Goal: Information Seeking & Learning: Compare options

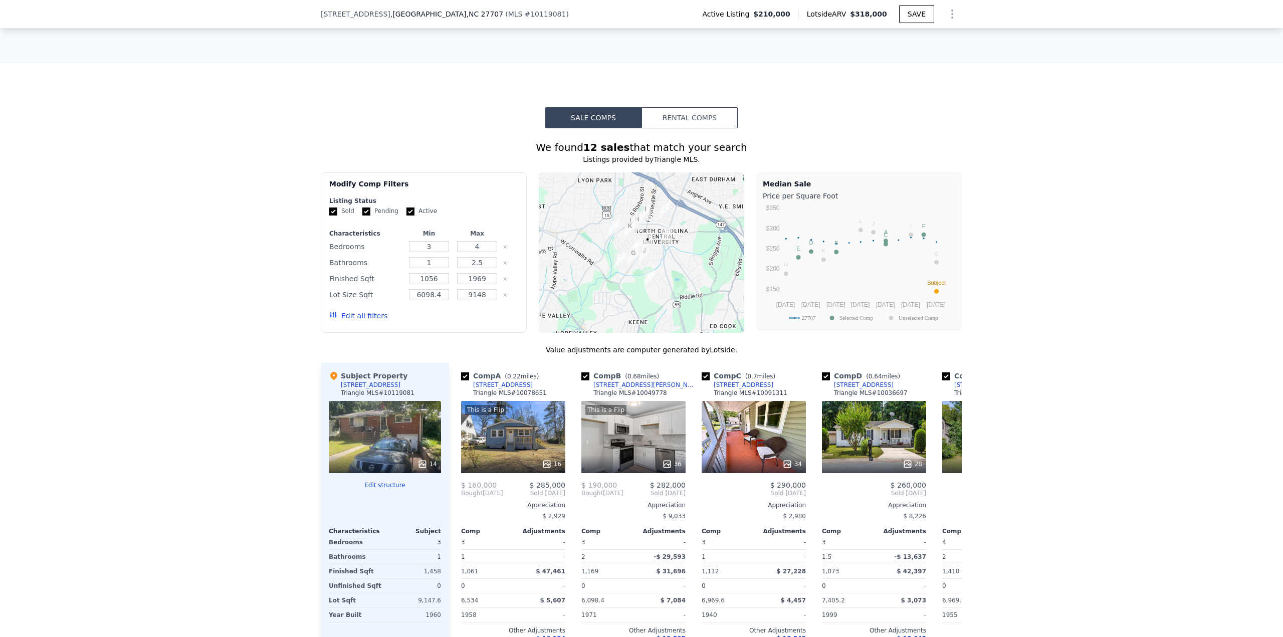
scroll to position [823, 0]
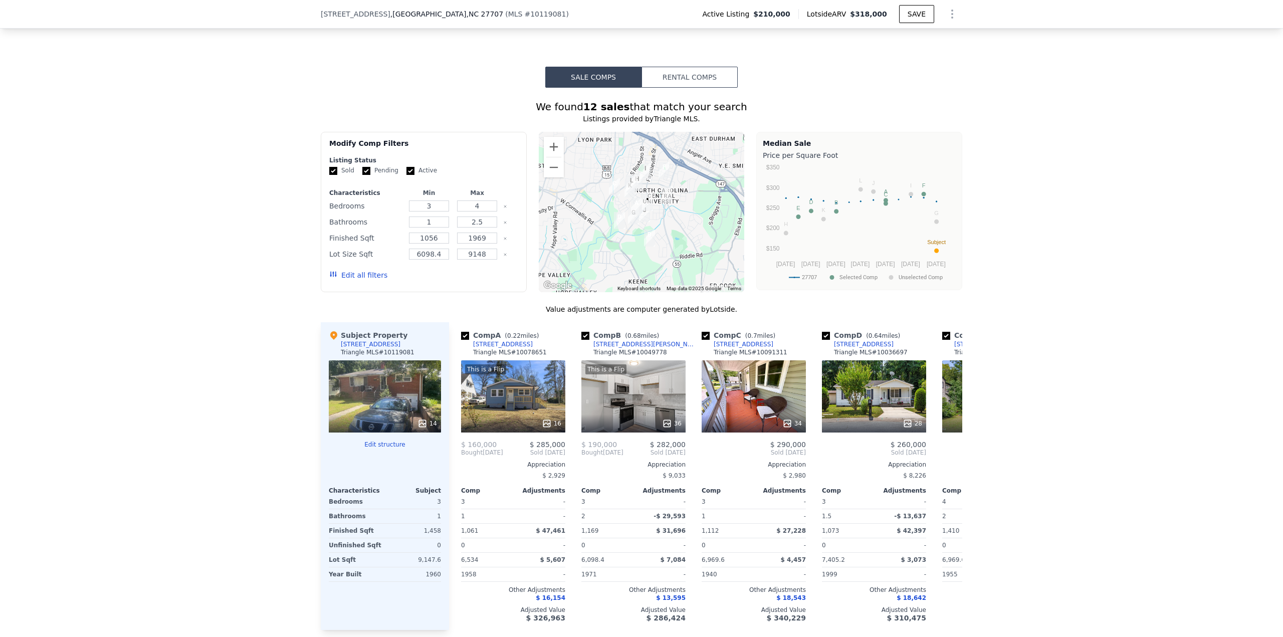
click at [352, 276] on button "Edit all filters" at bounding box center [358, 275] width 58 height 10
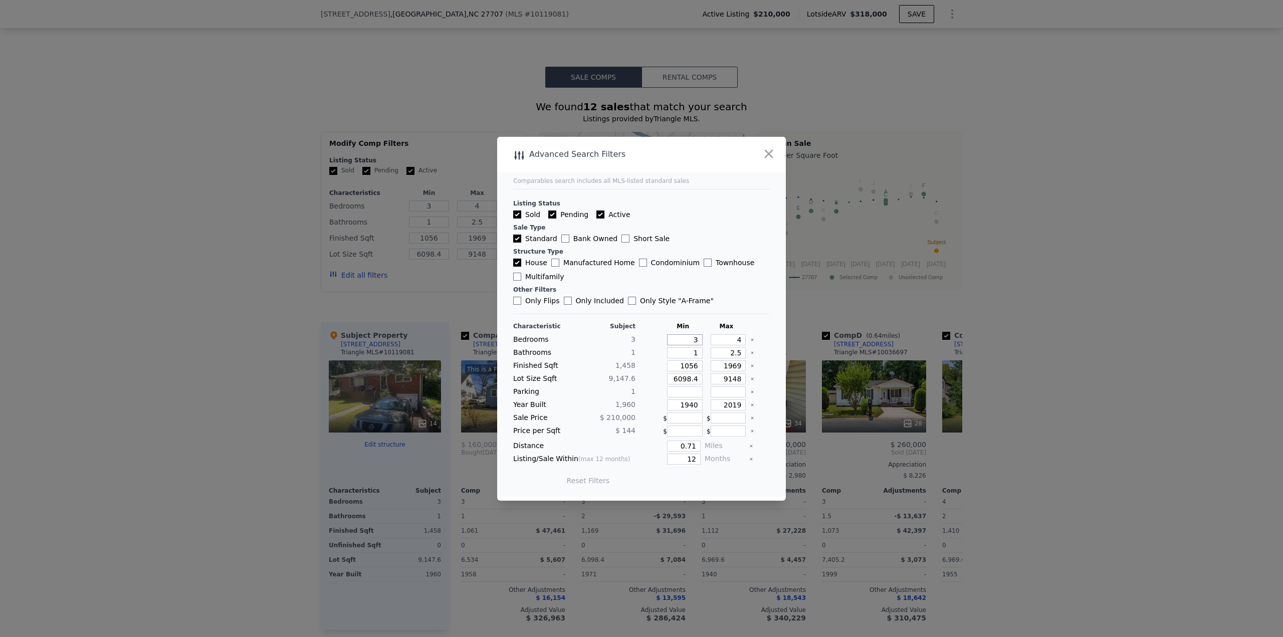
click at [641, 276] on input "3" at bounding box center [685, 339] width 36 height 11
drag, startPoint x: 687, startPoint y: 343, endPoint x: 708, endPoint y: 340, distance: 20.8
click at [641, 276] on div "Bedrooms 3 3 4" at bounding box center [641, 339] width 257 height 11
type input "2"
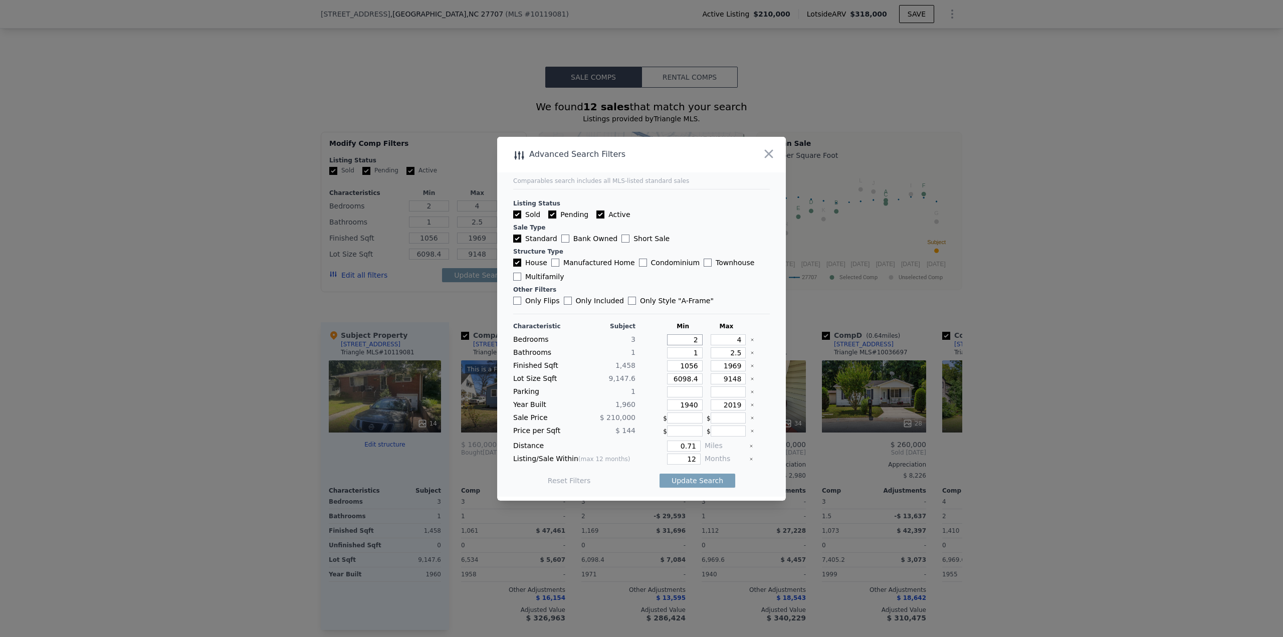
type input "2"
type input "3"
type input "1"
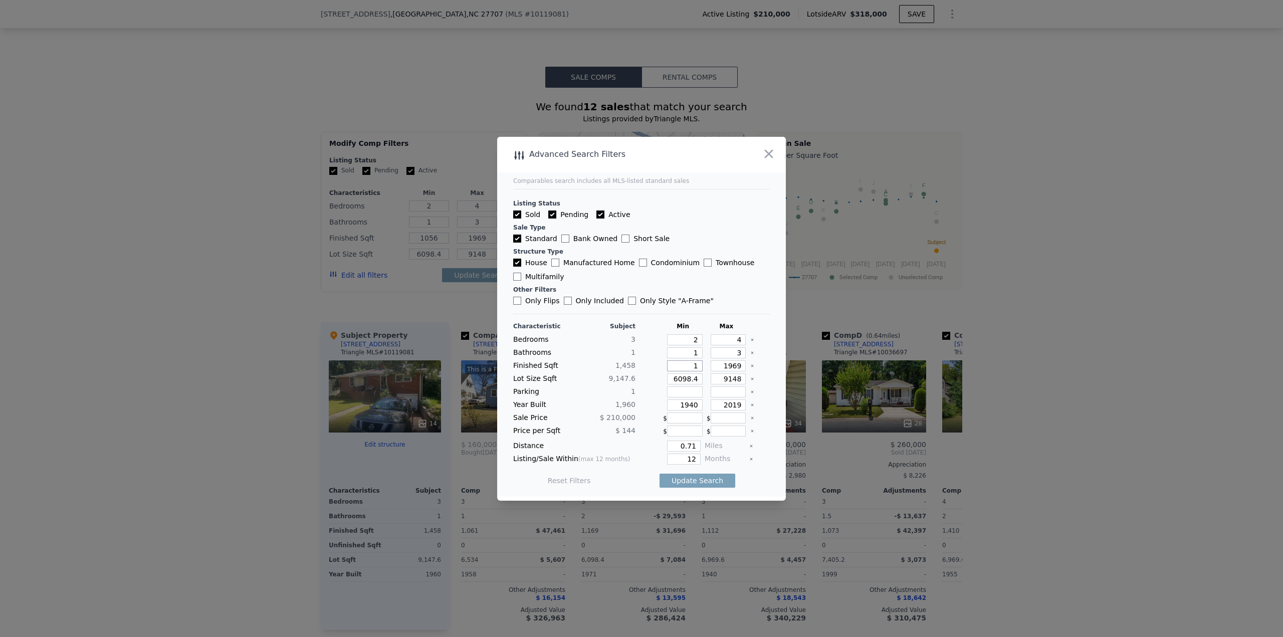
type input "1"
type input "12"
type input "120"
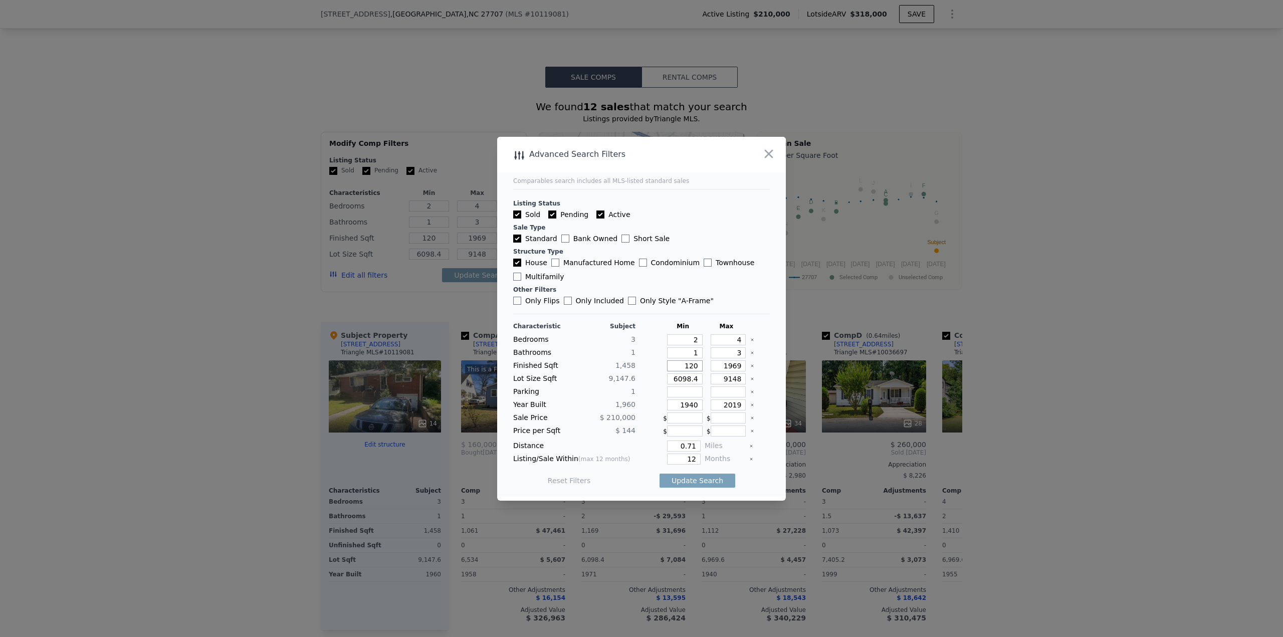
type input "1208"
type input "1"
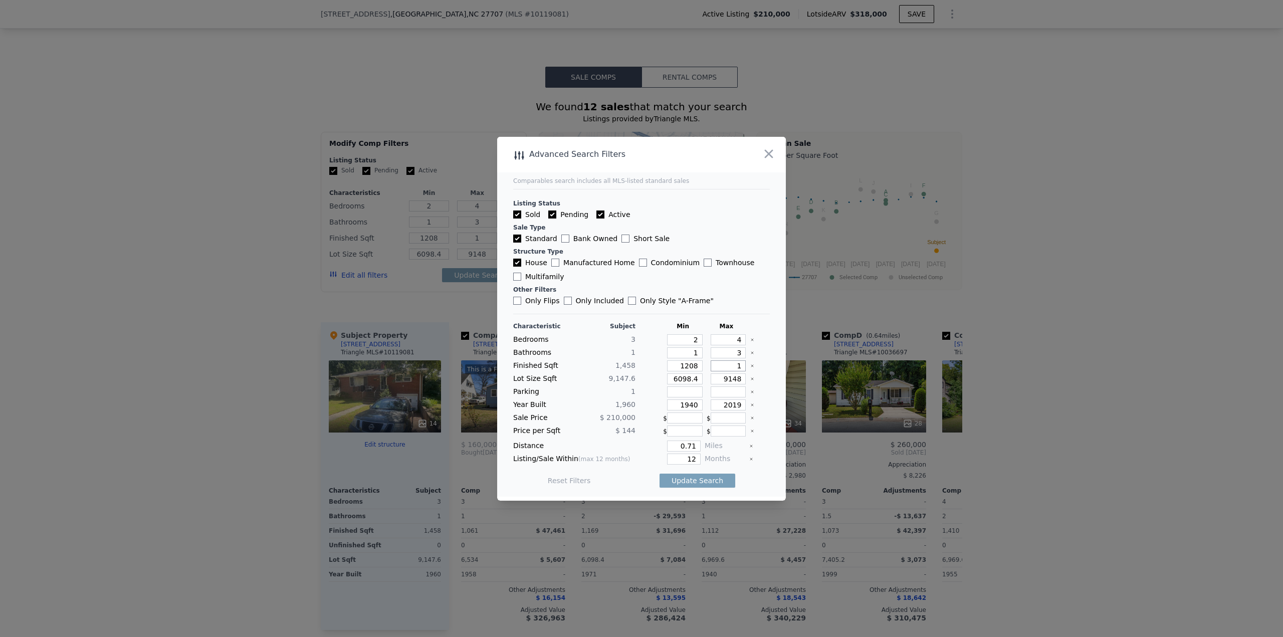
type input "17"
type input "170"
type input "1708"
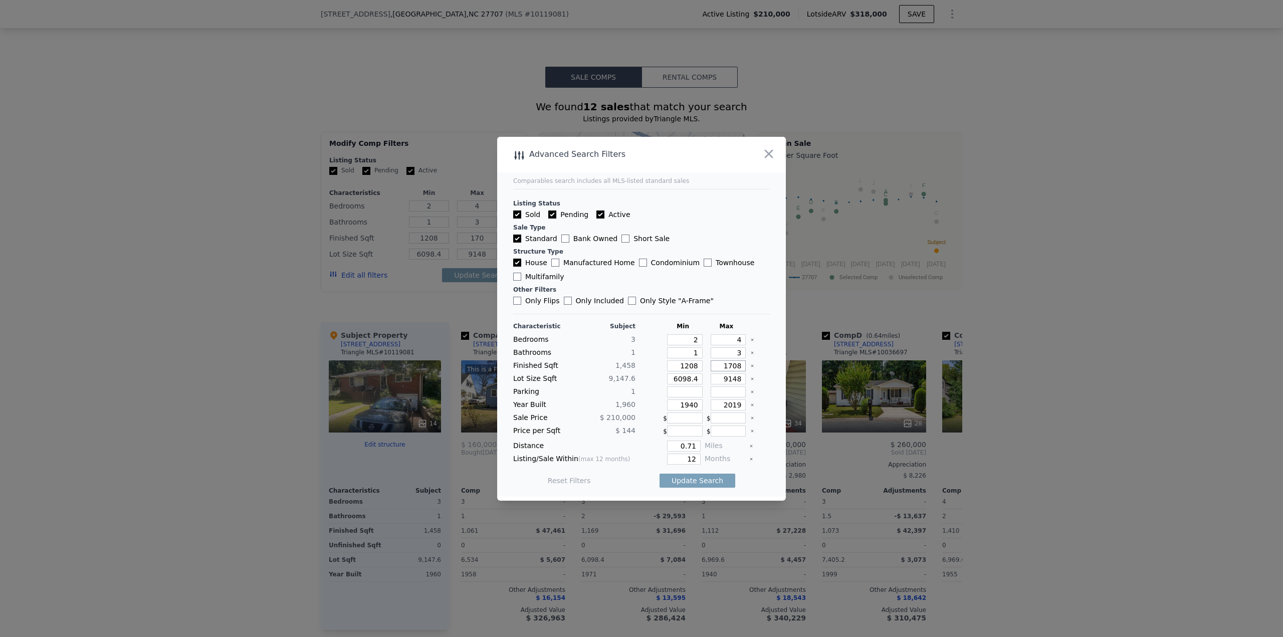
type input "1708"
type input "5"
type input "54"
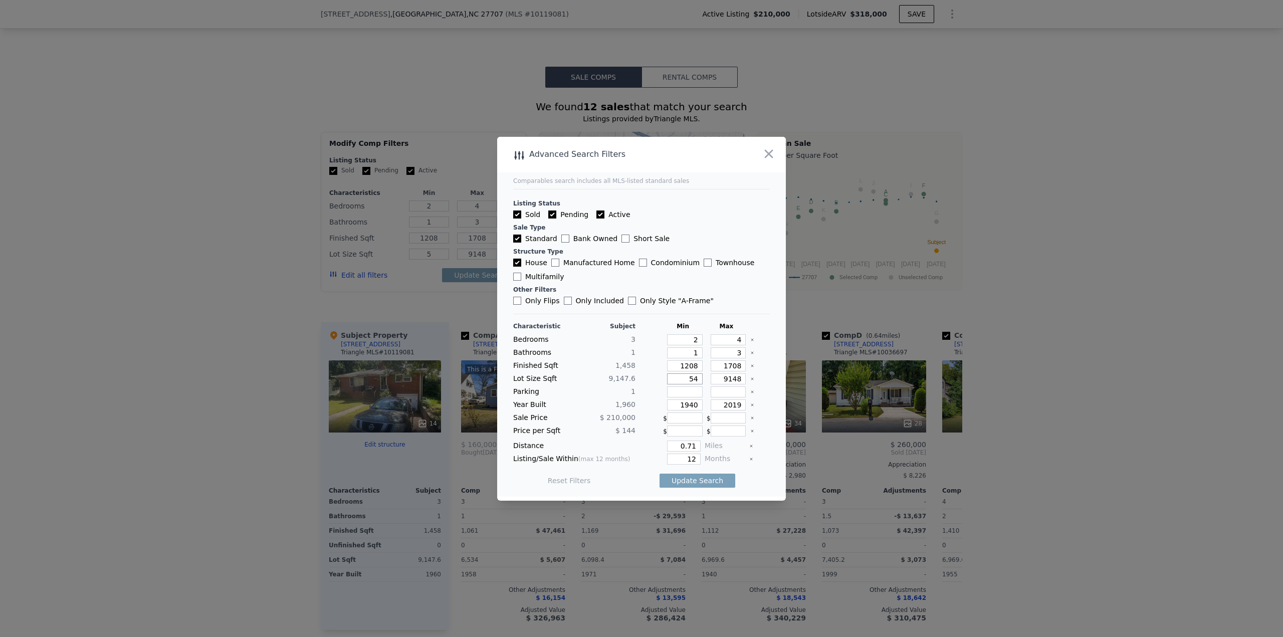
type input "54"
type input "549"
type input "5490"
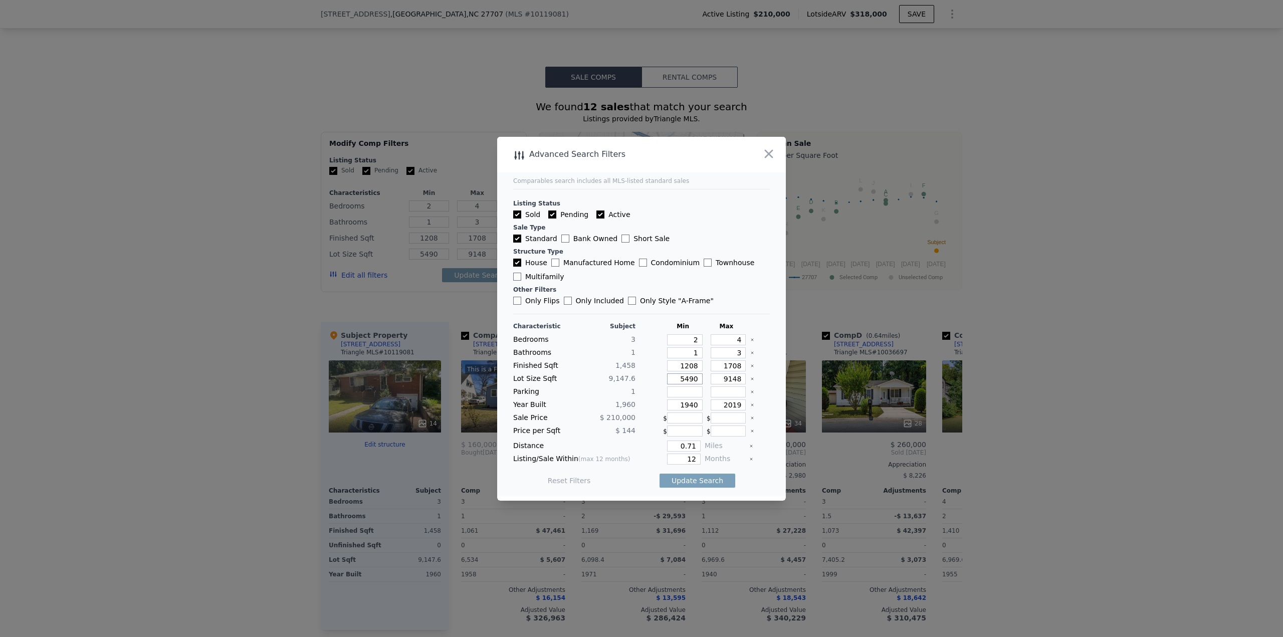
type input "5490"
type input "1"
type input "12"
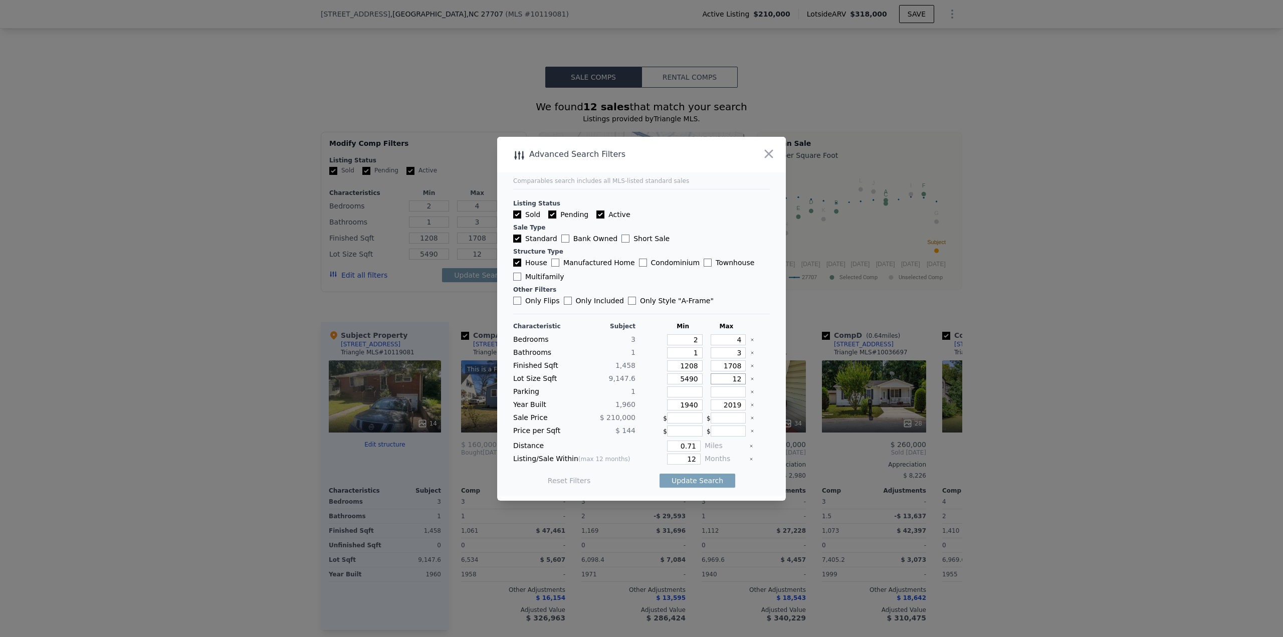
type input "128"
type input "1281"
type input "12810"
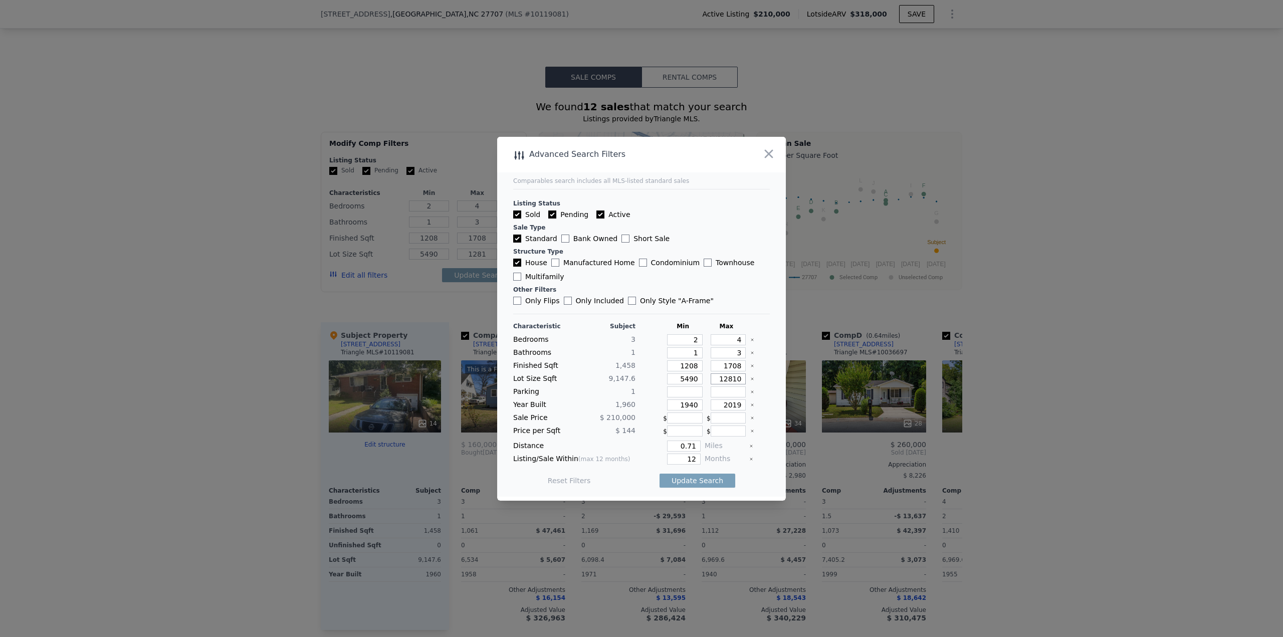
type input "12810"
type input "1910"
type input "2010"
type input "0.5"
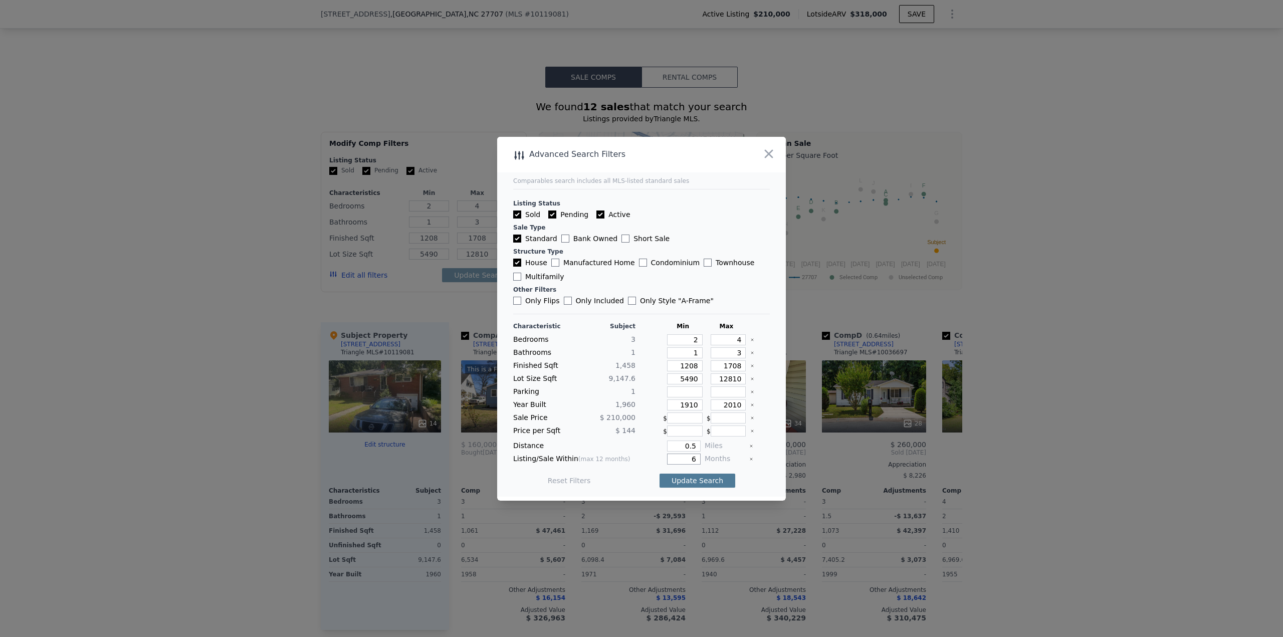
type input "6"
click at [641, 276] on button "Update Search" at bounding box center [698, 481] width 76 height 14
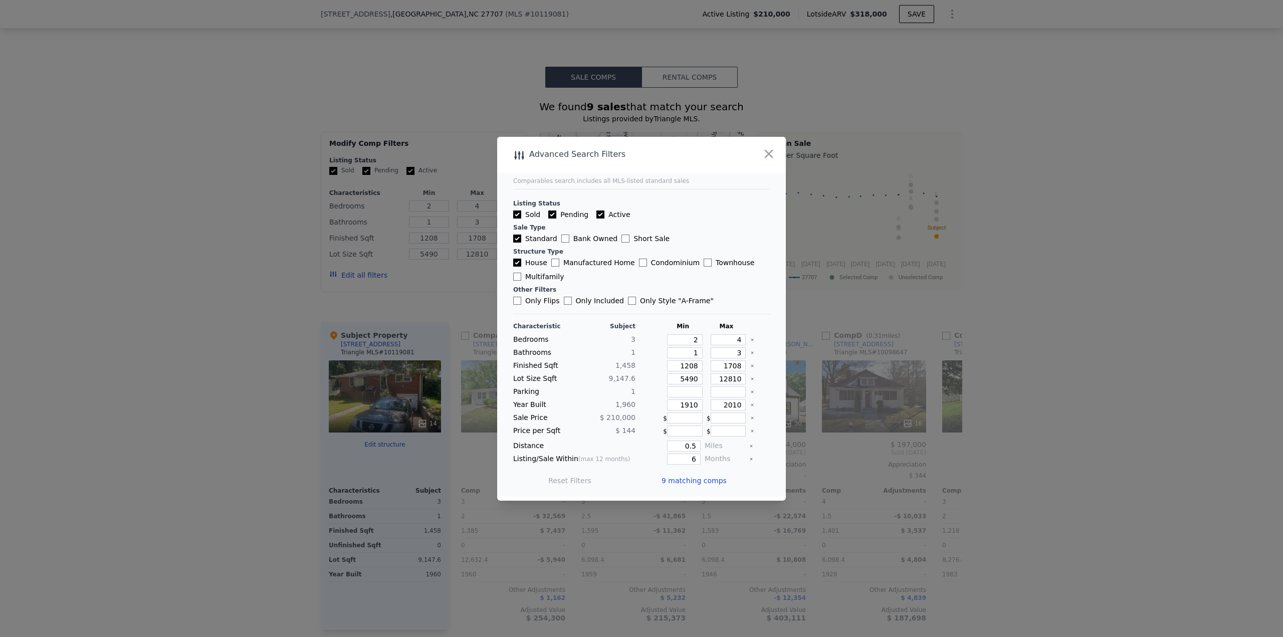
click at [641, 276] on span "9 matching comps" at bounding box center [694, 481] width 65 height 10
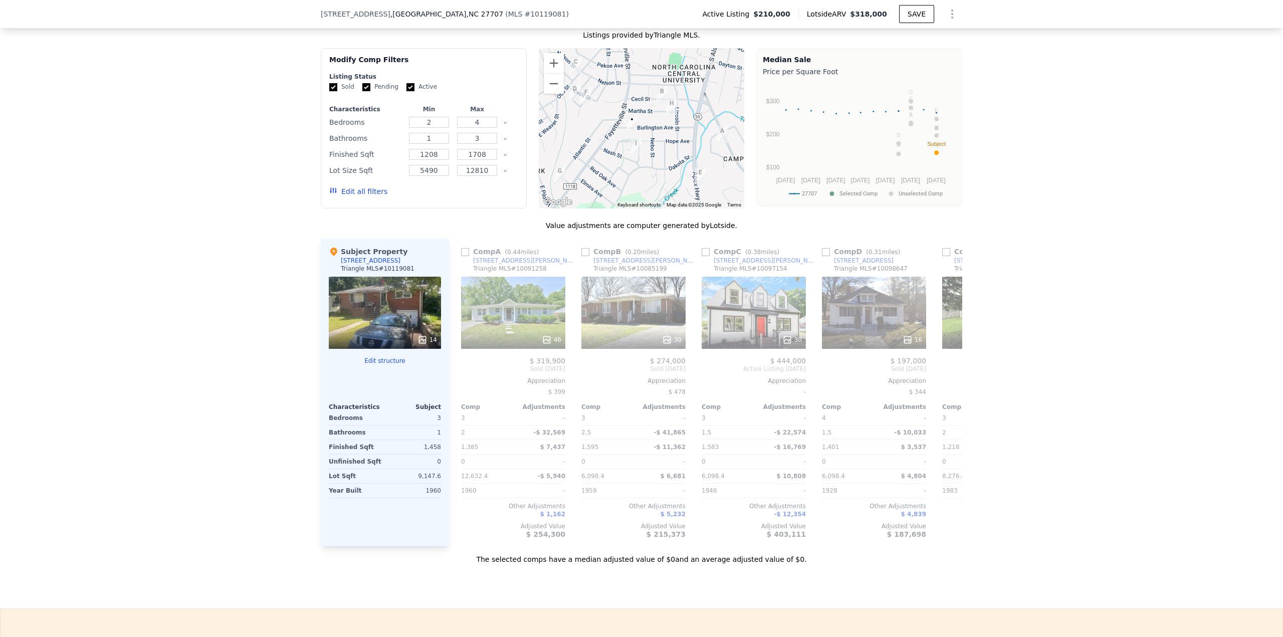
scroll to position [936, 0]
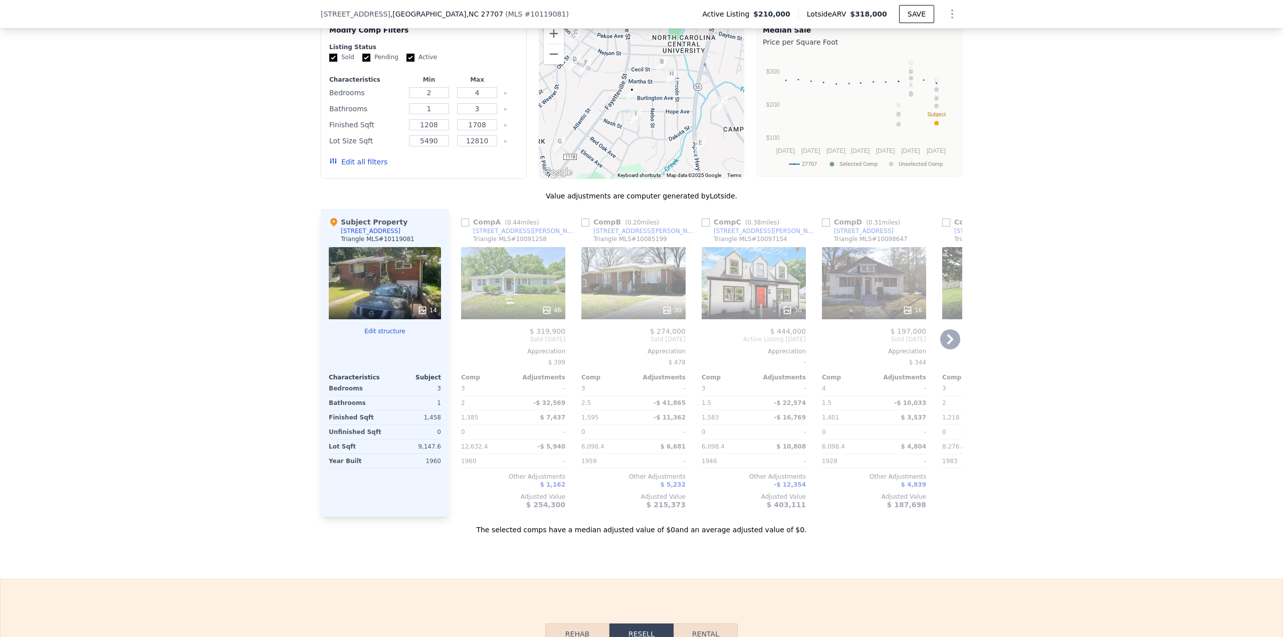
click at [461, 227] on input "checkbox" at bounding box center [465, 223] width 8 height 8
checkbox input "true"
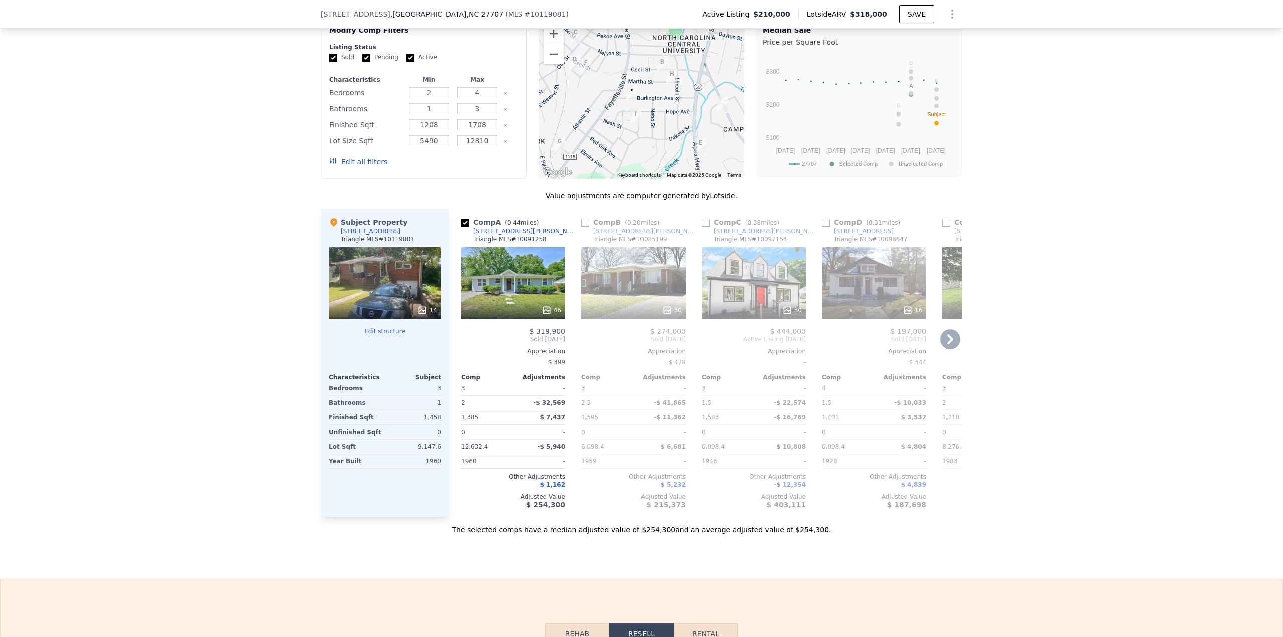
click at [548, 276] on icon at bounding box center [546, 310] width 7 height 7
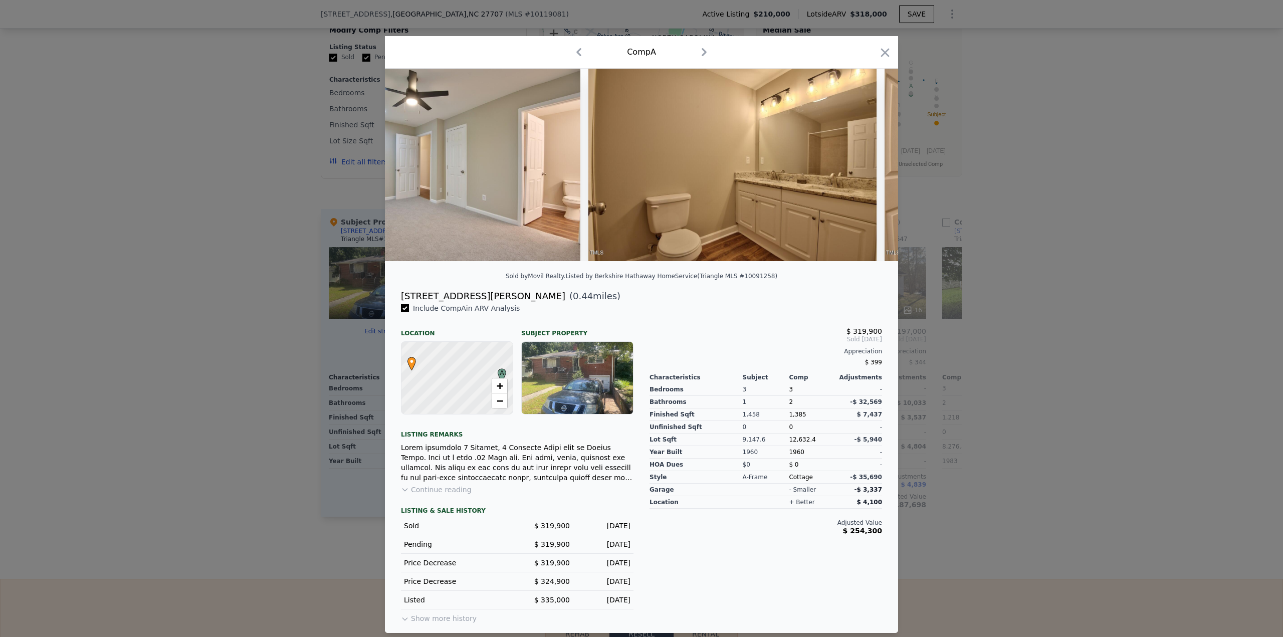
scroll to position [0, 9661]
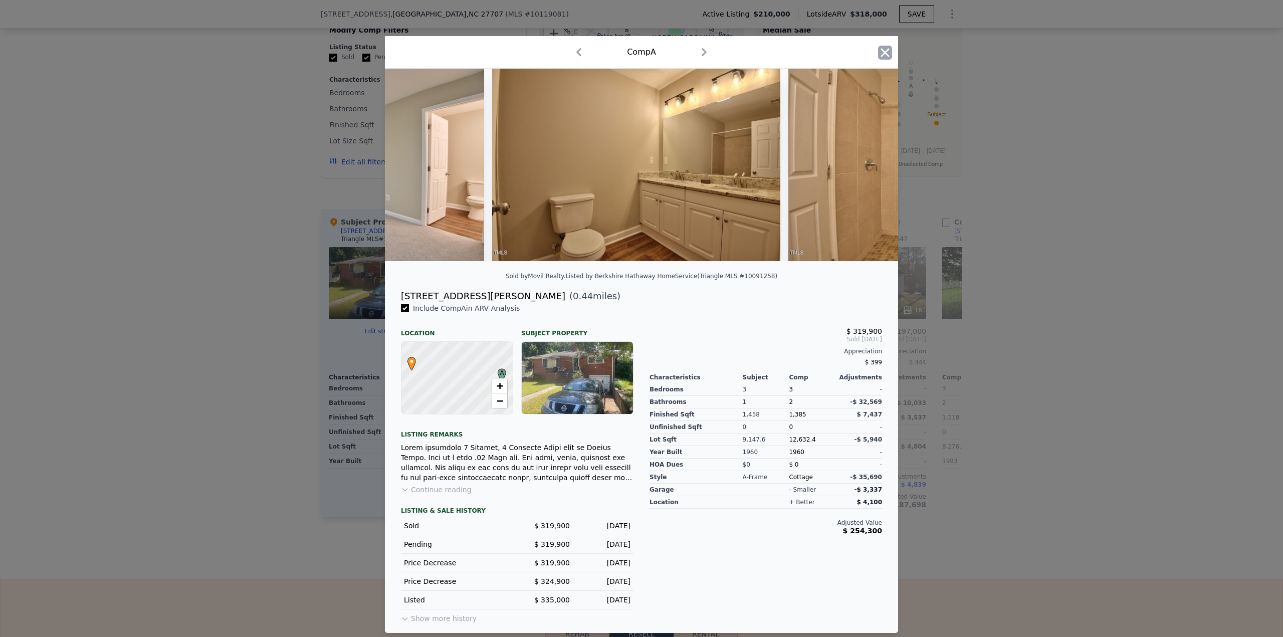
click at [641, 50] on icon "button" at bounding box center [885, 52] width 9 height 9
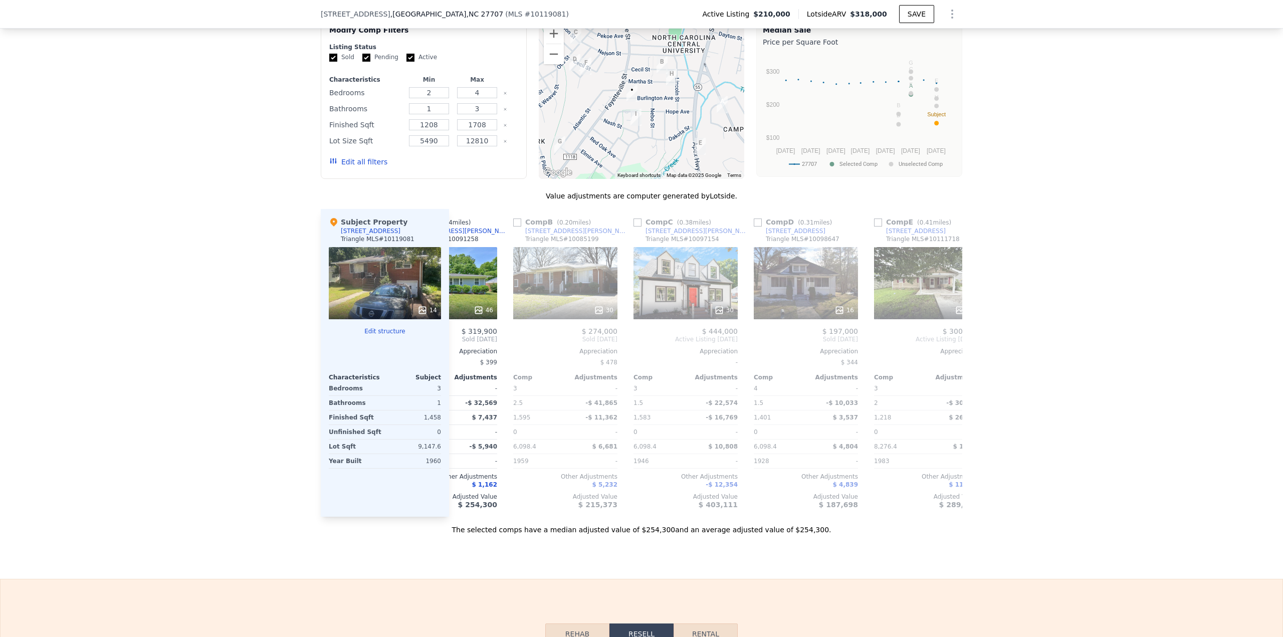
scroll to position [0, 72]
click at [594, 276] on icon at bounding box center [595, 310] width 7 height 7
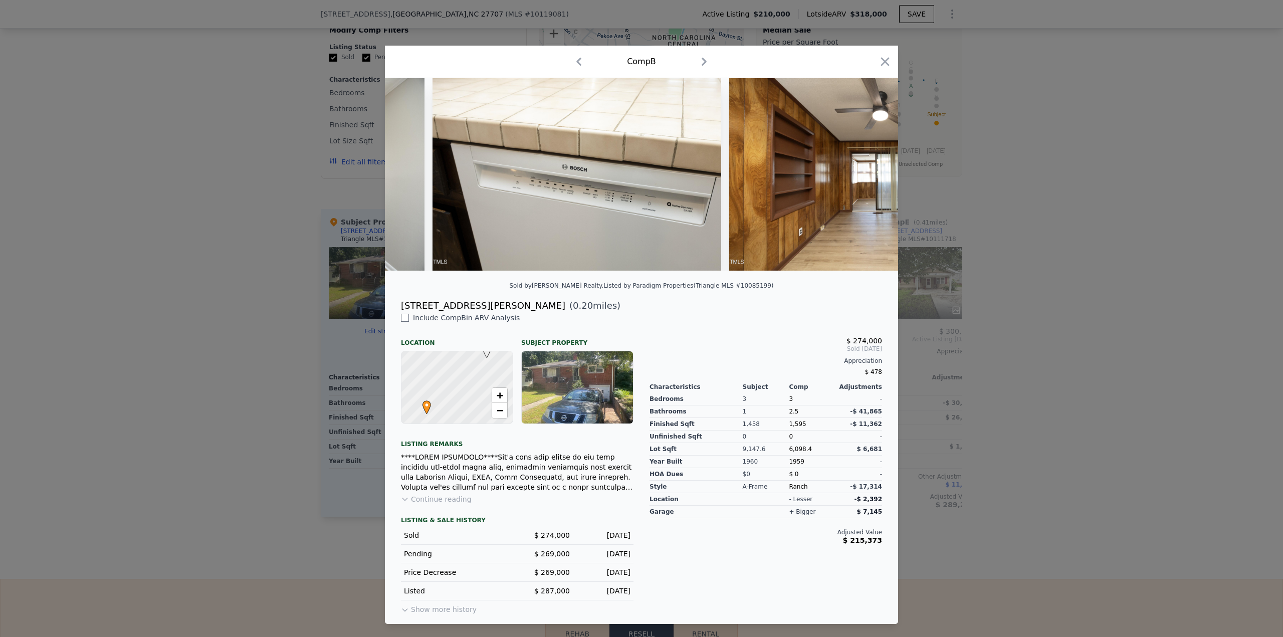
scroll to position [0, 3243]
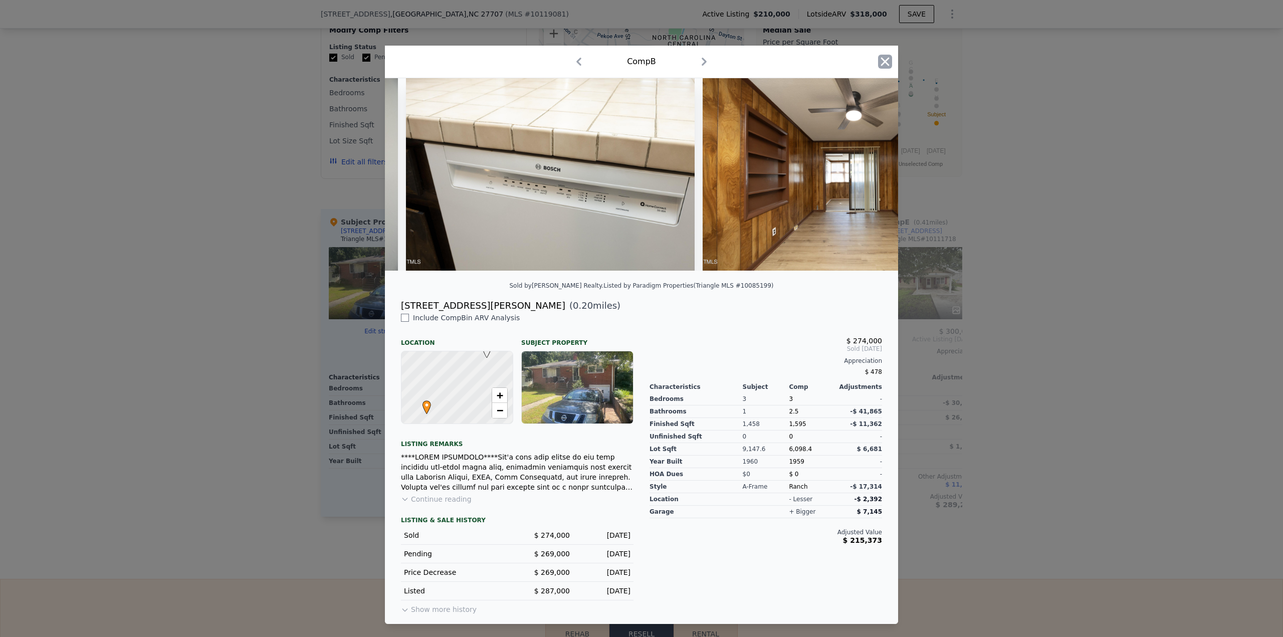
click at [641, 56] on icon "button" at bounding box center [885, 62] width 14 height 14
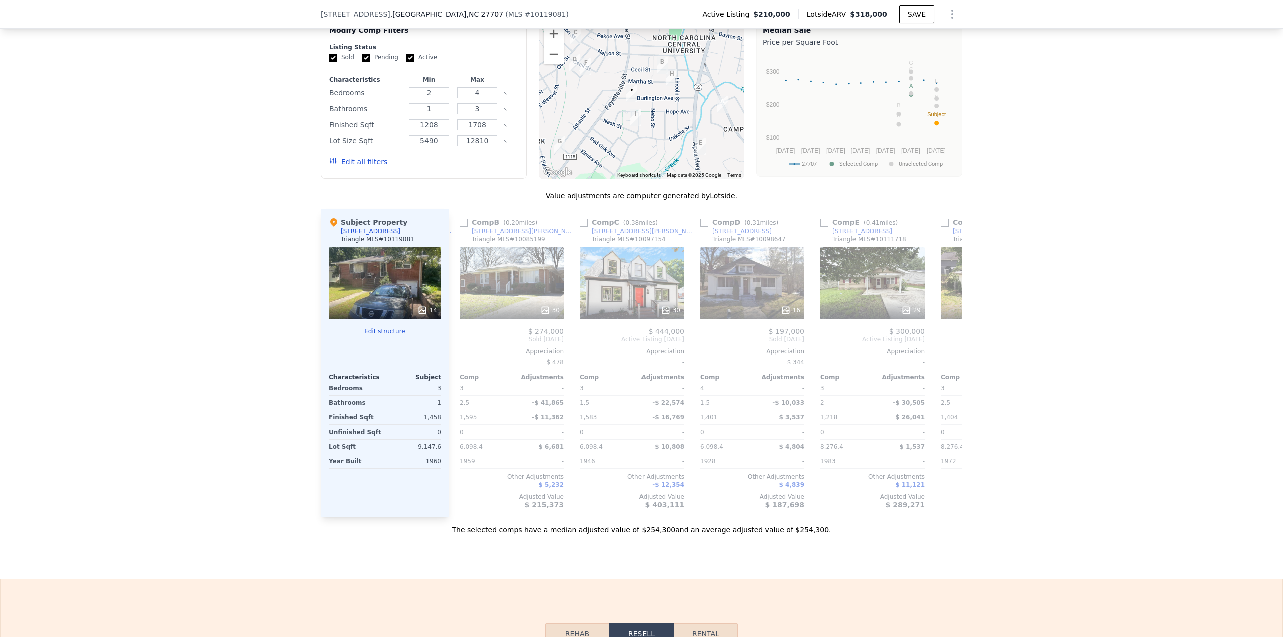
scroll to position [0, 104]
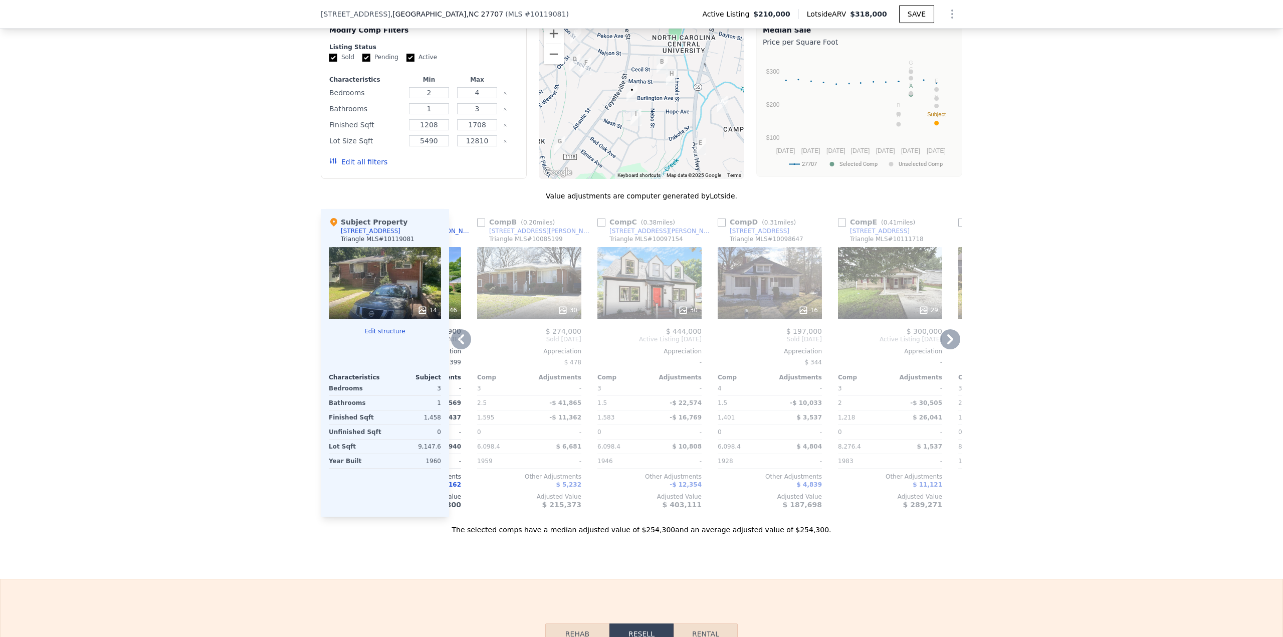
click at [641, 276] on div "30" at bounding box center [688, 310] width 20 height 10
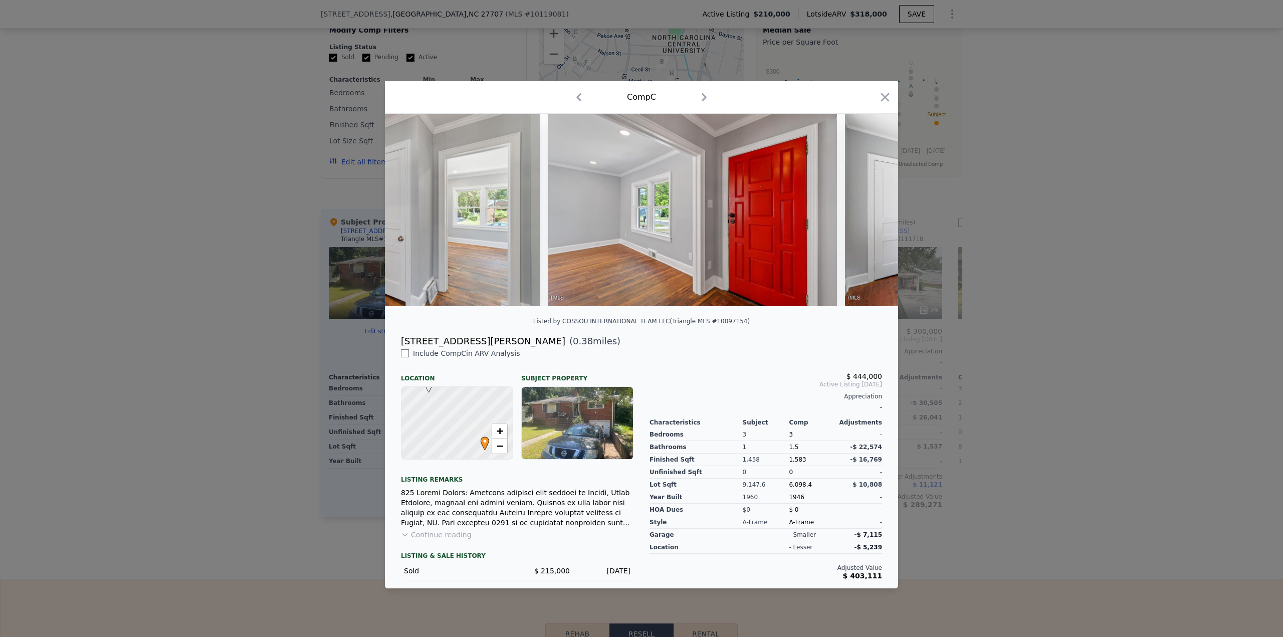
scroll to position [0, 4460]
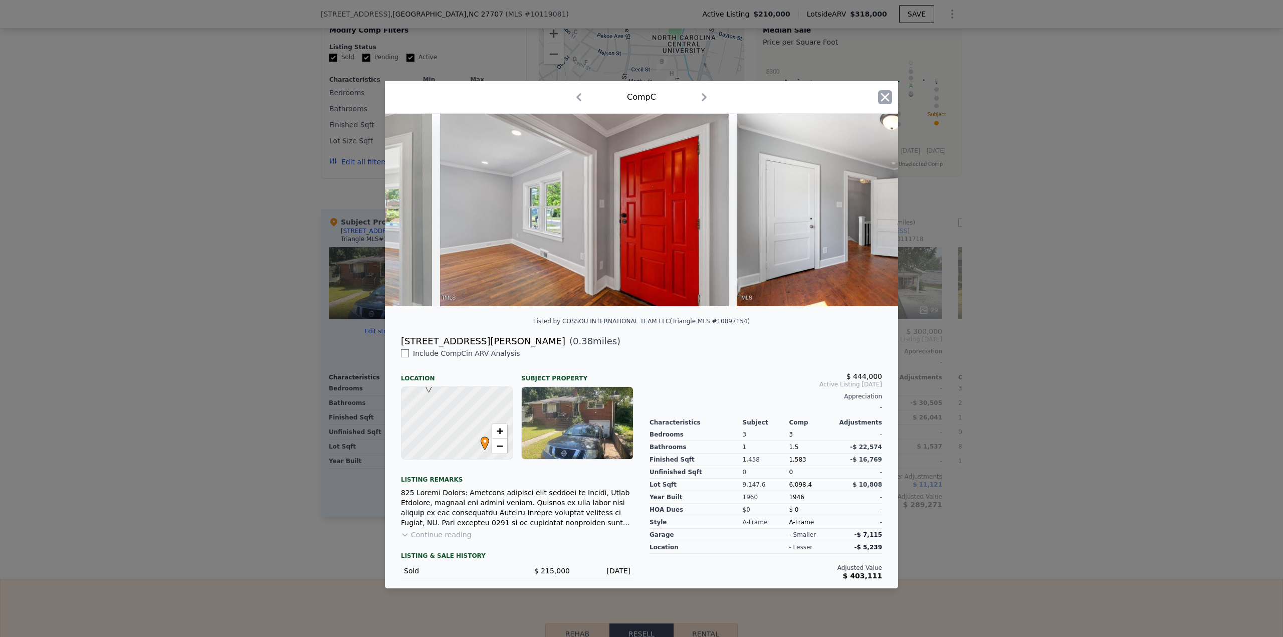
click at [641, 94] on icon "button" at bounding box center [885, 97] width 9 height 9
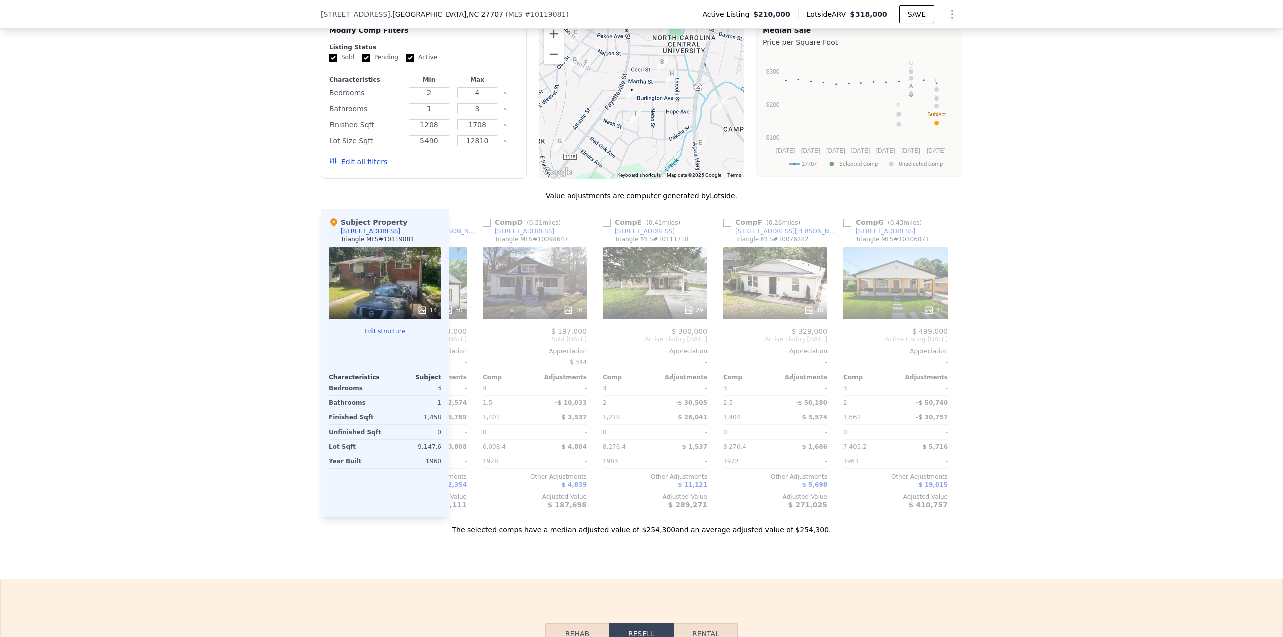
scroll to position [0, 346]
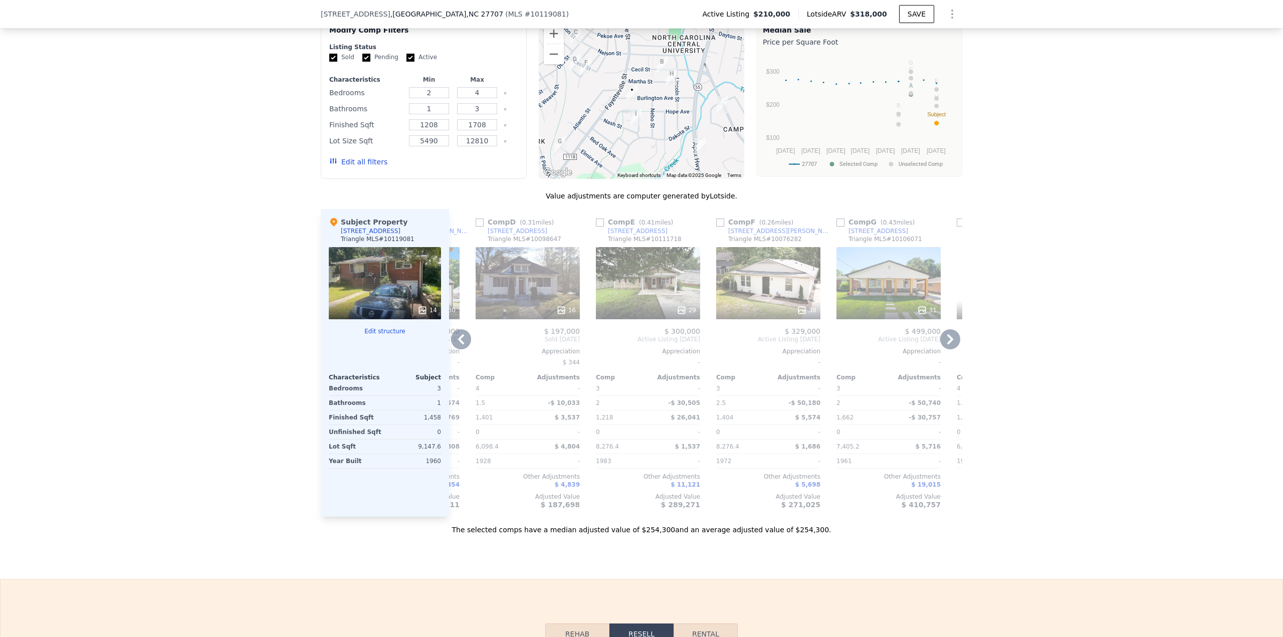
click at [641, 276] on div at bounding box center [648, 310] width 104 height 18
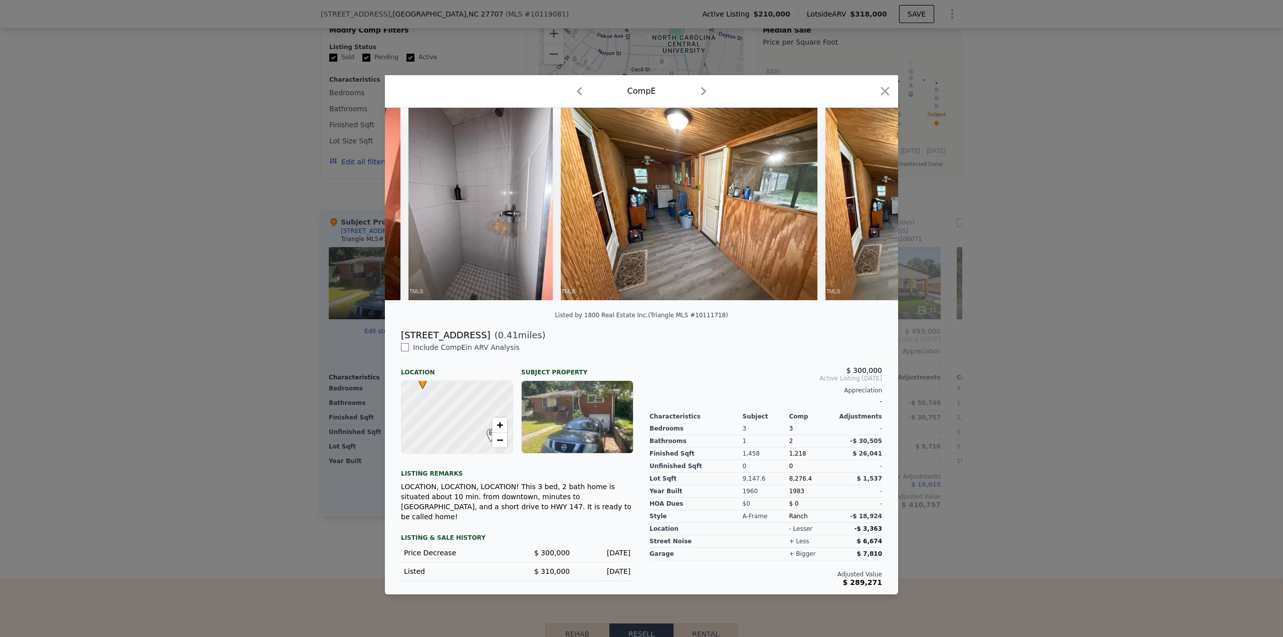
scroll to position [0, 3457]
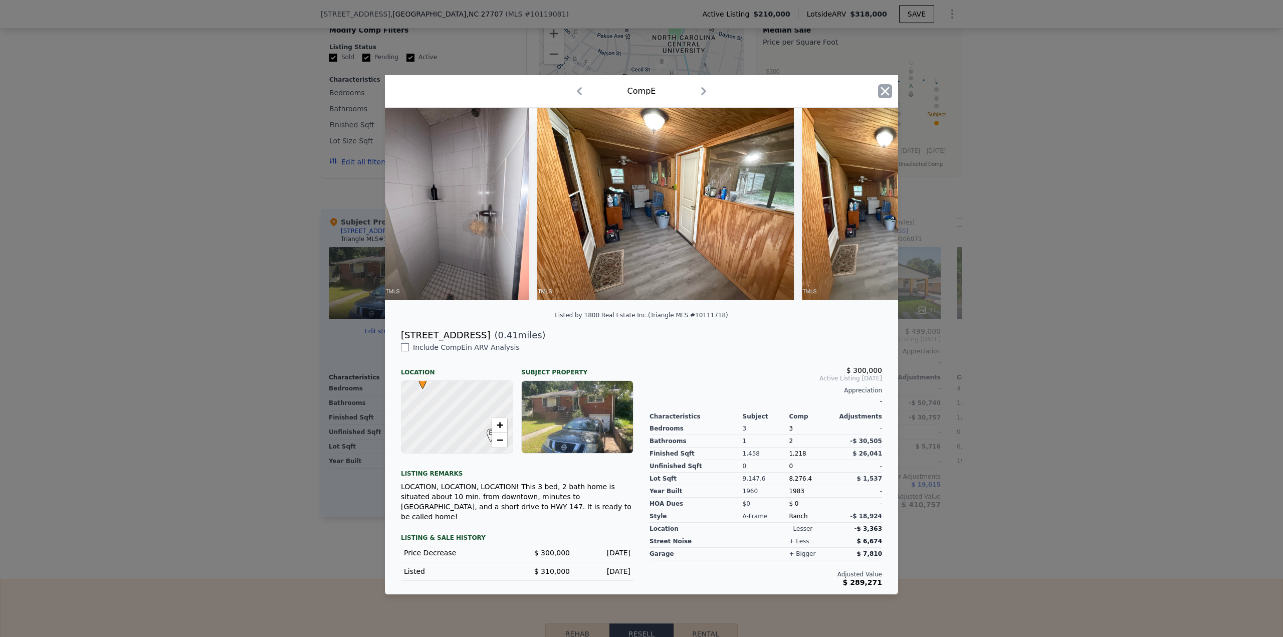
click at [641, 84] on icon "button" at bounding box center [885, 91] width 14 height 14
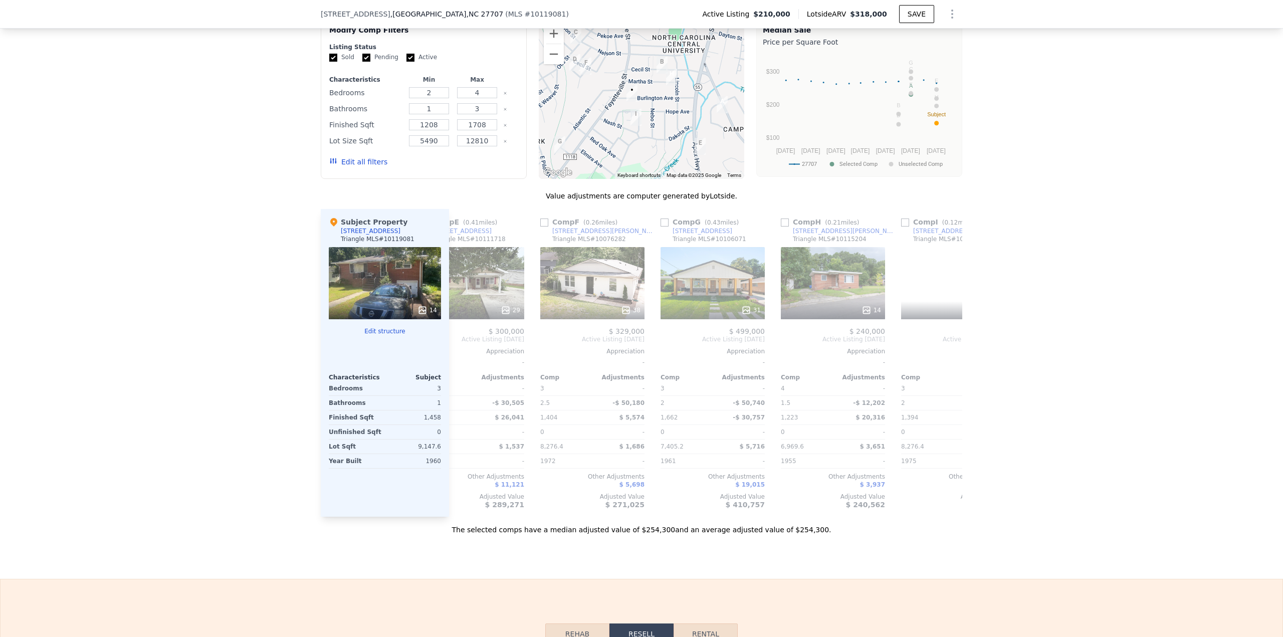
scroll to position [0, 523]
click at [627, 276] on icon at bounding box center [626, 310] width 10 height 10
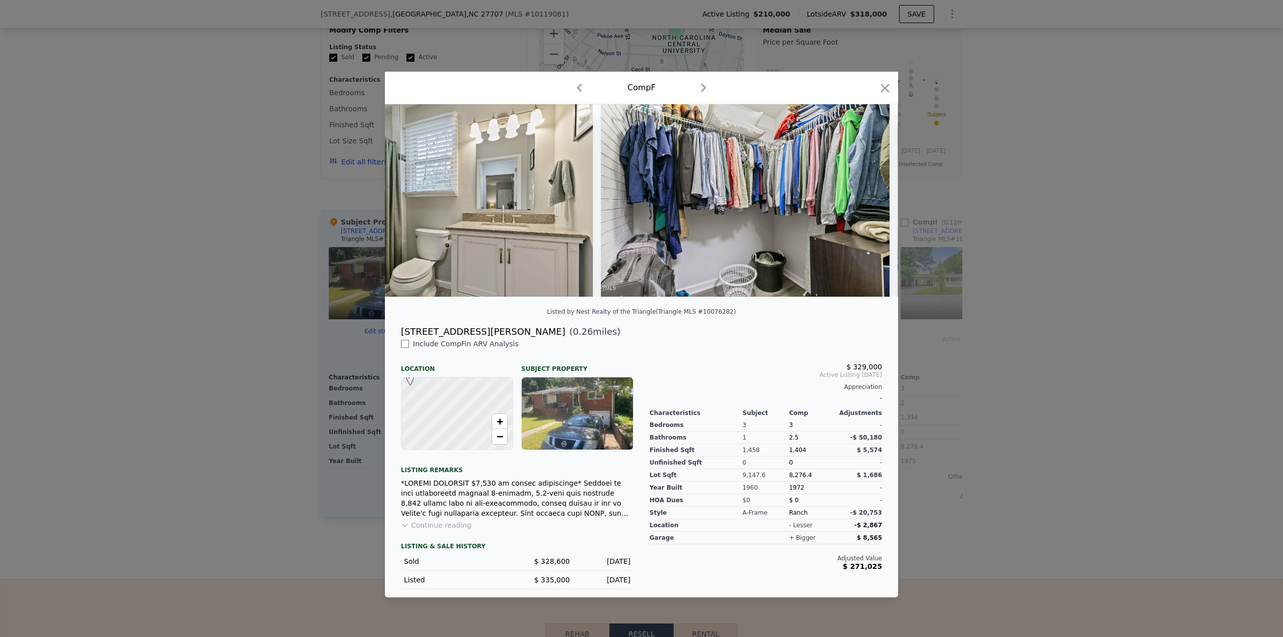
scroll to position [0, 5824]
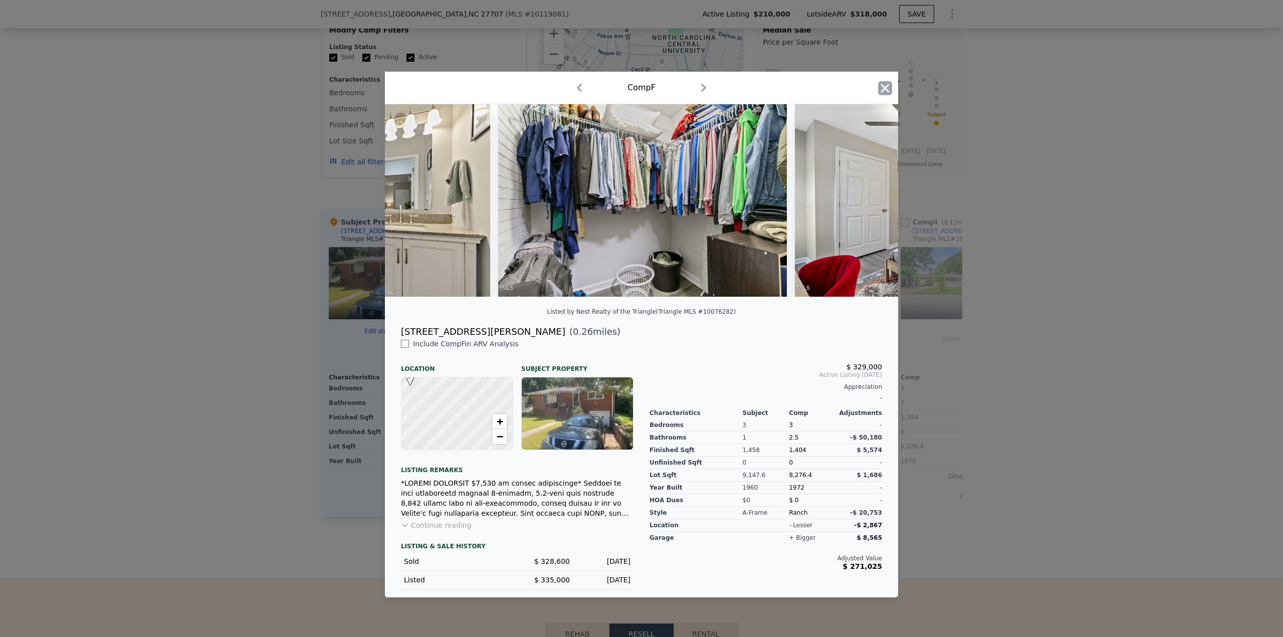
click at [641, 81] on icon "button" at bounding box center [885, 88] width 14 height 14
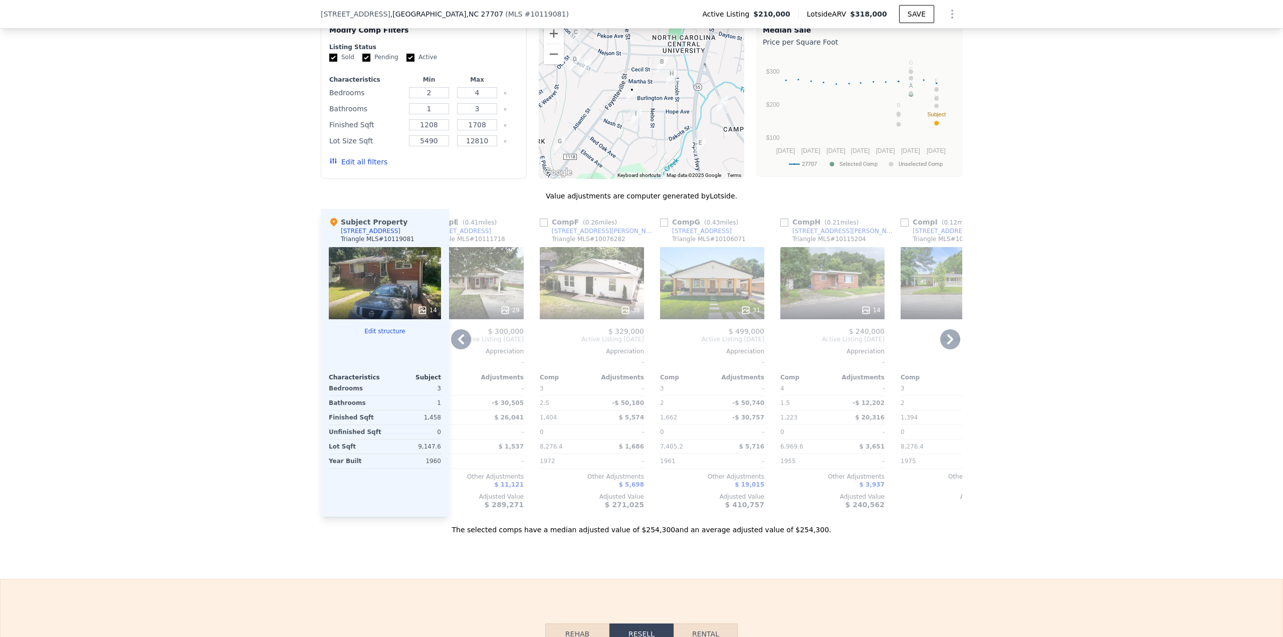
click at [540, 227] on input "checkbox" at bounding box center [544, 223] width 8 height 8
checkbox input "true"
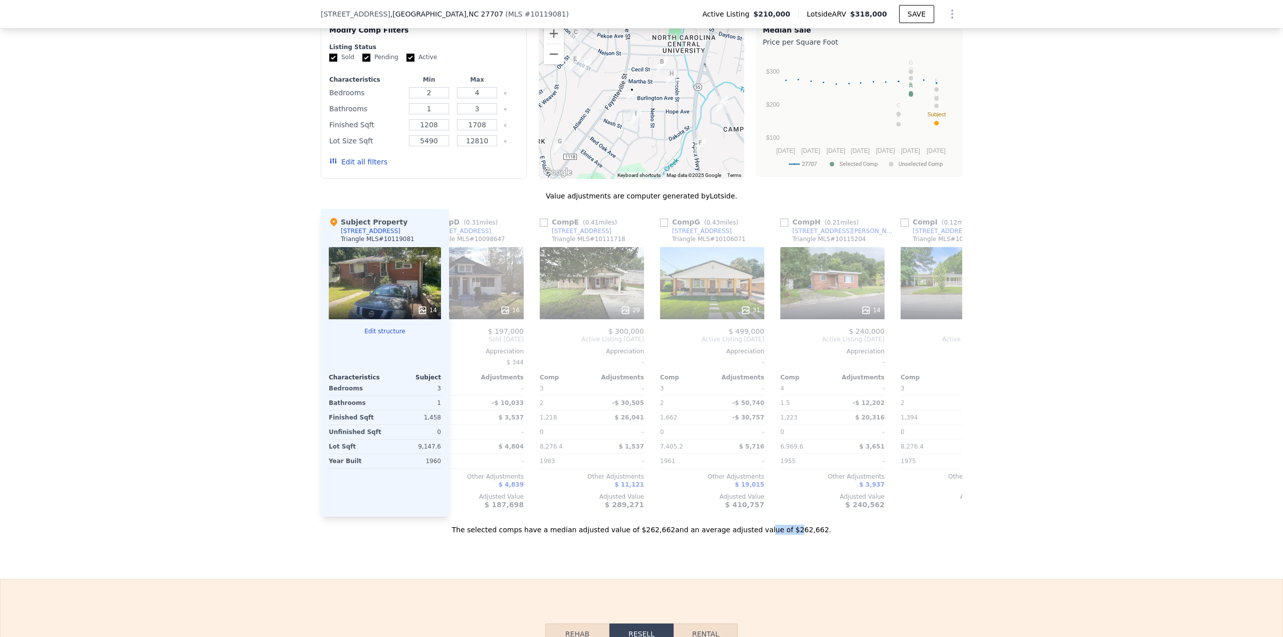
drag, startPoint x: 747, startPoint y: 533, endPoint x: 773, endPoint y: 534, distance: 25.6
click at [641, 276] on div "The selected comps have a median adjusted value of $262,662 and an average adju…" at bounding box center [642, 526] width 642 height 18
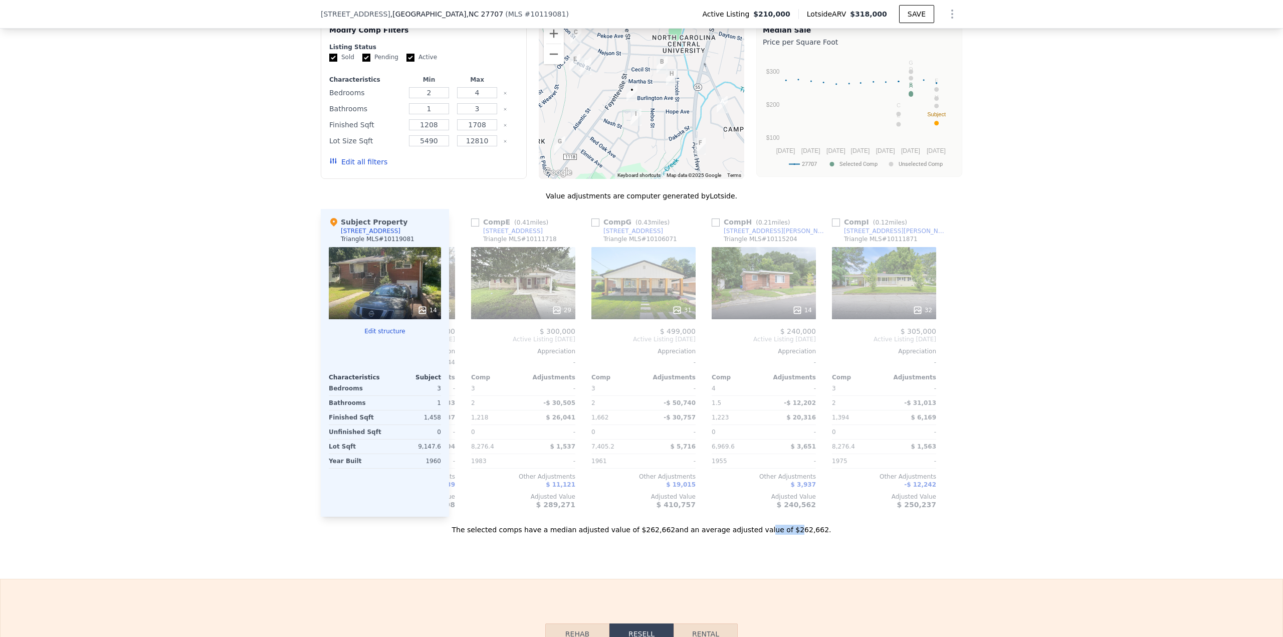
scroll to position [0, 594]
click at [641, 276] on icon at bounding box center [675, 310] width 7 height 7
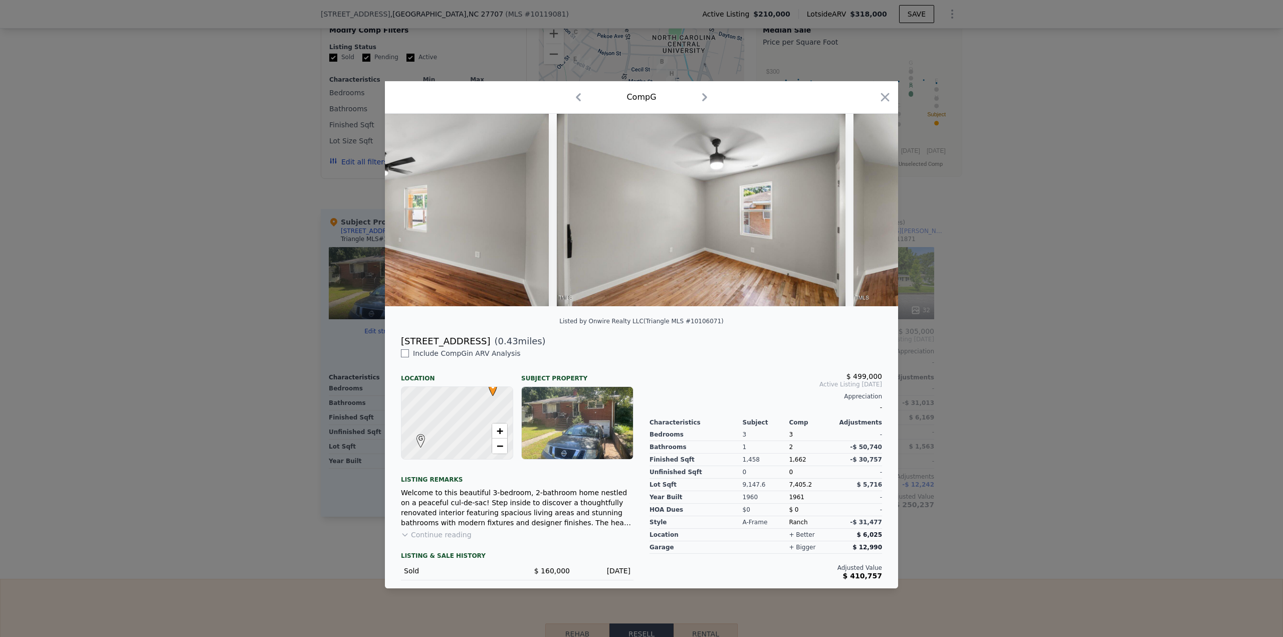
scroll to position [0, 4660]
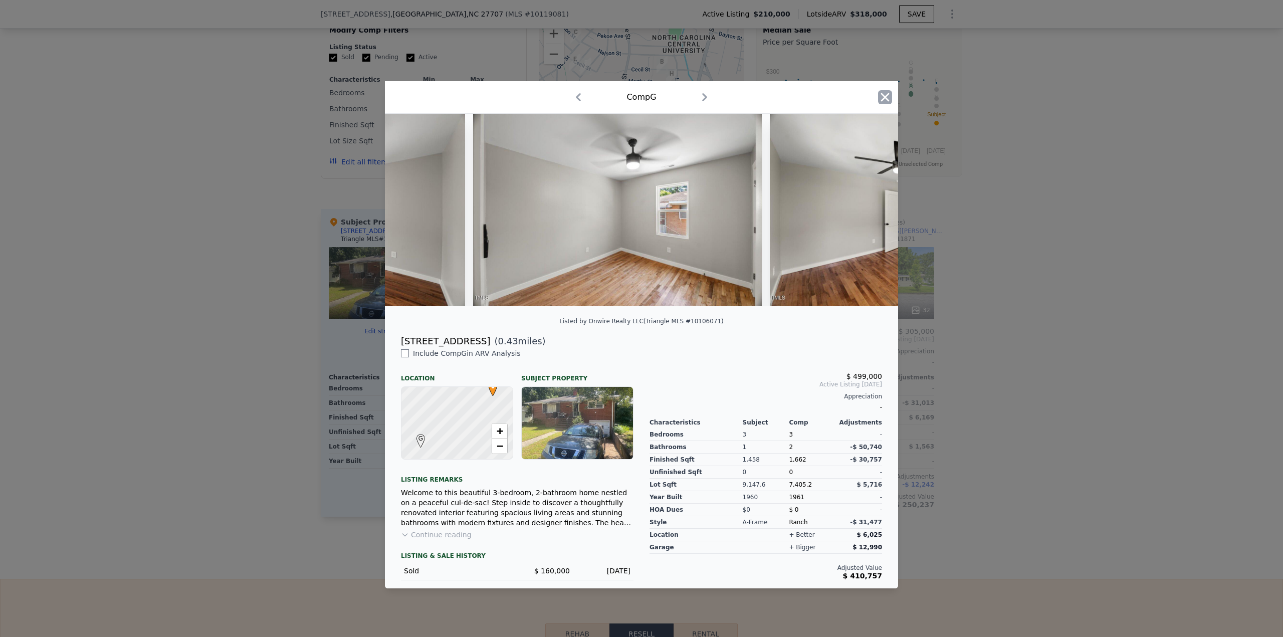
click at [641, 91] on icon "button" at bounding box center [885, 97] width 14 height 14
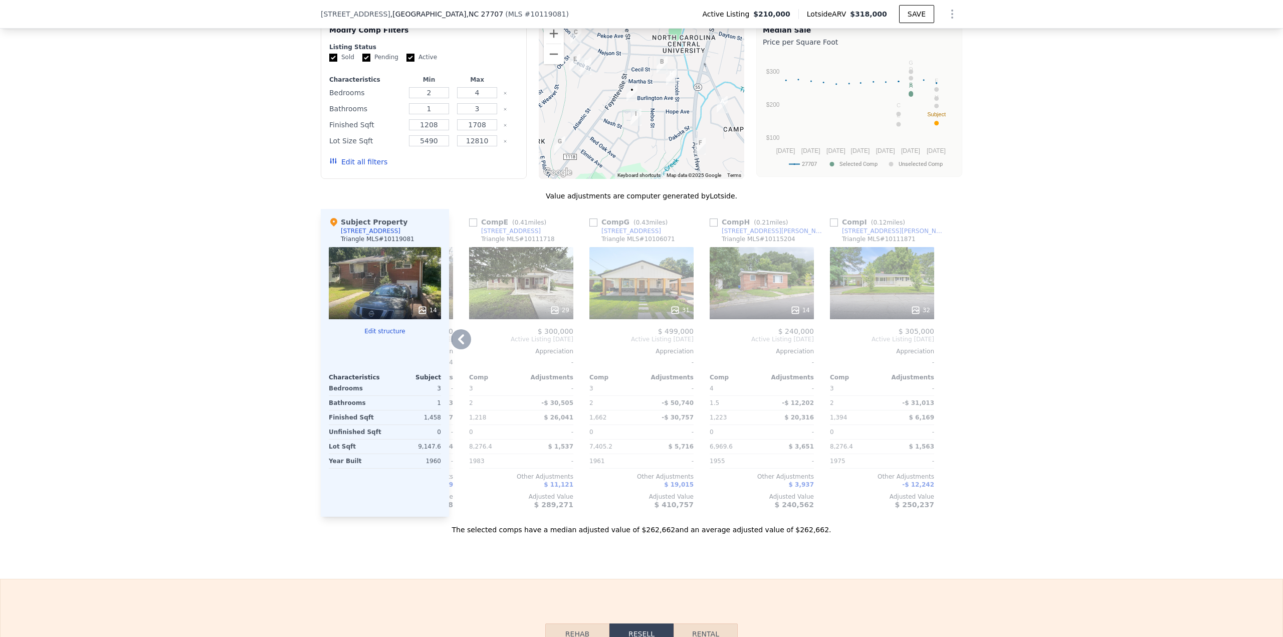
click at [641, 276] on div "14" at bounding box center [801, 310] width 20 height 10
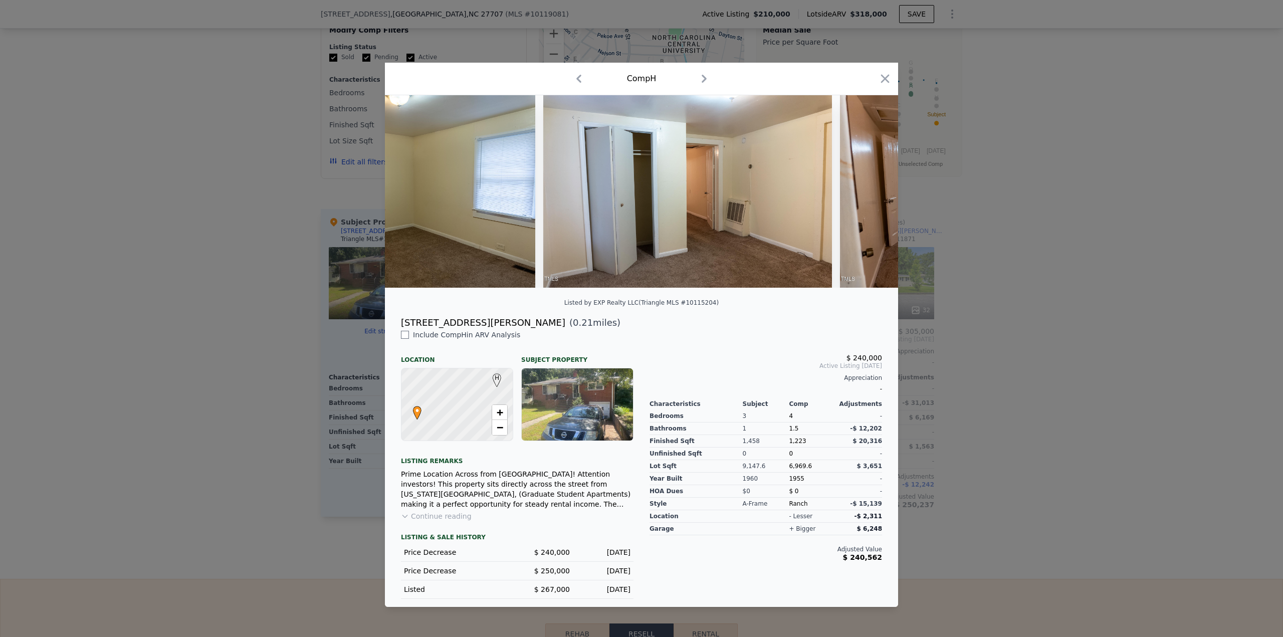
scroll to position [0, 2200]
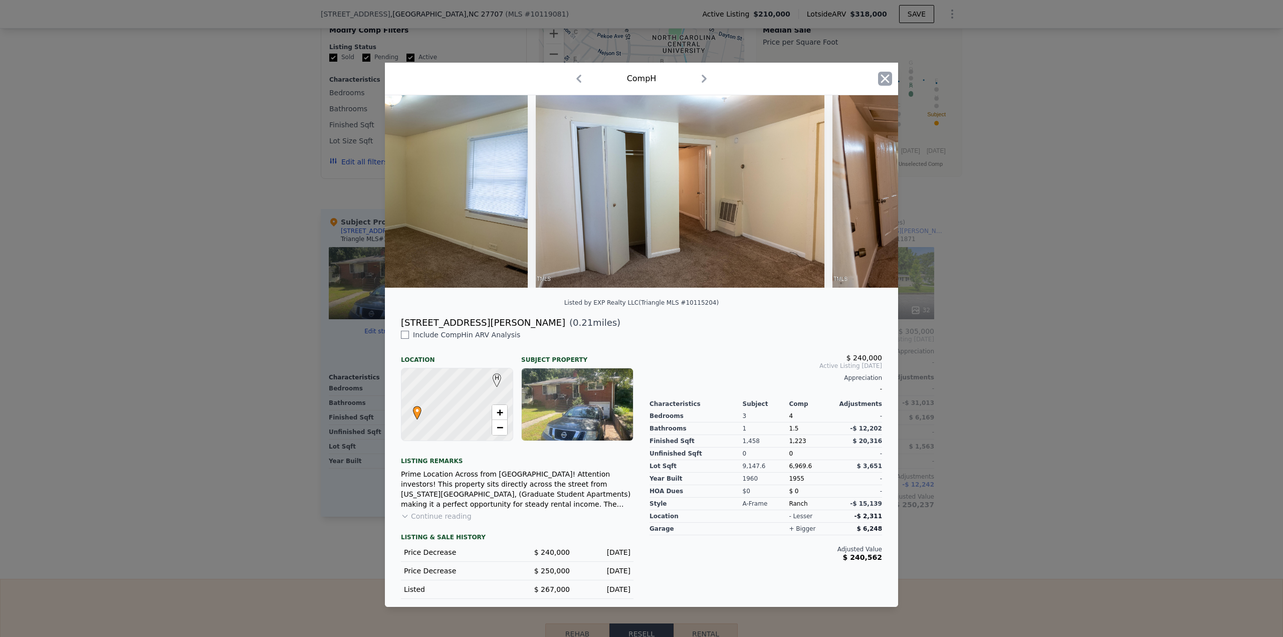
click at [641, 76] on icon "button" at bounding box center [885, 79] width 14 height 14
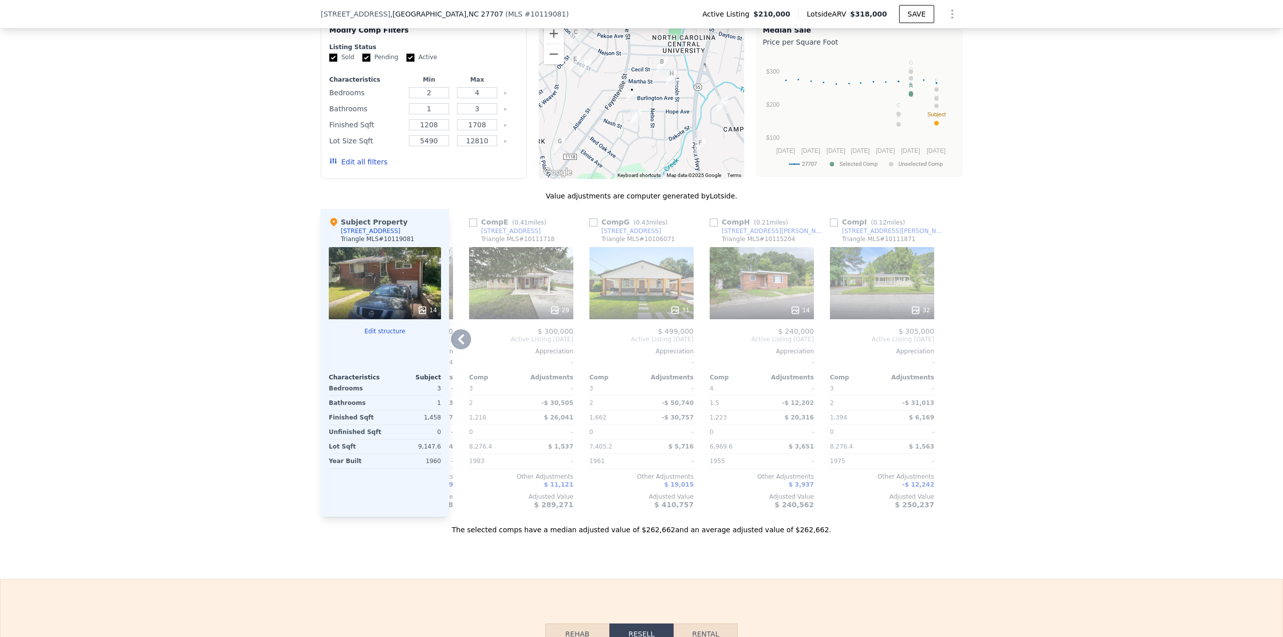
click at [641, 276] on icon at bounding box center [915, 310] width 7 height 7
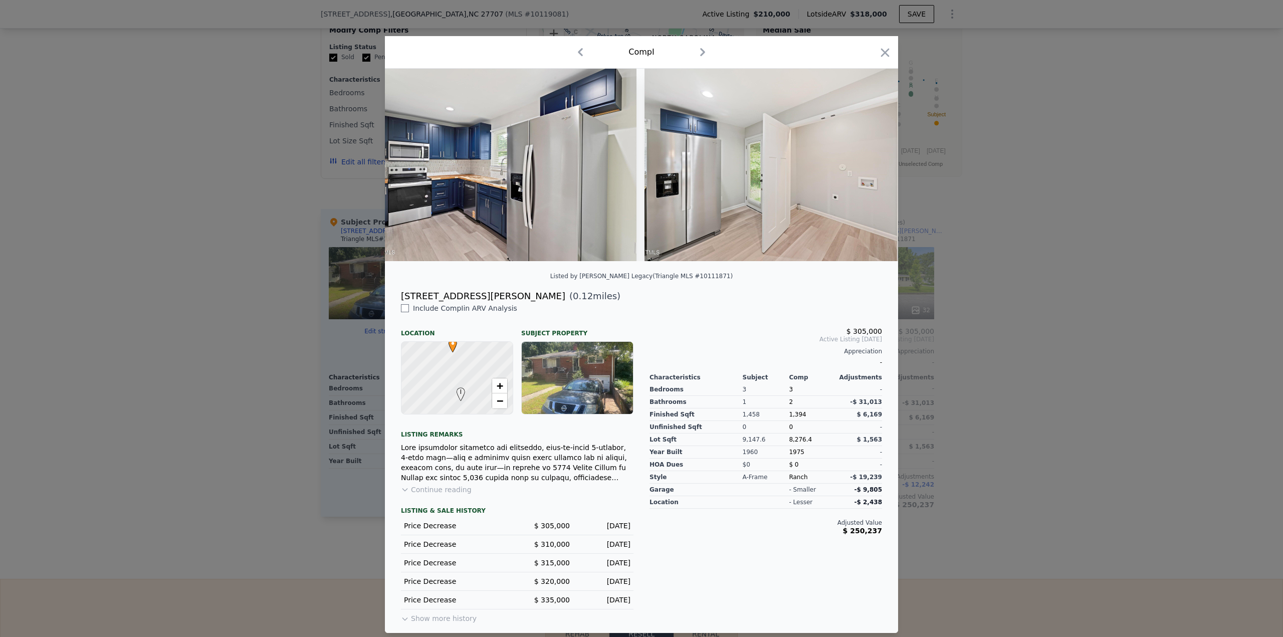
scroll to position [0, 4620]
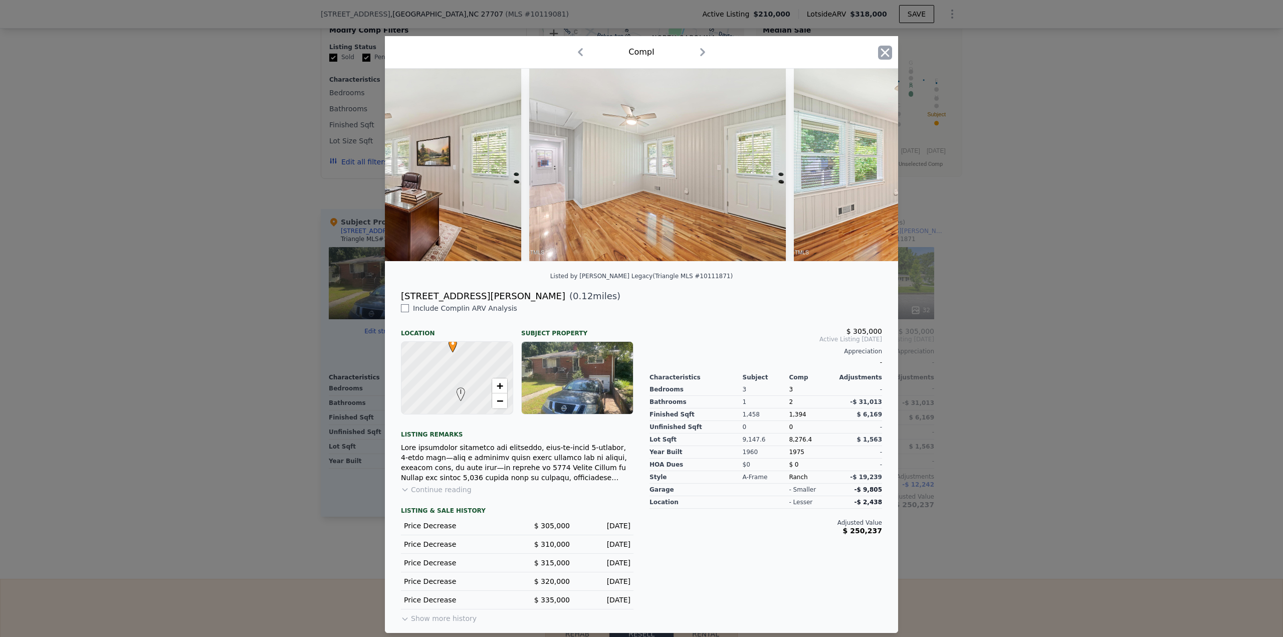
click at [641, 50] on icon "button" at bounding box center [885, 53] width 14 height 14
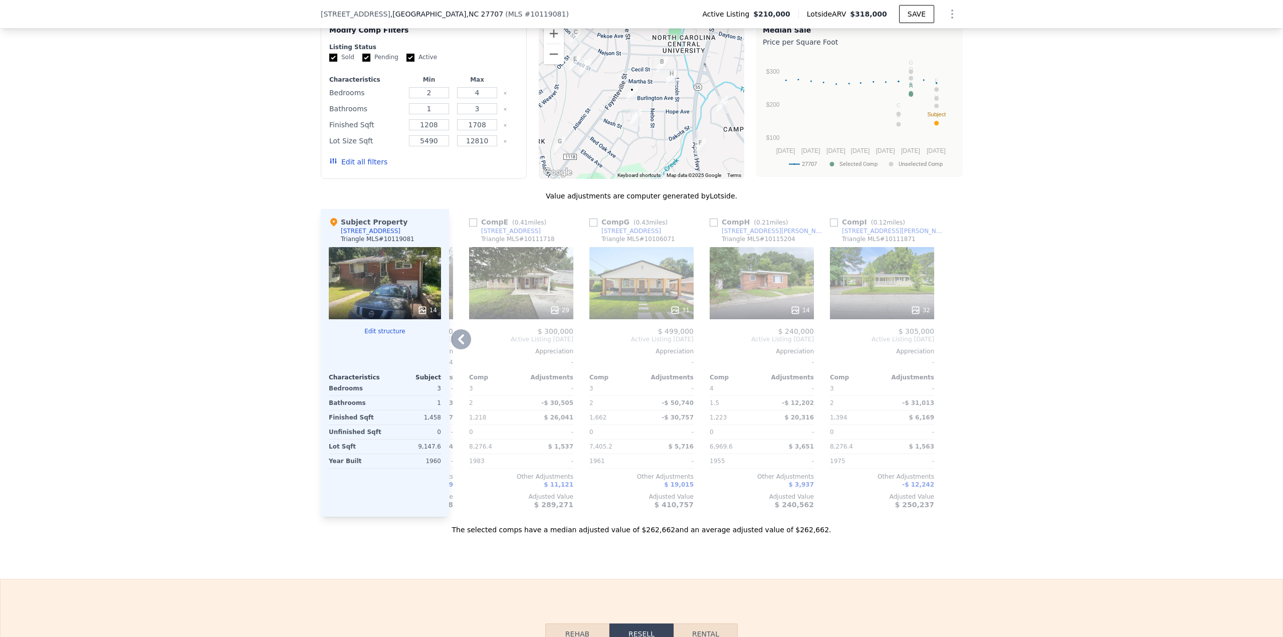
click at [641, 227] on input "checkbox" at bounding box center [834, 223] width 8 height 8
checkbox input "true"
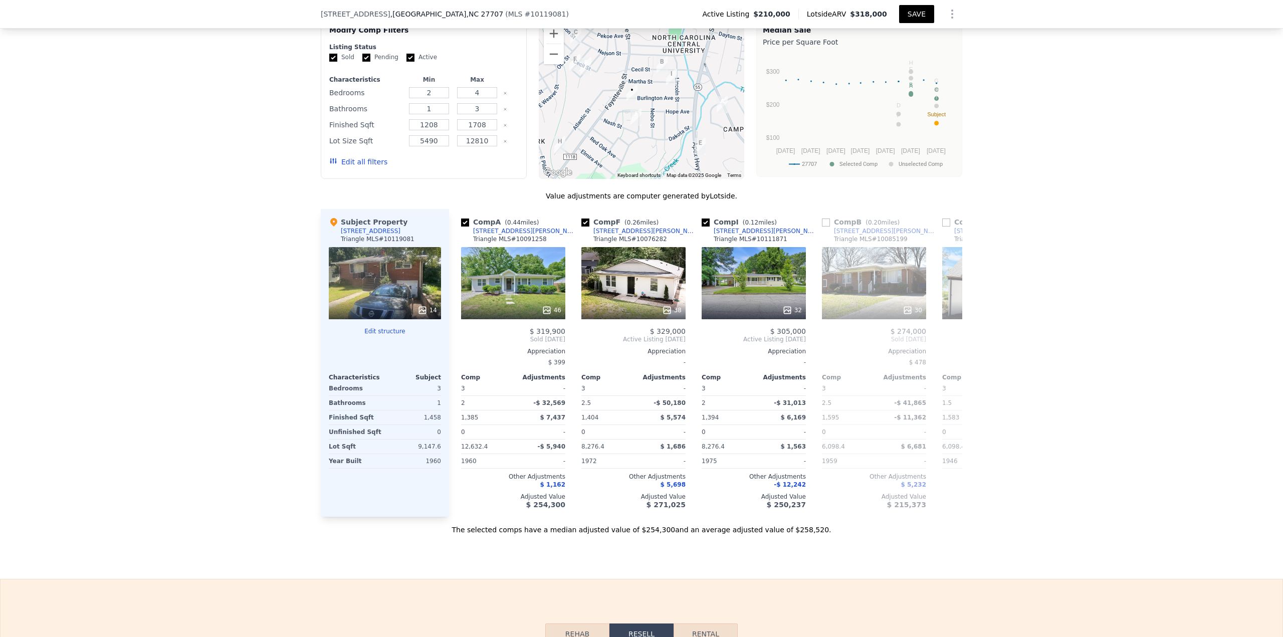
click at [641, 16] on button "SAVE" at bounding box center [916, 14] width 35 height 18
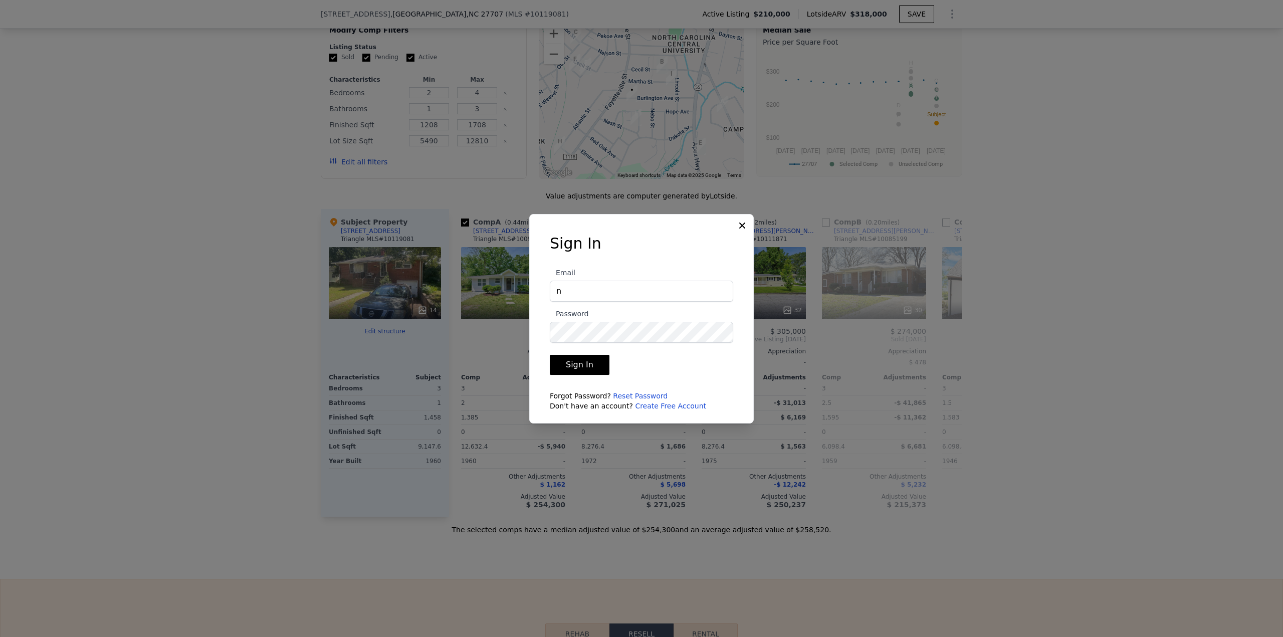
type input "[EMAIL_ADDRESS][DOMAIN_NAME]"
click at [550, 276] on button "Sign In" at bounding box center [580, 365] width 60 height 20
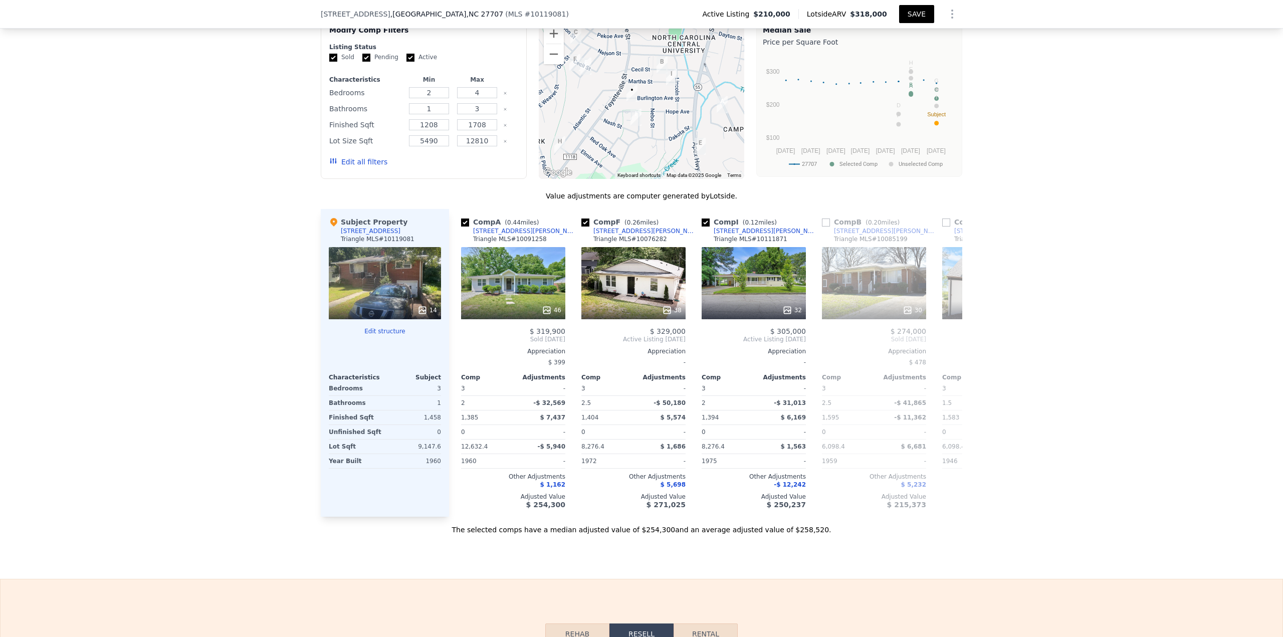
click at [641, 16] on button "SAVE" at bounding box center [916, 14] width 35 height 18
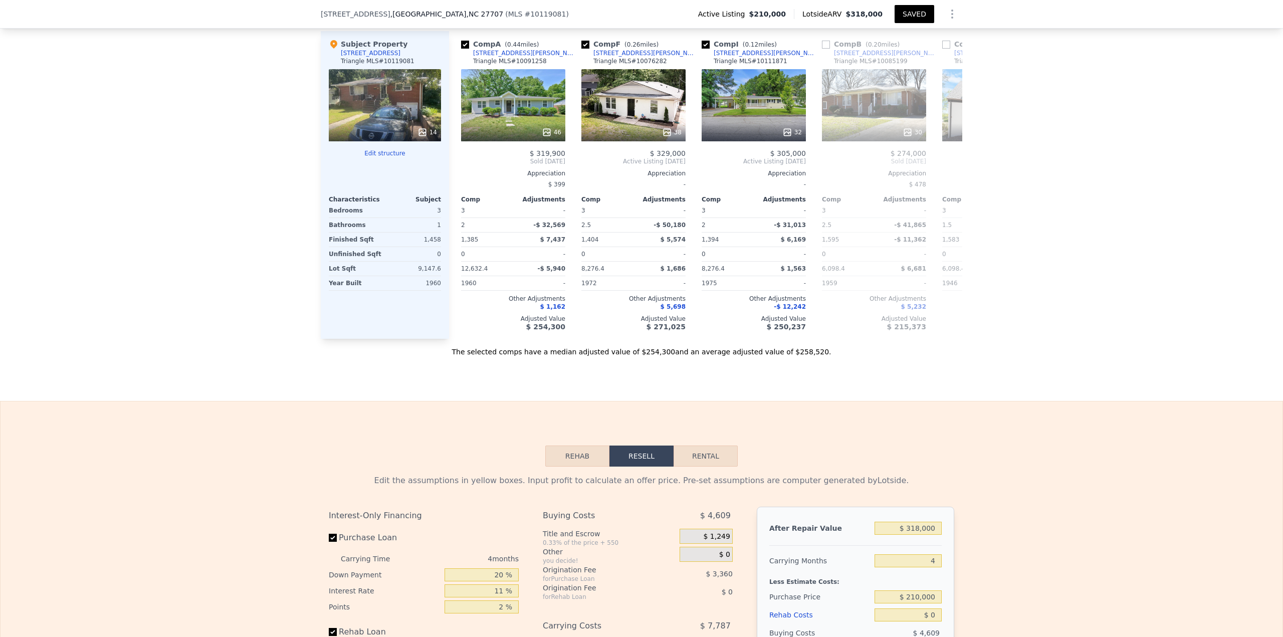
scroll to position [1111, 0]
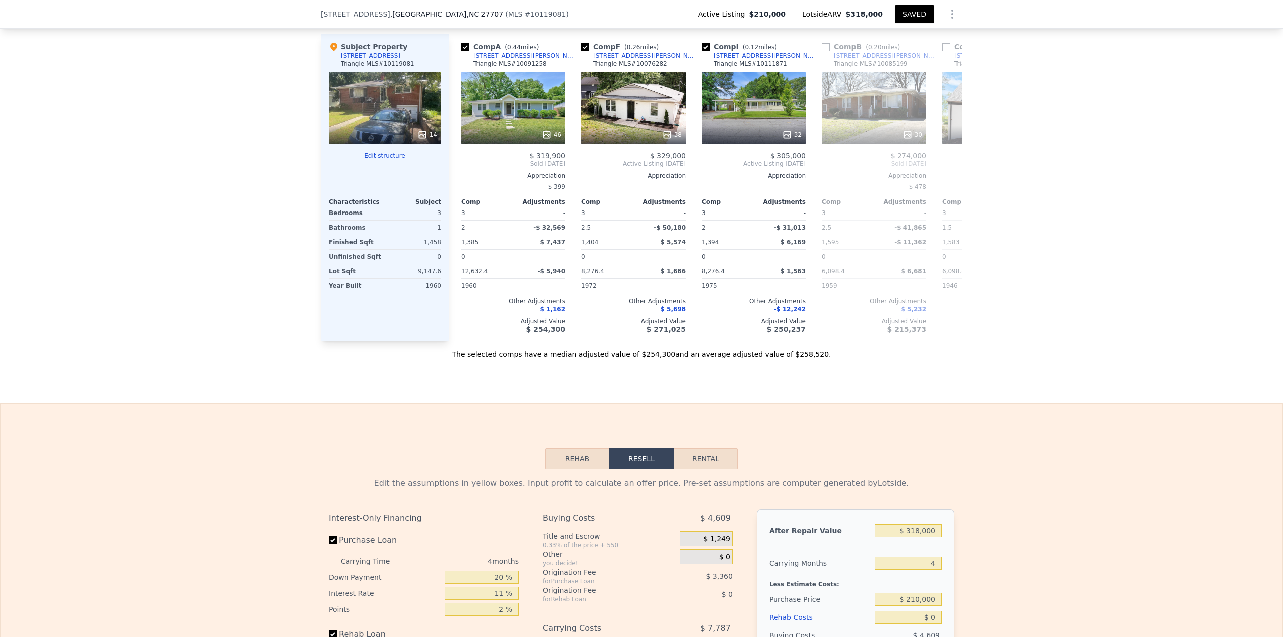
click at [641, 244] on div "We found 9 sales that match your search Listings provided by Triangle MLS . Fil…" at bounding box center [641, 79] width 1283 height 560
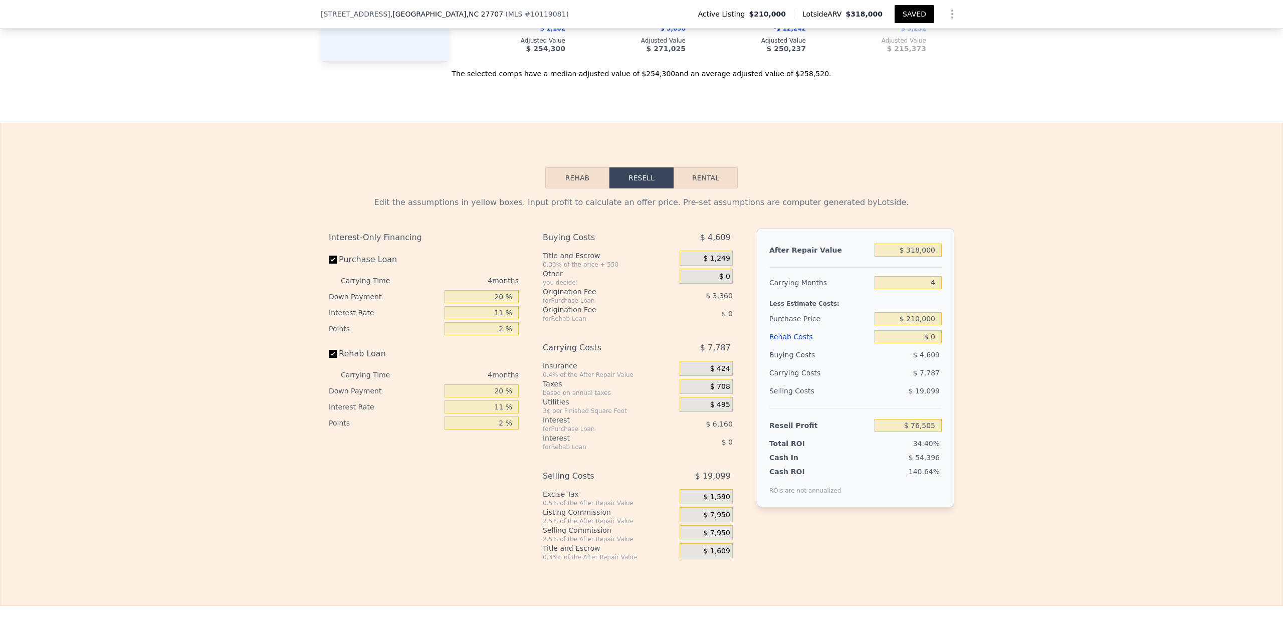
scroll to position [1554, 0]
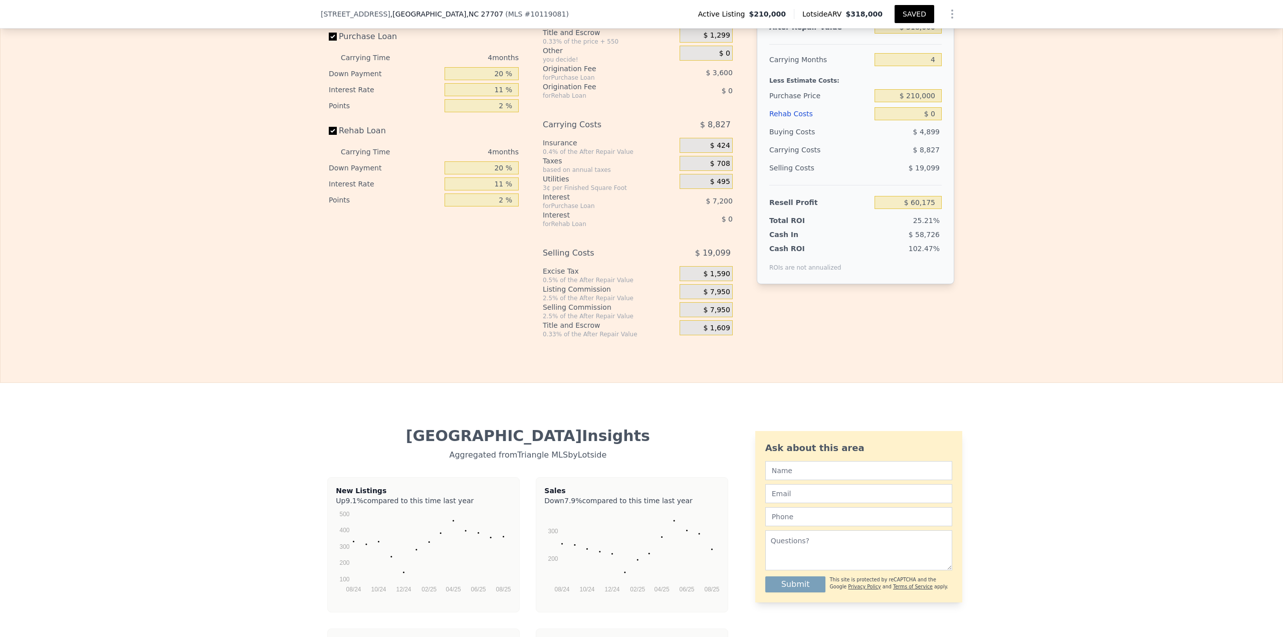
type input "3"
type input "2.5"
type input "1056"
type input "1969"
type input "6098.4"
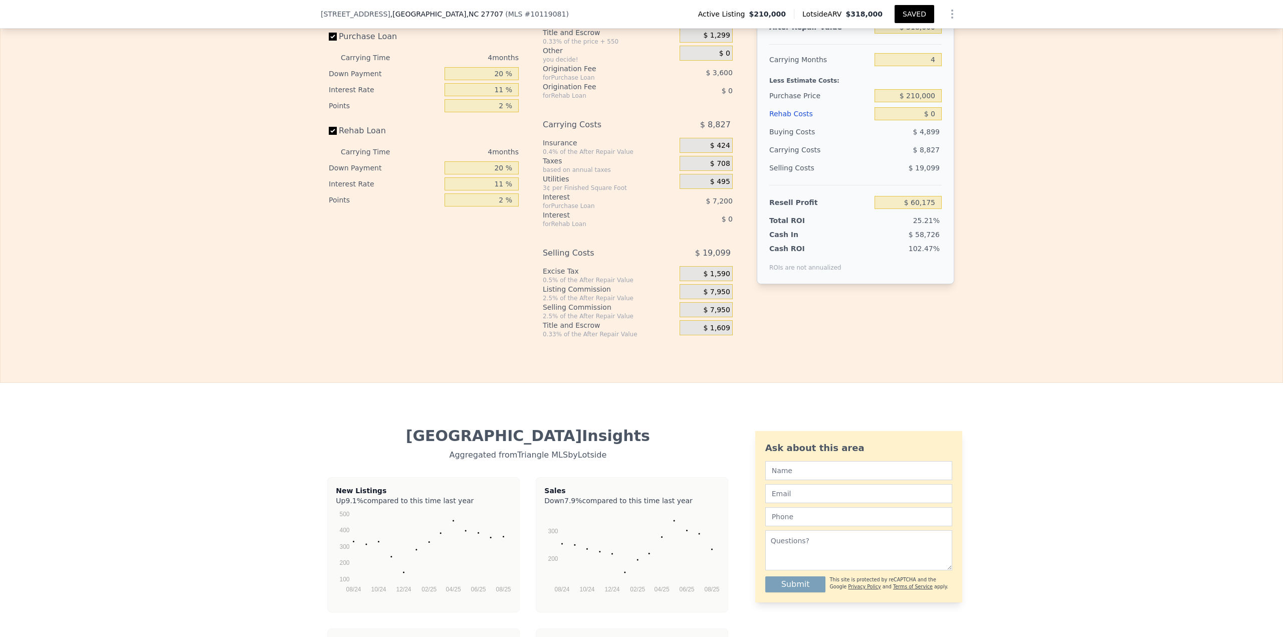
type input "9148"
type input "$ 60,175"
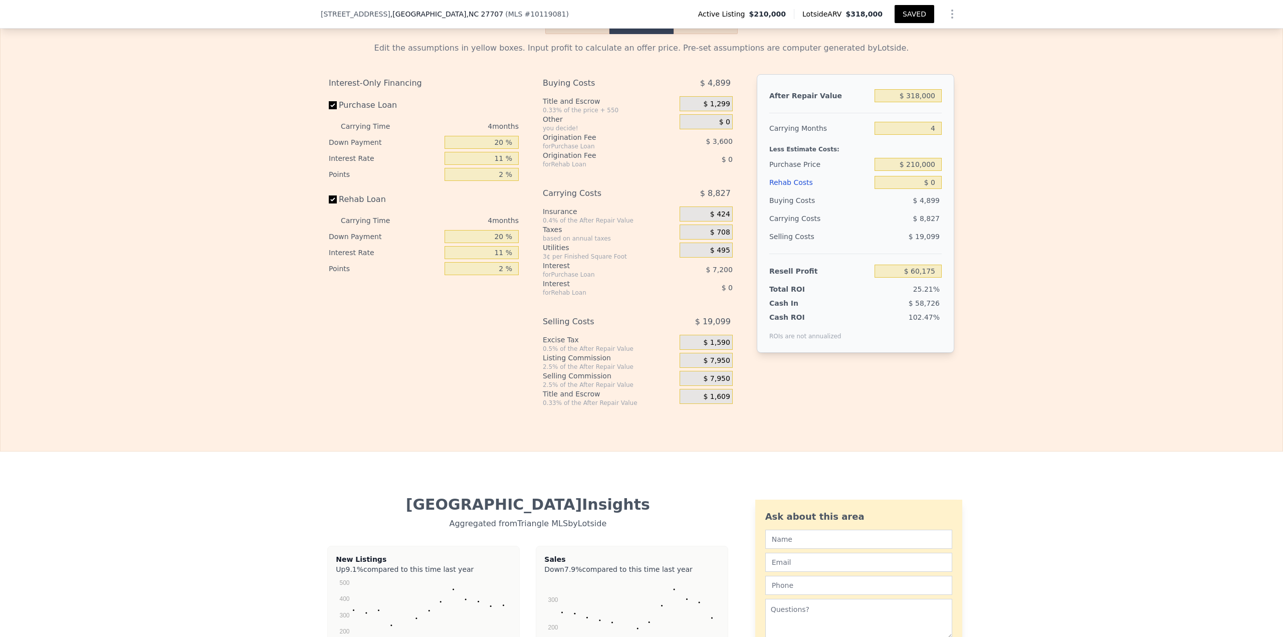
click at [570, 32] on button "Rehab" at bounding box center [577, 23] width 64 height 21
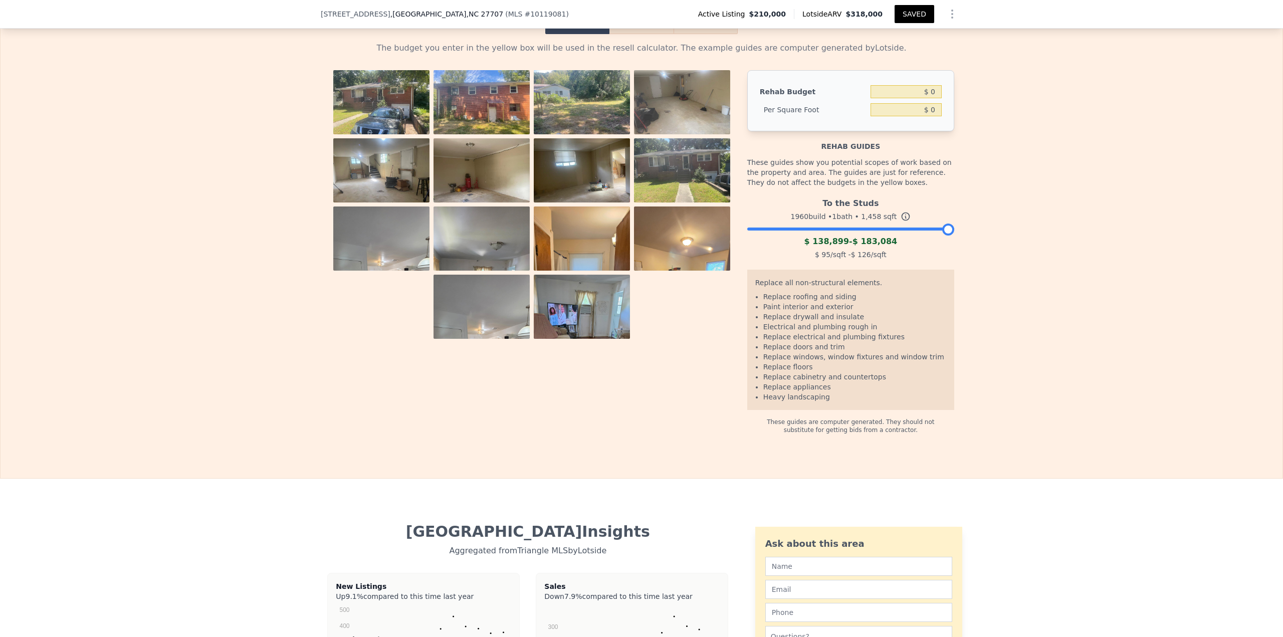
click at [457, 104] on img at bounding box center [482, 106] width 96 height 72
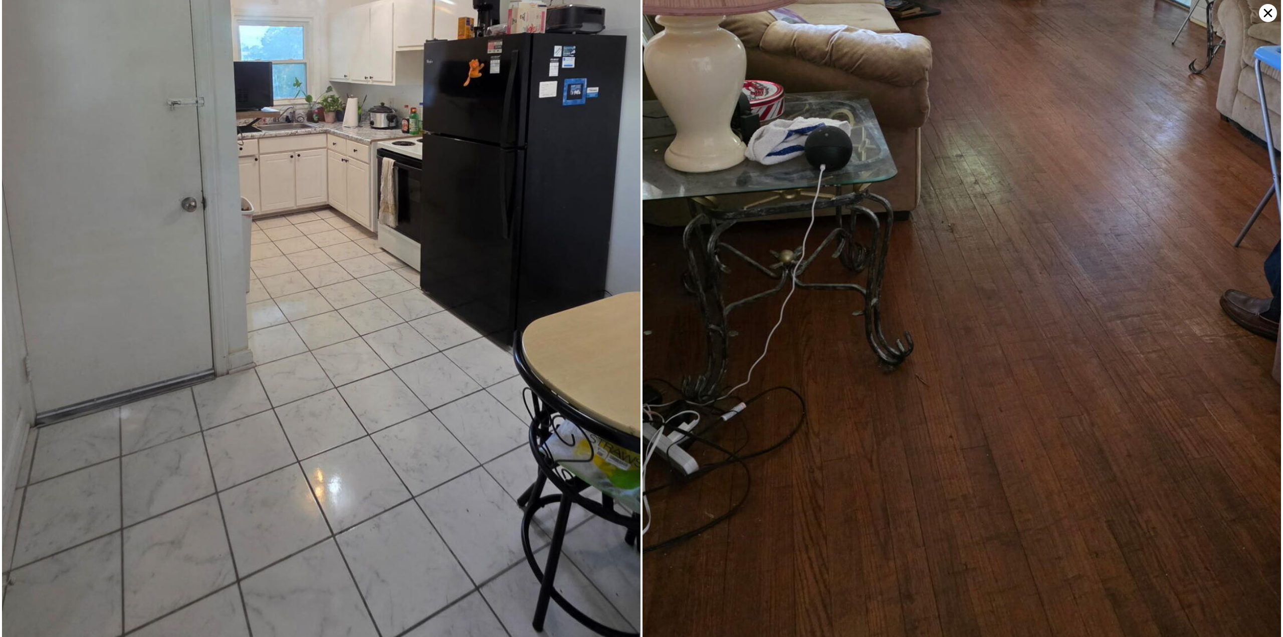
scroll to position [3445, 0]
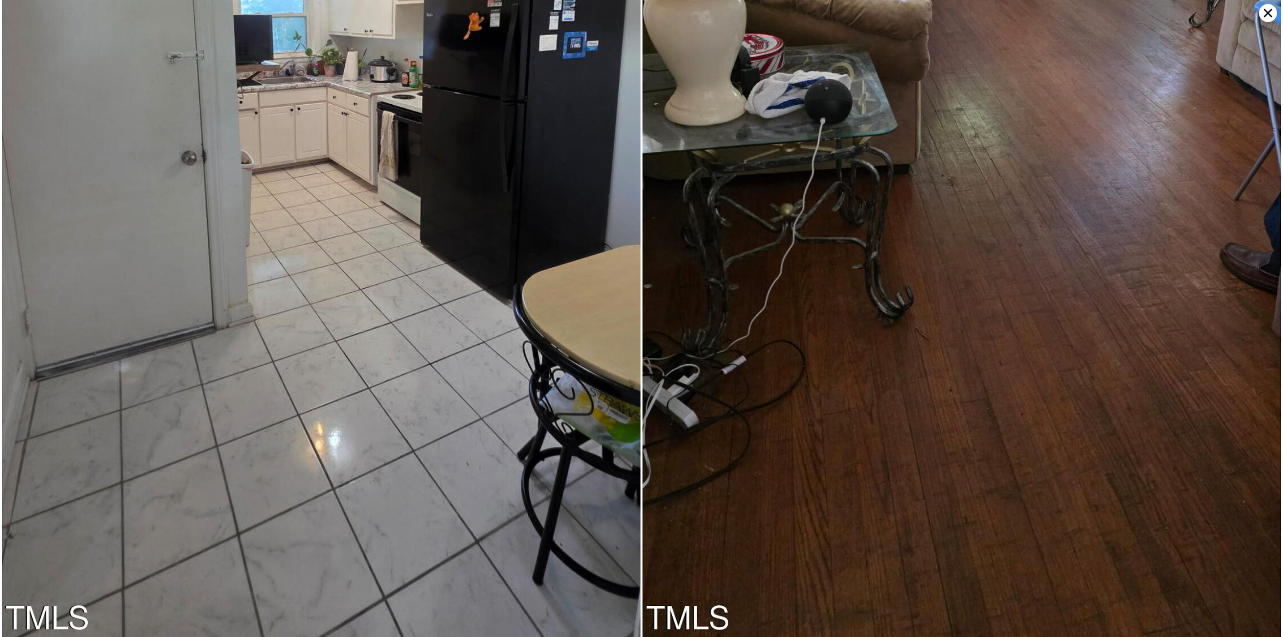
click at [641, 18] on icon at bounding box center [1268, 13] width 18 height 18
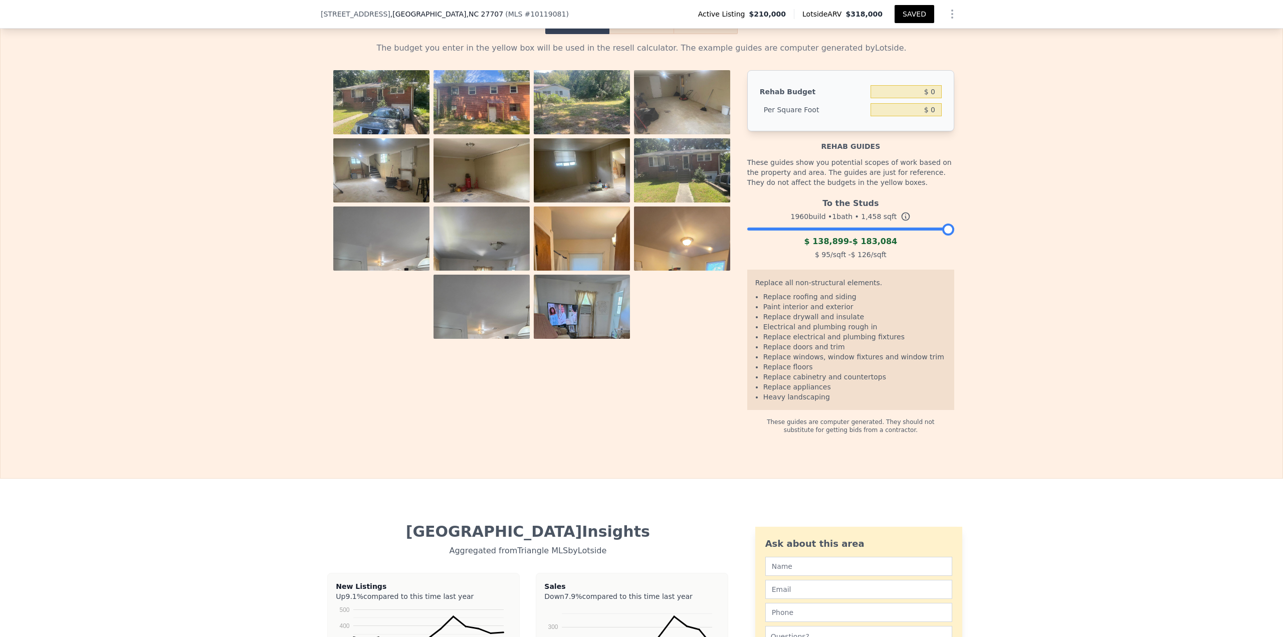
click at [641, 230] on div at bounding box center [850, 227] width 207 height 6
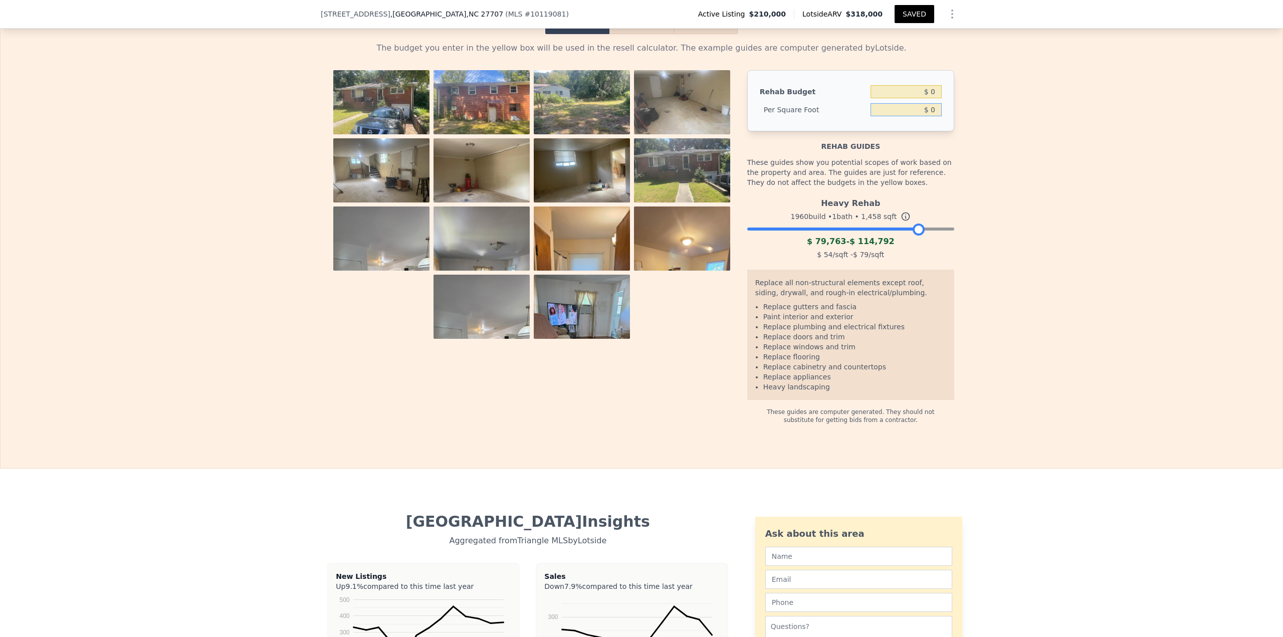
click at [641, 116] on input "$ 0" at bounding box center [906, 109] width 71 height 13
click at [641, 230] on div at bounding box center [850, 227] width 207 height 6
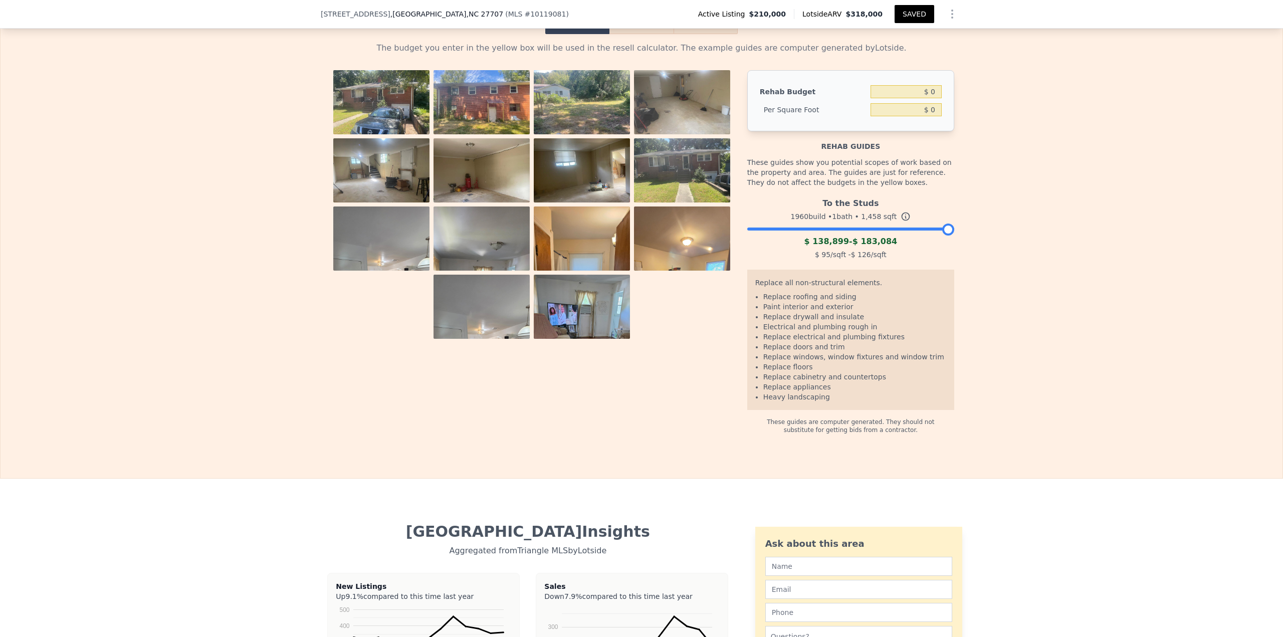
click at [641, 230] on div at bounding box center [850, 227] width 207 height 6
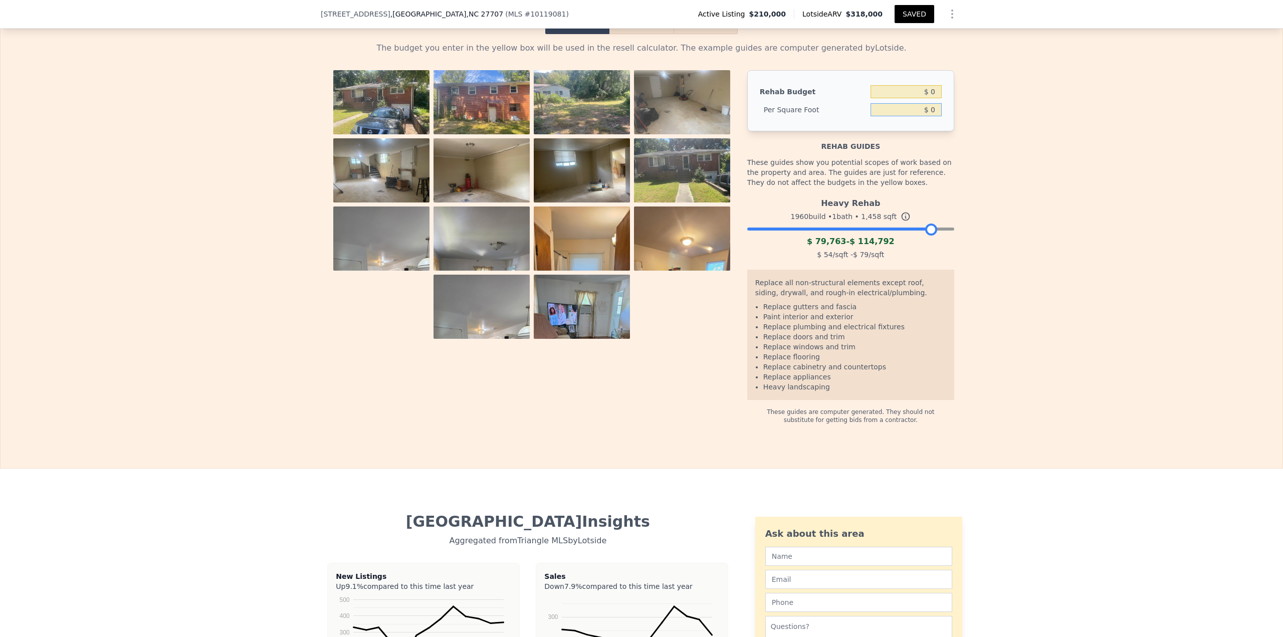
click at [641, 116] on input "$ 0" at bounding box center [906, 109] width 71 height 13
type input "$ 75"
click at [641, 98] on input "$ 0" at bounding box center [906, 91] width 71 height 13
type input "$ 109,350"
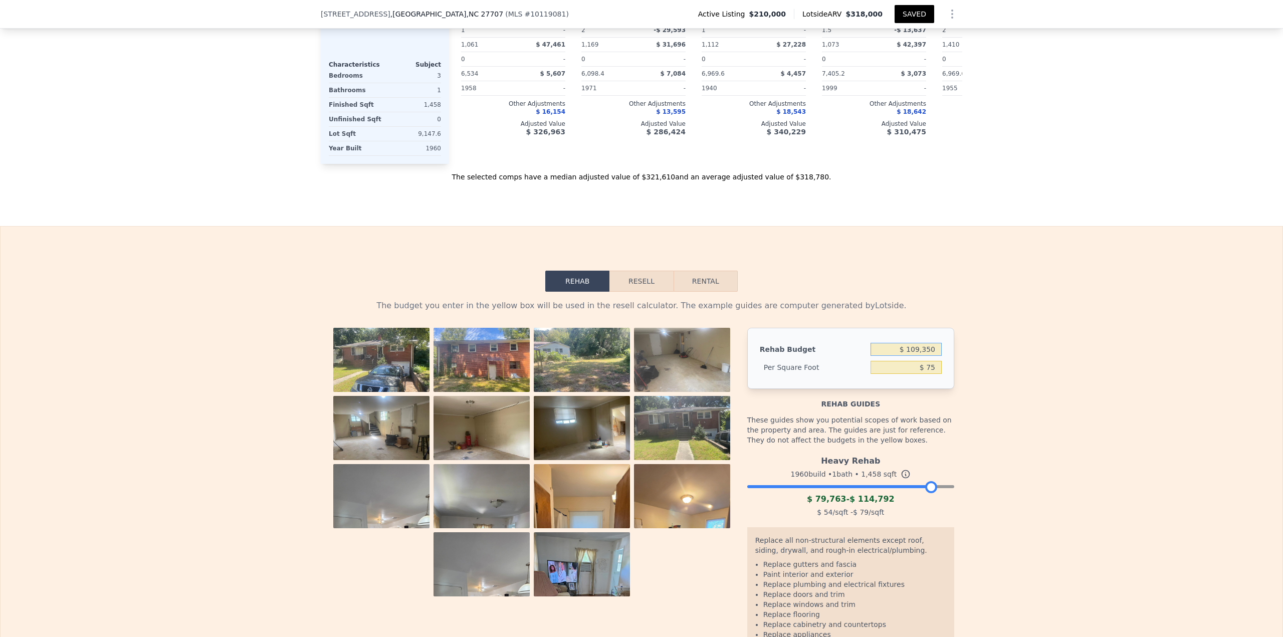
scroll to position [1185, 0]
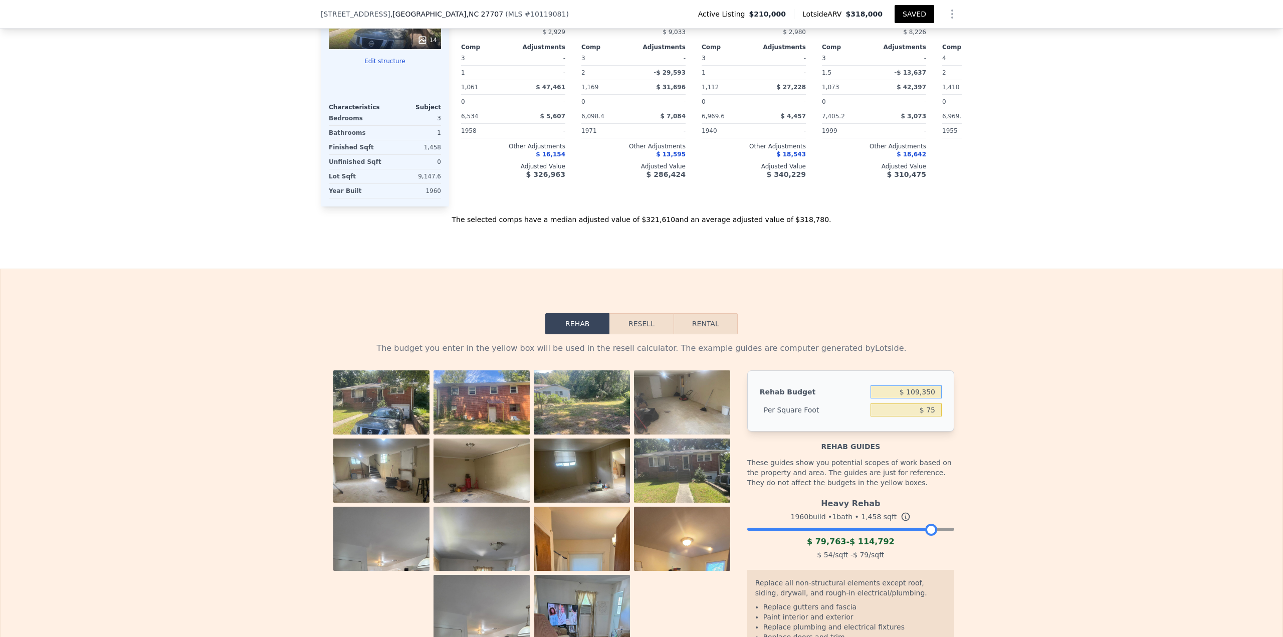
click at [635, 276] on button "Resell" at bounding box center [642, 323] width 64 height 21
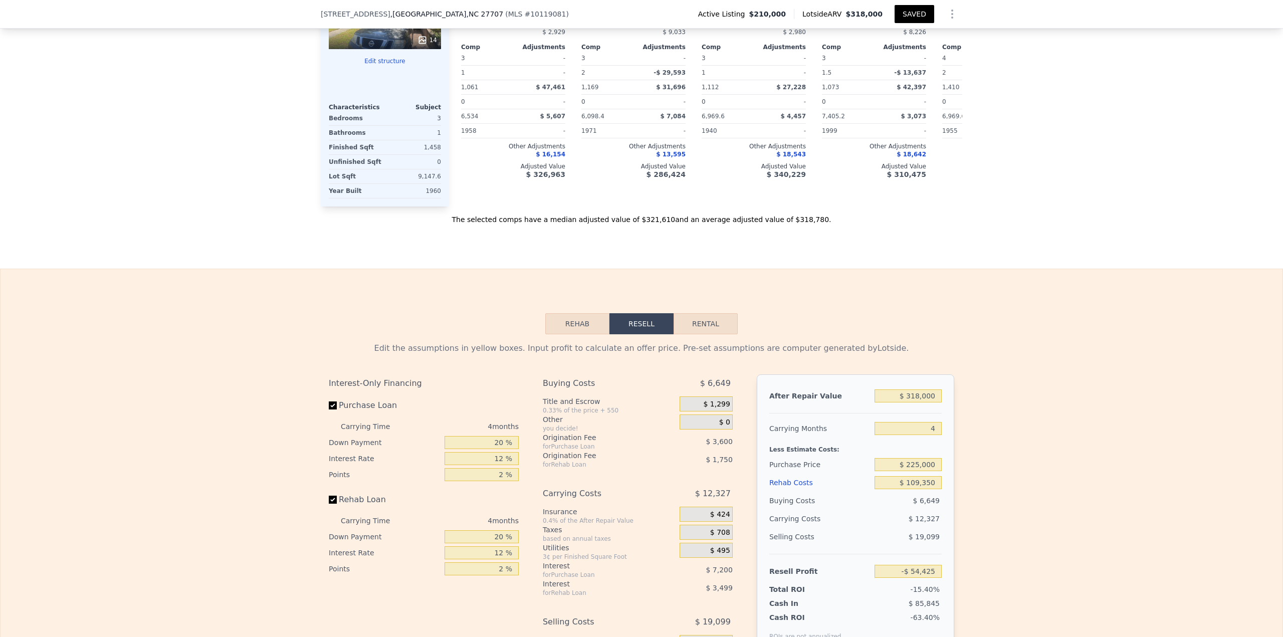
scroll to position [1452, 0]
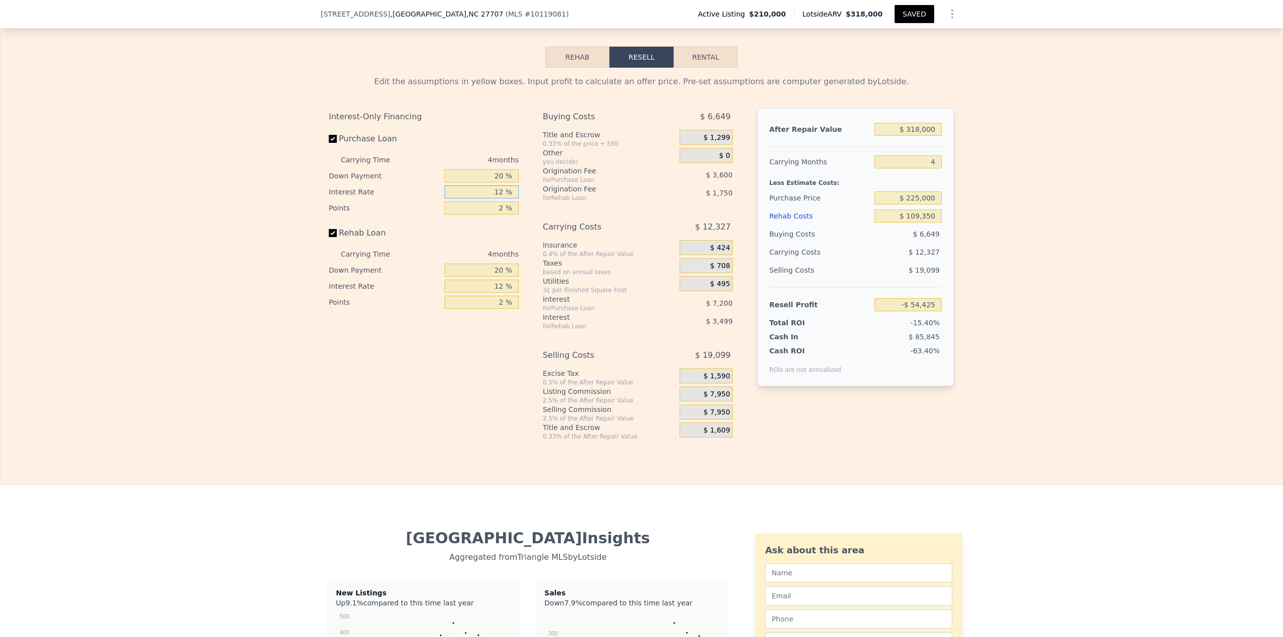
drag, startPoint x: 483, startPoint y: 194, endPoint x: 580, endPoint y: 205, distance: 98.3
click at [580, 205] on div "Interest-Only Financing Purchase Loan Carrying Time 4 months Down Payment 20 % …" at bounding box center [642, 274] width 626 height 333
type input "10 %"
type input "-$ 53,225"
type input "10.5 %"
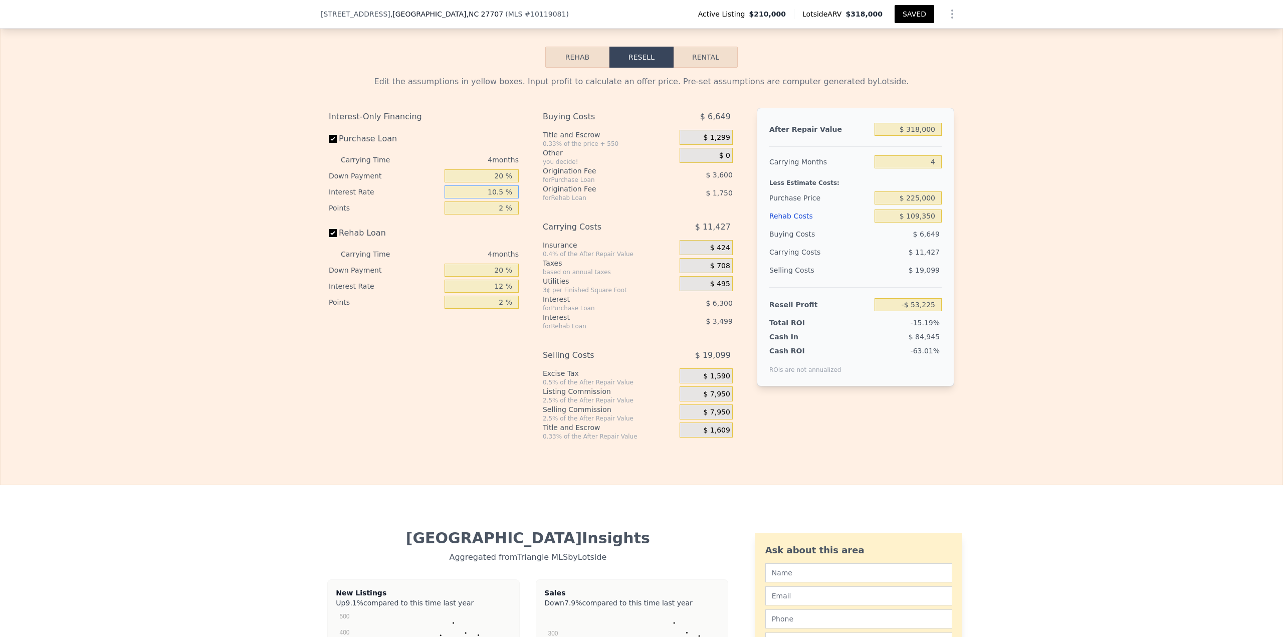
type input "-$ 53,525"
type input "10.5 %"
type input "10 %"
type input "-$ 52,941"
type input "10.5 %"
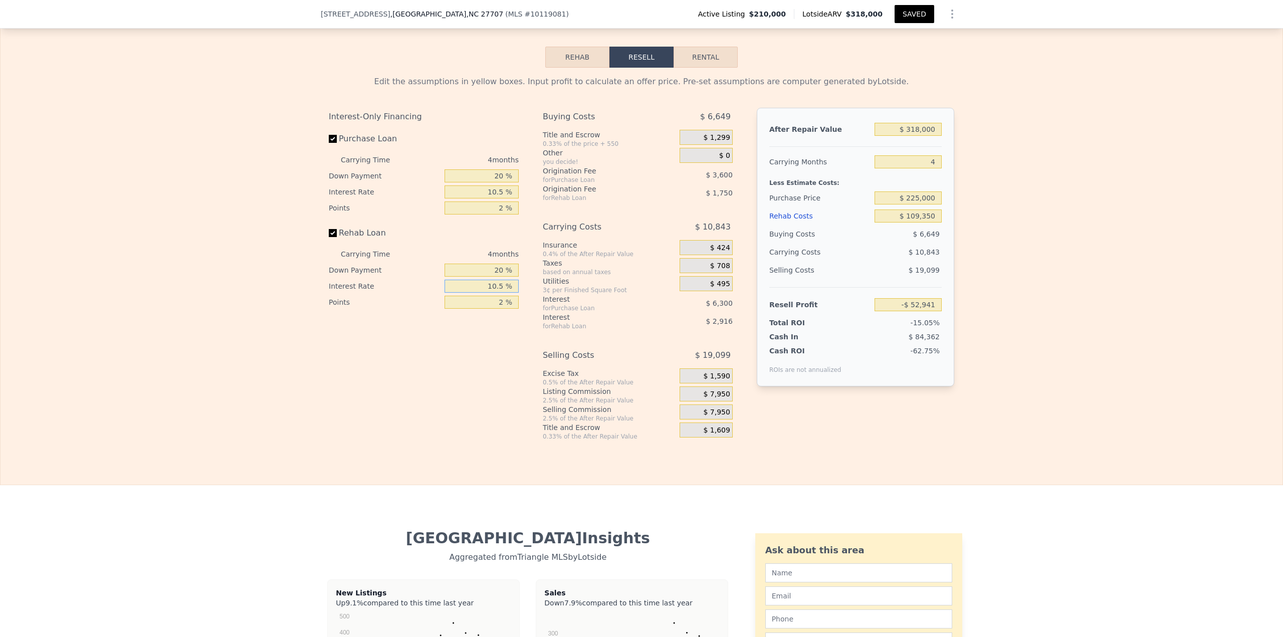
type input "-$ 53,085"
type input "10.5 %"
click at [641, 136] on input "$ 318,000" at bounding box center [908, 129] width 67 height 13
type input "$ 3"
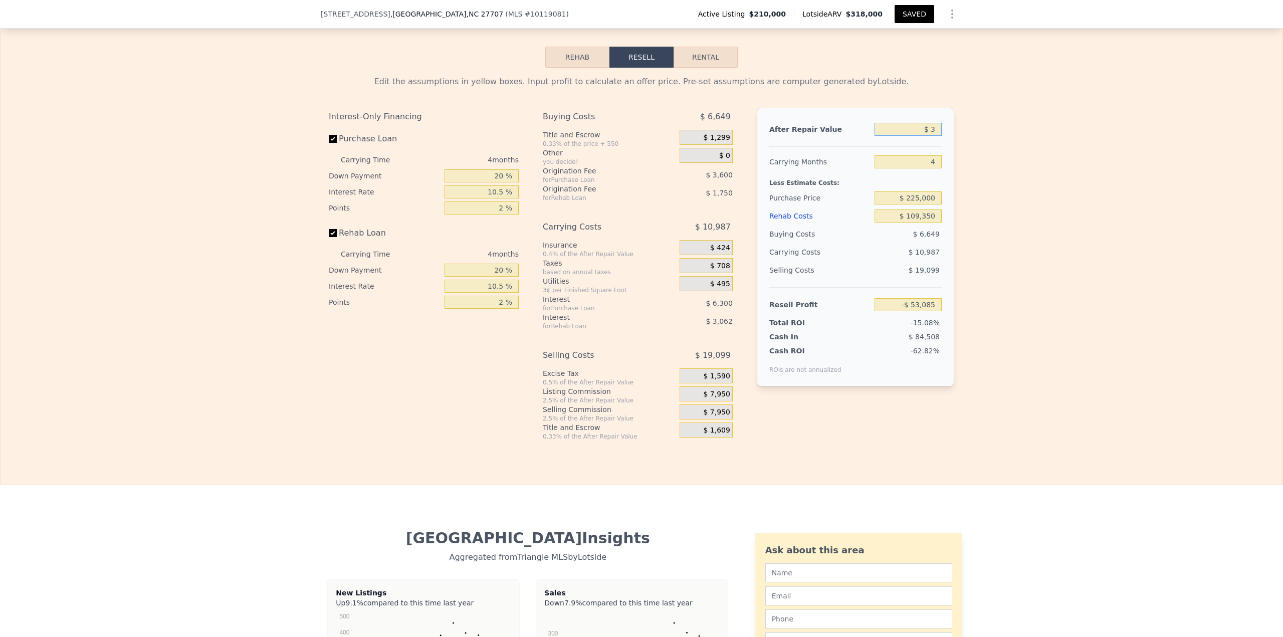
type input "-$ 352,109"
type input "$ 31"
type input "-$ 352,083"
type input "$ 319"
type input "-$ 351,812"
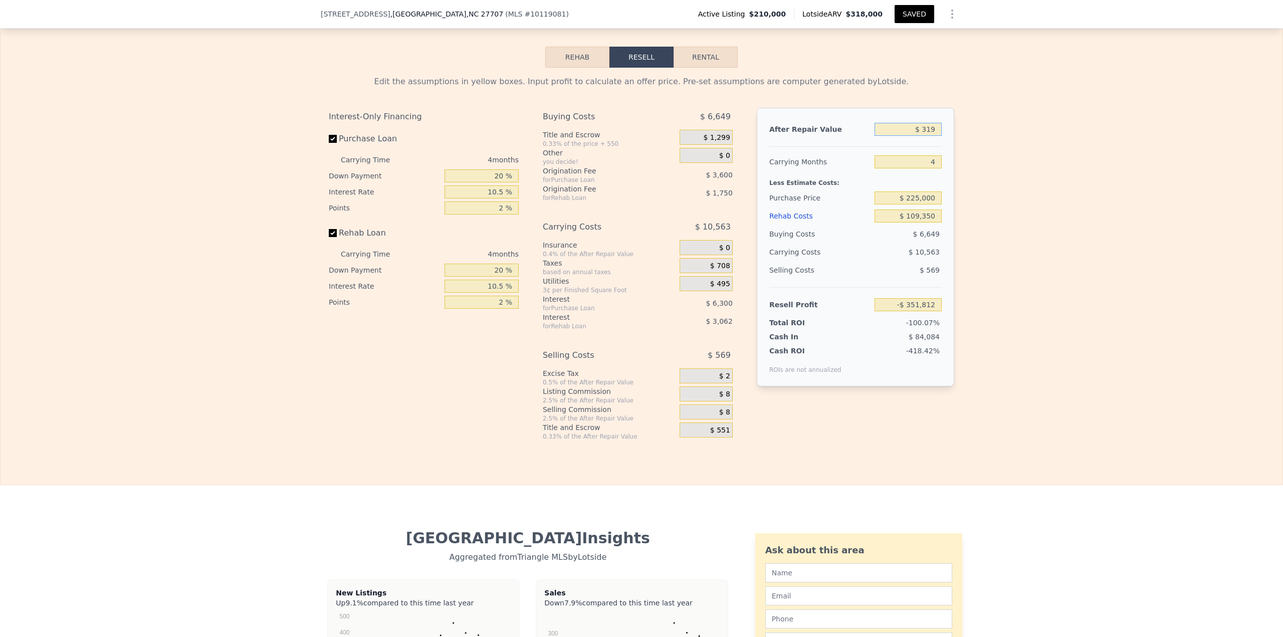
type input "$ 3,190"
type input "-$ 349,113"
type input "$ 31,900"
type input "-$ 322,117"
type input "$ 319,000"
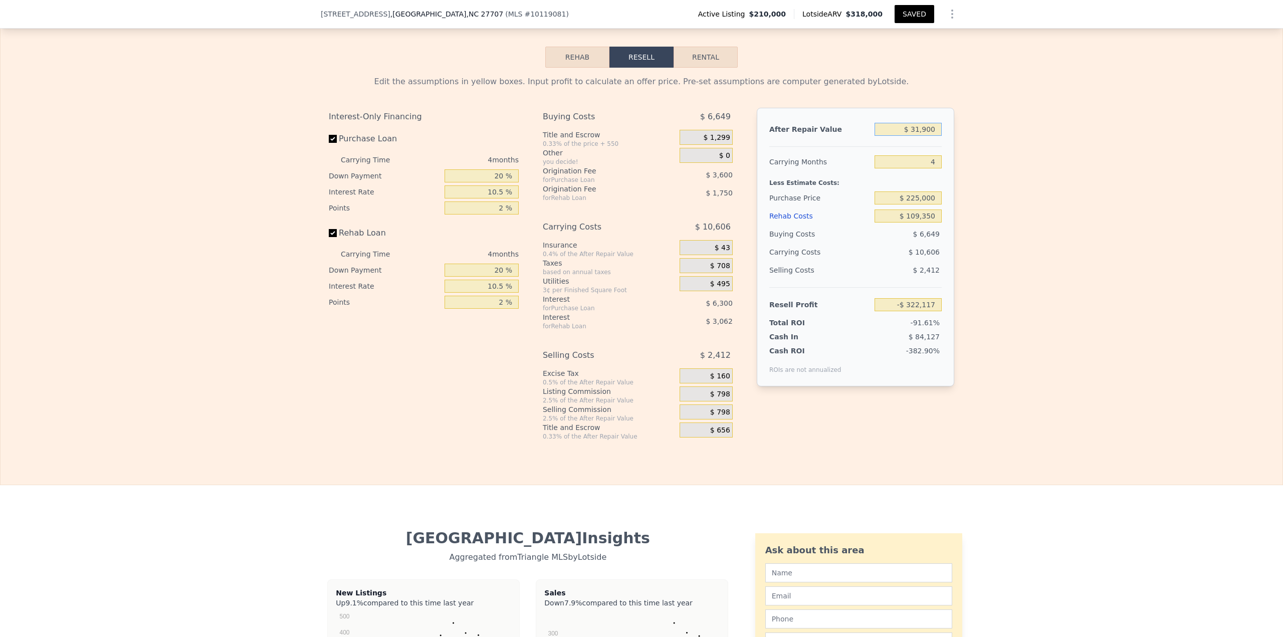
type input "-$ 52,144"
type input "$ 319,000"
click at [641, 168] on input "4" at bounding box center [908, 161] width 67 height 13
drag, startPoint x: 924, startPoint y: 168, endPoint x: 949, endPoint y: 170, distance: 25.1
click at [641, 170] on div "After Repair Value $ 319,000 Carrying Months 4 Less Estimate Costs: Purchase Pr…" at bounding box center [856, 247] width 198 height 279
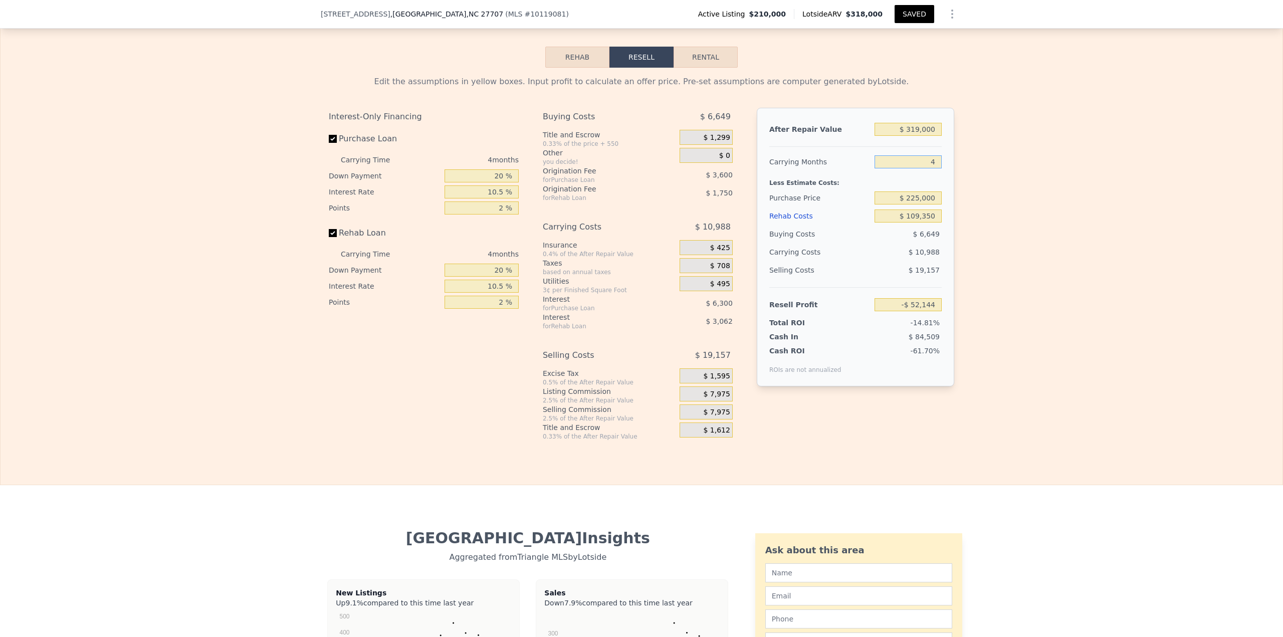
type input "7"
type input "-$ 60,386"
type input "7"
click at [641, 8] on button "SAVED" at bounding box center [915, 14] width 40 height 18
type input "$ 318,000"
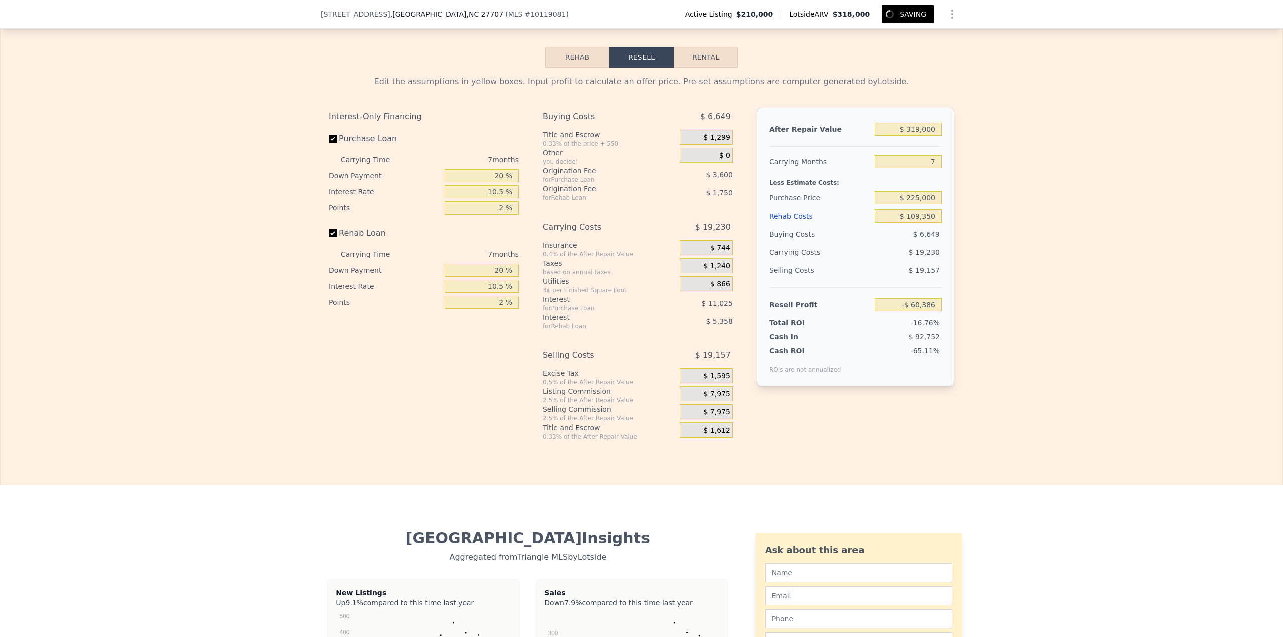
type input "4"
type input "$ 0"
type input "$ 60,175"
click at [641, 242] on div "Edit the assumptions in yellow boxes. Input profit to calculate an offer price.…" at bounding box center [642, 254] width 1282 height 373
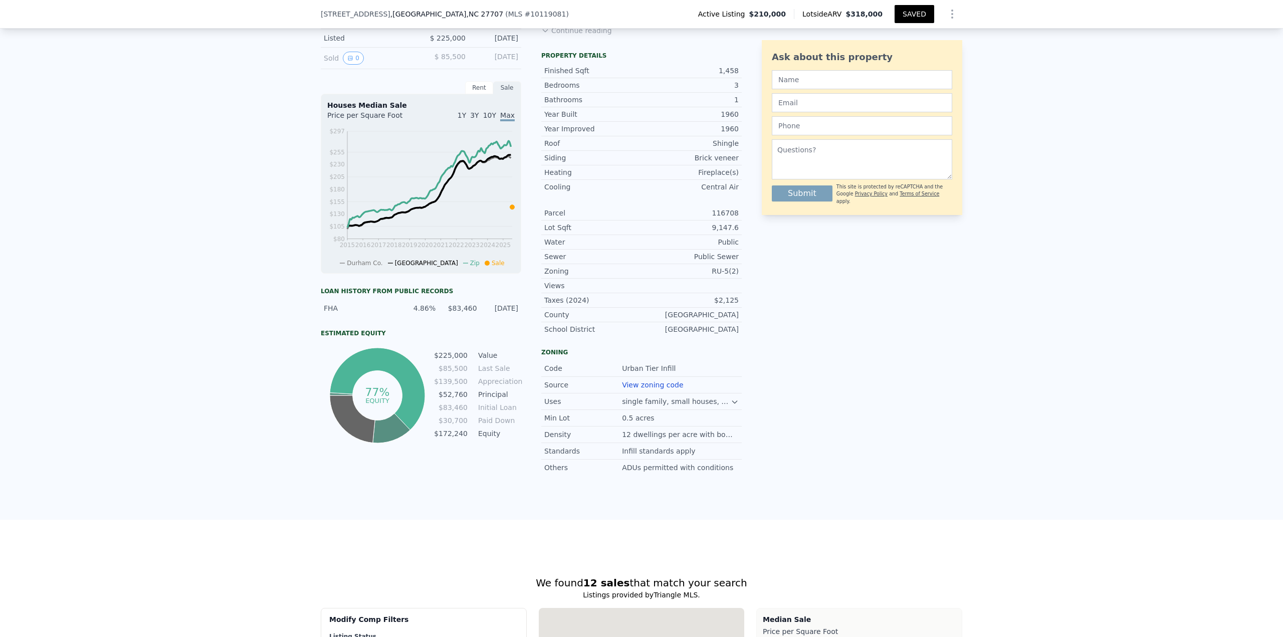
scroll to position [4, 0]
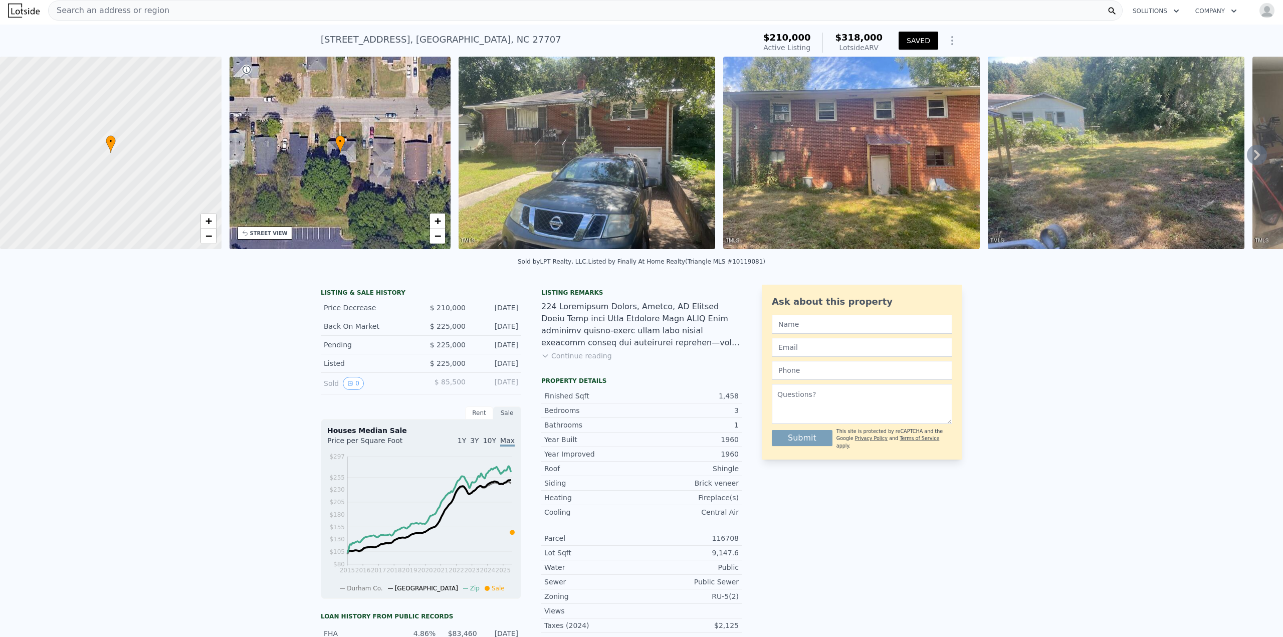
click at [194, 7] on div "Search an address or region" at bounding box center [585, 11] width 1075 height 20
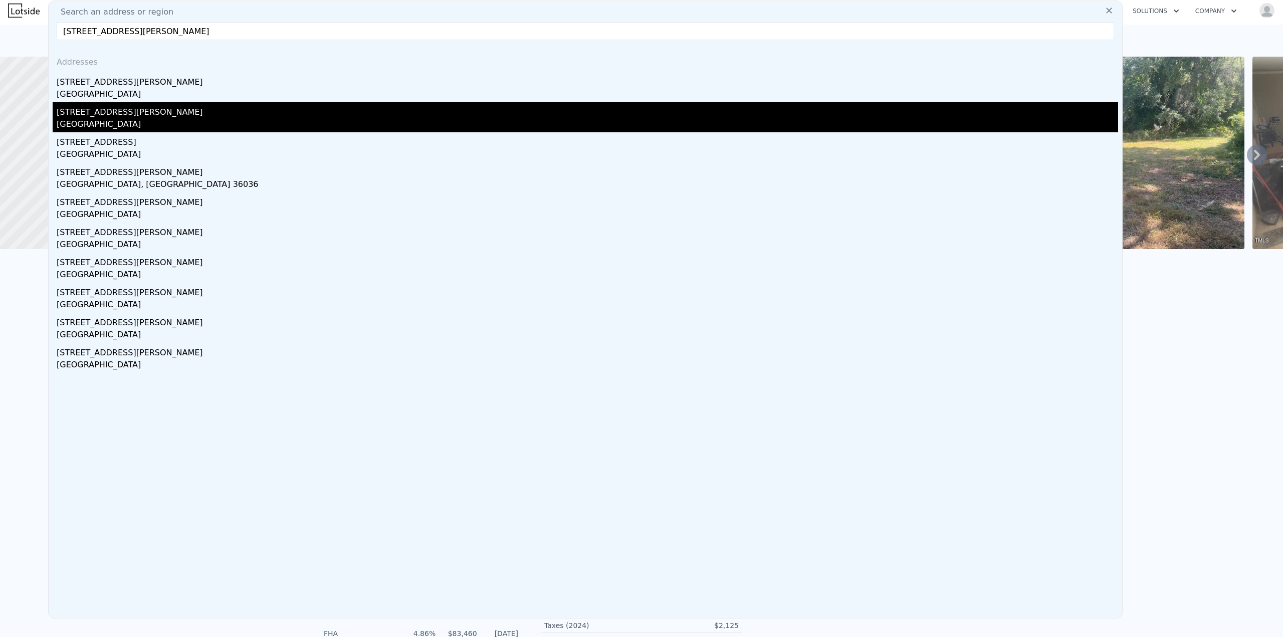
type input "[STREET_ADDRESS][PERSON_NAME]"
click at [86, 124] on div "[GEOGRAPHIC_DATA]" at bounding box center [588, 125] width 1062 height 14
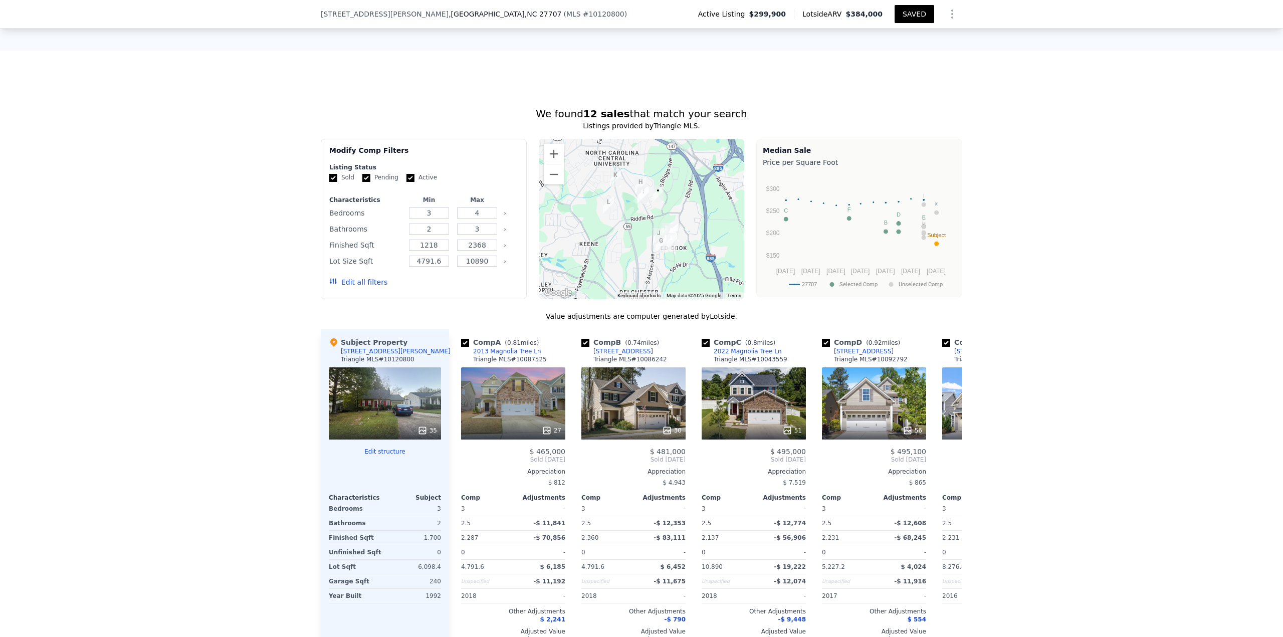
scroll to position [799, 0]
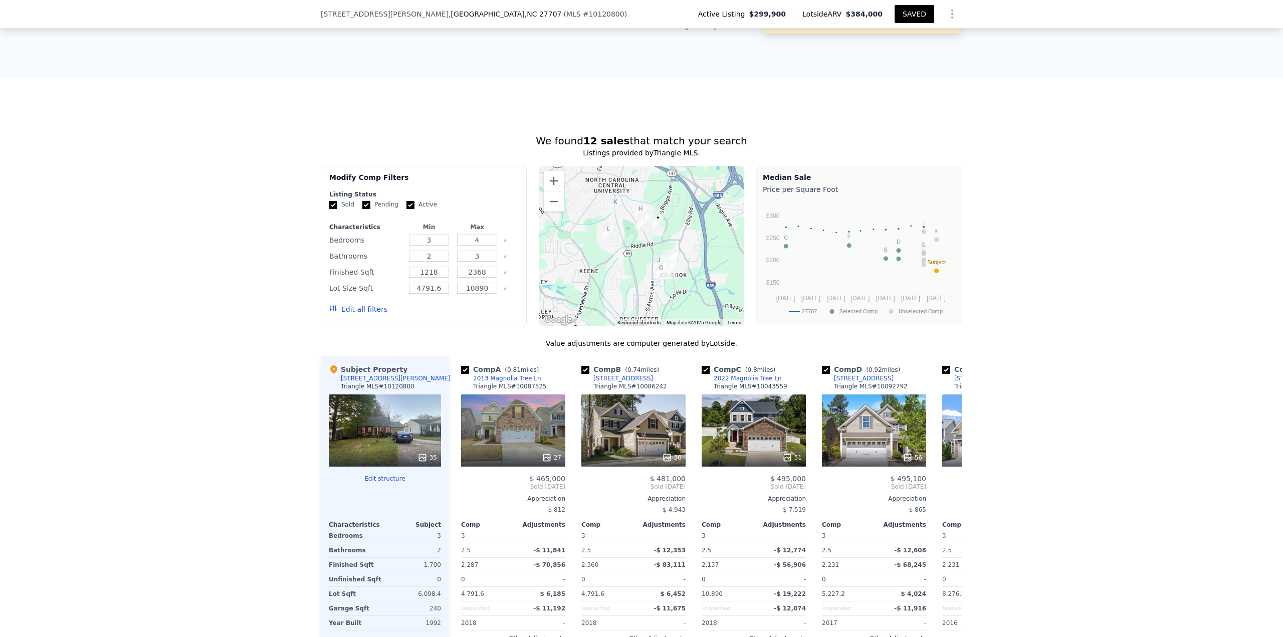
click at [361, 276] on button "Edit all filters" at bounding box center [358, 309] width 58 height 10
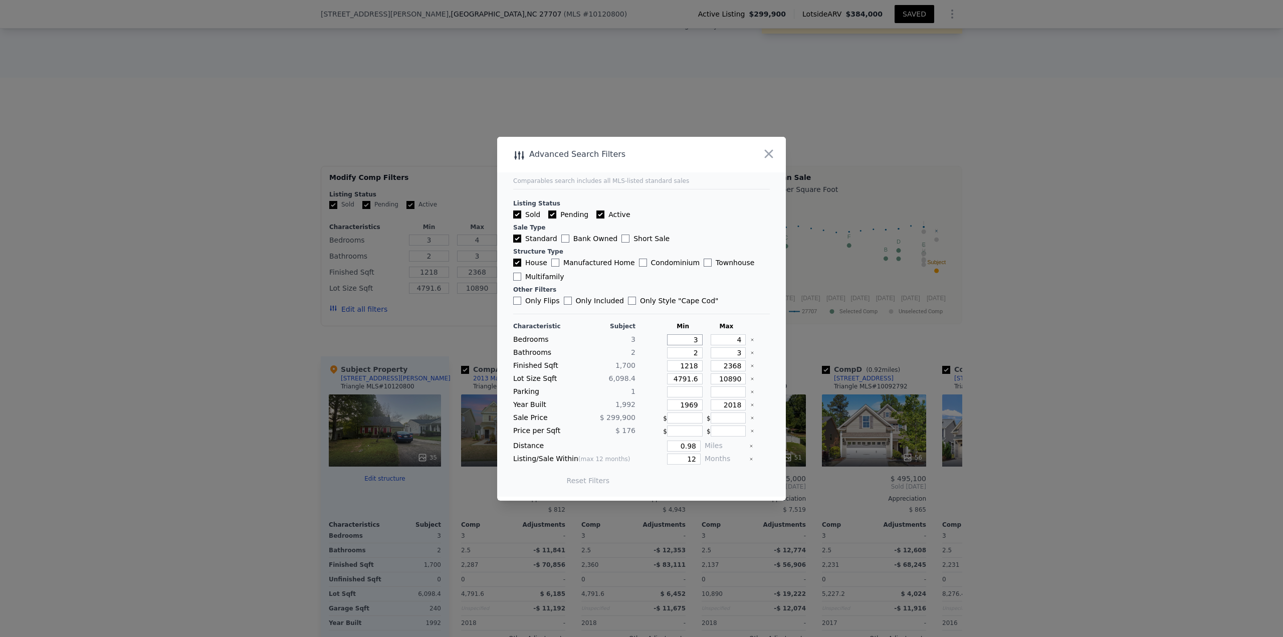
click at [641, 276] on input "3" at bounding box center [685, 339] width 36 height 11
drag, startPoint x: 688, startPoint y: 340, endPoint x: 708, endPoint y: 340, distance: 20.6
click at [641, 276] on div "Bedrooms 3 3 4" at bounding box center [641, 339] width 257 height 11
type input "2"
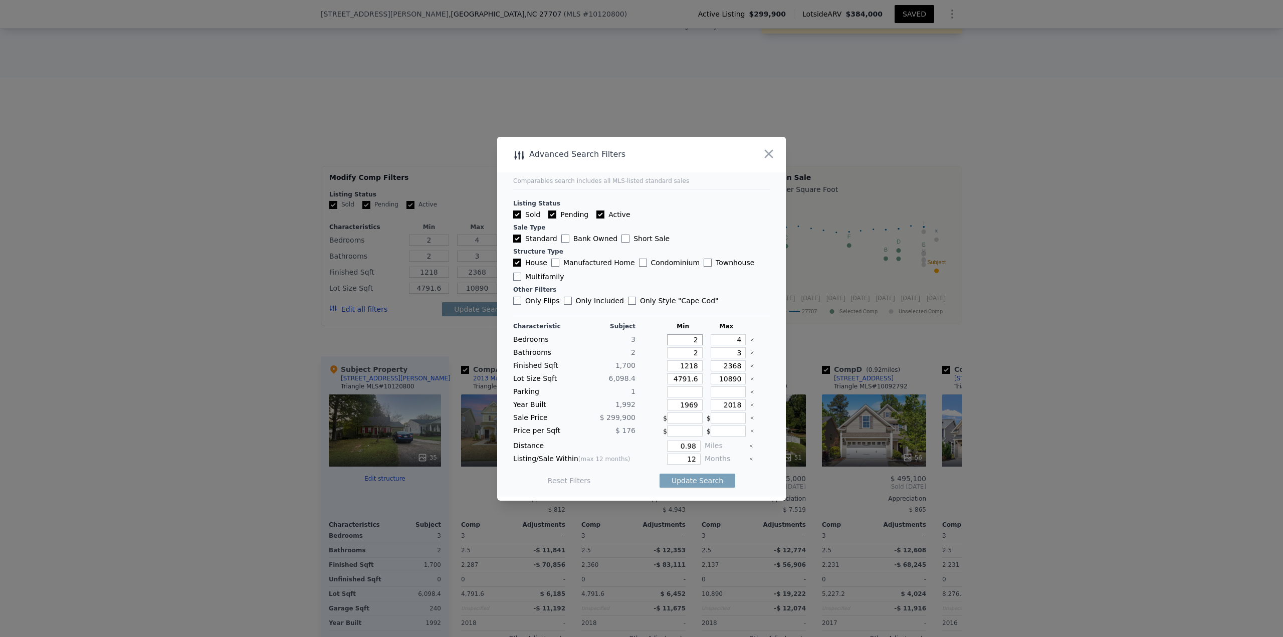
type input "2"
type input "3"
type input "1"
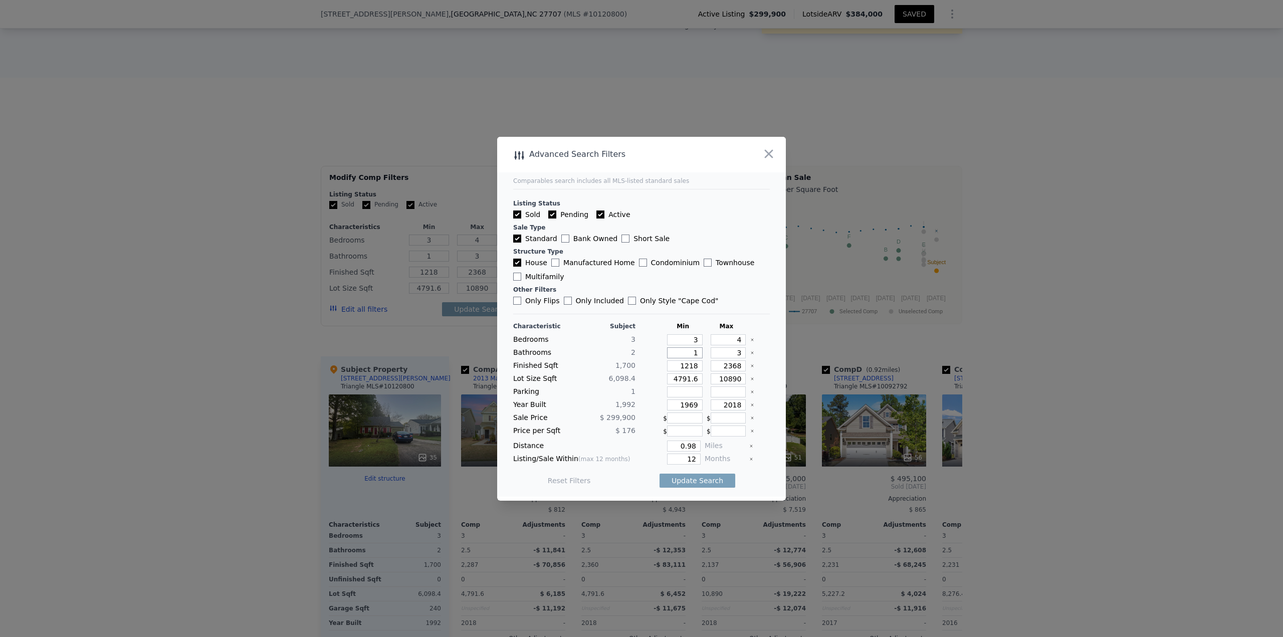
type input "1"
type input "2"
type input "1"
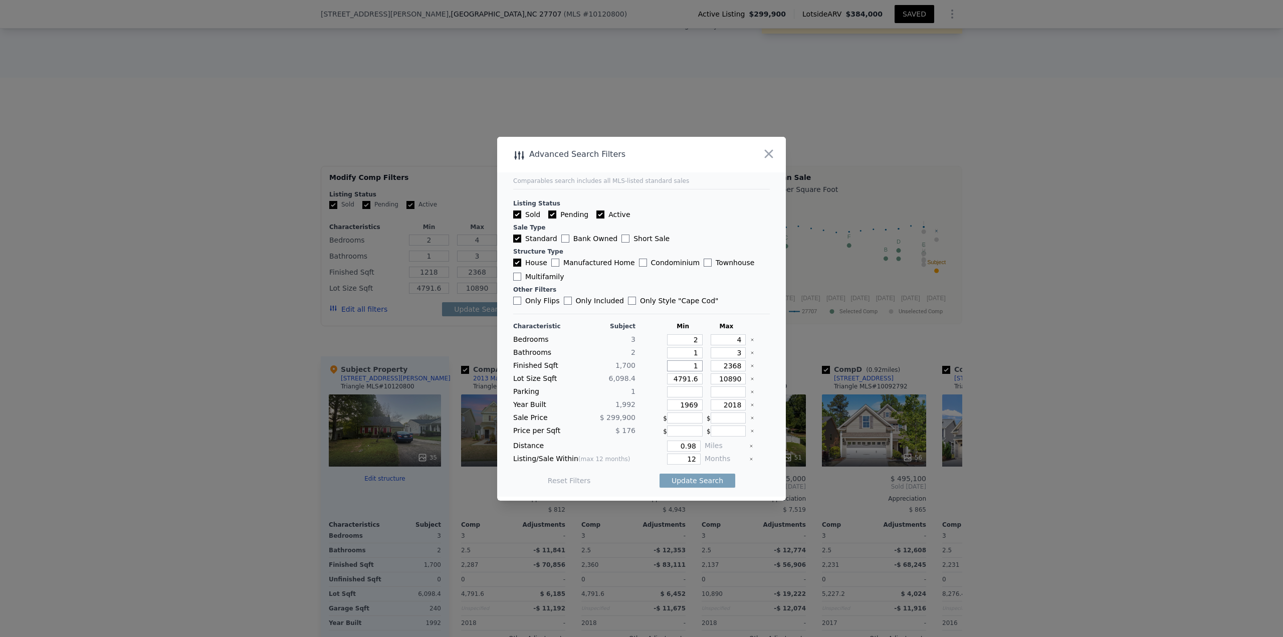
type input "1"
type input "14"
type input "145"
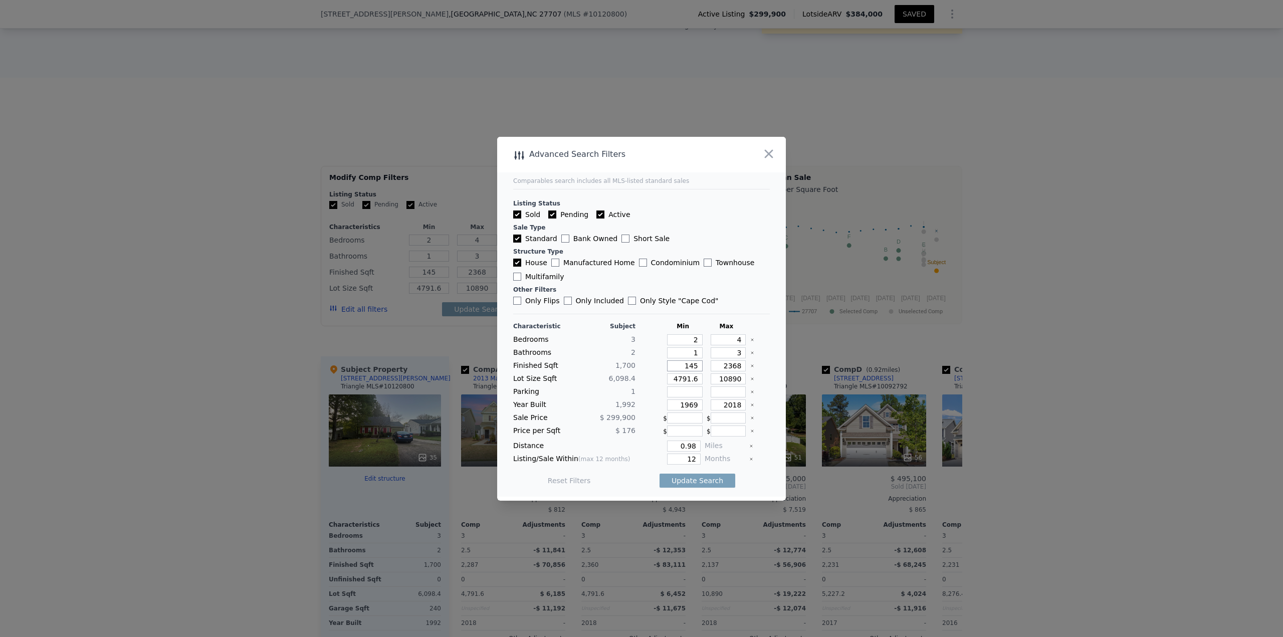
type input "1450"
type input "1"
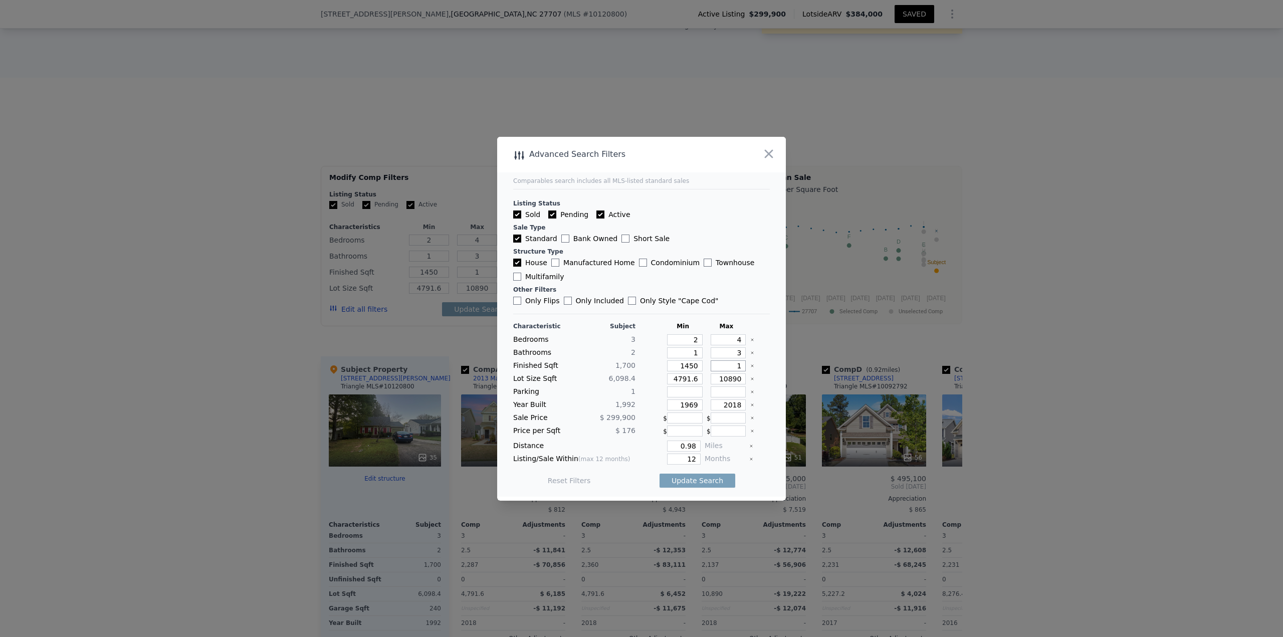
type input "19"
type input "195"
type input "1950"
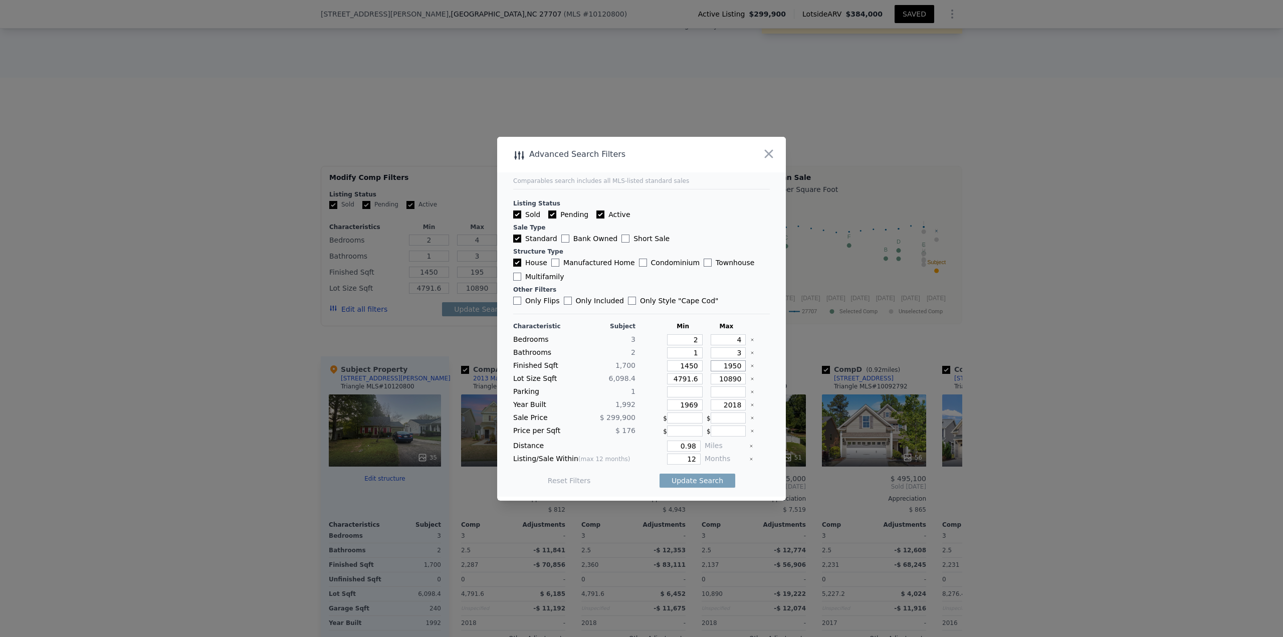
type input "1950"
type input "1"
type input "3"
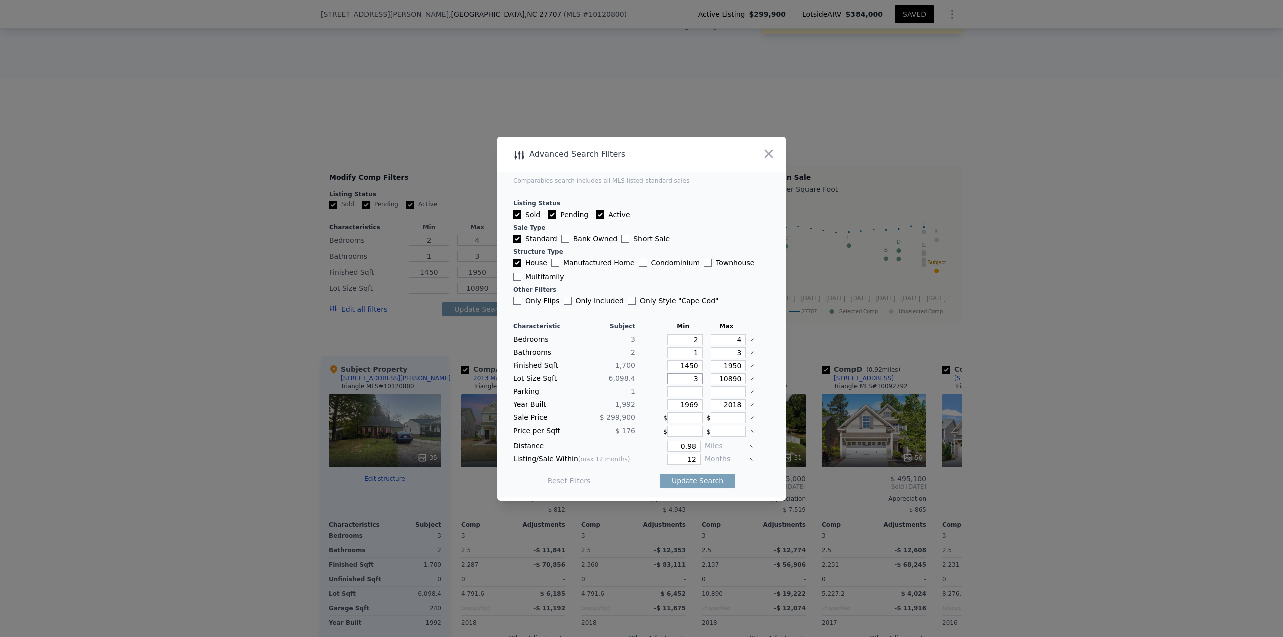
type input "3"
type input "36"
type input "366"
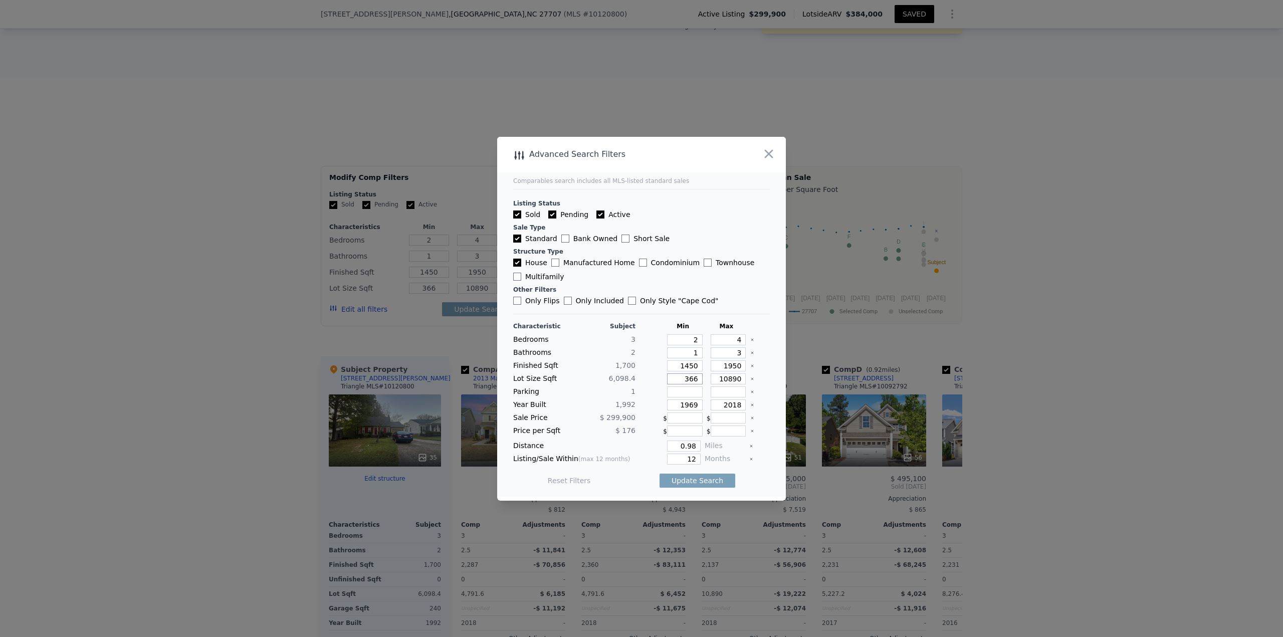
type input "3660"
type input "8"
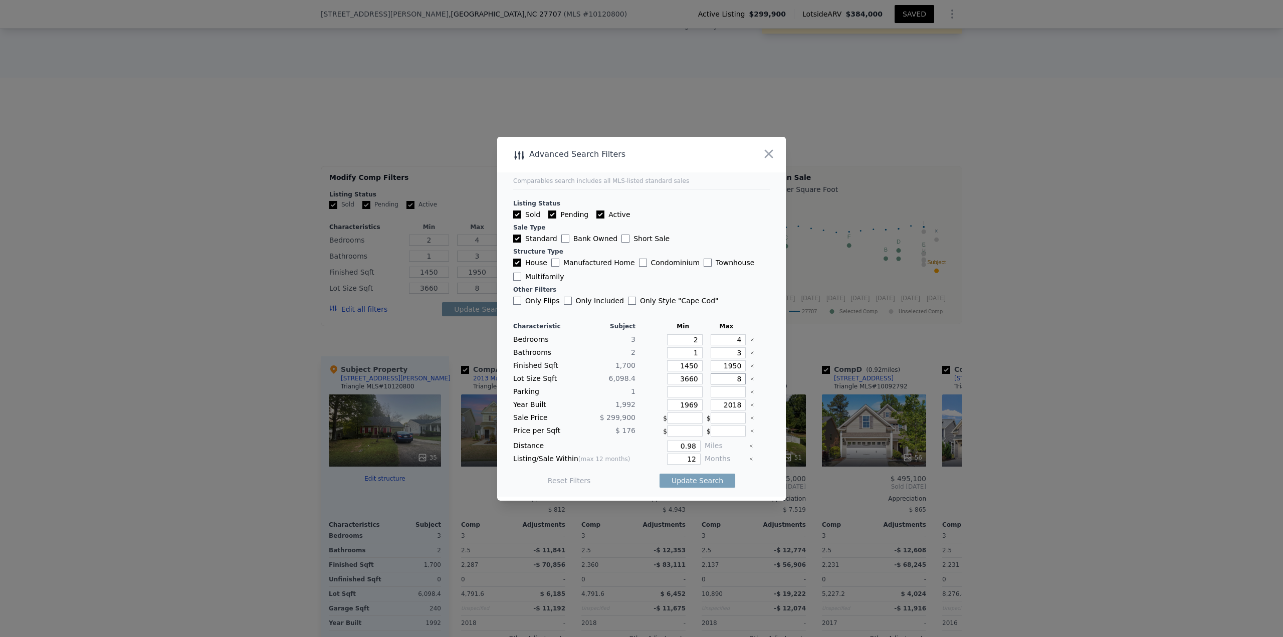
type input "84"
type input "845"
type input "84"
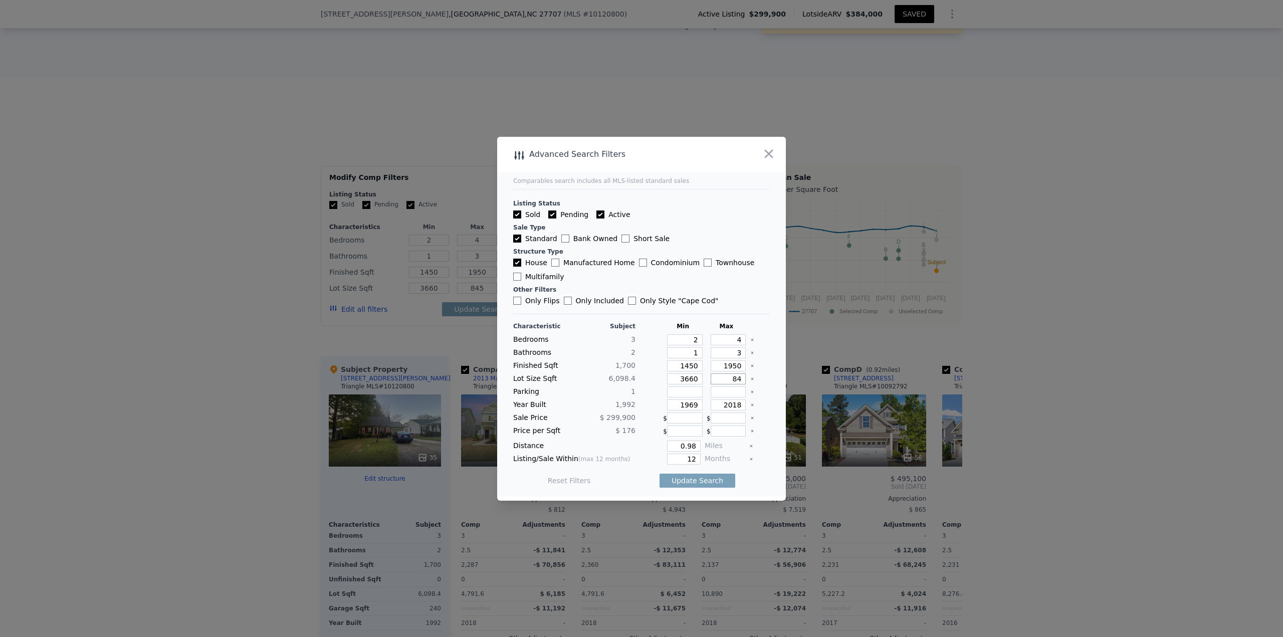
type input "84"
type input "845"
type input "8454"
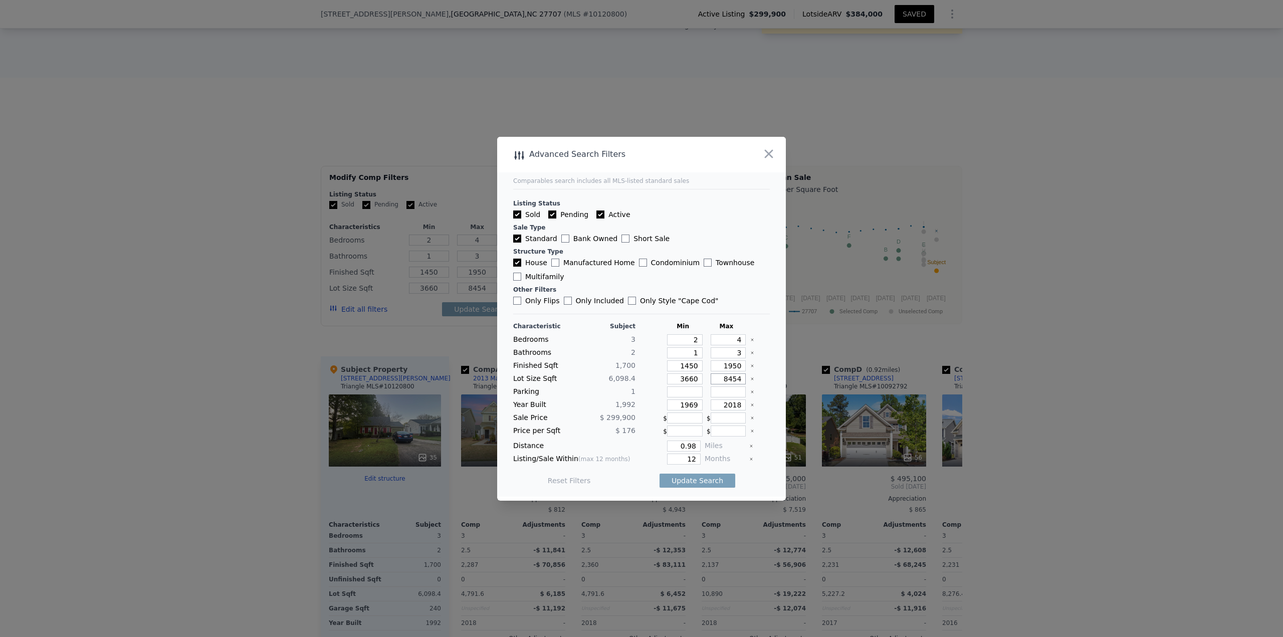
type input "845"
type input "84"
type input "8"
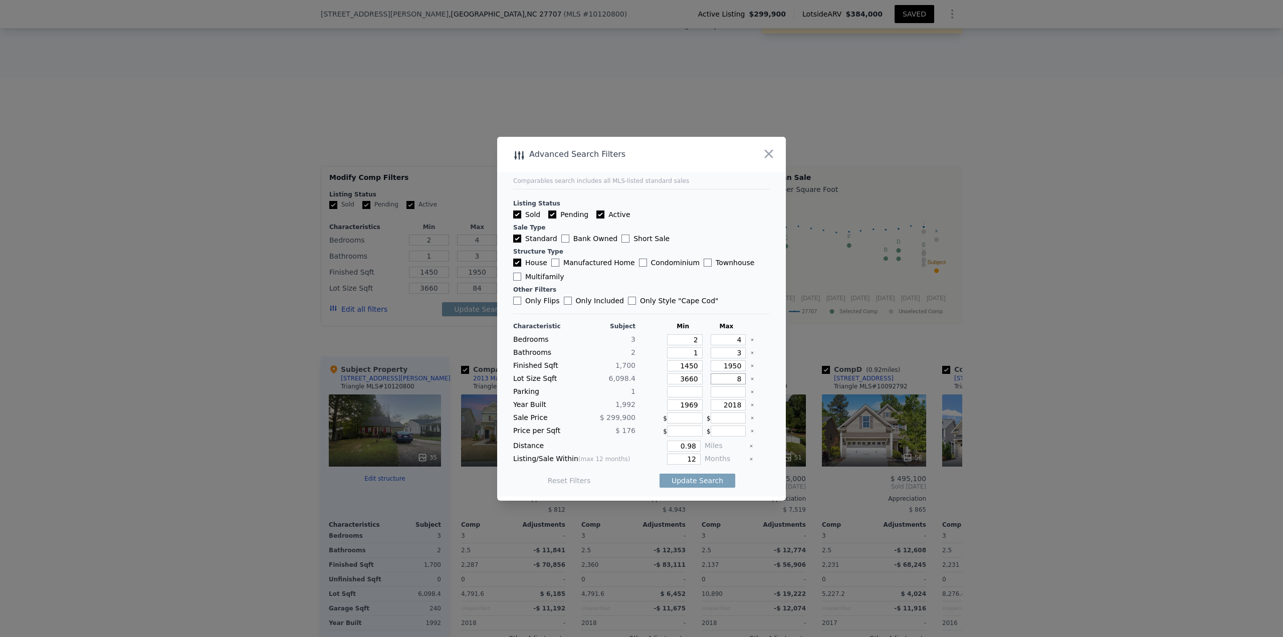
type input "8"
type input "85"
type input "854"
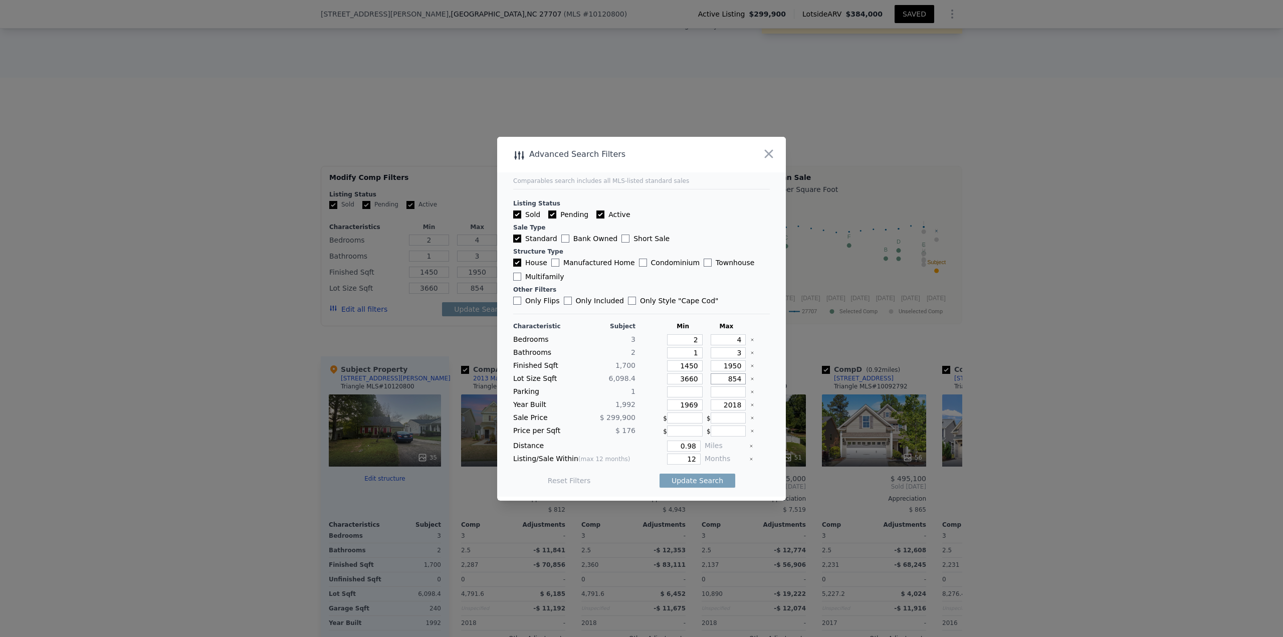
type input "8540"
type input "1942"
type input "2015"
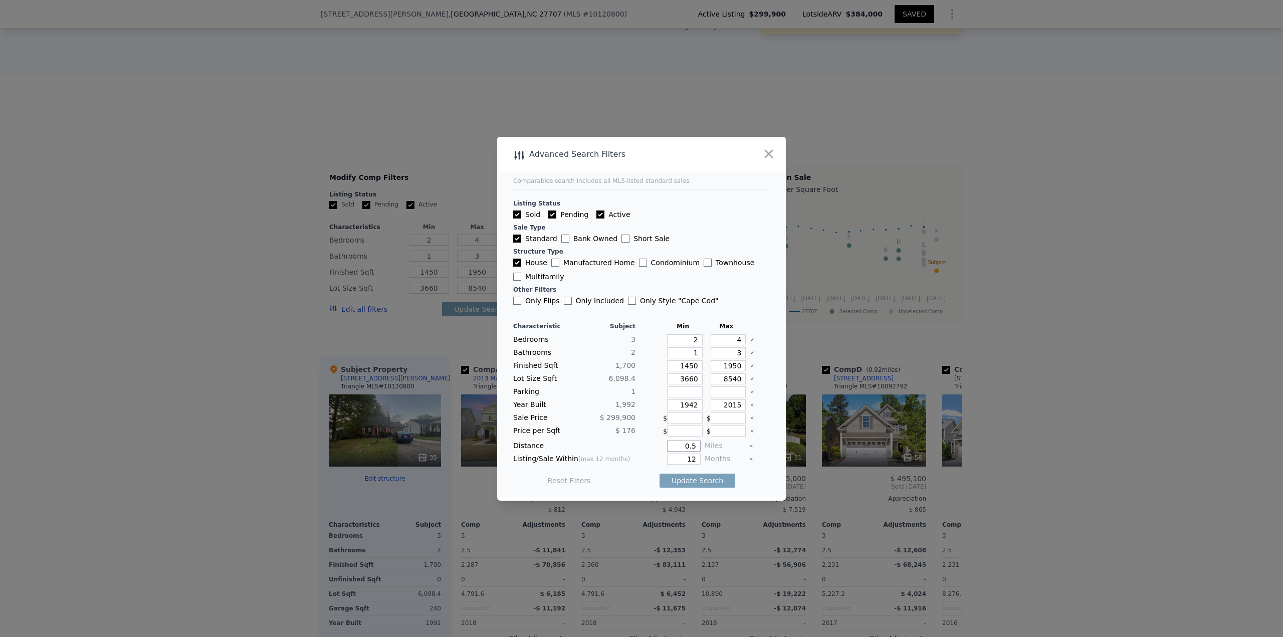
type input "0.5"
type input "6"
click at [641, 276] on button "Update Search" at bounding box center [698, 481] width 76 height 14
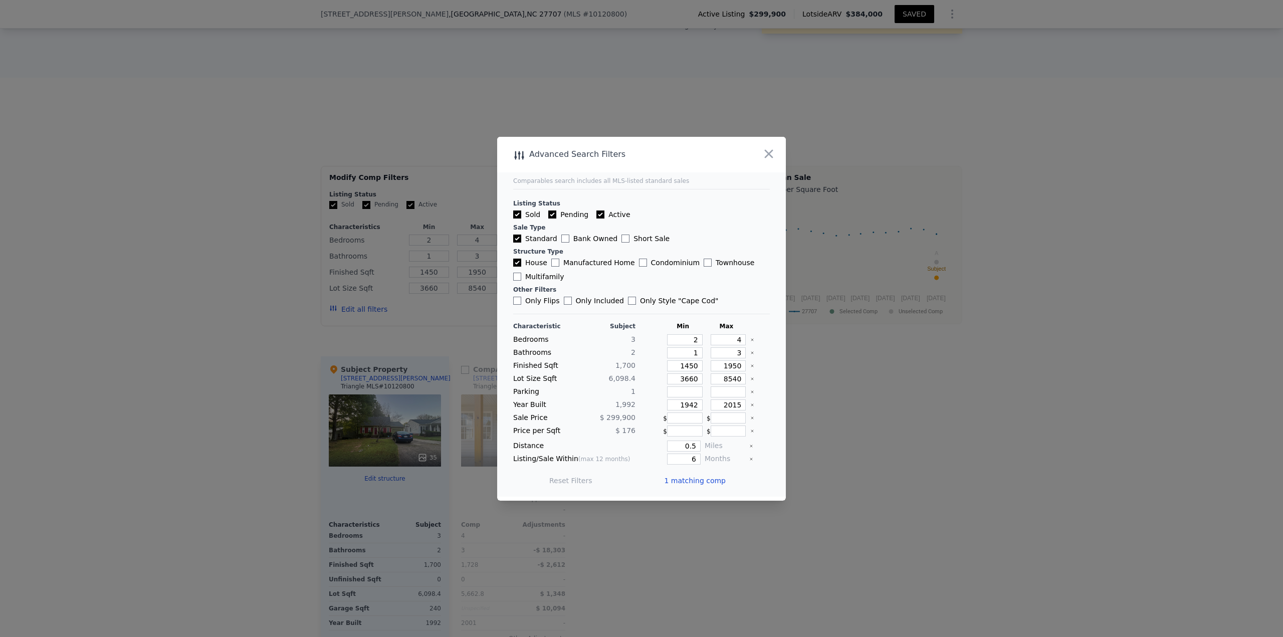
click at [641, 276] on span "1 matching comp" at bounding box center [695, 481] width 62 height 10
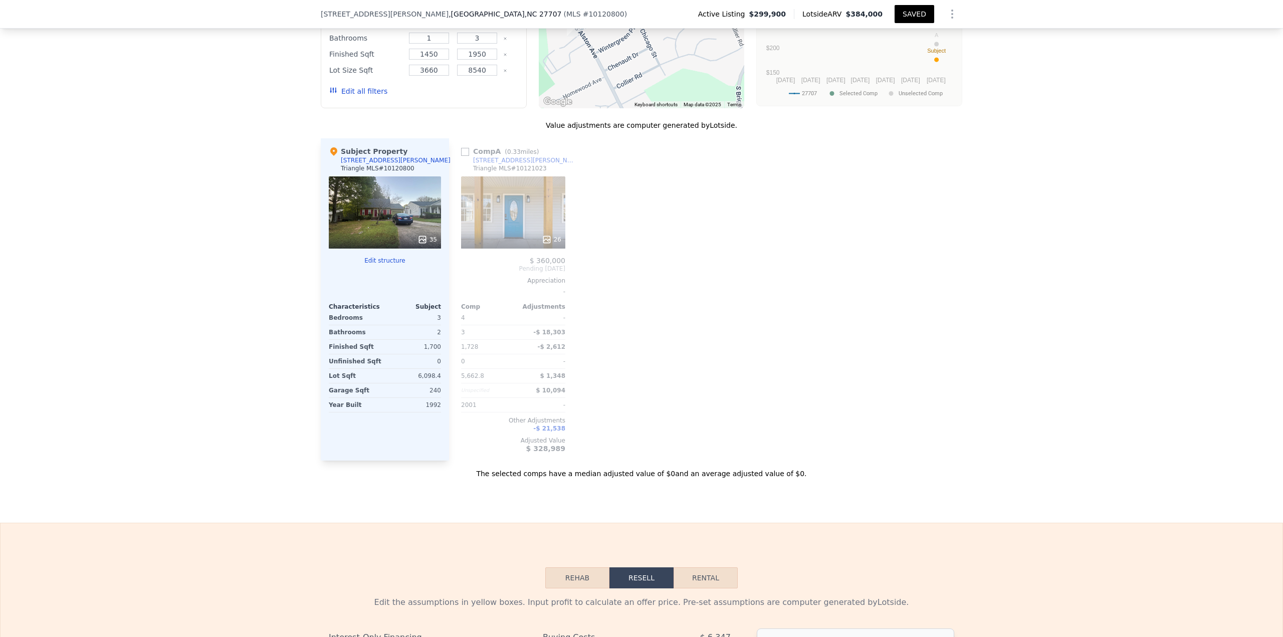
scroll to position [954, 0]
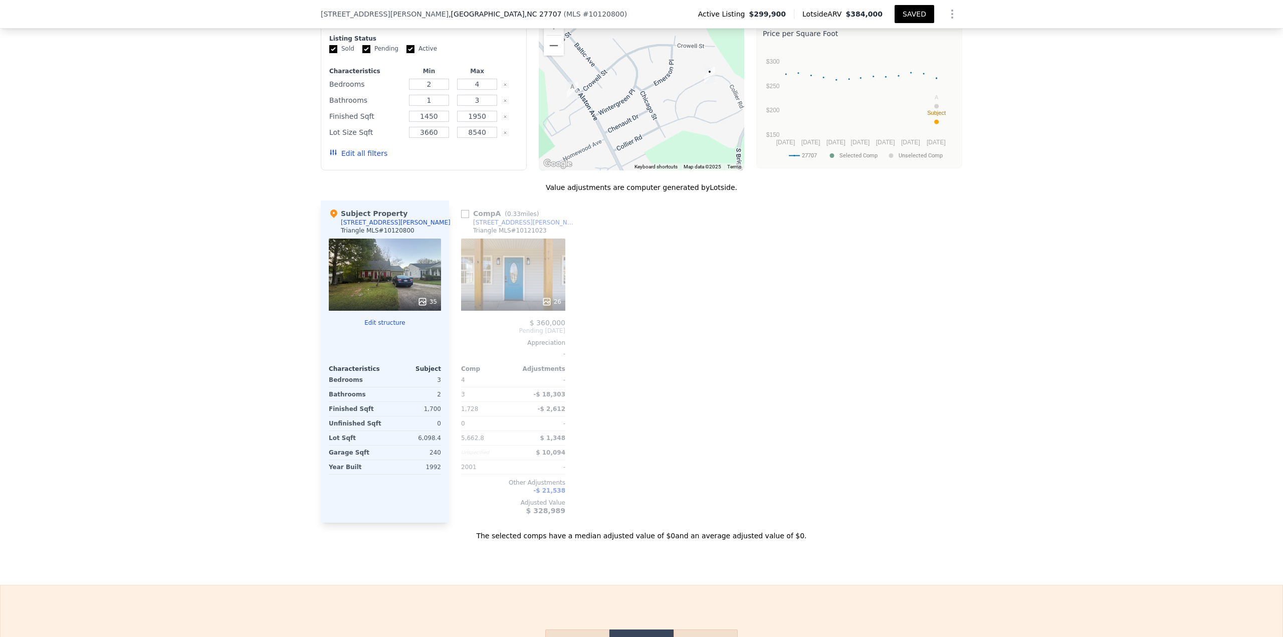
click at [362, 158] on button "Edit all filters" at bounding box center [358, 153] width 58 height 10
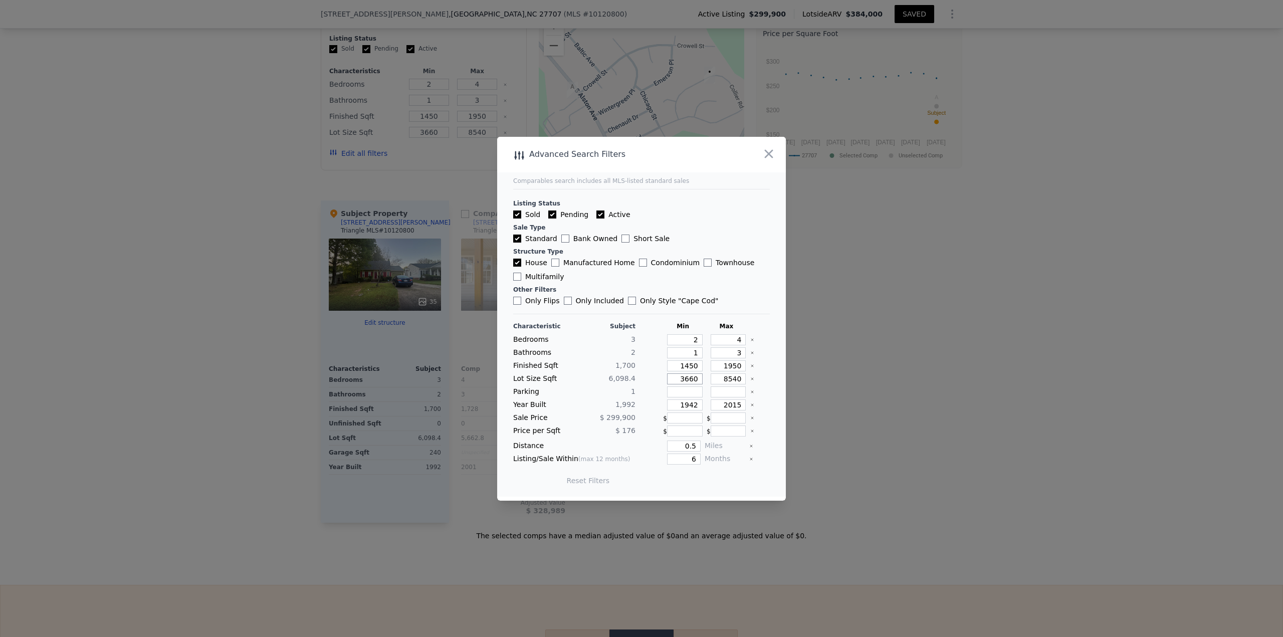
drag, startPoint x: 676, startPoint y: 378, endPoint x: 694, endPoint y: 377, distance: 18.6
click at [641, 276] on input "3660" at bounding box center [685, 378] width 36 height 11
type input "3"
type input "30"
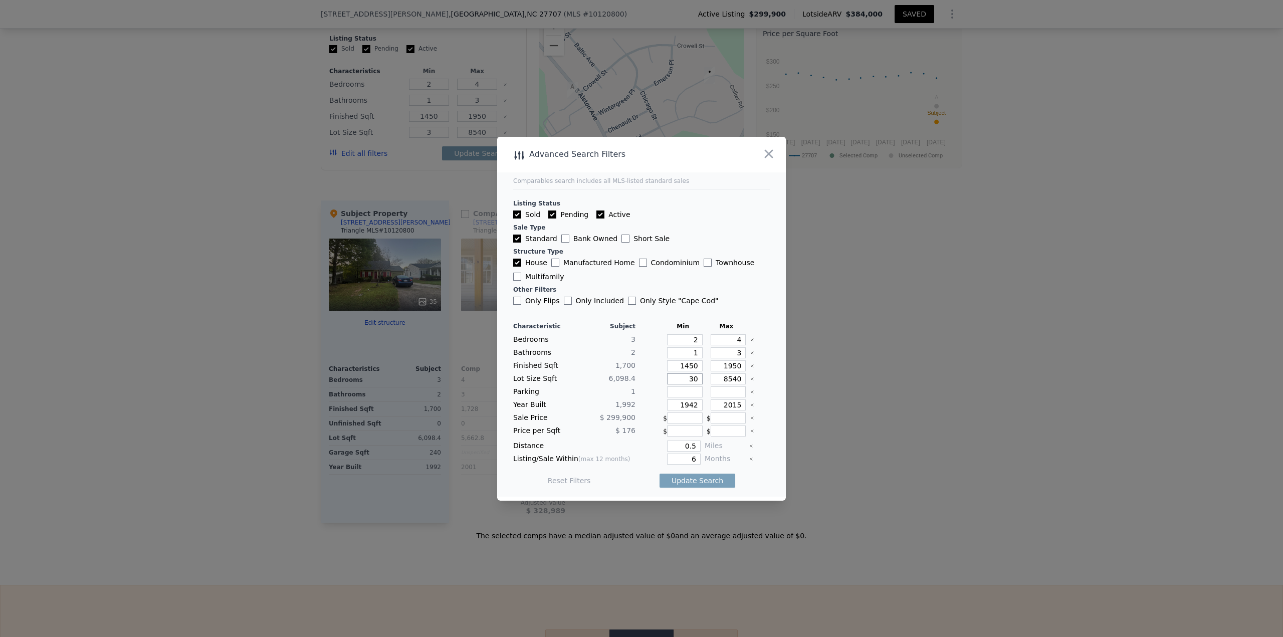
type input "30"
type input "300"
type input "3000"
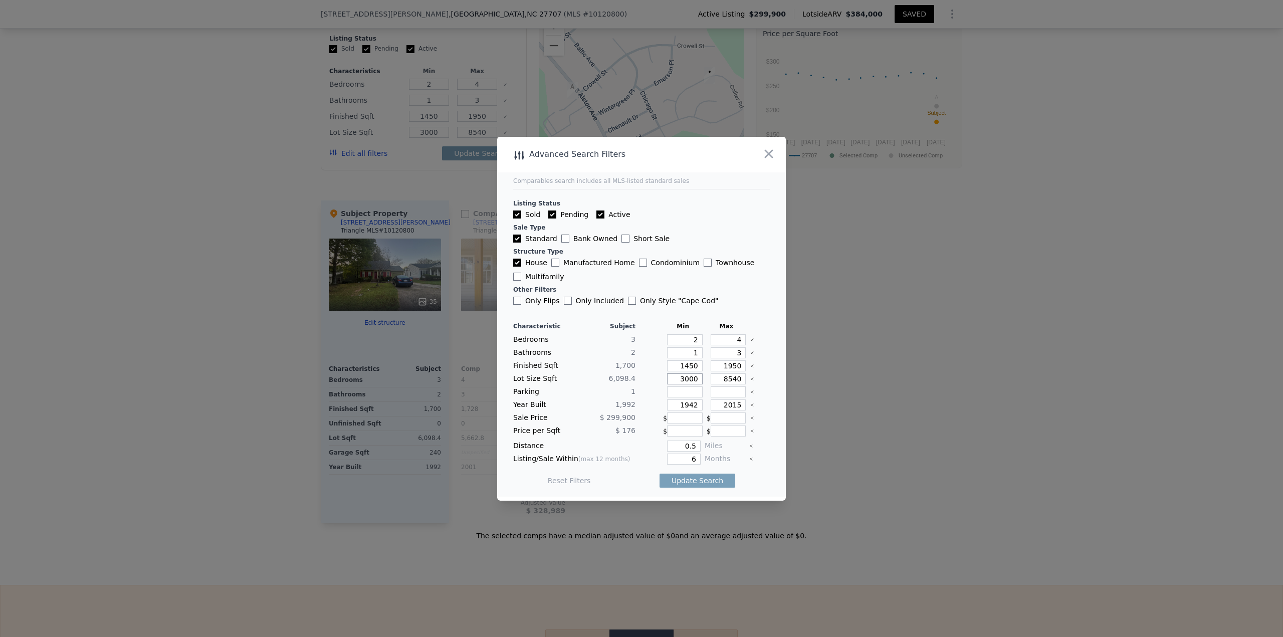
type input "3000"
type input "1"
type input "11"
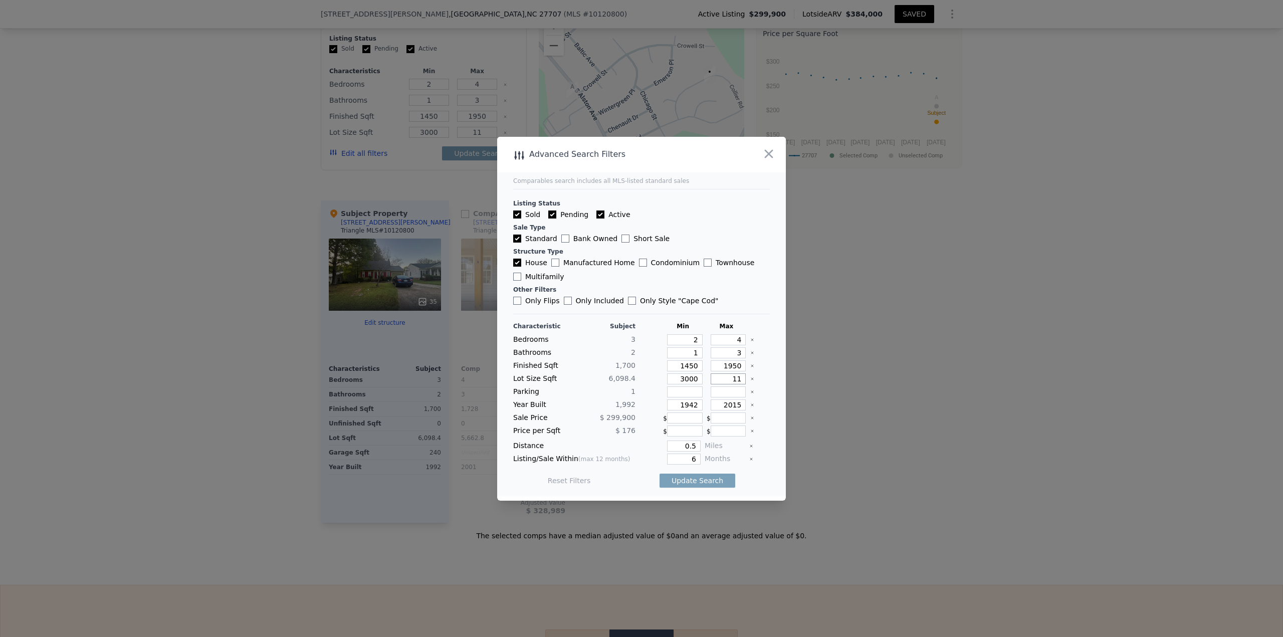
type input "110"
type input "1100"
type input "11000"
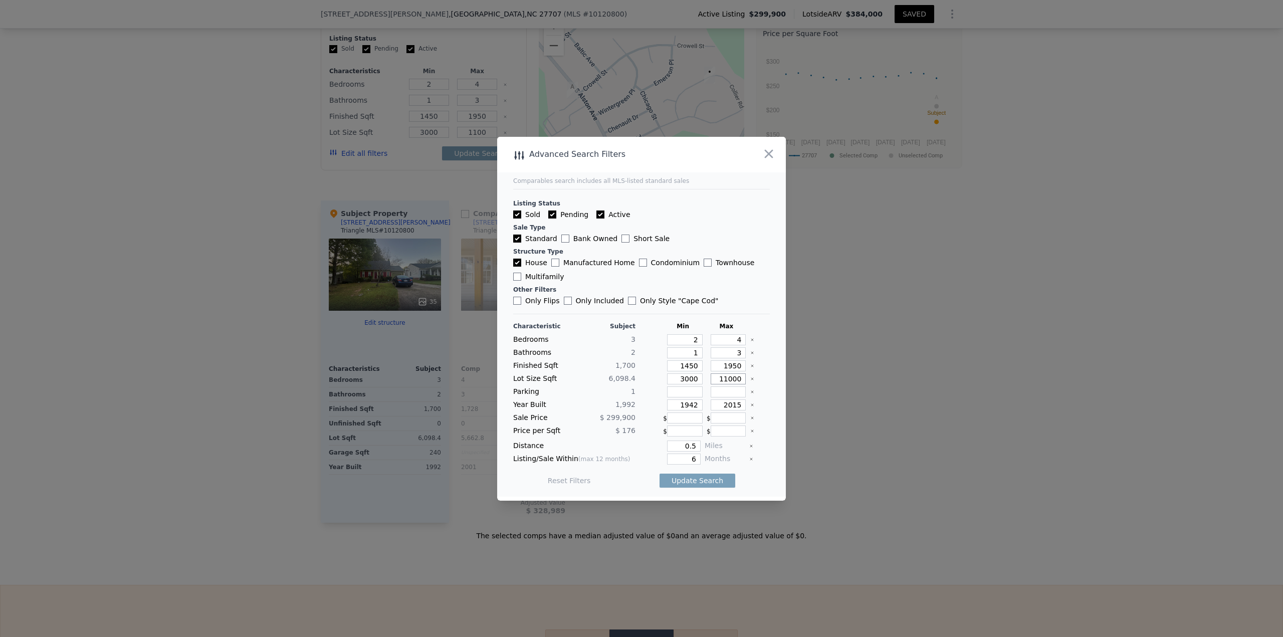
type input "11000"
drag, startPoint x: 679, startPoint y: 459, endPoint x: 712, endPoint y: 460, distance: 33.6
click at [641, 276] on div "Listing/Sale Within (max 12 months) 6 Months" at bounding box center [641, 459] width 257 height 11
click at [641, 276] on div "Update Search" at bounding box center [698, 481] width 76 height 28
click at [641, 276] on button "Update Search" at bounding box center [698, 481] width 76 height 14
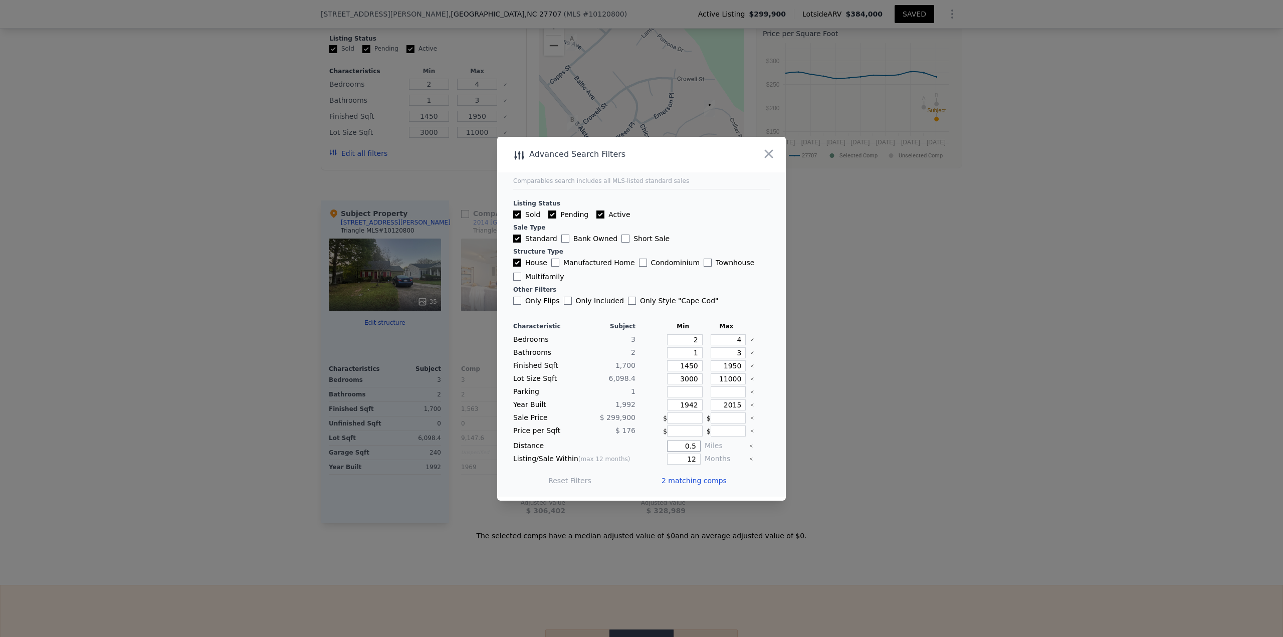
drag, startPoint x: 678, startPoint y: 444, endPoint x: 703, endPoint y: 444, distance: 24.6
click at [641, 276] on div "Distance 0.5 Miles" at bounding box center [641, 446] width 257 height 11
click at [641, 276] on button "Update Search" at bounding box center [698, 481] width 76 height 14
click at [641, 276] on span "2 matching comps" at bounding box center [694, 481] width 65 height 10
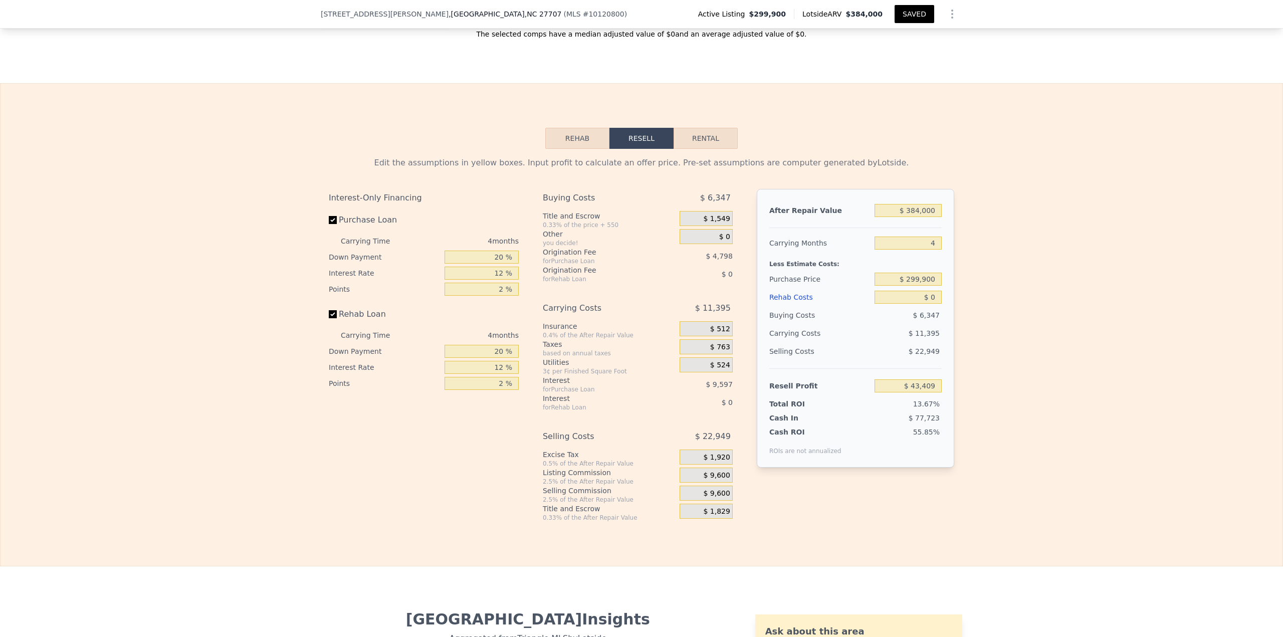
scroll to position [1486, 0]
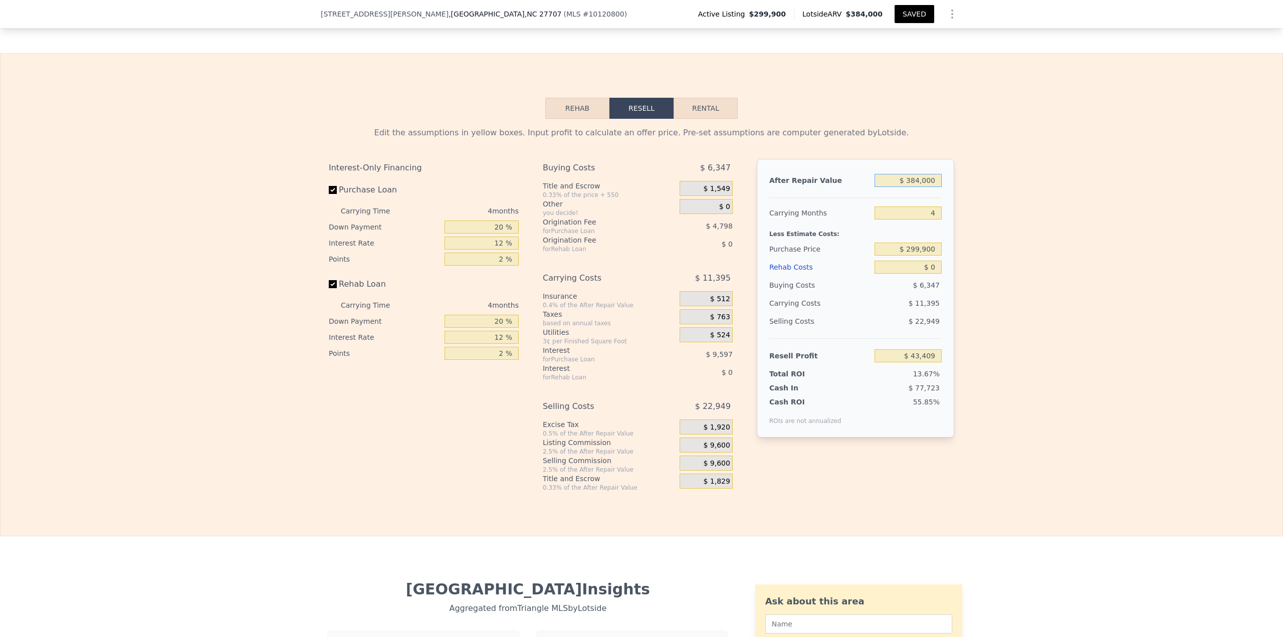
click at [641, 187] on input "$ 384,000" at bounding box center [908, 180] width 67 height 13
click at [641, 184] on div "Edit the assumptions in yellow boxes. Input profit to calculate an offer price.…" at bounding box center [642, 305] width 1282 height 373
click at [641, 15] on button "SAVED" at bounding box center [915, 14] width 40 height 18
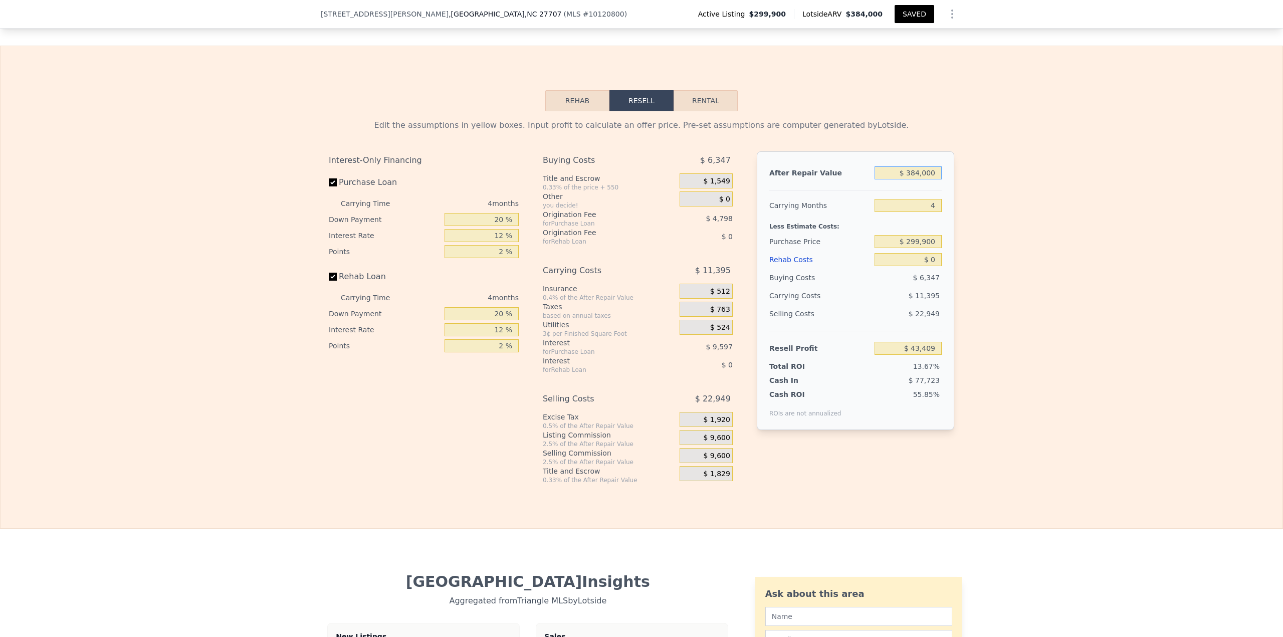
click at [641, 179] on input "$ 384,000" at bounding box center [908, 172] width 67 height 13
click at [641, 16] on button "SAVED" at bounding box center [915, 14] width 40 height 18
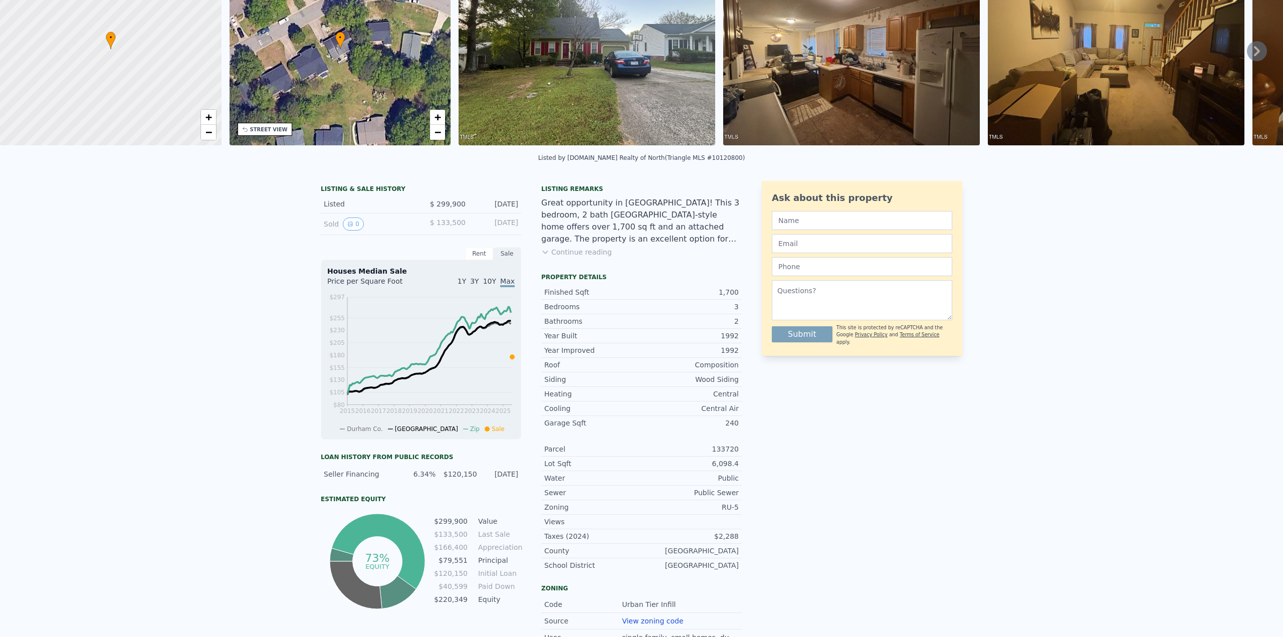
scroll to position [0, 0]
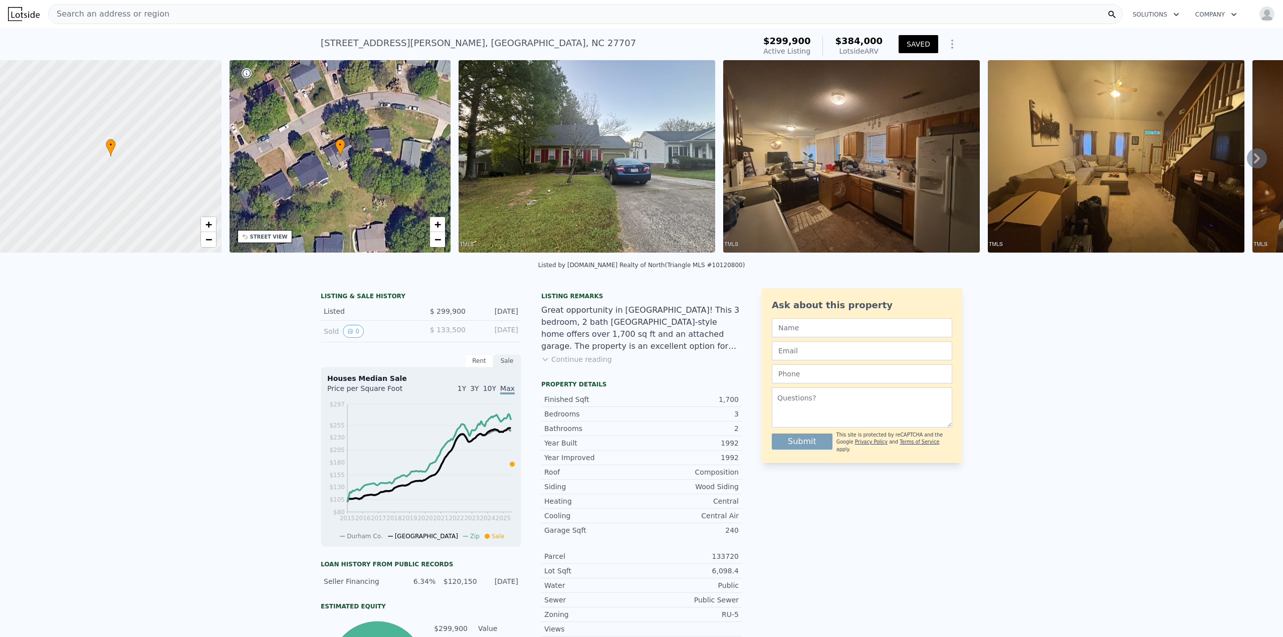
click at [358, 14] on div "Search an address or region" at bounding box center [585, 14] width 1075 height 20
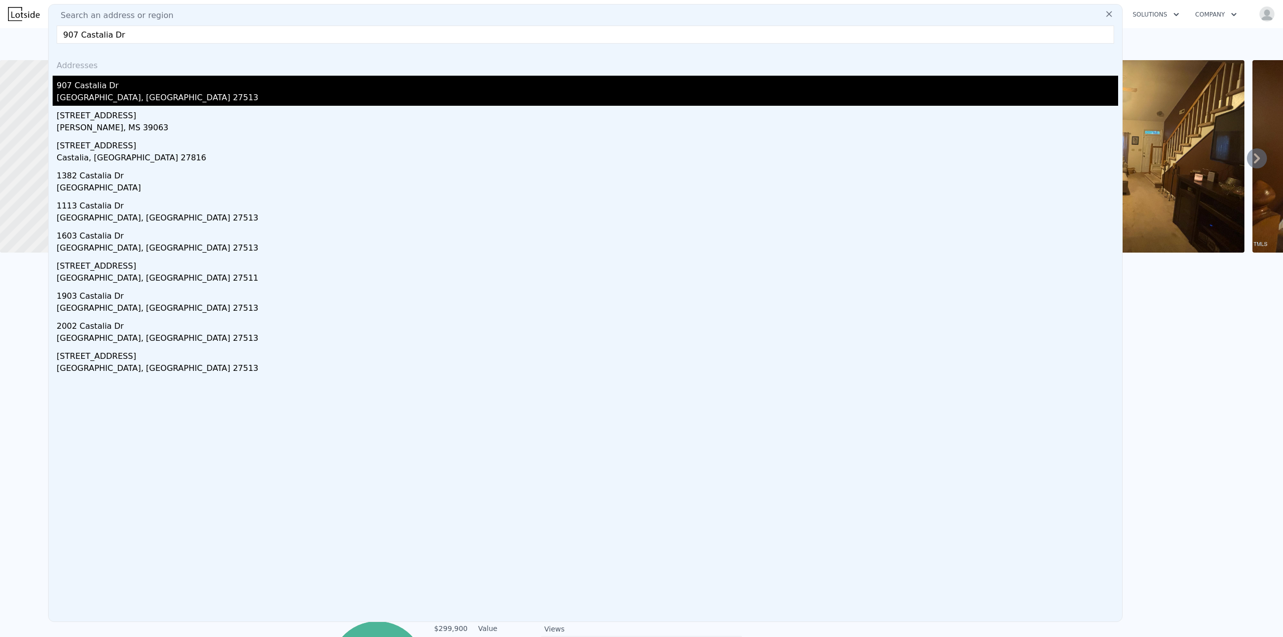
click at [104, 87] on div "907 Castalia Dr" at bounding box center [588, 84] width 1062 height 16
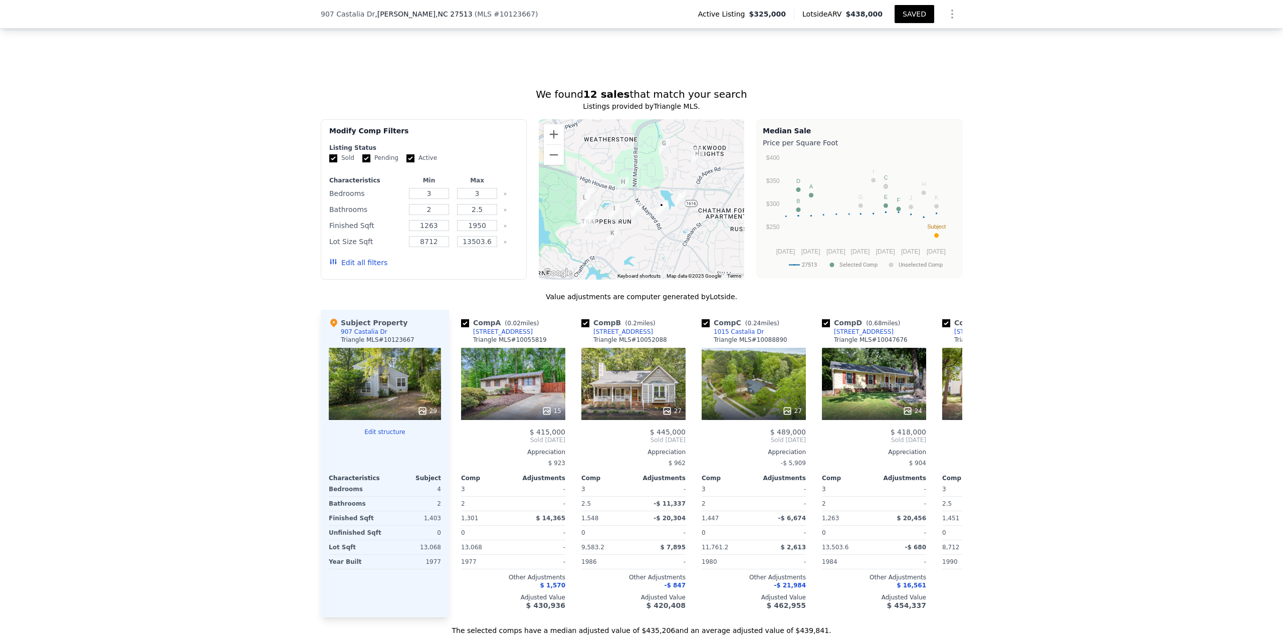
scroll to position [759, 0]
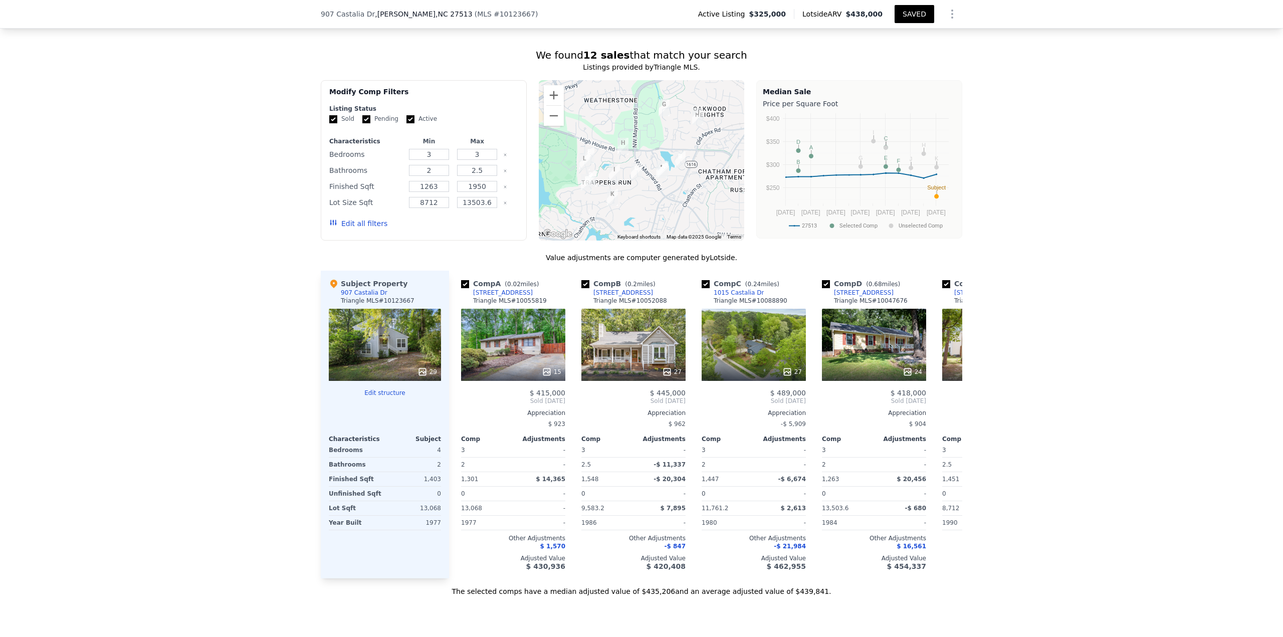
click at [366, 229] on button "Edit all filters" at bounding box center [358, 224] width 58 height 10
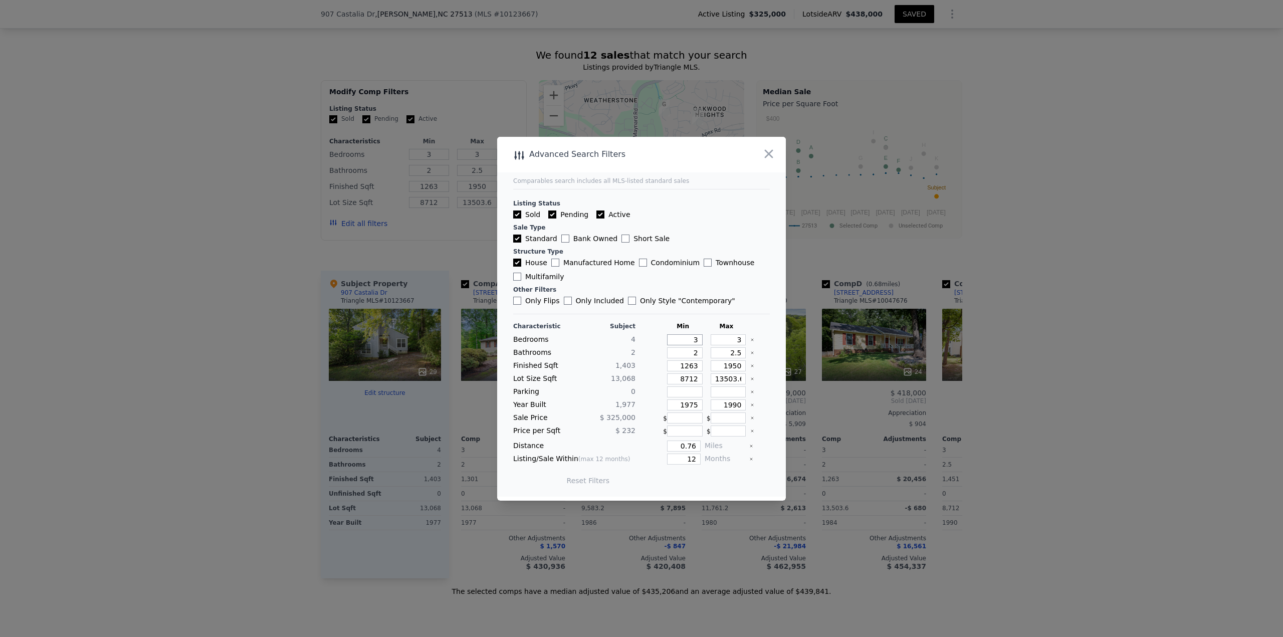
click at [641, 276] on input "3" at bounding box center [685, 339] width 36 height 11
drag, startPoint x: 678, startPoint y: 341, endPoint x: 721, endPoint y: 341, distance: 43.6
click at [641, 276] on div "Bedrooms 4 3 3" at bounding box center [641, 339] width 257 height 11
drag, startPoint x: 670, startPoint y: 341, endPoint x: 680, endPoint y: 341, distance: 9.5
click at [641, 276] on input "3" at bounding box center [685, 339] width 36 height 11
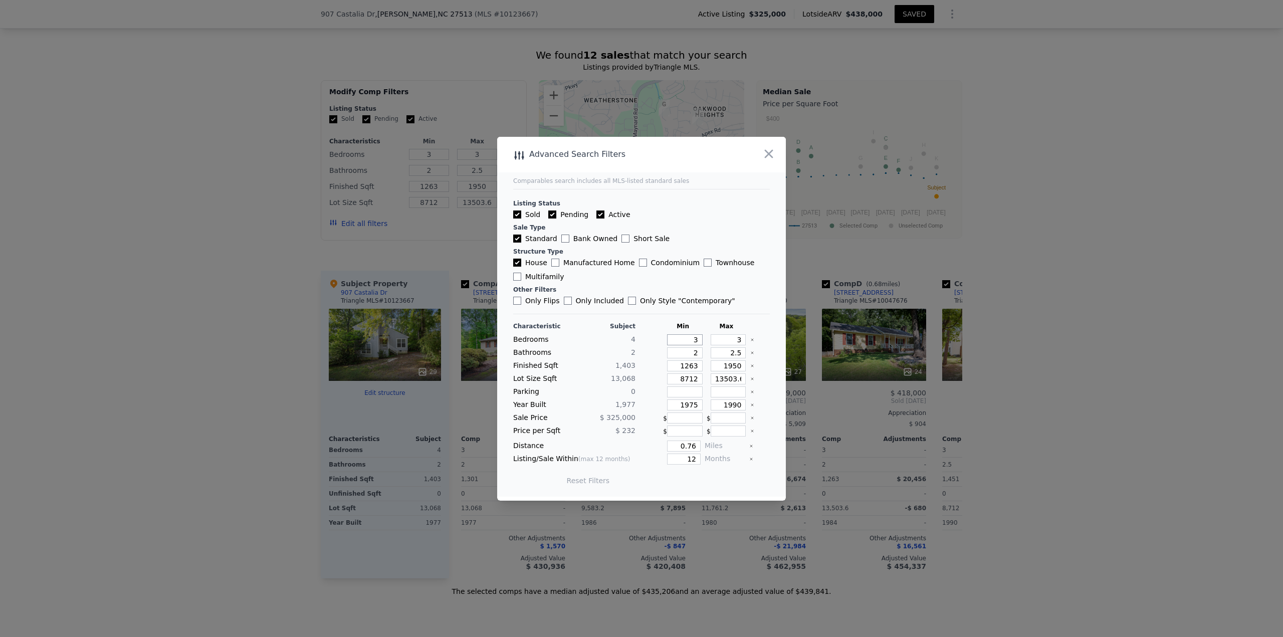
drag, startPoint x: 681, startPoint y: 341, endPoint x: 728, endPoint y: 335, distance: 48.0
click at [641, 276] on div "Bedrooms 4 3 3" at bounding box center [641, 339] width 257 height 11
click at [641, 276] on button "Update Search" at bounding box center [698, 481] width 76 height 14
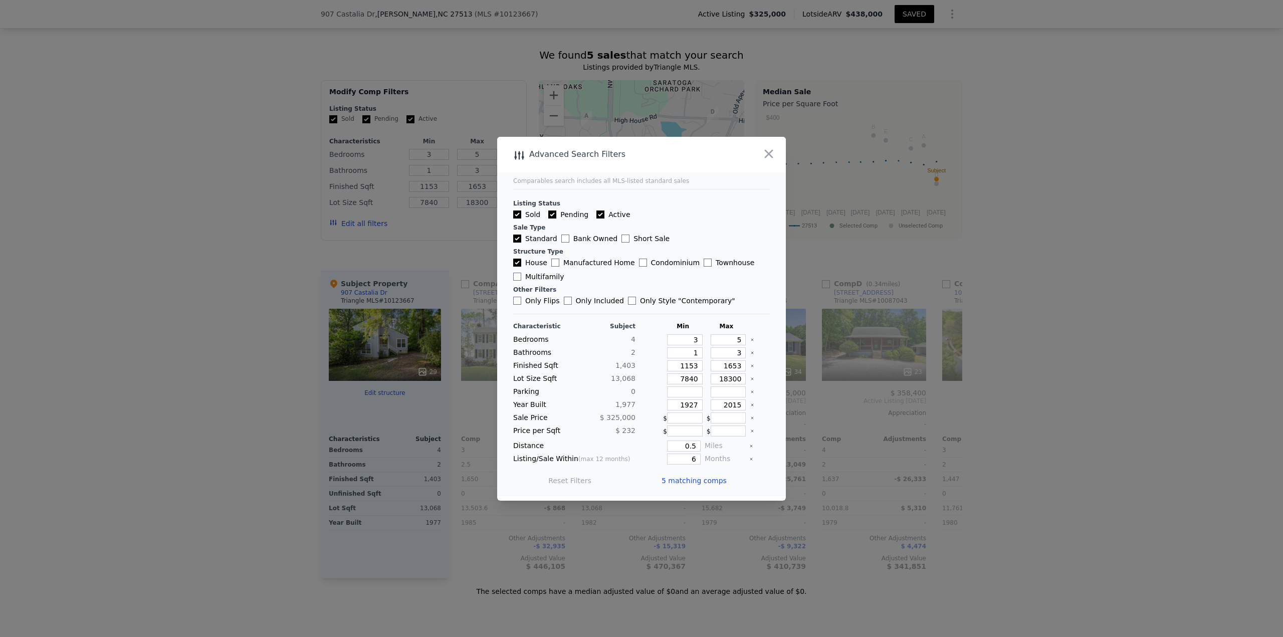
click at [641, 276] on span "5 matching comps" at bounding box center [694, 481] width 65 height 10
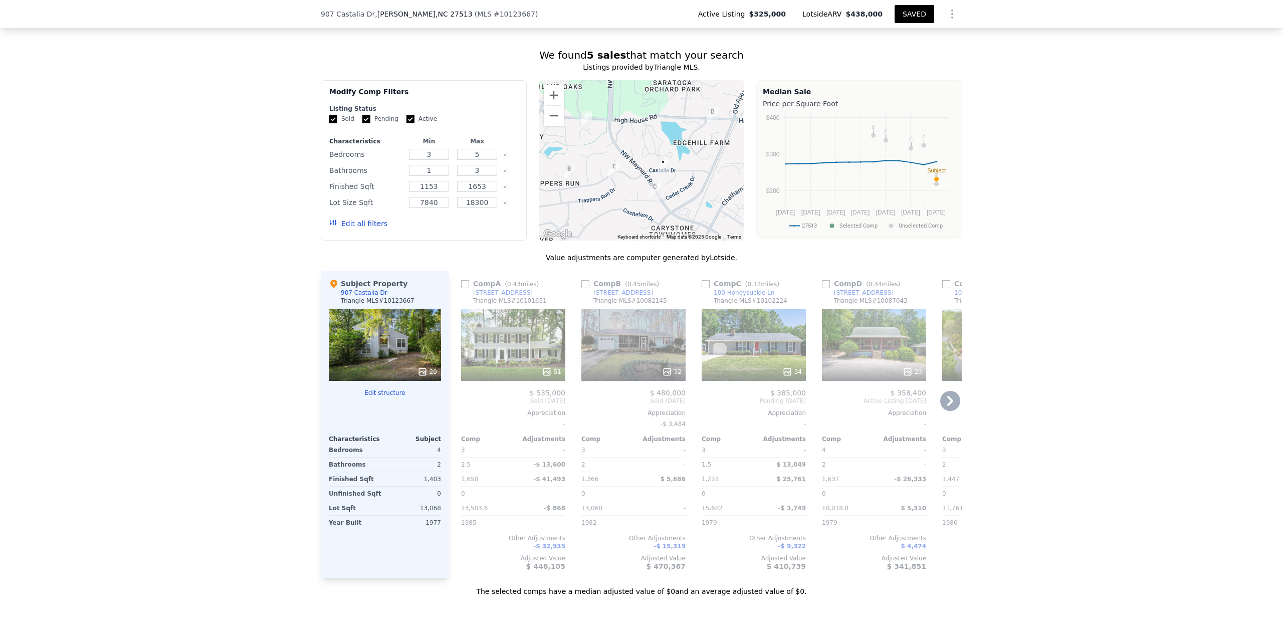
click at [461, 276] on input "checkbox" at bounding box center [465, 284] width 8 height 8
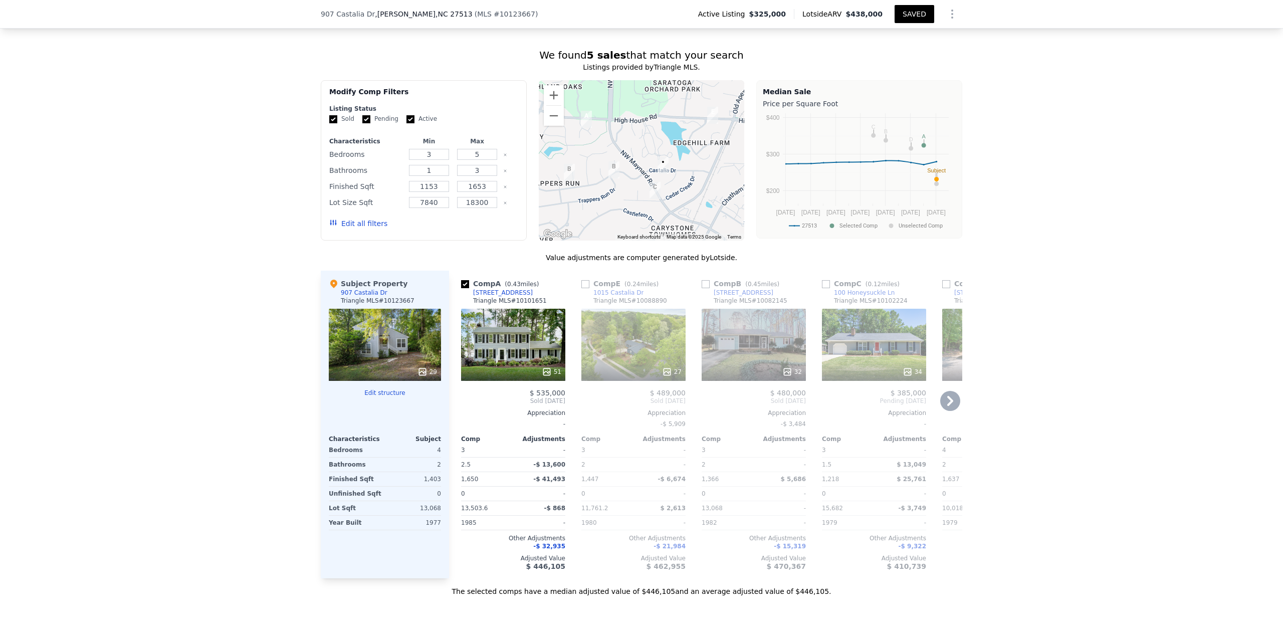
click at [641, 276] on icon at bounding box center [667, 372] width 10 height 10
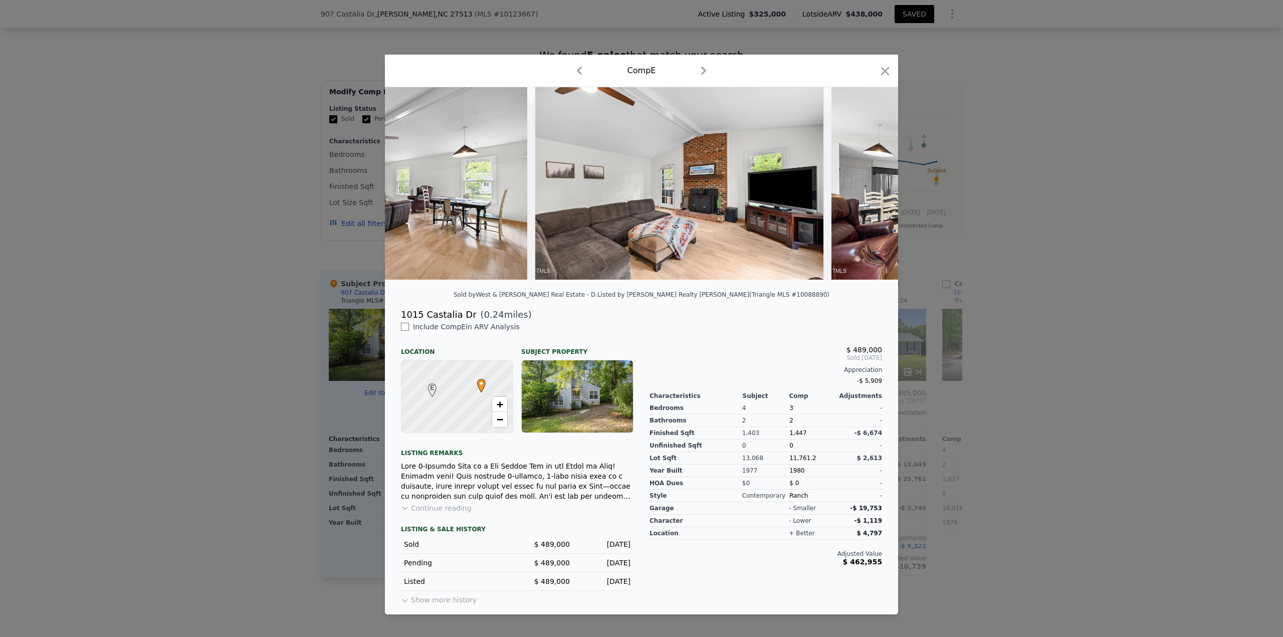
scroll to position [0, 3026]
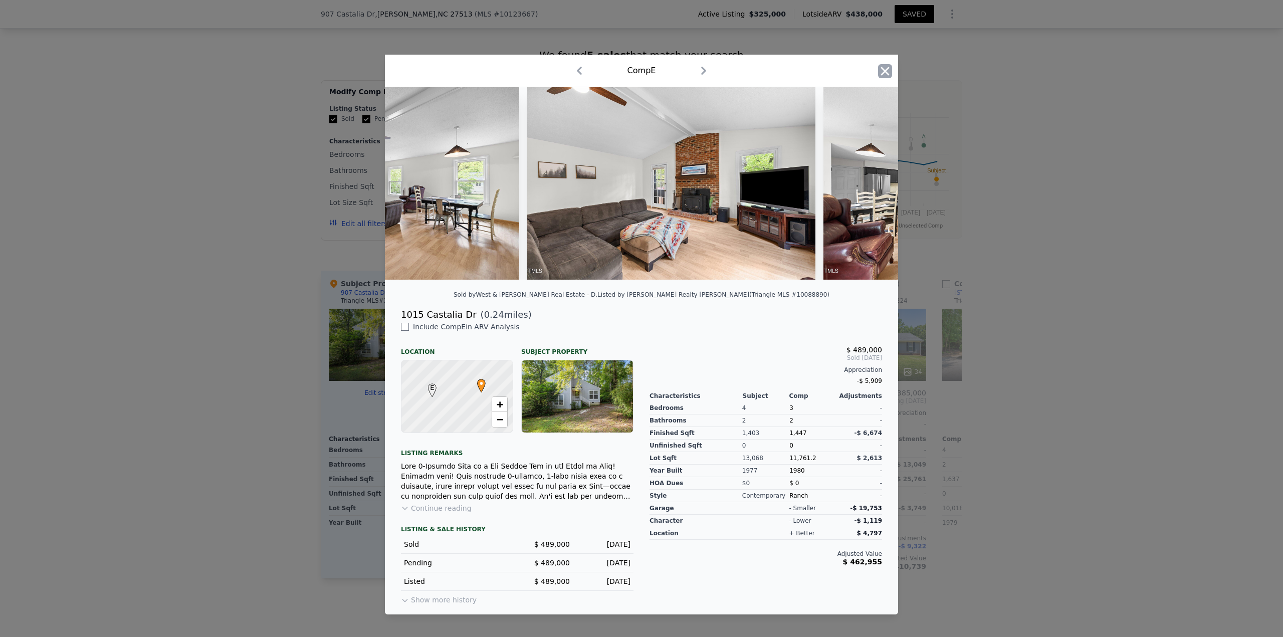
click at [641, 68] on icon "button" at bounding box center [885, 71] width 14 height 14
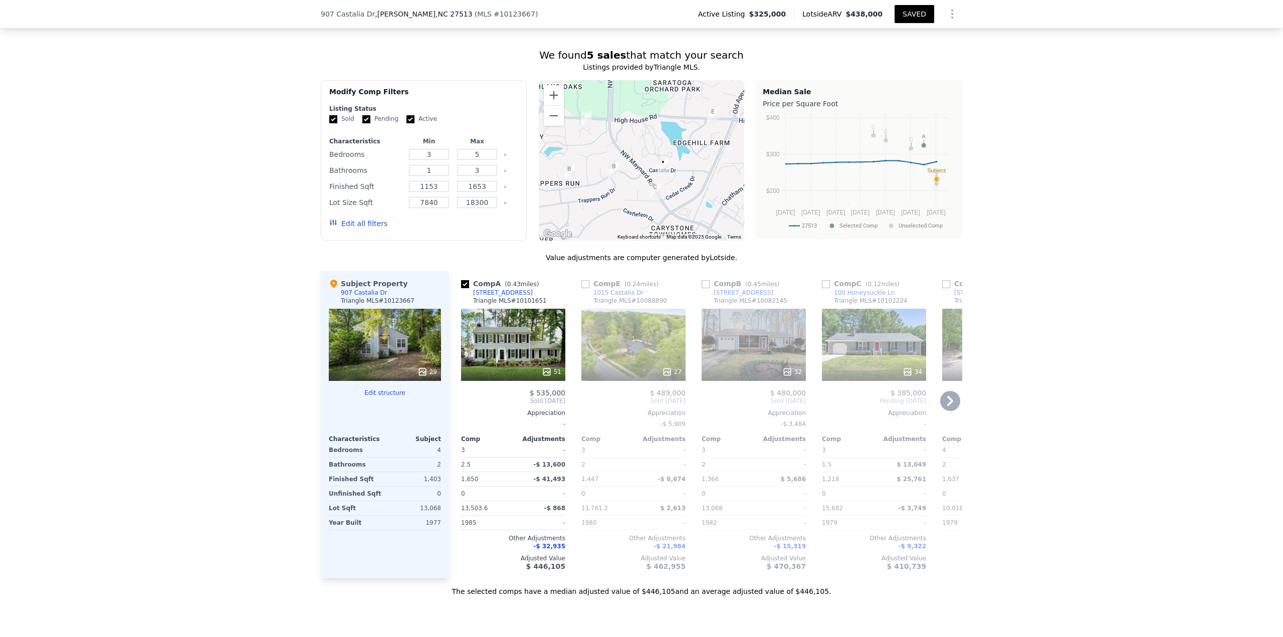
click at [461, 276] on input "checkbox" at bounding box center [465, 284] width 8 height 8
click at [582, 276] on input "checkbox" at bounding box center [585, 284] width 8 height 8
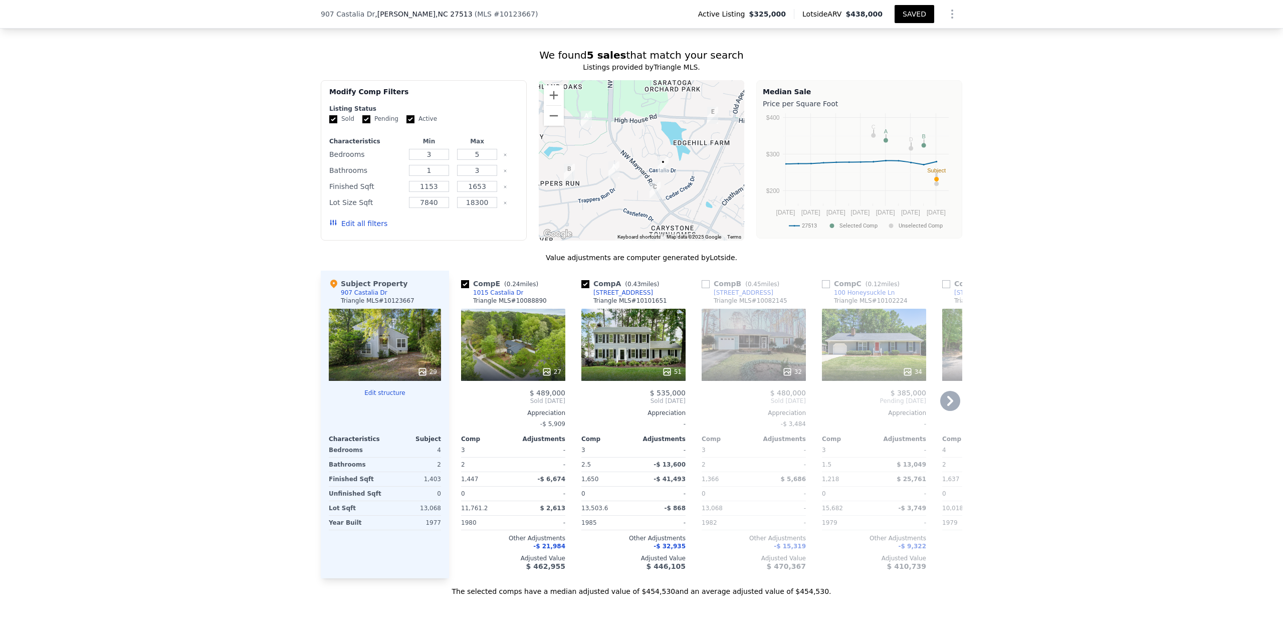
click at [582, 276] on input "checkbox" at bounding box center [585, 284] width 8 height 8
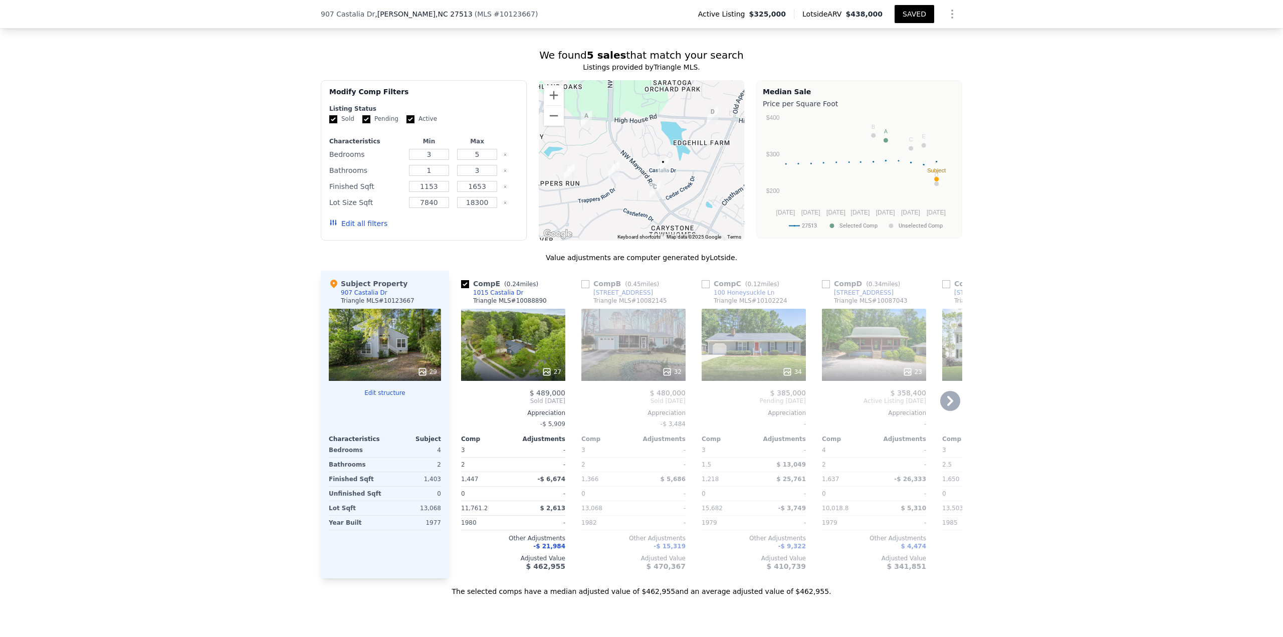
click at [641, 276] on icon at bounding box center [667, 372] width 10 height 10
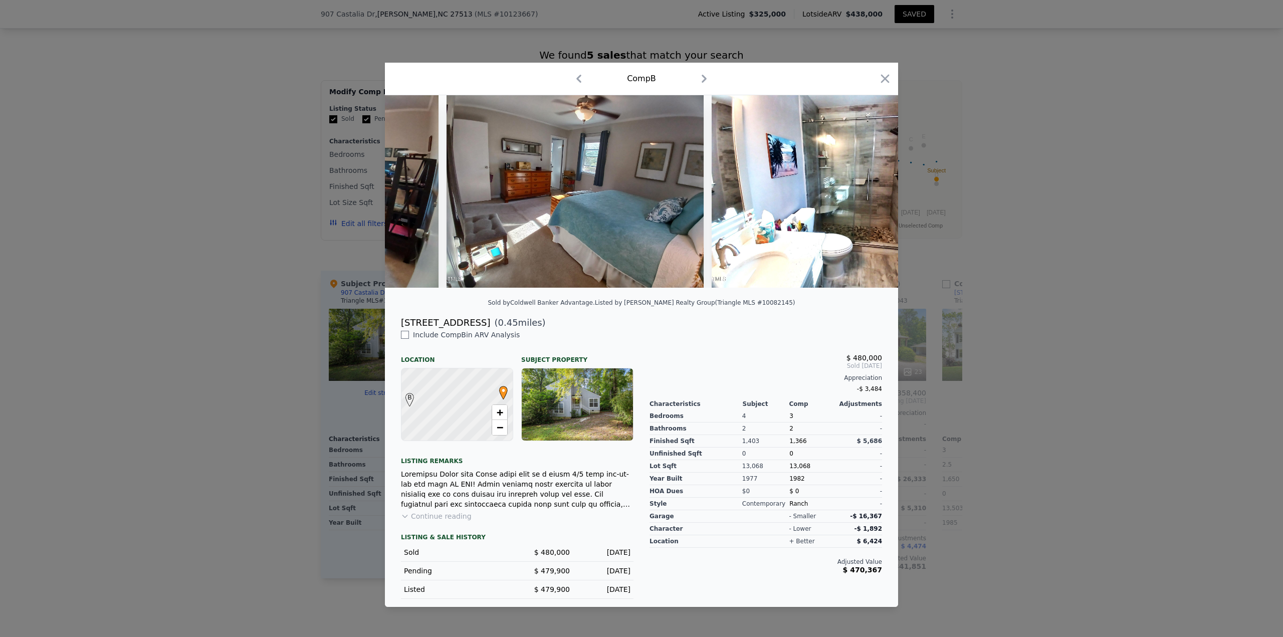
scroll to position [0, 4803]
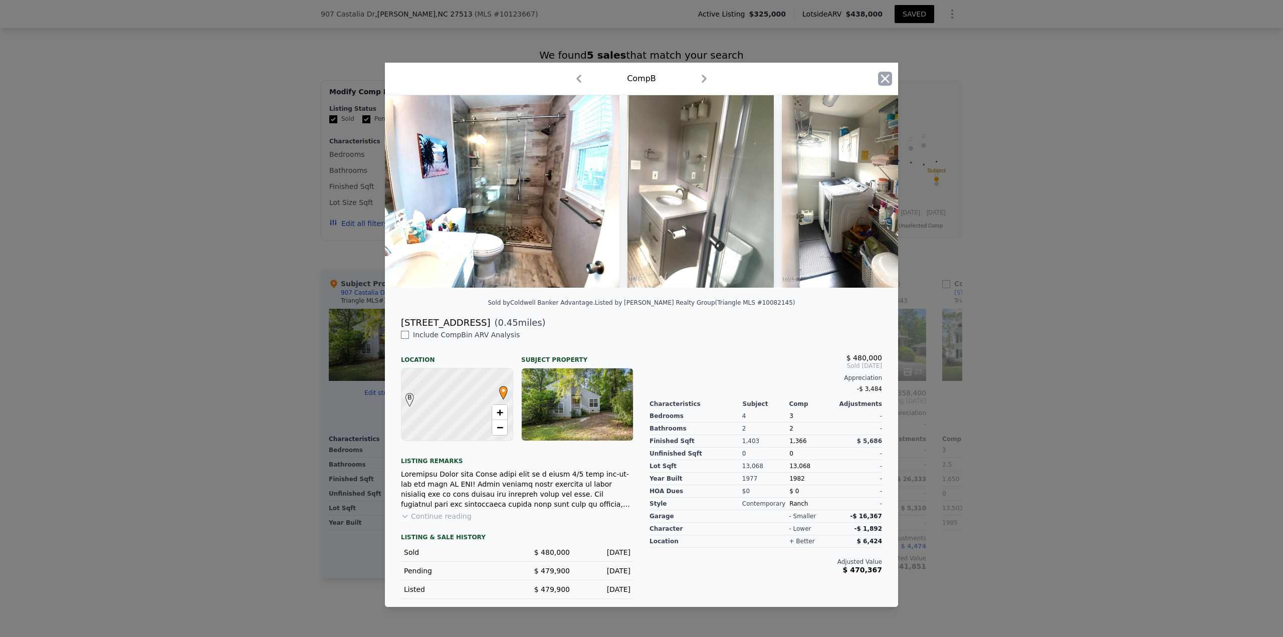
click at [641, 76] on icon "button" at bounding box center [885, 79] width 9 height 9
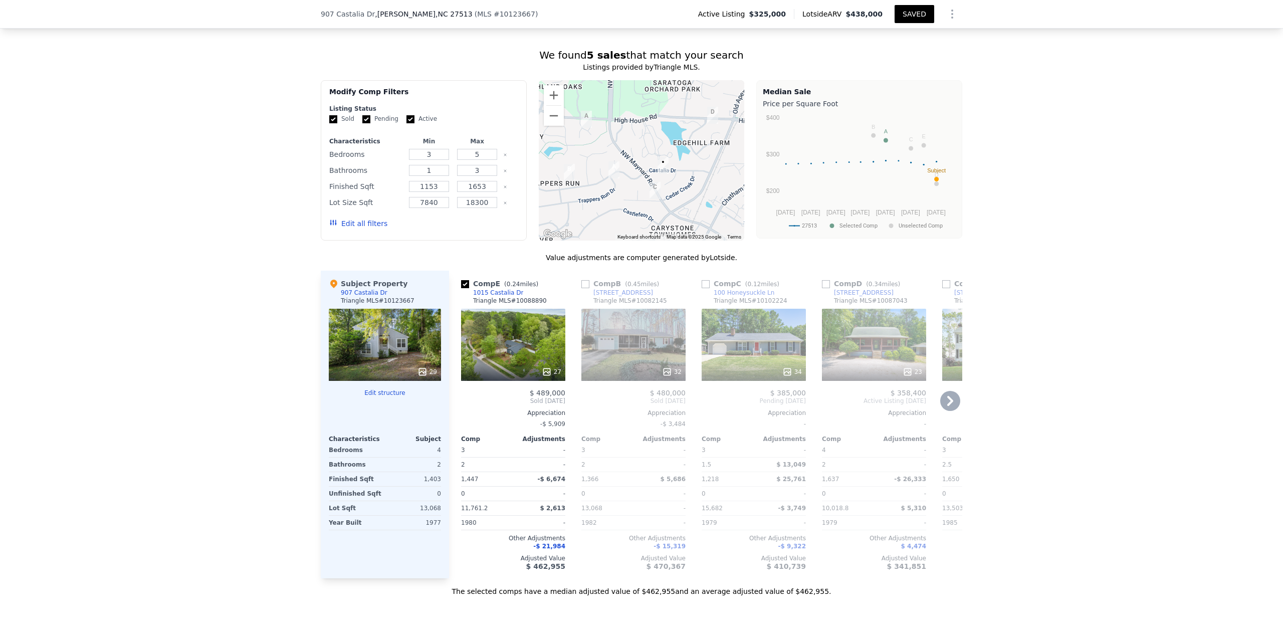
click at [581, 276] on input "checkbox" at bounding box center [585, 284] width 8 height 8
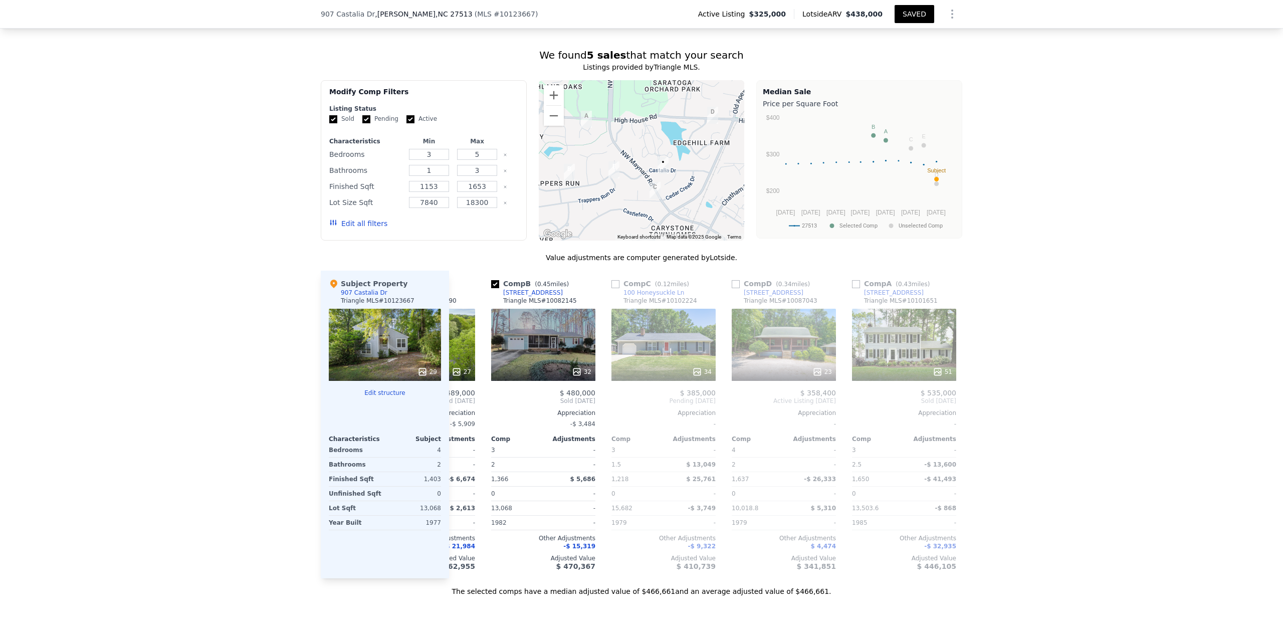
scroll to position [0, 112]
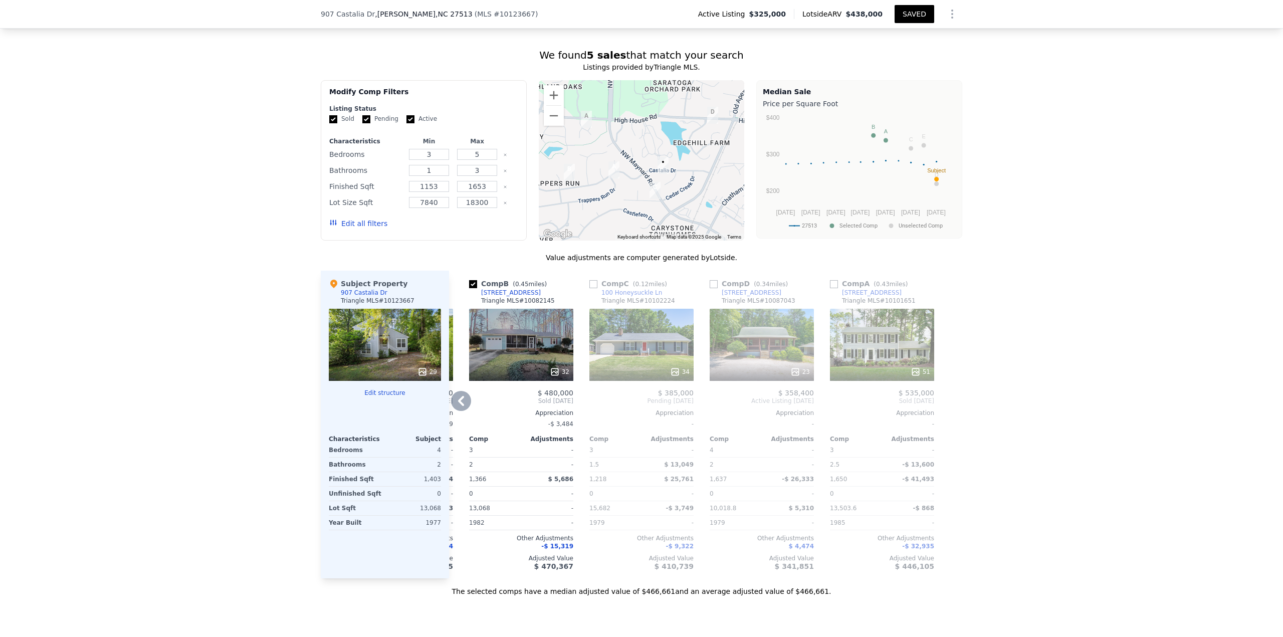
click at [641, 276] on div "34" at bounding box center [680, 372] width 20 height 10
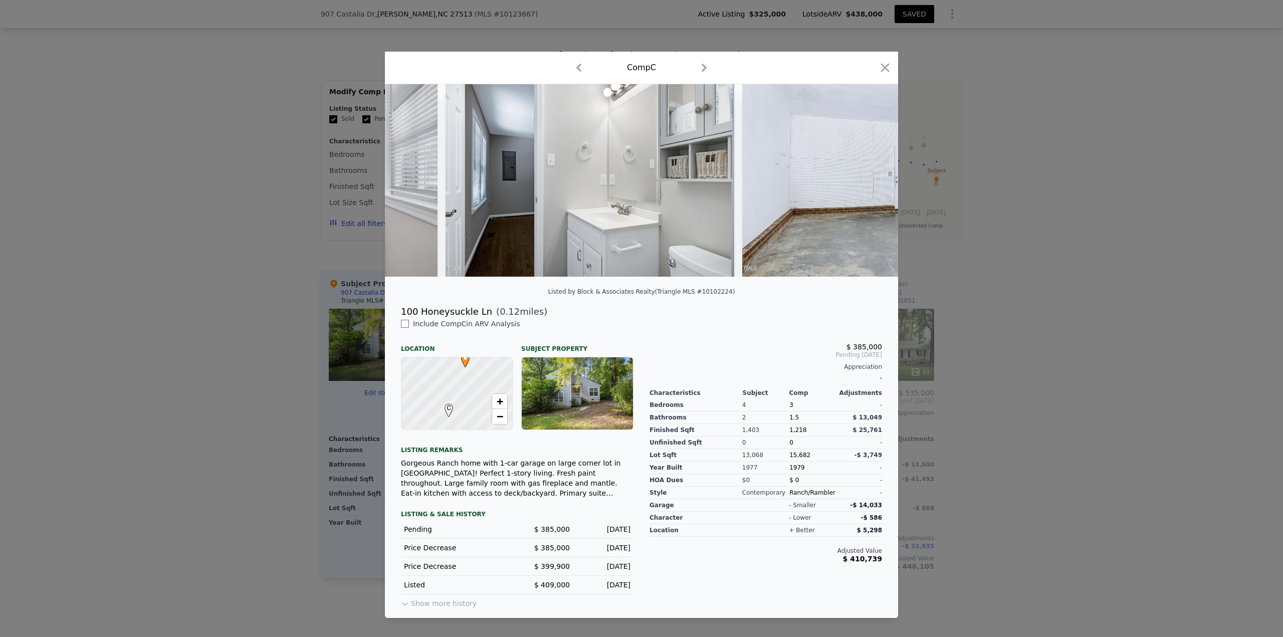
scroll to position [0, 7439]
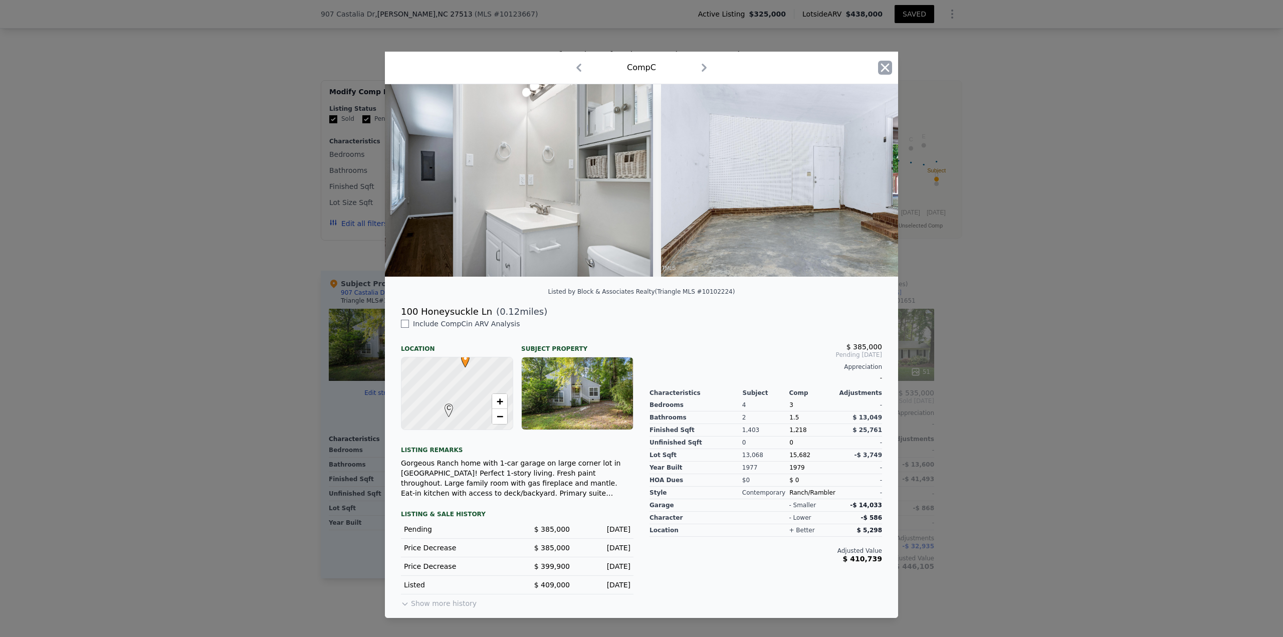
click at [641, 64] on icon "button" at bounding box center [885, 68] width 9 height 9
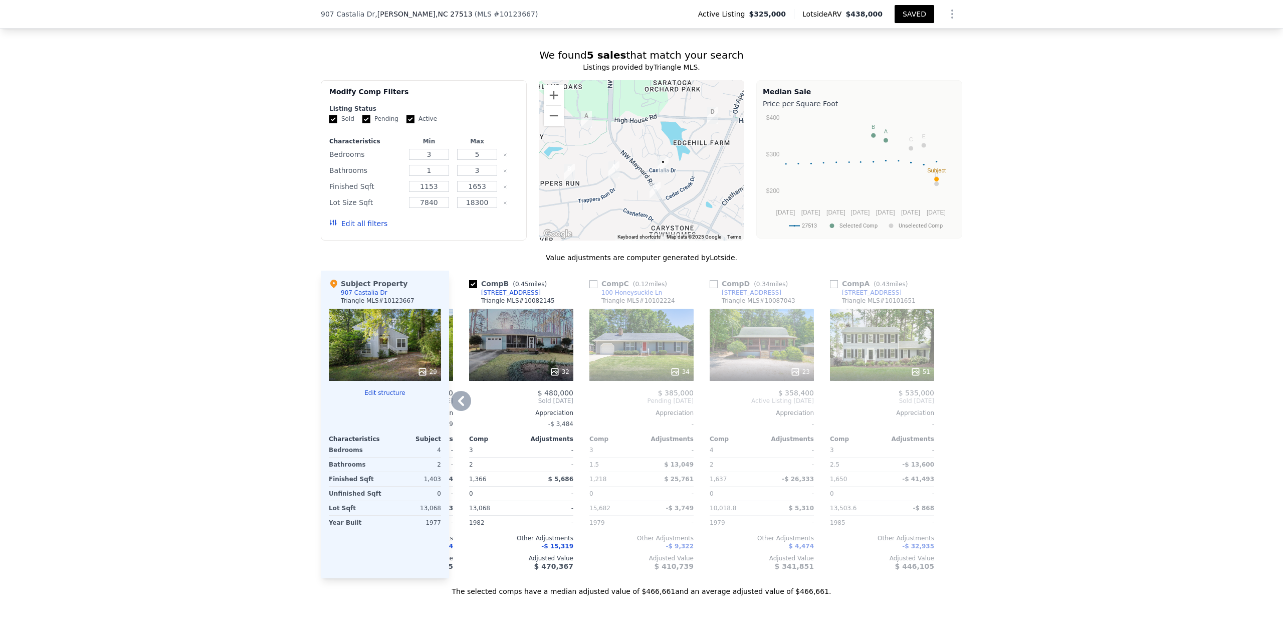
click at [590, 276] on input "checkbox" at bounding box center [594, 284] width 8 height 8
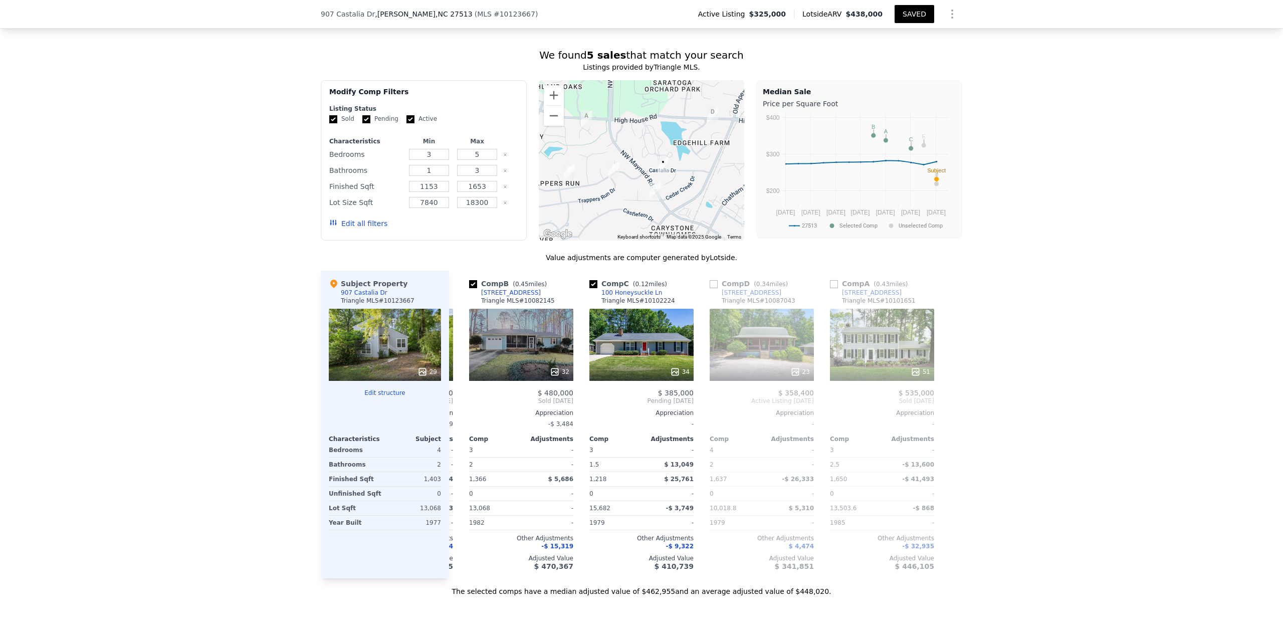
click at [641, 17] on button "SAVED" at bounding box center [915, 14] width 40 height 18
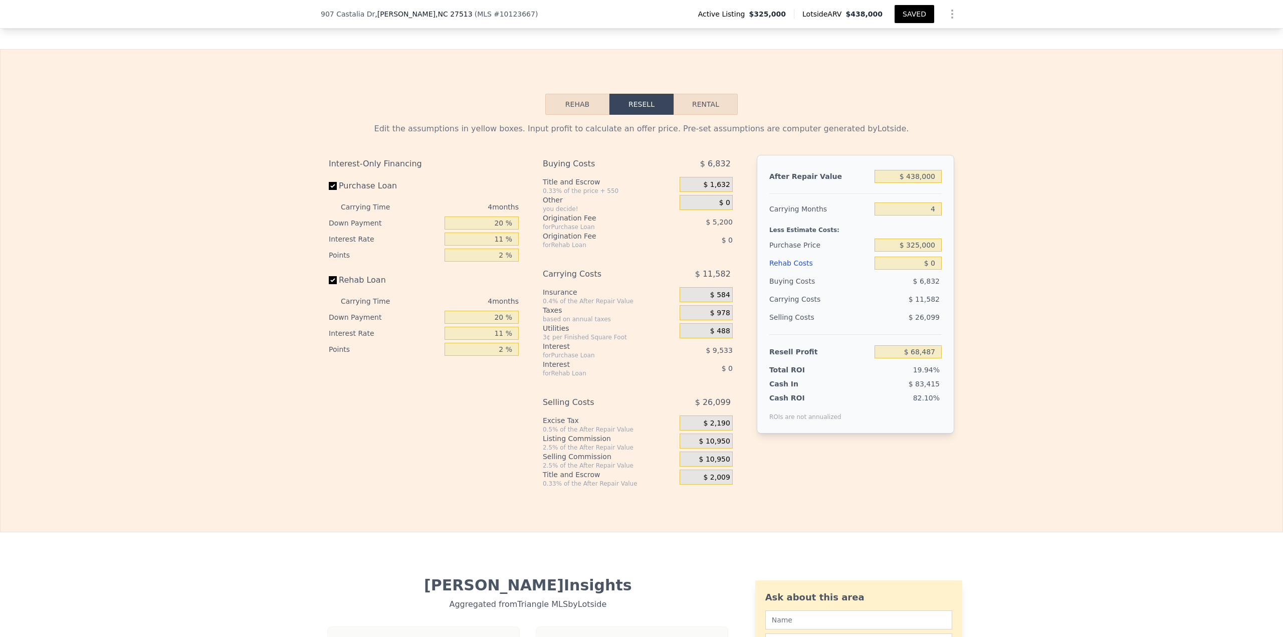
scroll to position [1364, 0]
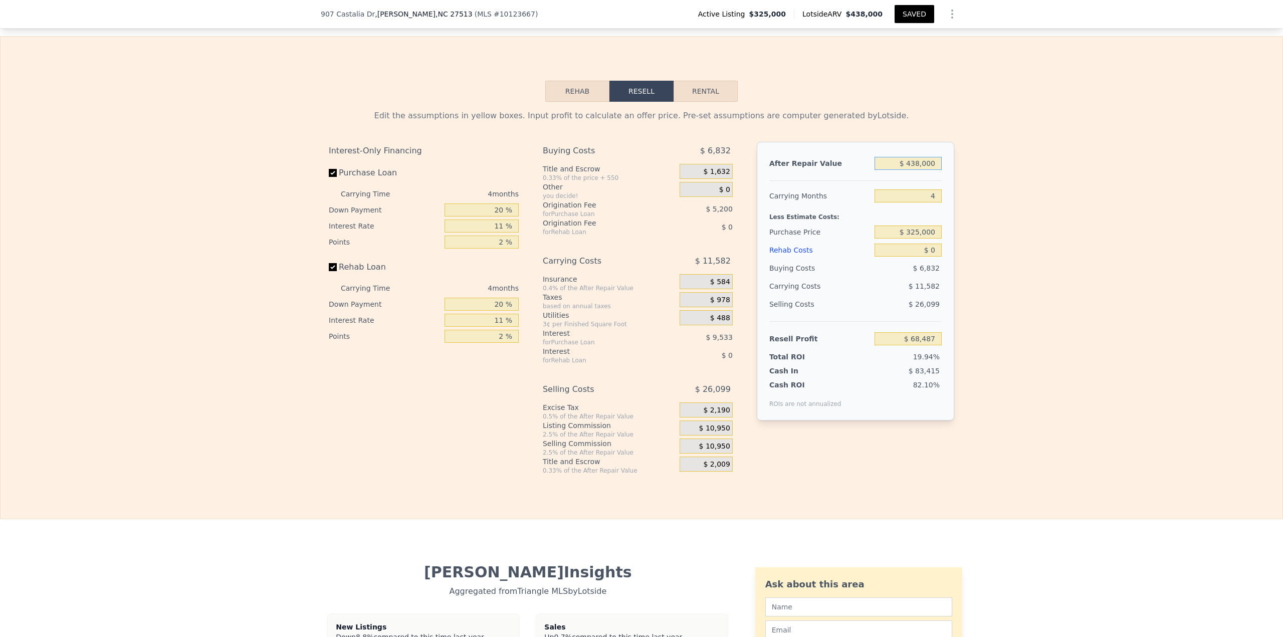
click at [641, 170] on input "$ 438,000" at bounding box center [908, 163] width 67 height 13
click at [580, 102] on button "Rehab" at bounding box center [577, 91] width 64 height 21
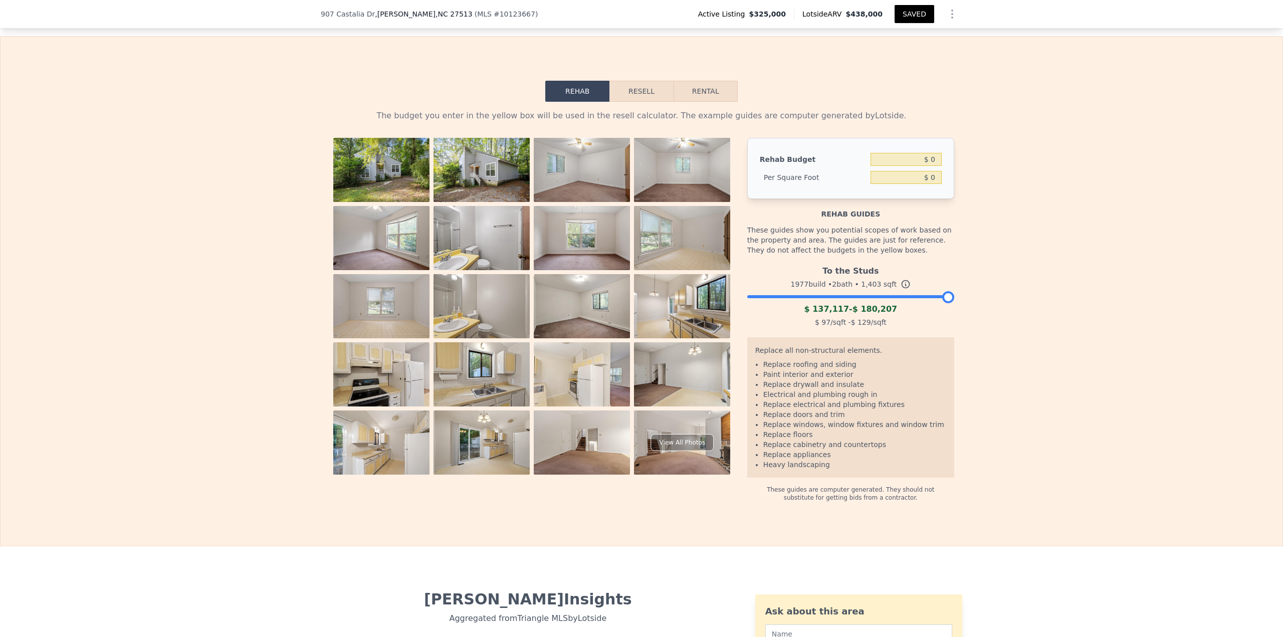
click at [415, 185] on img at bounding box center [381, 170] width 96 height 64
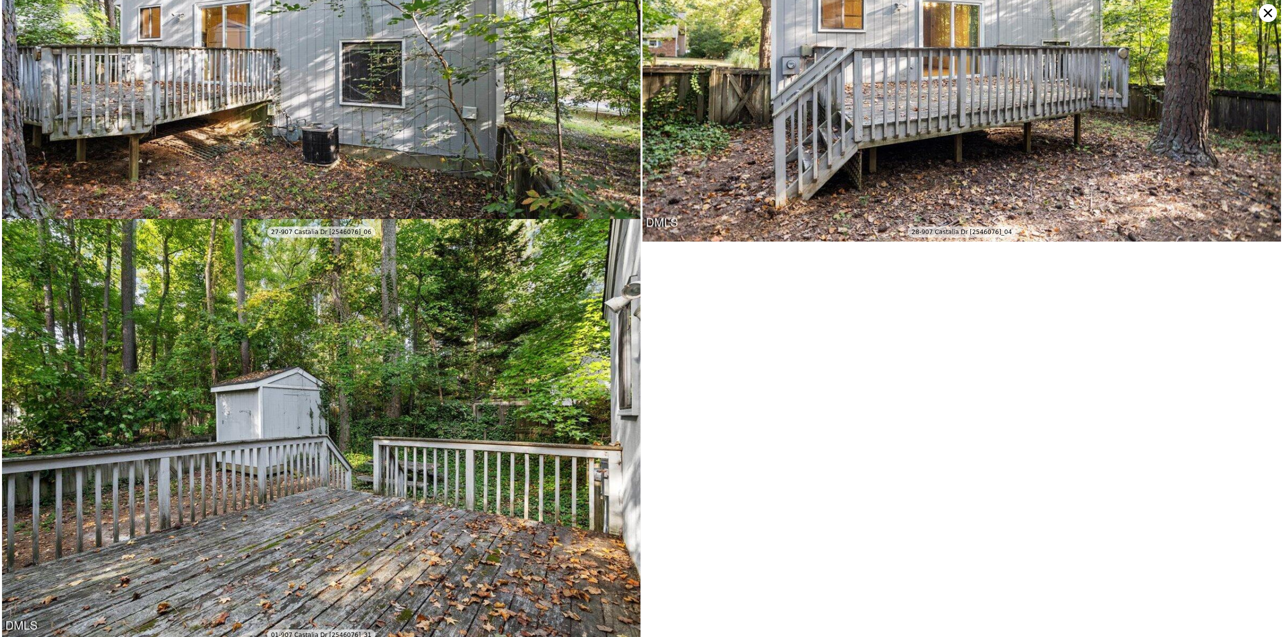
scroll to position [5428, 0]
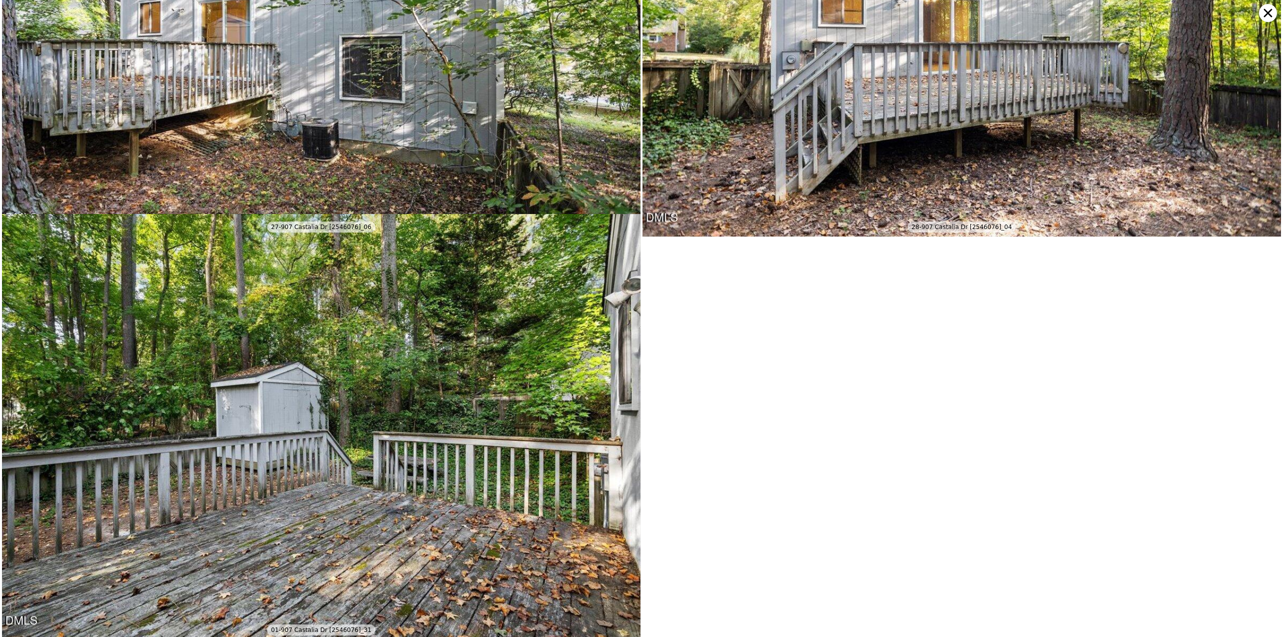
click at [641, 14] on icon at bounding box center [1268, 13] width 18 height 18
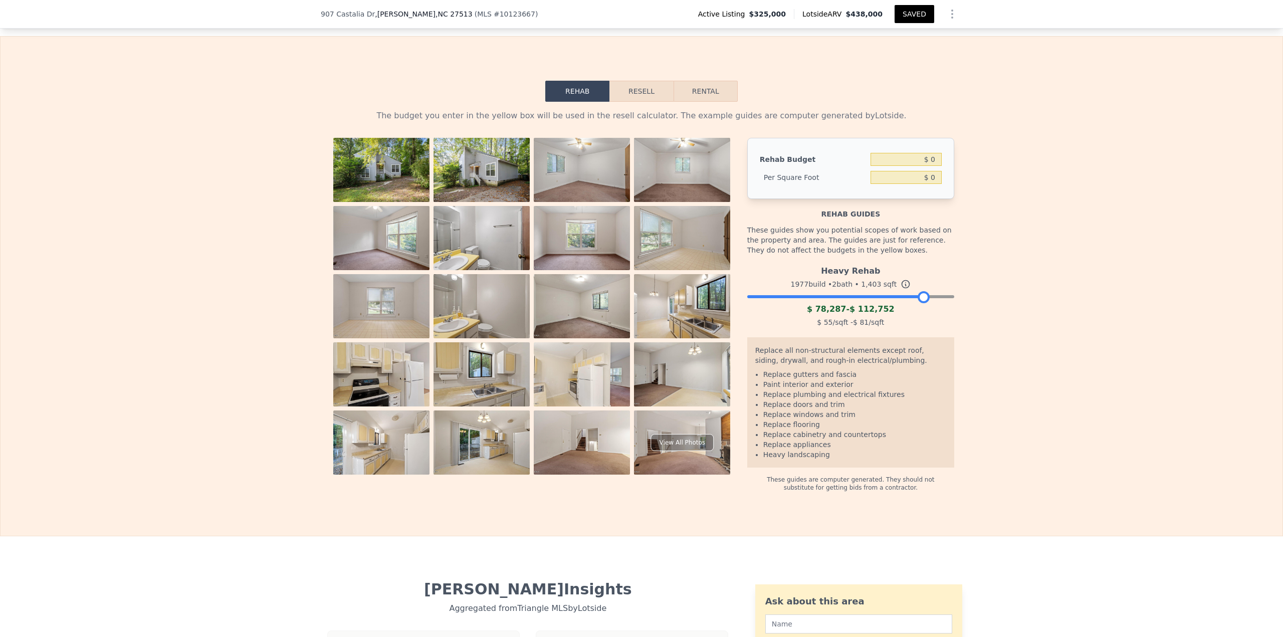
click at [641, 276] on div at bounding box center [850, 294] width 207 height 6
click at [641, 184] on input "$ 0" at bounding box center [906, 177] width 71 height 13
click at [641, 166] on input "$ 0" at bounding box center [906, 159] width 71 height 13
click at [638, 102] on button "Resell" at bounding box center [642, 91] width 64 height 21
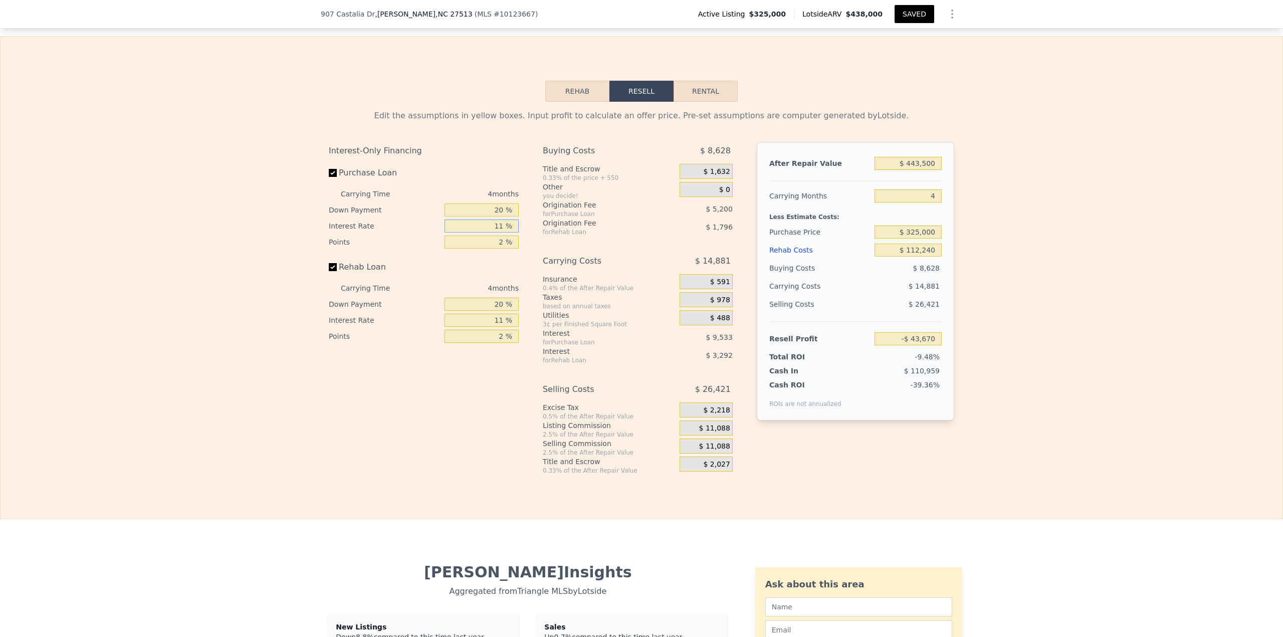
drag, startPoint x: 485, startPoint y: 237, endPoint x: 568, endPoint y: 243, distance: 82.9
click at [568, 243] on div "Interest-Only Financing Purchase Loan Carrying Time 4 months Down Payment 20 % …" at bounding box center [642, 308] width 626 height 333
drag, startPoint x: 918, startPoint y: 209, endPoint x: 967, endPoint y: 207, distance: 49.2
click at [641, 207] on div "Edit the assumptions in yellow boxes. Input profit to calculate an offer price.…" at bounding box center [642, 288] width 1282 height 373
click at [641, 239] on input "$ 225,000" at bounding box center [908, 232] width 67 height 13
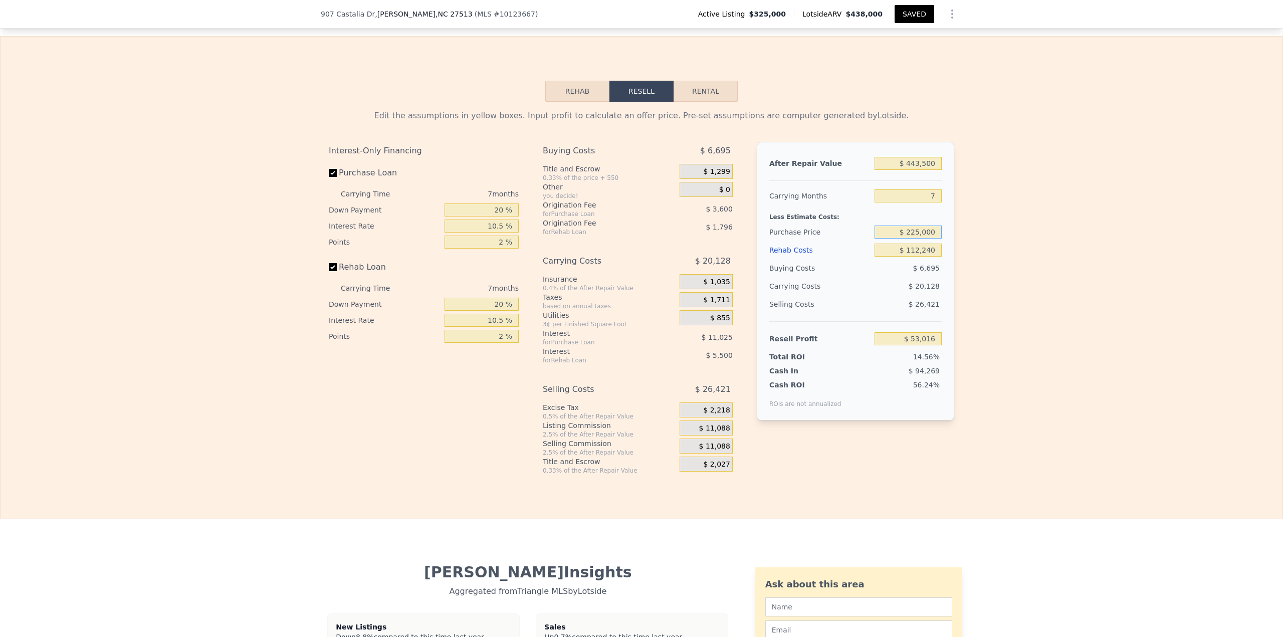
click at [641, 239] on input "$ 225,000" at bounding box center [908, 232] width 67 height 13
click at [641, 239] on input "$ 250,000" at bounding box center [908, 232] width 67 height 13
click at [641, 16] on button "SAVED" at bounding box center [915, 14] width 40 height 18
click at [500, 233] on input "10.5 %" at bounding box center [482, 226] width 74 height 13
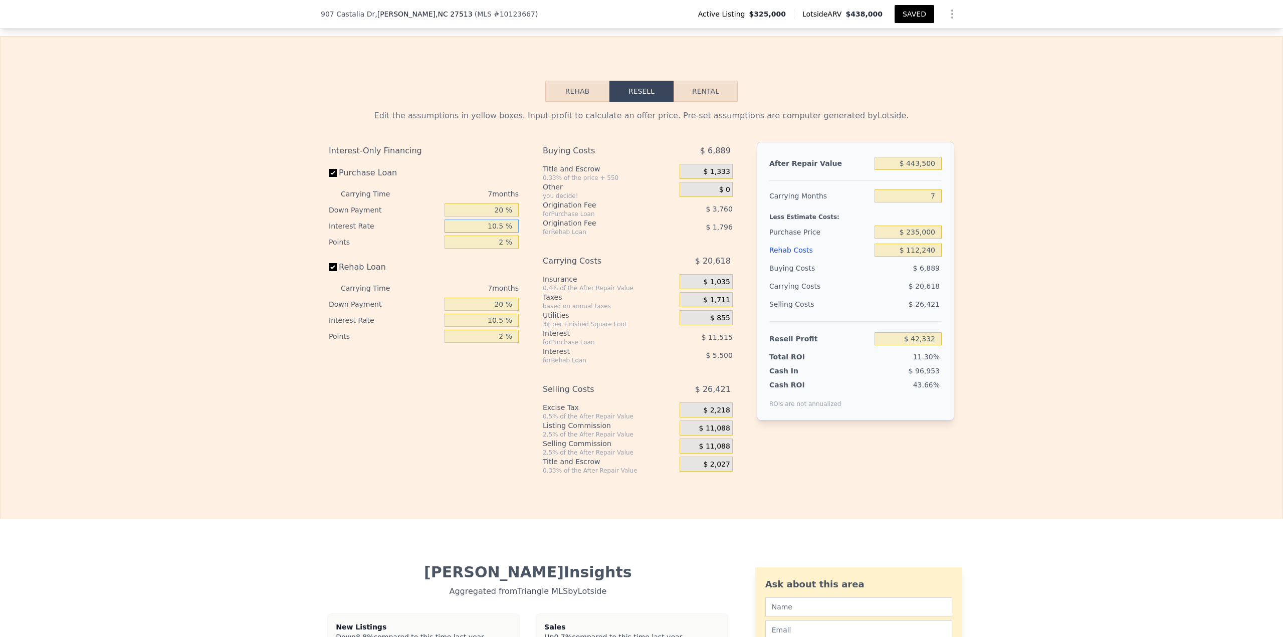
drag, startPoint x: 479, startPoint y: 241, endPoint x: 514, endPoint y: 239, distance: 35.6
click at [514, 233] on input "10.5 %" at bounding box center [482, 226] width 74 height 13
drag, startPoint x: 489, startPoint y: 239, endPoint x: 516, endPoint y: 239, distance: 27.1
click at [516, 239] on div "Interest-Only Financing Purchase Loan Carrying Time 7 months Down Payment 20 % …" at bounding box center [428, 308] width 198 height 333
click at [641, 239] on input "$ 235,000" at bounding box center [908, 232] width 67 height 13
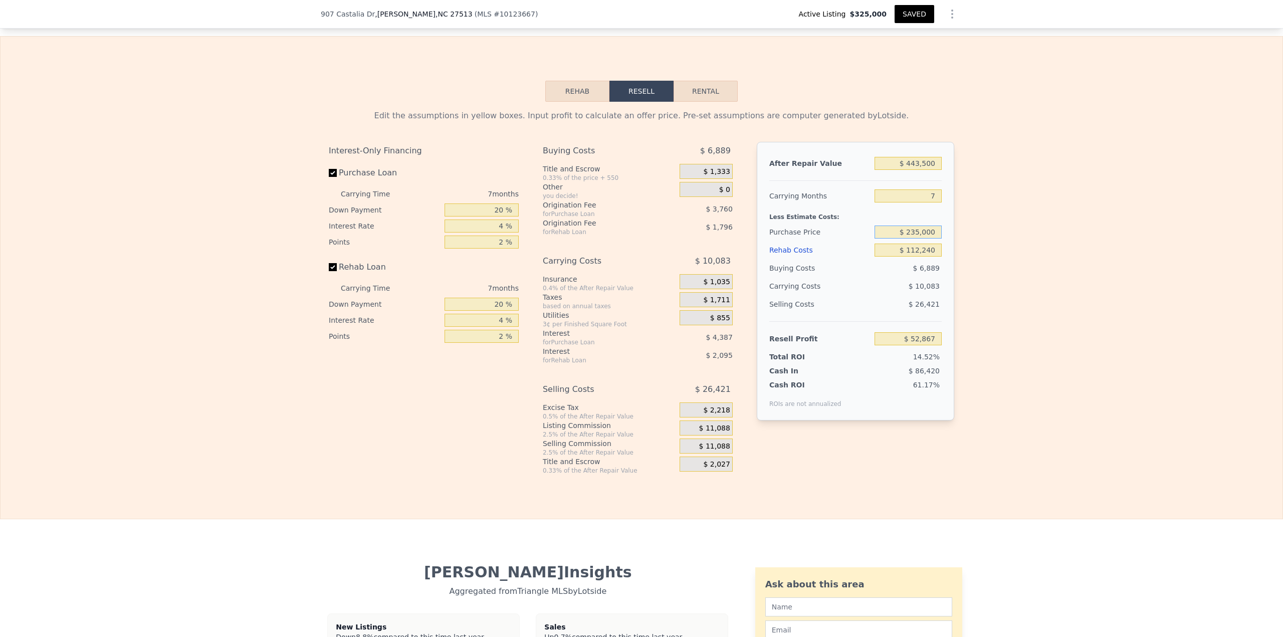
click at [641, 239] on input "$ 235,000" at bounding box center [908, 232] width 67 height 13
click at [641, 239] on input "$ 265,000" at bounding box center [908, 232] width 67 height 13
click at [641, 239] on input "$ 245,000" at bounding box center [908, 232] width 67 height 13
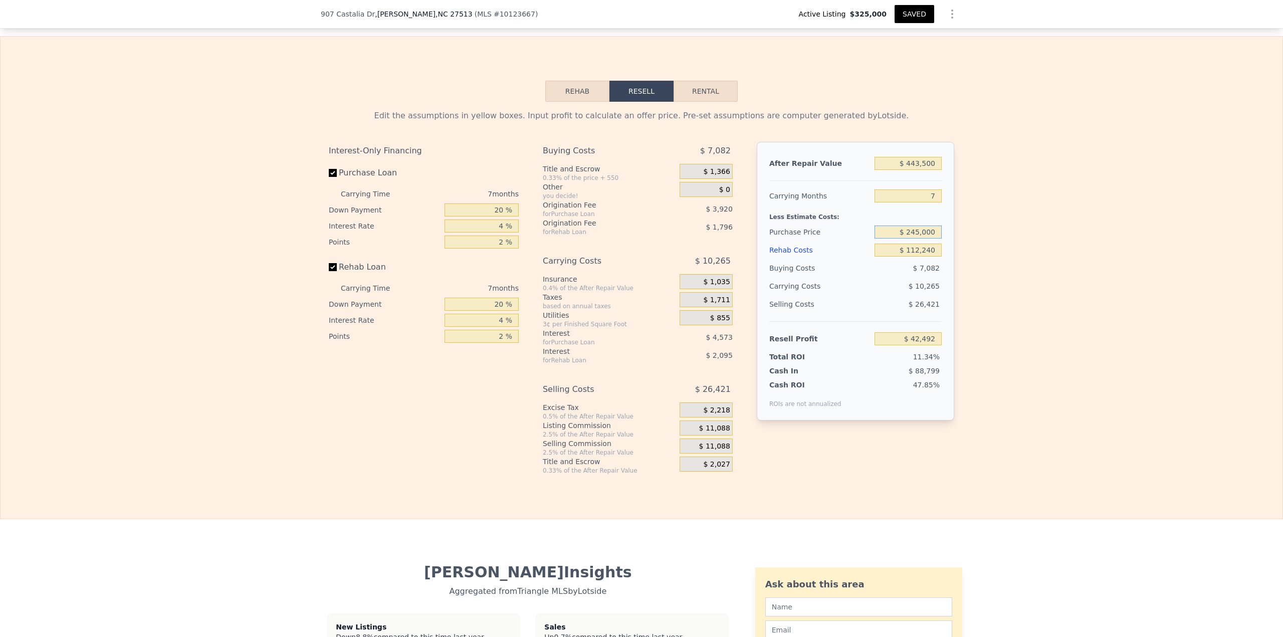
click at [641, 239] on input "$ 245,000" at bounding box center [908, 232] width 67 height 13
click at [641, 118] on div "Edit the assumptions in yellow boxes. Input profit to calculate an offer price.…" at bounding box center [642, 288] width 1282 height 373
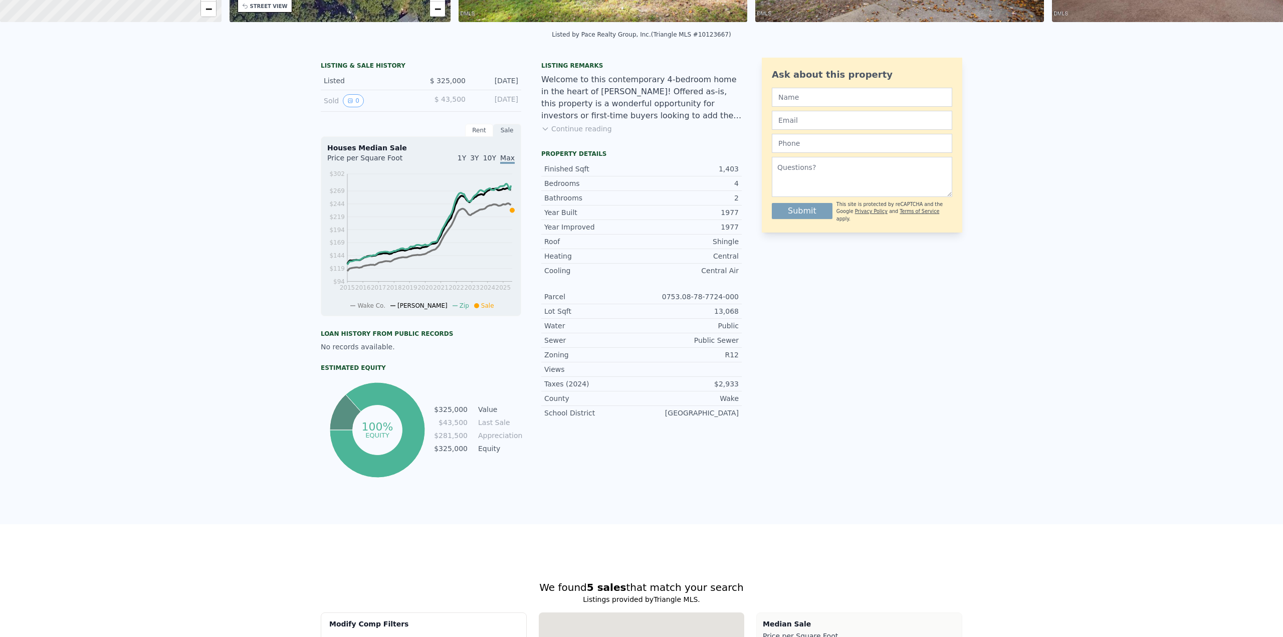
scroll to position [0, 0]
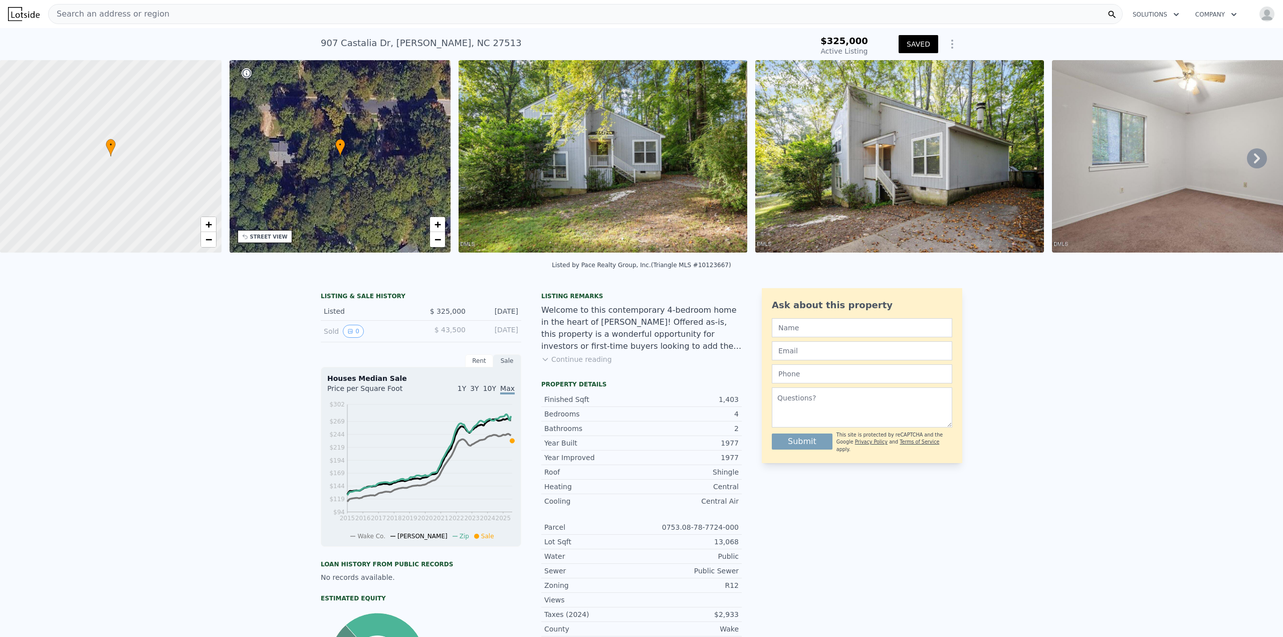
click at [158, 14] on div "Search an address or region" at bounding box center [585, 14] width 1075 height 20
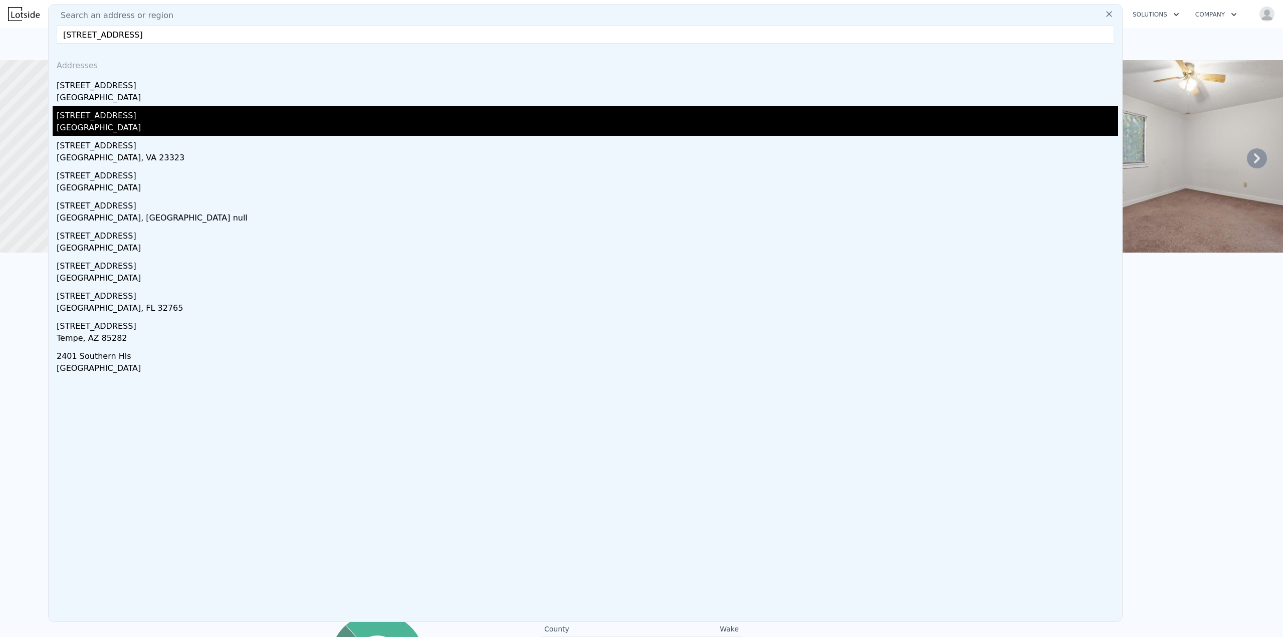
click at [98, 122] on div "[GEOGRAPHIC_DATA]" at bounding box center [588, 129] width 1062 height 14
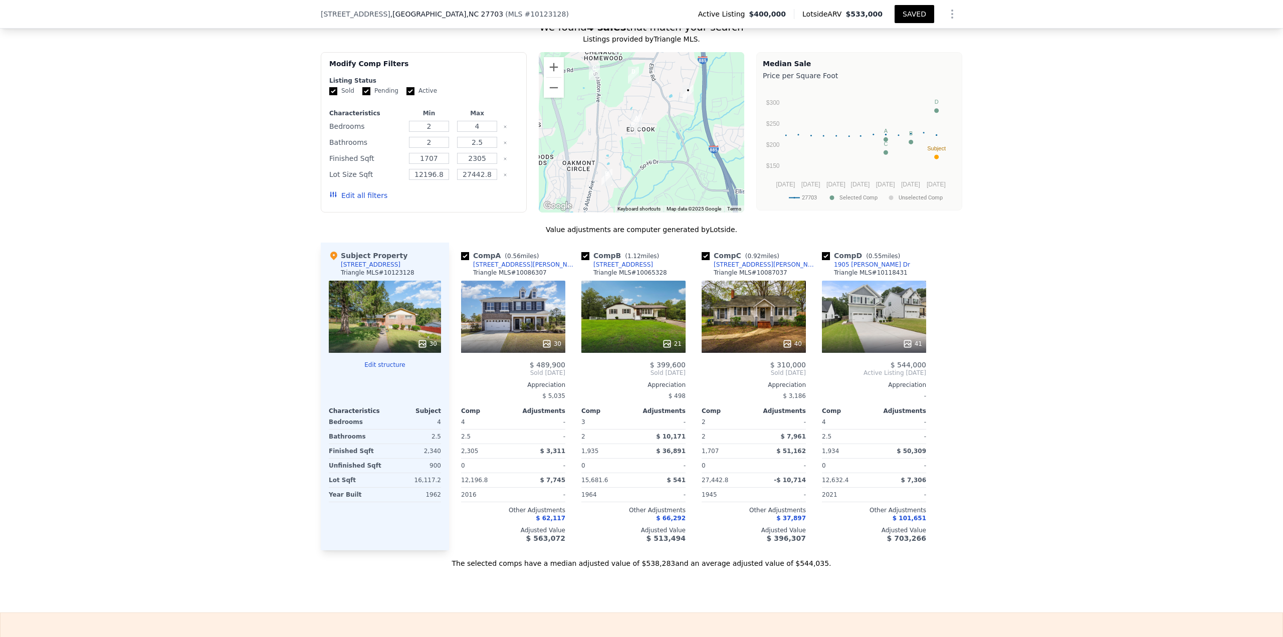
scroll to position [941, 0]
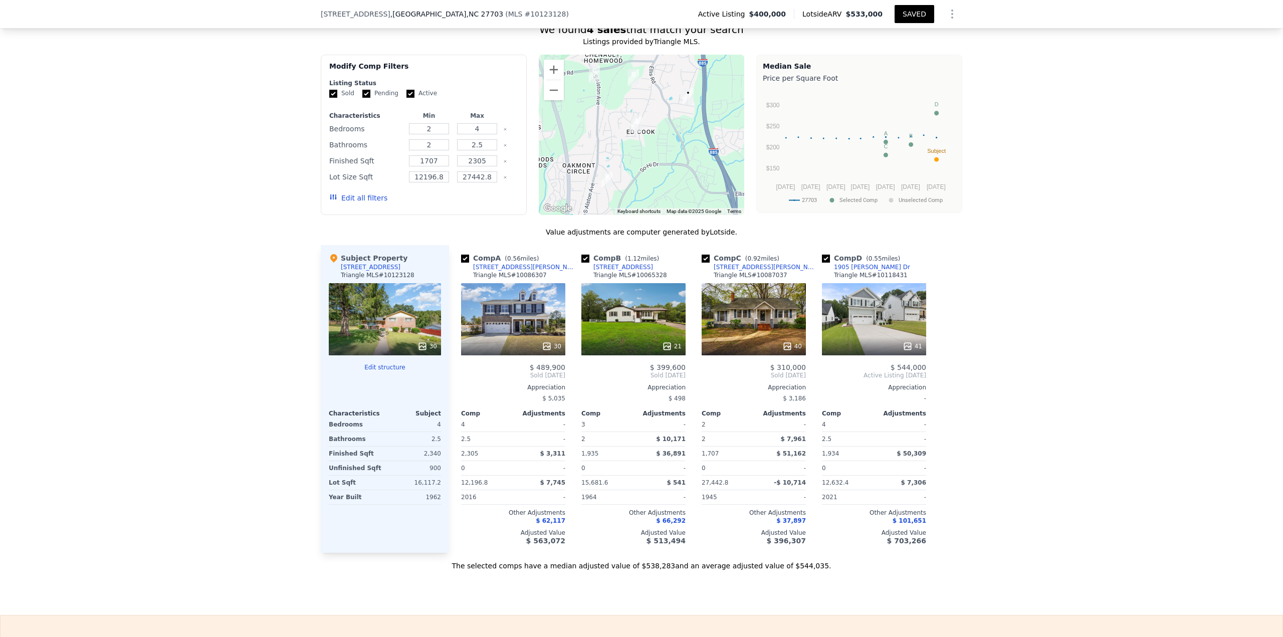
click at [641, 276] on icon at bounding box center [667, 346] width 10 height 10
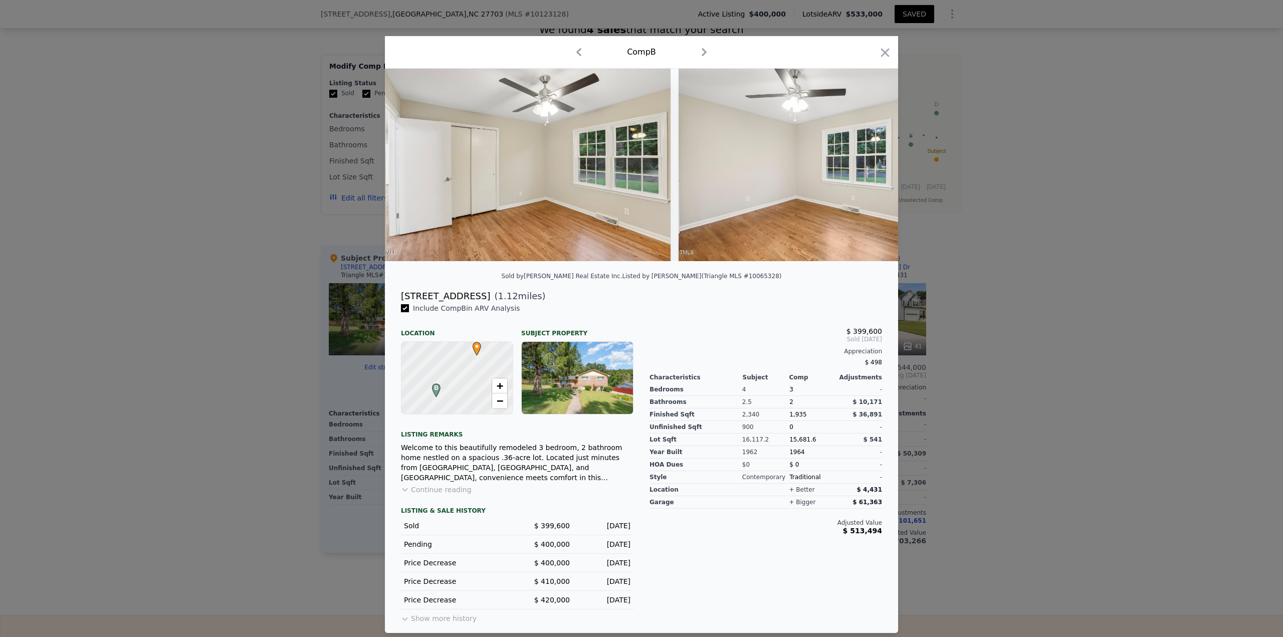
scroll to position [0, 3294]
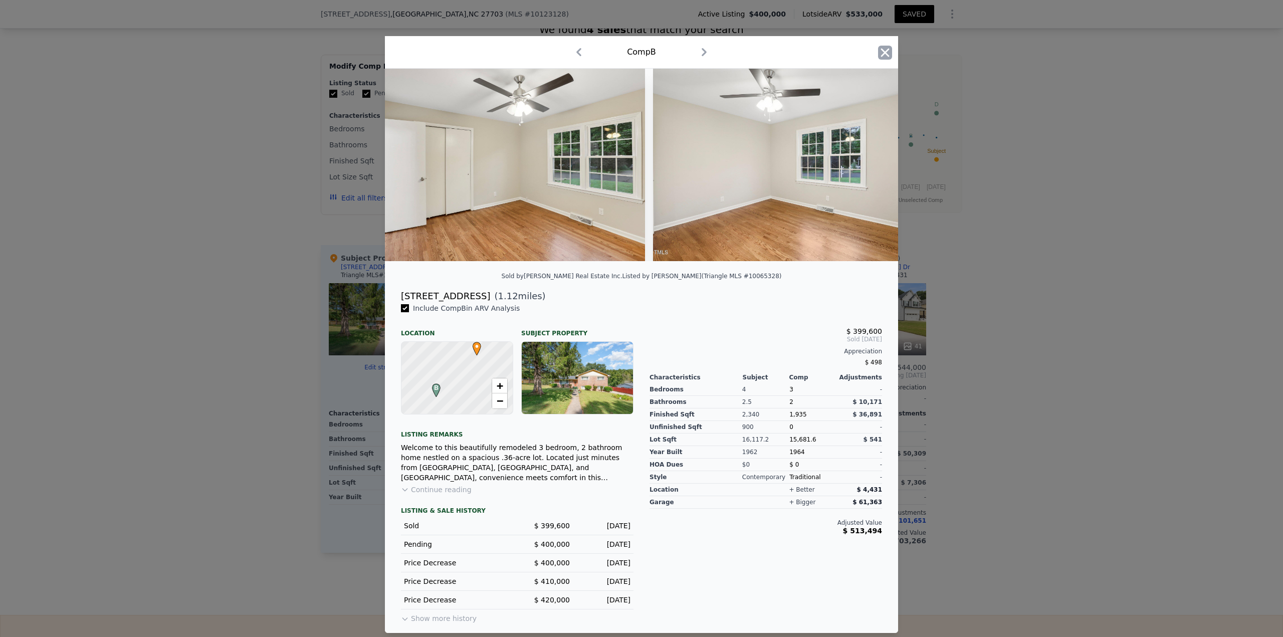
click at [641, 53] on icon "button" at bounding box center [885, 52] width 9 height 9
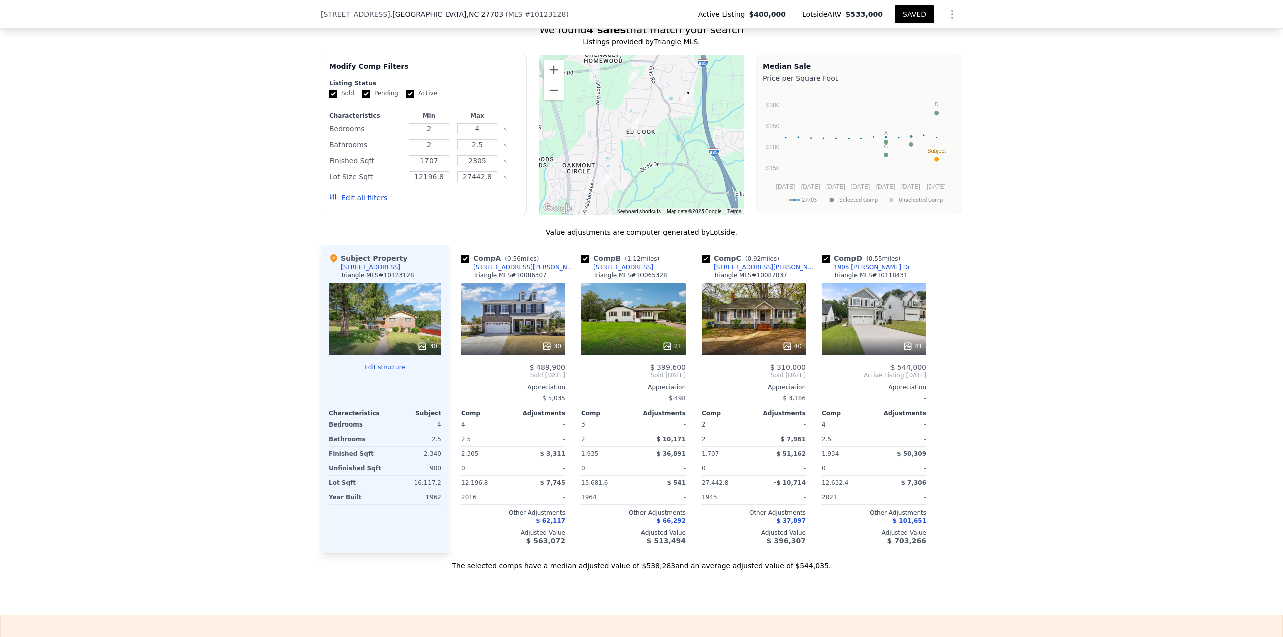
click at [368, 203] on button "Edit all filters" at bounding box center [358, 198] width 58 height 10
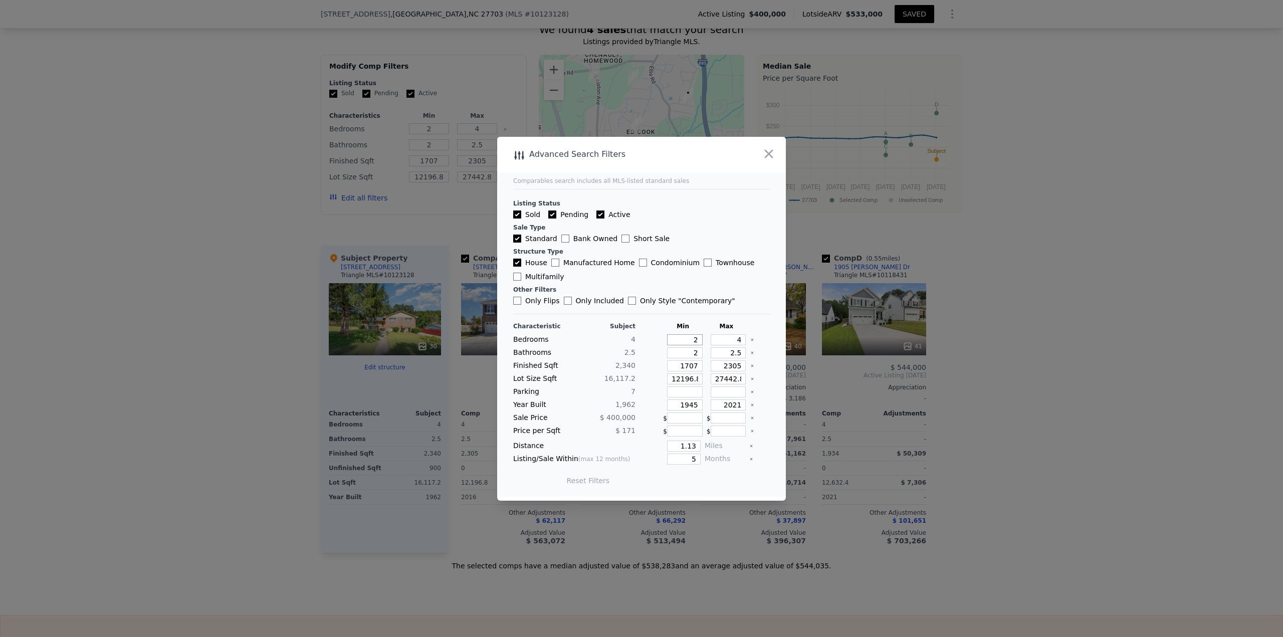
click at [641, 276] on input "2" at bounding box center [685, 339] width 36 height 11
drag, startPoint x: 681, startPoint y: 340, endPoint x: 743, endPoint y: 291, distance: 78.8
click at [641, 276] on div "Characteristic Subject Min Max Bedrooms 4 2 4 Bathrooms 2.5 2 2.5 Finished Sqft…" at bounding box center [641, 408] width 257 height 172
click at [641, 276] on button "Update Search" at bounding box center [698, 481] width 76 height 14
drag, startPoint x: 685, startPoint y: 457, endPoint x: 701, endPoint y: 456, distance: 16.6
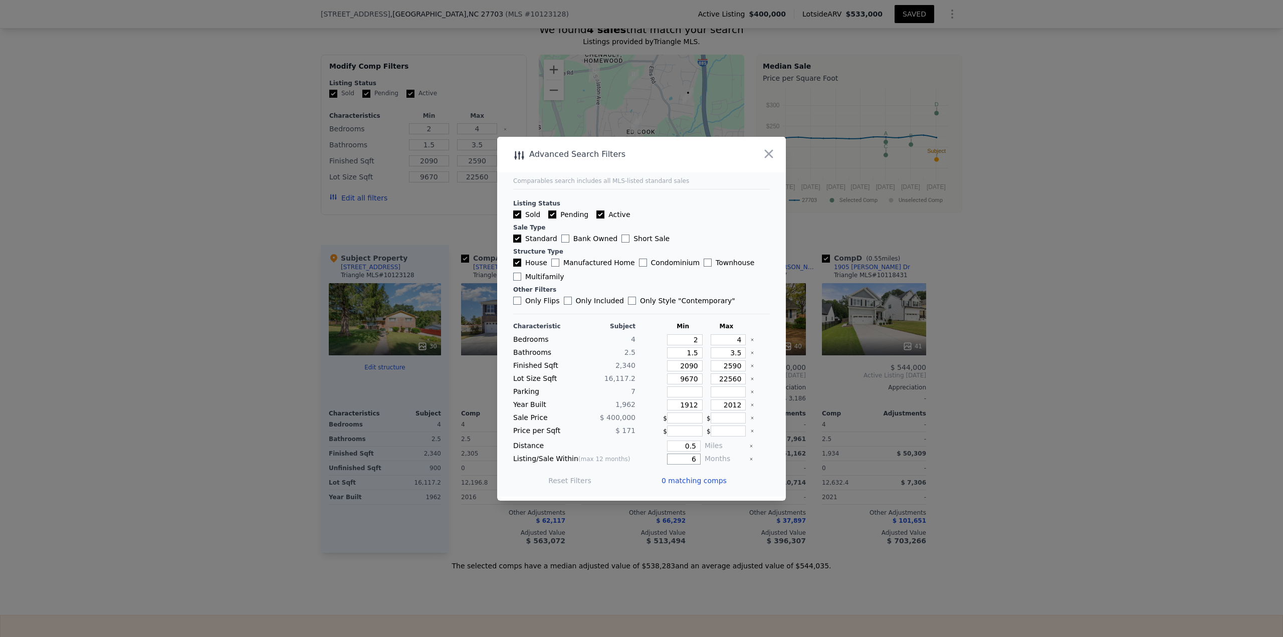
click at [641, 276] on div "Listing/Sale Within (max 12 months) 6 Months" at bounding box center [641, 459] width 257 height 11
click at [641, 276] on button "Update Search" at bounding box center [698, 481] width 76 height 14
drag, startPoint x: 679, startPoint y: 449, endPoint x: 696, endPoint y: 446, distance: 17.8
click at [641, 276] on input "0.5" at bounding box center [684, 446] width 34 height 11
click at [641, 276] on button "Update Search" at bounding box center [698, 481] width 76 height 14
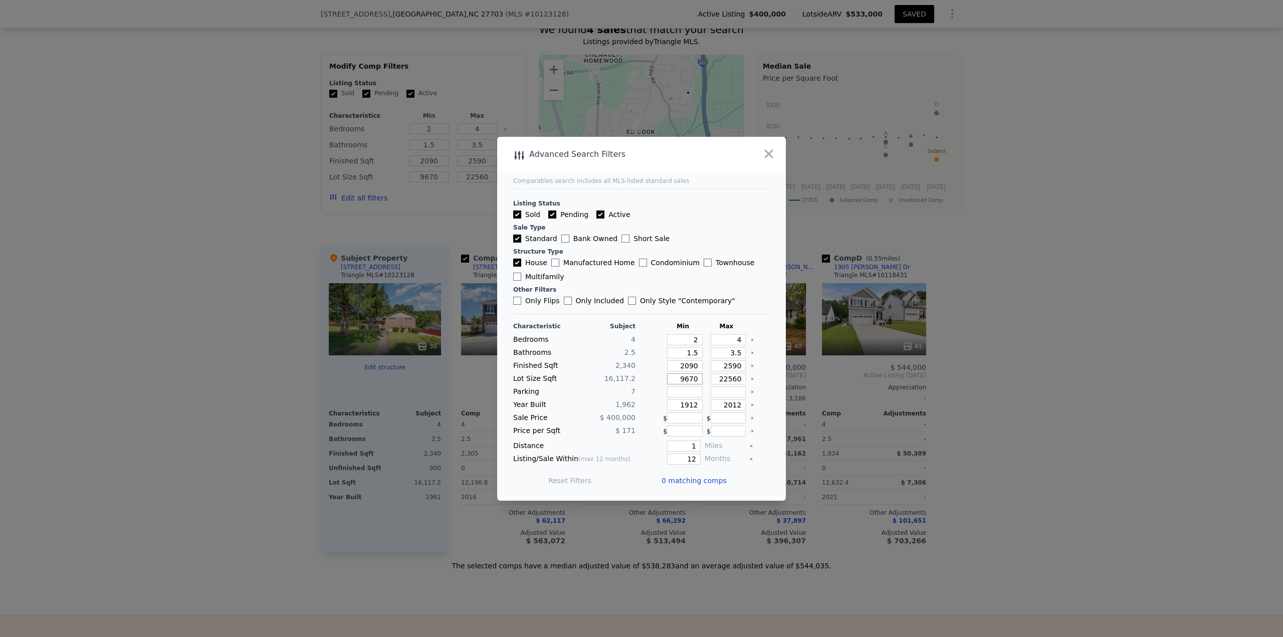
click at [641, 276] on input "9670" at bounding box center [685, 378] width 36 height 11
click at [641, 276] on button "Update Search" at bounding box center [698, 481] width 76 height 14
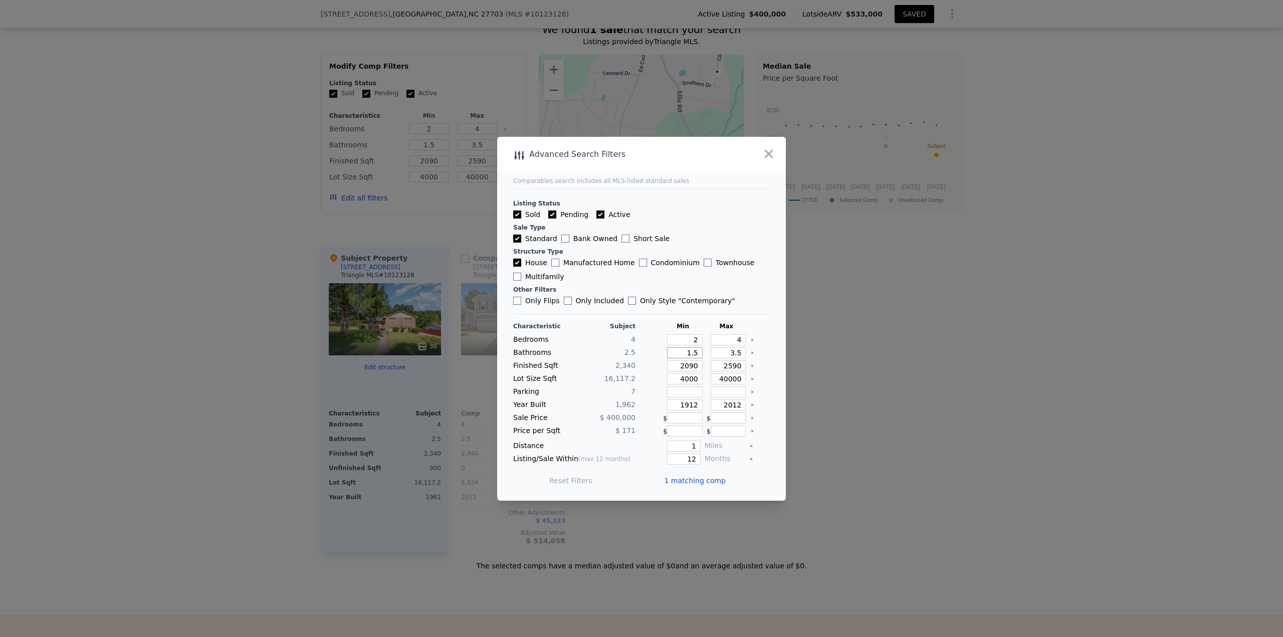
drag, startPoint x: 677, startPoint y: 354, endPoint x: 730, endPoint y: 352, distance: 52.7
click at [641, 276] on div "Bathrooms 2.5 1.5 3.5" at bounding box center [641, 352] width 257 height 11
drag, startPoint x: 727, startPoint y: 337, endPoint x: 743, endPoint y: 333, distance: 16.5
click at [641, 276] on div "Characteristic Subject Min Max Bedrooms 4 2 4 Bathrooms 2.5 1 4 Finished Sqft 2…" at bounding box center [641, 408] width 257 height 172
click at [641, 276] on button "Update Search" at bounding box center [698, 481] width 76 height 14
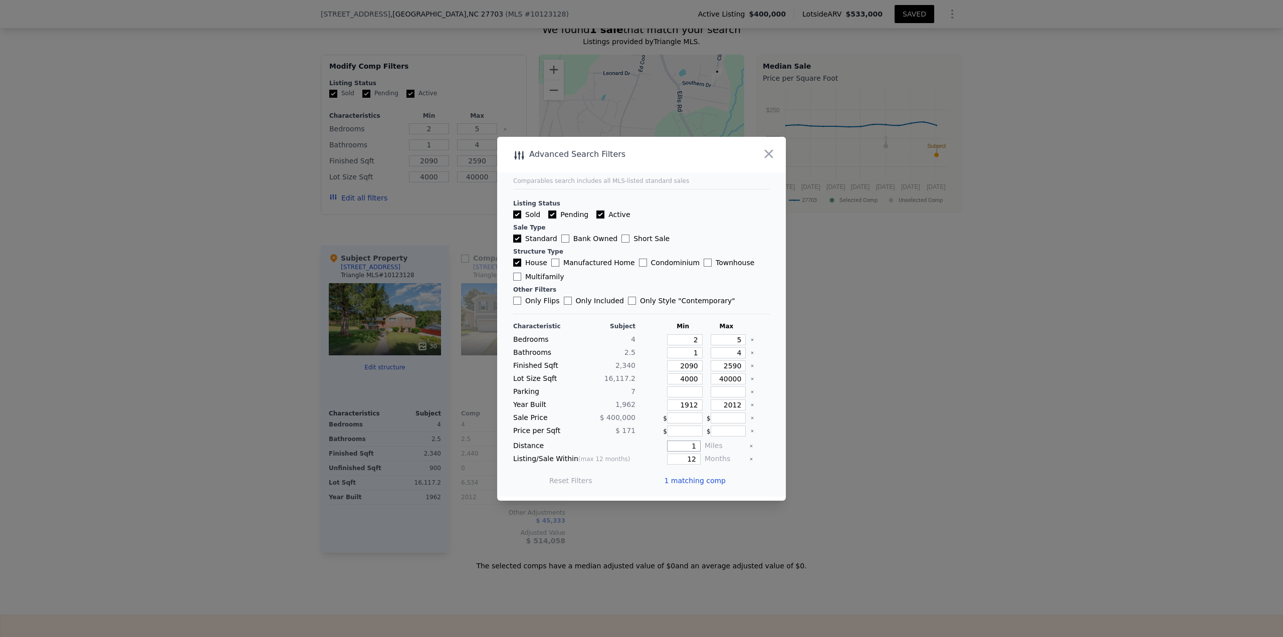
drag, startPoint x: 682, startPoint y: 447, endPoint x: 729, endPoint y: 447, distance: 47.1
click at [641, 276] on div "Distance 1 Miles" at bounding box center [641, 446] width 257 height 11
click at [641, 276] on button "Update Search" at bounding box center [698, 481] width 76 height 14
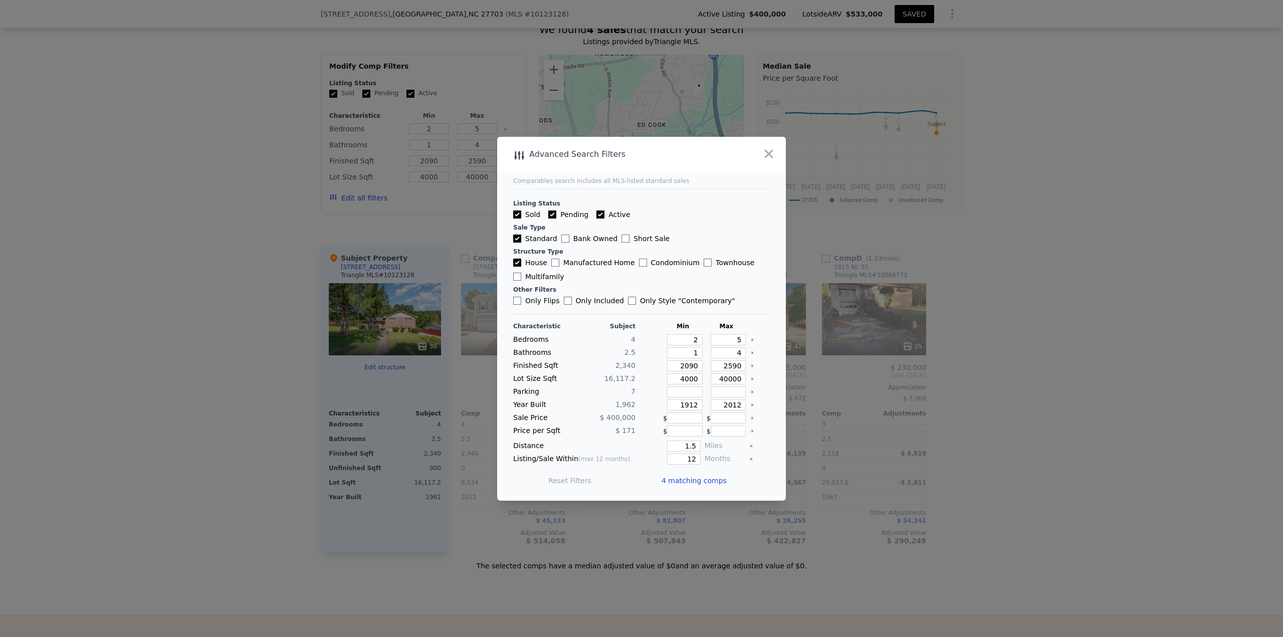
click at [641, 276] on span "4 matching comps" at bounding box center [694, 481] width 65 height 10
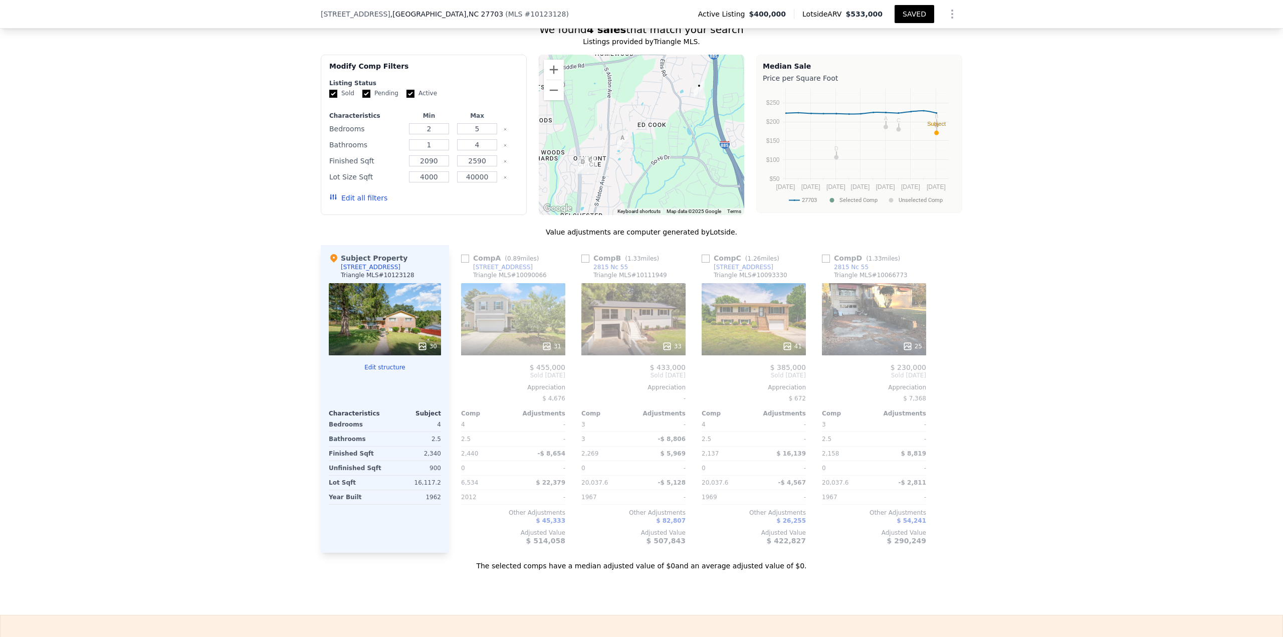
click at [421, 276] on icon at bounding box center [423, 346] width 10 height 10
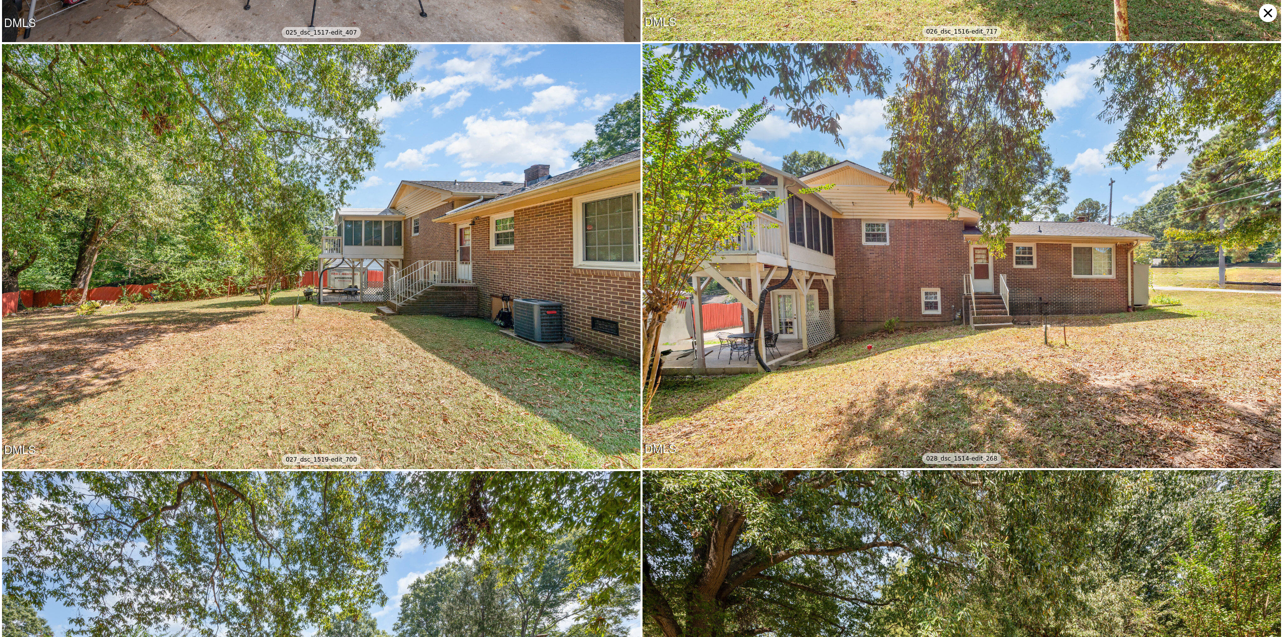
scroll to position [5727, 0]
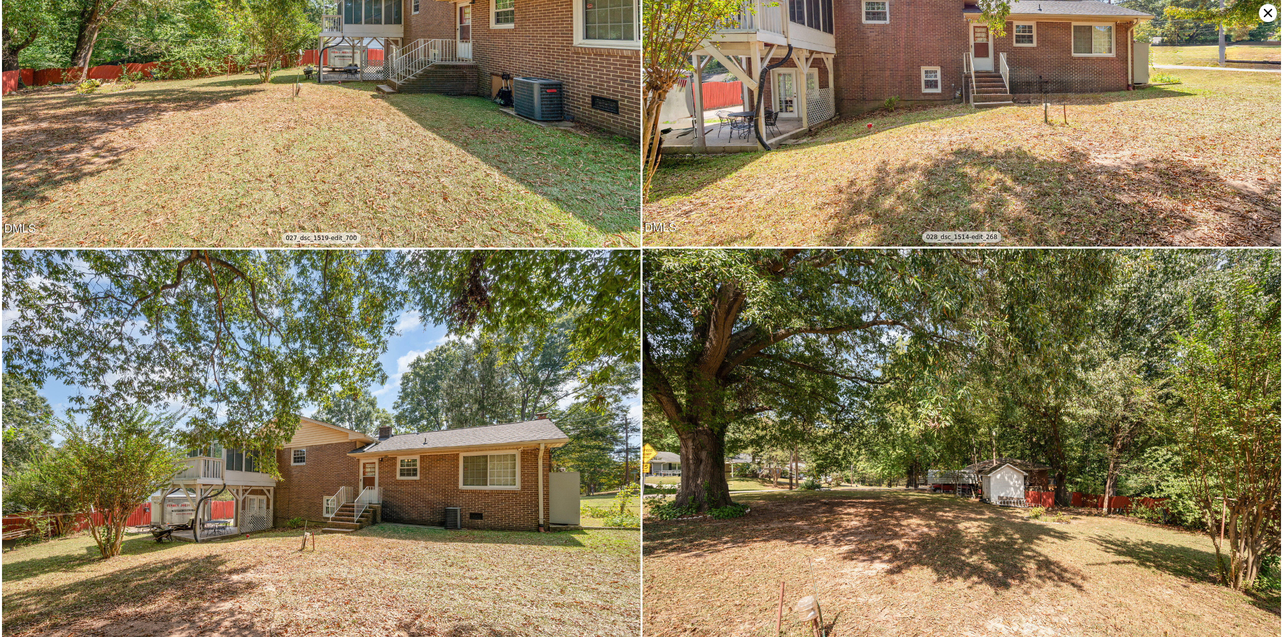
click at [641, 13] on icon at bounding box center [1268, 13] width 18 height 18
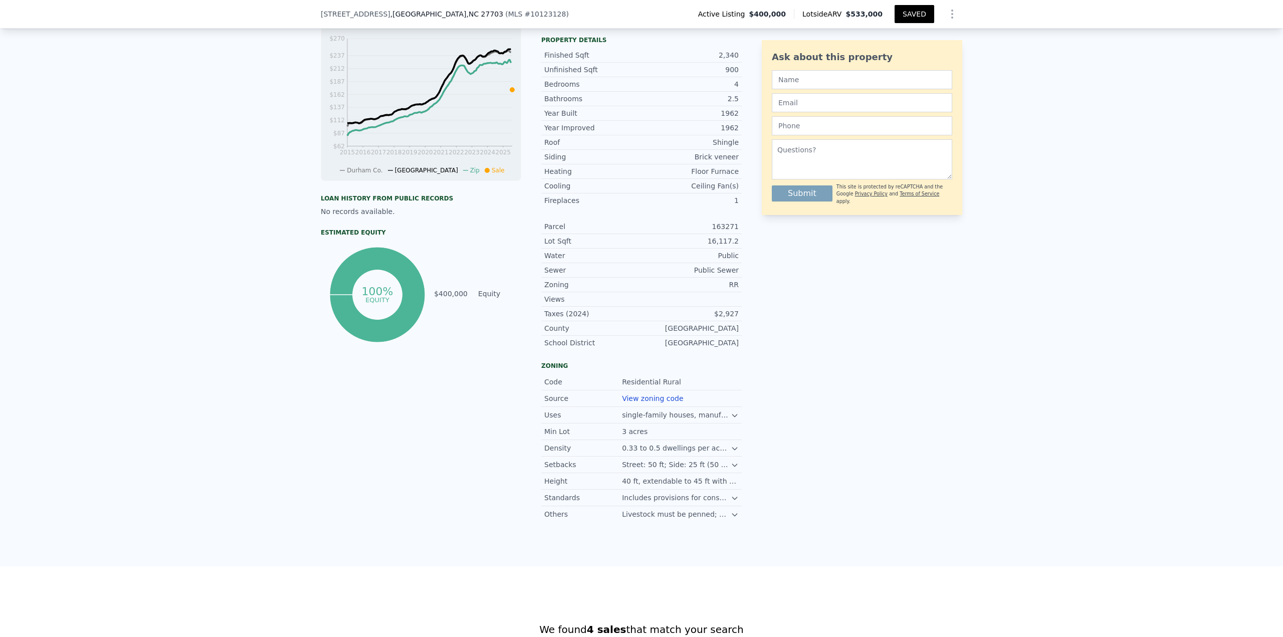
scroll to position [0, 0]
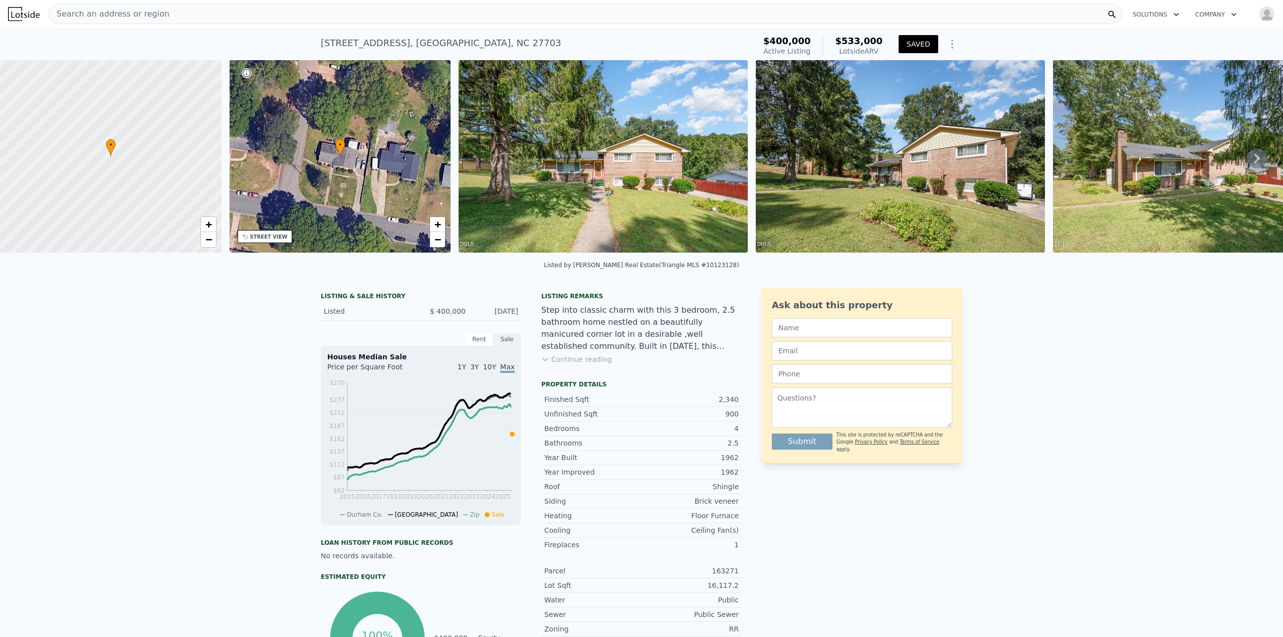
click at [328, 12] on div "Search an address or region" at bounding box center [585, 14] width 1075 height 20
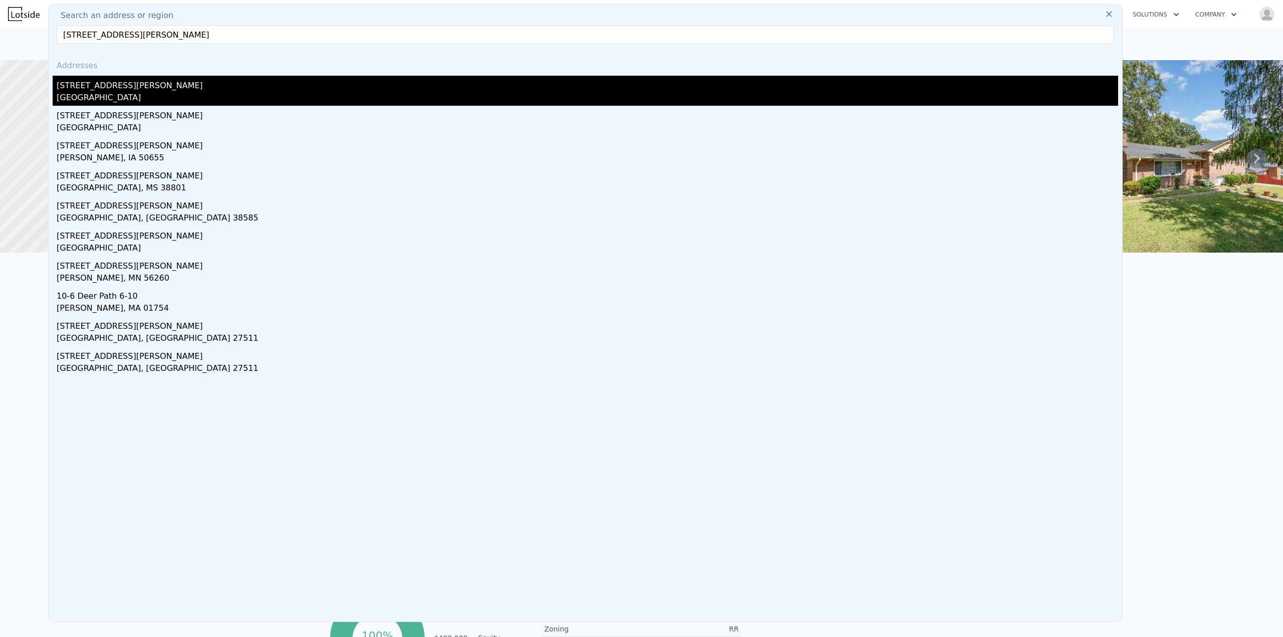
click at [111, 93] on div "[GEOGRAPHIC_DATA]" at bounding box center [588, 99] width 1062 height 14
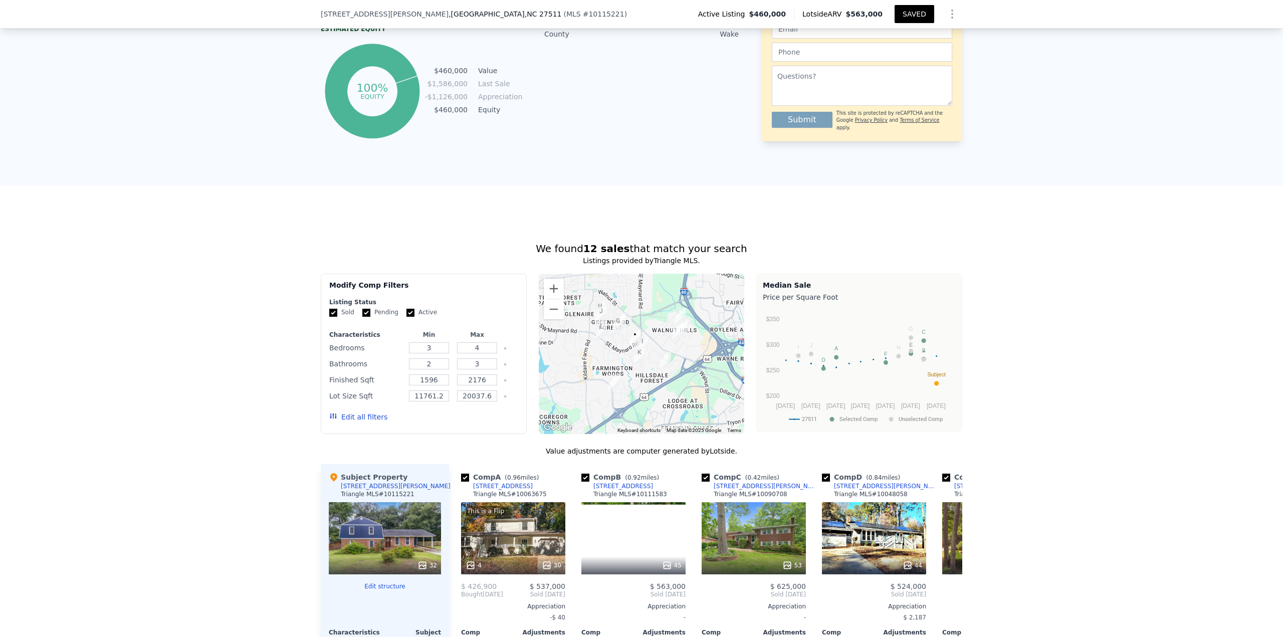
scroll to position [744, 0]
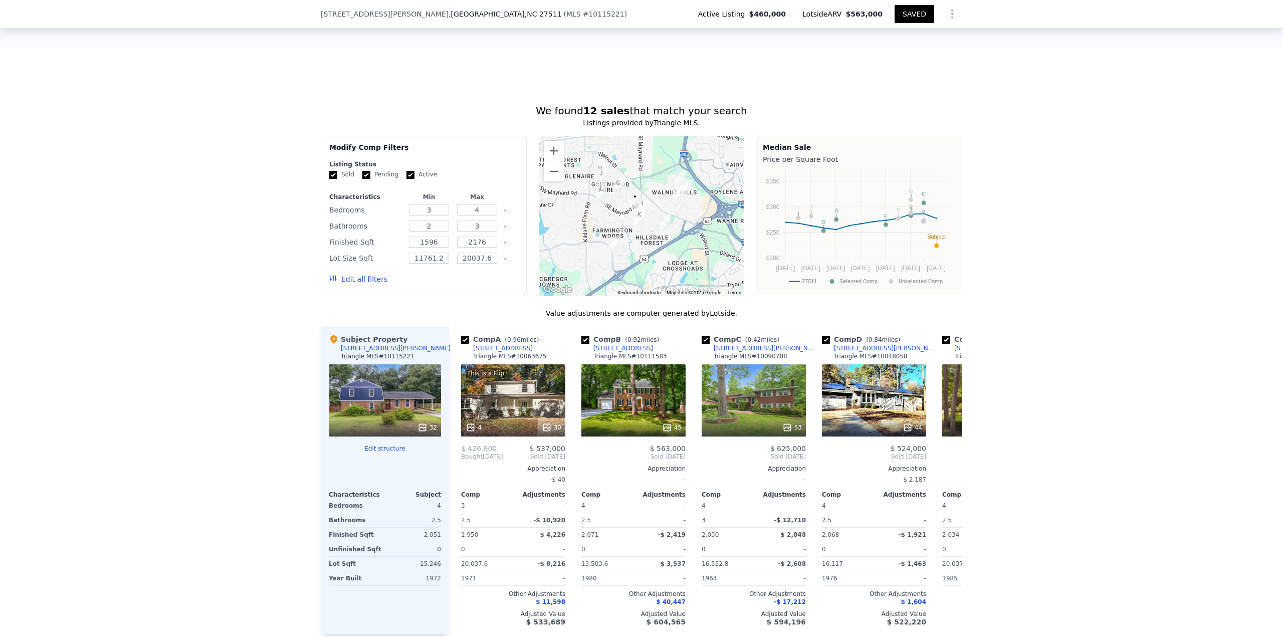
click at [348, 276] on button "Edit all filters" at bounding box center [358, 279] width 58 height 10
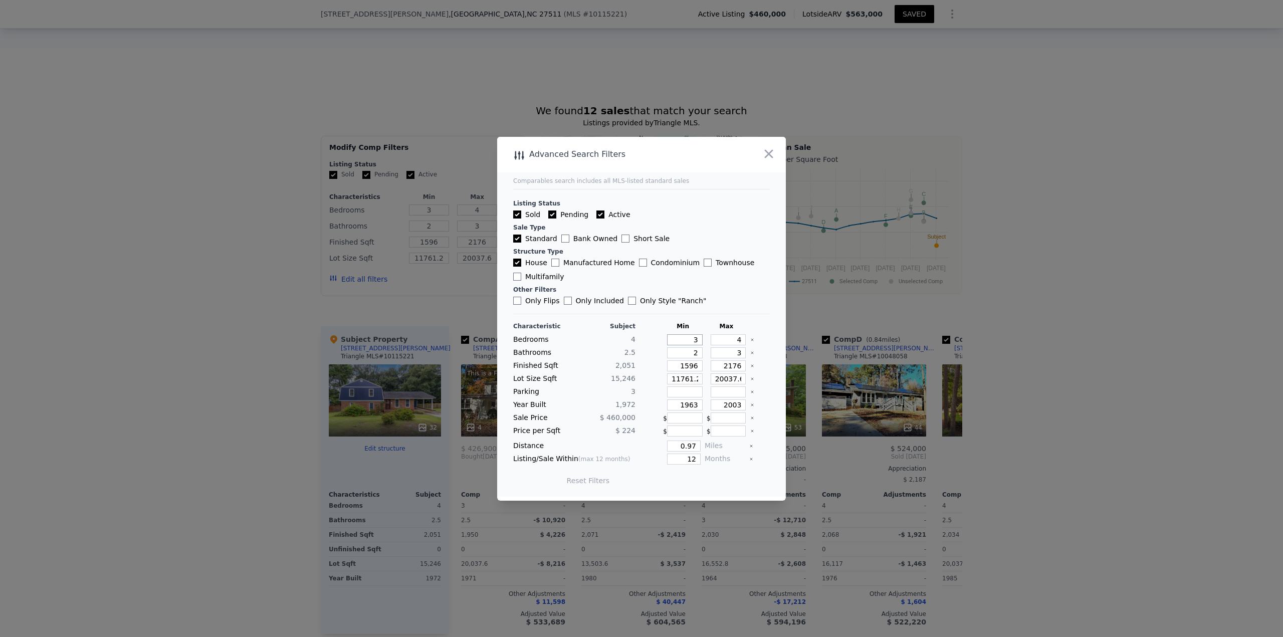
click at [641, 276] on input "3" at bounding box center [685, 339] width 36 height 11
drag, startPoint x: 726, startPoint y: 339, endPoint x: 752, endPoint y: 288, distance: 57.4
click at [641, 276] on div "Bedrooms 4 3 4" at bounding box center [641, 339] width 257 height 11
click at [641, 276] on div "Advanced Search Filters Comparables search includes all MLS-listed standard sal…" at bounding box center [641, 319] width 289 height 364
click at [641, 276] on button "Update Search" at bounding box center [698, 481] width 76 height 14
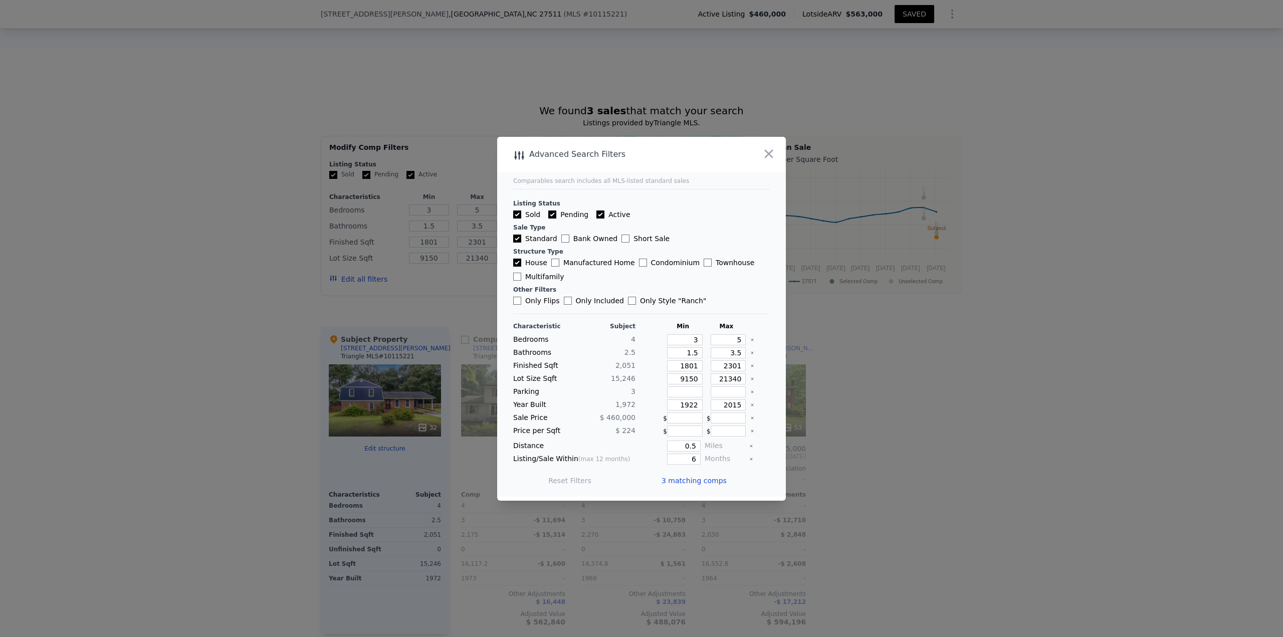
click at [641, 276] on span "3 matching comps" at bounding box center [694, 481] width 65 height 10
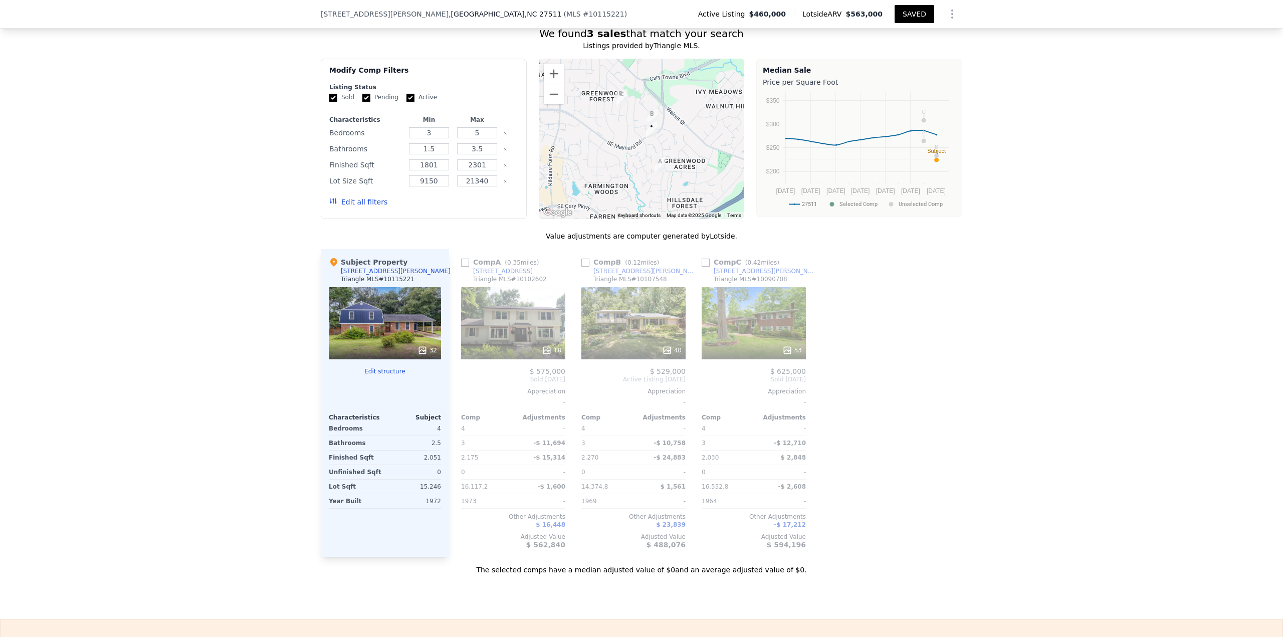
scroll to position [844, 0]
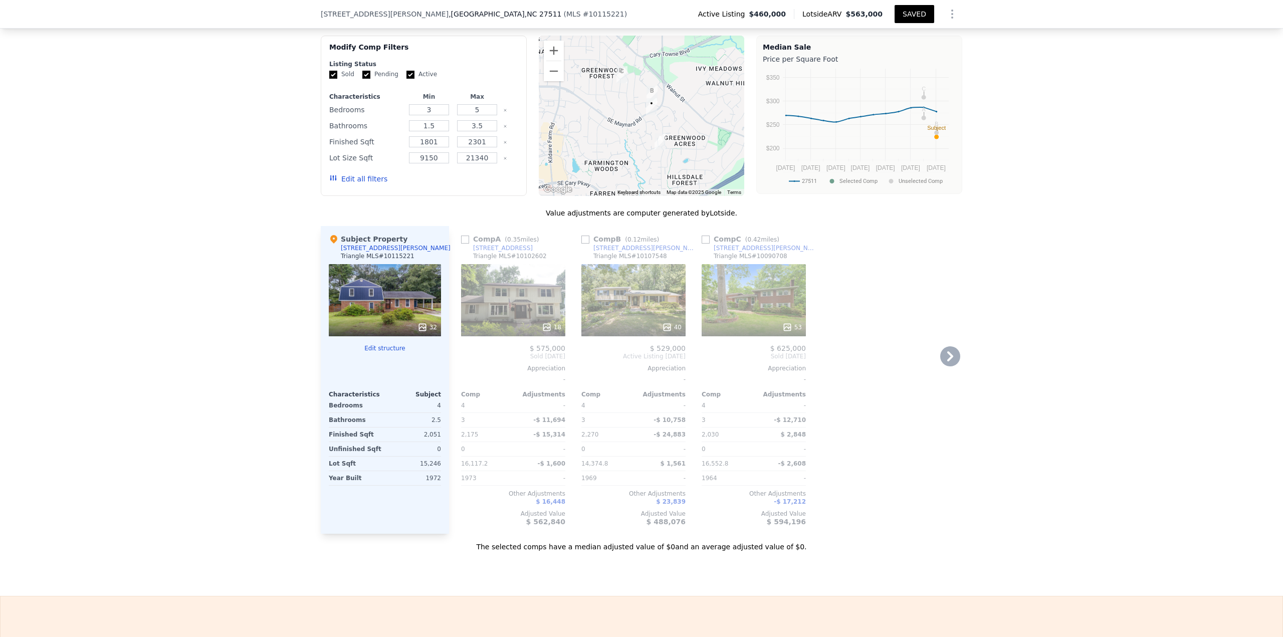
click at [548, 276] on icon at bounding box center [547, 327] width 10 height 10
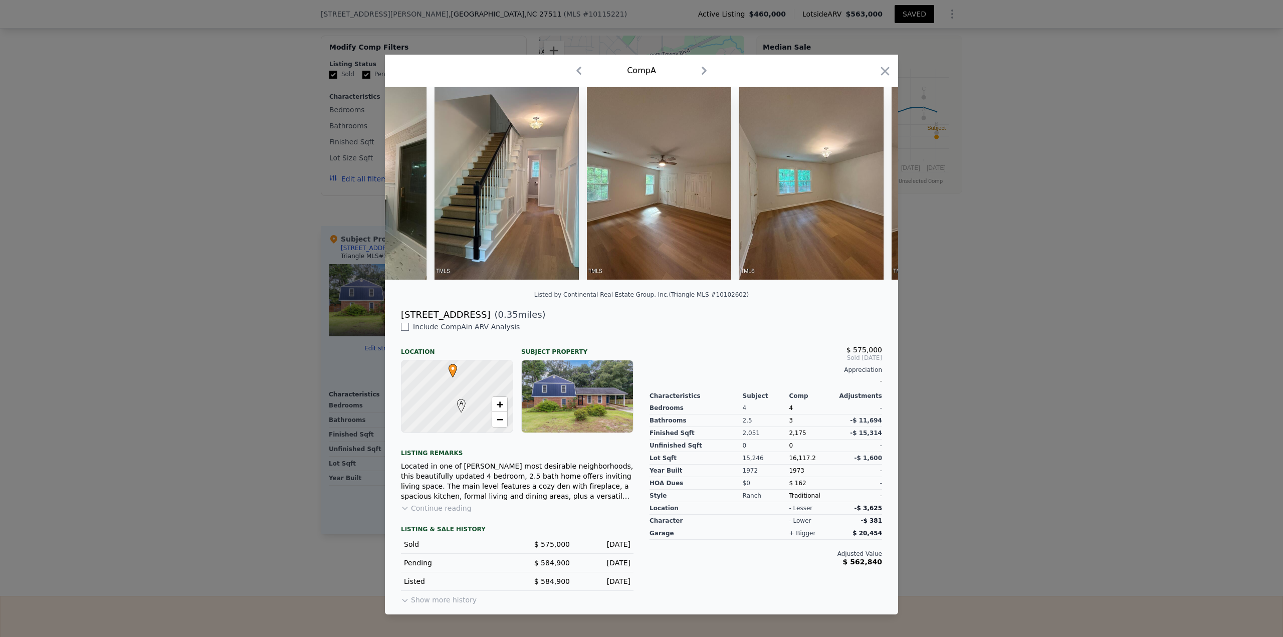
scroll to position [0, 2978]
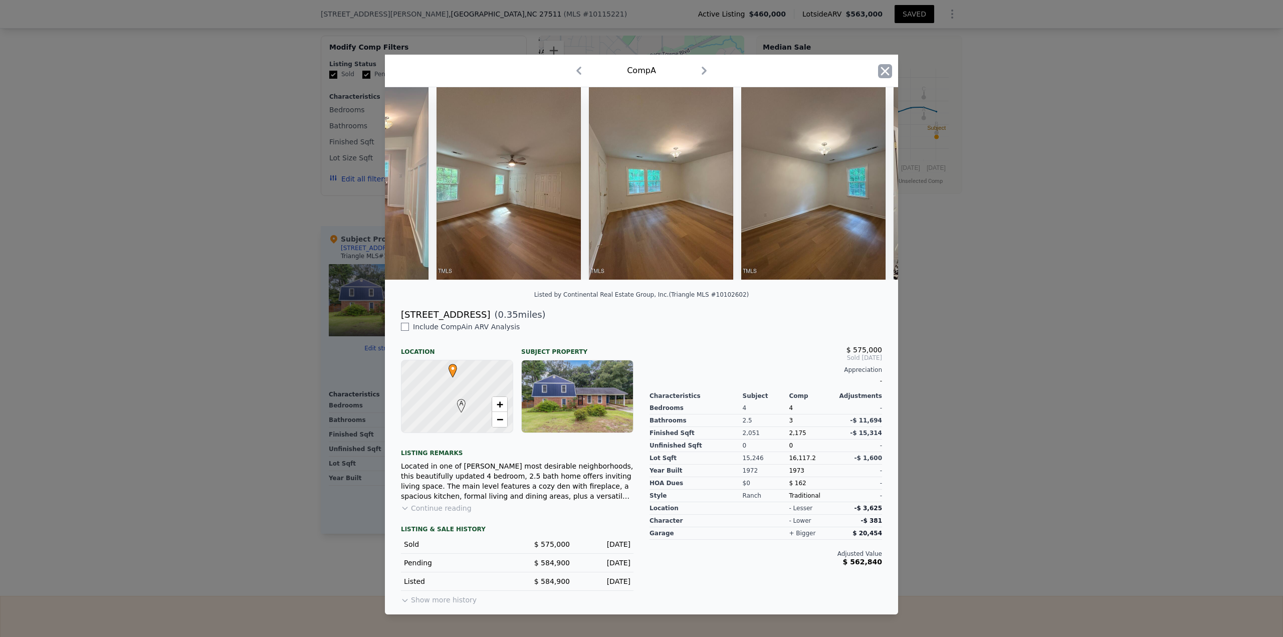
click at [641, 71] on icon "button" at bounding box center [885, 71] width 14 height 14
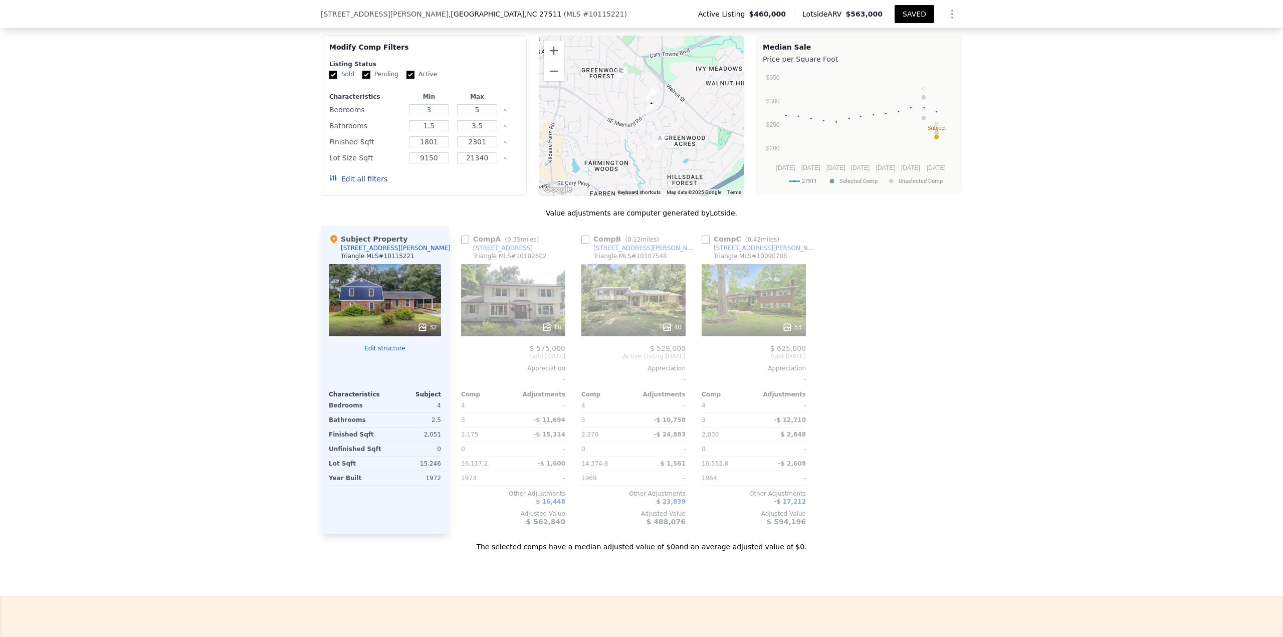
click at [641, 276] on div "40" at bounding box center [672, 327] width 20 height 10
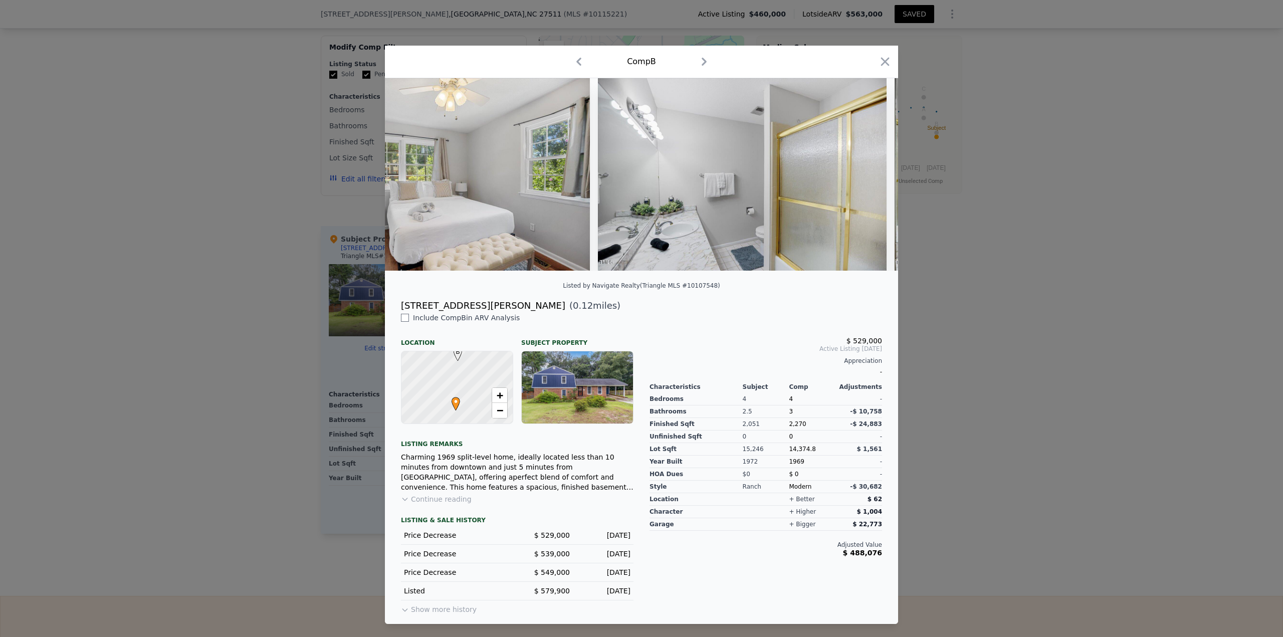
scroll to position [0, 8514]
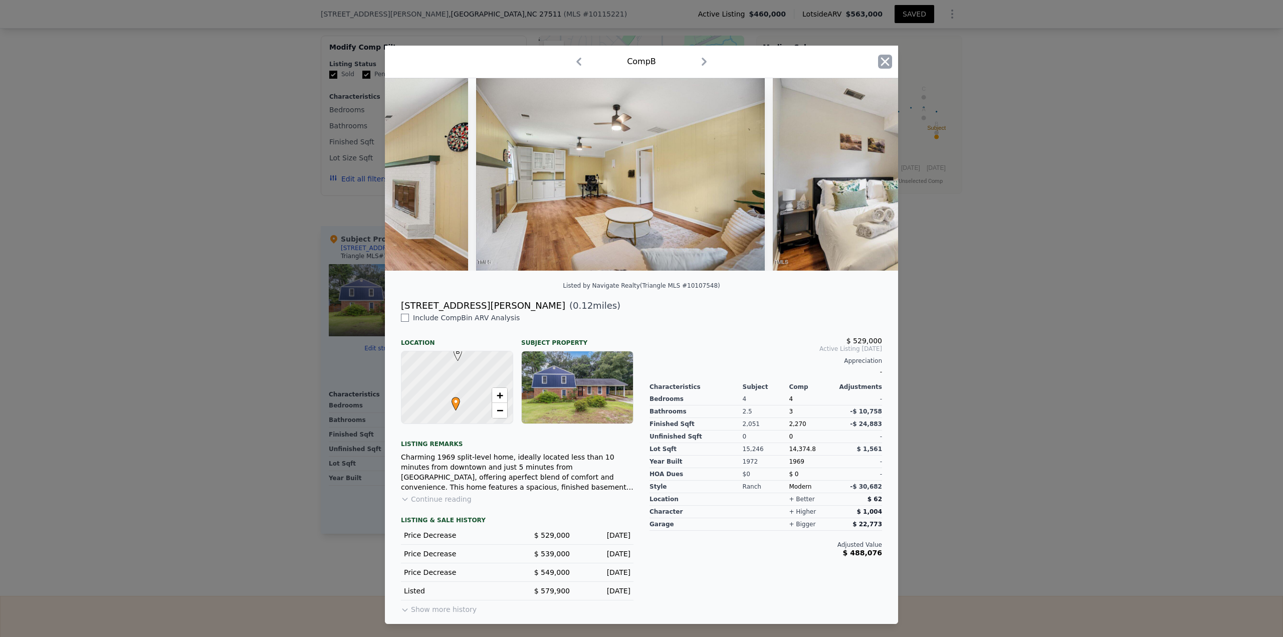
click at [641, 60] on icon "button" at bounding box center [885, 62] width 14 height 14
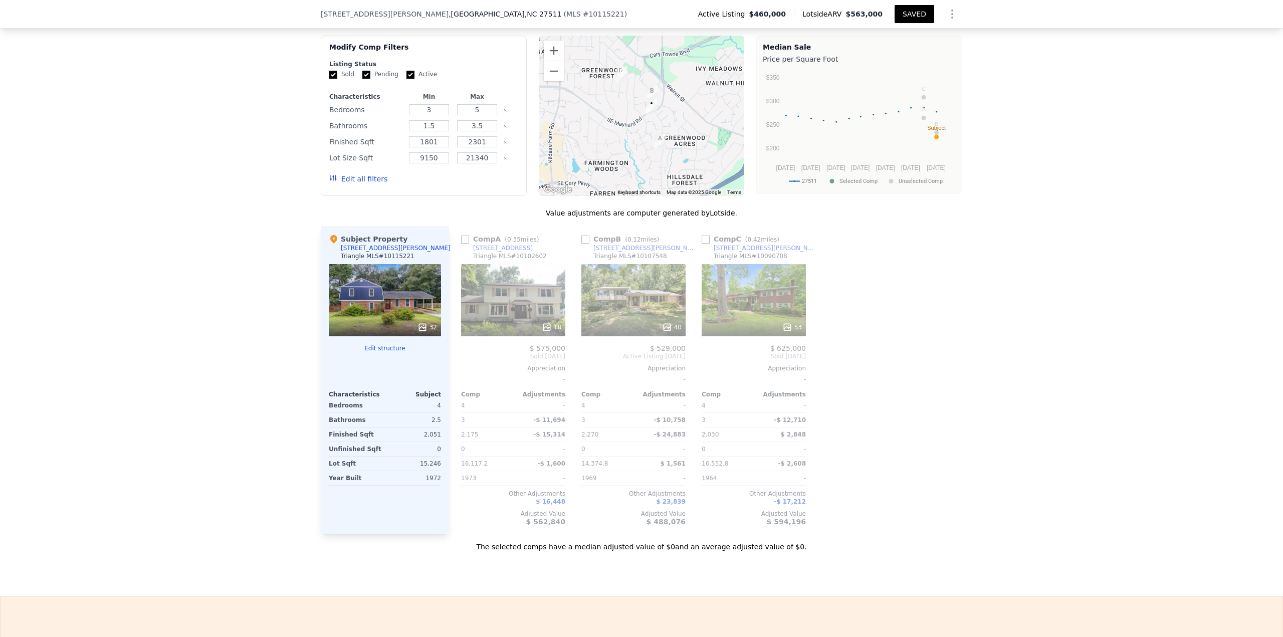
click at [641, 276] on icon at bounding box center [788, 327] width 10 height 10
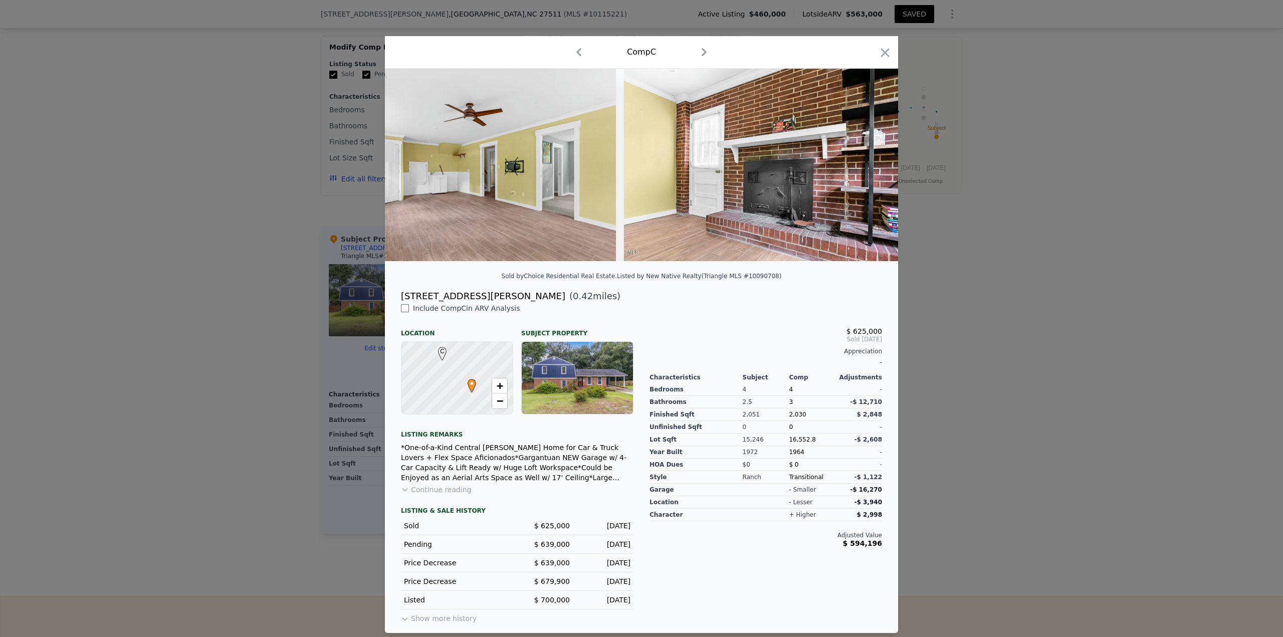
scroll to position [0, 7138]
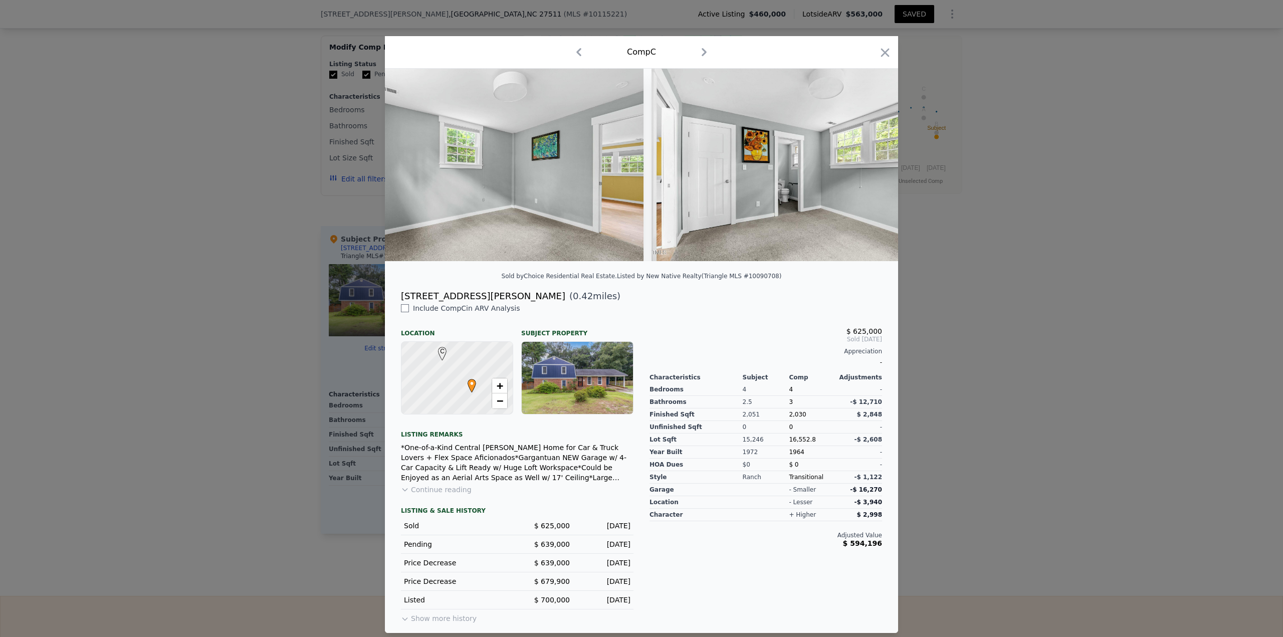
click at [641, 52] on div "Comp C" at bounding box center [641, 52] width 513 height 33
click at [641, 51] on icon "button" at bounding box center [885, 53] width 14 height 14
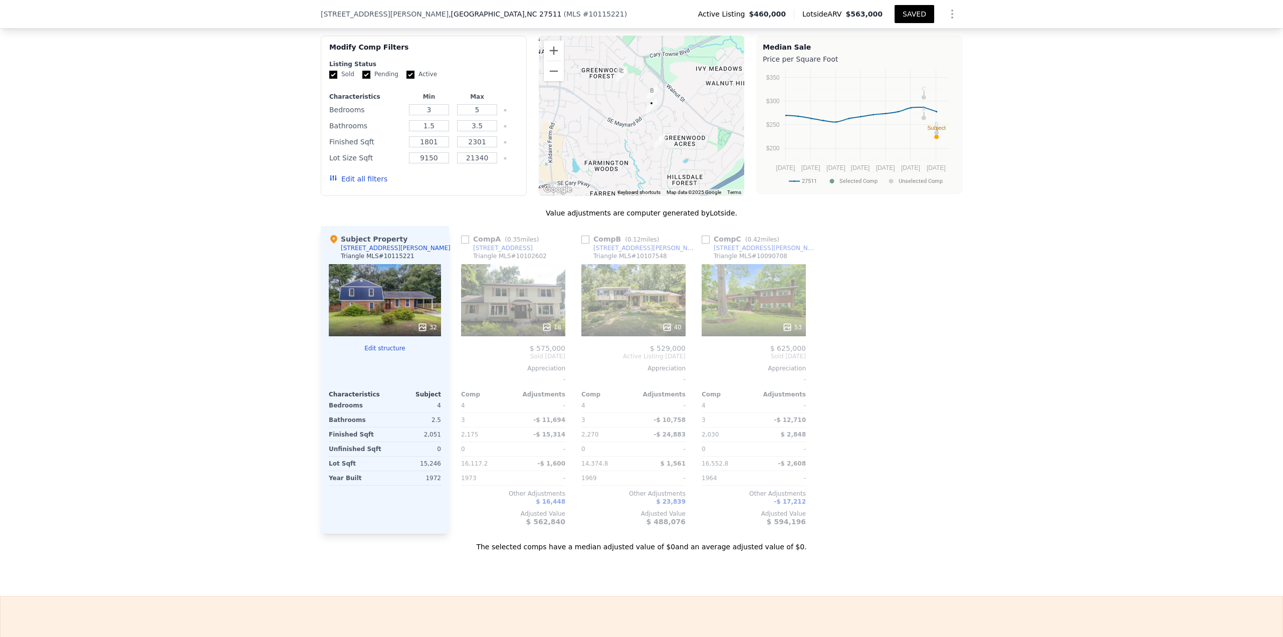
click at [463, 244] on input "checkbox" at bounding box center [465, 240] width 8 height 8
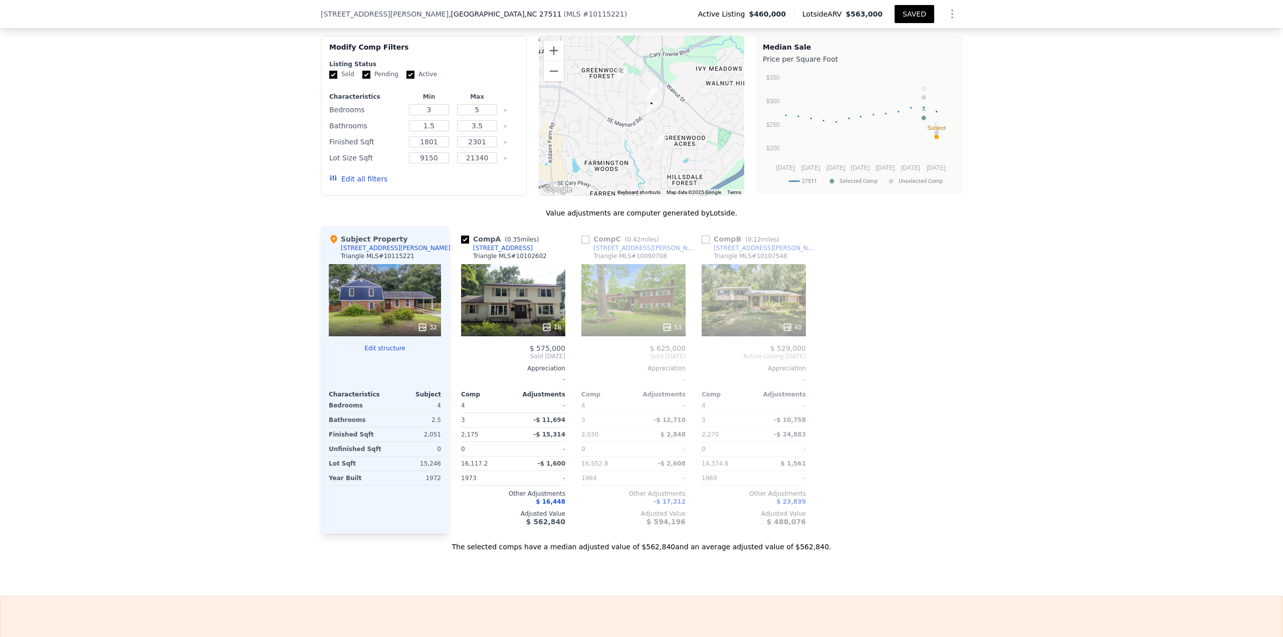
click at [582, 244] on input "checkbox" at bounding box center [585, 240] width 8 height 8
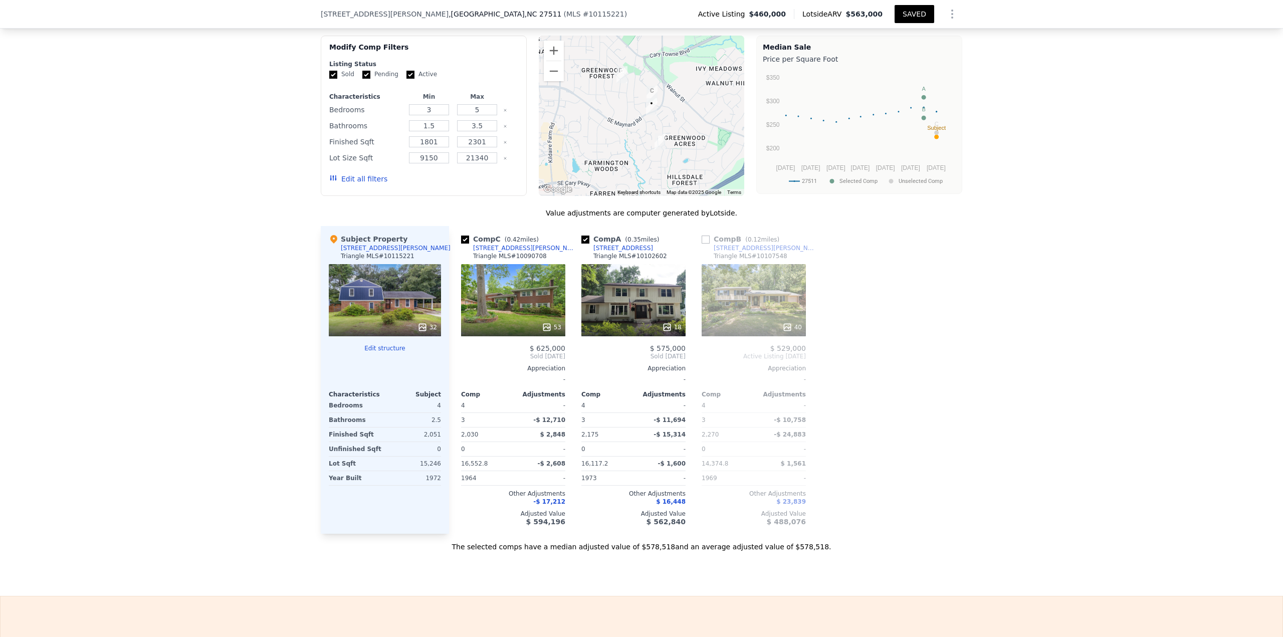
click at [641, 244] on input "checkbox" at bounding box center [706, 240] width 8 height 8
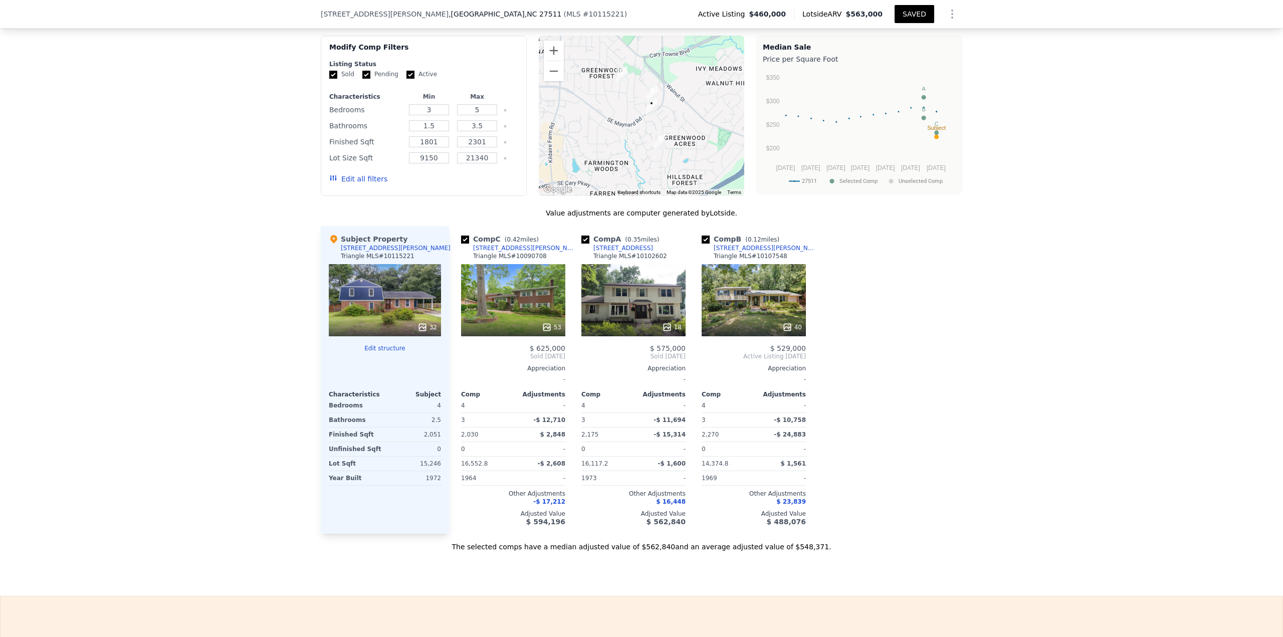
click at [641, 12] on button "SAVED" at bounding box center [915, 14] width 40 height 18
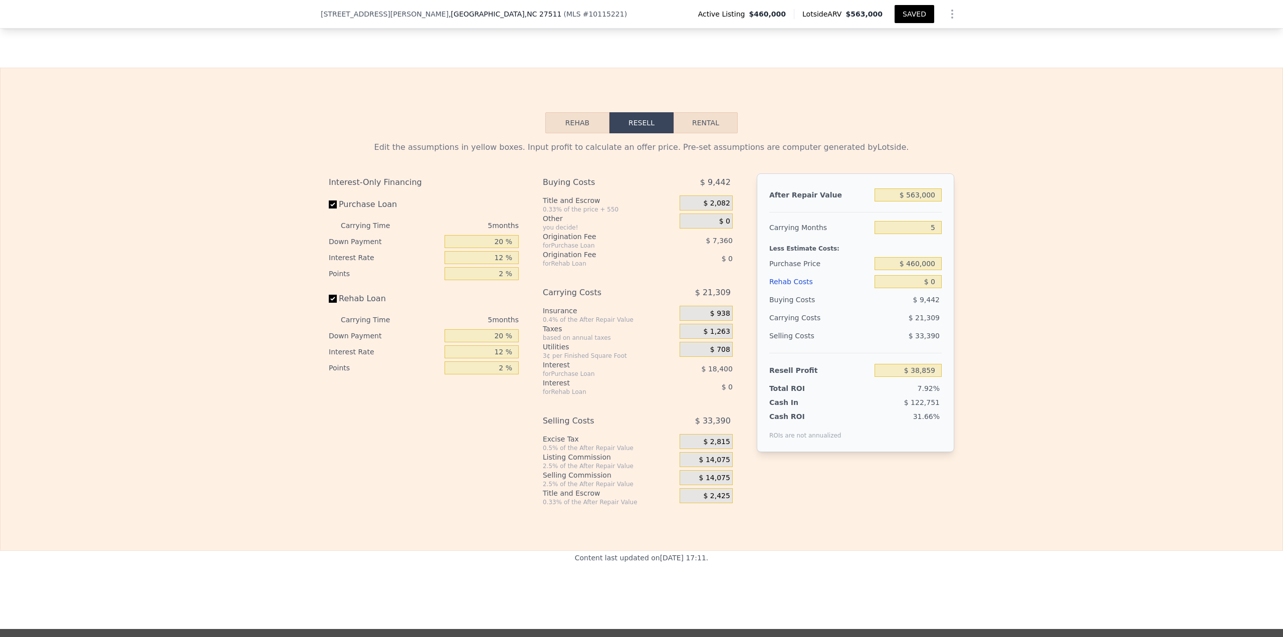
scroll to position [1393, 0]
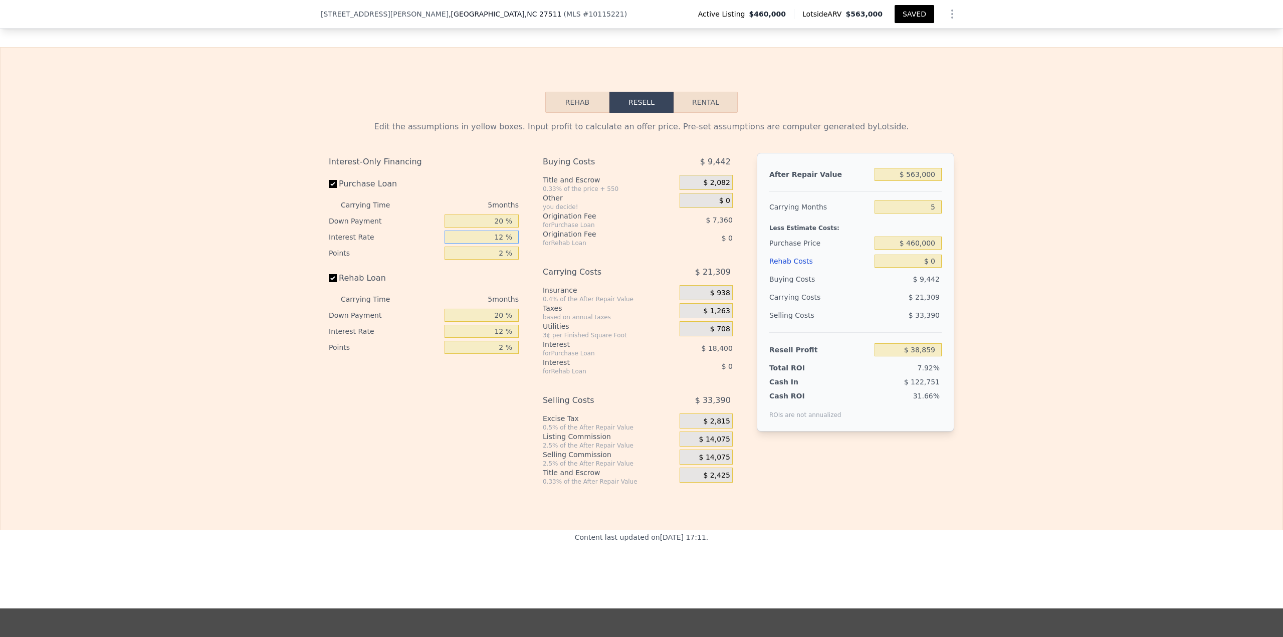
drag, startPoint x: 484, startPoint y: 244, endPoint x: 537, endPoint y: 240, distance: 52.8
click at [537, 240] on div "Interest-Only Financing Purchase Loan Carrying Time 5 months Down Payment 20 % …" at bounding box center [642, 319] width 626 height 333
click at [641, 181] on input "$ 563,000" at bounding box center [908, 174] width 67 height 13
click at [579, 112] on button "Rehab" at bounding box center [577, 102] width 64 height 21
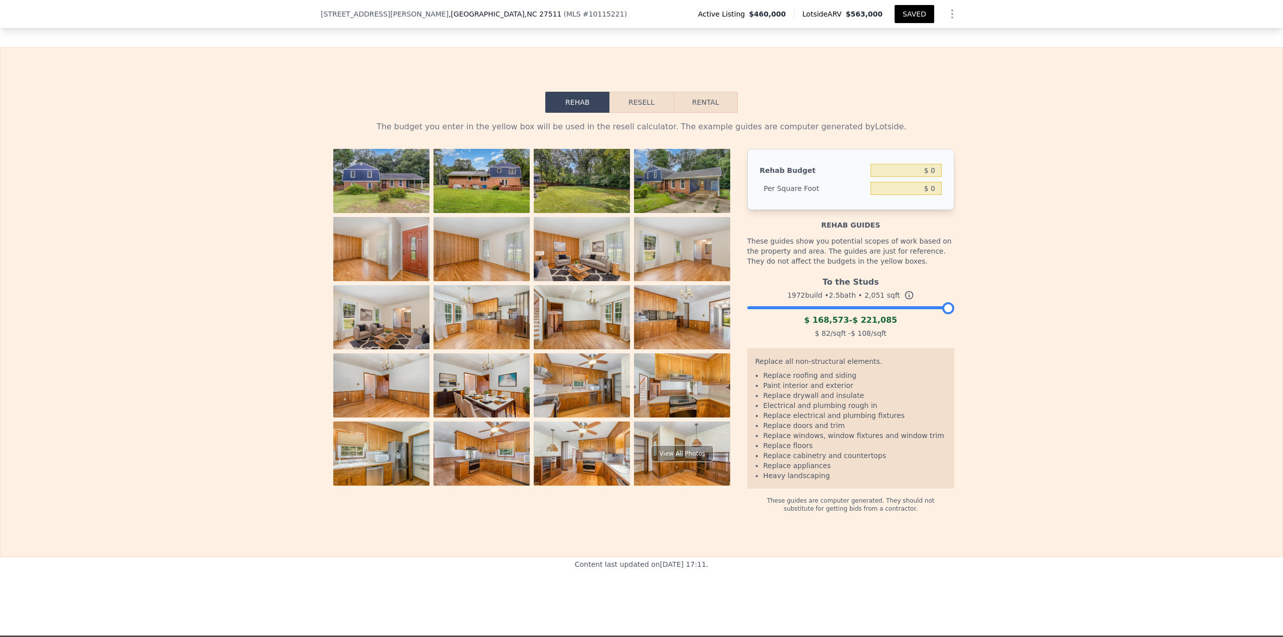
click at [641, 188] on img at bounding box center [682, 181] width 96 height 64
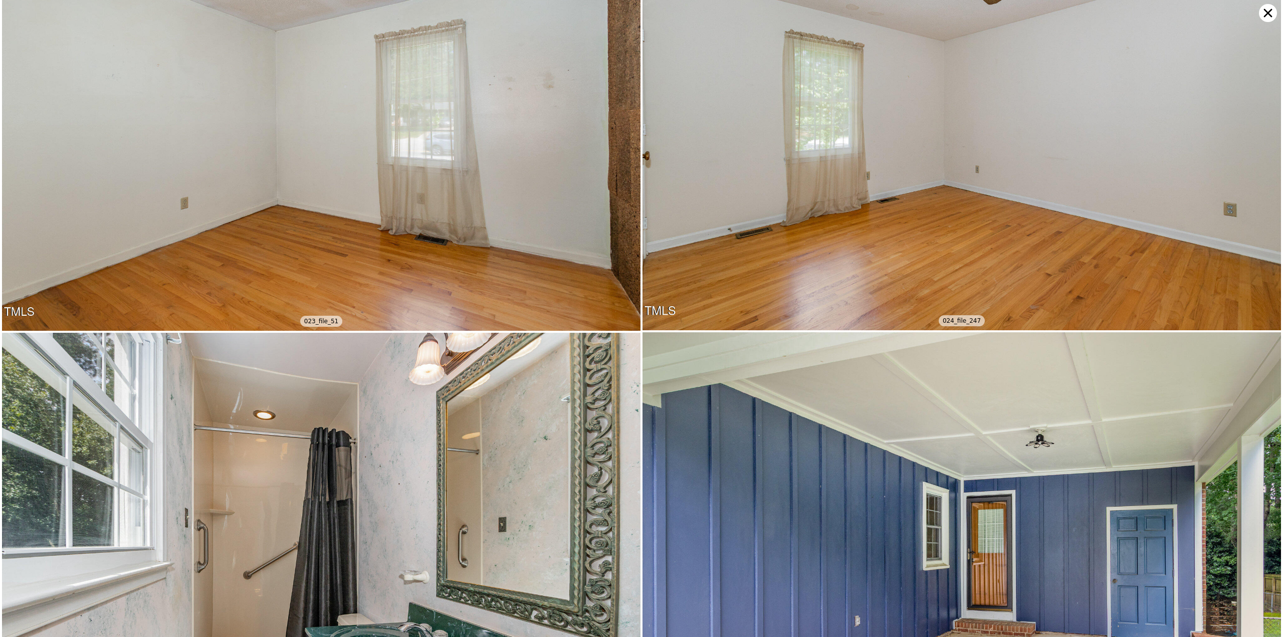
scroll to position [6166, 0]
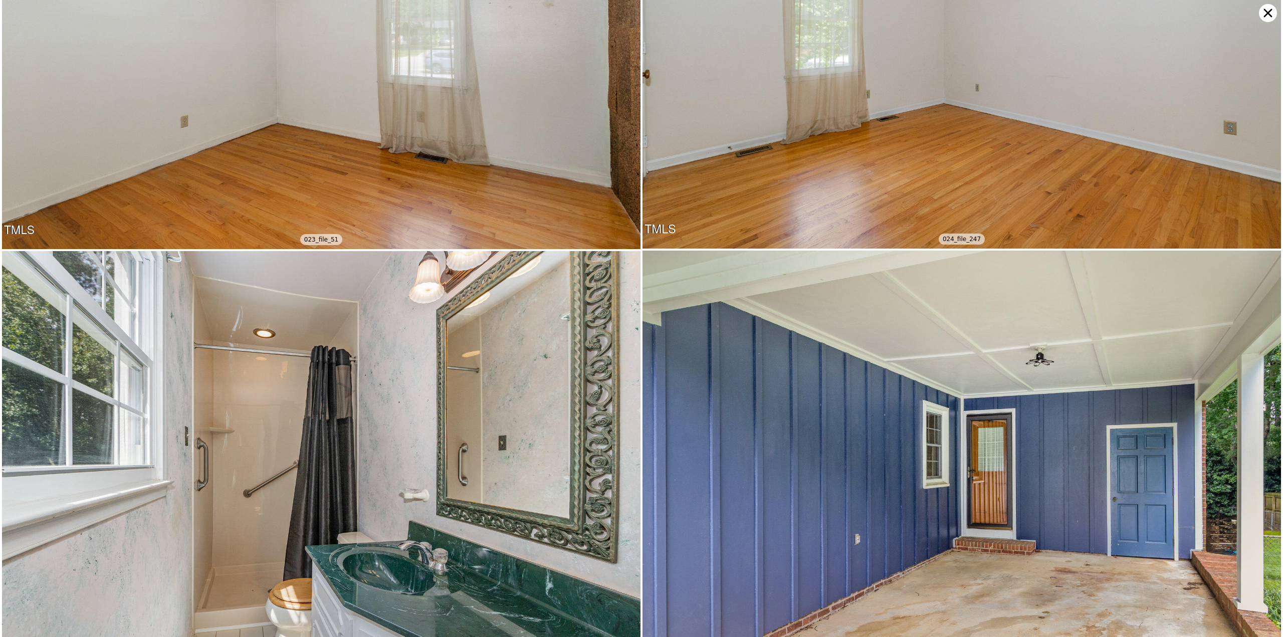
click at [641, 9] on icon at bounding box center [1268, 13] width 18 height 18
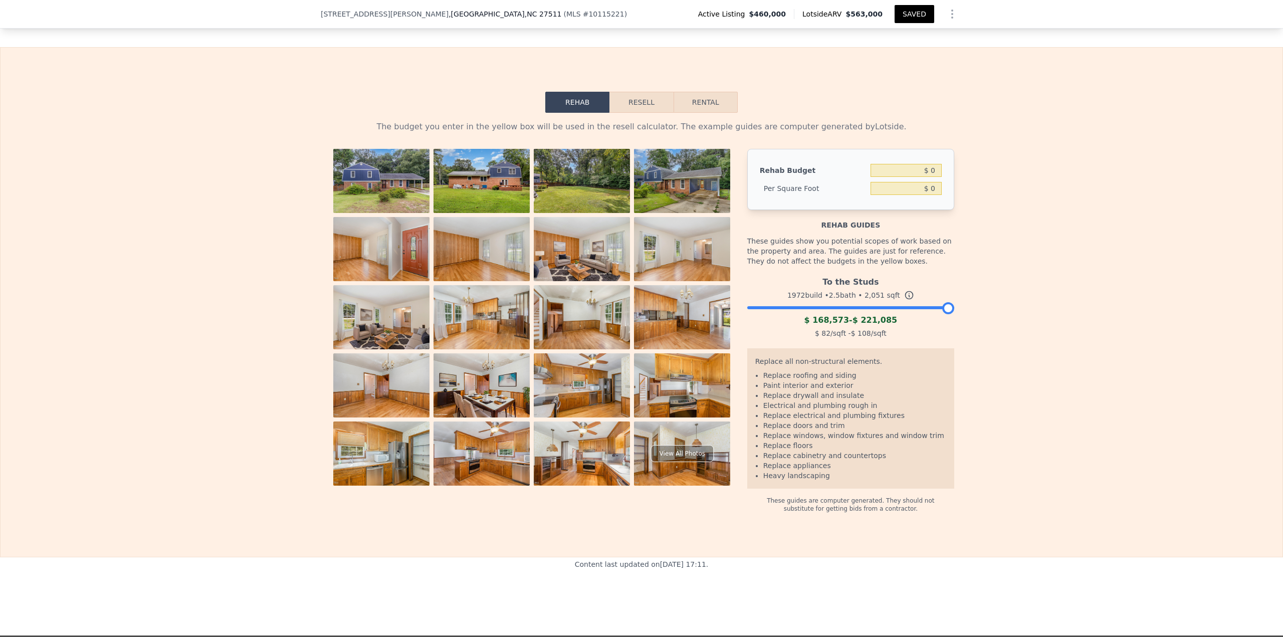
click at [641, 276] on div at bounding box center [850, 305] width 207 height 6
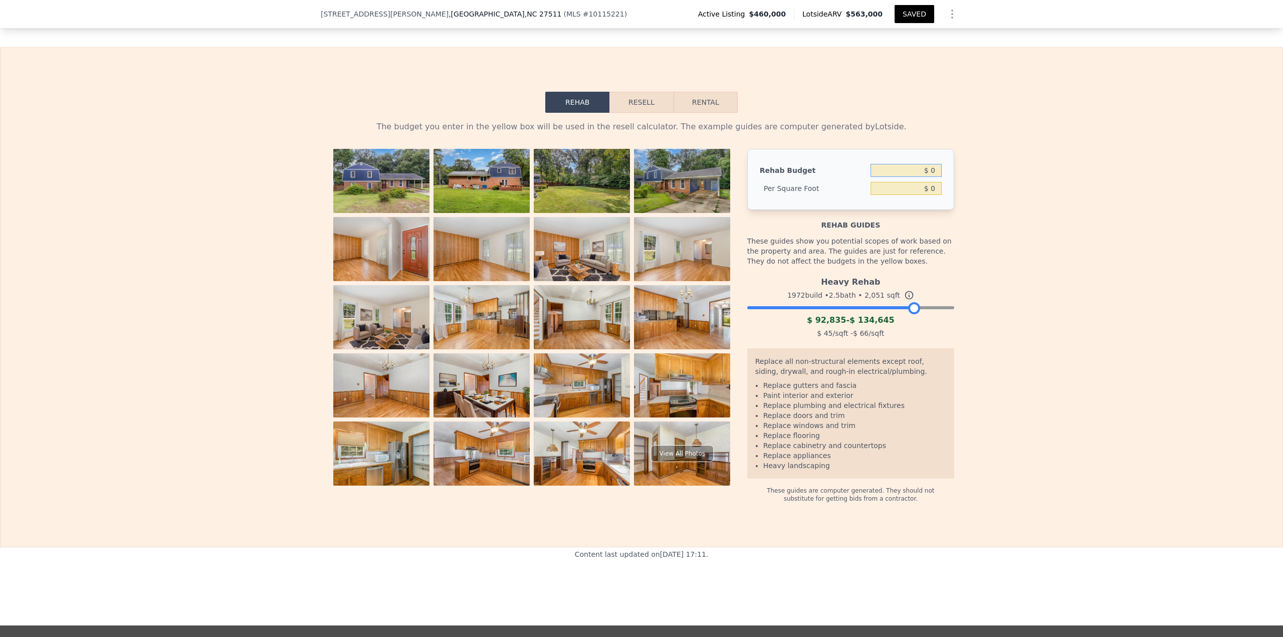
click at [641, 176] on input "$ 0" at bounding box center [906, 170] width 71 height 13
click at [628, 107] on button "Resell" at bounding box center [642, 102] width 64 height 21
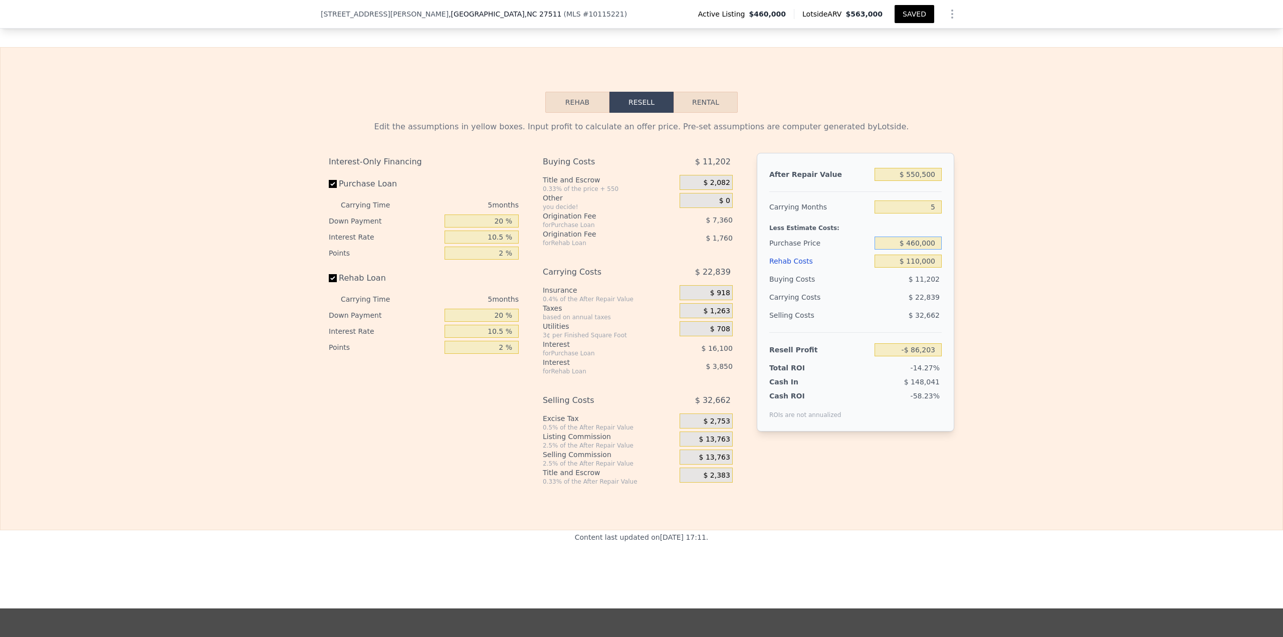
click at [641, 248] on input "$ 460,000" at bounding box center [908, 243] width 67 height 13
click at [641, 17] on button "SAVED" at bounding box center [915, 14] width 40 height 18
click at [641, 14] on button "SAVED" at bounding box center [915, 14] width 40 height 18
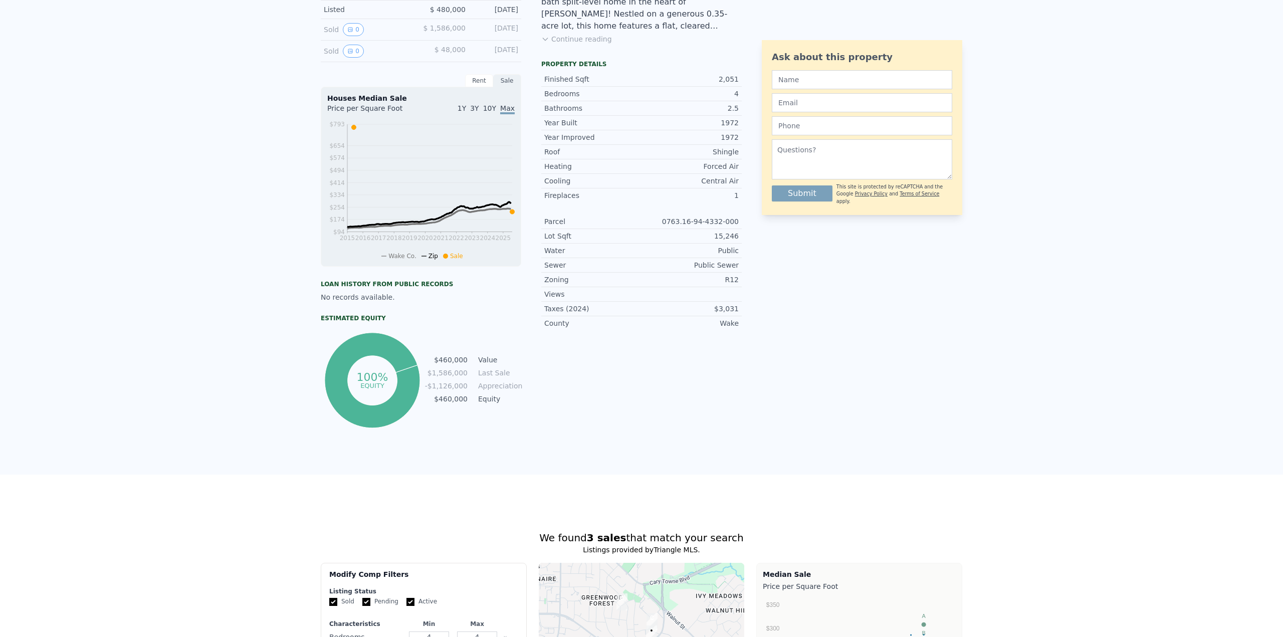
scroll to position [0, 0]
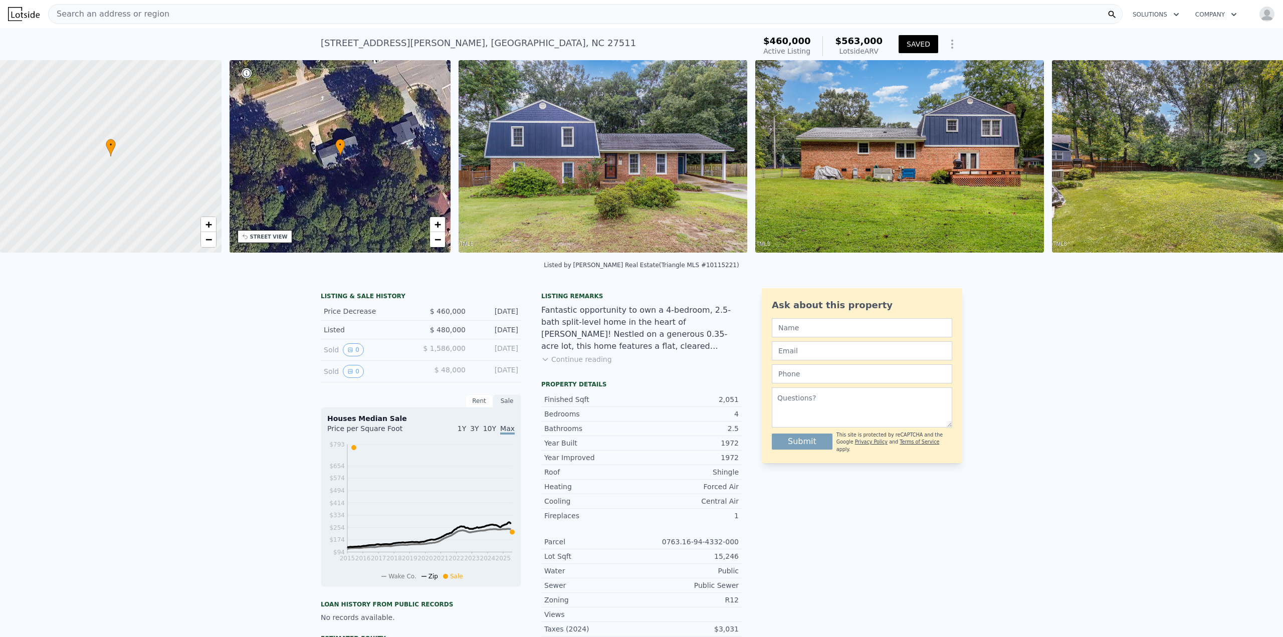
click at [186, 9] on div "Search an address or region" at bounding box center [585, 14] width 1075 height 20
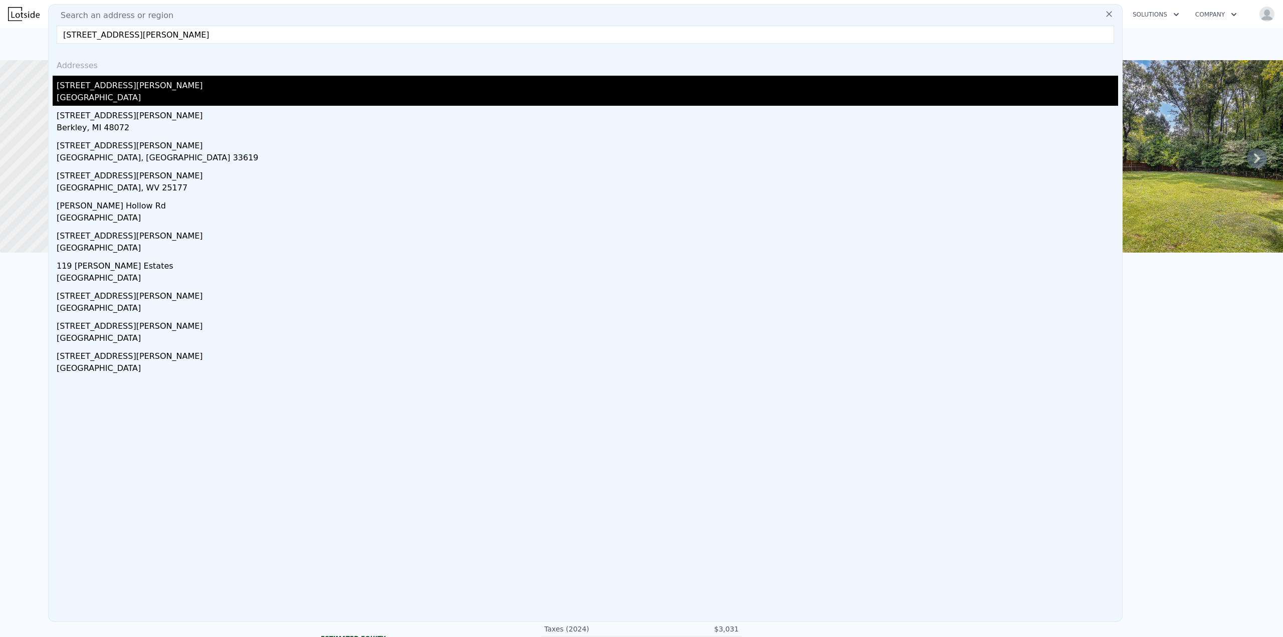
click at [105, 90] on div "[STREET_ADDRESS][PERSON_NAME]" at bounding box center [588, 84] width 1062 height 16
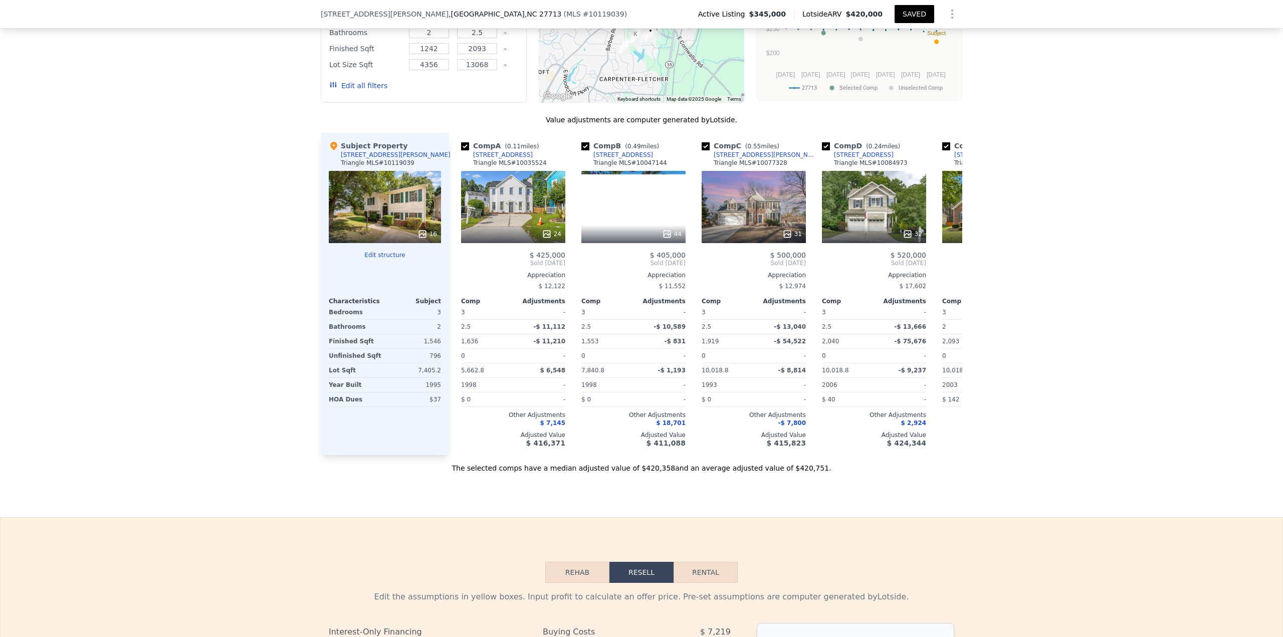
scroll to position [632, 0]
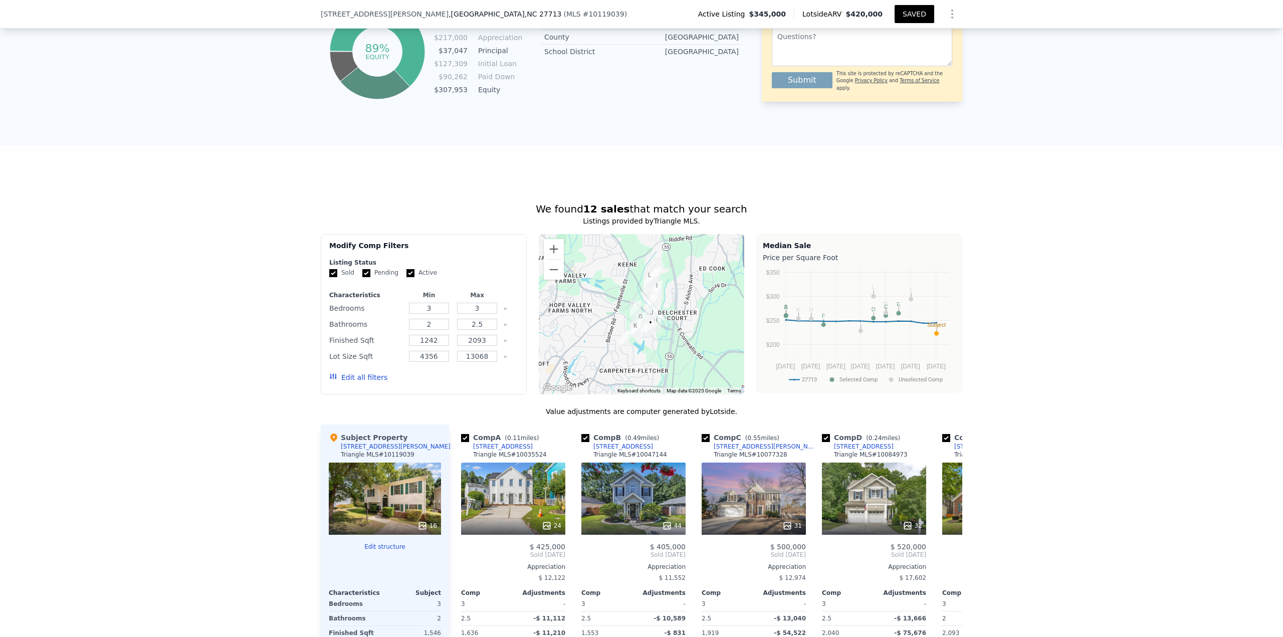
click at [353, 276] on button "Edit all filters" at bounding box center [358, 377] width 58 height 10
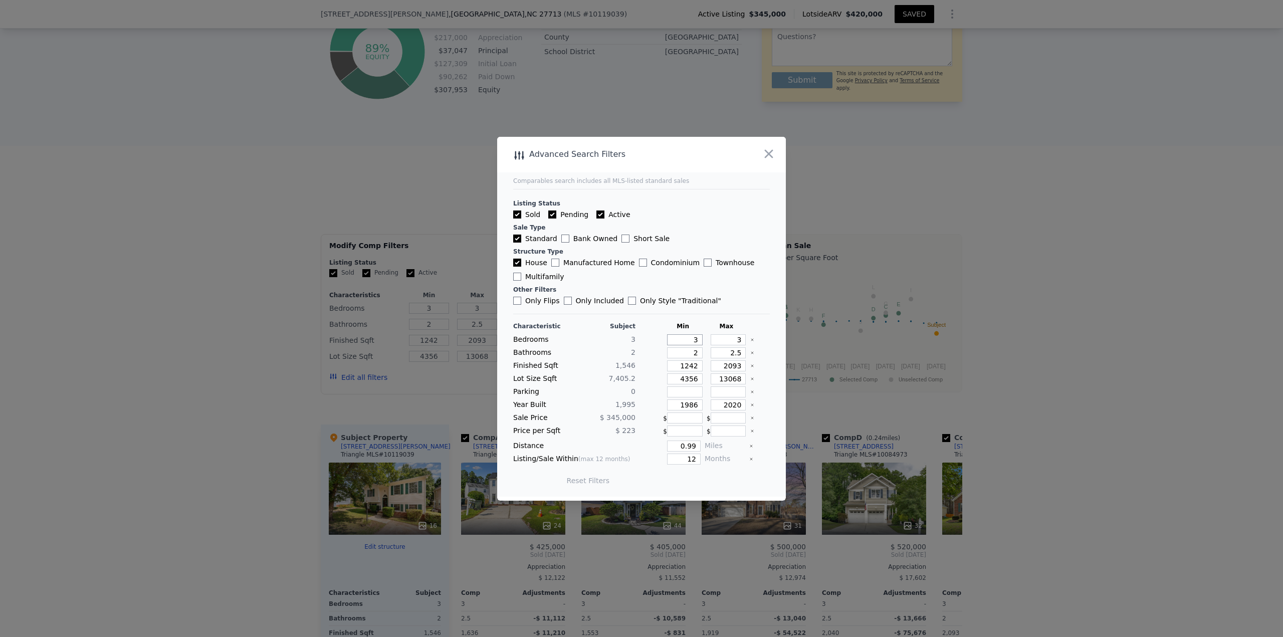
drag, startPoint x: 736, startPoint y: 326, endPoint x: 738, endPoint y: 275, distance: 51.2
click at [641, 276] on div "Characteristic Subject Min Max Bedrooms 3 3 3 Bathrooms 2 2 2.5 Finished Sqft 1…" at bounding box center [641, 404] width 257 height 181
click at [641, 276] on button "Update Search" at bounding box center [698, 481] width 76 height 14
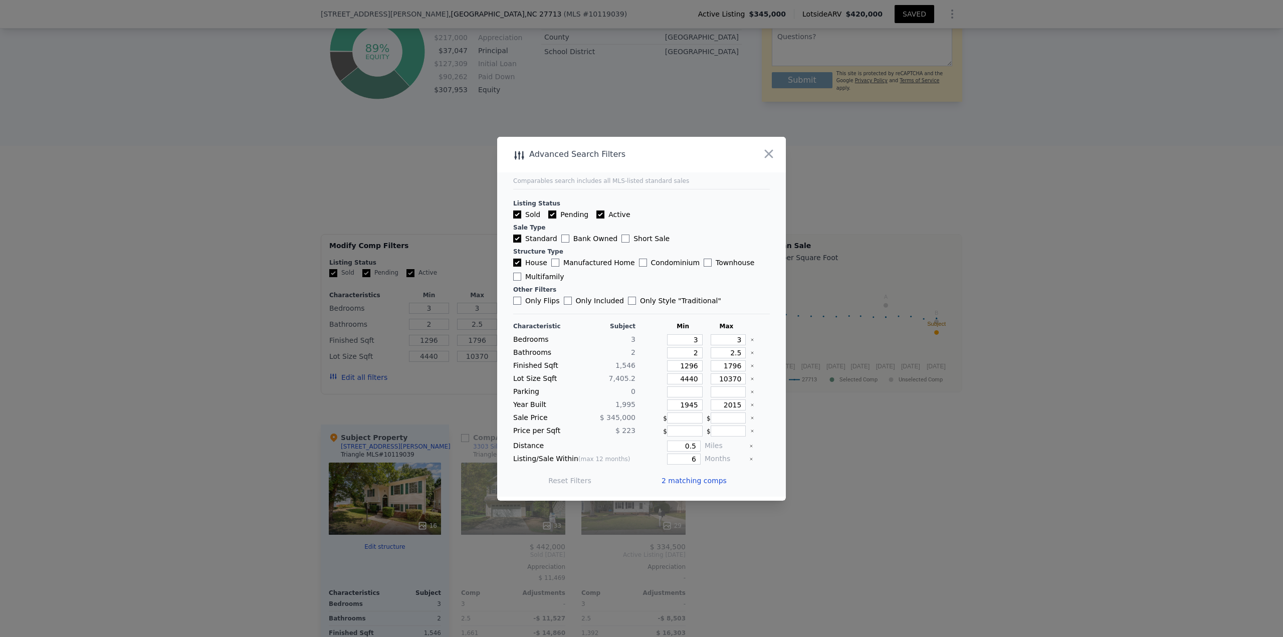
click at [641, 276] on span "2 matching comps" at bounding box center [694, 481] width 65 height 10
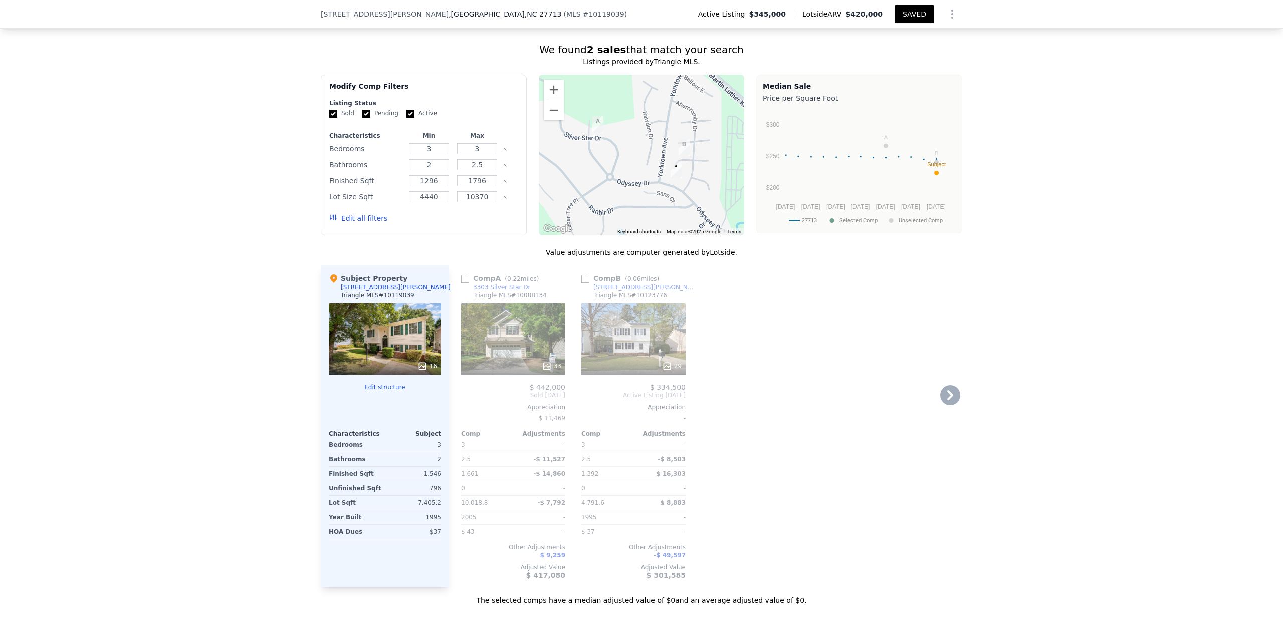
scroll to position [783, 0]
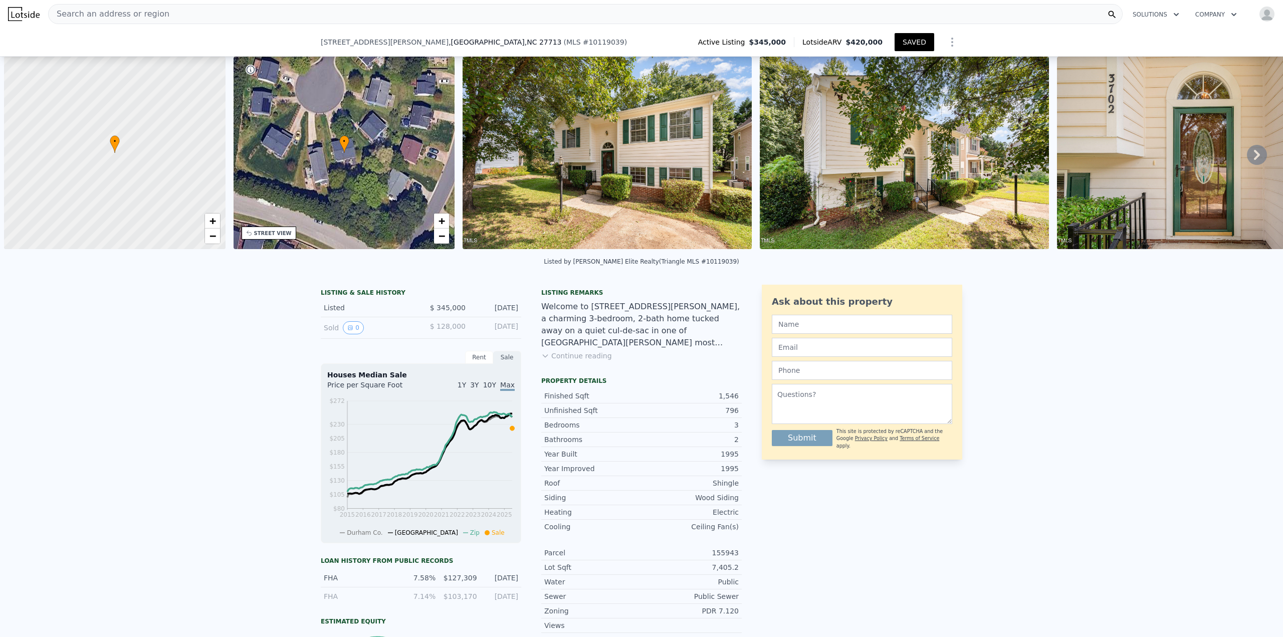
scroll to position [0, 4]
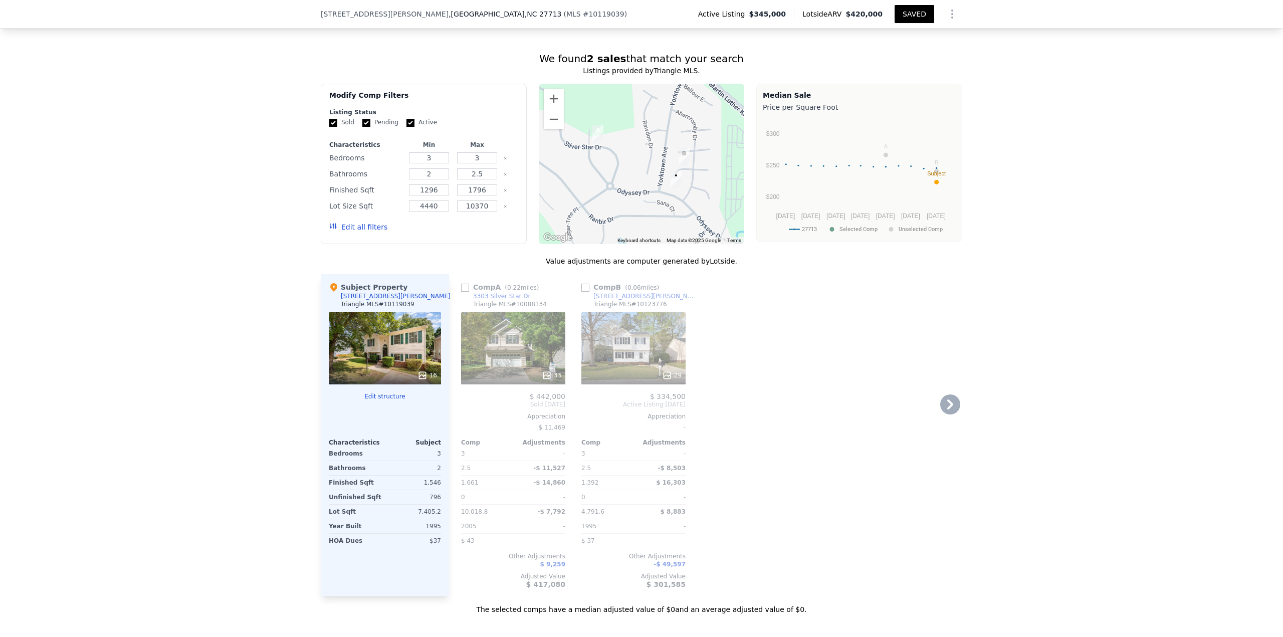
click at [547, 380] on icon at bounding box center [547, 375] width 10 height 10
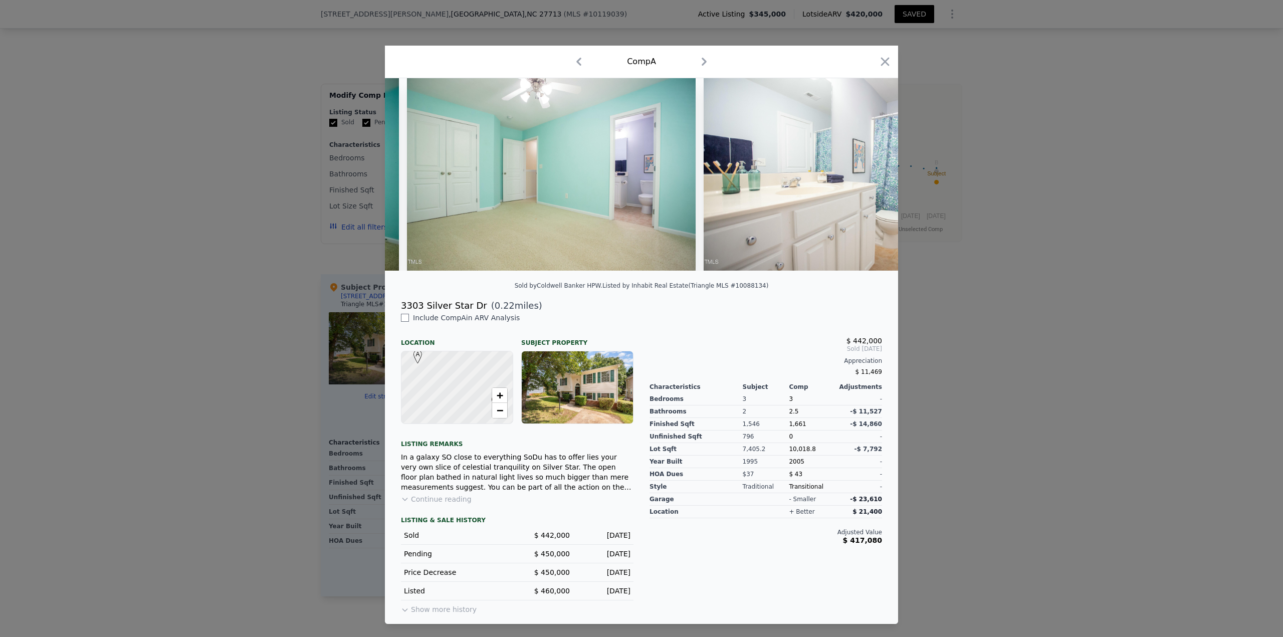
scroll to position [0, 7689]
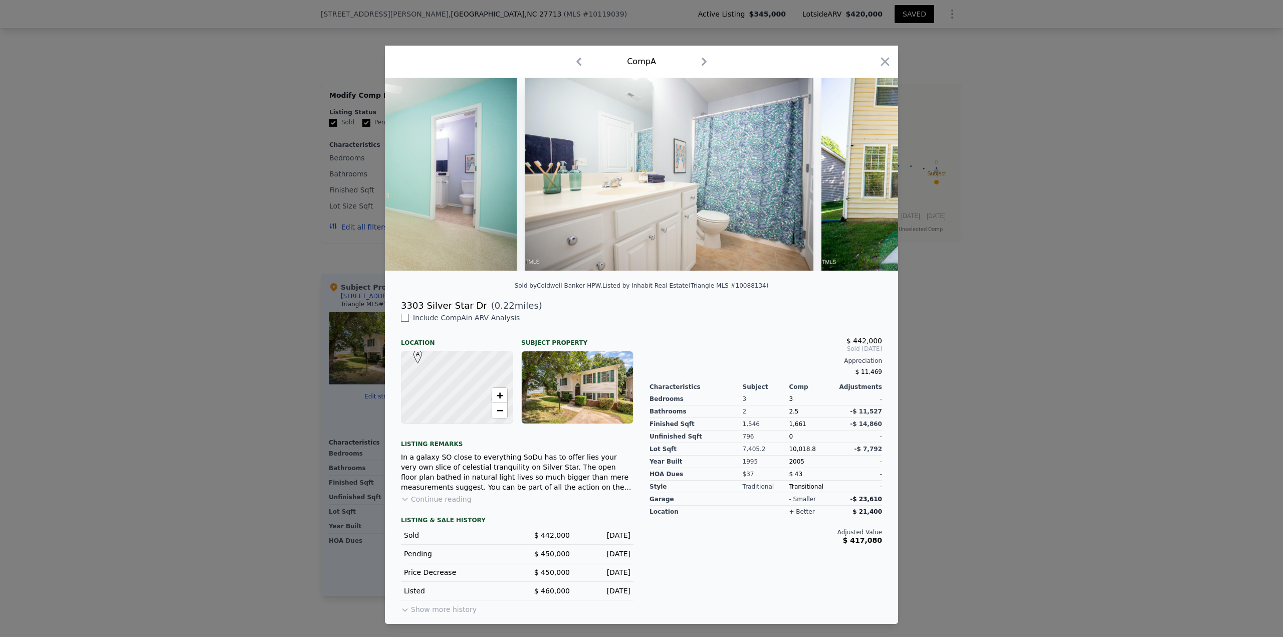
click at [883, 63] on icon "button" at bounding box center [885, 62] width 14 height 14
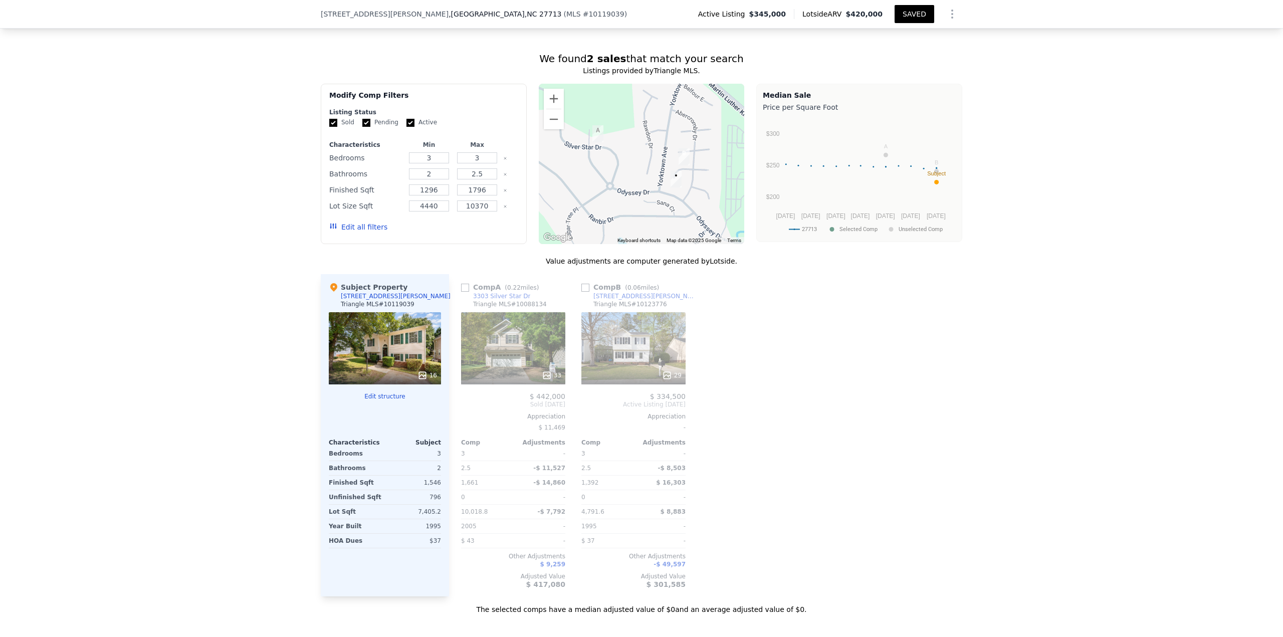
click at [667, 380] on icon at bounding box center [667, 375] width 10 height 10
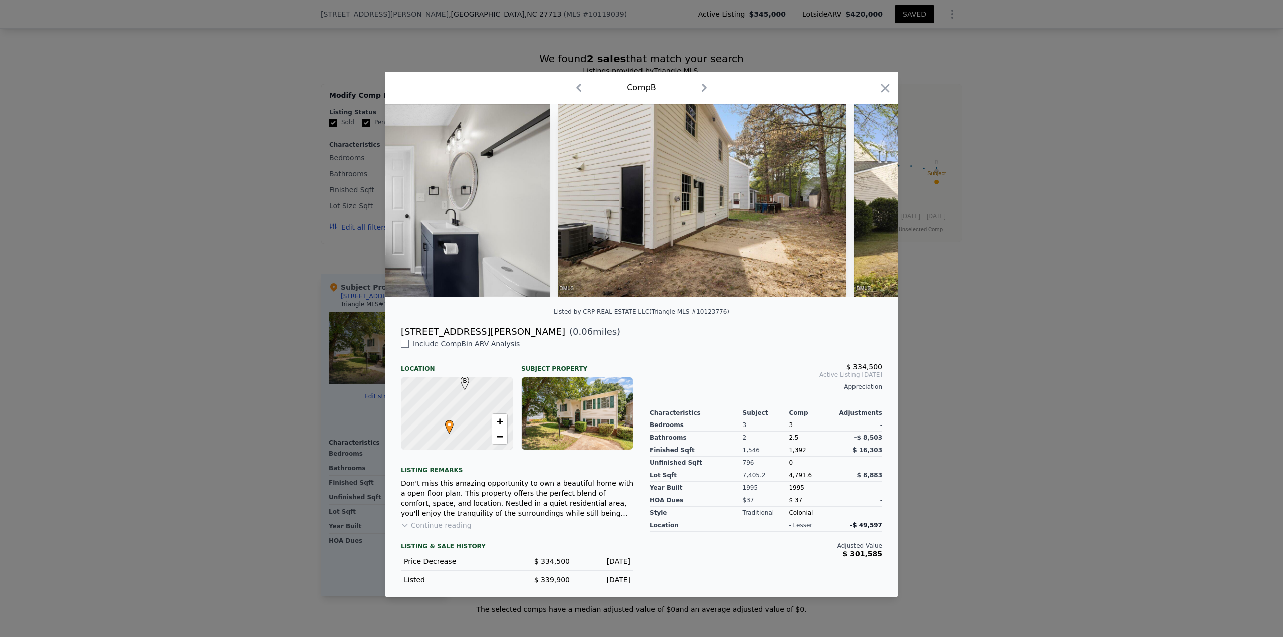
scroll to position [0, 7020]
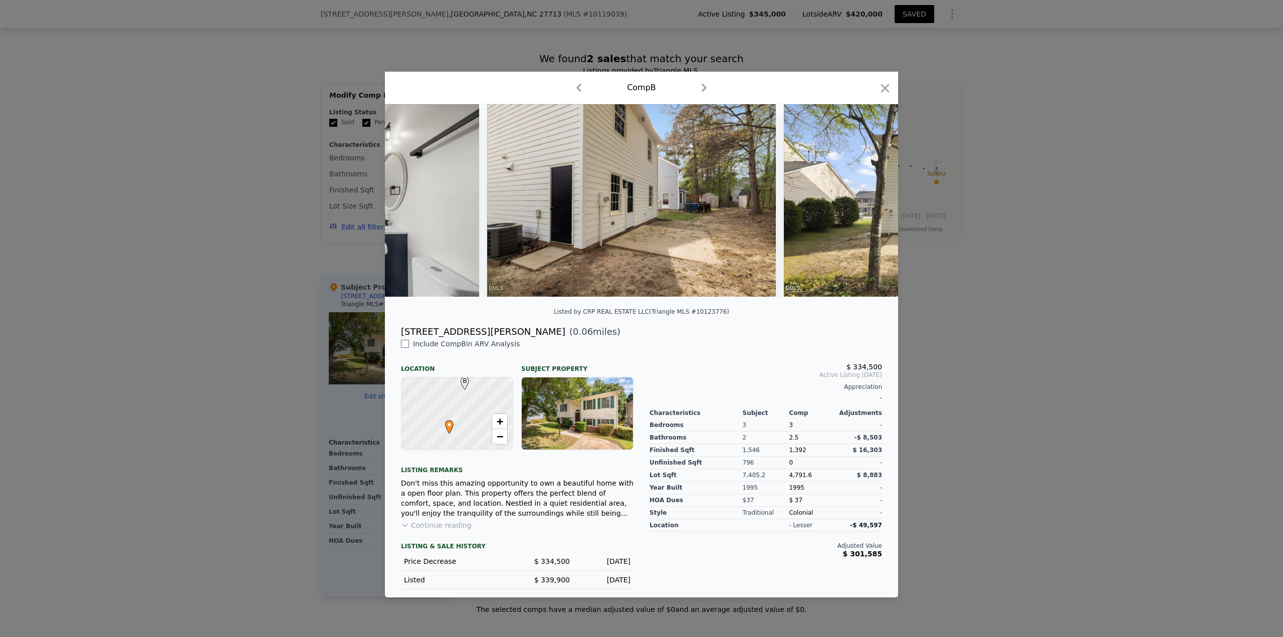
click at [893, 86] on div "Comp B" at bounding box center [641, 88] width 513 height 33
click at [886, 86] on icon "button" at bounding box center [885, 88] width 9 height 9
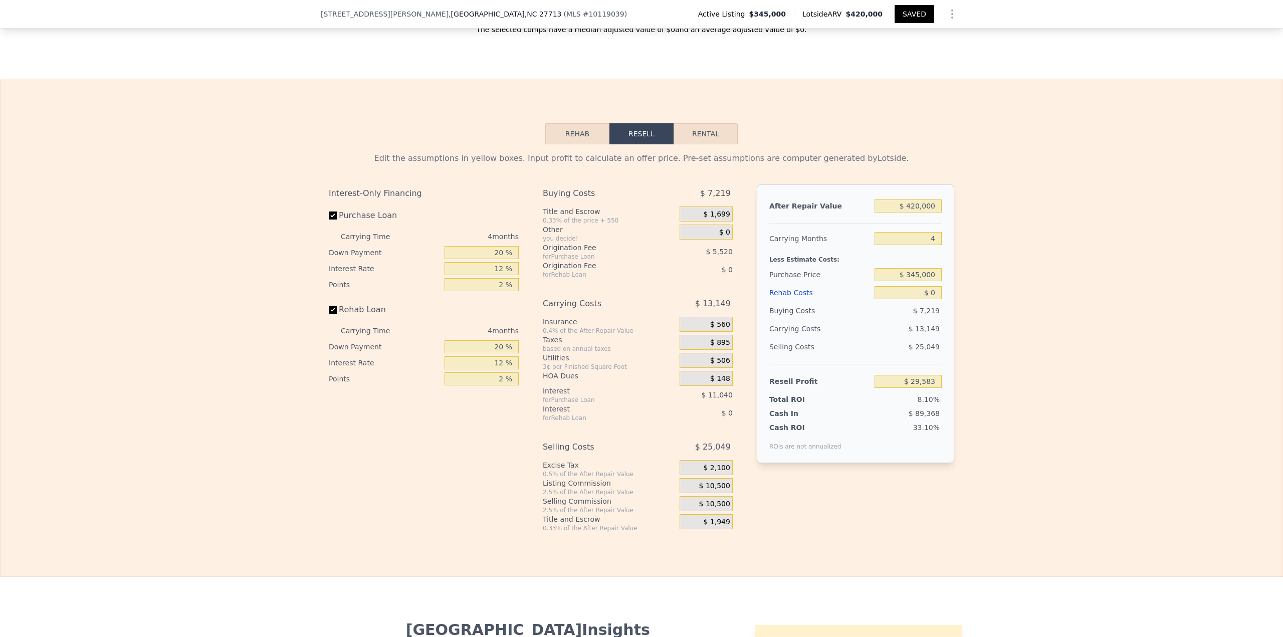
scroll to position [1384, 0]
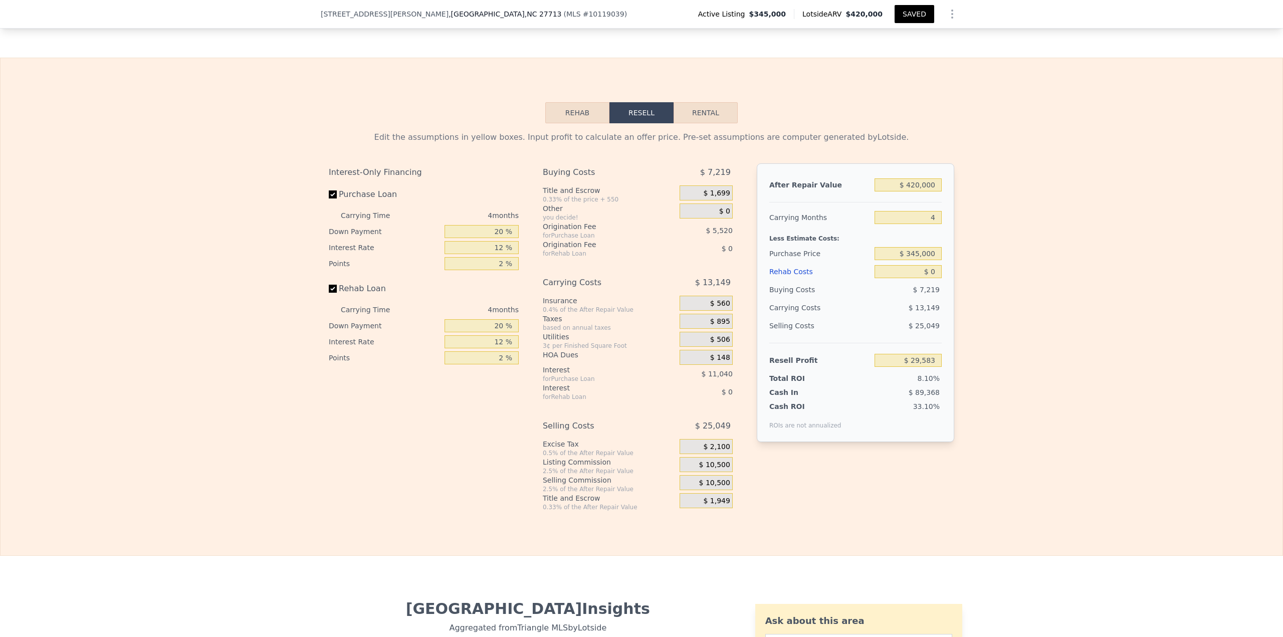
click at [568, 120] on button "Rehab" at bounding box center [577, 112] width 64 height 21
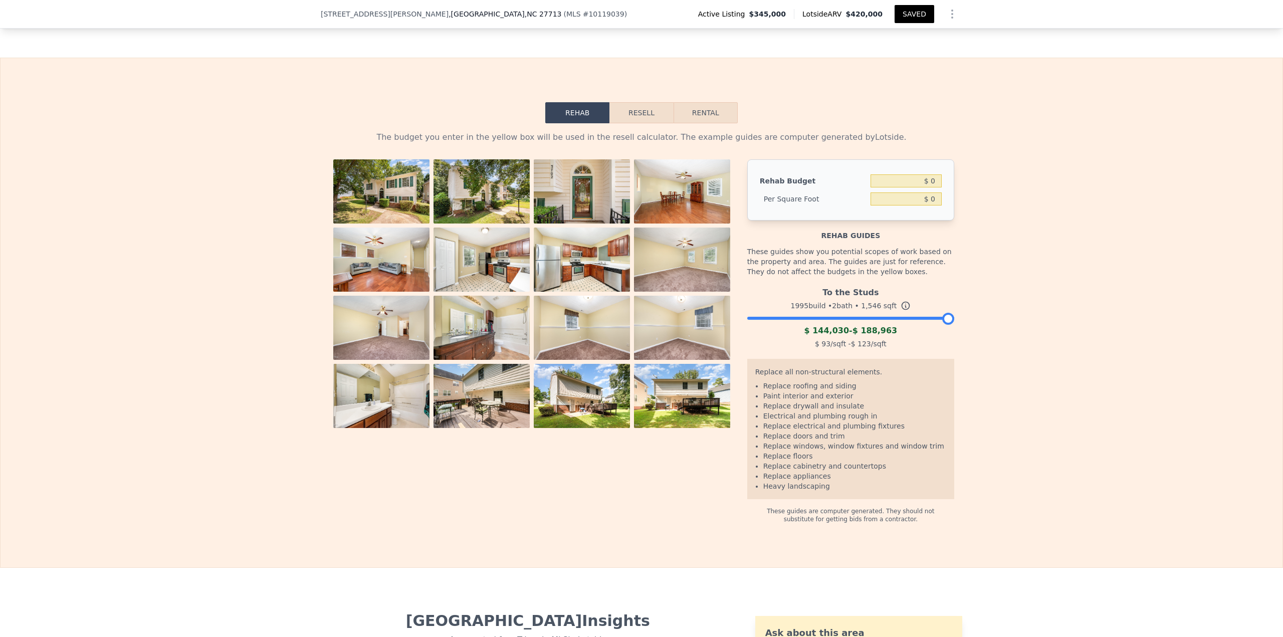
click at [661, 274] on img at bounding box center [682, 260] width 96 height 64
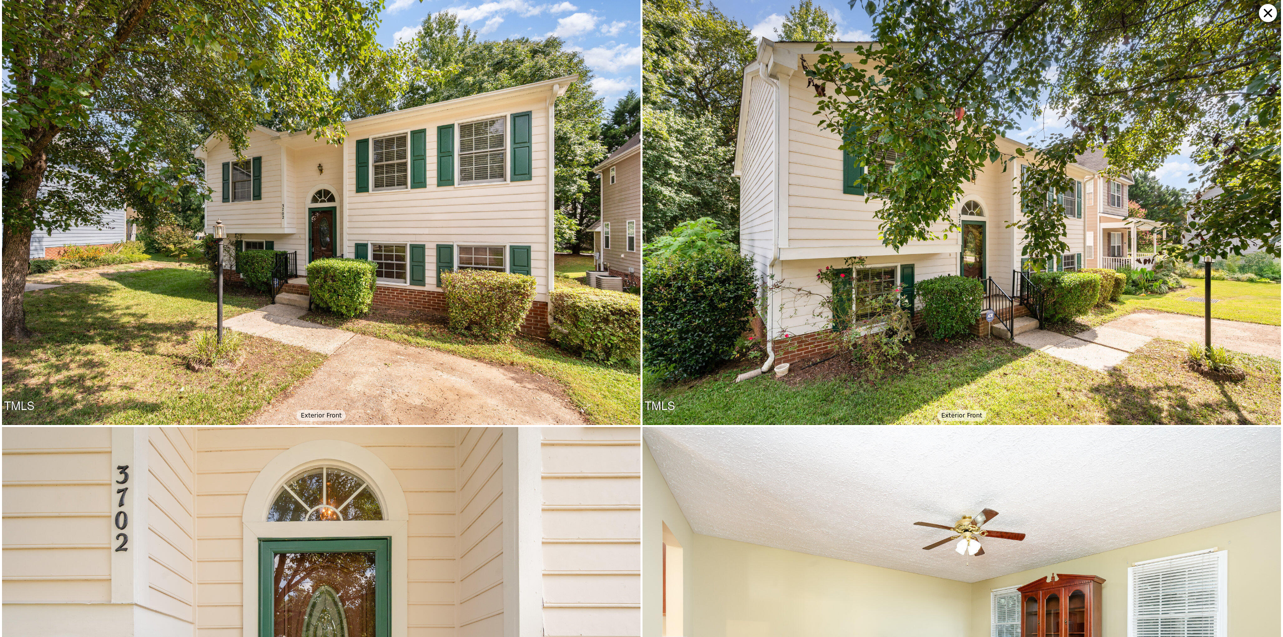
type input "1242"
type input "2093"
type input "4356"
type input "13068"
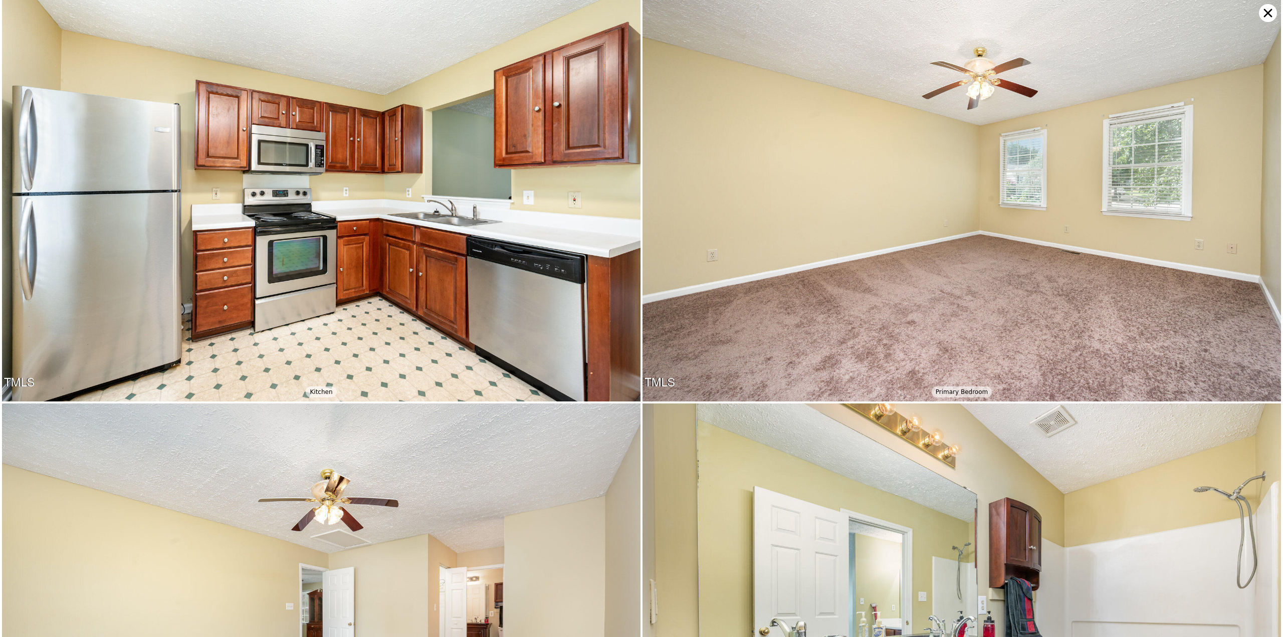
scroll to position [1273, 0]
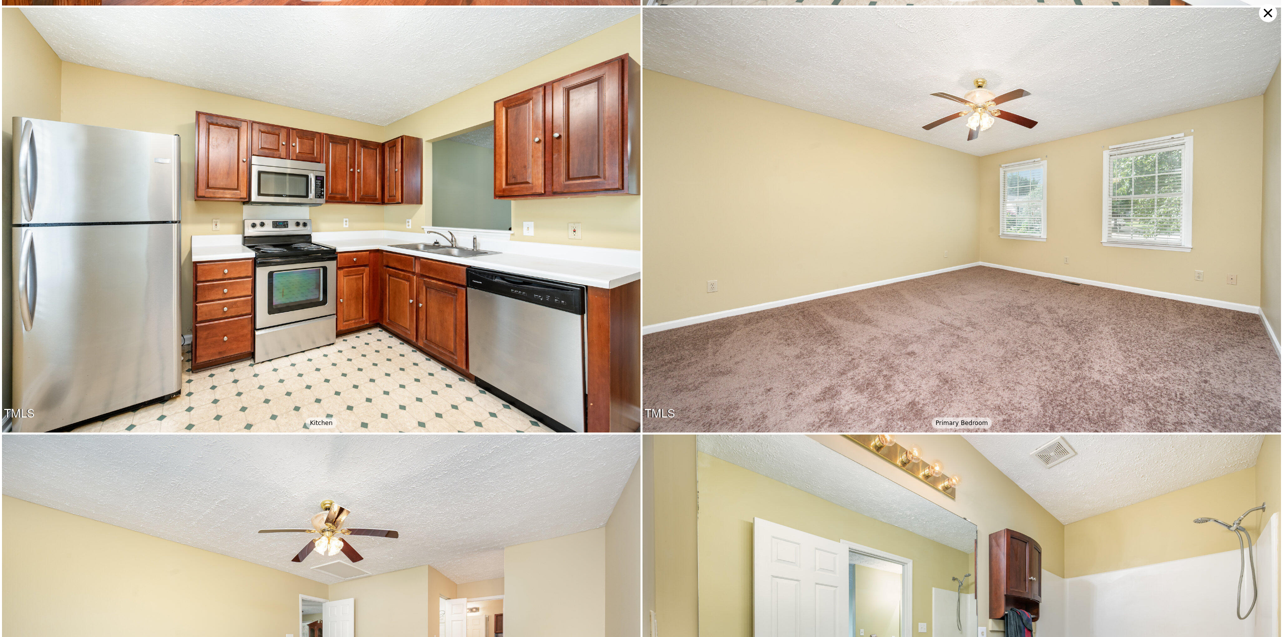
click at [1262, 13] on icon at bounding box center [1268, 13] width 18 height 18
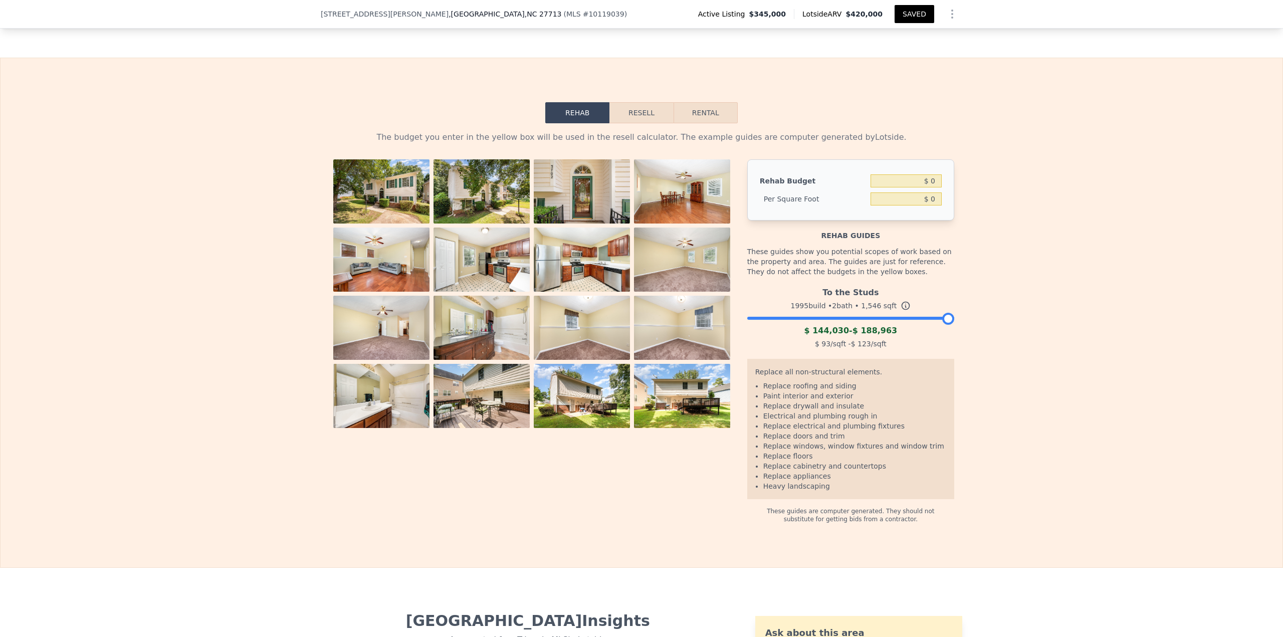
click at [819, 319] on div at bounding box center [850, 316] width 207 height 6
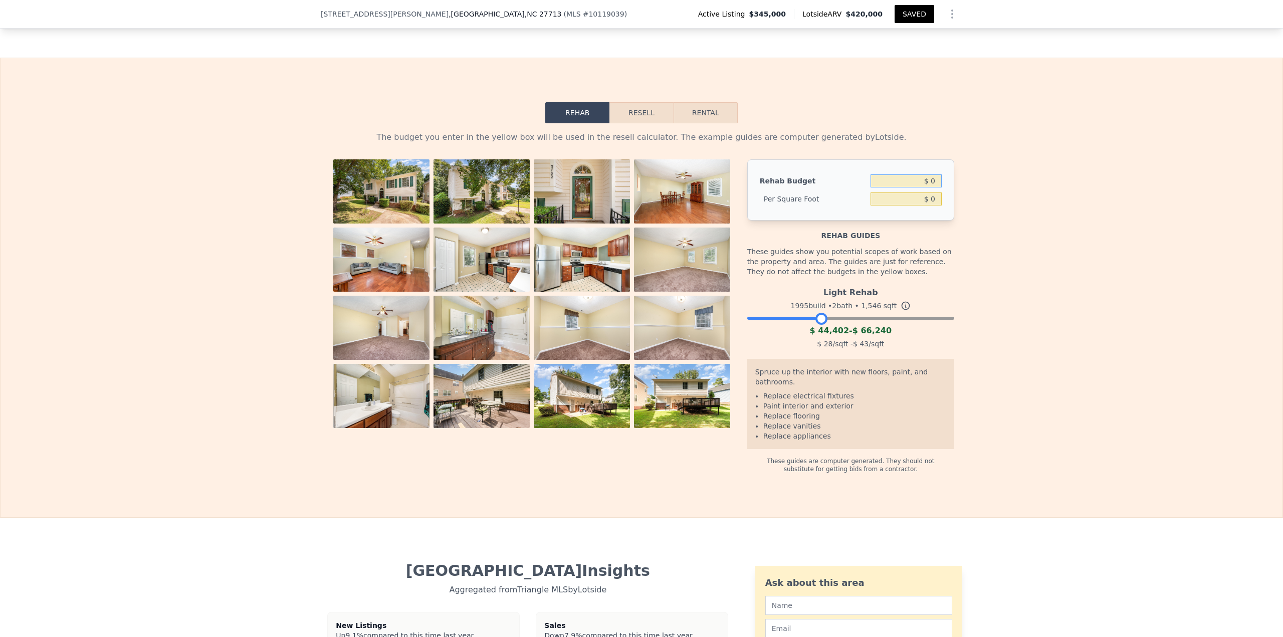
click at [929, 187] on input "$ 0" at bounding box center [906, 180] width 71 height 13
type input "$ 60,000"
type input "$ 38.81"
click at [644, 122] on button "Resell" at bounding box center [642, 112] width 64 height 21
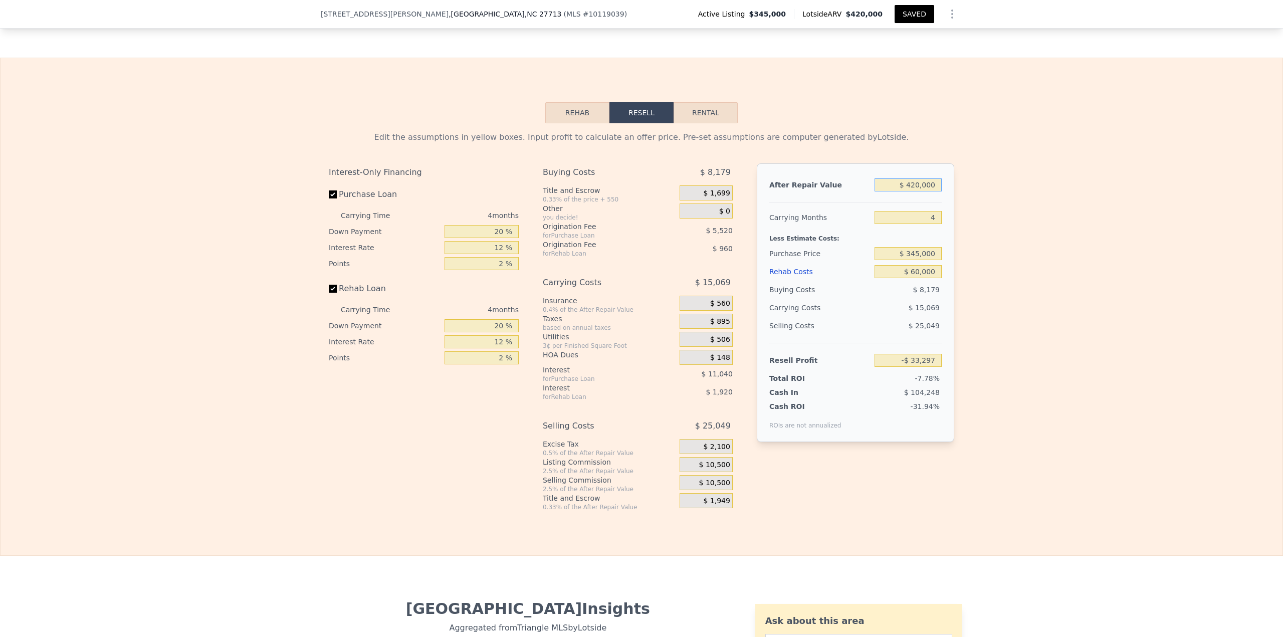
click at [914, 191] on input "$ 420,000" at bounding box center [908, 184] width 67 height 13
type input "$ 3"
type input "-$ 428,235"
type input "$ 37"
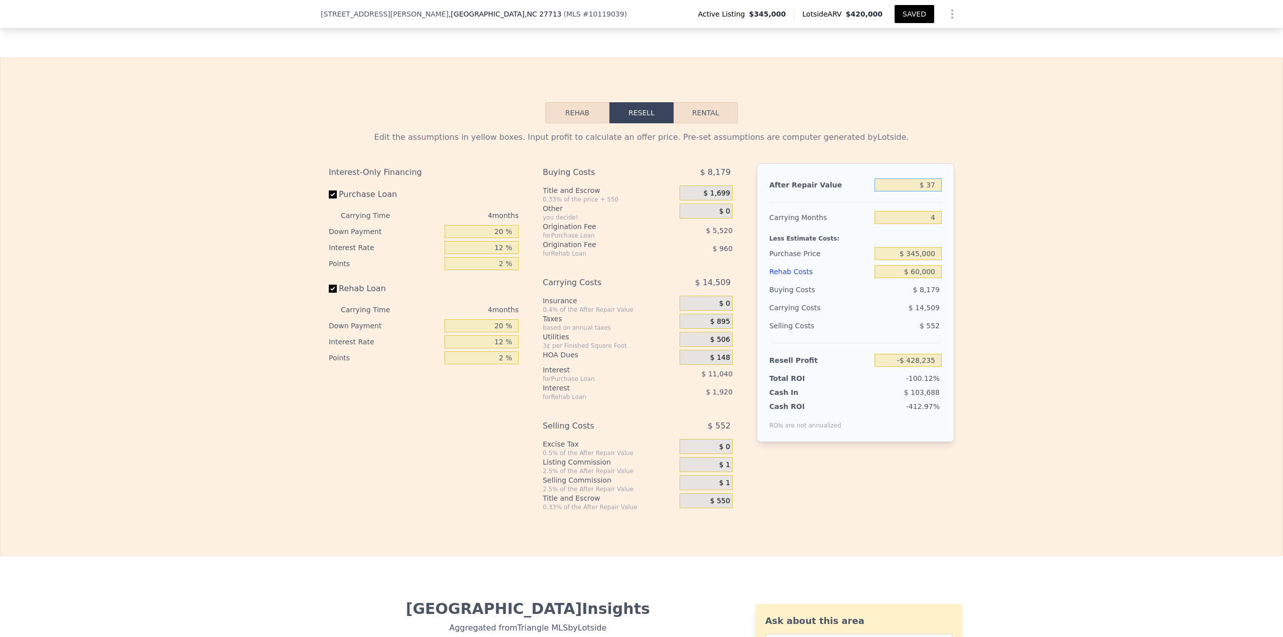
type input "-$ 428,203"
type input "$ 370"
type input "-$ 427,889"
type input "$ 3,700"
type input "-$ 424,760"
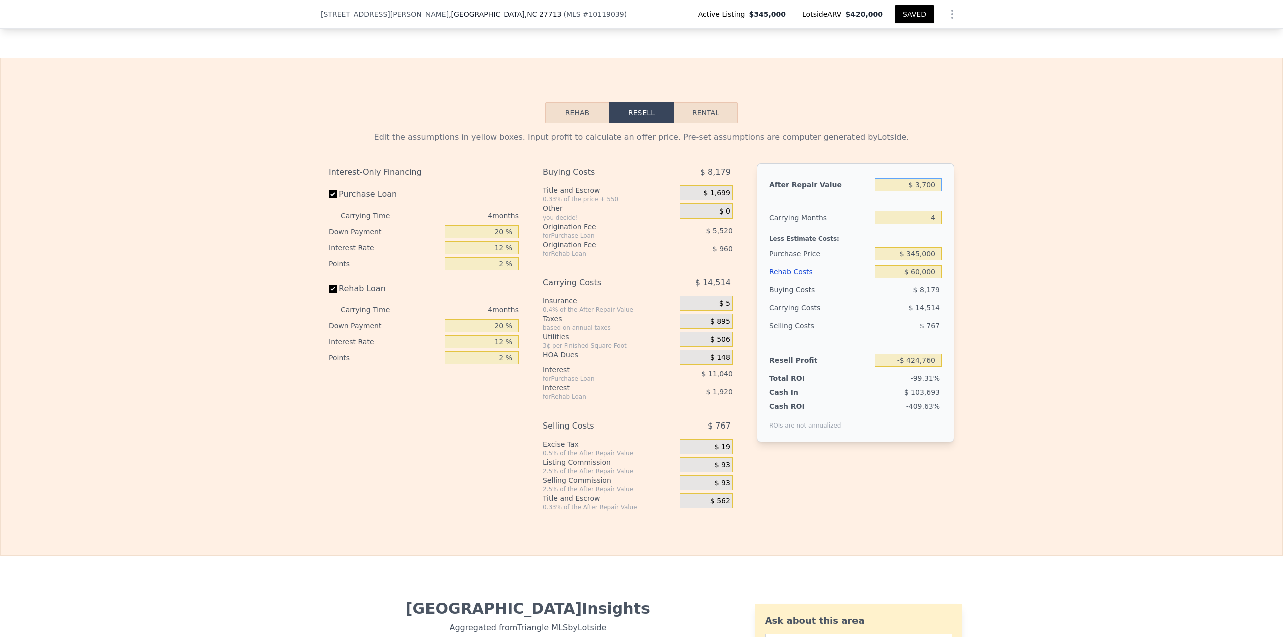
type input "$ 37,000"
type input "-$ 393,445"
type input "$ 370,000"
type input "-$ 80,313"
type input "$ 370,000"
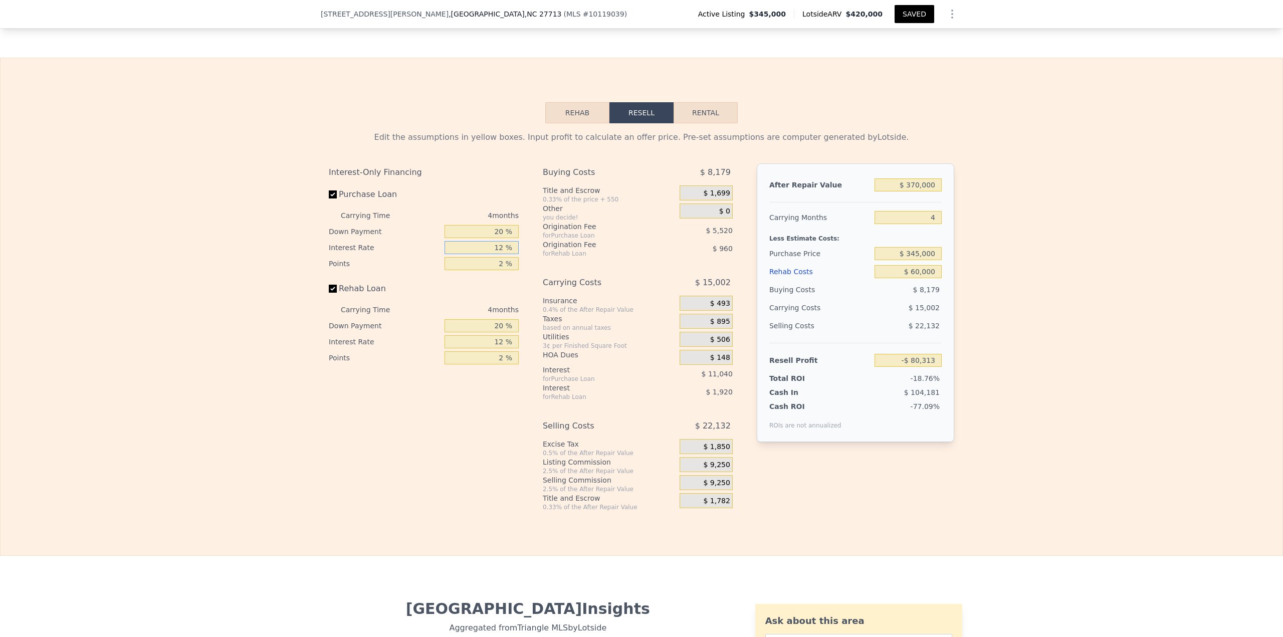
drag, startPoint x: 472, startPoint y: 267, endPoint x: 545, endPoint y: 265, distance: 73.2
click at [544, 265] on div "Interest-Only Financing Purchase Loan Carrying Time 4 months Down Payment 20 % …" at bounding box center [642, 337] width 626 height 348
type input "11 %"
type input "-$ 79,393"
type input "11 %"
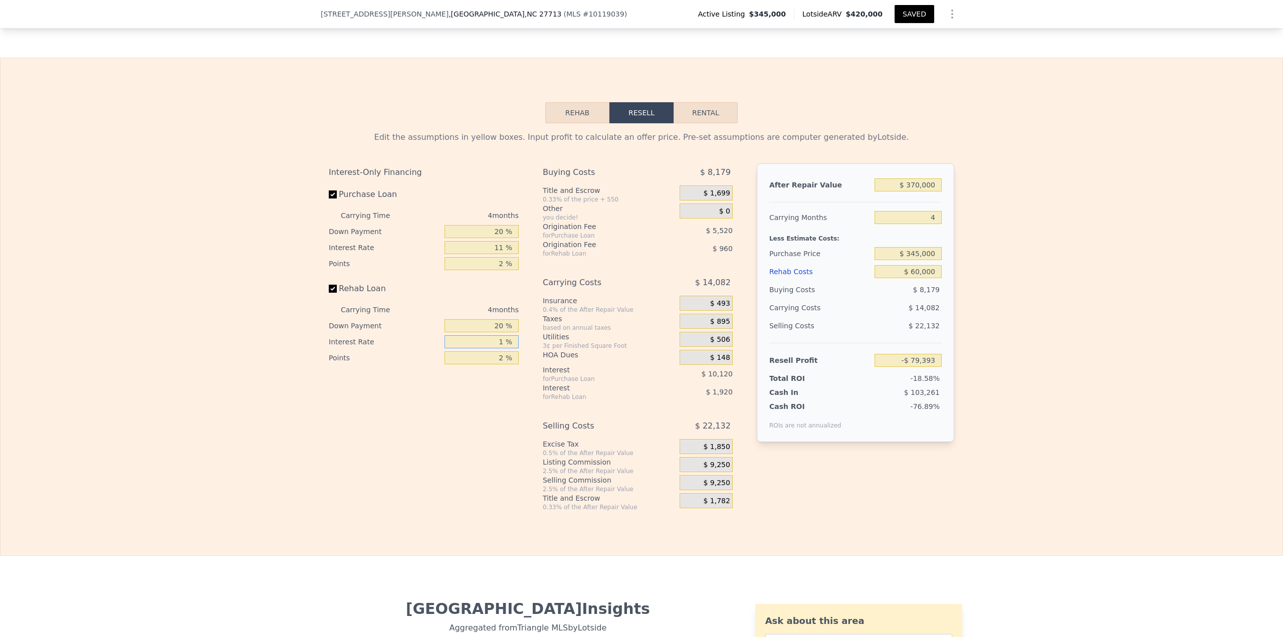
type input "11 %"
type input "-$ 79,233"
type input "11 %"
click at [912, 260] on input "$ 345,000" at bounding box center [908, 253] width 67 height 13
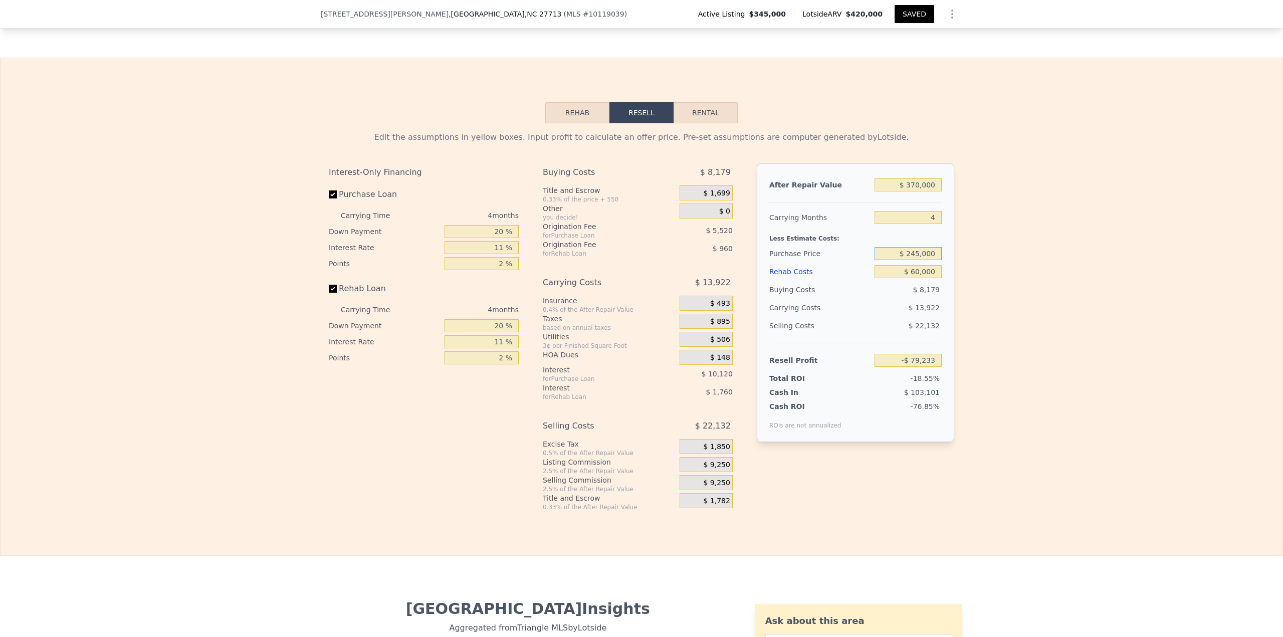
type input "$ 245,000"
type input "$ 25,632"
click at [915, 11] on button "SAVED" at bounding box center [915, 14] width 40 height 18
click at [908, 18] on button "SAVED" at bounding box center [915, 14] width 40 height 18
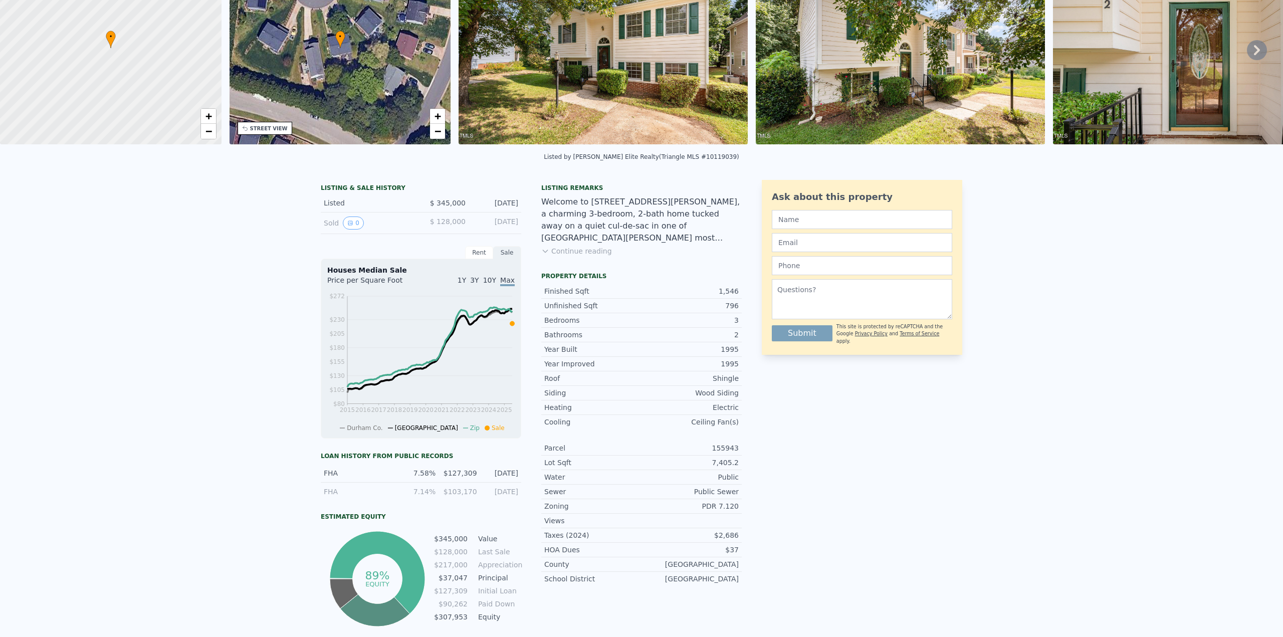
scroll to position [0, 0]
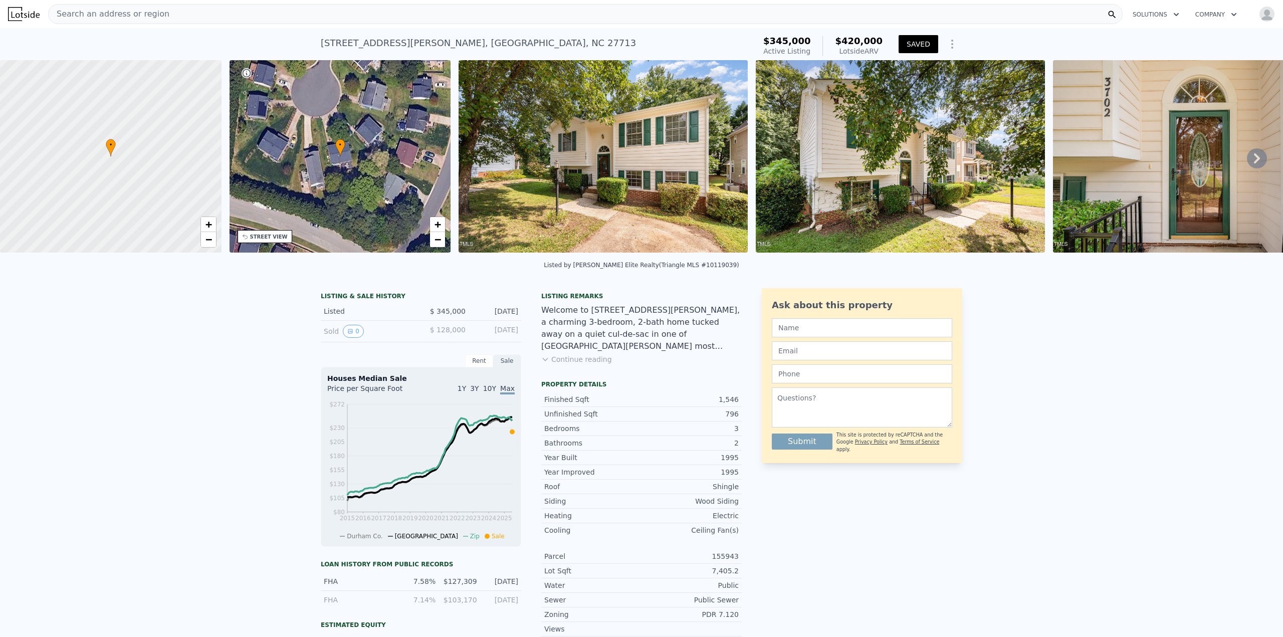
click at [279, 17] on div "Search an address or region" at bounding box center [585, 14] width 1075 height 20
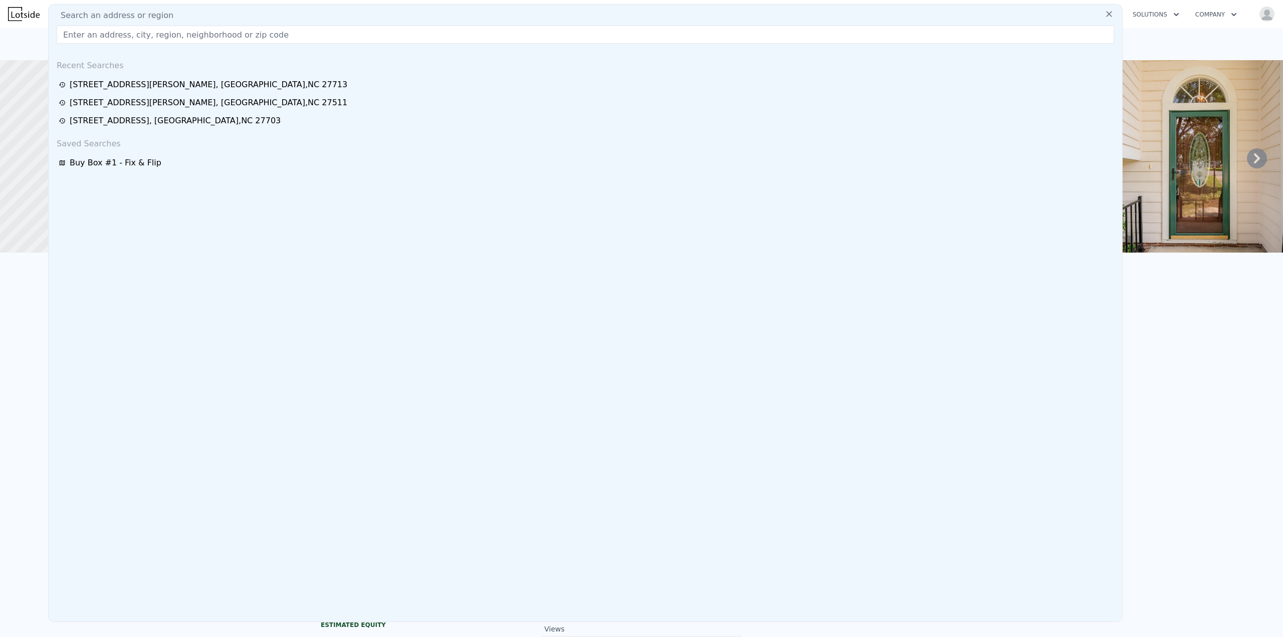
type input "126 Johnson St"
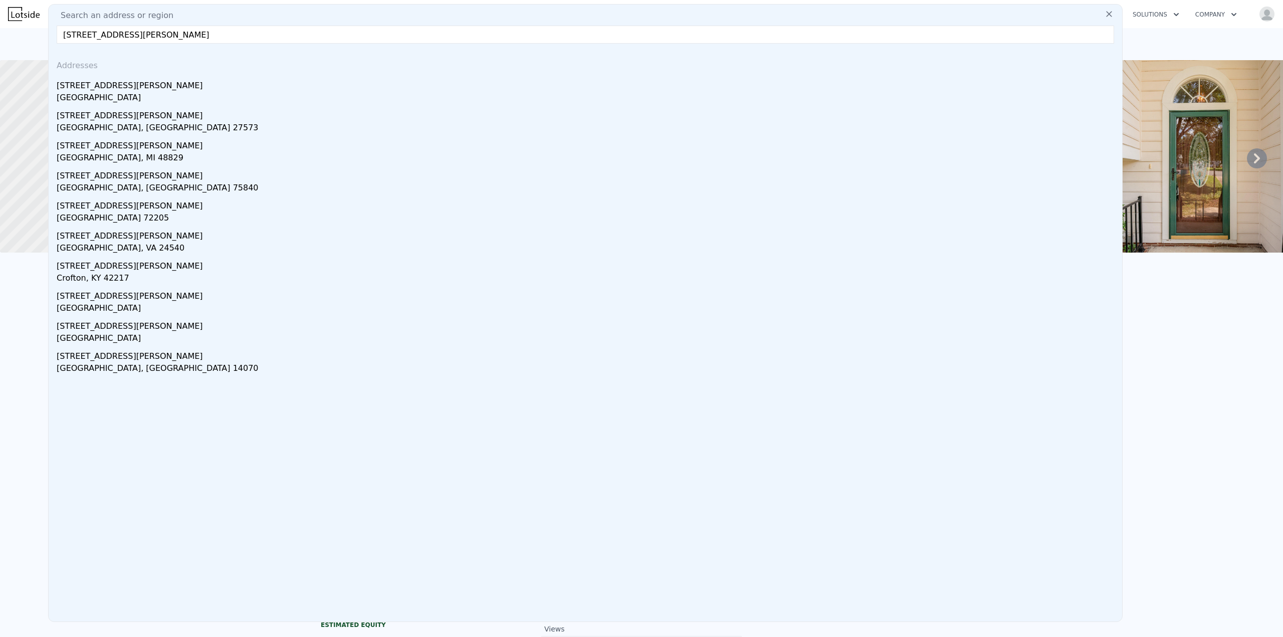
click at [1224, 349] on div "LISTING & SALE HISTORY Listed $ 345,000 Aug 31, 2025 Sold 0 $ 128,000 Aug 29, 1…" at bounding box center [641, 530] width 1283 height 501
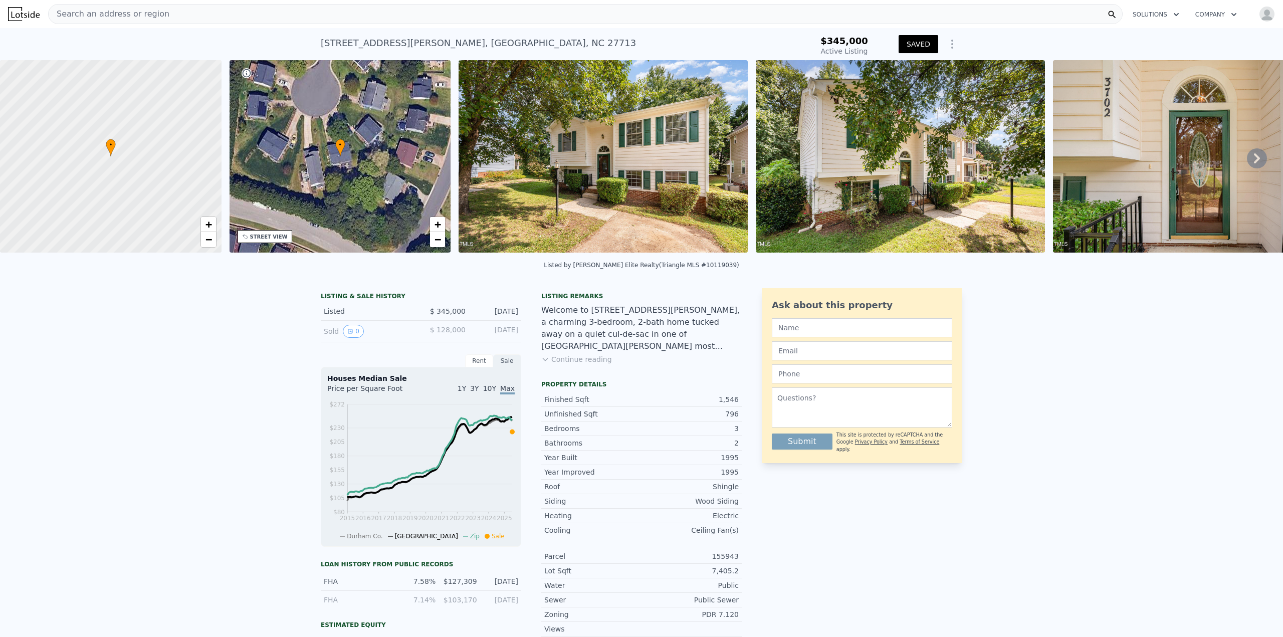
click at [210, 13] on div "Search an address or region" at bounding box center [585, 14] width 1075 height 20
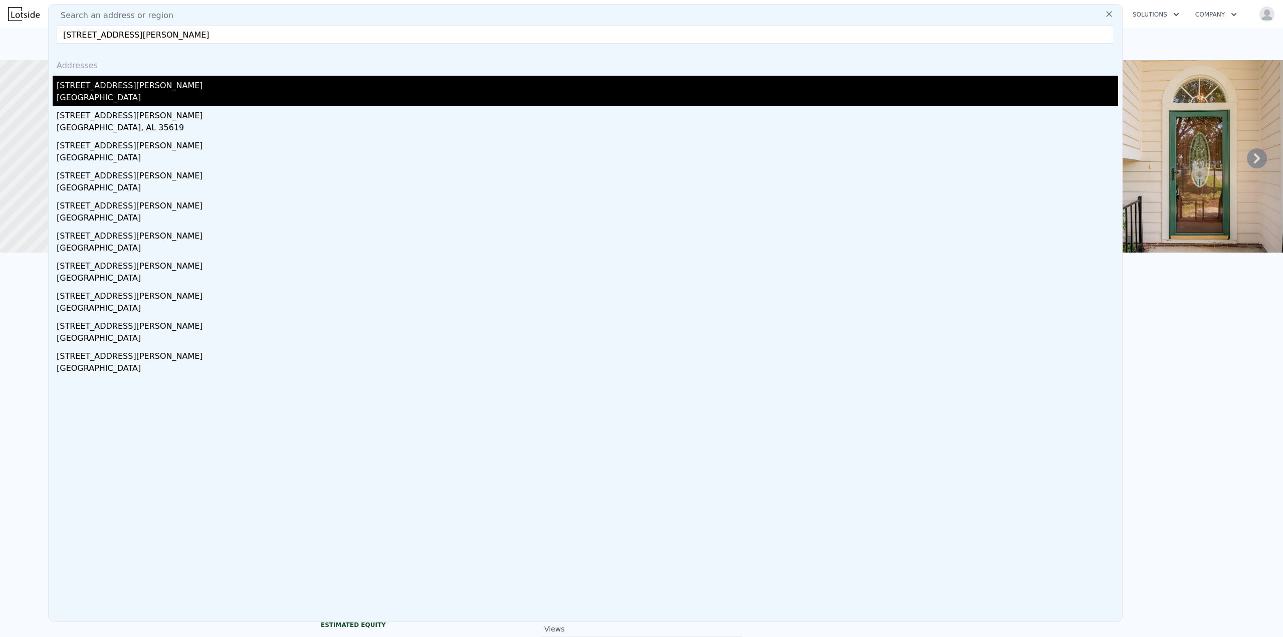
type input "126 Johnson St, chap"
click at [120, 92] on div "Chapel Hill, NC 27516" at bounding box center [588, 99] width 1062 height 14
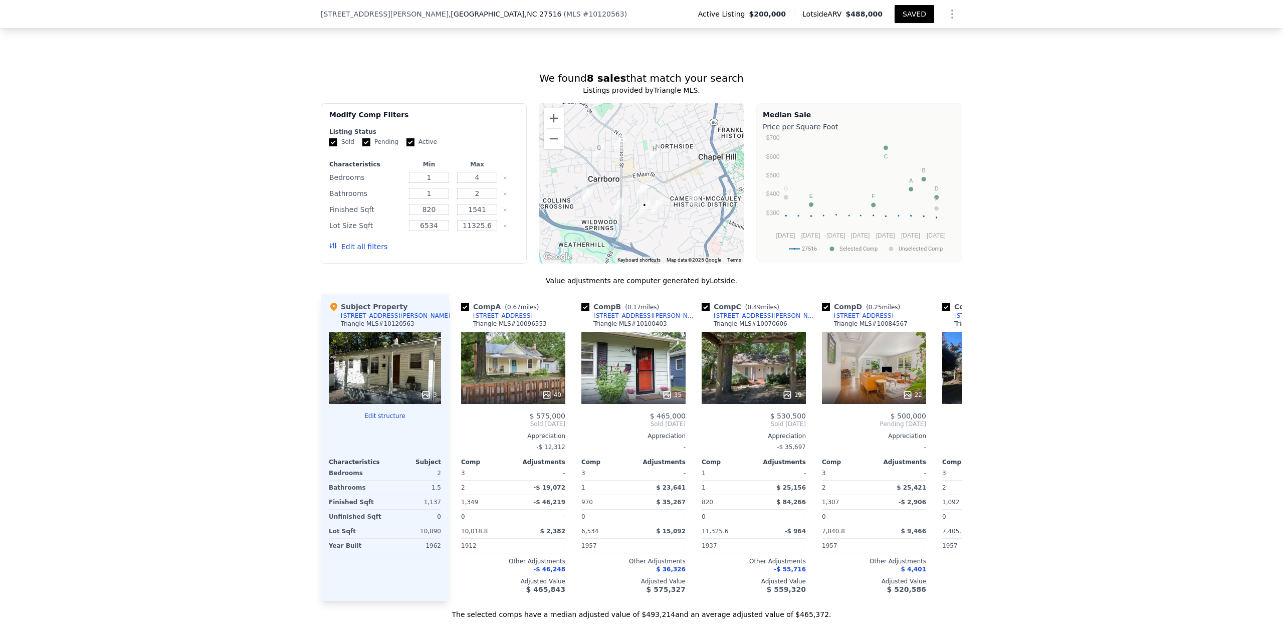
scroll to position [743, 0]
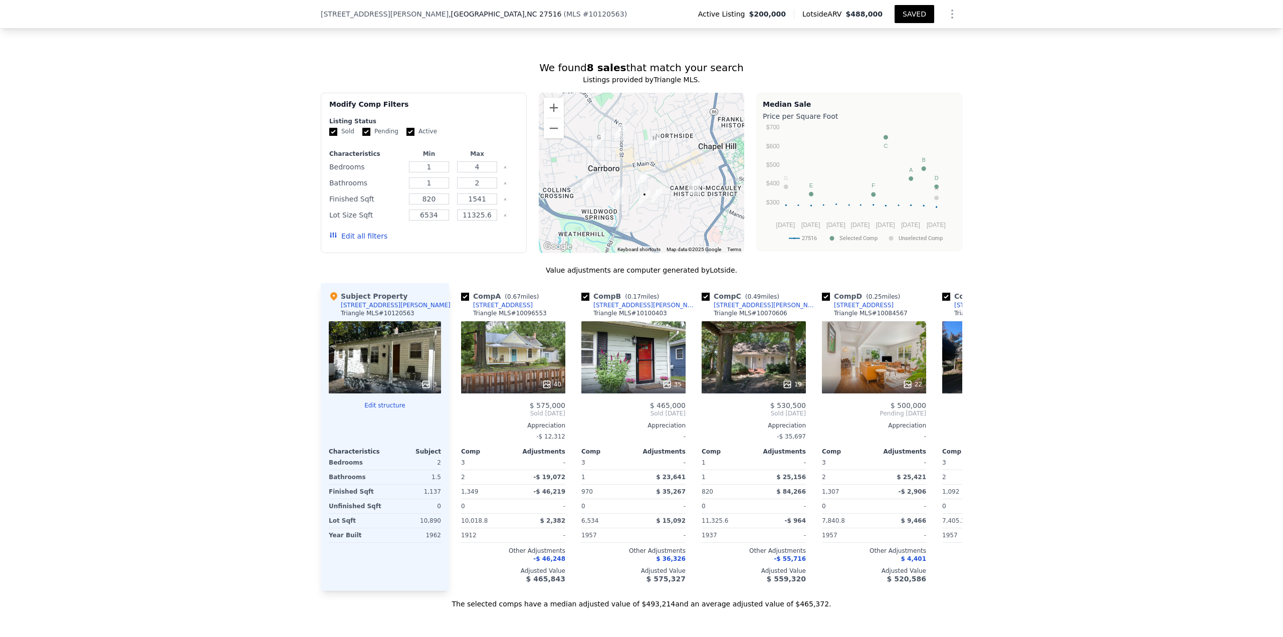
click at [356, 236] on button "Edit all filters" at bounding box center [358, 236] width 58 height 10
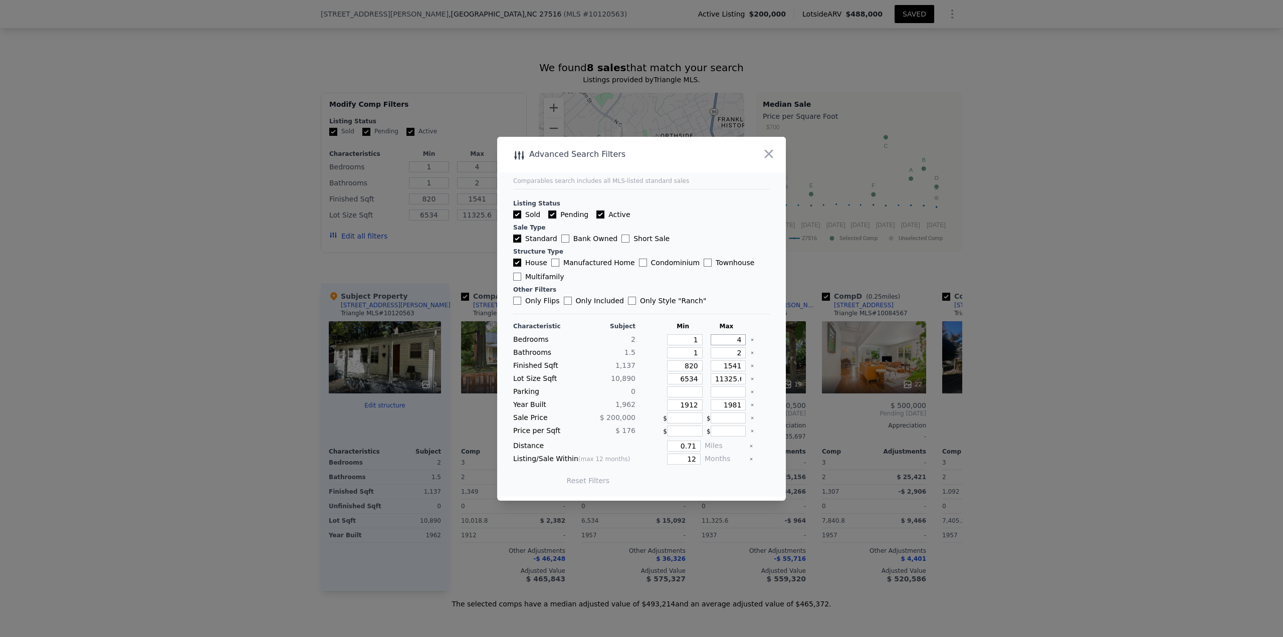
drag, startPoint x: 757, startPoint y: 335, endPoint x: 771, endPoint y: 303, distance: 35.5
click at [765, 331] on main "Comparables search includes all MLS-listed standard sales Listing Status Sold P…" at bounding box center [641, 317] width 289 height 360
type input "3"
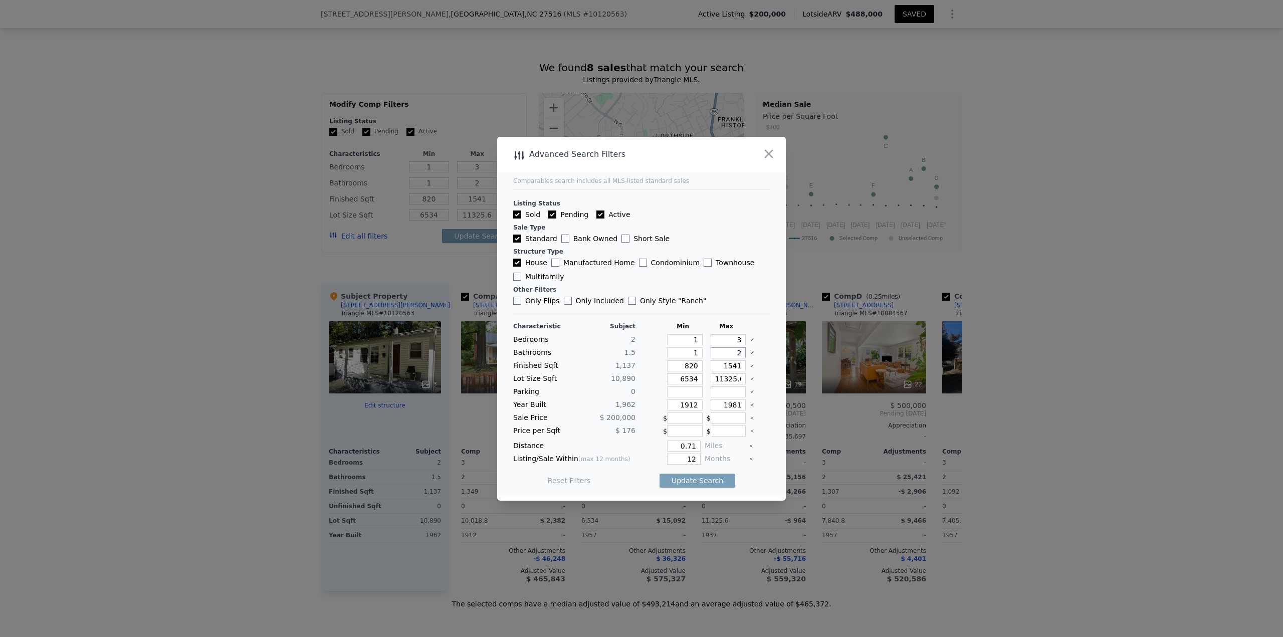
type input "4"
type input "2"
type input "8"
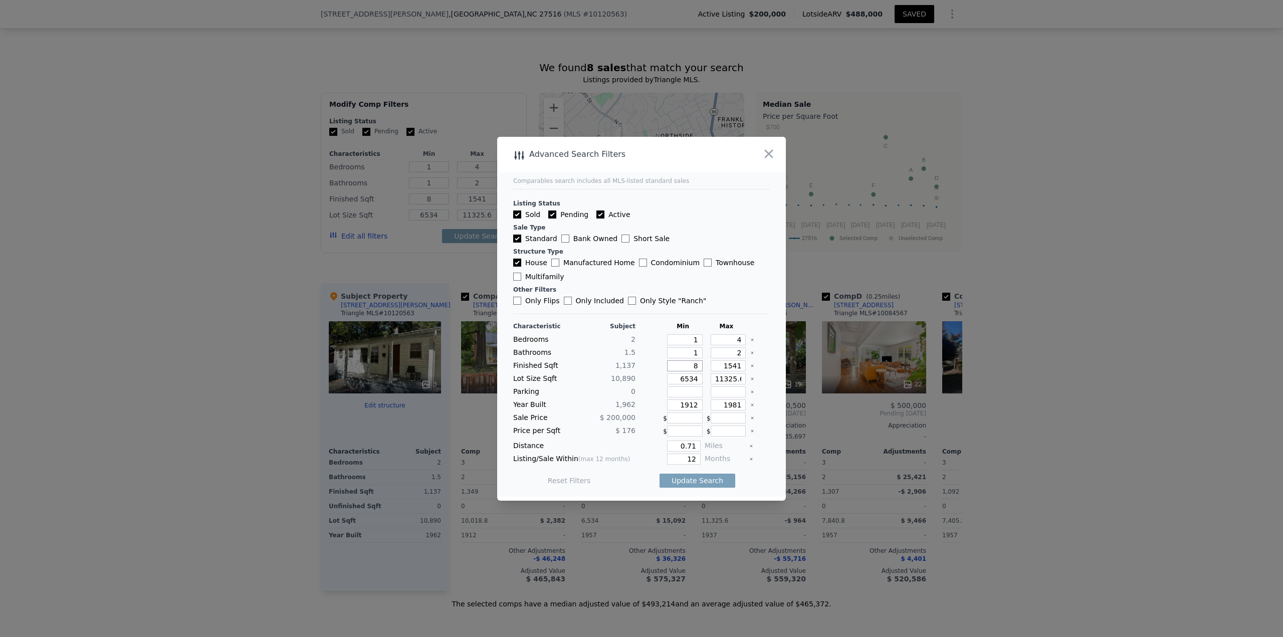
type input "88"
type input "887"
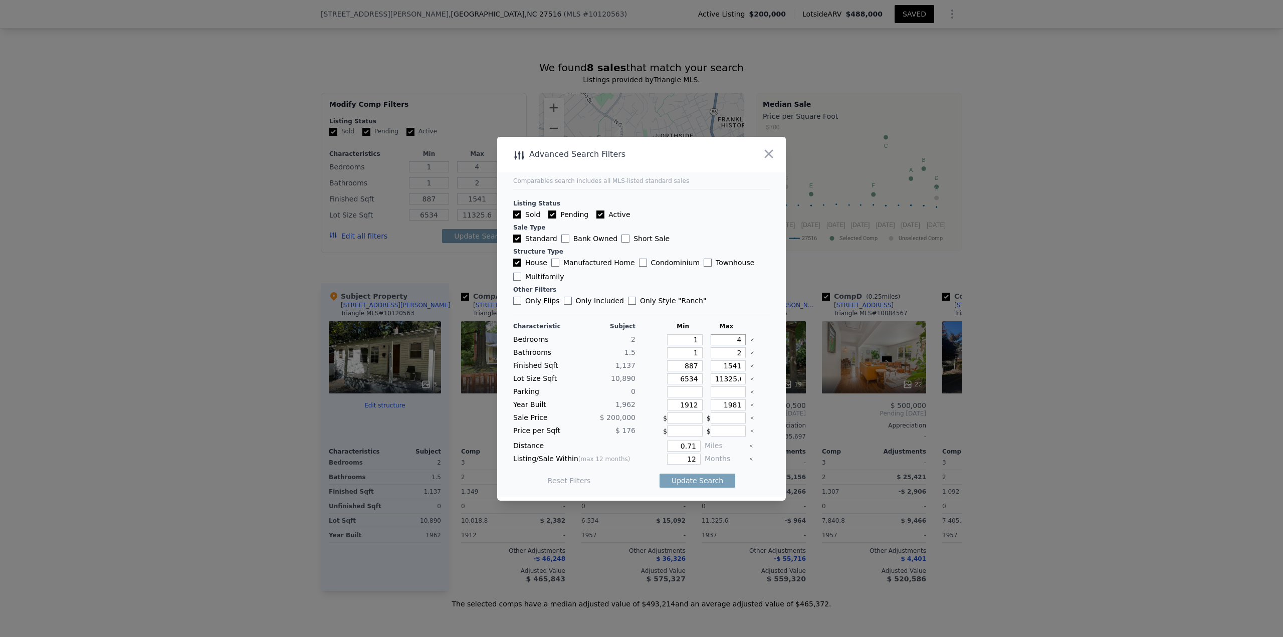
drag, startPoint x: 723, startPoint y: 336, endPoint x: 743, endPoint y: 339, distance: 20.7
click at [743, 339] on div "Bedrooms 2 1 4" at bounding box center [641, 339] width 257 height 11
type input "3"
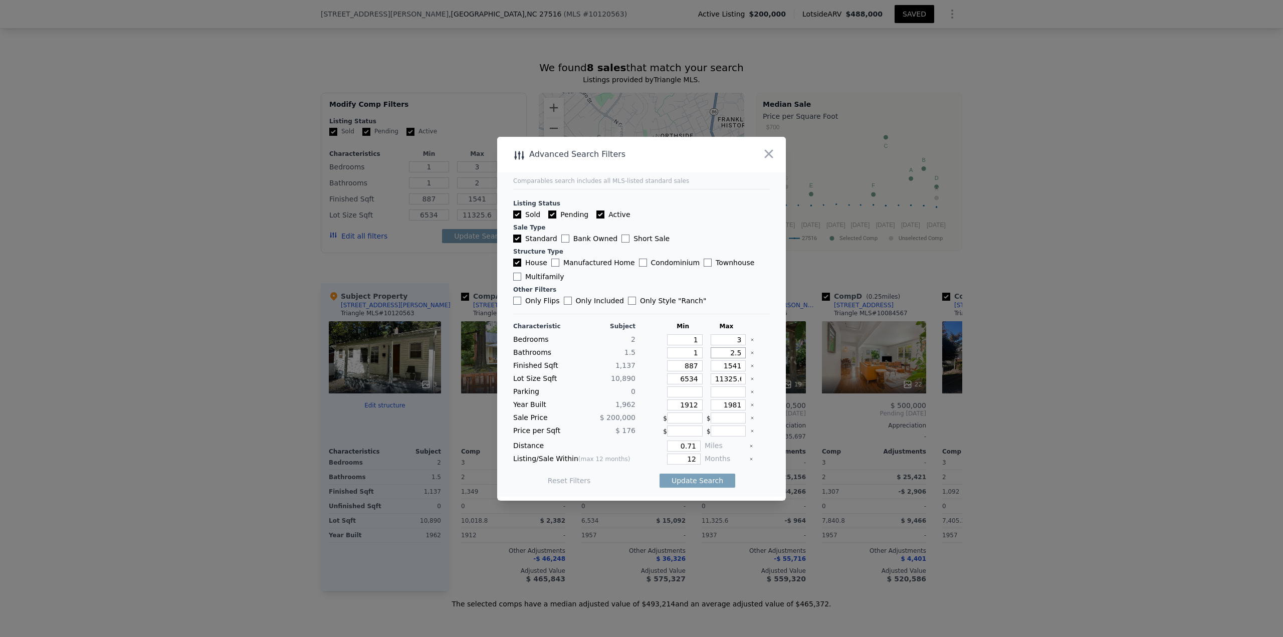
type input "2.5"
type input "1"
type input "13"
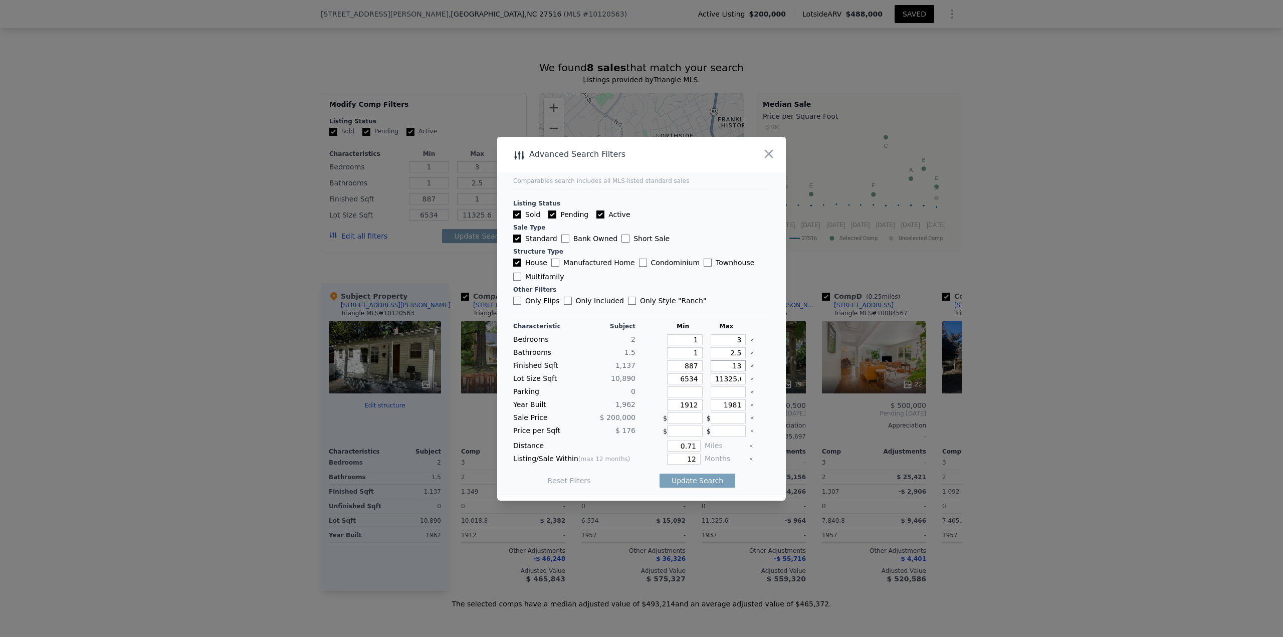
type input "13"
type input "138"
type input "1387"
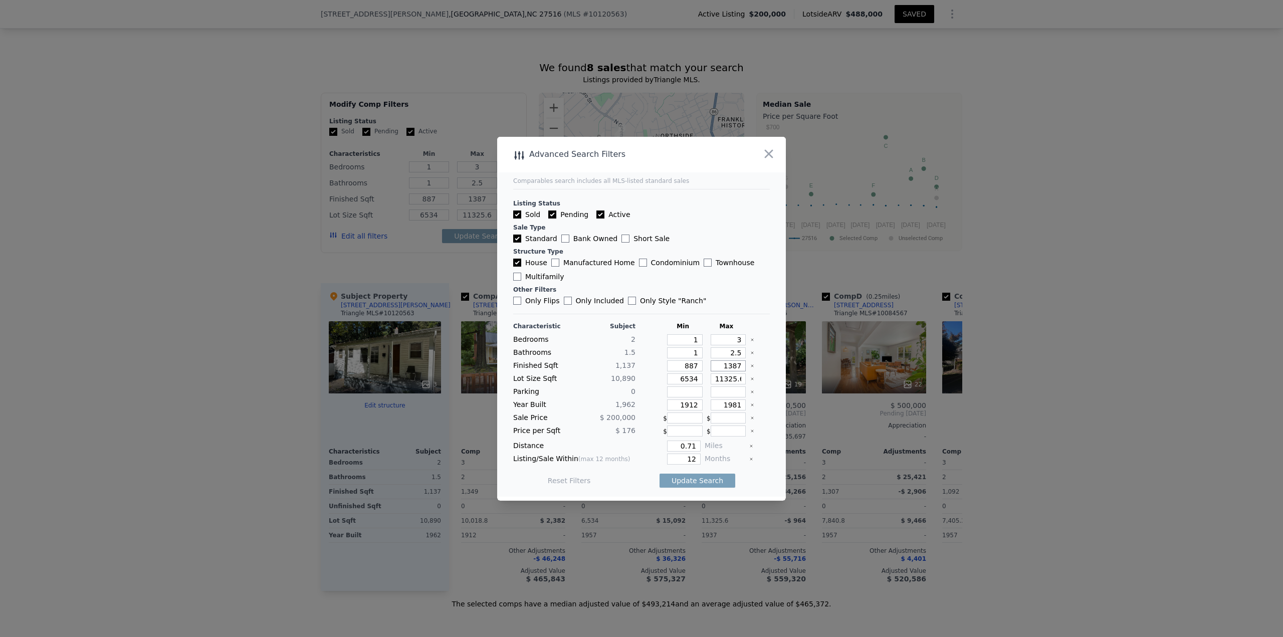
type input "1387"
type input "6"
type input "65"
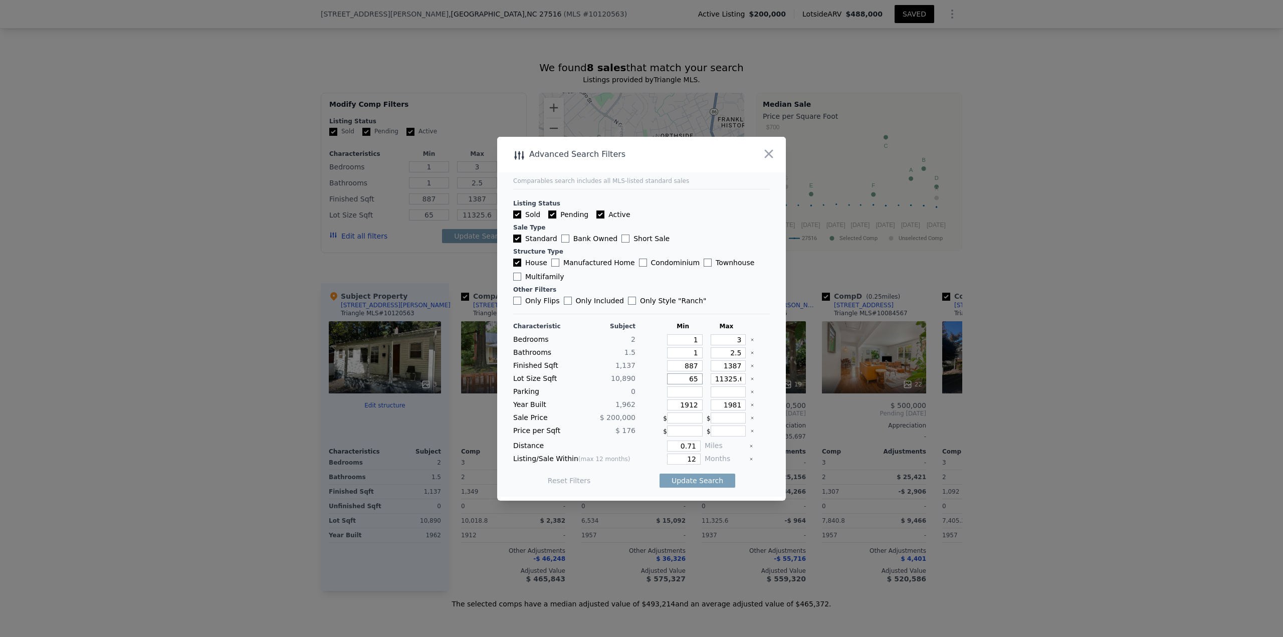
type input "653"
type input "6530"
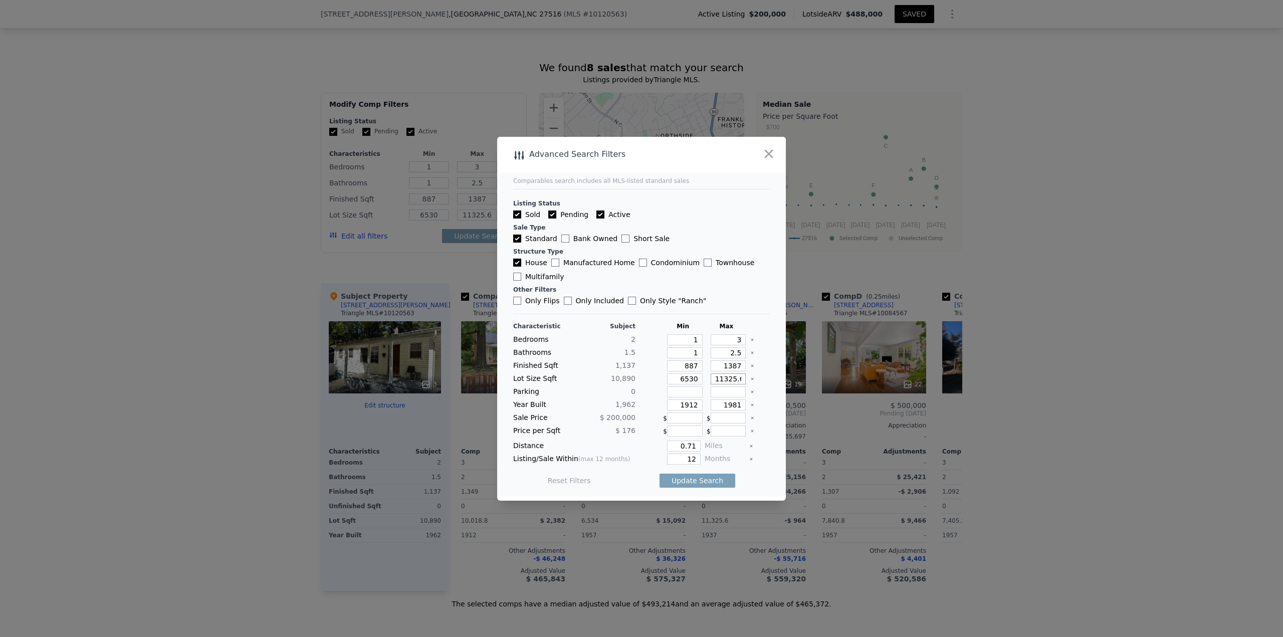
type input "1"
type input "15"
type input "152"
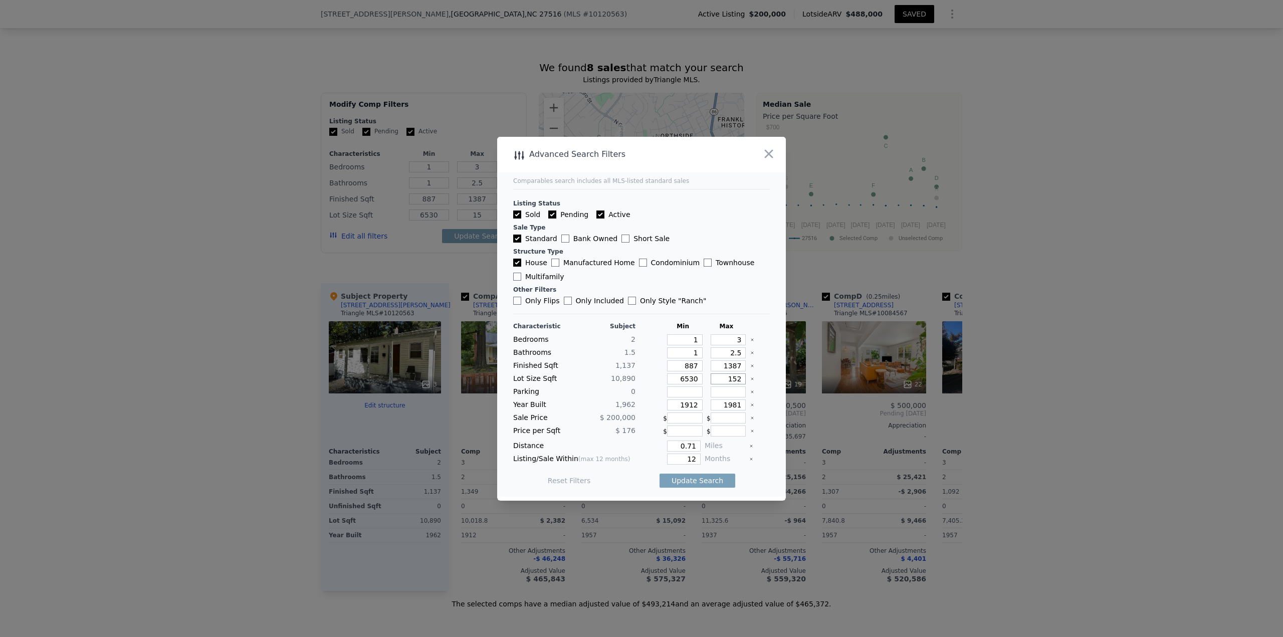
type input "152"
type input "1525"
type input "15250"
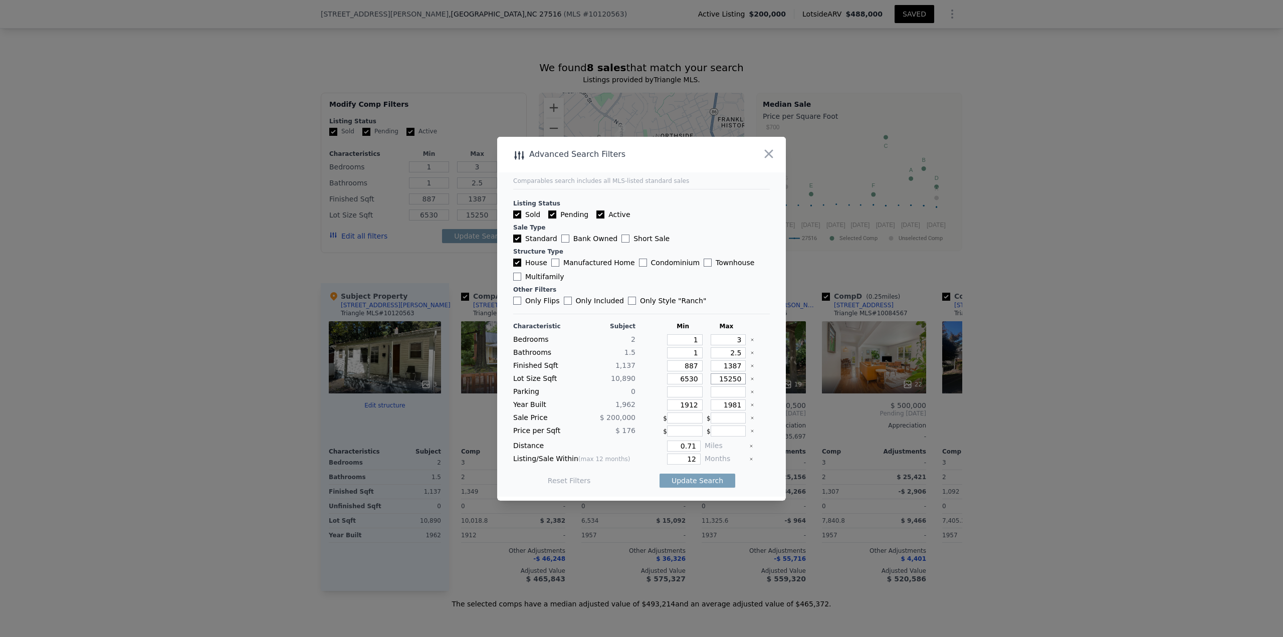
type input "15250"
type input "1912"
type input "2012"
type input "0.5"
type input "6"
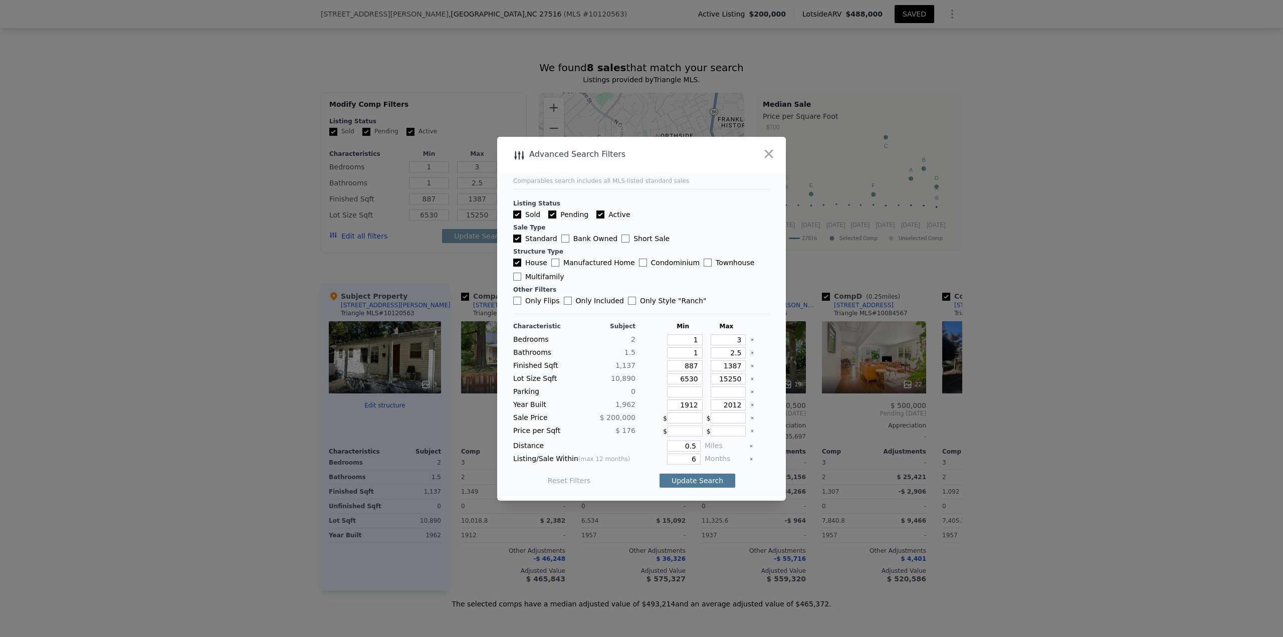
click at [710, 484] on button "Update Search" at bounding box center [698, 481] width 76 height 14
checkbox input "false"
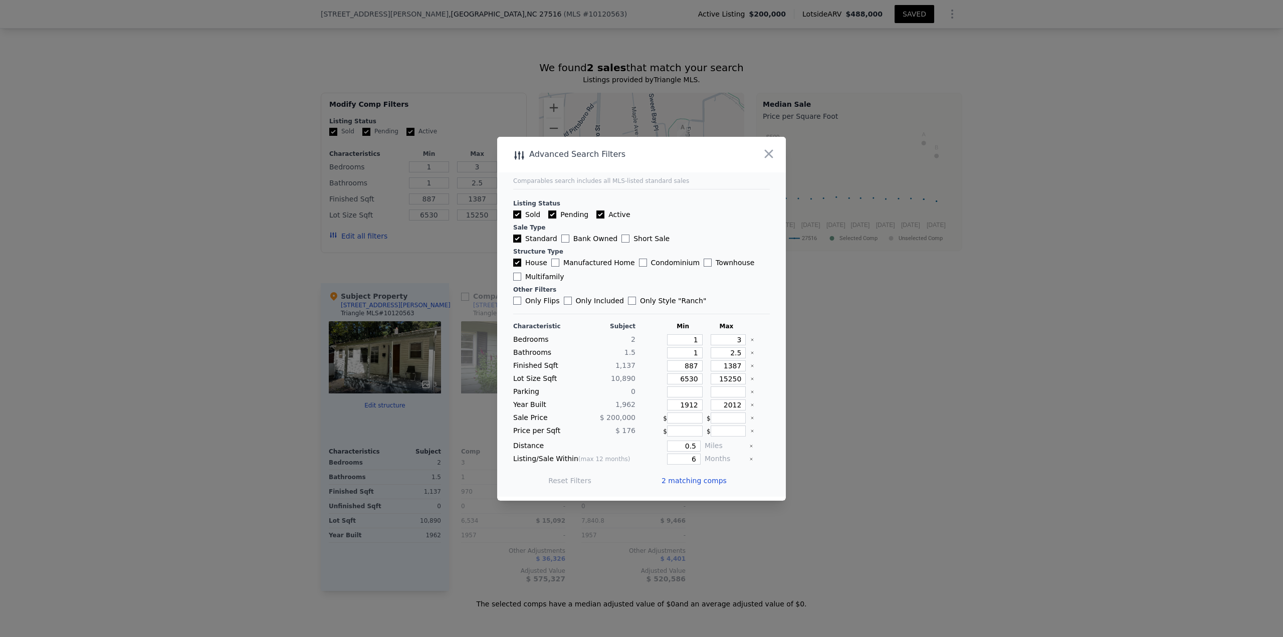
click at [693, 482] on span "2 matching comps" at bounding box center [694, 481] width 65 height 10
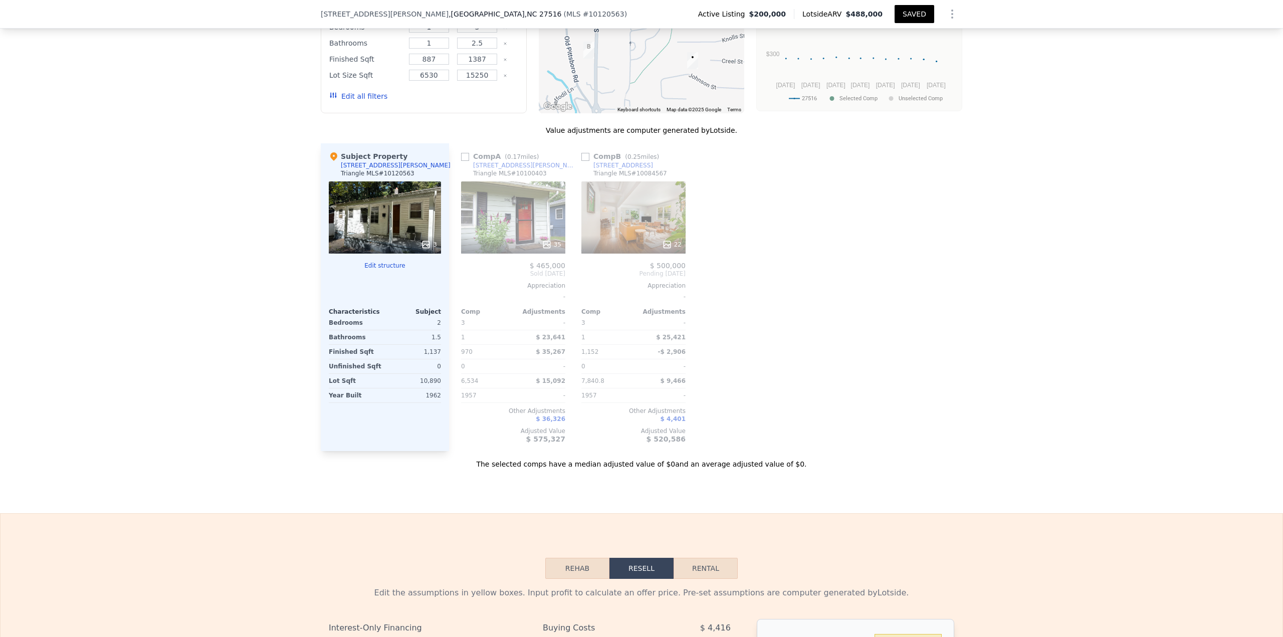
scroll to position [889, 0]
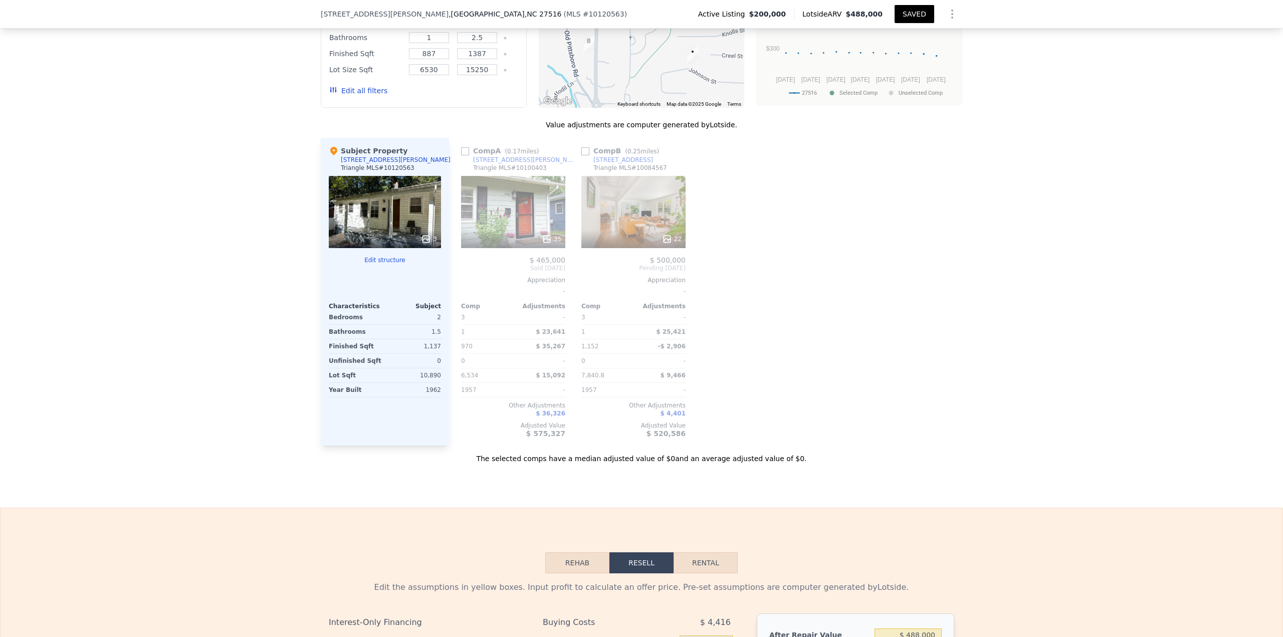
click at [424, 237] on icon at bounding box center [426, 239] width 10 height 10
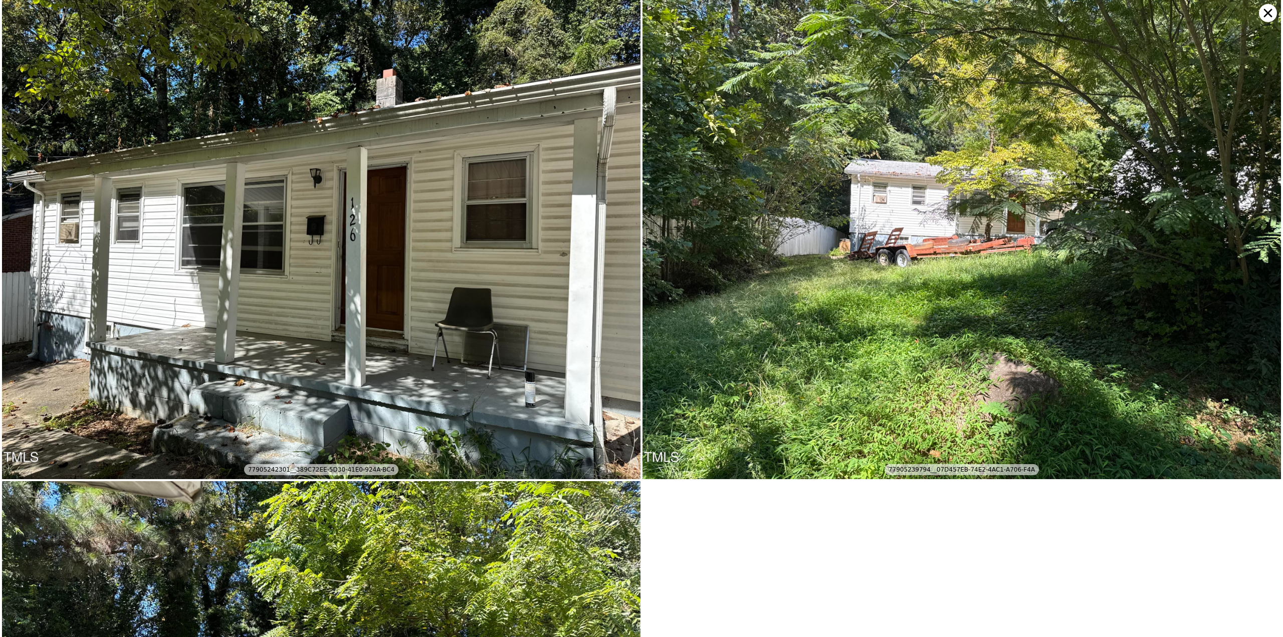
click at [1271, 14] on icon at bounding box center [1268, 13] width 18 height 18
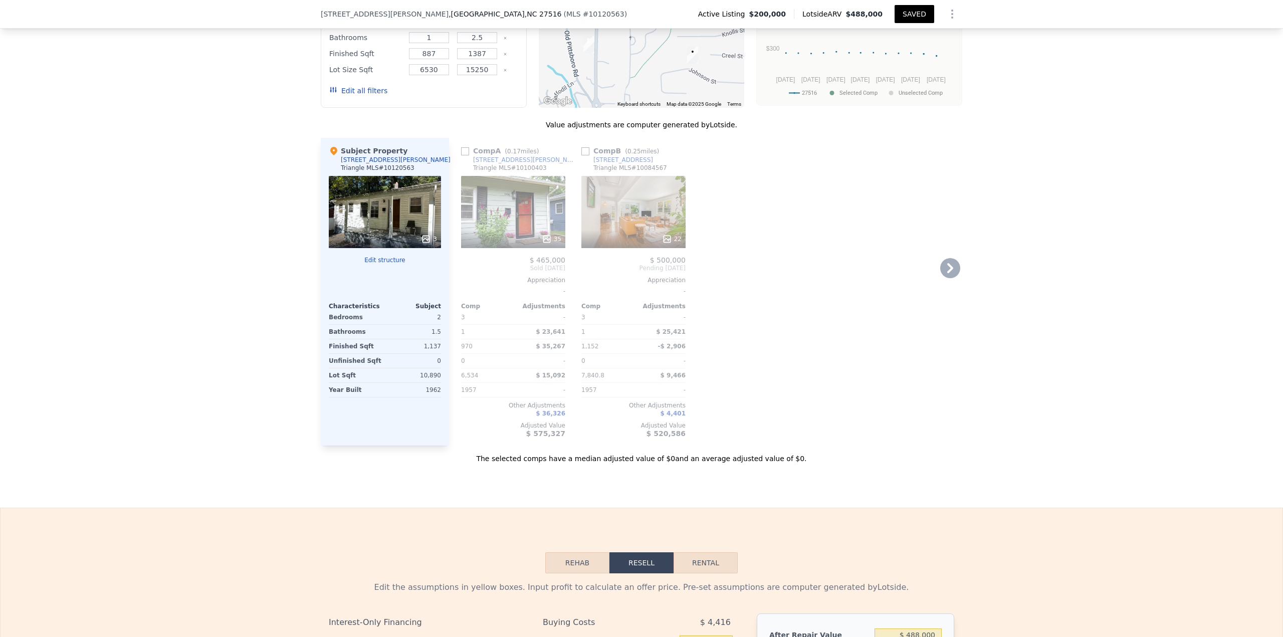
click at [660, 233] on div at bounding box center [633, 239] width 104 height 18
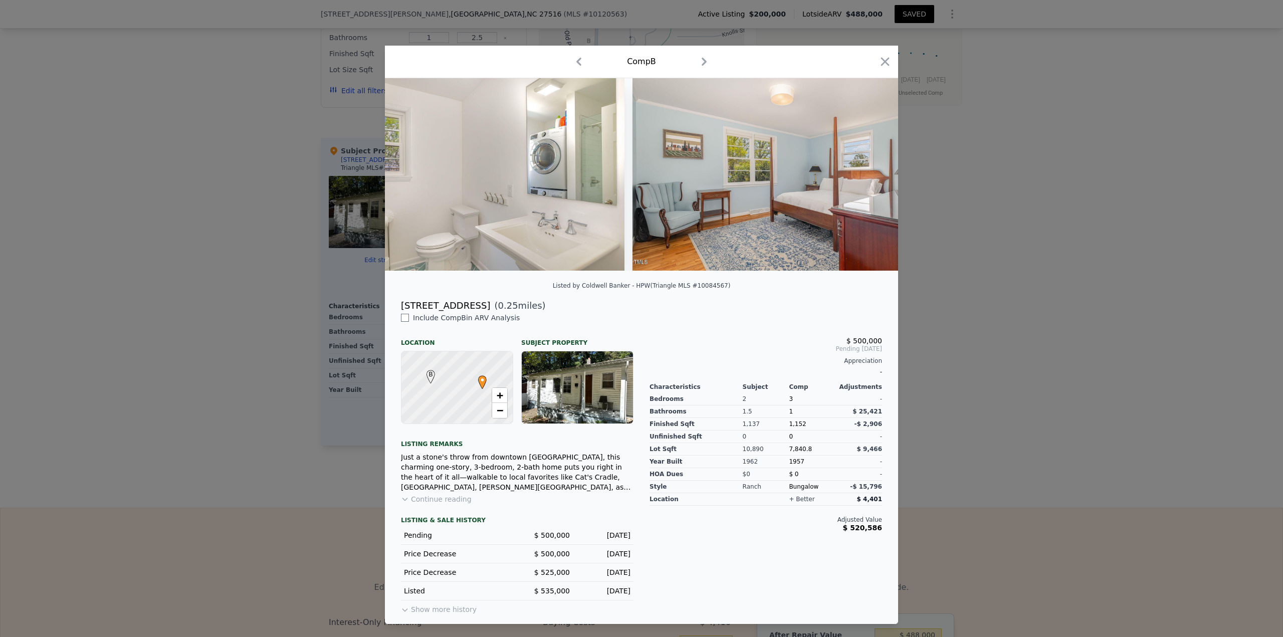
scroll to position [0, 4875]
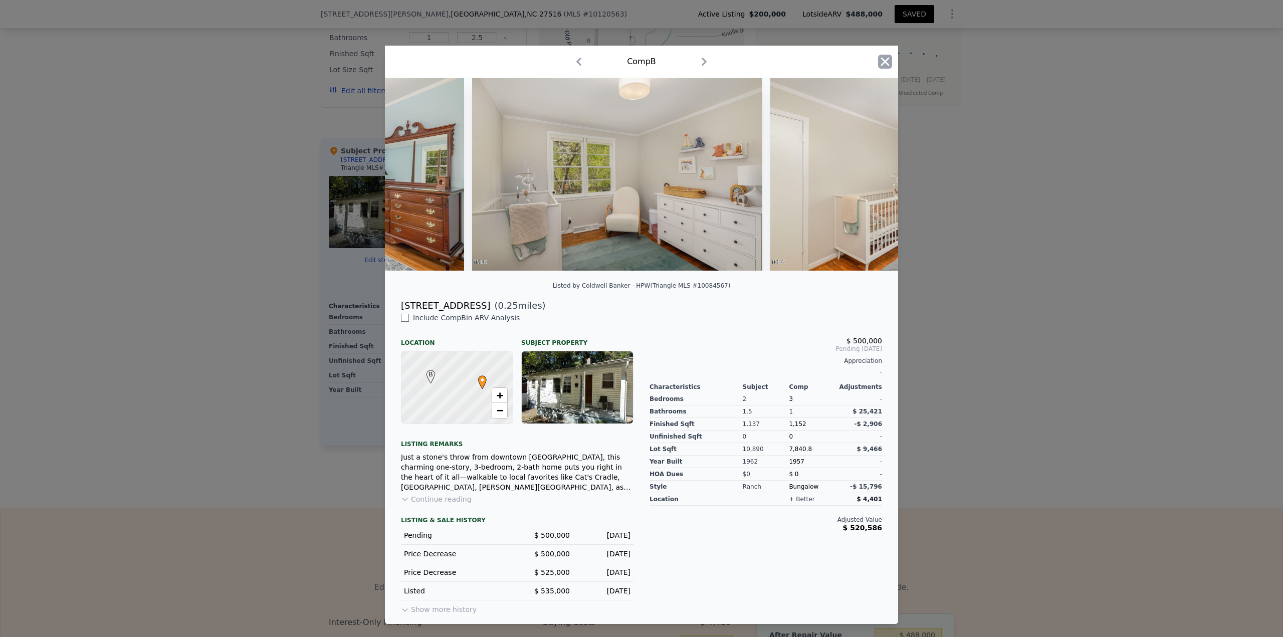
click at [882, 62] on icon "button" at bounding box center [885, 62] width 9 height 9
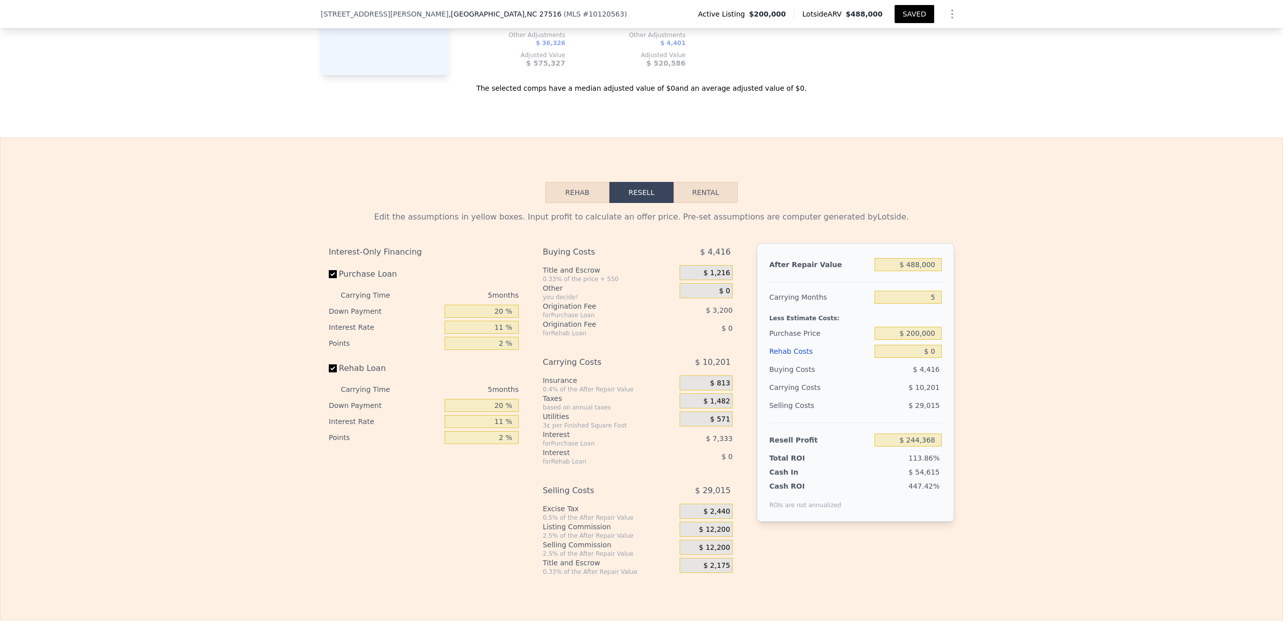
scroll to position [1288, 0]
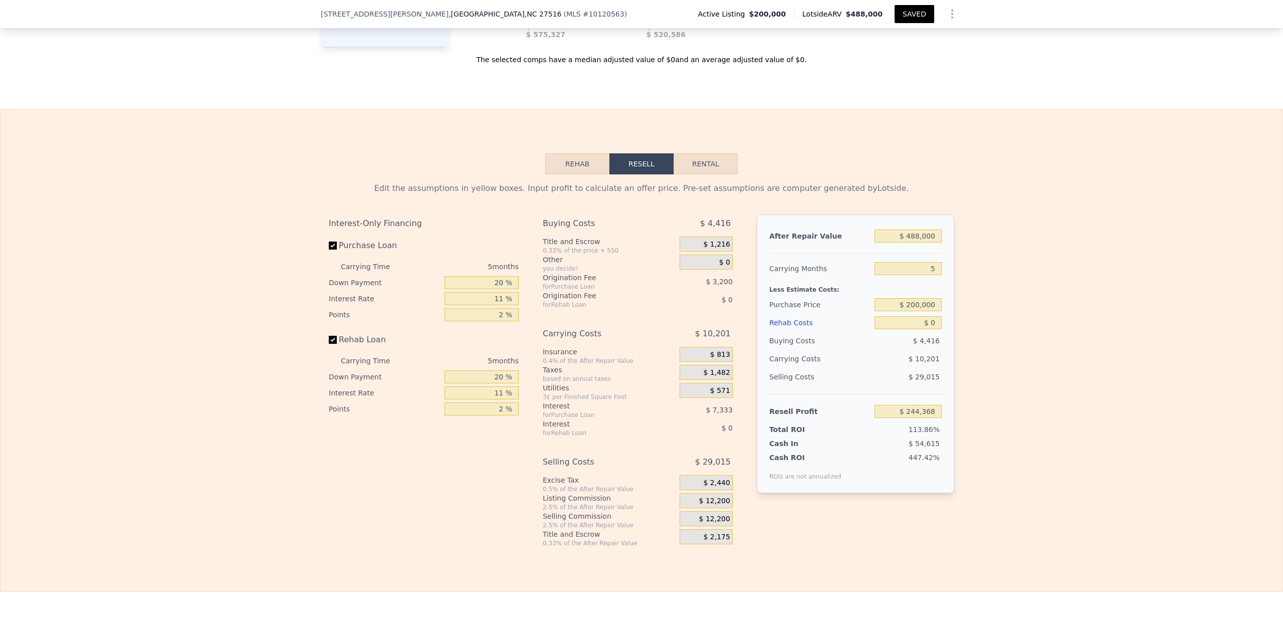
click at [574, 158] on button "Rehab" at bounding box center [577, 163] width 64 height 21
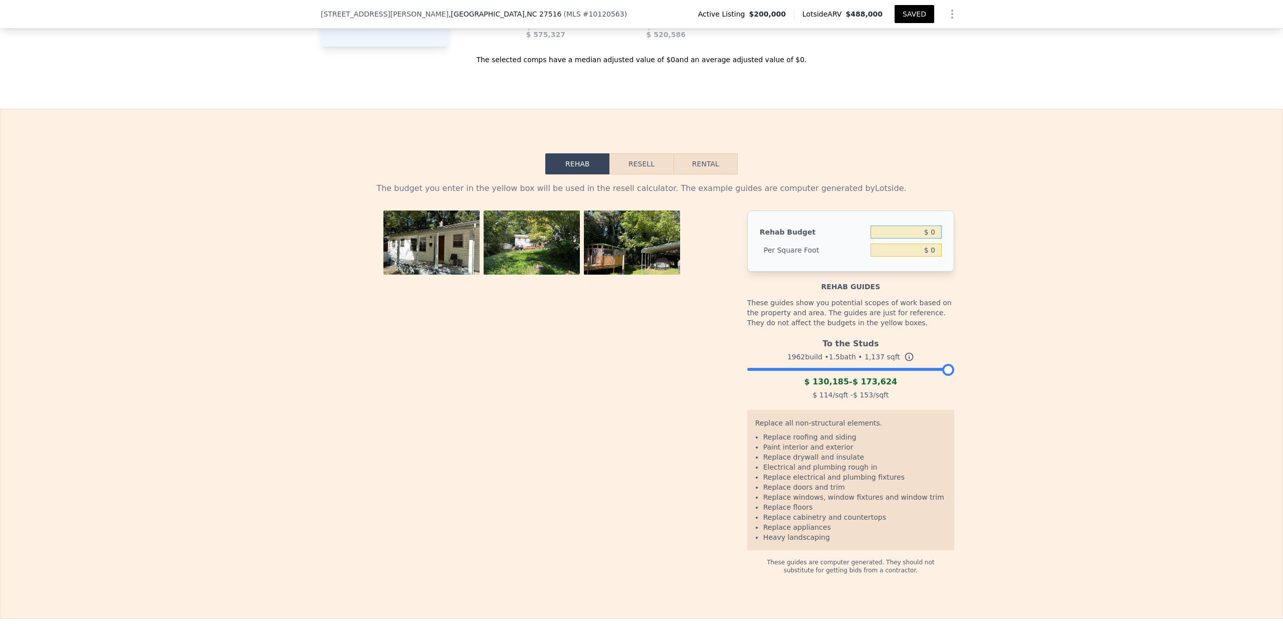
click at [929, 232] on input "$ 0" at bounding box center [906, 232] width 71 height 13
type input "$ 175,000"
type input "$ 153.91"
click at [636, 161] on button "Resell" at bounding box center [642, 163] width 64 height 21
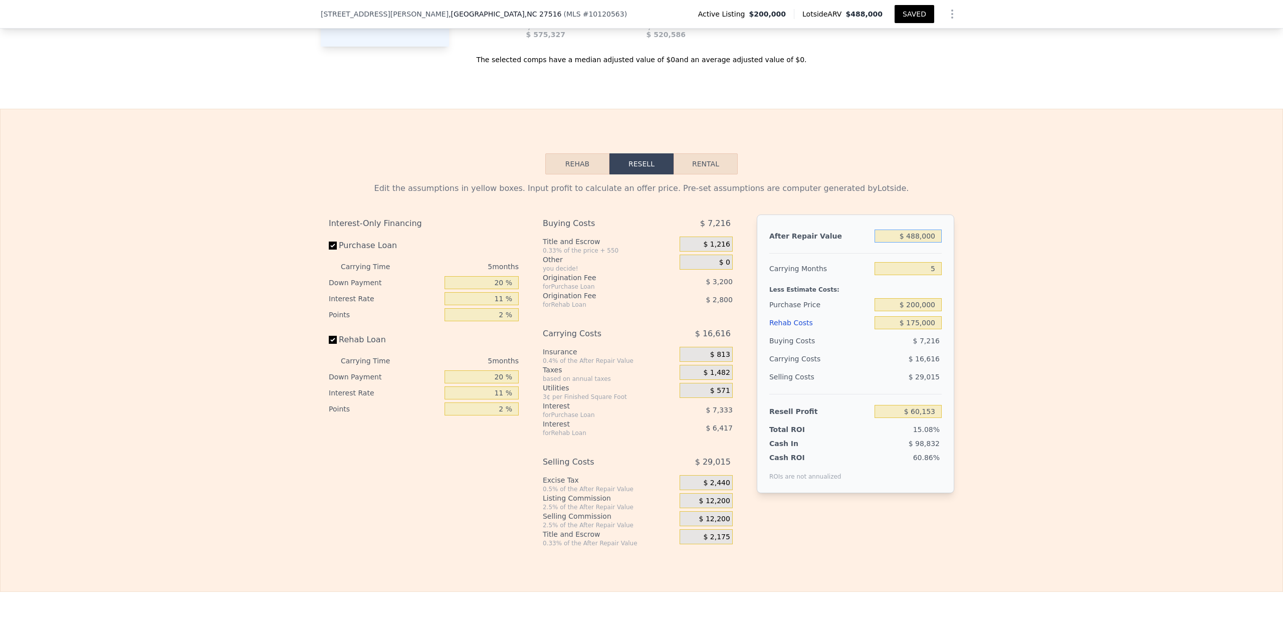
click at [913, 238] on input "$ 488,000" at bounding box center [908, 236] width 67 height 13
type input "$ 5"
type input "-$ 398,564"
type input "$ 50"
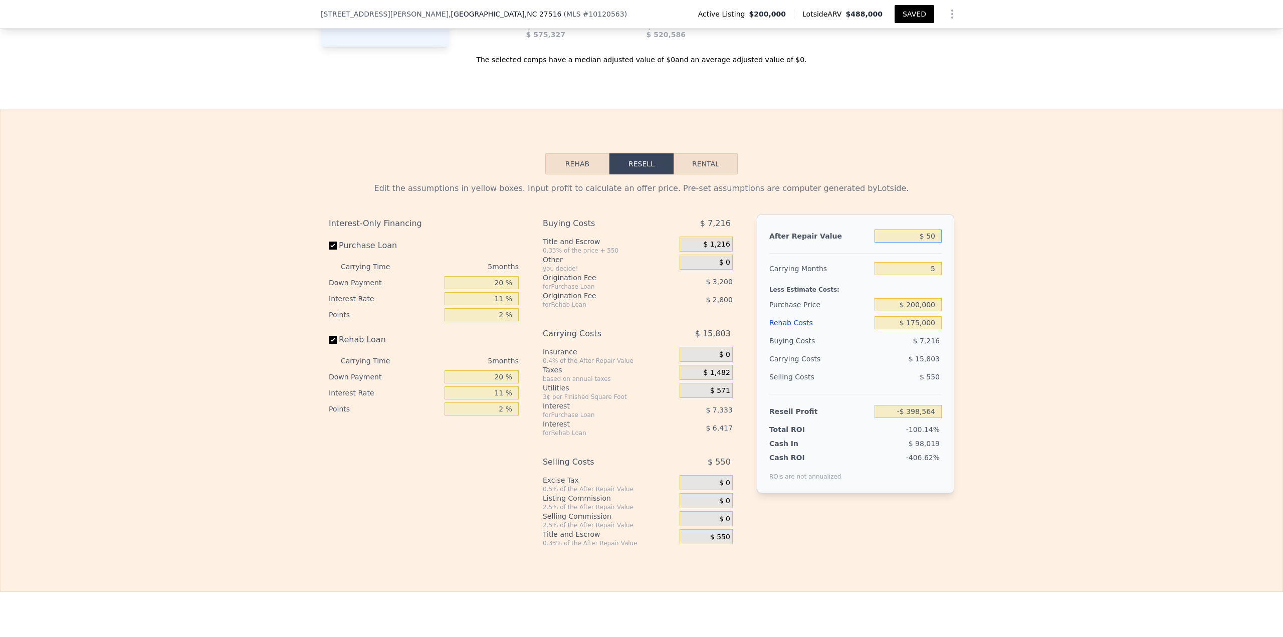
type input "-$ 398,521"
type input "$ 500"
type input "-$ 398,101"
type input "$ 5,000"
type input "-$ 393,869"
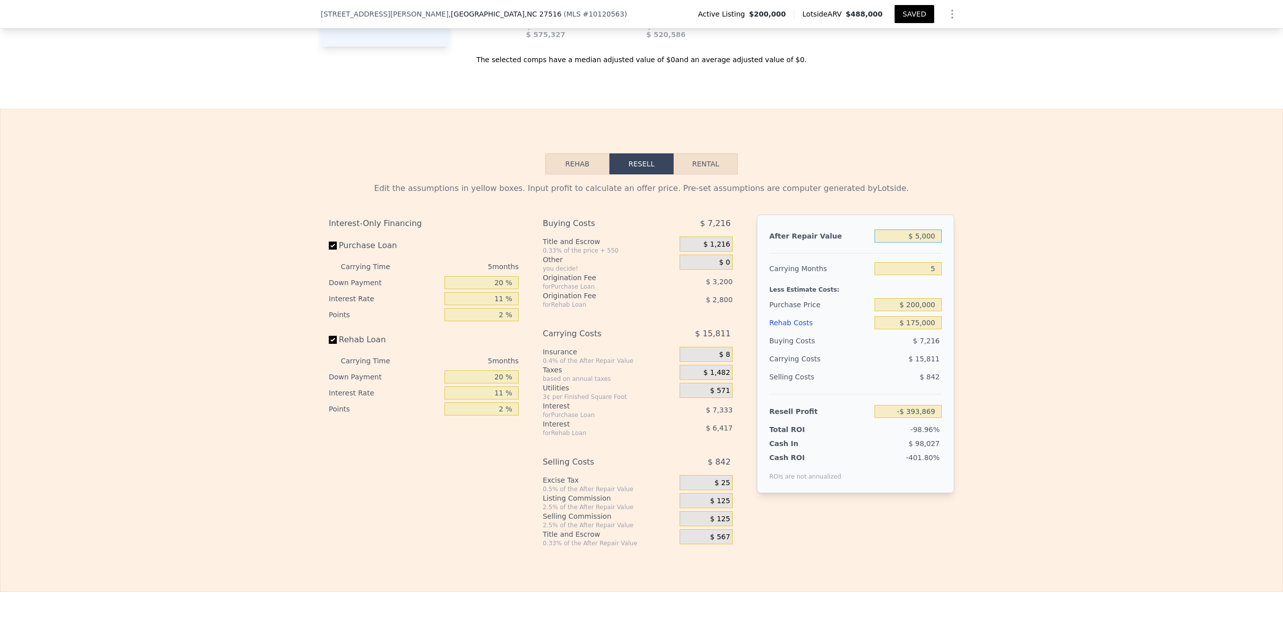
type input "$ 50,000"
type input "-$ 351,569"
type input "$ 500,000"
type input "$ 71,433"
type input "$ 500,000"
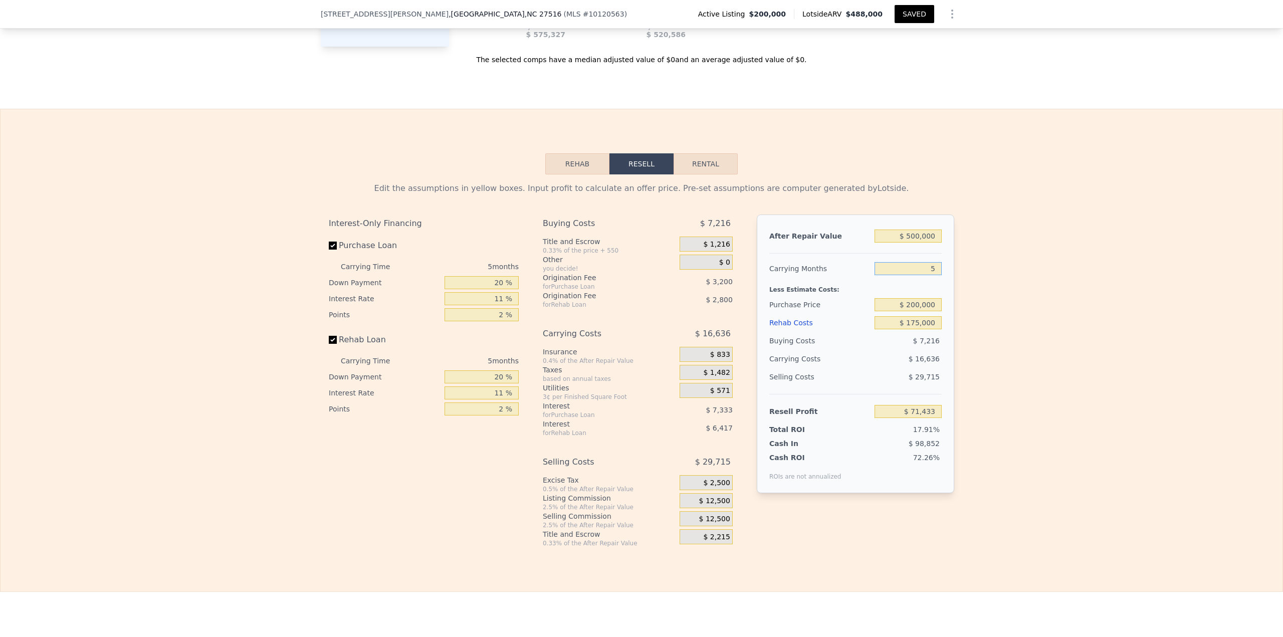
type input "1"
type input "$ 84,742"
type input "12"
type input "$ 48,143"
type input "12"
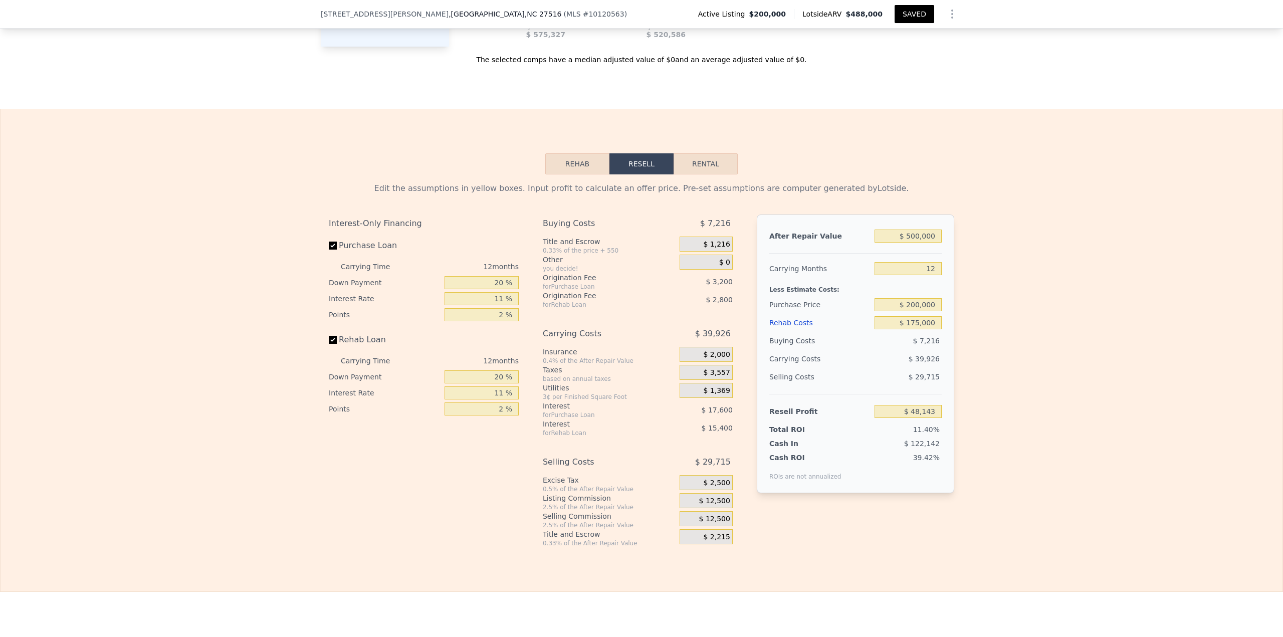
click at [911, 14] on button "SAVED" at bounding box center [915, 14] width 40 height 18
click at [915, 305] on input "$ 200,000" at bounding box center [908, 304] width 67 height 13
type input "$ 175,000"
type input "$ 75,834"
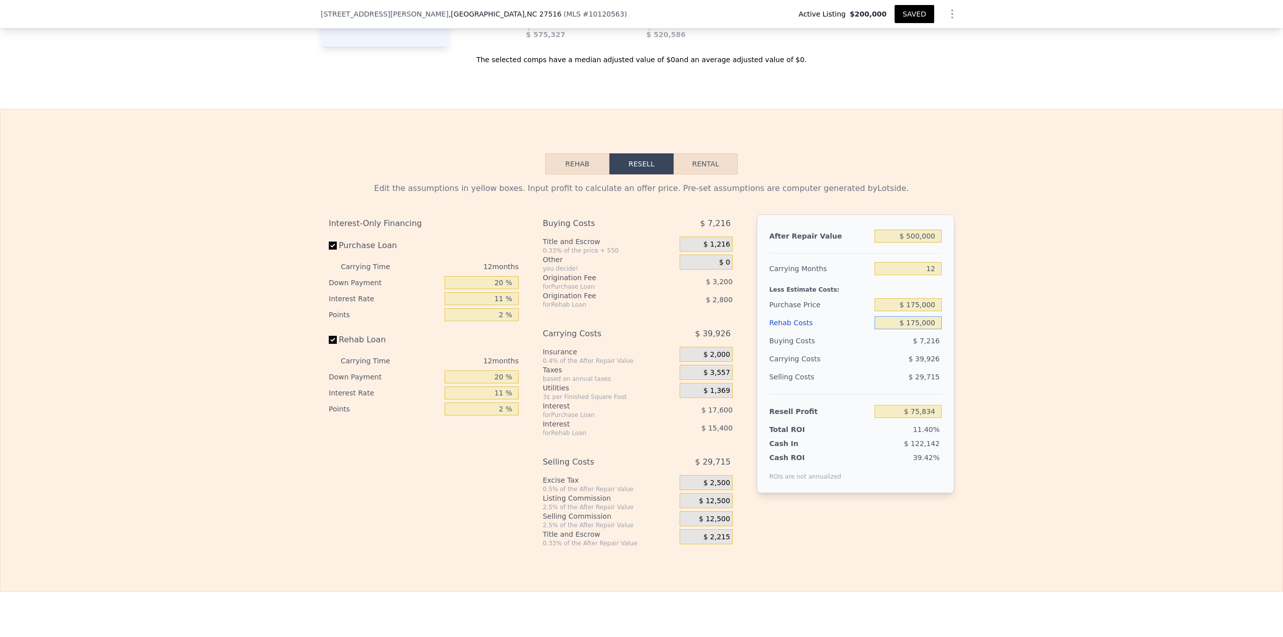
type input "3"
type input "2"
type input "970"
type input "1307"
type input "6534"
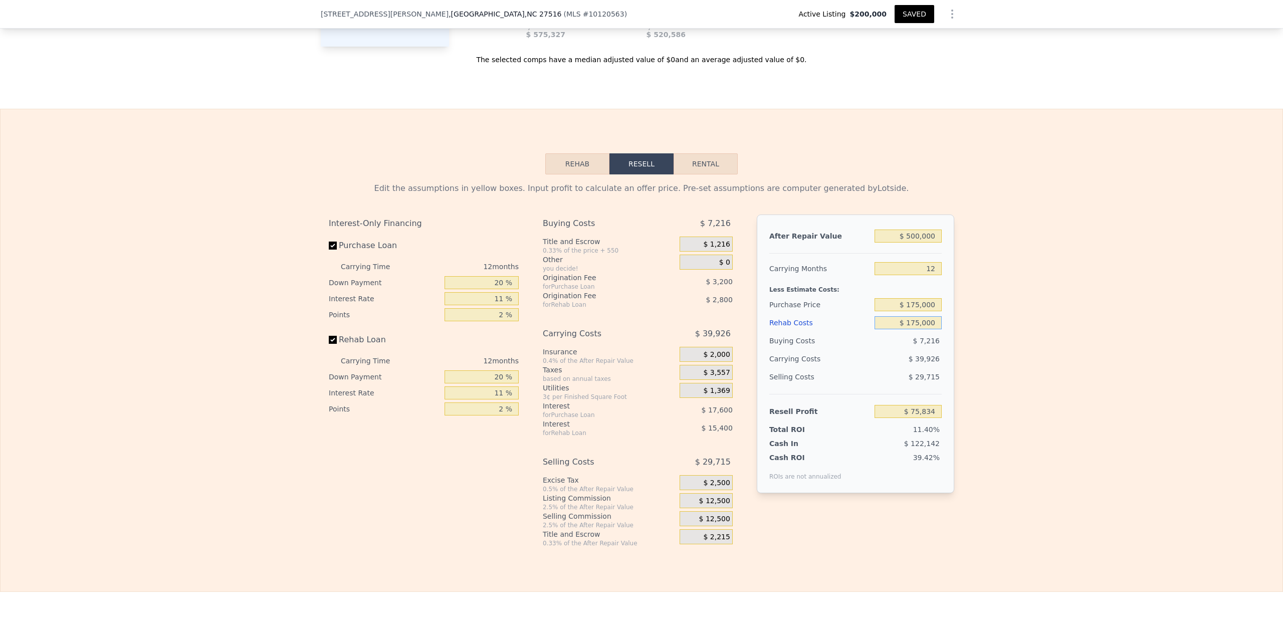
type input "7840.8"
click at [923, 305] on input "$ 175,000" at bounding box center [908, 304] width 67 height 13
click at [918, 323] on input "$ 175,000" at bounding box center [908, 322] width 67 height 13
type input "$ 75,834"
click at [923, 303] on input "$ 175,000" at bounding box center [908, 304] width 67 height 13
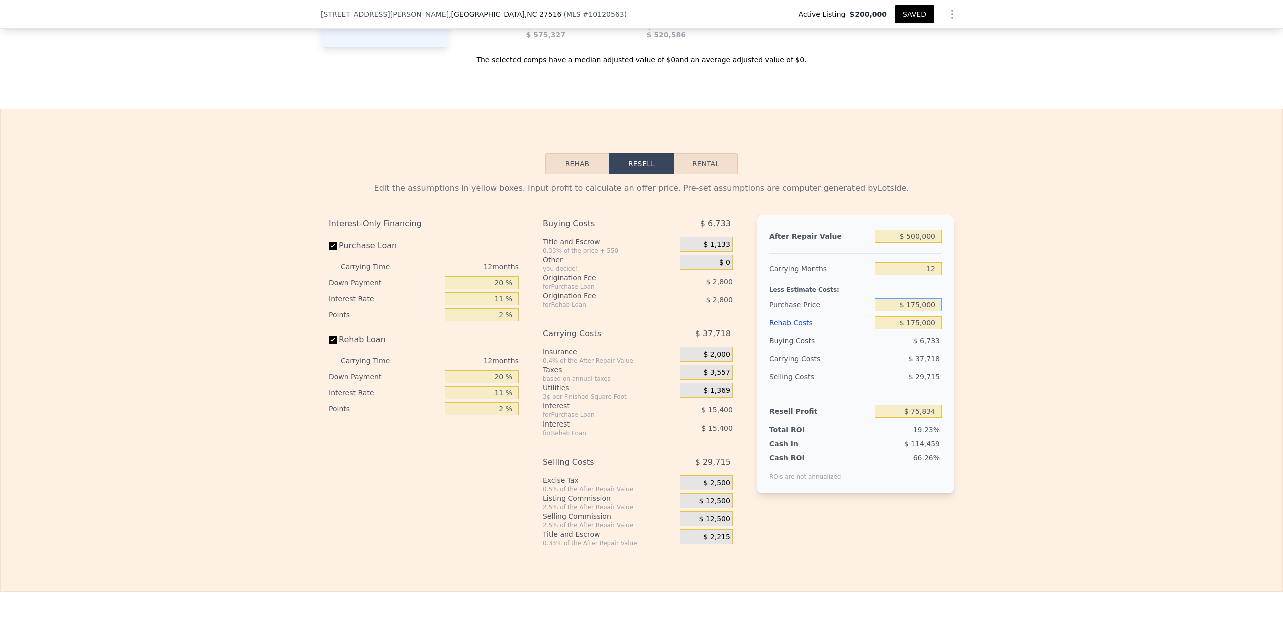
click at [923, 303] on input "$ 175,000" at bounding box center [908, 304] width 67 height 13
click at [916, 12] on button "SAVED" at bounding box center [915, 14] width 40 height 18
click at [912, 12] on button "SAVED" at bounding box center [915, 14] width 40 height 18
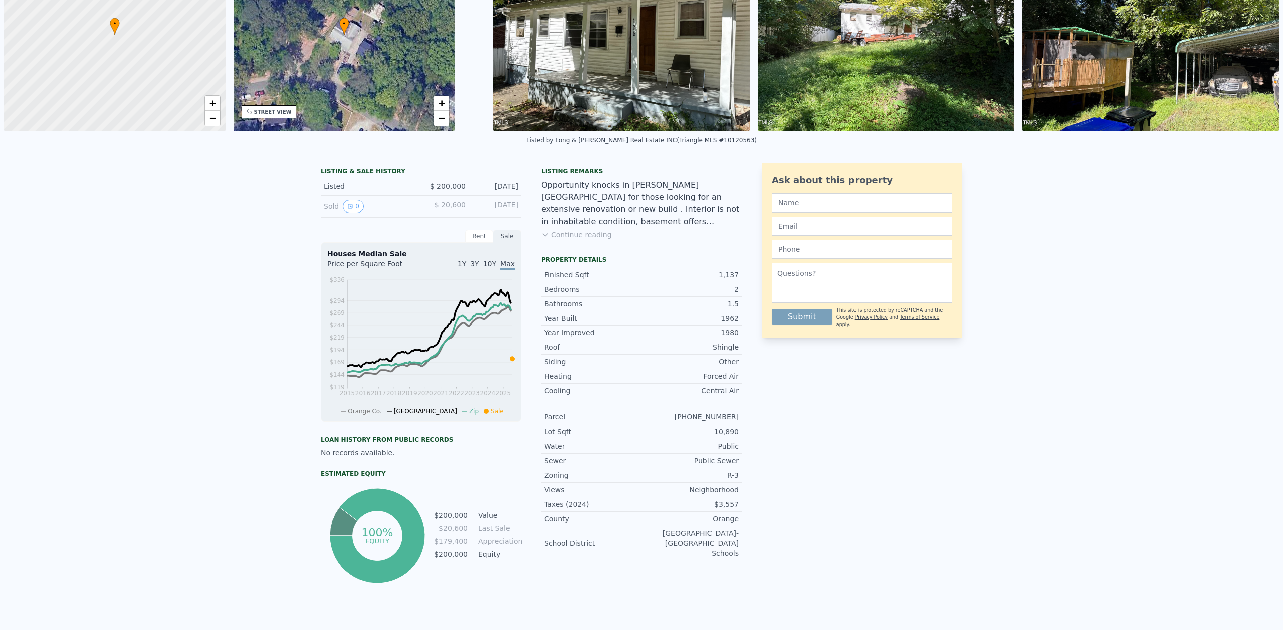
scroll to position [0, 0]
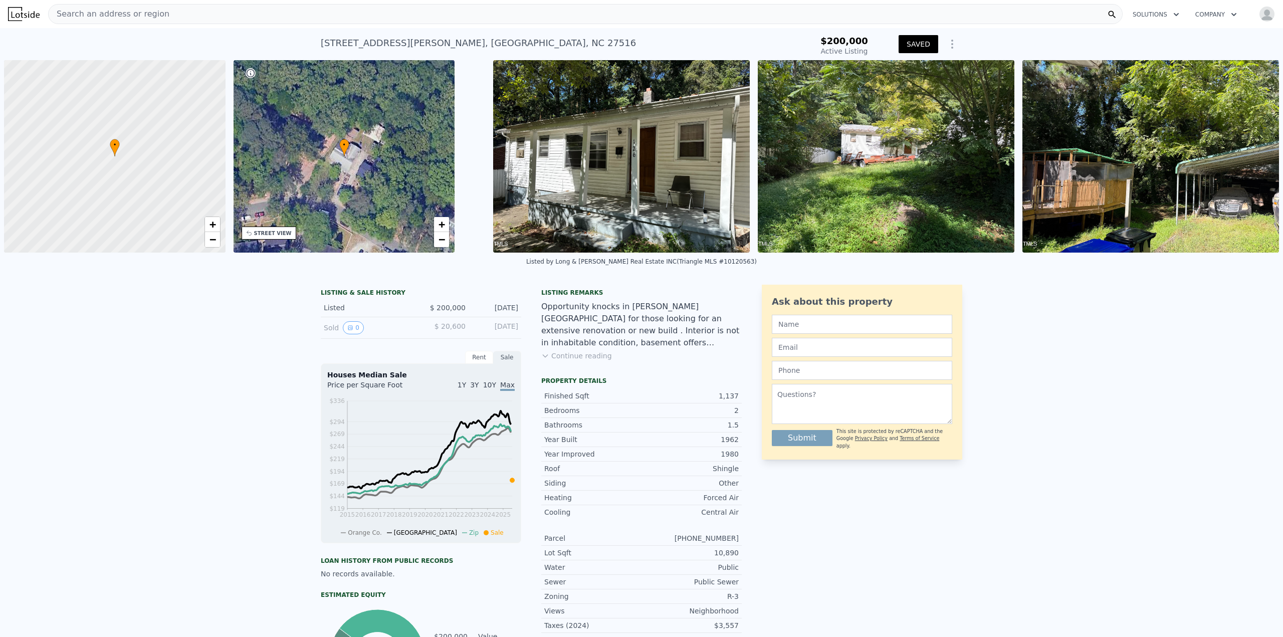
click at [227, 18] on div "Search an address or region" at bounding box center [585, 14] width 1075 height 20
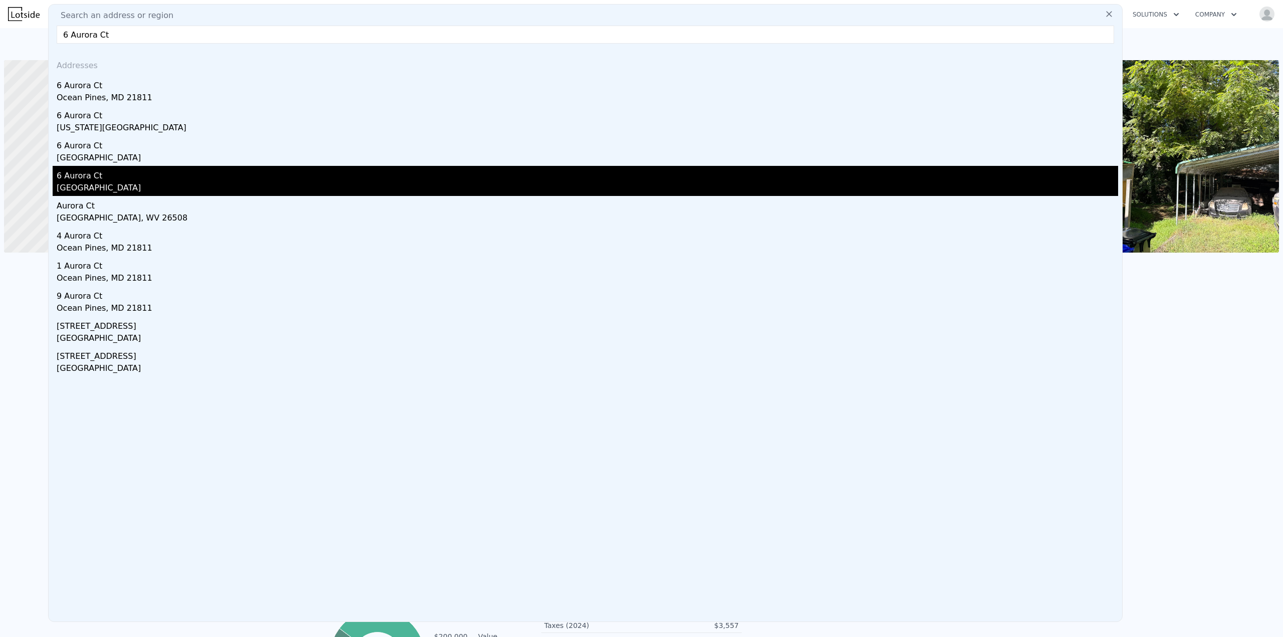
type input "6 Aurora Ct"
click at [100, 173] on div "6 Aurora Ct" at bounding box center [588, 174] width 1062 height 16
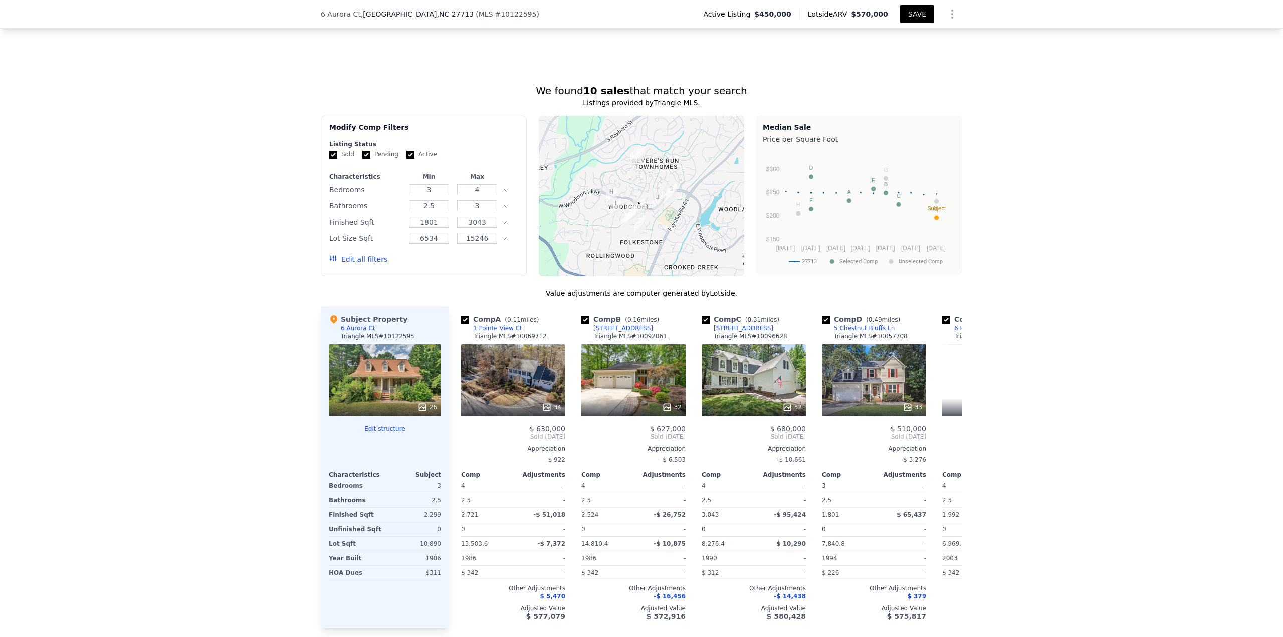
scroll to position [707, 0]
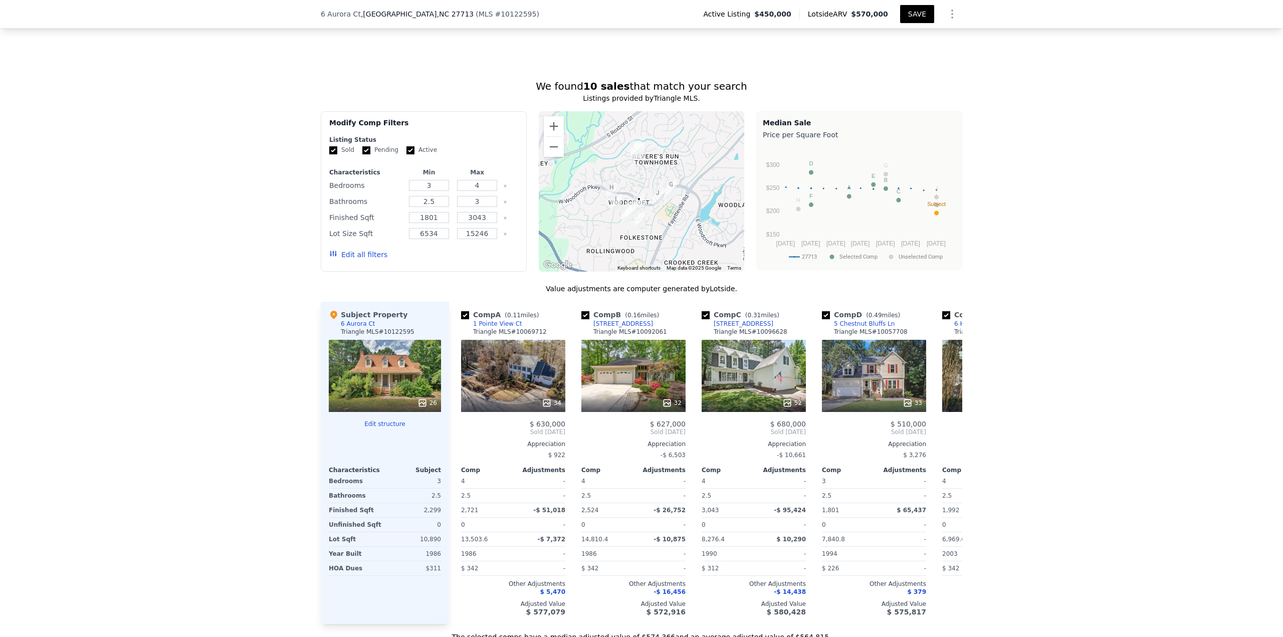
click at [355, 260] on button "Edit all filters" at bounding box center [358, 255] width 58 height 10
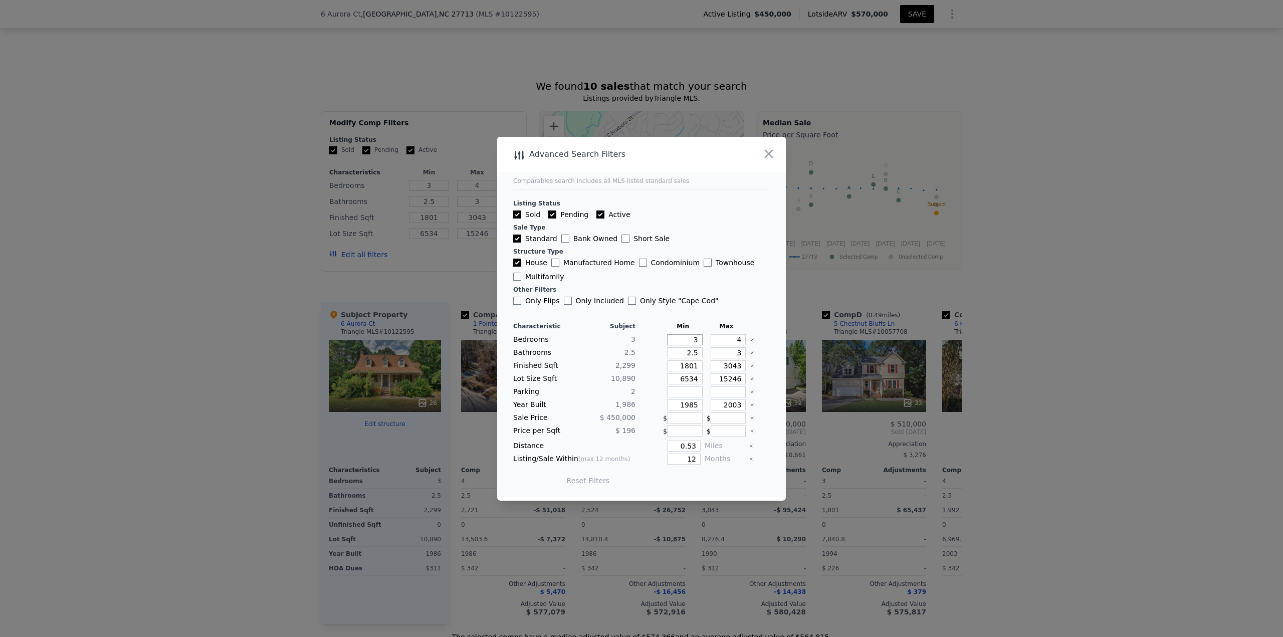
drag, startPoint x: 731, startPoint y: 332, endPoint x: 748, endPoint y: 312, distance: 25.9
click at [747, 323] on div "Characteristic Subject Min Max Bedrooms 3 3 4 Bathrooms 2.5 2.5 3 Finished Sqft…" at bounding box center [641, 408] width 257 height 172
type input "2"
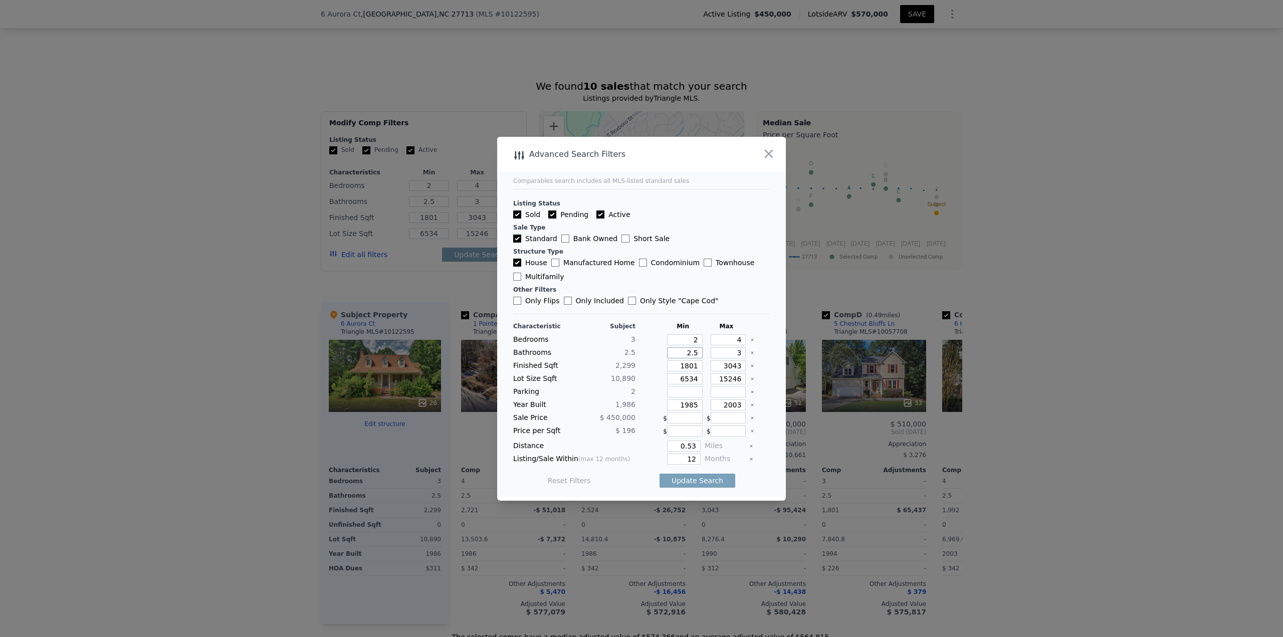
type input "1"
type input "1.54"
type input "1.5"
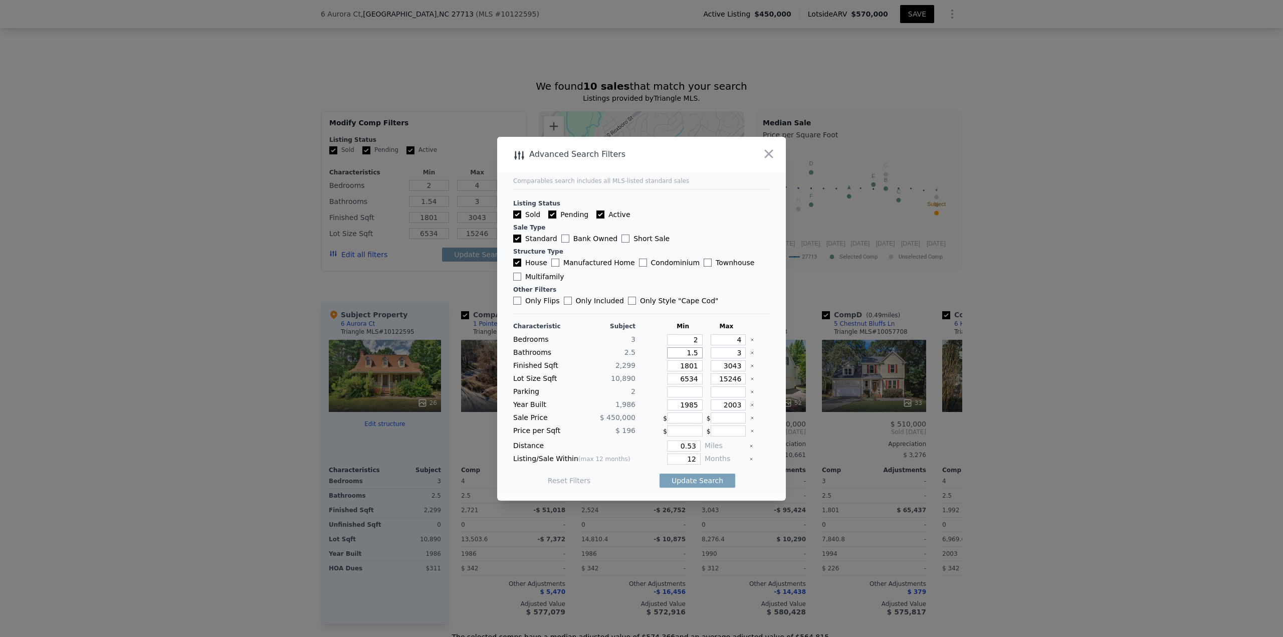
type input "1.5"
type input "3.5"
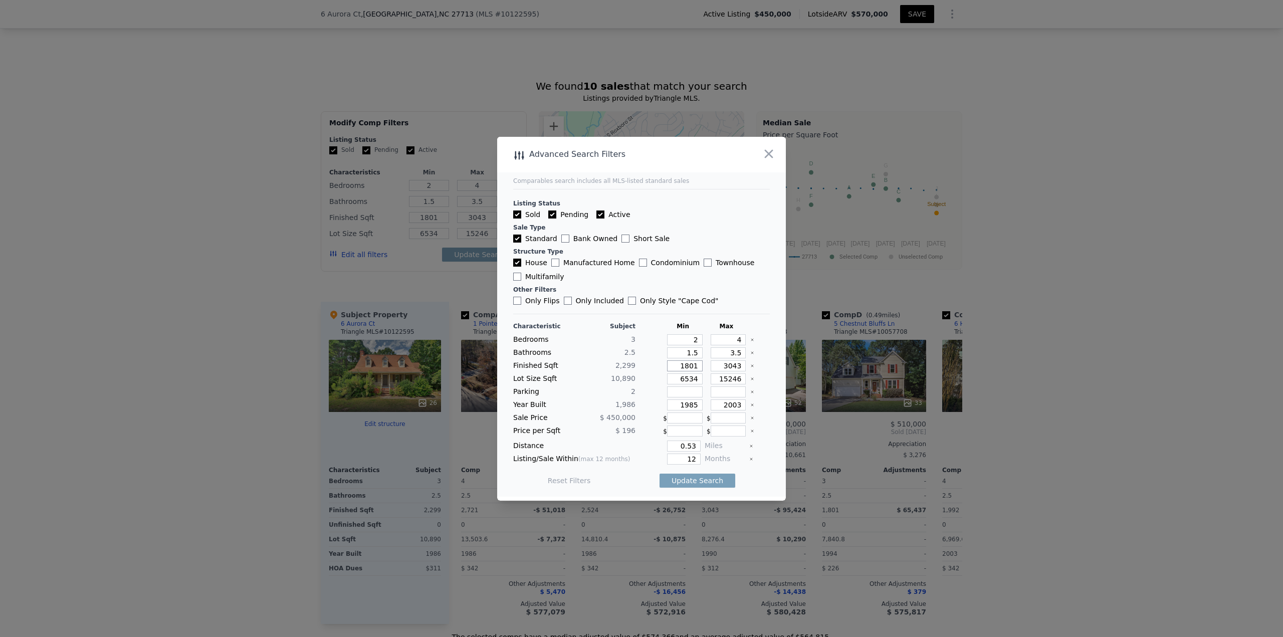
type input "2"
type input "20"
type input "204"
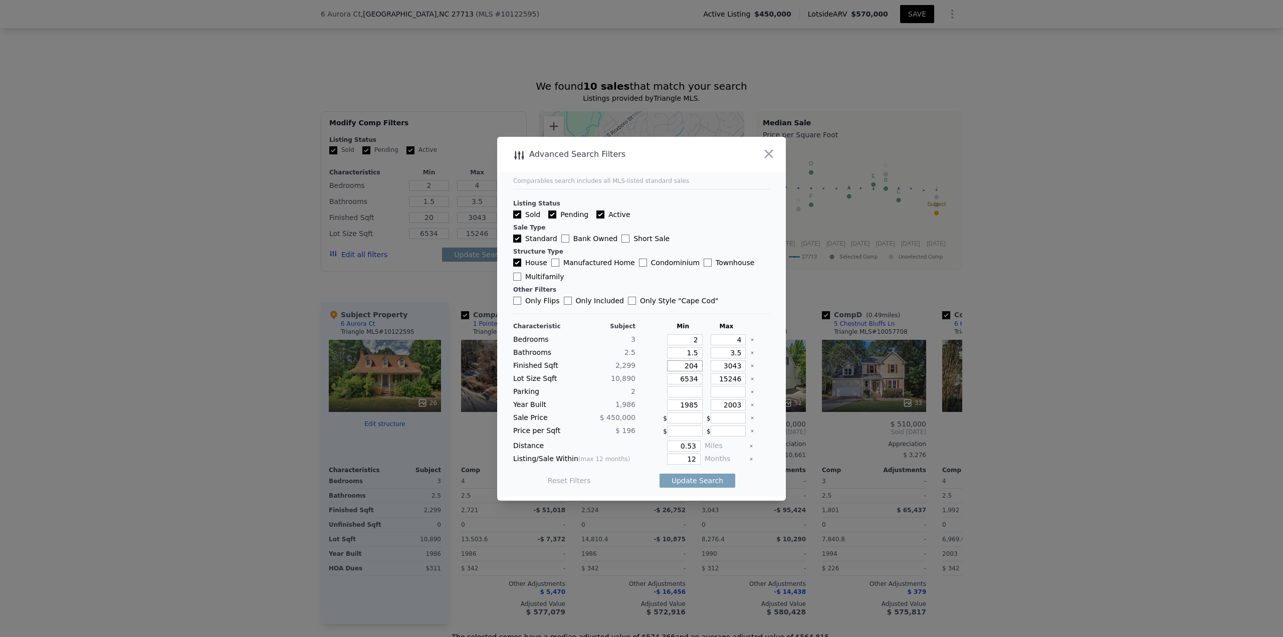
type input "204"
type input "2049"
type input "2"
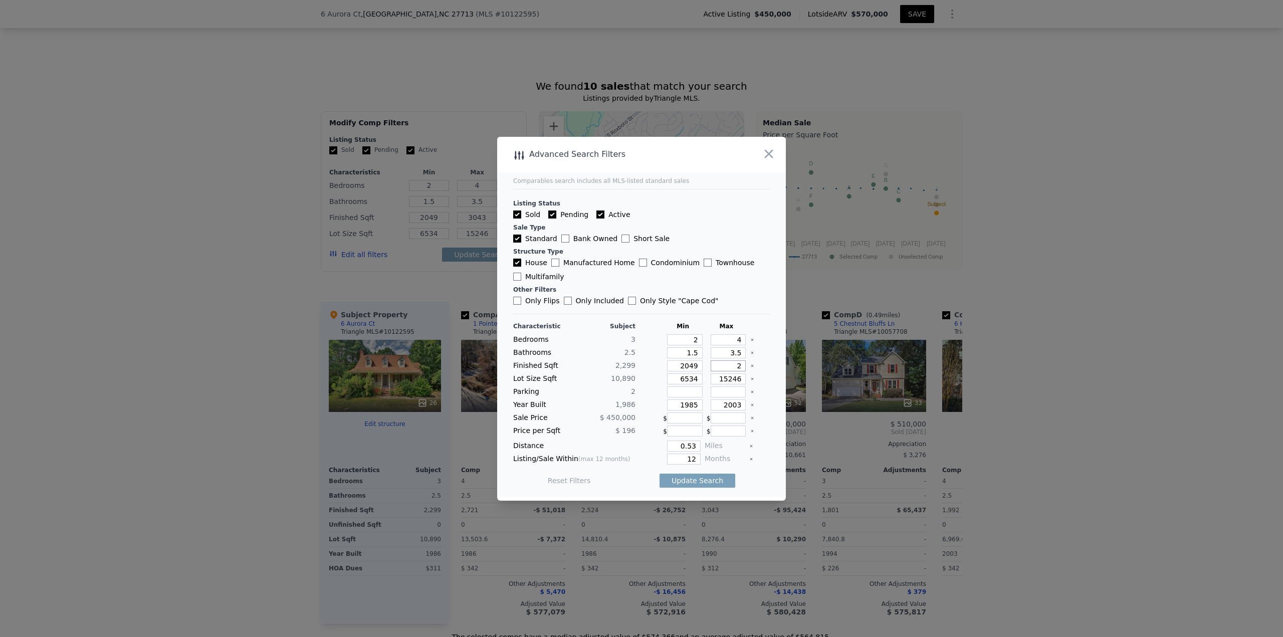
type input "2"
type input "25"
type input "254"
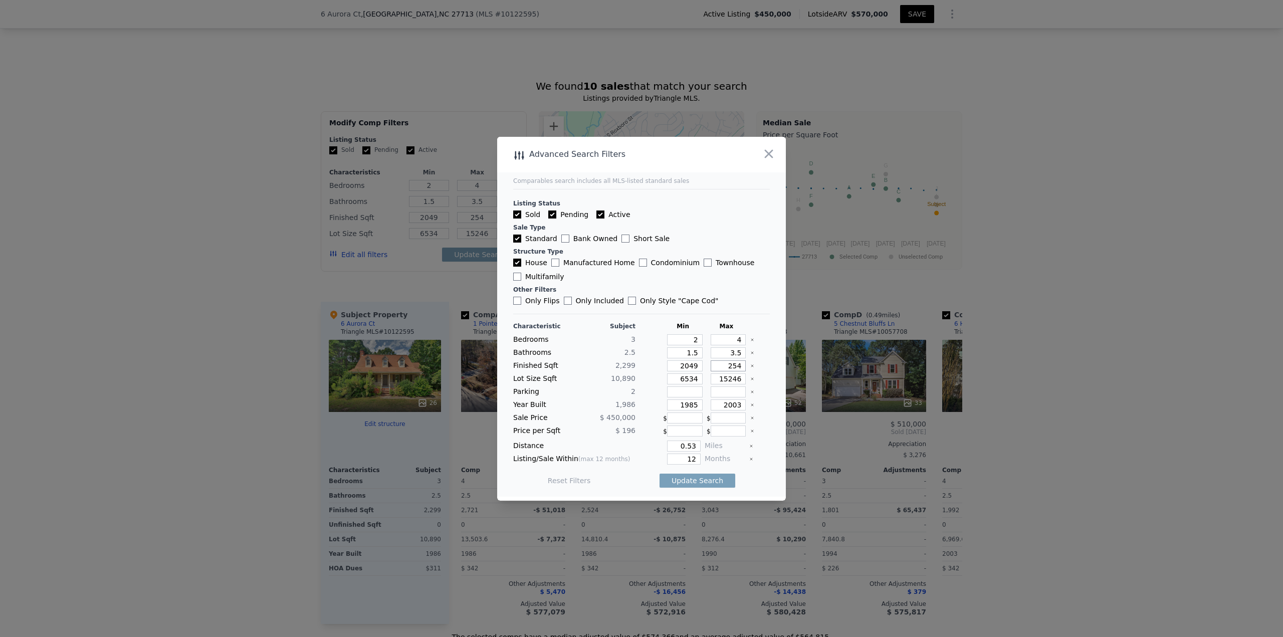
type input "2549"
type input "2"
type input "25"
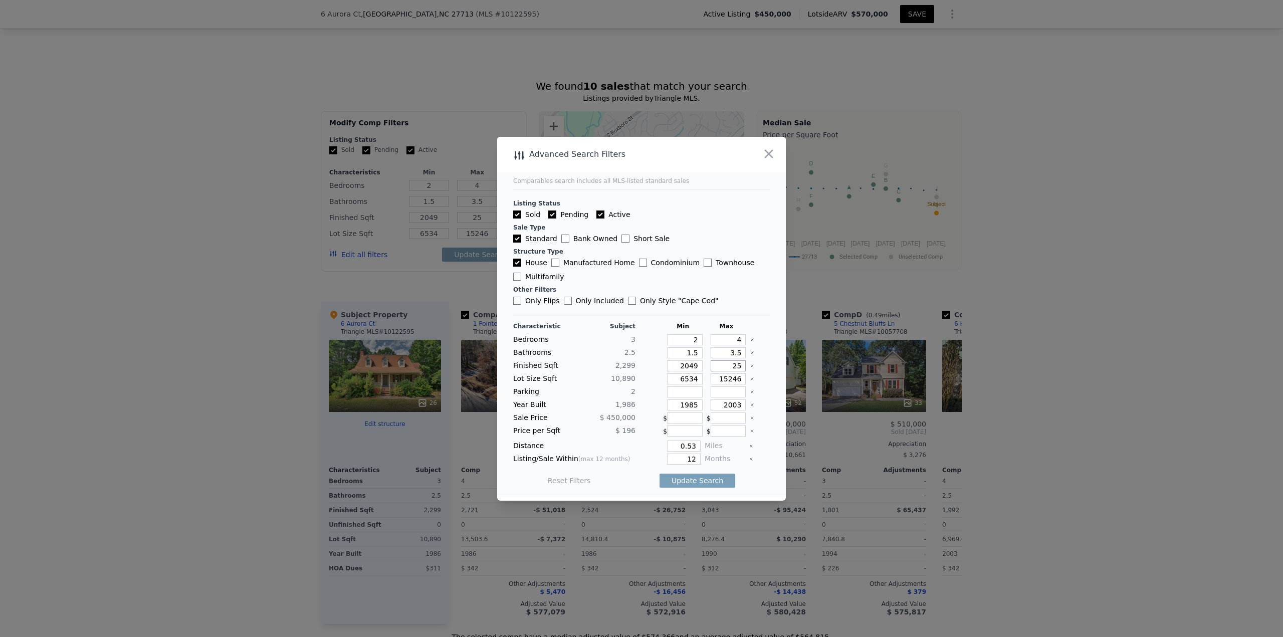
type input "254"
type input "2549"
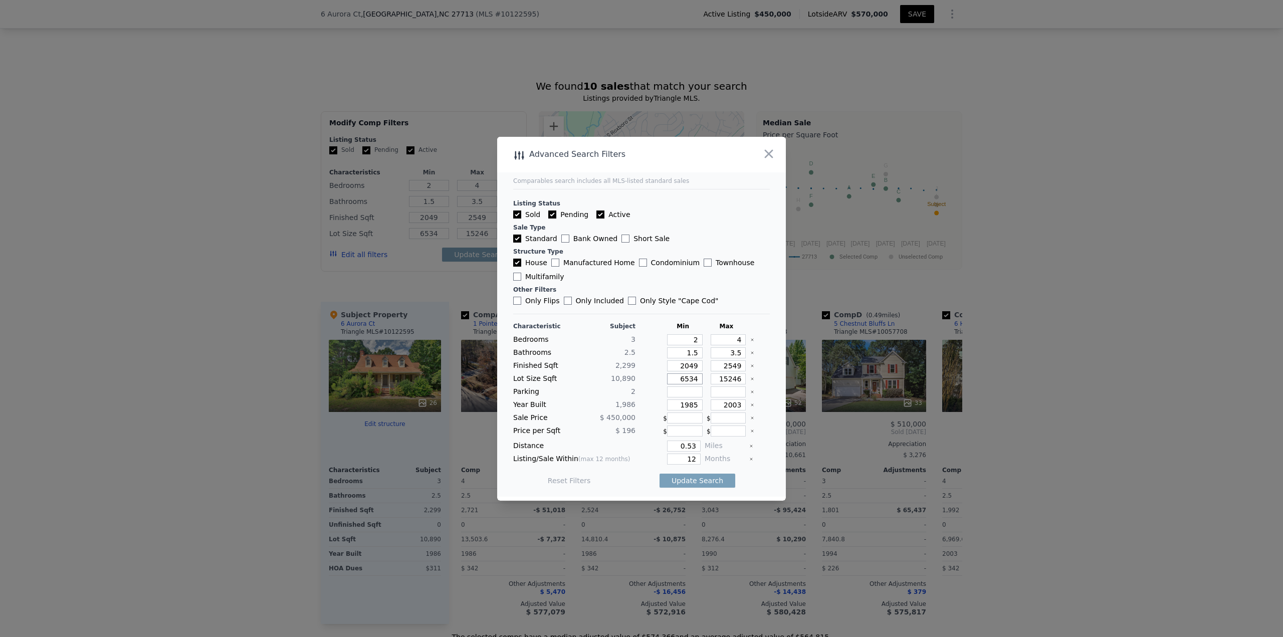
type input "6"
type input "65"
type input "653"
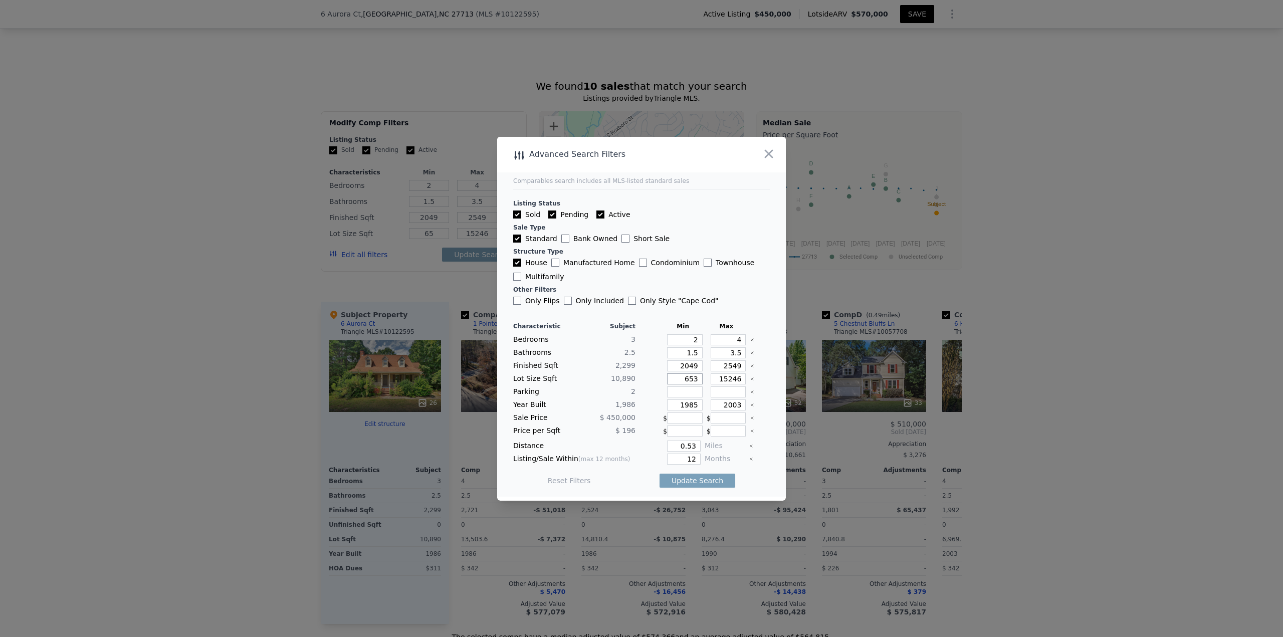
type input "653"
type input "6530"
type input "1"
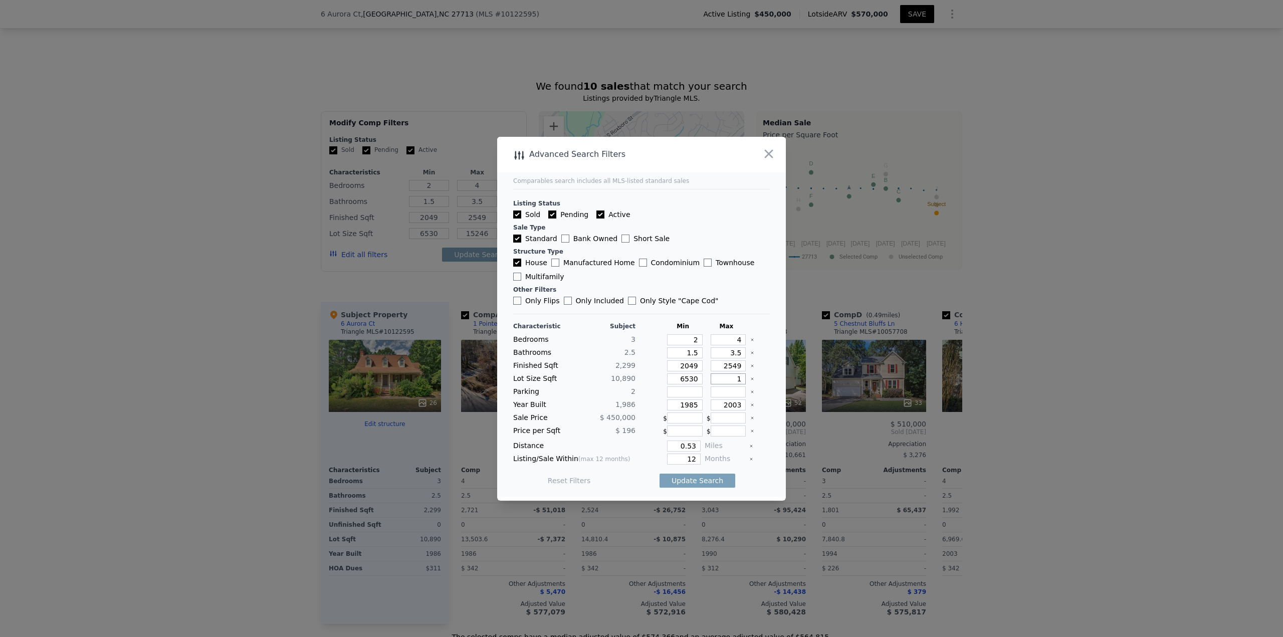
type input "1"
type input "15"
type input "152"
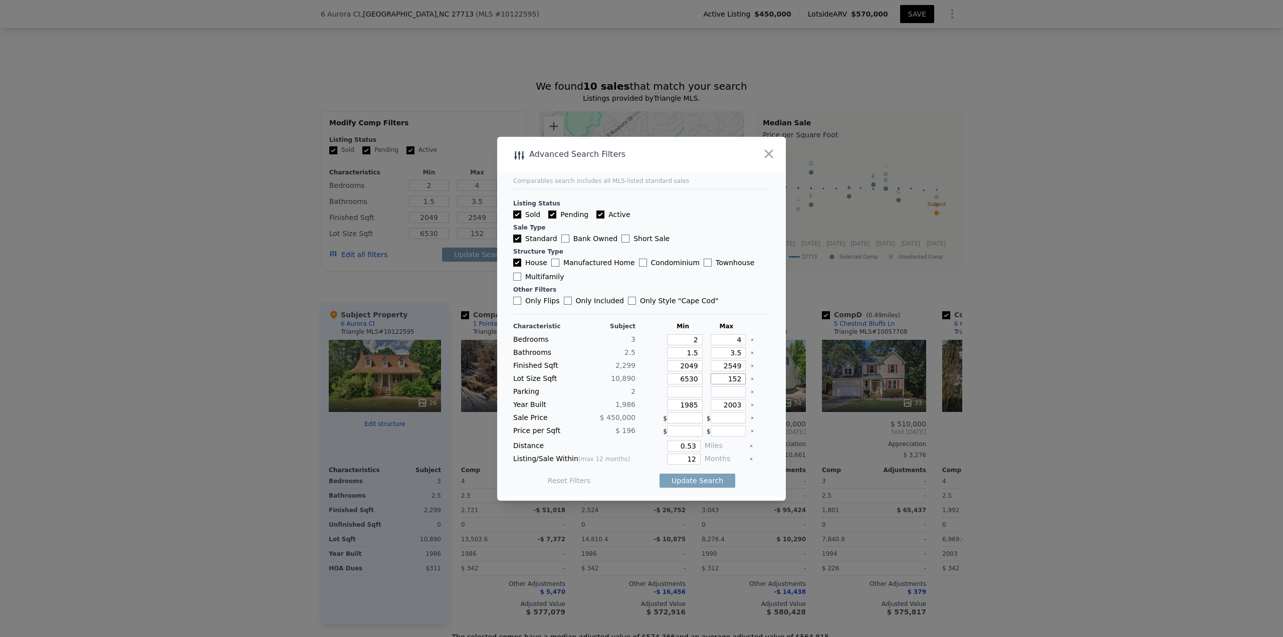
type input "1525"
type input "15250"
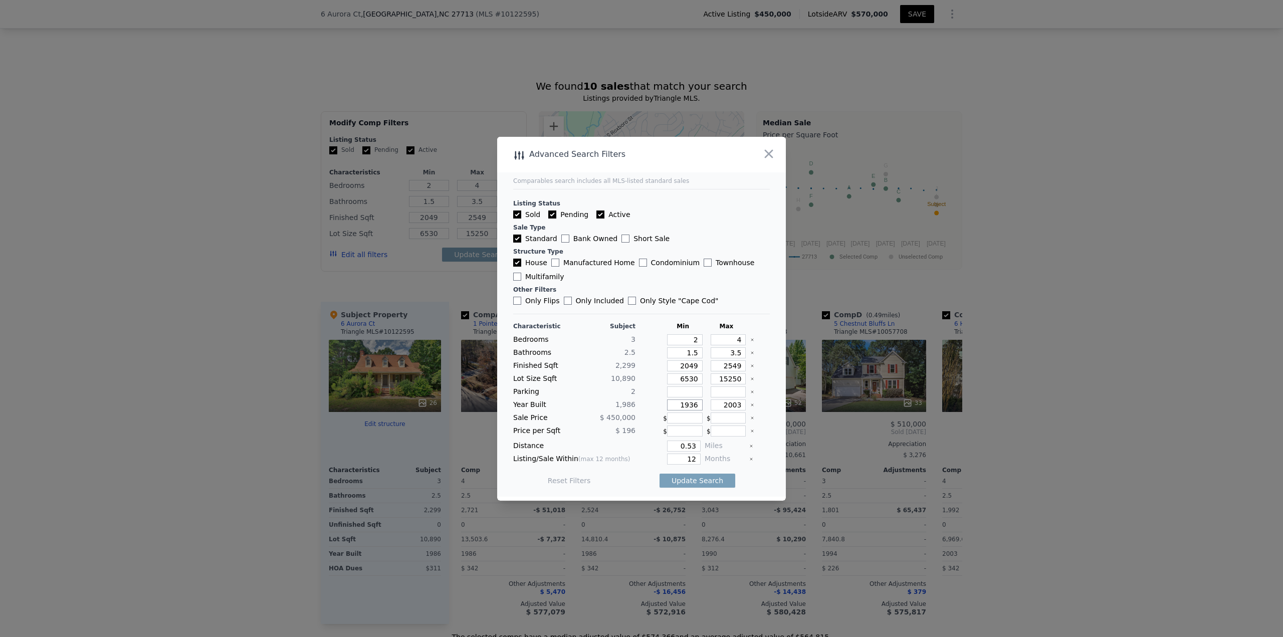
type input "1936"
type input "2015"
type input "0.5"
type input "6"
click at [702, 485] on button "Update Search" at bounding box center [698, 481] width 76 height 14
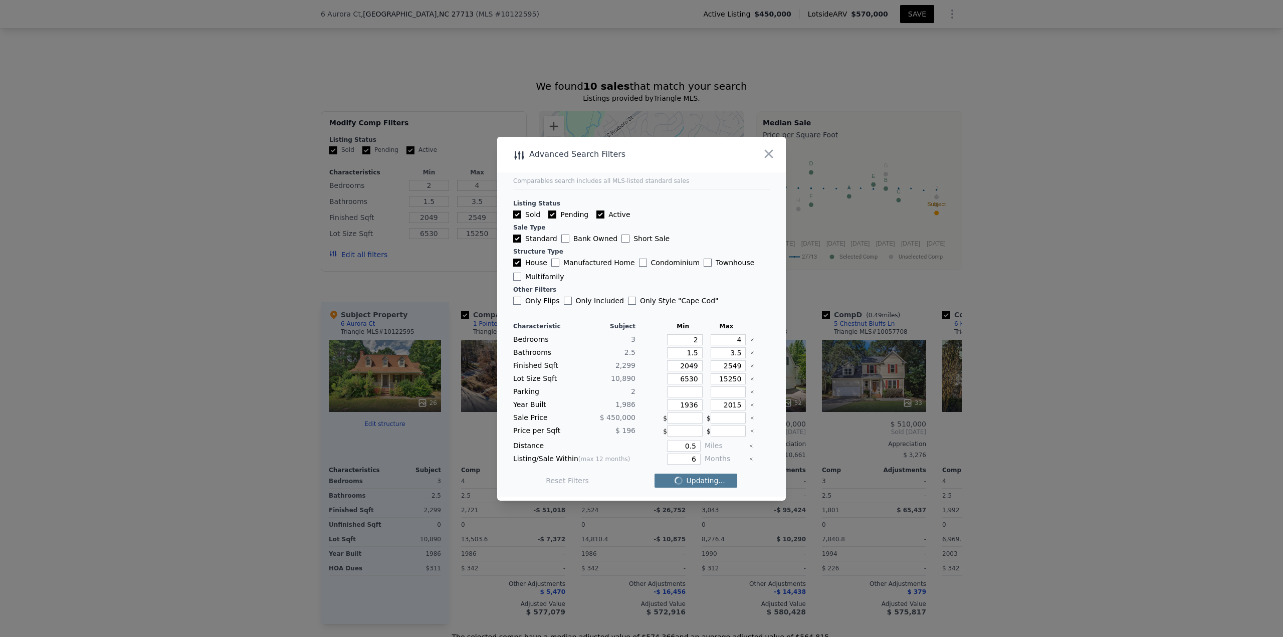
checkbox input "false"
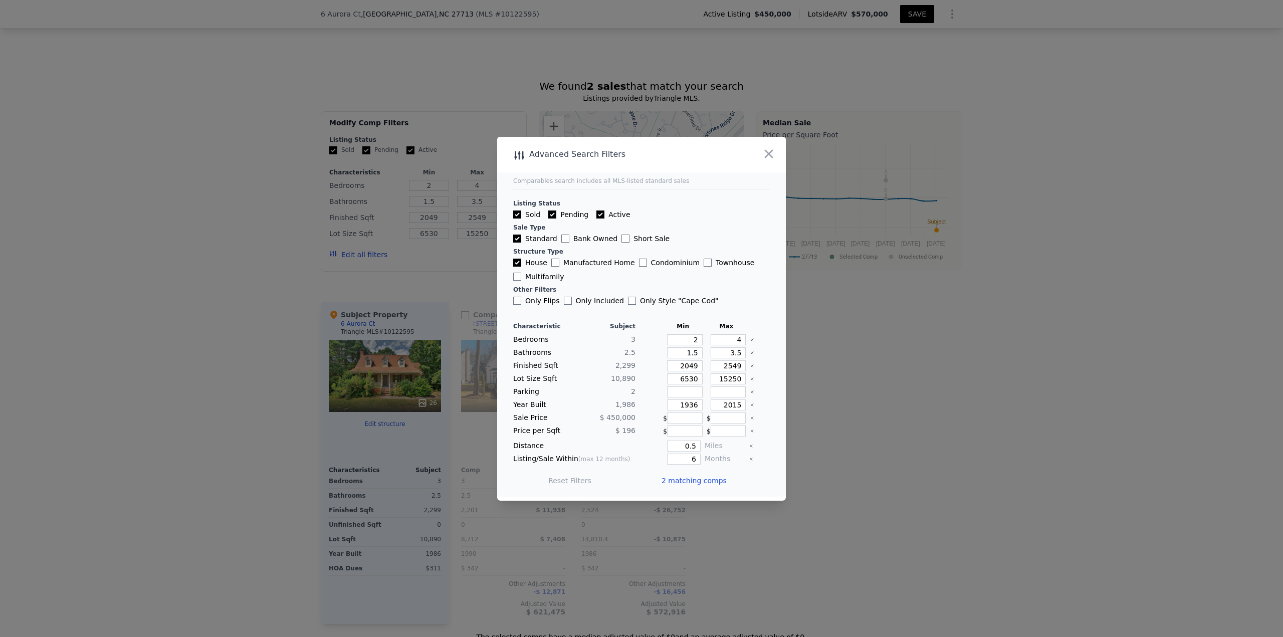
click at [700, 478] on span "2 matching comps" at bounding box center [694, 481] width 65 height 10
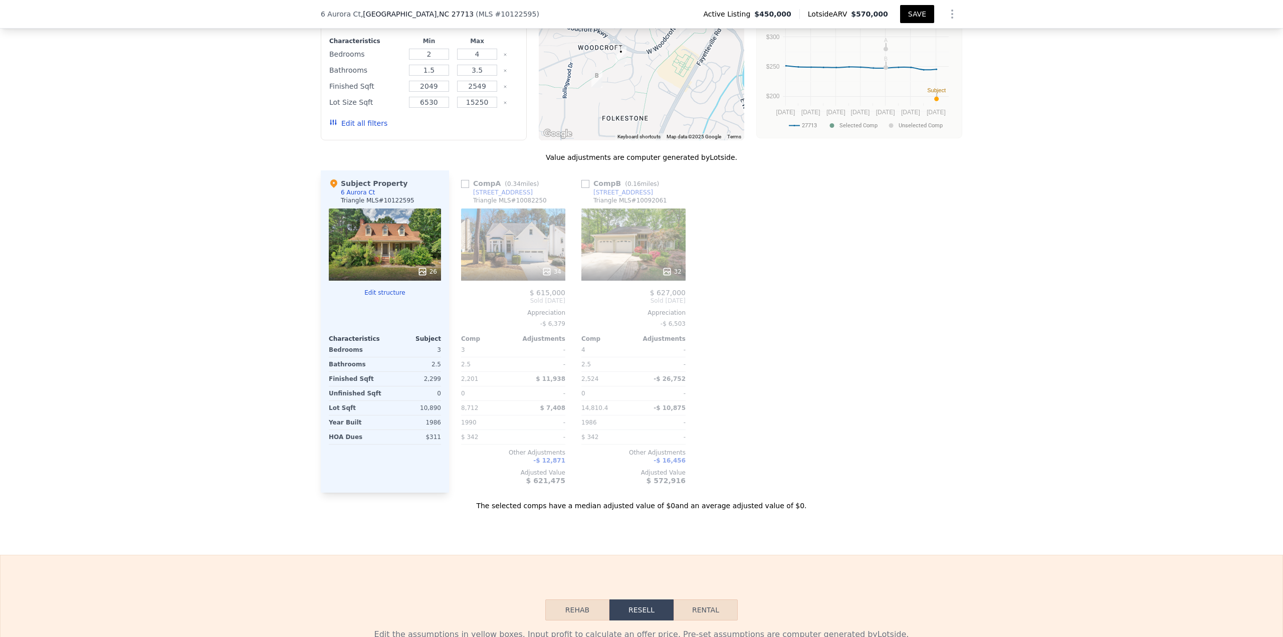
scroll to position [886, 0]
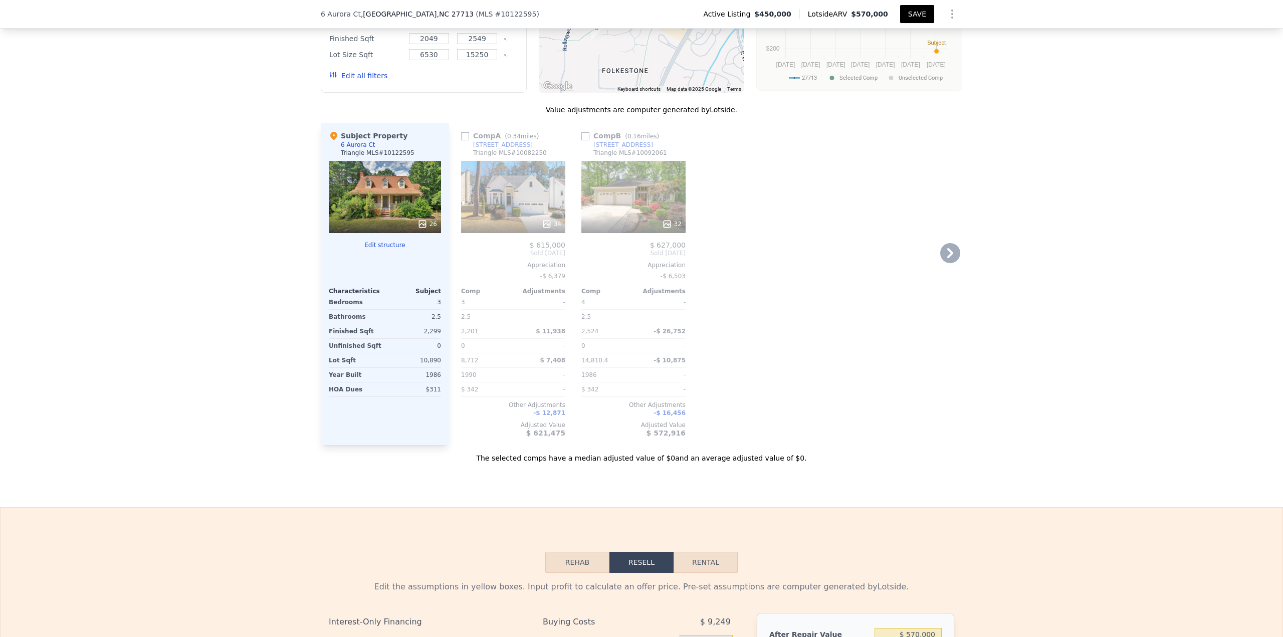
click at [547, 227] on icon at bounding box center [546, 224] width 7 height 7
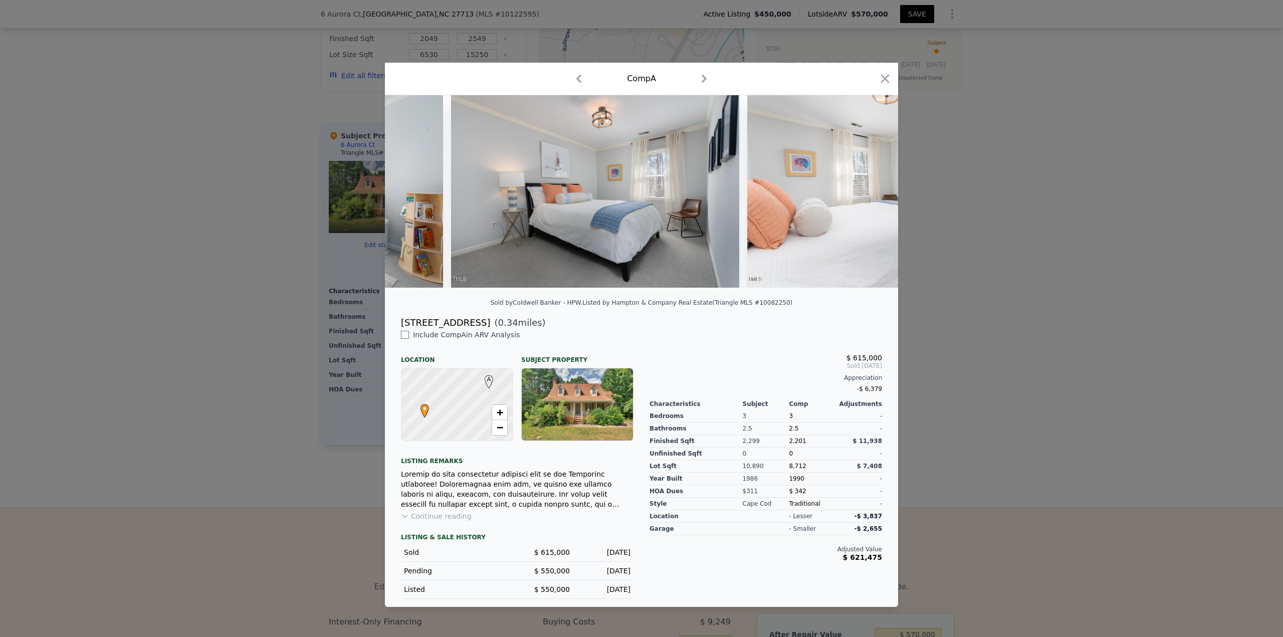
scroll to position [0, 8186]
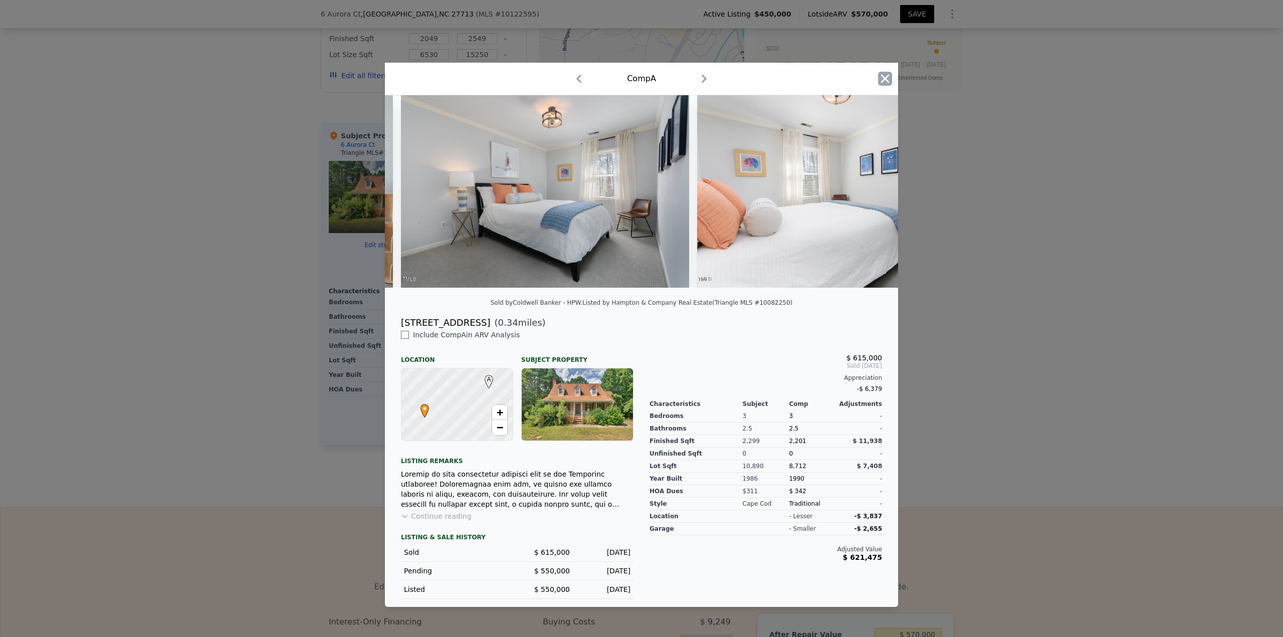
click at [888, 75] on icon "button" at bounding box center [885, 79] width 9 height 9
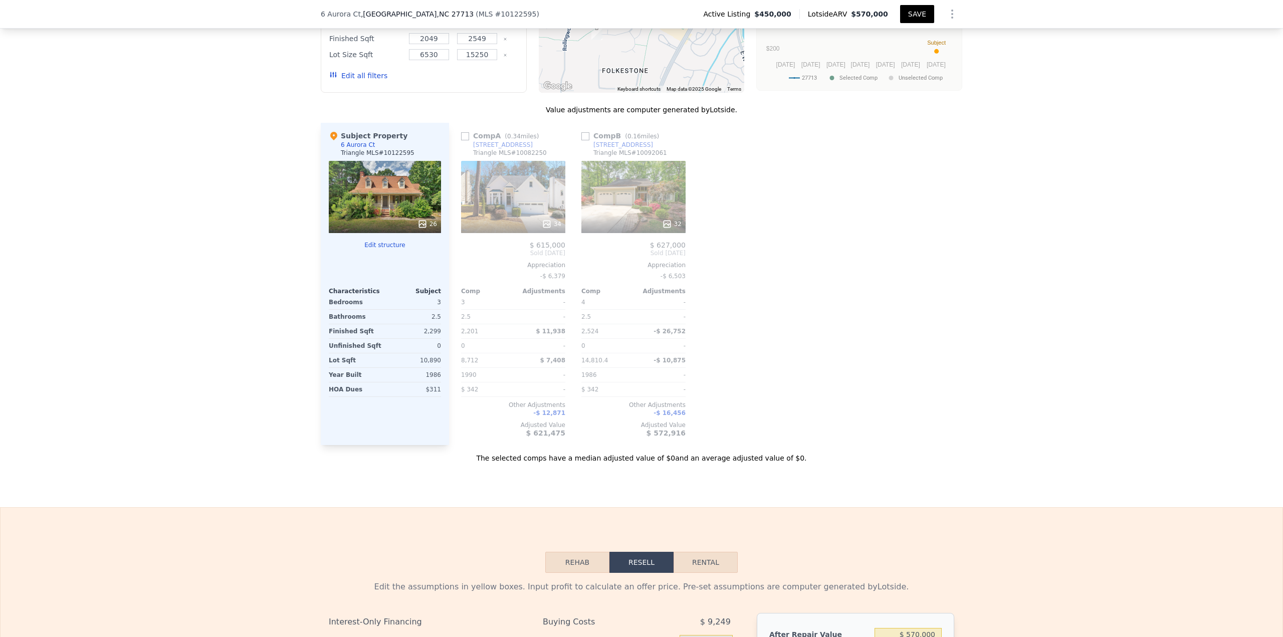
click at [420, 229] on icon at bounding box center [423, 224] width 10 height 10
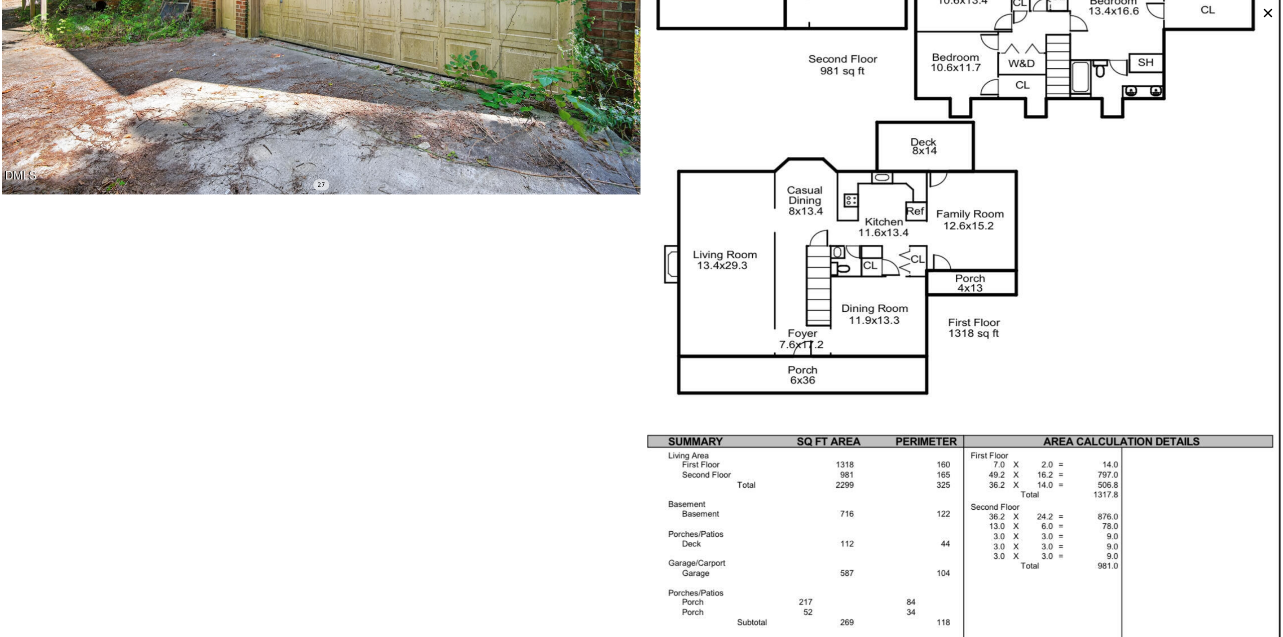
scroll to position [5109, 0]
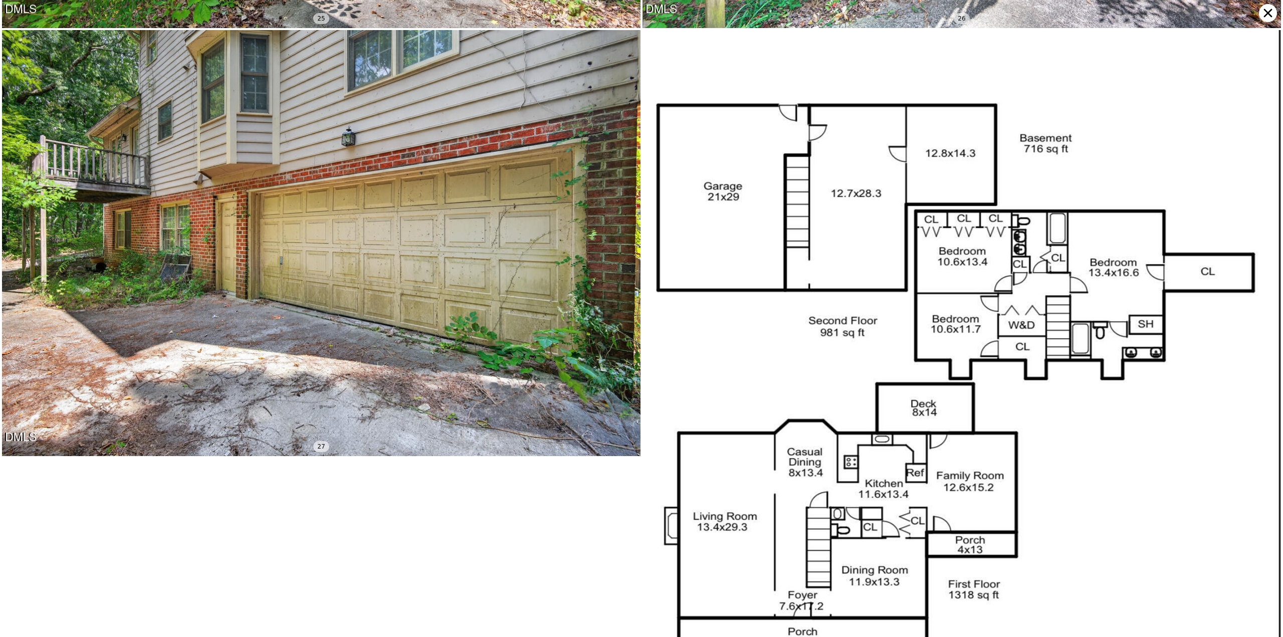
click at [1274, 14] on icon at bounding box center [1268, 13] width 18 height 18
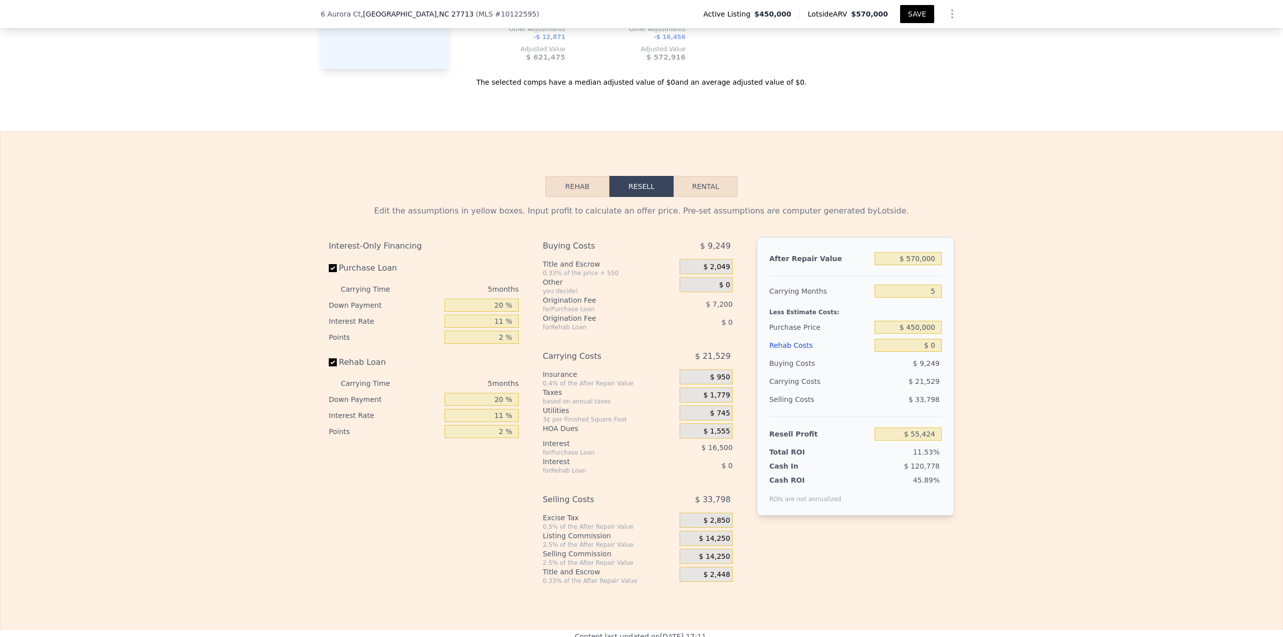
scroll to position [1264, 0]
click at [548, 186] on button "Rehab" at bounding box center [577, 184] width 64 height 21
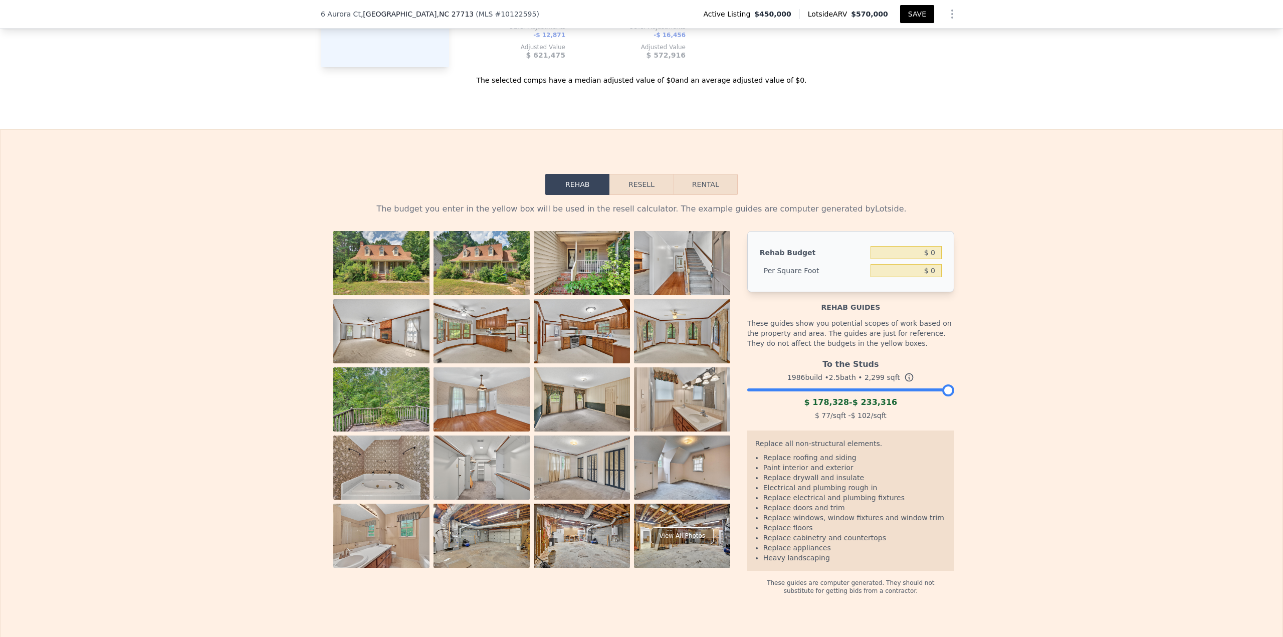
type input "3"
type input "2.5"
type input "3"
type input "1801"
type input "3043"
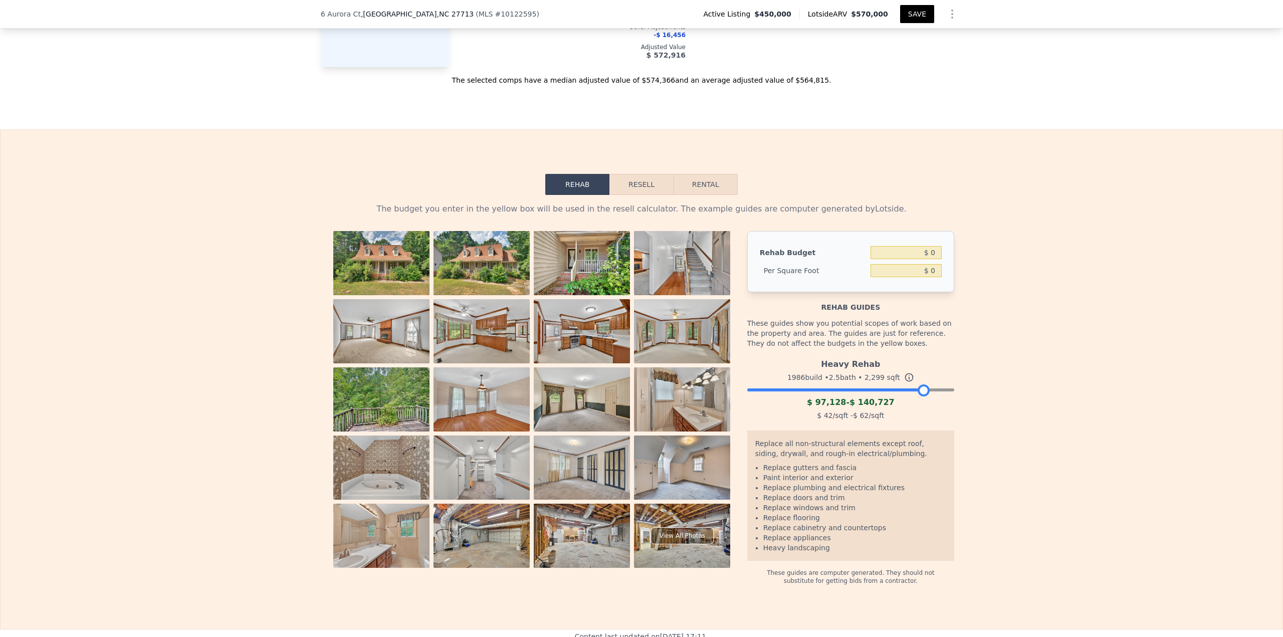
click at [920, 390] on div at bounding box center [850, 387] width 207 height 6
click at [930, 259] on input "$ 0" at bounding box center [906, 252] width 71 height 13
click at [632, 195] on button "Resell" at bounding box center [642, 184] width 64 height 21
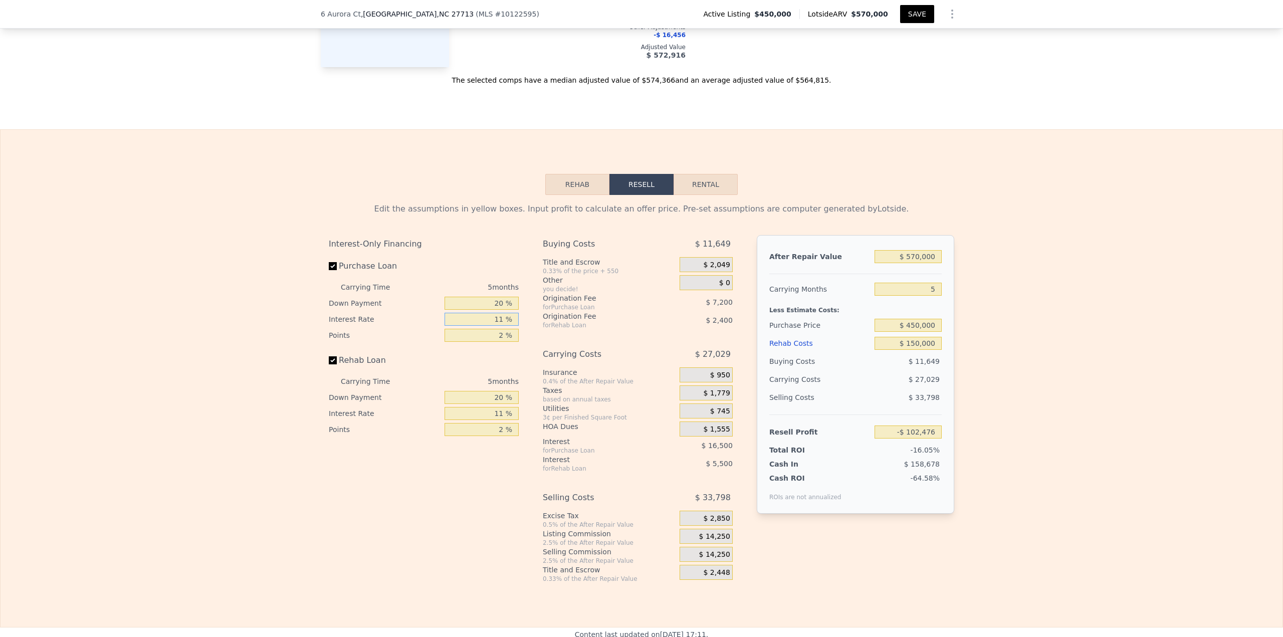
drag, startPoint x: 515, startPoint y: 338, endPoint x: 528, endPoint y: 337, distance: 13.6
click at [528, 337] on div "Interest-Only Financing Purchase Loan Carrying Time 5 months Down Payment 20 % …" at bounding box center [642, 409] width 626 height 348
click at [913, 263] on input "$ 570,000" at bounding box center [908, 256] width 67 height 13
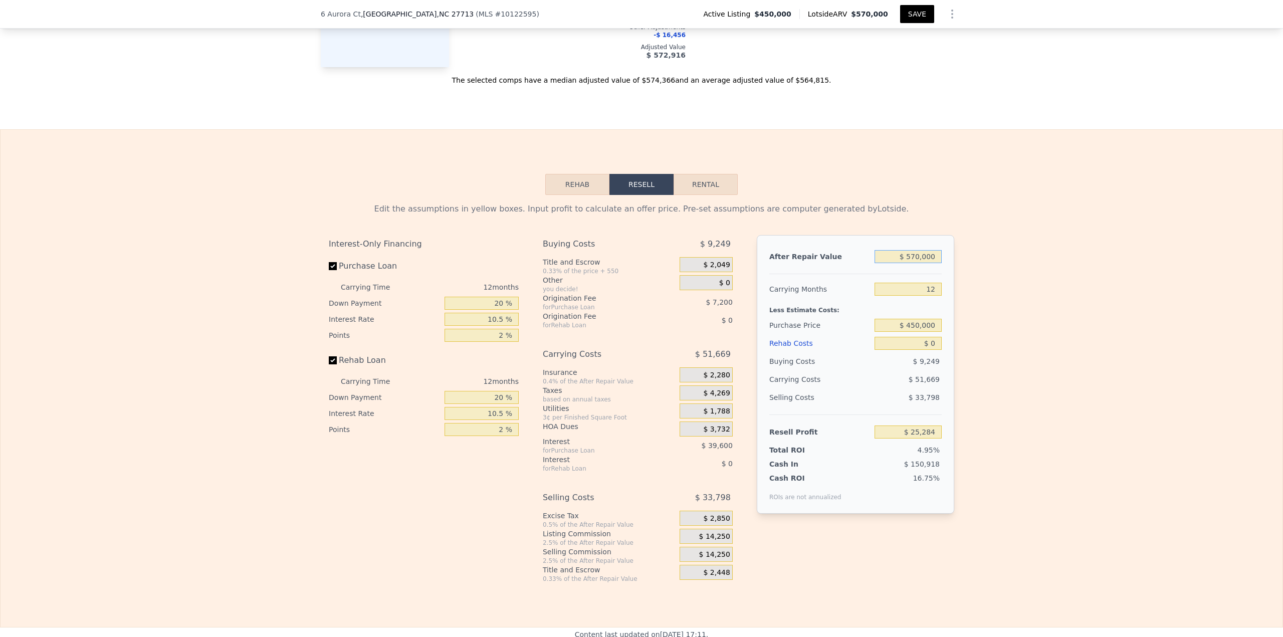
click at [913, 263] on input "$ 570,000" at bounding box center [908, 256] width 67 height 13
click at [916, 332] on input "$ 450,000" at bounding box center [908, 325] width 67 height 13
click at [921, 15] on button "SAVE" at bounding box center [917, 14] width 34 height 18
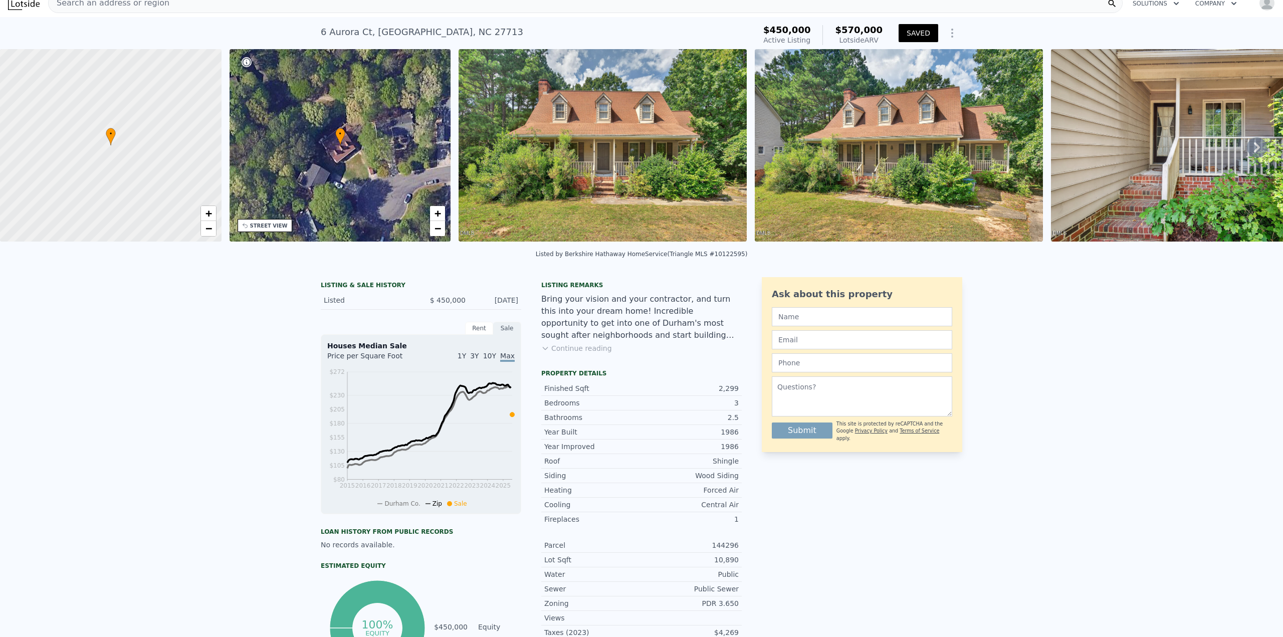
scroll to position [0, 0]
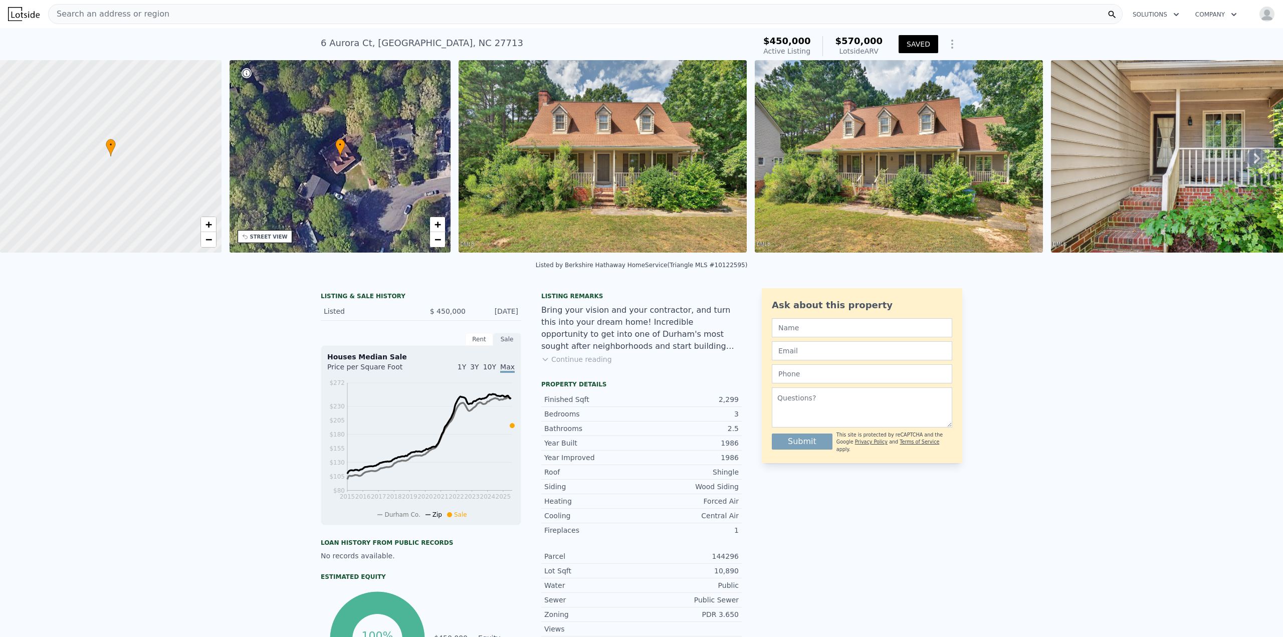
click at [356, 18] on div "Search an address or region" at bounding box center [585, 14] width 1075 height 20
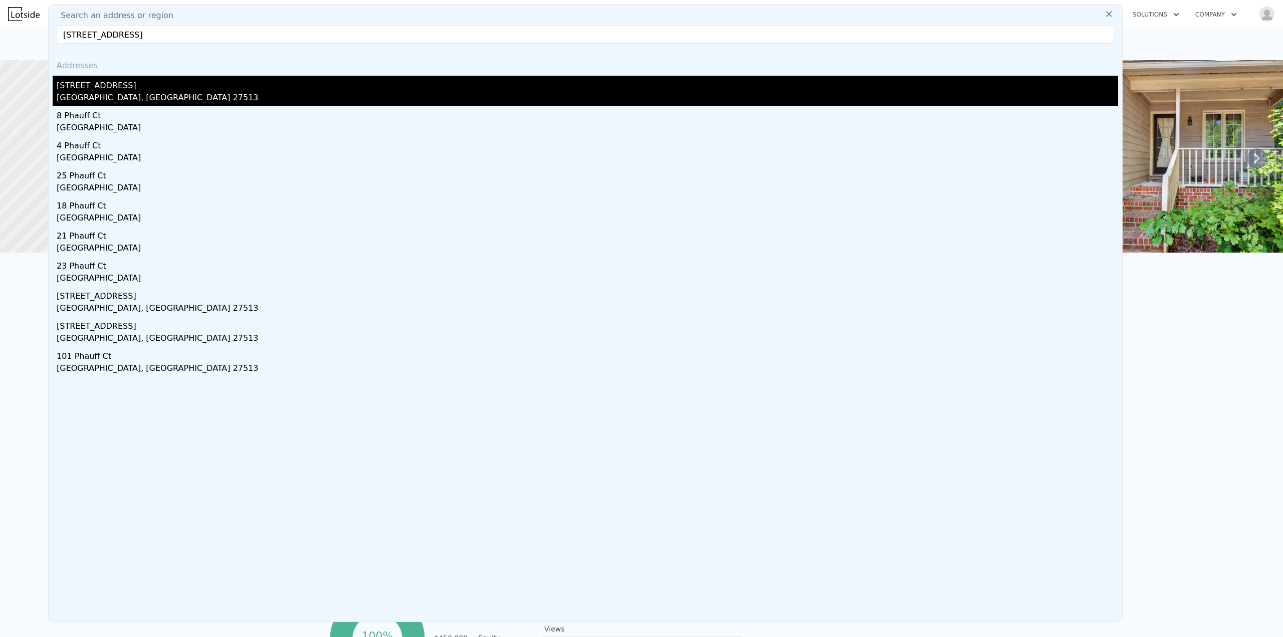
click at [86, 99] on div "[GEOGRAPHIC_DATA], [GEOGRAPHIC_DATA] 27513" at bounding box center [588, 99] width 1062 height 14
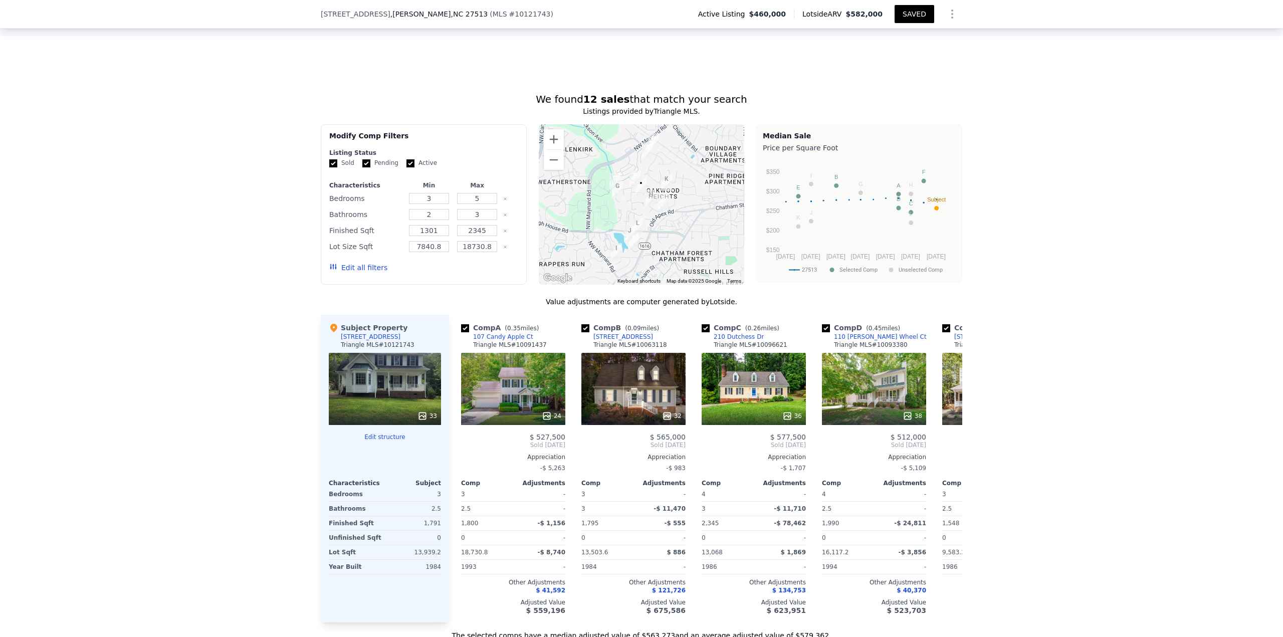
scroll to position [800, 0]
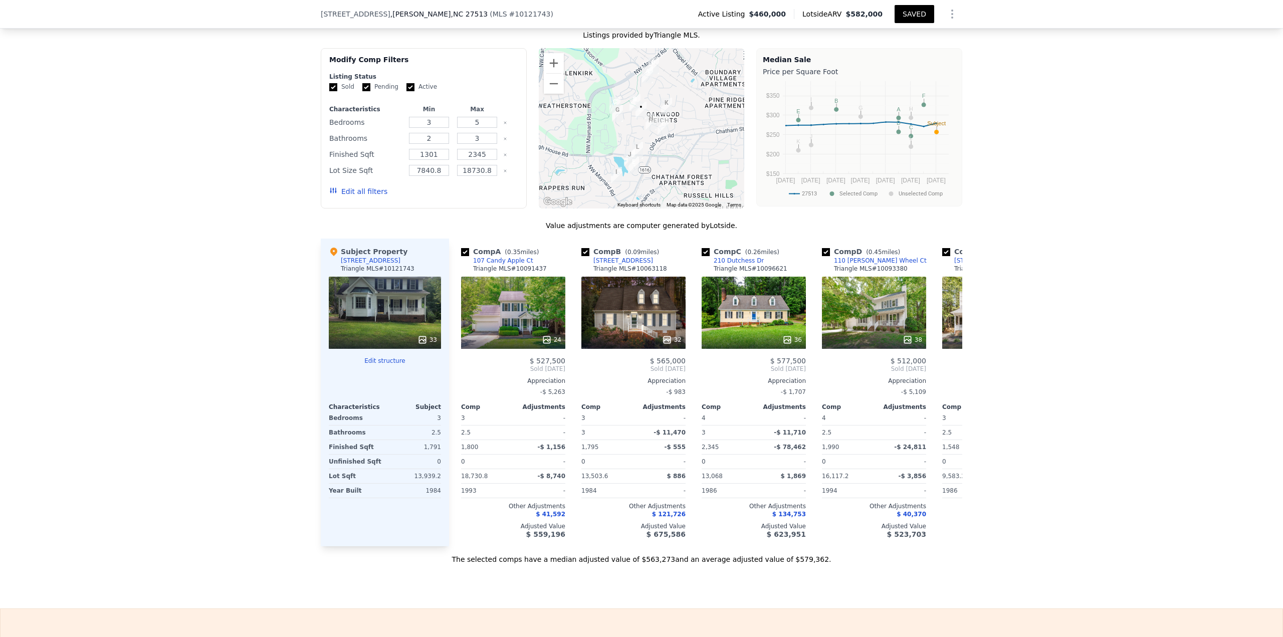
click at [360, 197] on button "Edit all filters" at bounding box center [358, 191] width 58 height 10
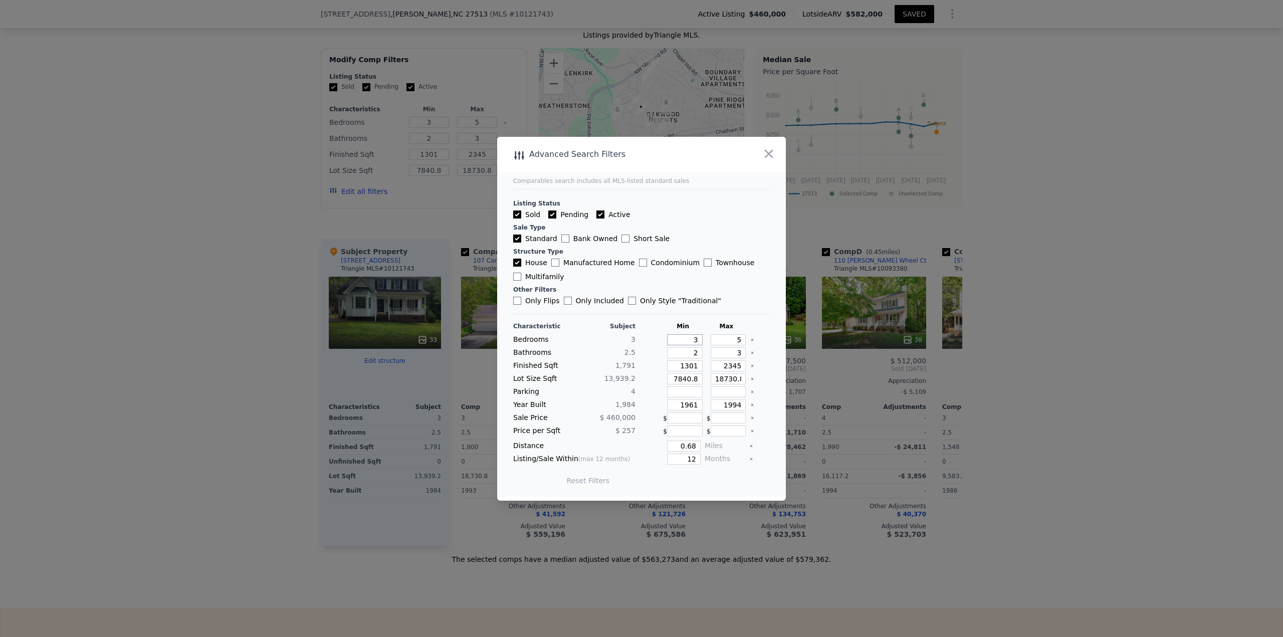
click at [678, 342] on input "3" at bounding box center [685, 339] width 36 height 11
drag, startPoint x: 700, startPoint y: 342, endPoint x: 706, endPoint y: 340, distance: 6.8
click at [706, 340] on div "Bedrooms 3 3 5" at bounding box center [641, 339] width 257 height 11
drag, startPoint x: 705, startPoint y: 338, endPoint x: 703, endPoint y: 276, distance: 62.7
click at [717, 338] on div "Characteristic Subject Min Max Bedrooms 3 3 5 Bathrooms 2.5 2 3 Finished Sqft 1…" at bounding box center [641, 408] width 257 height 172
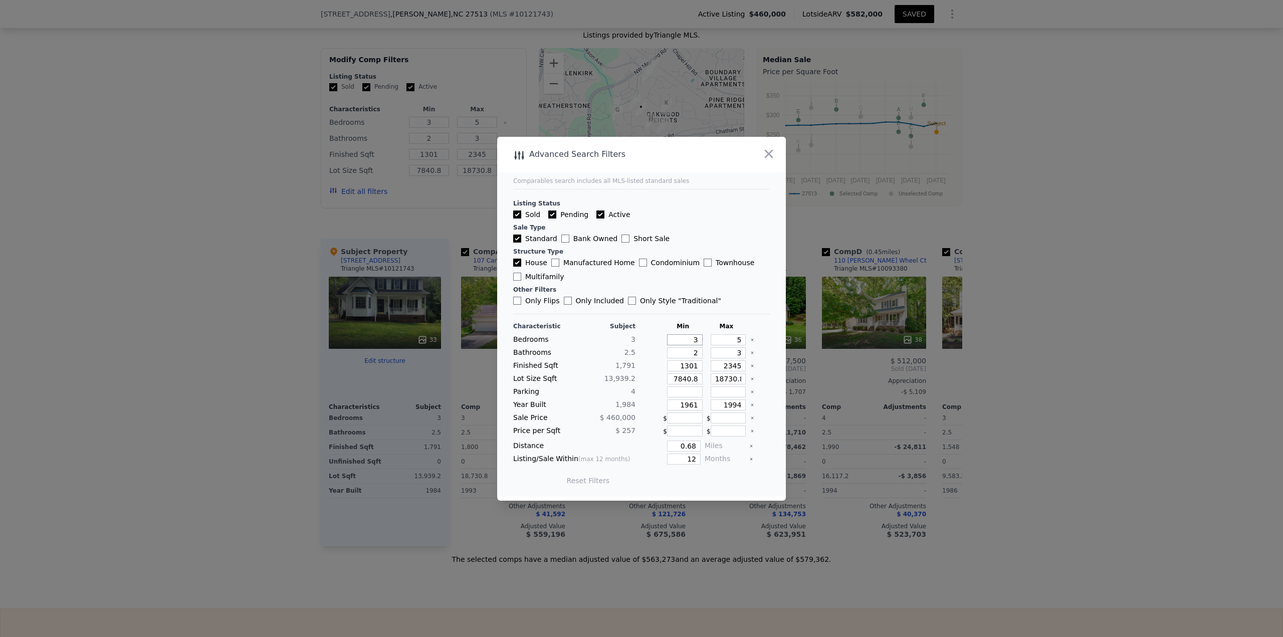
drag, startPoint x: 682, startPoint y: 342, endPoint x: 740, endPoint y: 332, distance: 58.6
click at [739, 334] on div "Bedrooms 3 3 5" at bounding box center [641, 339] width 257 height 11
click at [698, 477] on button "Update Search" at bounding box center [698, 481] width 76 height 14
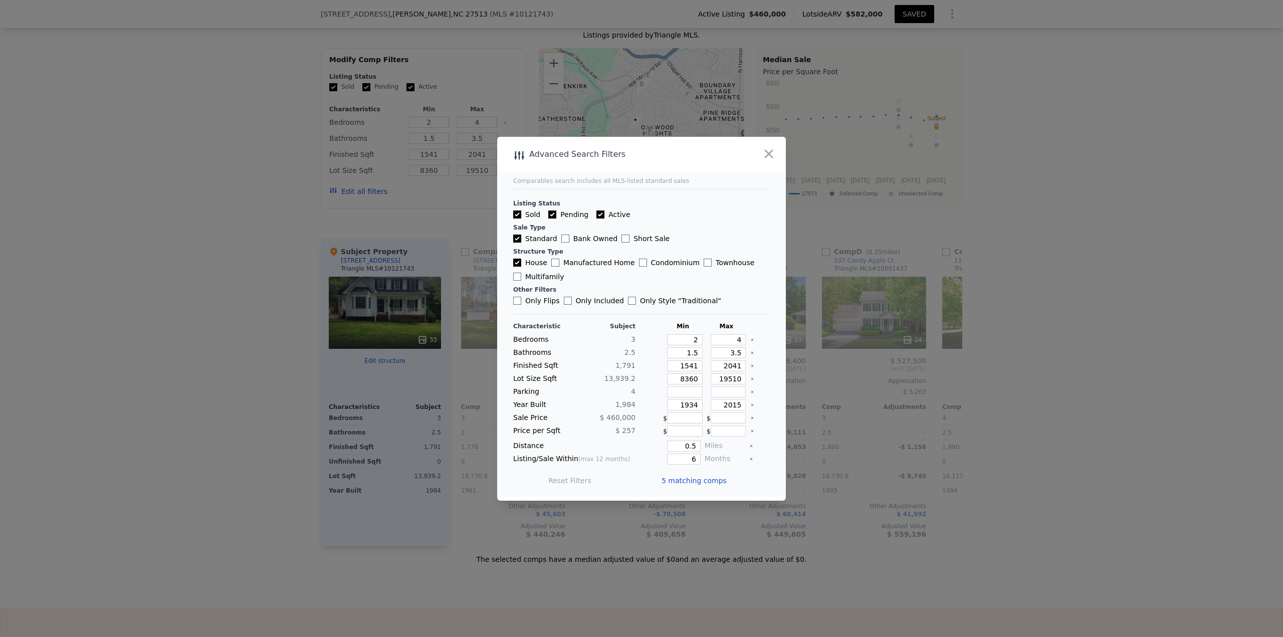
click at [704, 482] on span "5 matching comps" at bounding box center [694, 481] width 65 height 10
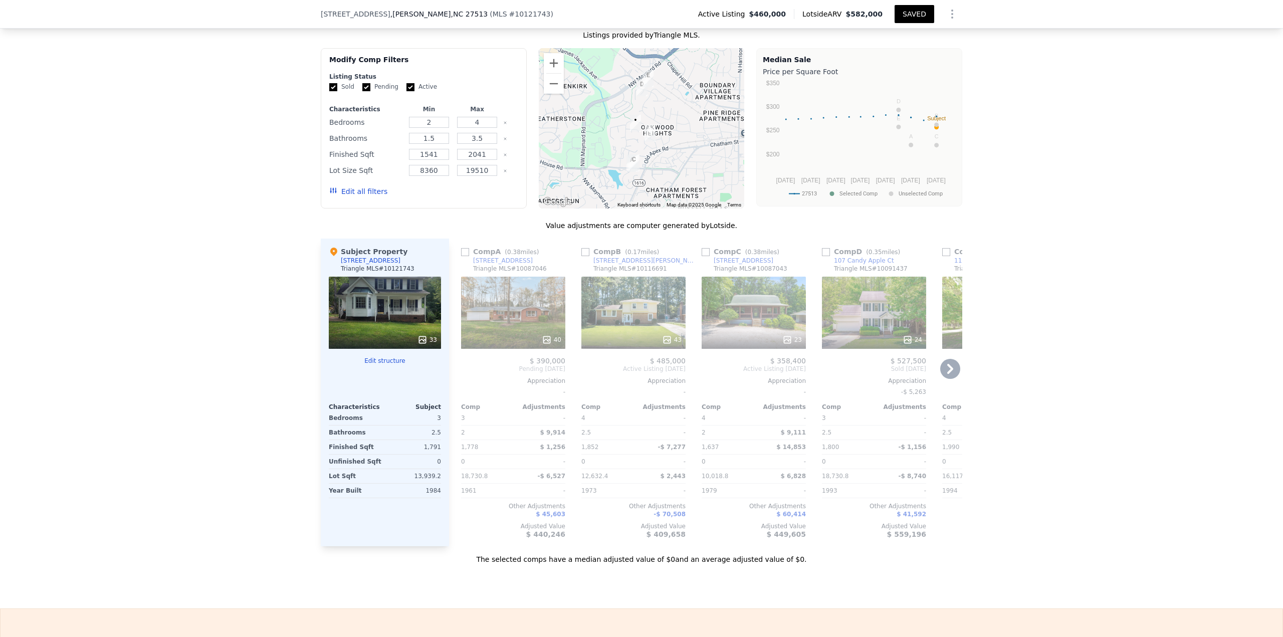
click at [581, 256] on input "checkbox" at bounding box center [585, 252] width 8 height 8
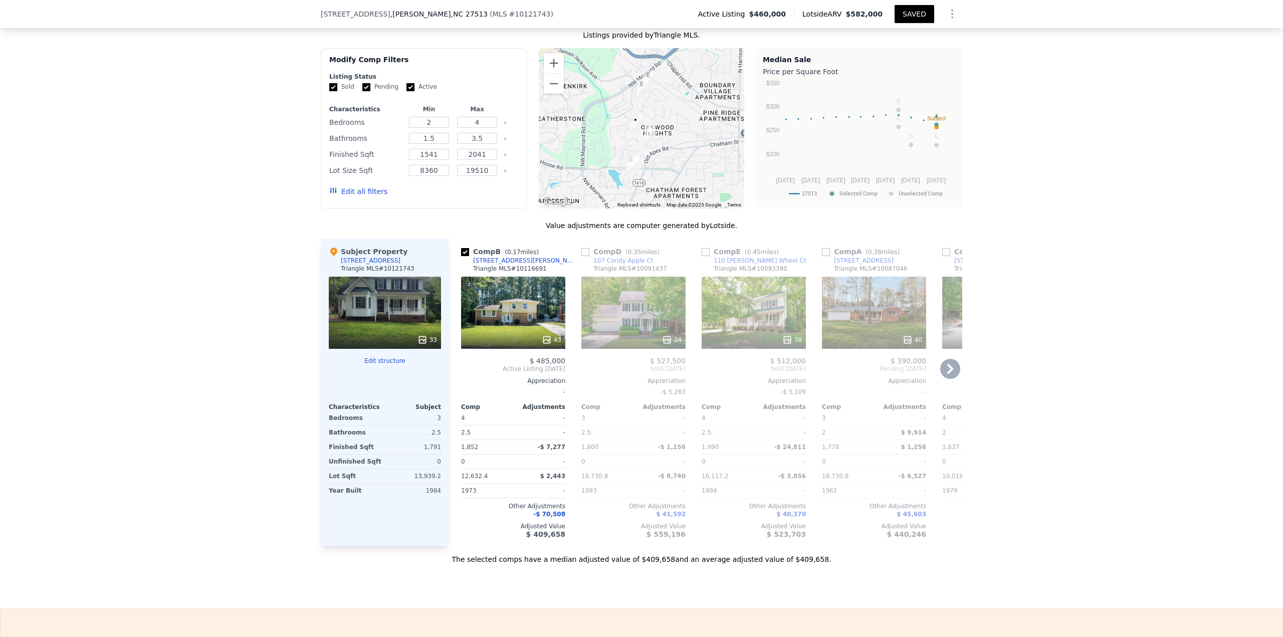
click at [702, 256] on input "checkbox" at bounding box center [706, 252] width 8 height 8
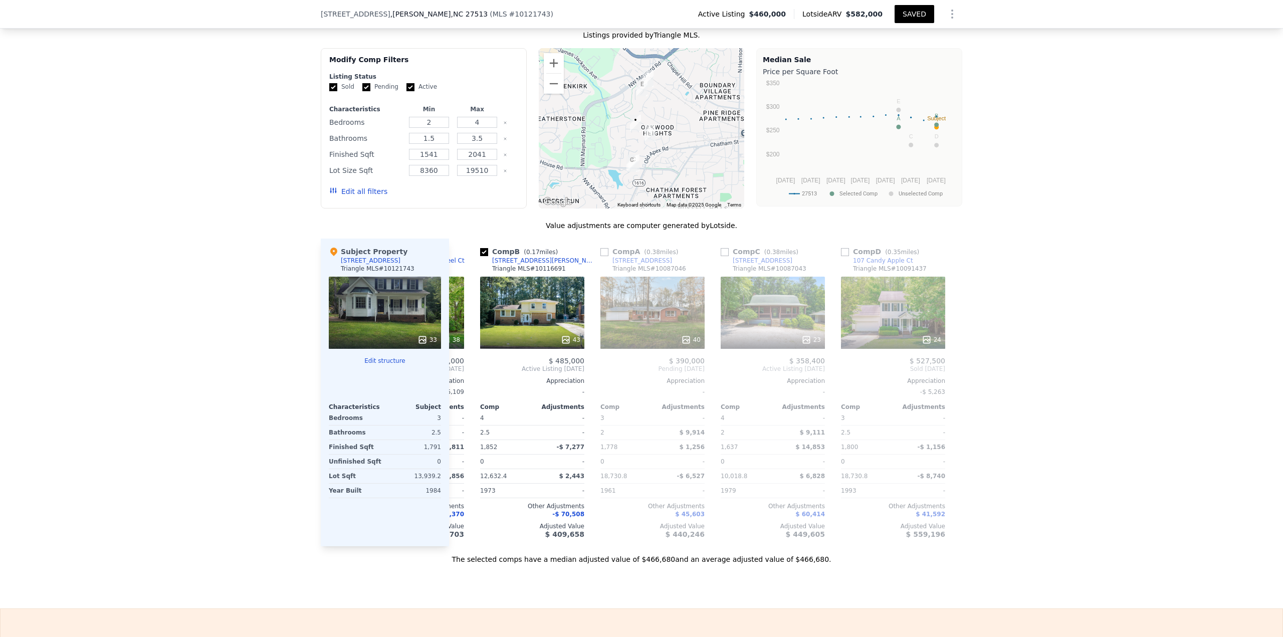
scroll to position [0, 112]
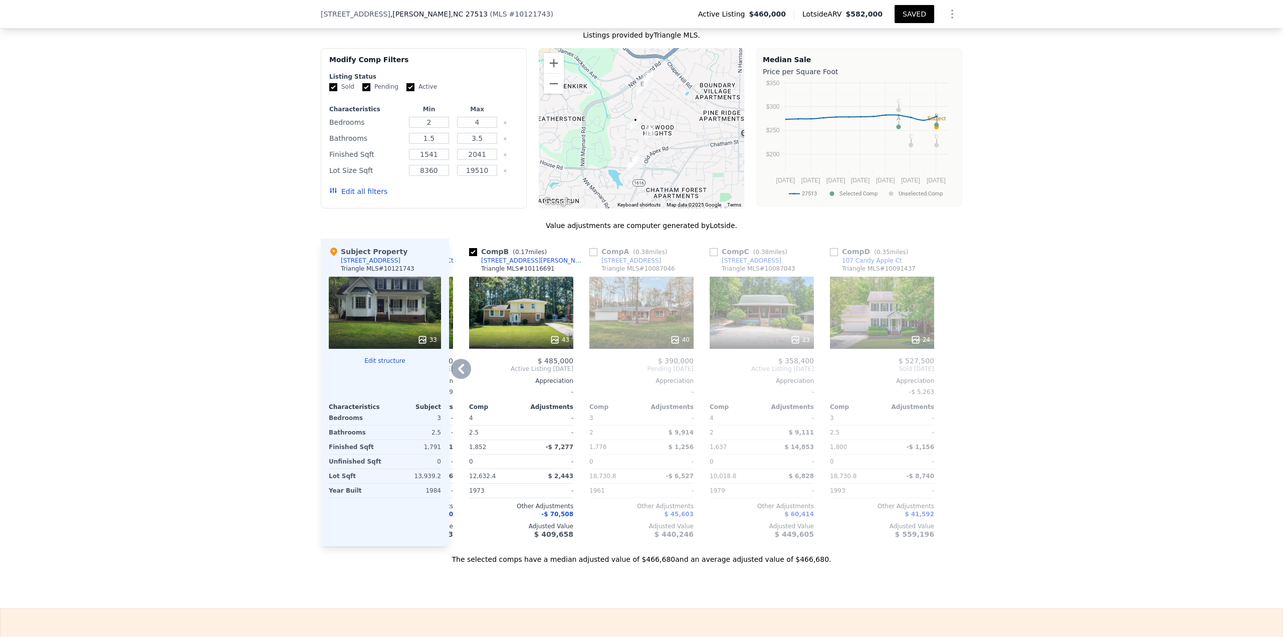
click at [830, 256] on input "checkbox" at bounding box center [834, 252] width 8 height 8
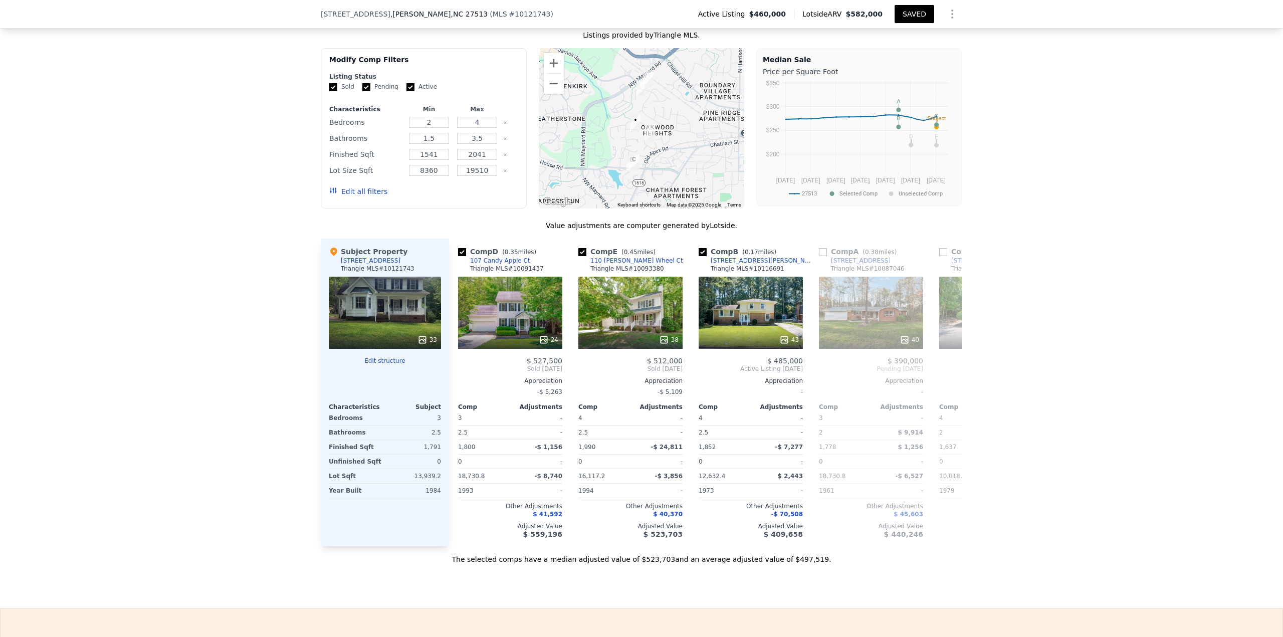
scroll to position [0, 0]
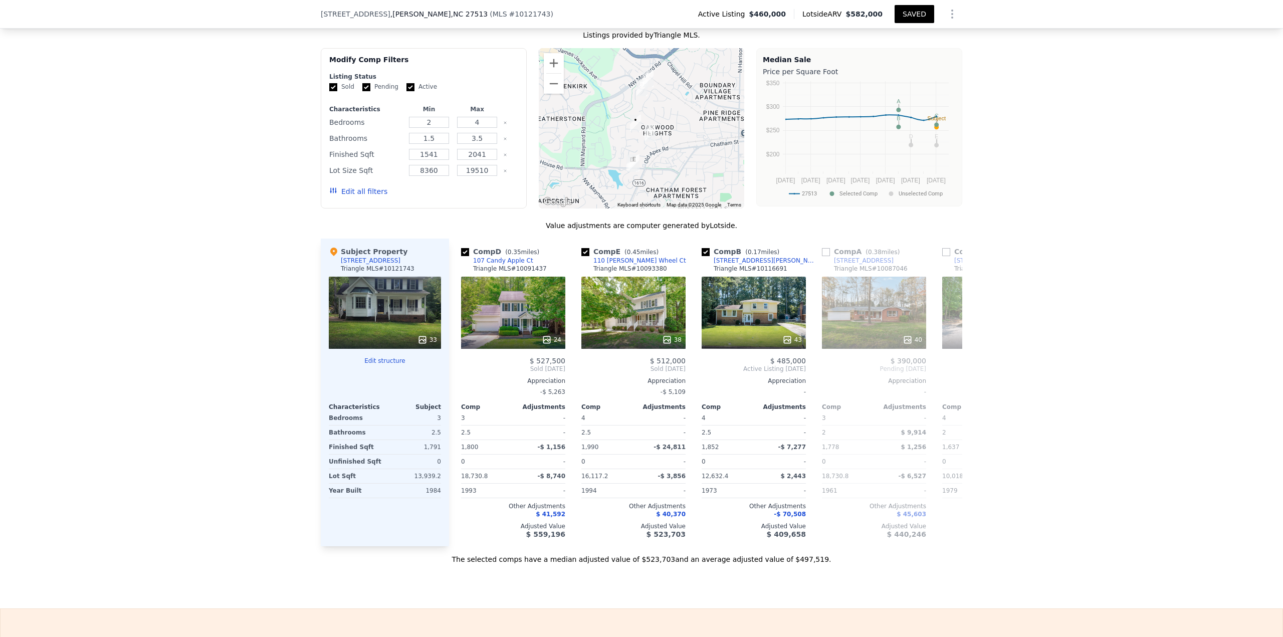
click at [905, 12] on button "SAVED" at bounding box center [915, 14] width 40 height 18
click at [784, 341] on div at bounding box center [754, 340] width 104 height 18
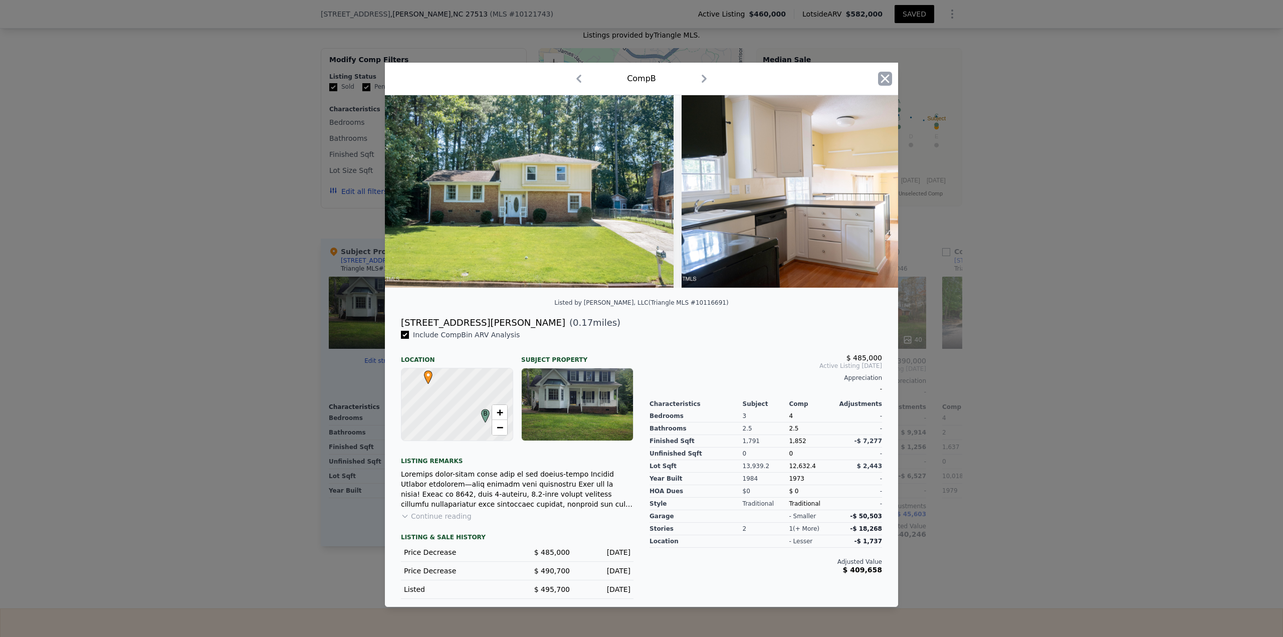
click at [888, 75] on icon "button" at bounding box center [885, 79] width 14 height 14
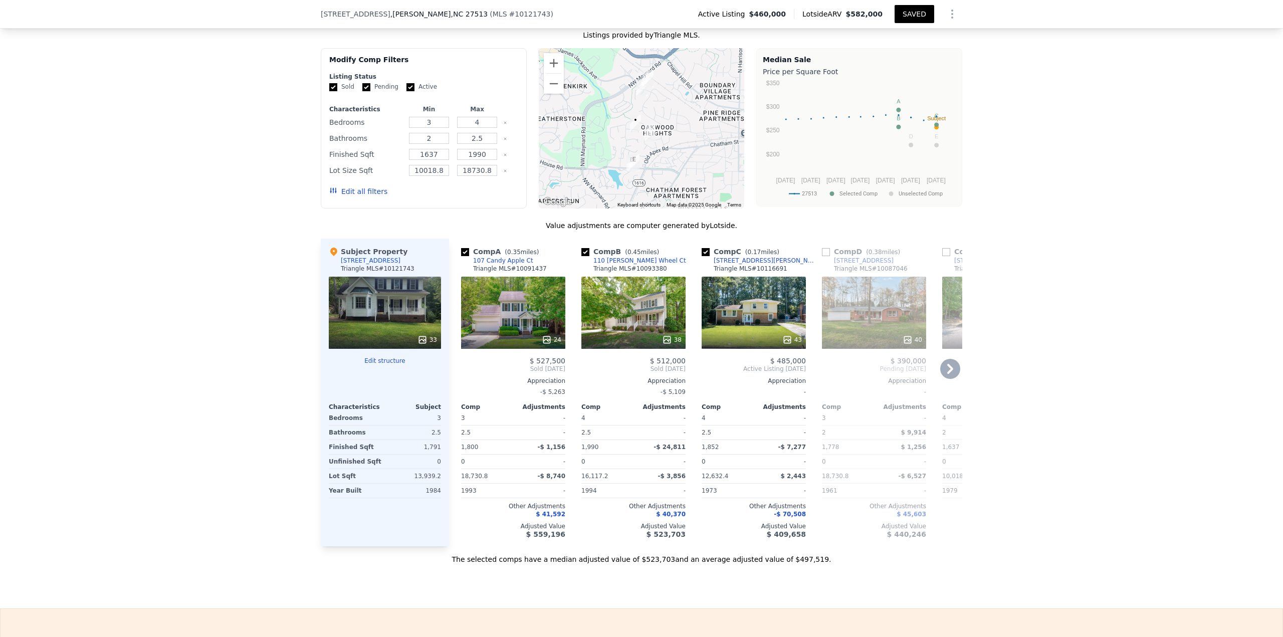
click at [674, 345] on div "38" at bounding box center [672, 340] width 20 height 10
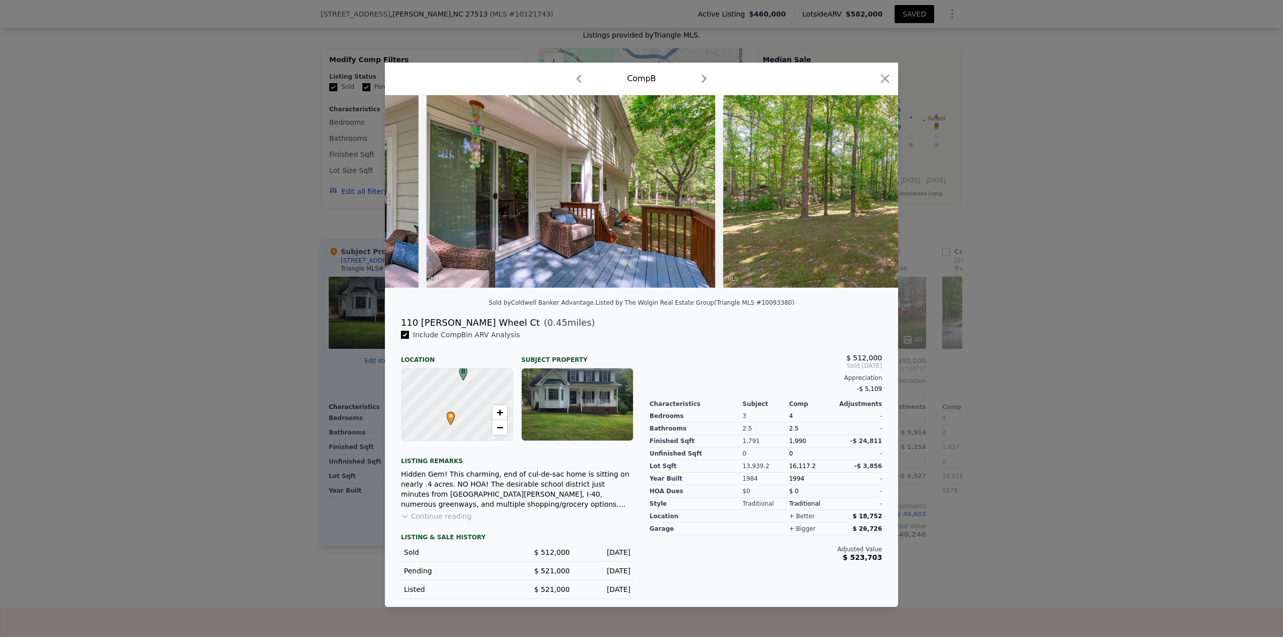
scroll to position [0, 9765]
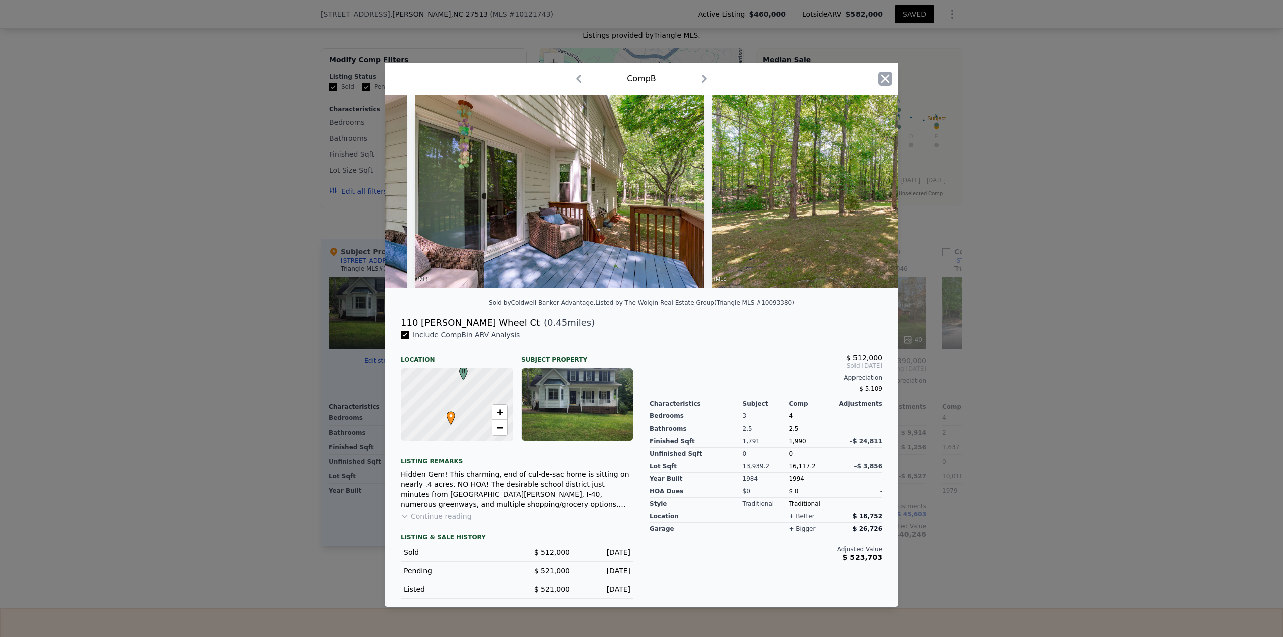
click at [884, 72] on icon "button" at bounding box center [885, 79] width 14 height 14
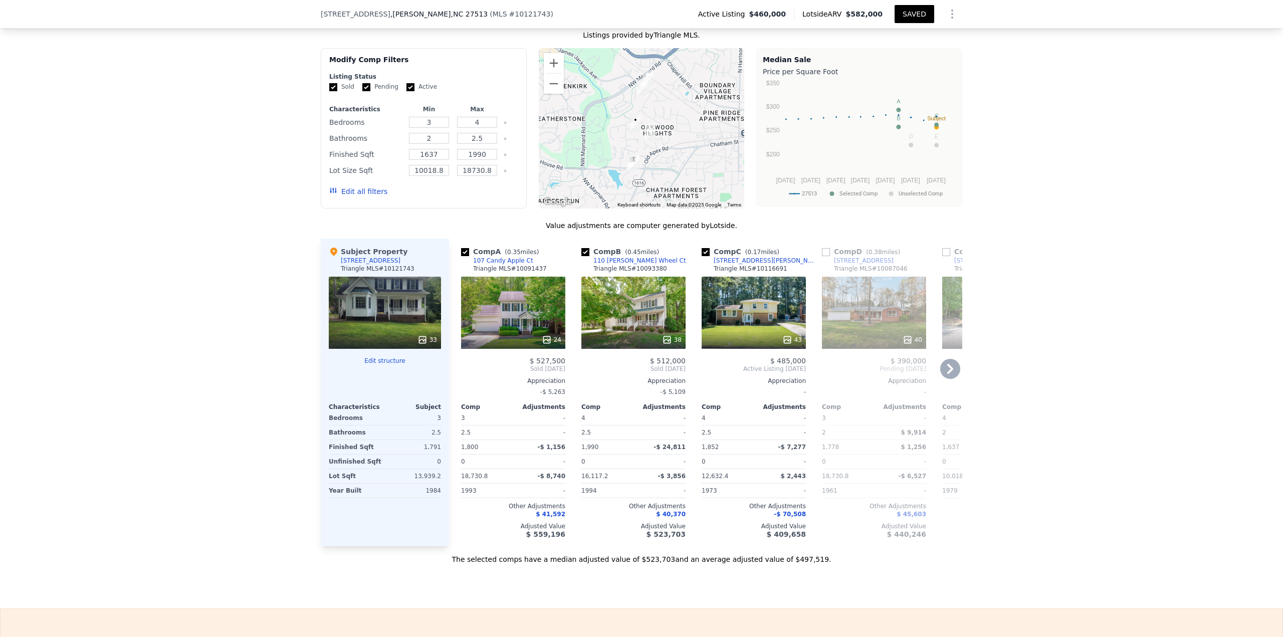
click at [549, 345] on icon at bounding box center [547, 340] width 10 height 10
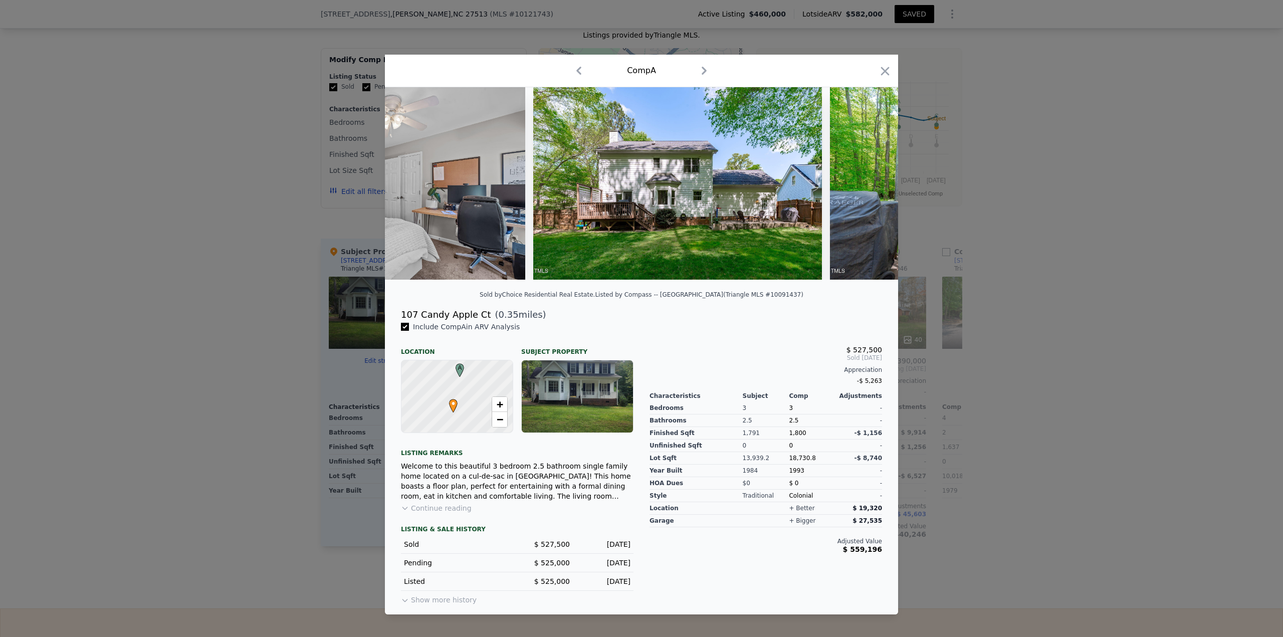
scroll to position [0, 4889]
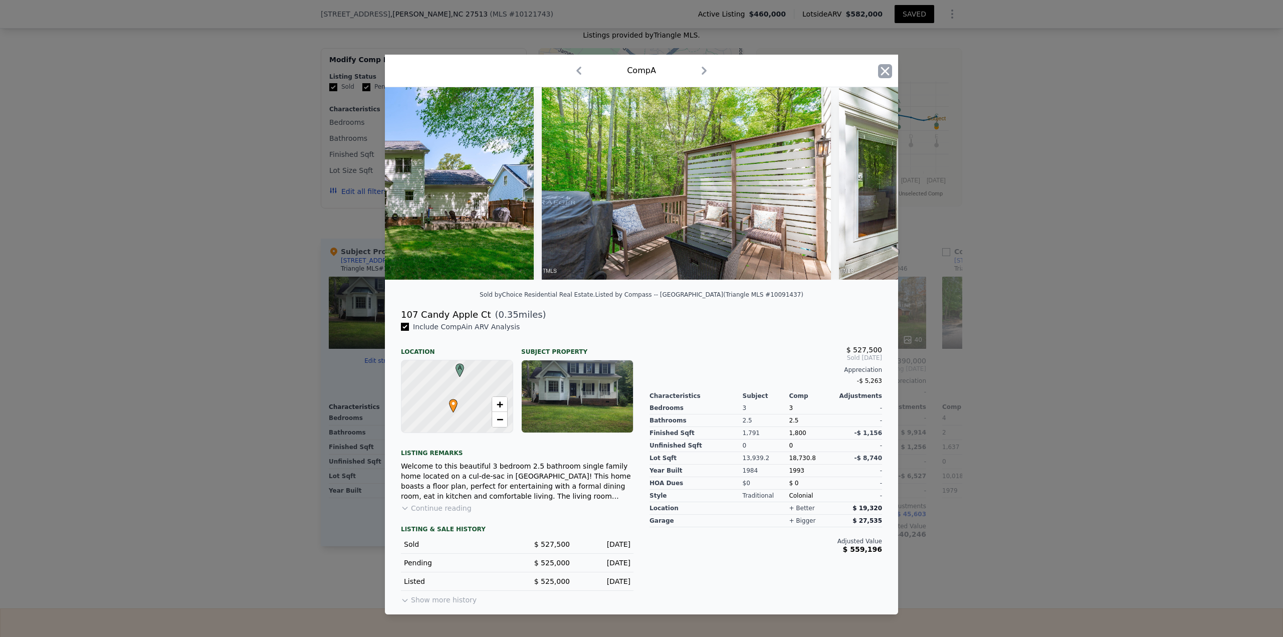
click at [885, 67] on icon "button" at bounding box center [885, 71] width 9 height 9
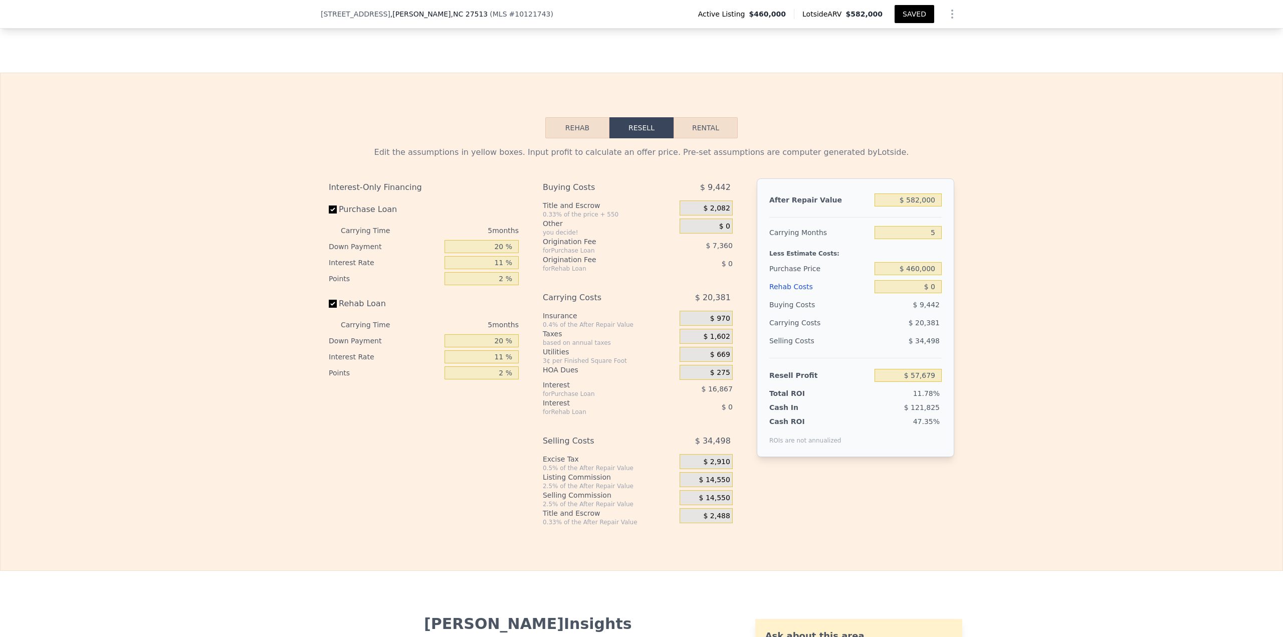
scroll to position [1306, 0]
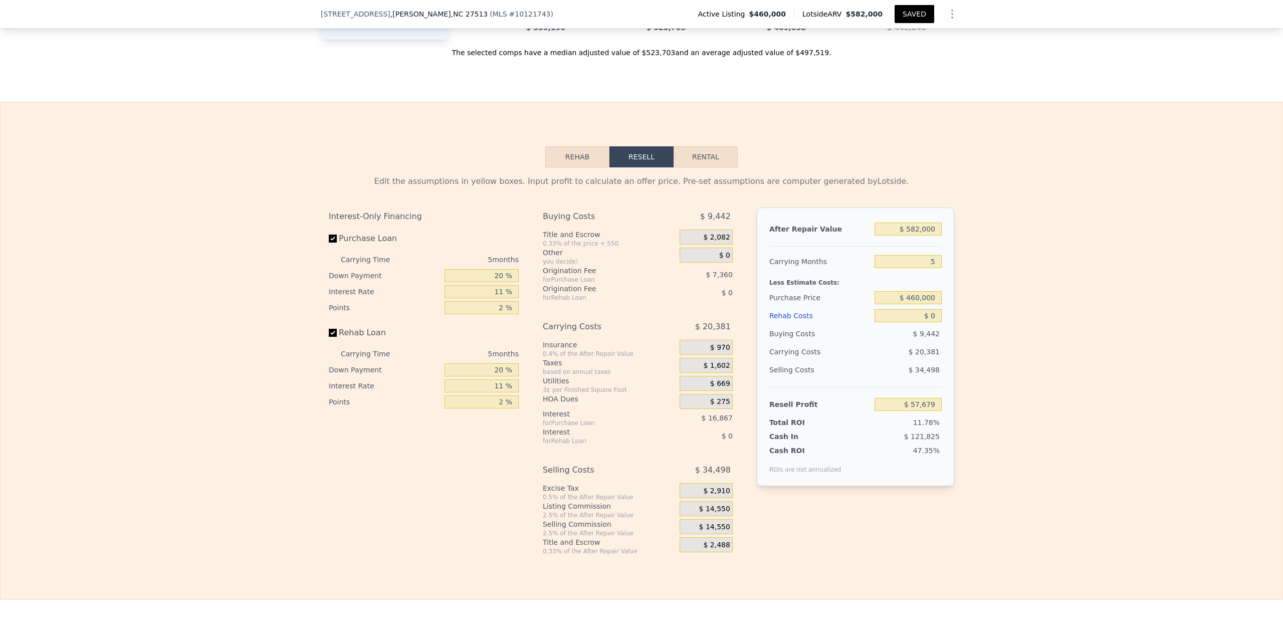
click at [555, 167] on button "Rehab" at bounding box center [577, 156] width 64 height 21
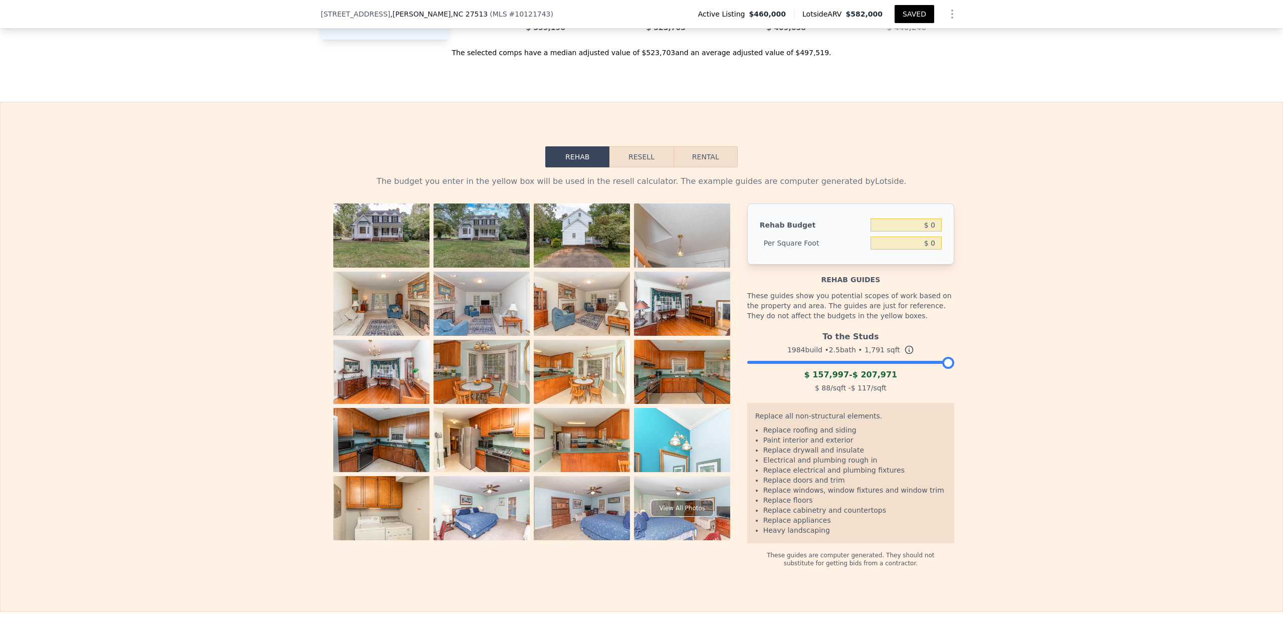
click at [679, 248] on img at bounding box center [682, 276] width 96 height 144
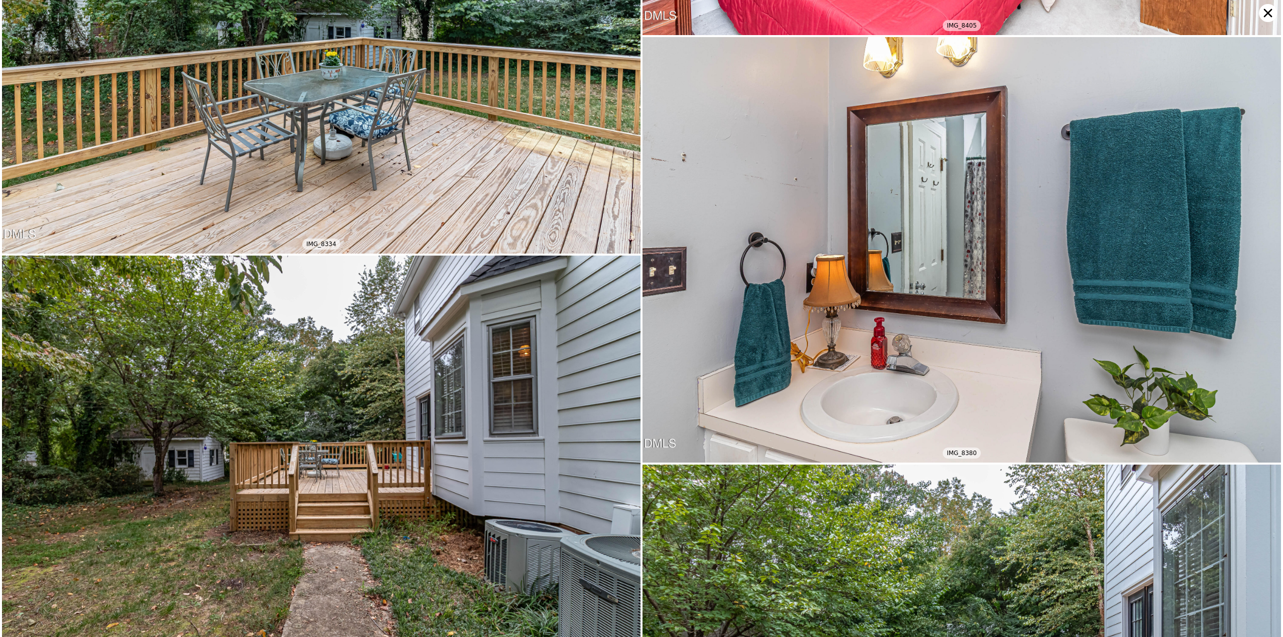
scroll to position [6162, 0]
click at [1266, 19] on icon at bounding box center [1268, 13] width 18 height 18
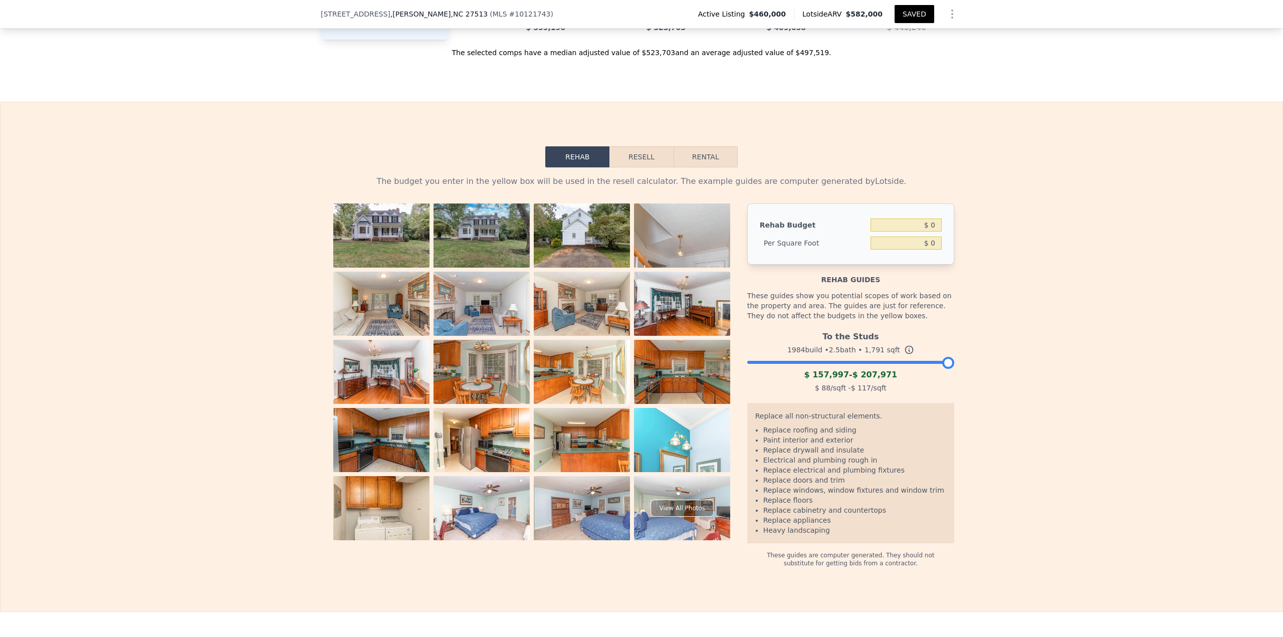
click at [848, 363] on div at bounding box center [850, 360] width 207 height 6
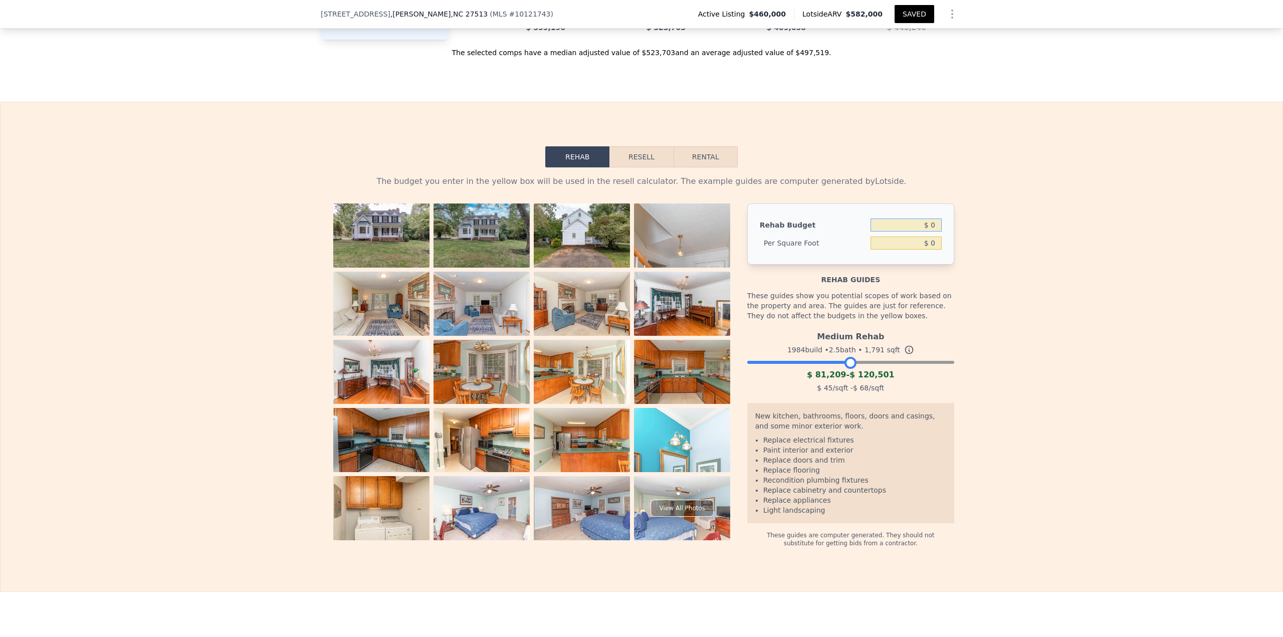
click at [929, 232] on input "$ 0" at bounding box center [906, 225] width 71 height 13
click at [631, 167] on button "Resell" at bounding box center [642, 156] width 64 height 21
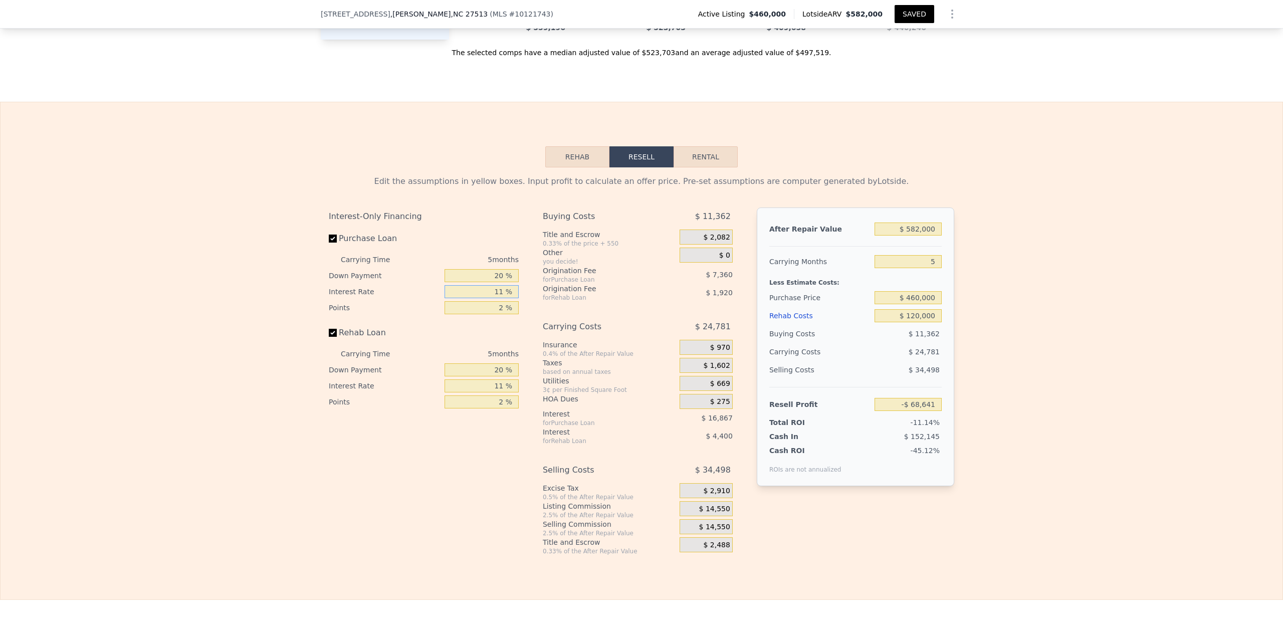
drag, startPoint x: 484, startPoint y: 304, endPoint x: 536, endPoint y: 303, distance: 52.1
click at [536, 303] on div "Interest-Only Financing Purchase Loan Carrying Time 5 months Down Payment 20 % …" at bounding box center [642, 382] width 626 height 348
click at [917, 236] on input "$ 582,000" at bounding box center [908, 229] width 67 height 13
click at [1252, 348] on div "Edit the assumptions in yellow boxes. Input profit to calculate an offer price.…" at bounding box center [642, 361] width 1282 height 388
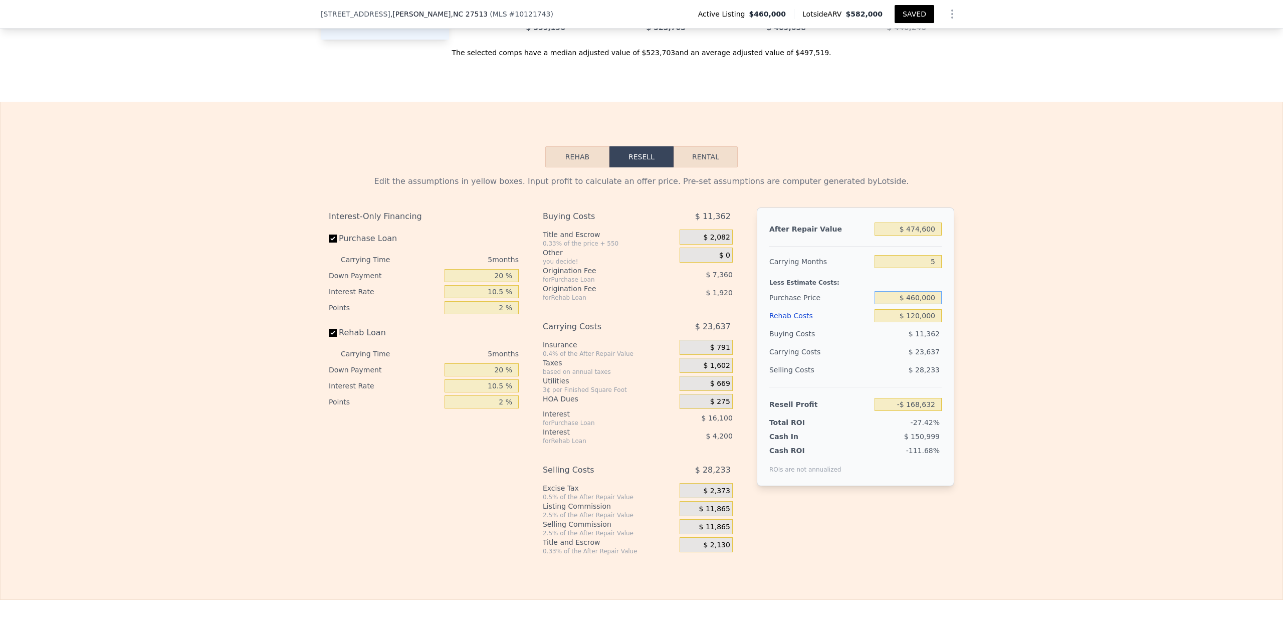
click at [913, 304] on input "$ 460,000" at bounding box center [908, 297] width 67 height 13
click at [934, 322] on input "$ 0" at bounding box center [908, 315] width 67 height 13
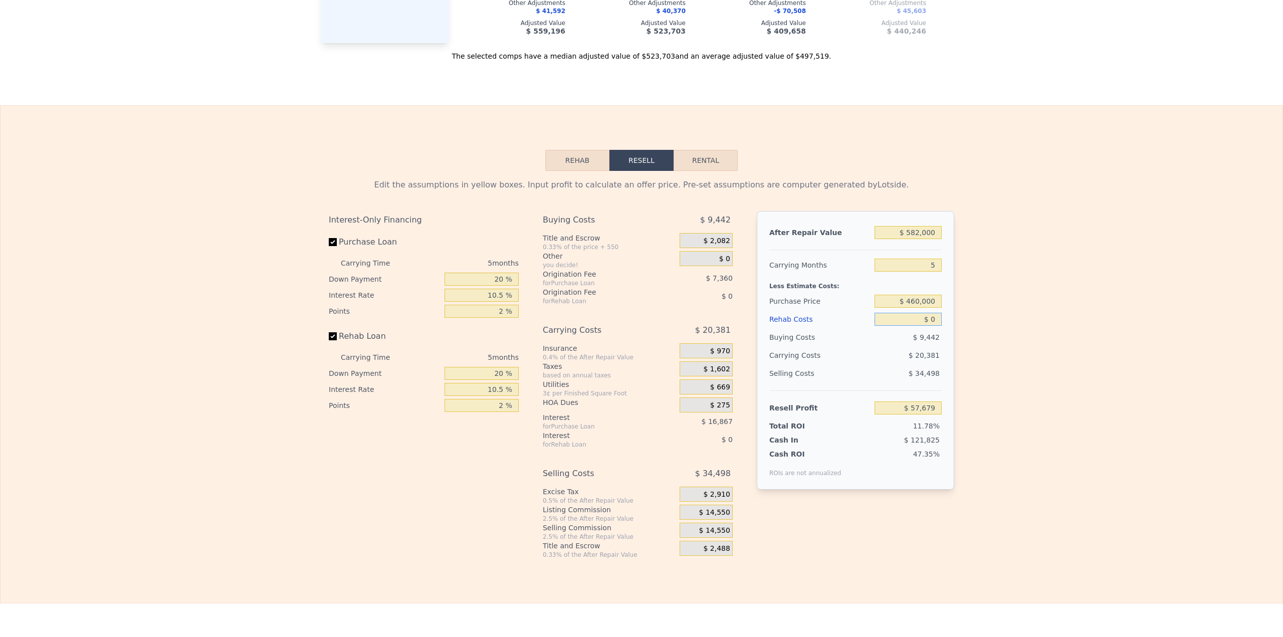
scroll to position [0, 0]
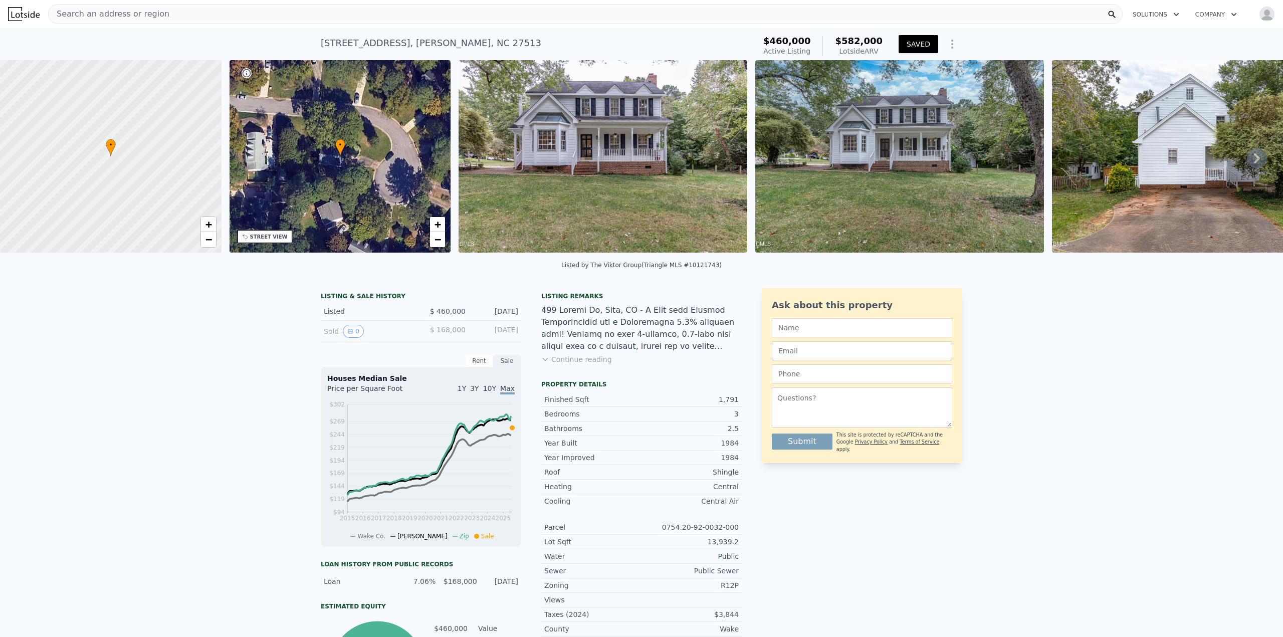
click at [296, 9] on div "Search an address or region" at bounding box center [585, 14] width 1075 height 20
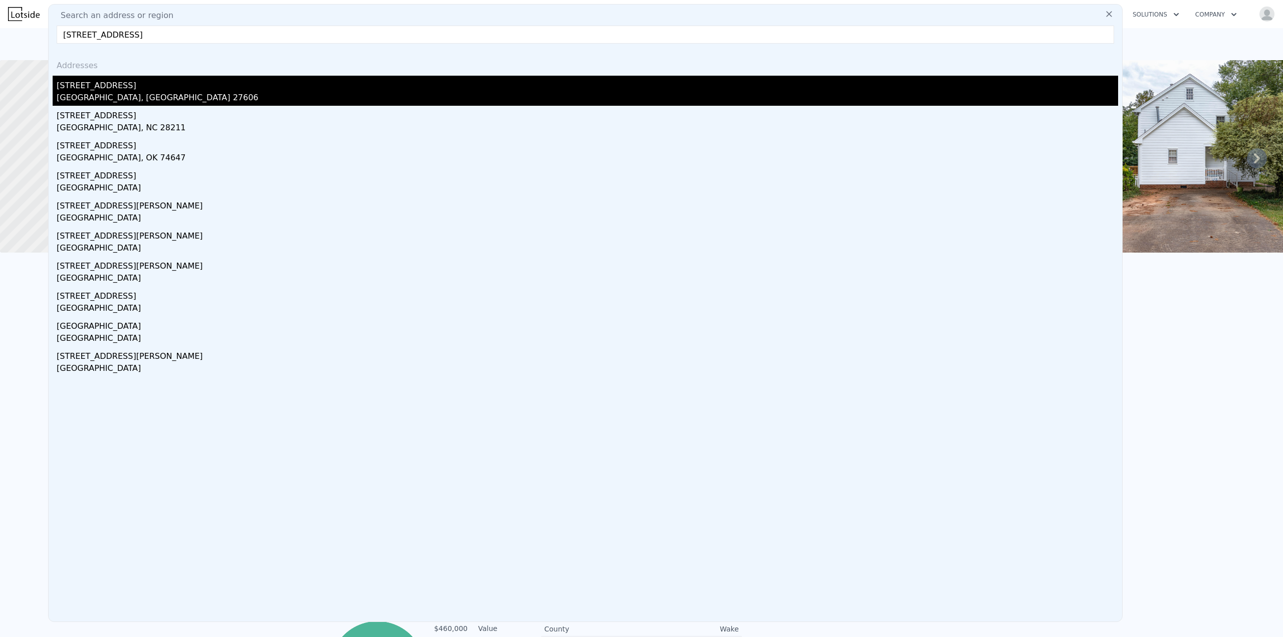
click at [113, 88] on div "5800 Farm Gate Rd" at bounding box center [588, 84] width 1062 height 16
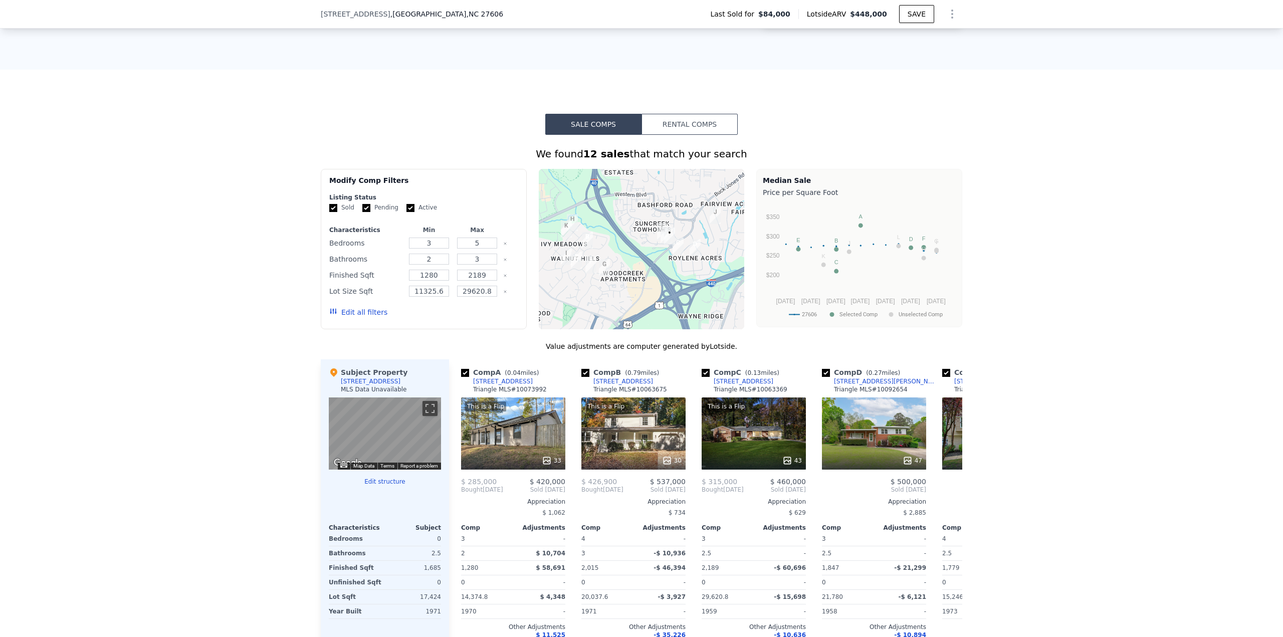
scroll to position [659, 0]
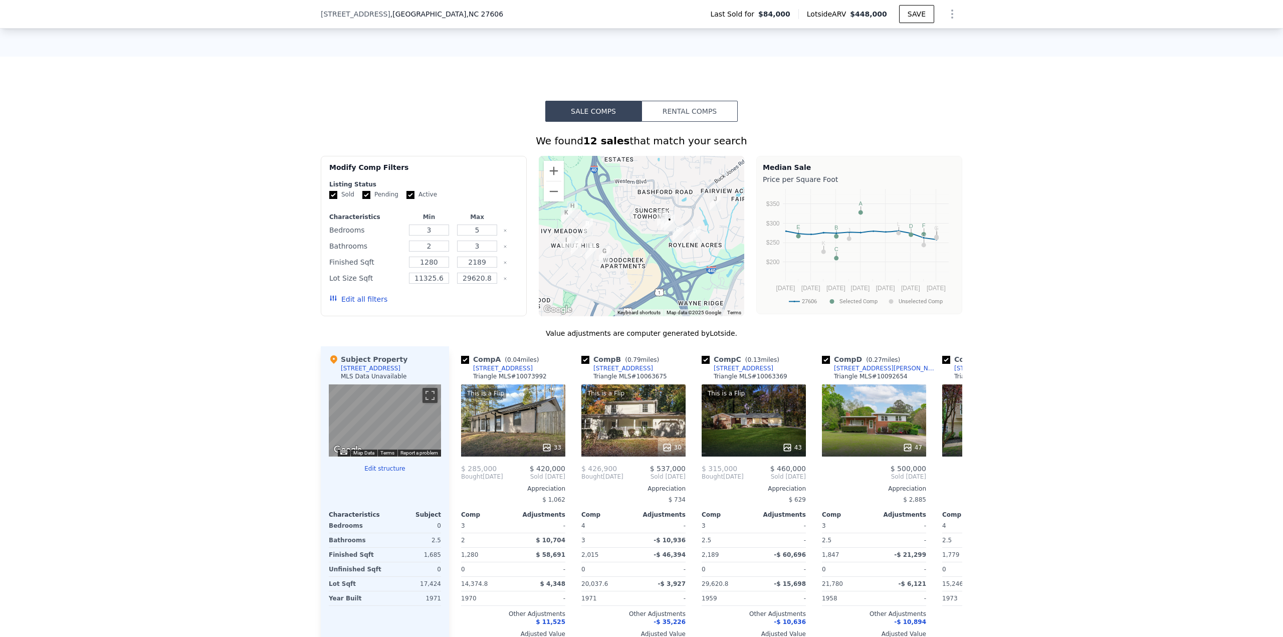
click at [367, 304] on button "Edit all filters" at bounding box center [358, 299] width 58 height 10
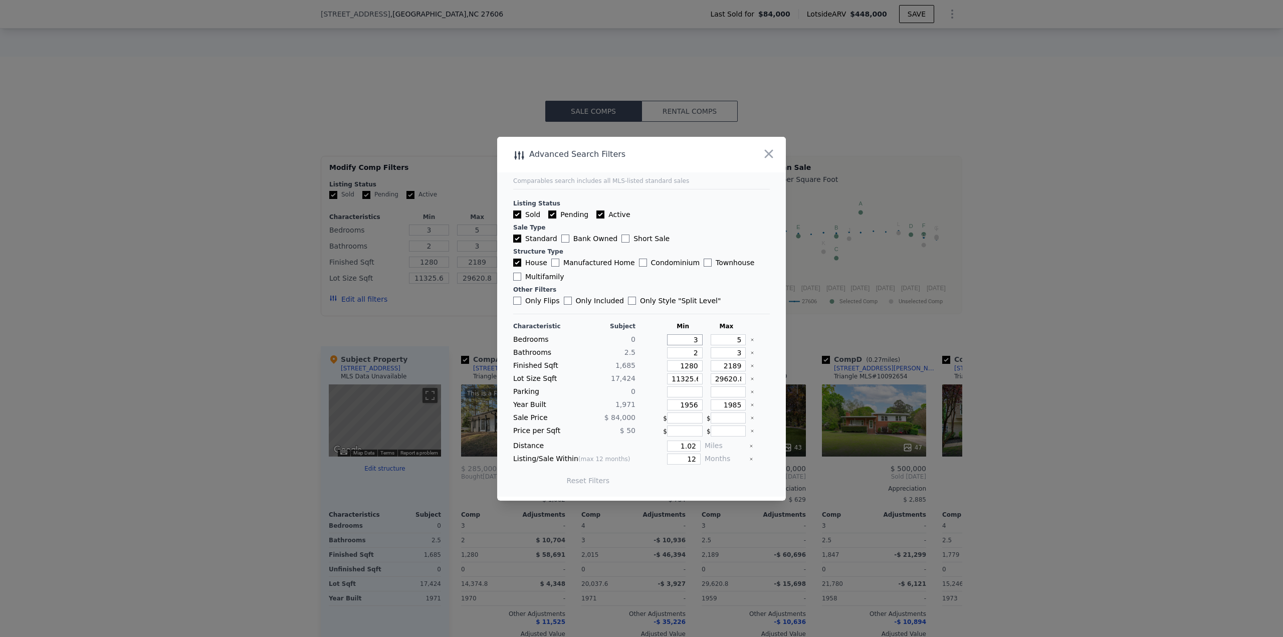
drag, startPoint x: 681, startPoint y: 343, endPoint x: 757, endPoint y: 301, distance: 86.8
click at [762, 341] on main "Comparables search includes all MLS-listed standard sales Listing Status Sold P…" at bounding box center [641, 317] width 289 height 360
click at [702, 480] on button "Update Search" at bounding box center [698, 481] width 76 height 14
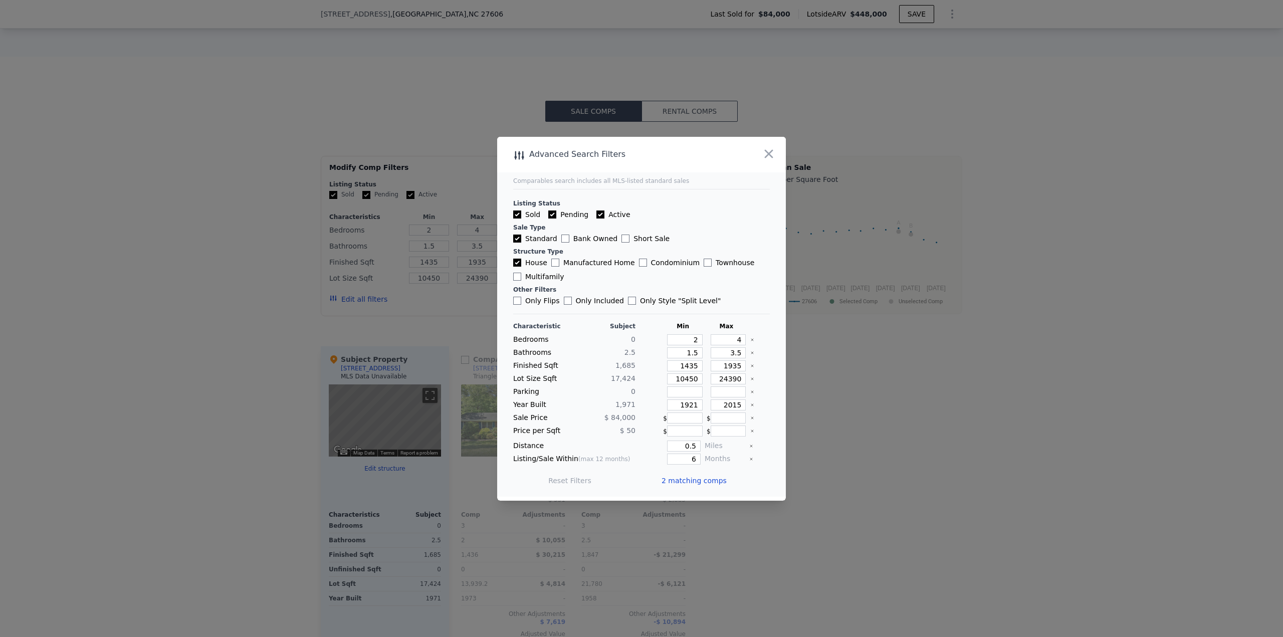
click at [704, 482] on span "2 matching comps" at bounding box center [694, 481] width 65 height 10
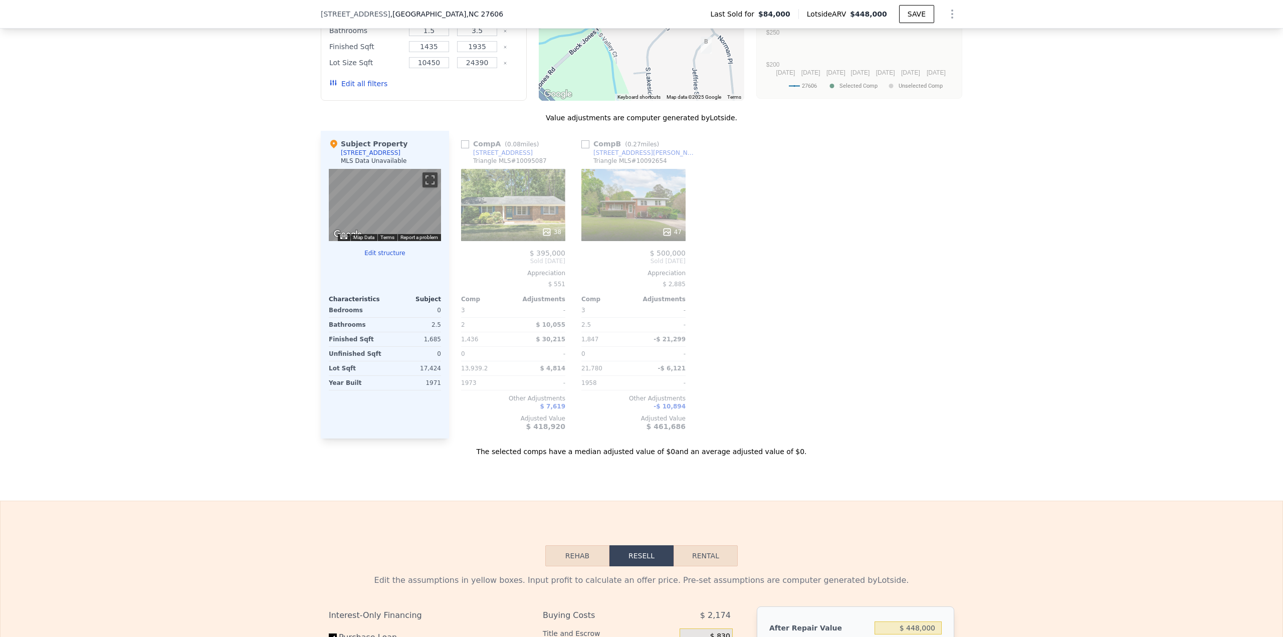
scroll to position [895, 0]
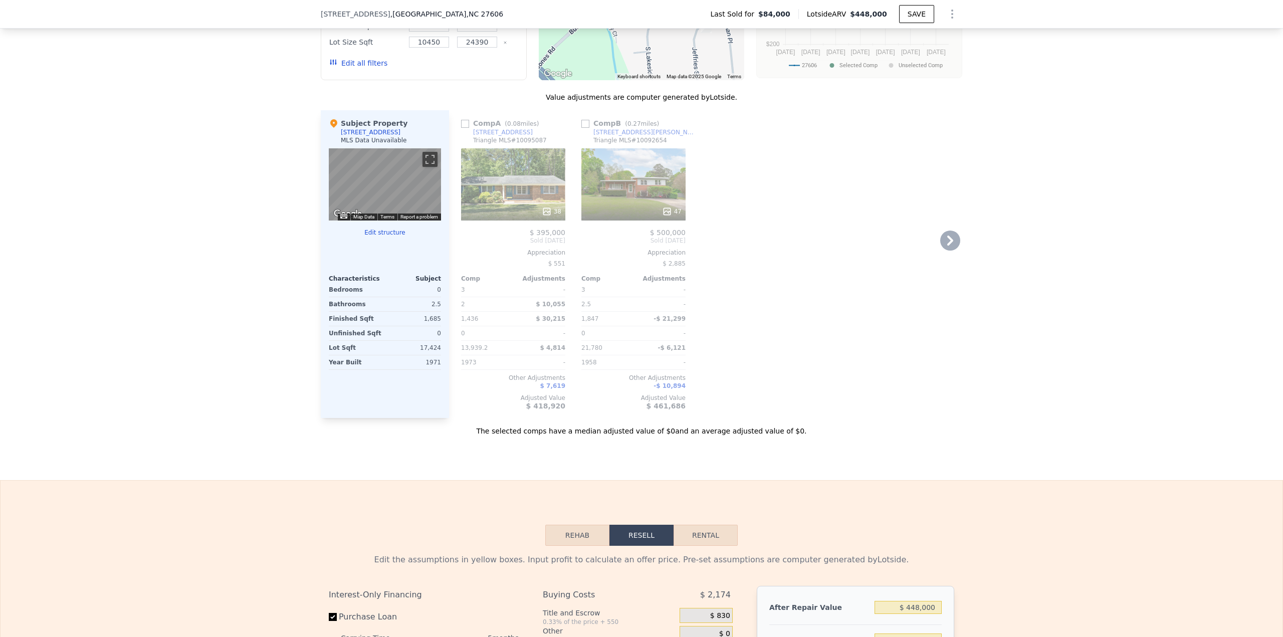
click at [551, 217] on div "38" at bounding box center [552, 212] width 20 height 10
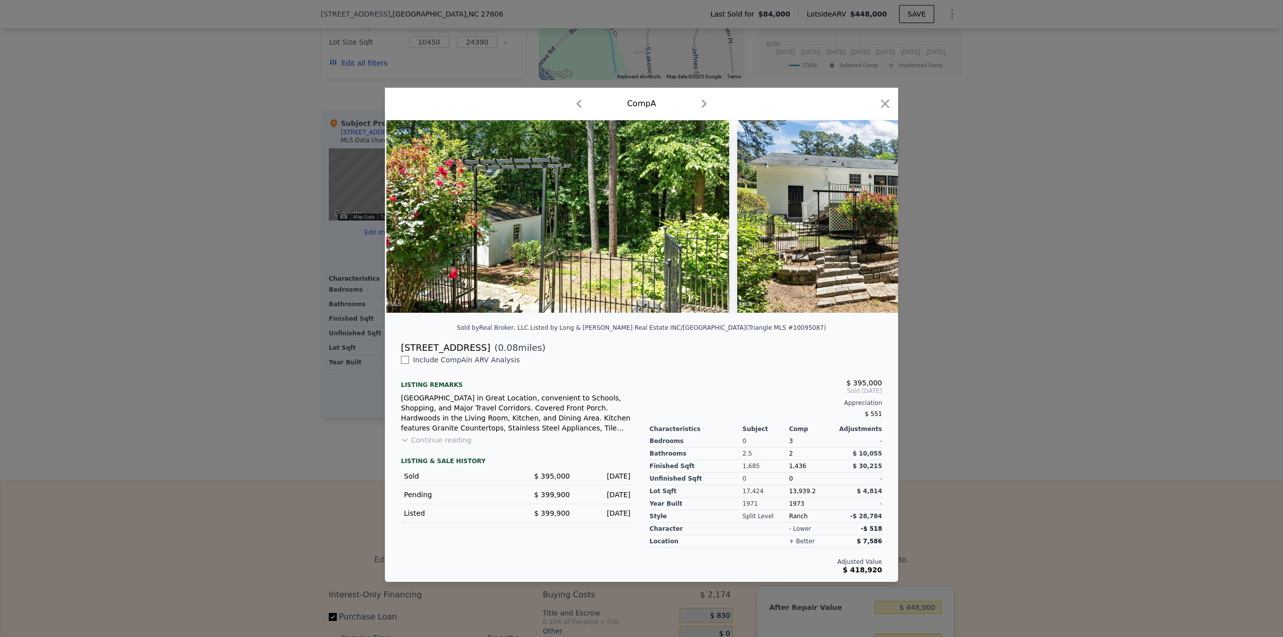
scroll to position [0, 9279]
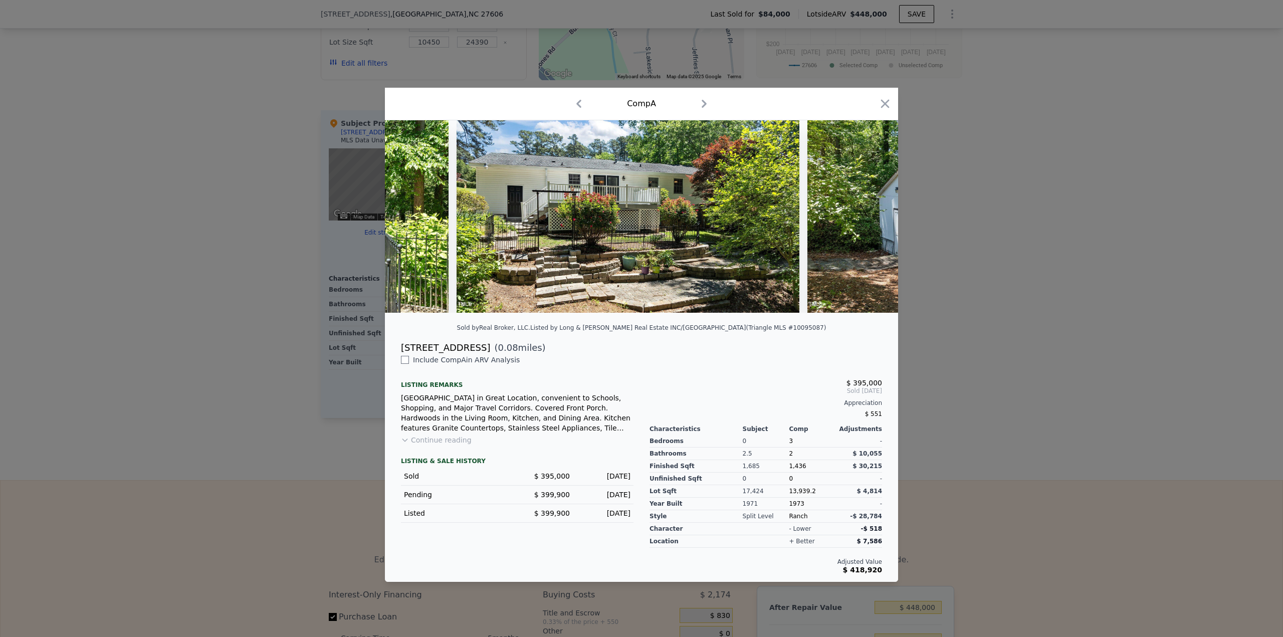
click at [887, 100] on icon "button" at bounding box center [885, 104] width 14 height 14
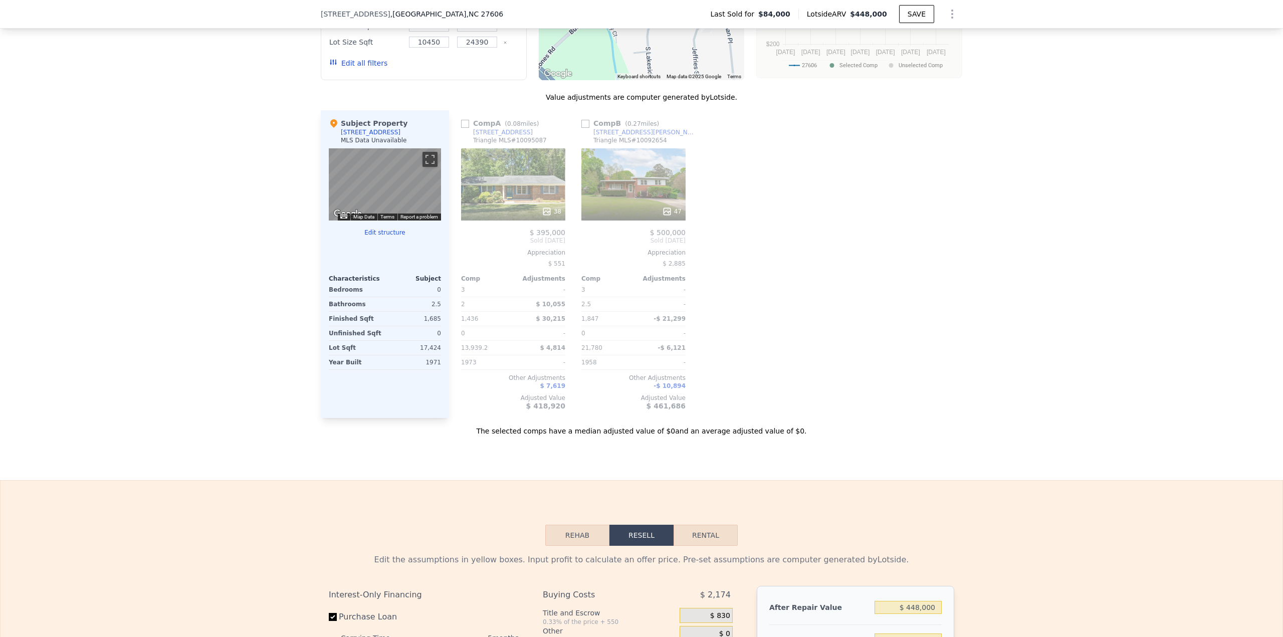
click at [677, 217] on div "47" at bounding box center [672, 212] width 20 height 10
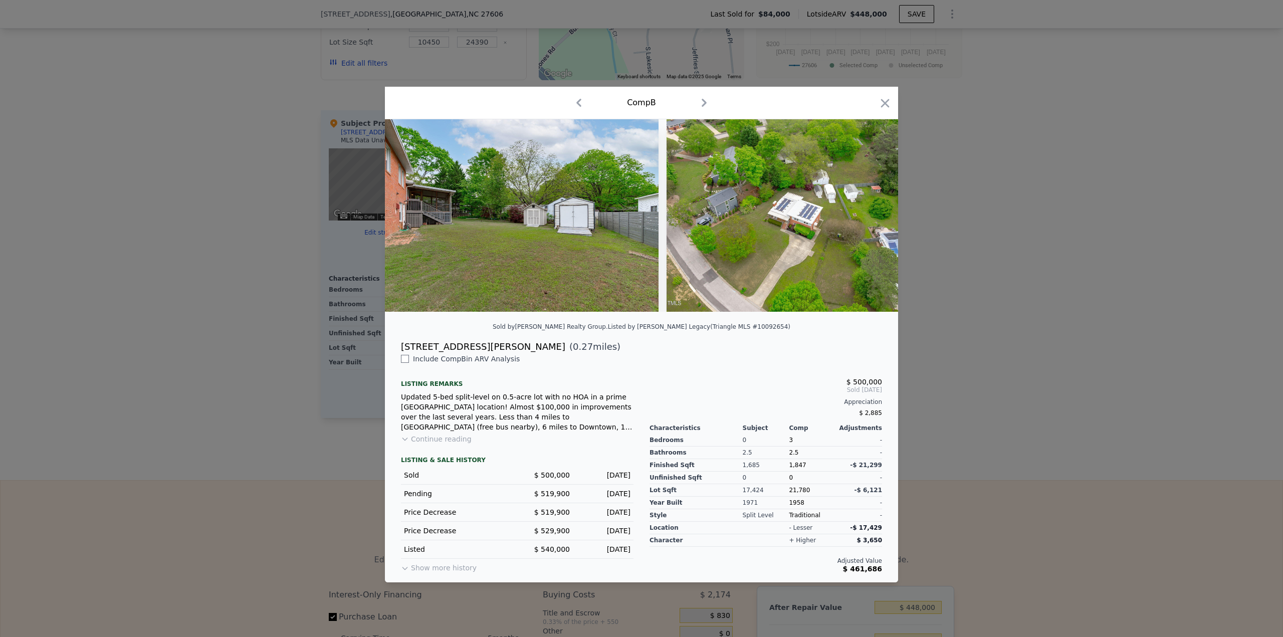
scroll to position [0, 10683]
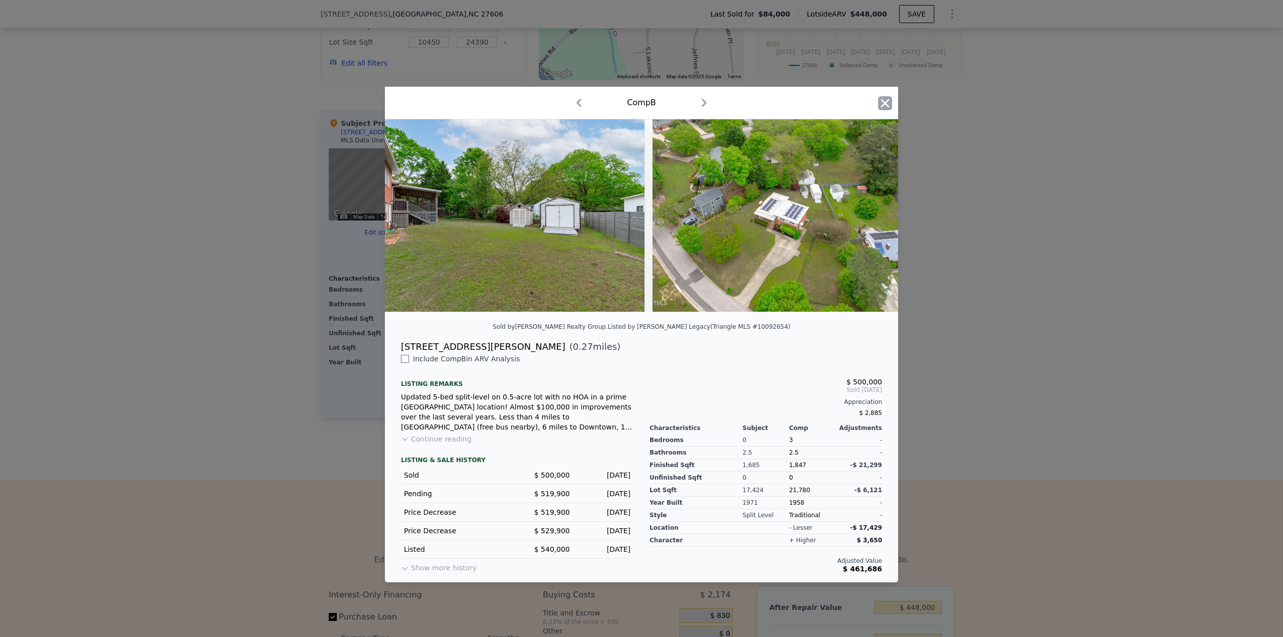
click at [881, 105] on icon "button" at bounding box center [885, 103] width 14 height 14
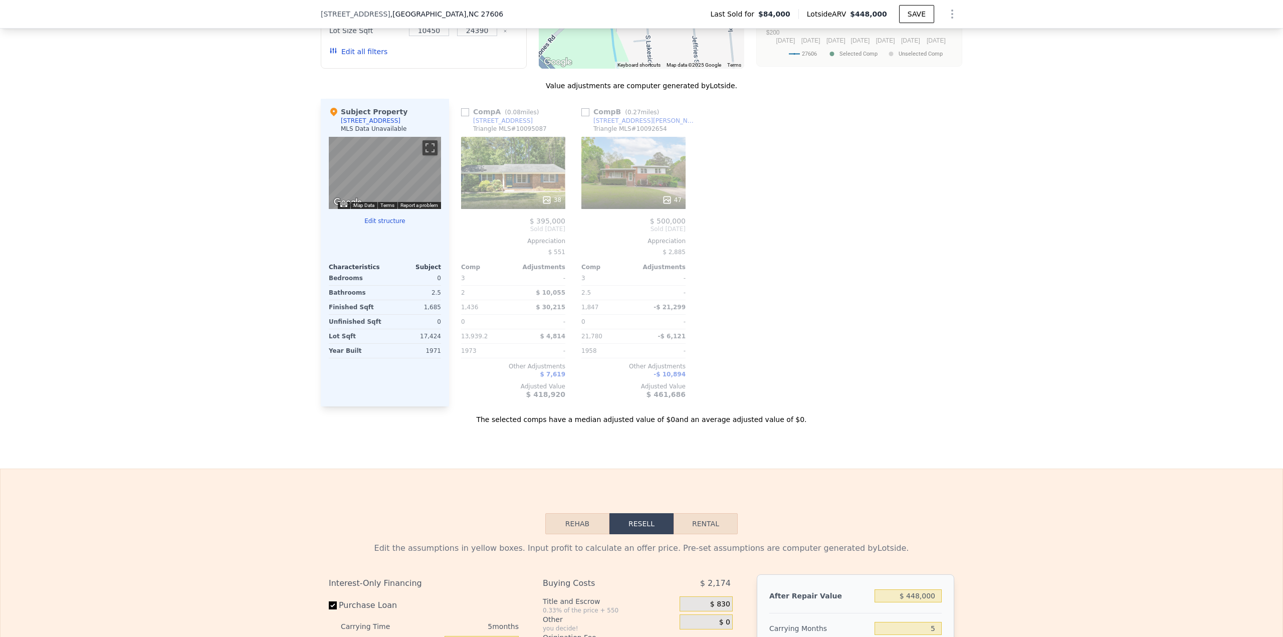
scroll to position [950, 0]
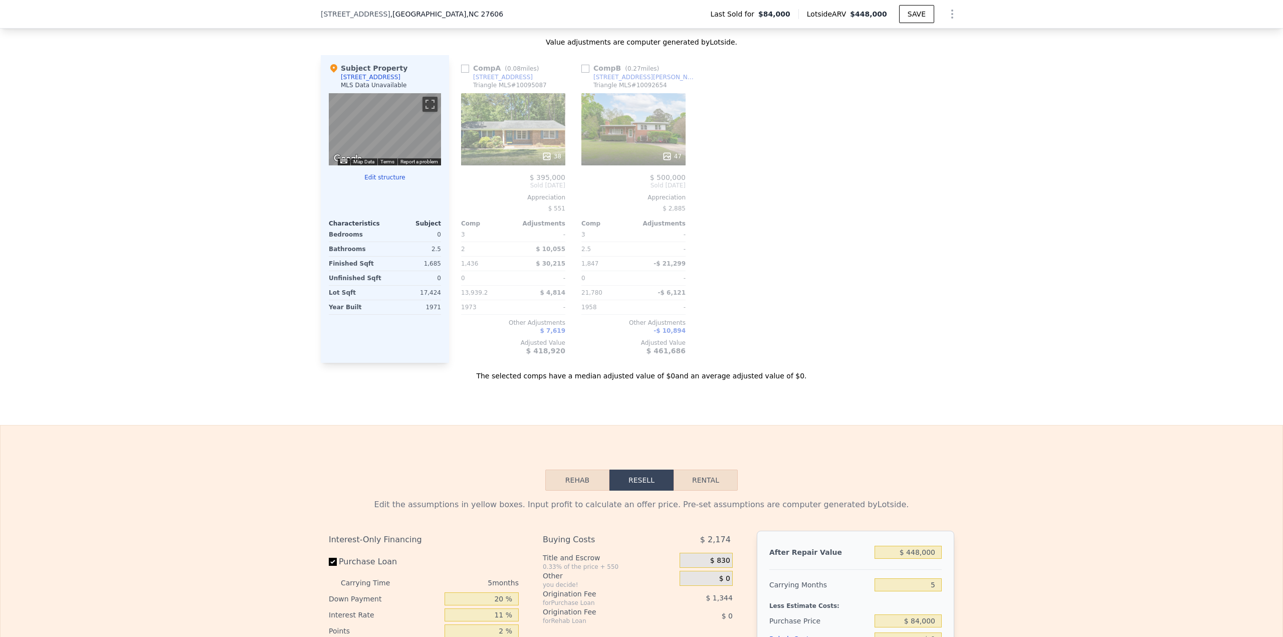
click at [675, 161] on div "47" at bounding box center [672, 156] width 20 height 10
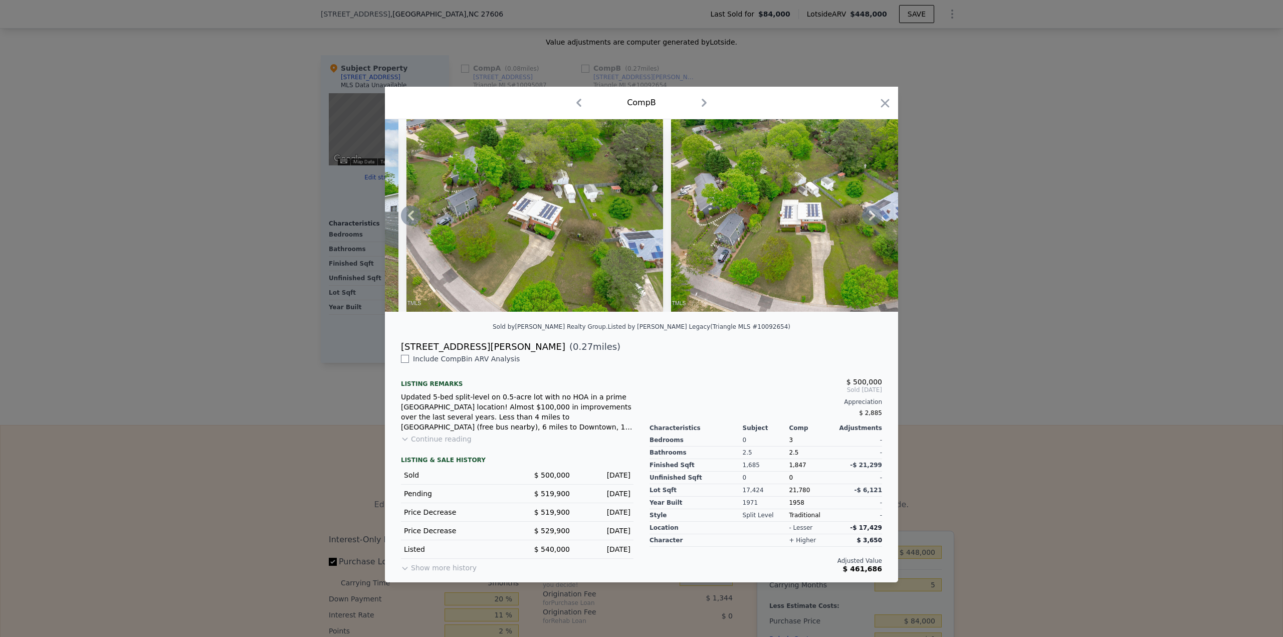
scroll to position [0, 11457]
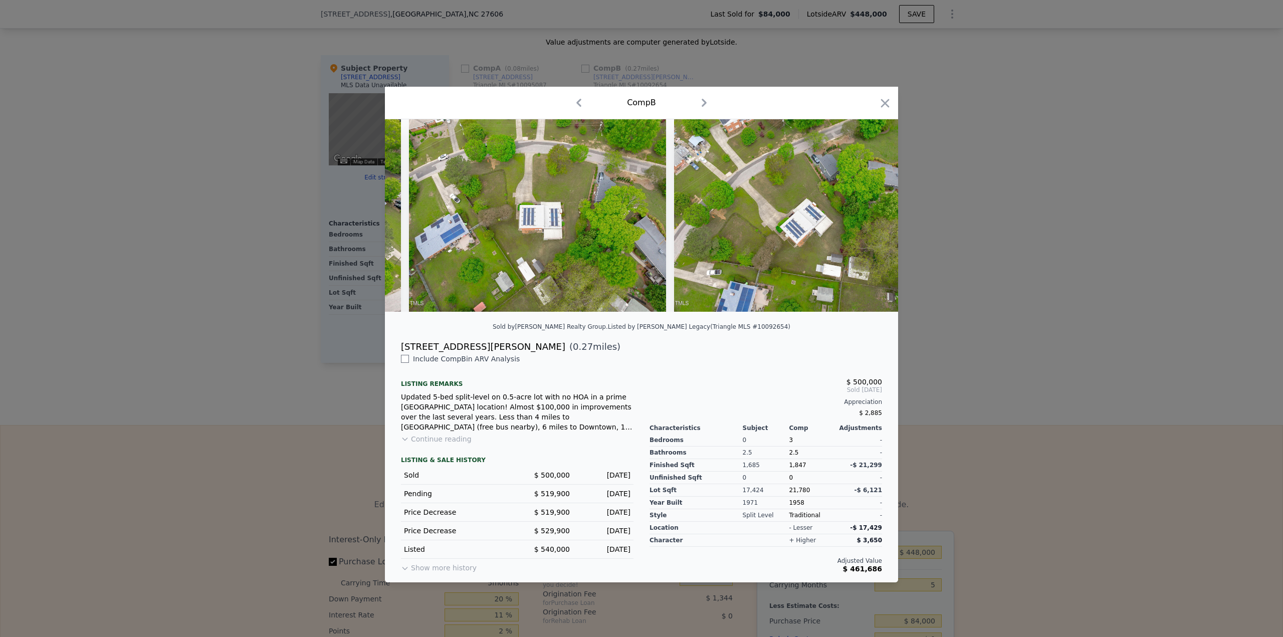
click at [885, 99] on icon "button" at bounding box center [885, 103] width 9 height 9
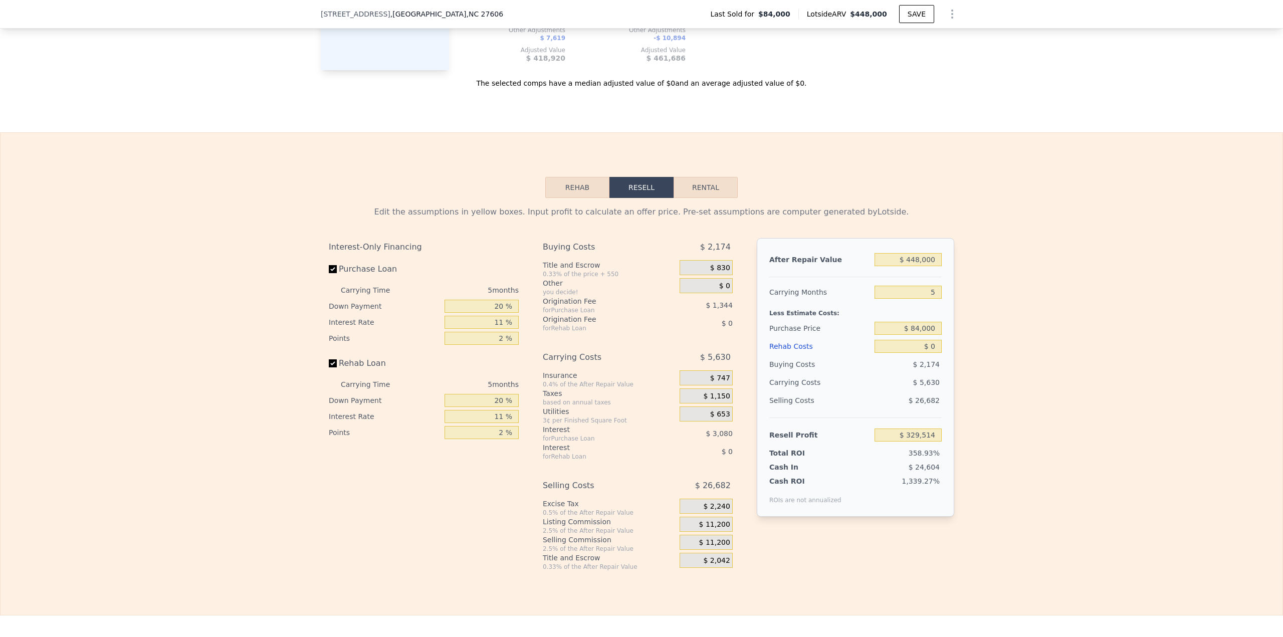
scroll to position [1327, 0]
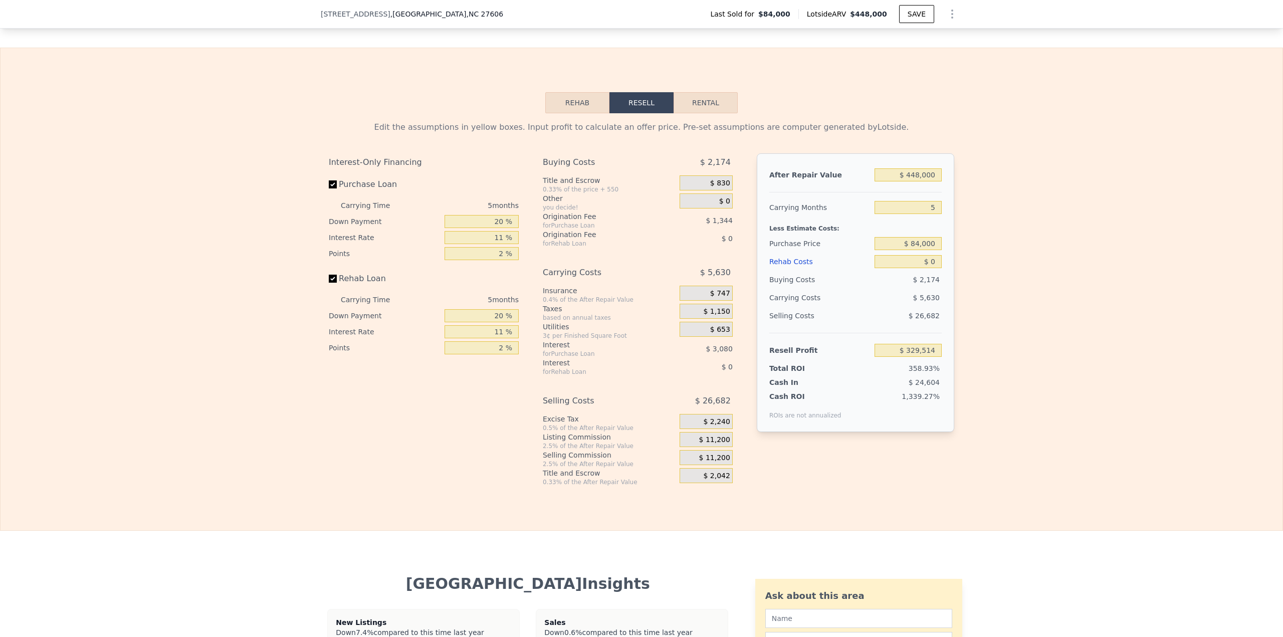
click at [573, 106] on button "Rehab" at bounding box center [577, 102] width 64 height 21
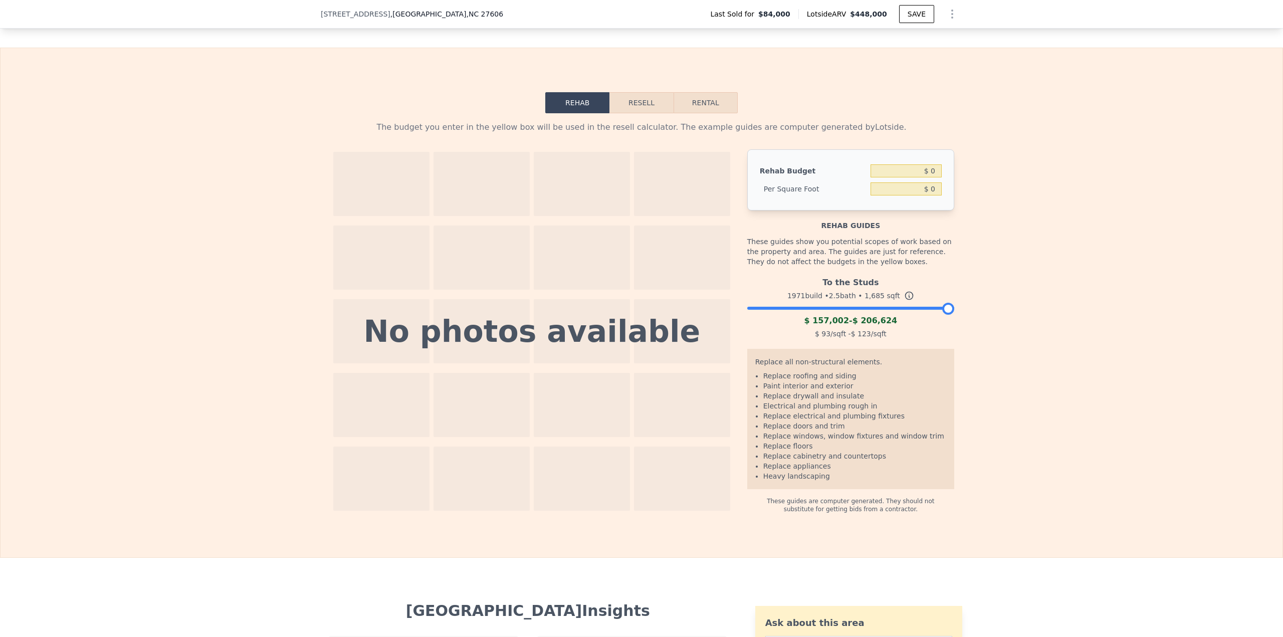
click at [633, 107] on button "Resell" at bounding box center [642, 102] width 64 height 21
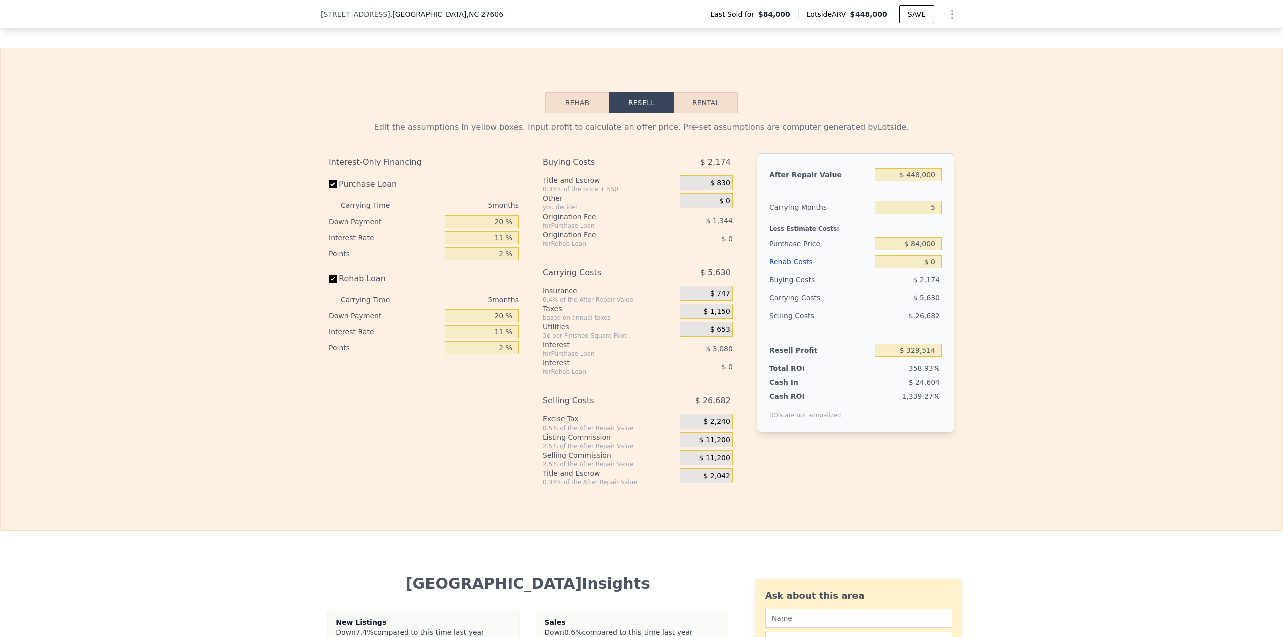
click at [571, 112] on button "Rehab" at bounding box center [577, 102] width 64 height 21
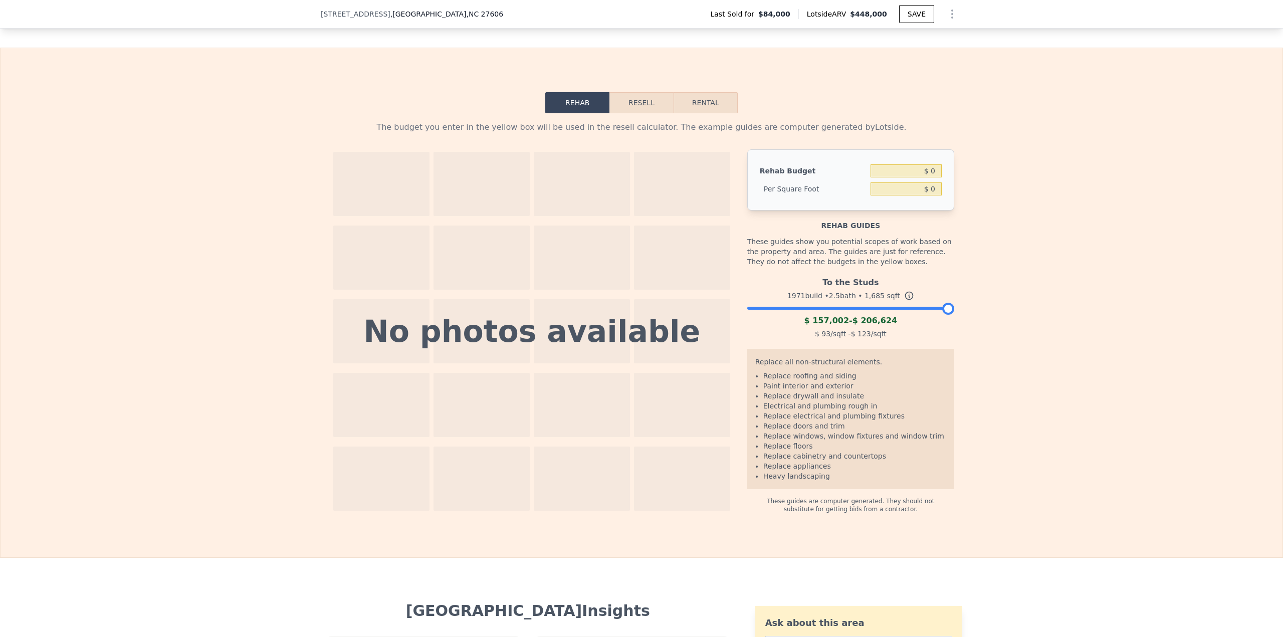
click at [856, 309] on div at bounding box center [850, 306] width 207 height 6
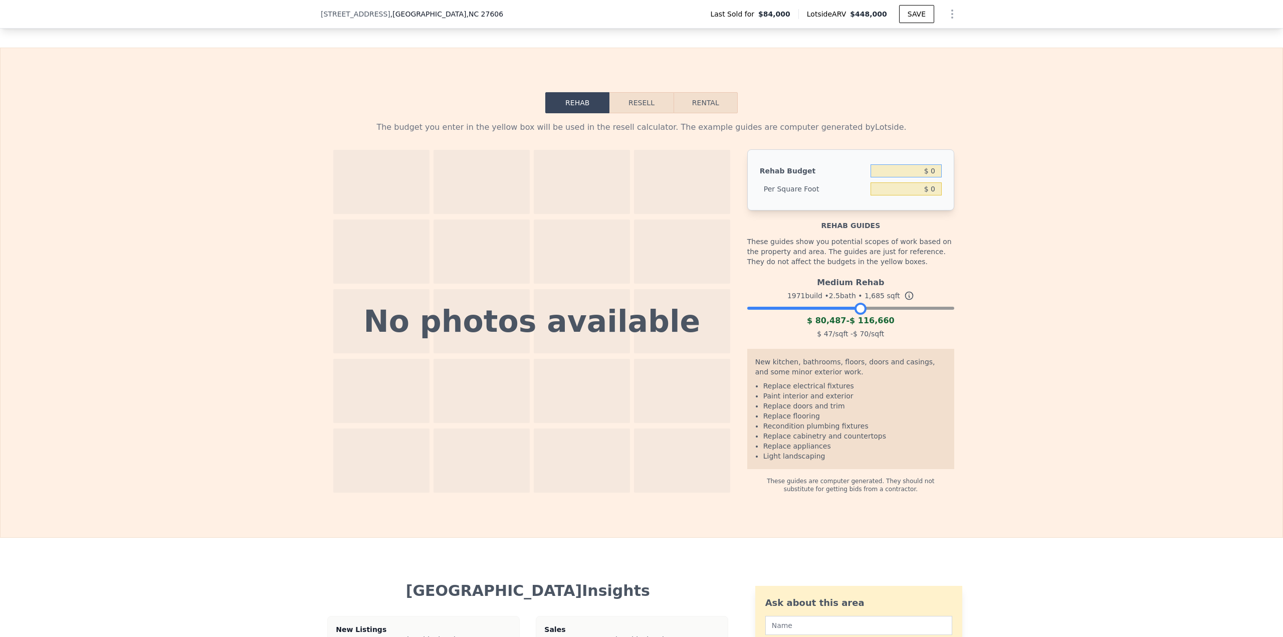
click at [928, 177] on input "$ 0" at bounding box center [906, 170] width 71 height 13
click at [652, 104] on button "Resell" at bounding box center [642, 102] width 64 height 21
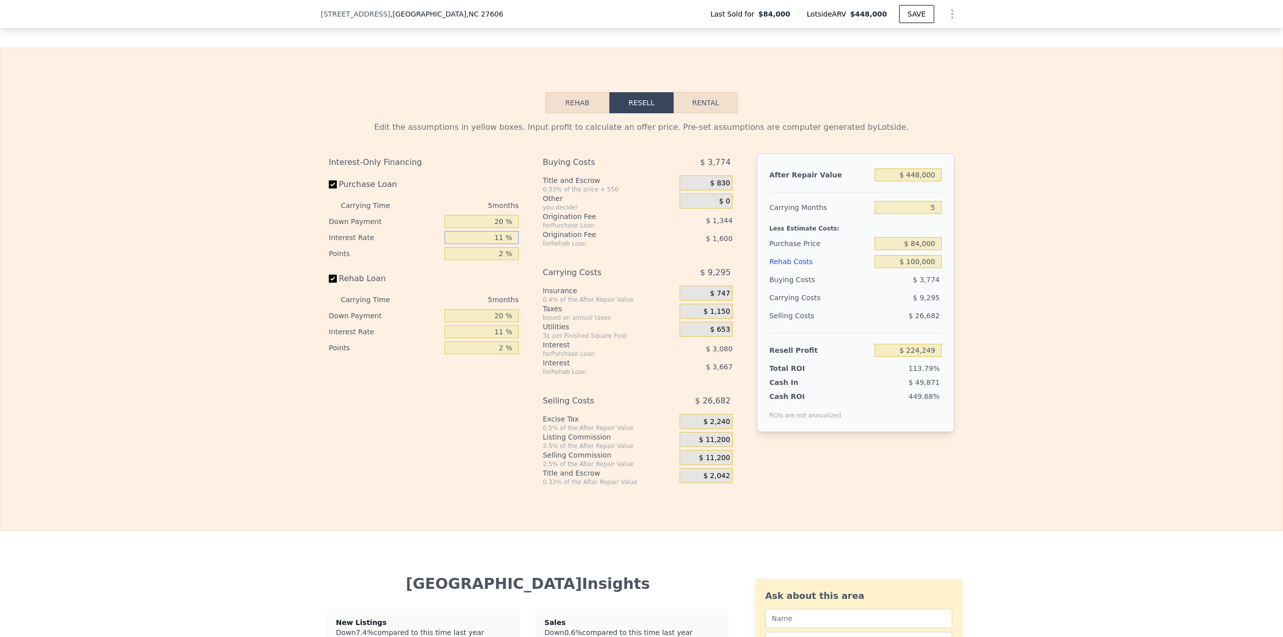
drag, startPoint x: 481, startPoint y: 248, endPoint x: 538, endPoint y: 245, distance: 57.2
click at [538, 245] on div "Interest-Only Financing Purchase Loan Carrying Time 5 months Down Payment 20 % …" at bounding box center [642, 319] width 626 height 333
click at [912, 181] on input "$ 448,000" at bounding box center [908, 174] width 67 height 13
click at [563, 113] on button "Rehab" at bounding box center [577, 102] width 64 height 21
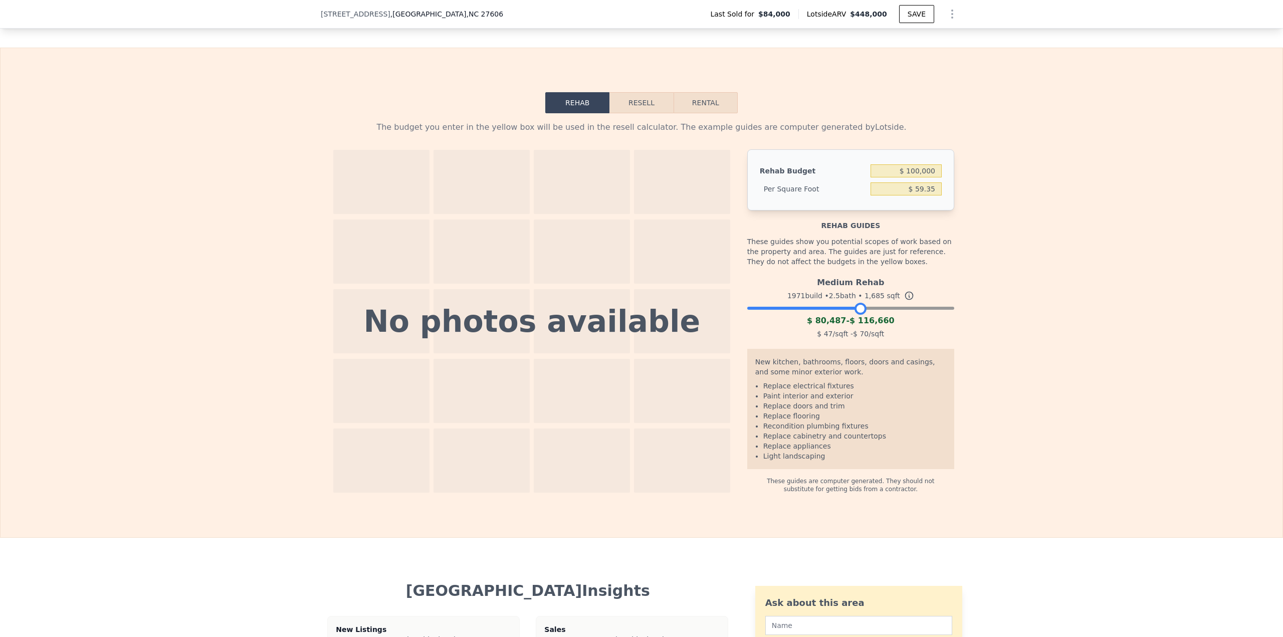
click at [856, 309] on div at bounding box center [850, 306] width 207 height 6
click at [878, 309] on div at bounding box center [850, 306] width 207 height 6
click at [894, 309] on div at bounding box center [850, 306] width 207 height 6
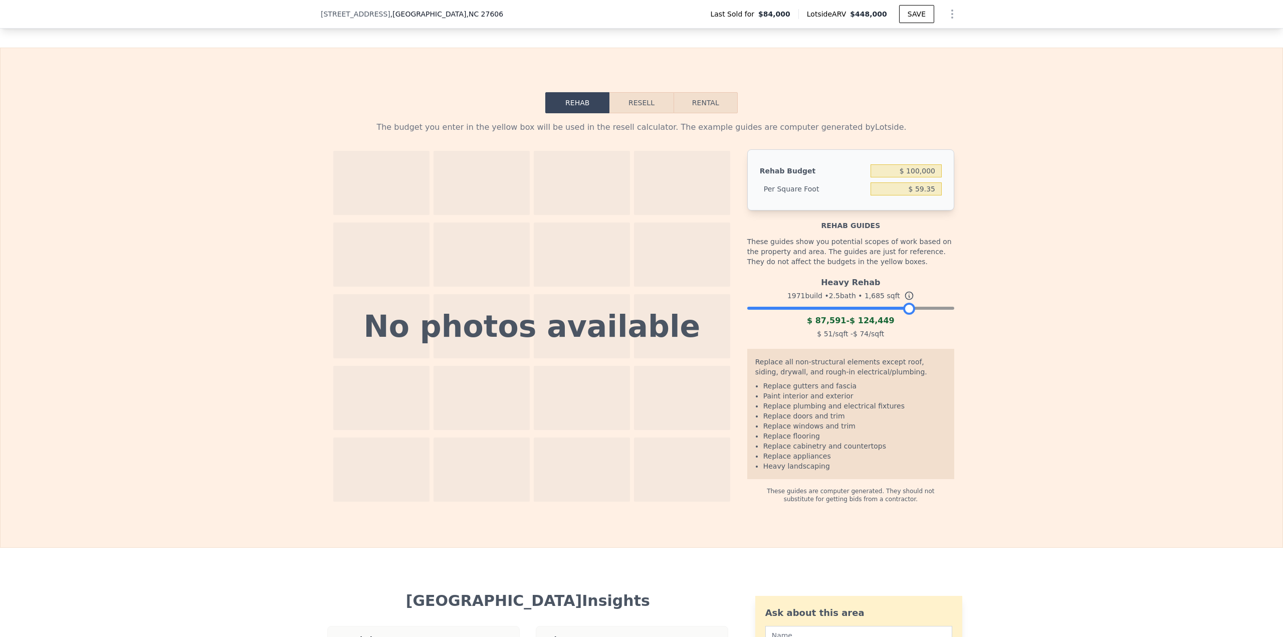
click at [906, 309] on div at bounding box center [850, 306] width 207 height 6
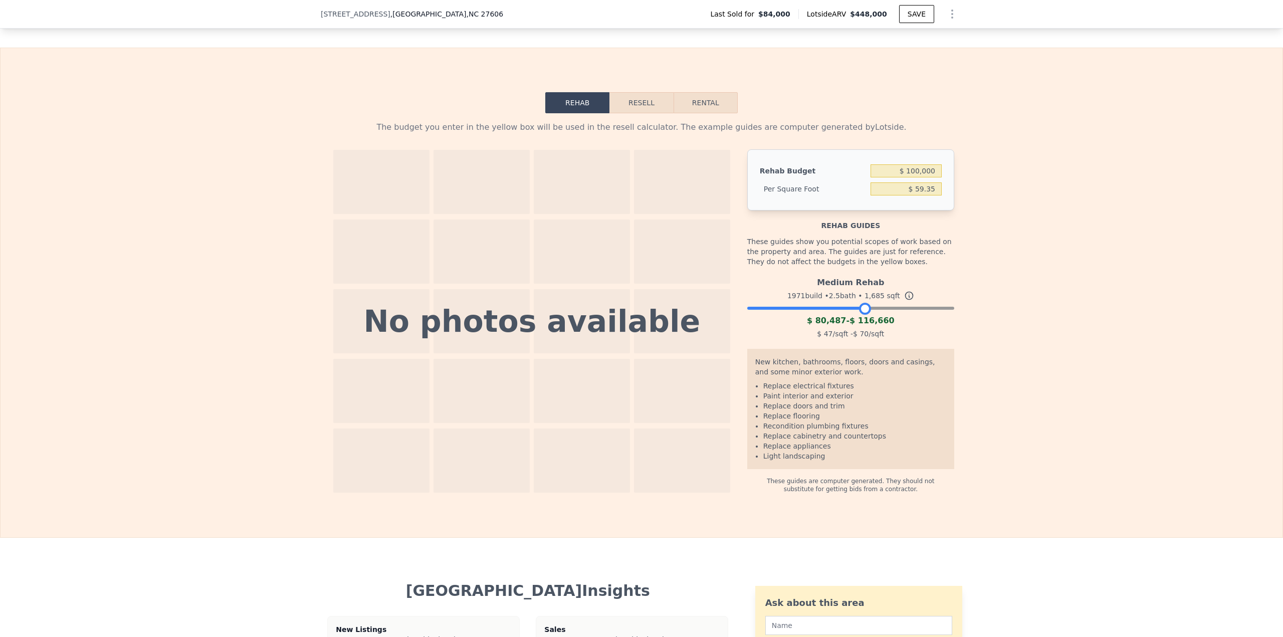
click at [861, 309] on div at bounding box center [850, 306] width 207 height 6
click at [913, 177] on input "$ 100,000" at bounding box center [906, 170] width 71 height 13
click at [889, 309] on div at bounding box center [850, 306] width 207 height 6
click at [906, 318] on div "Medium Rehab 1971 build • 2.5 bath • 1,685 sqft $ 80,487 - $ 116,660 $ 47 /sqft…" at bounding box center [850, 307] width 207 height 68
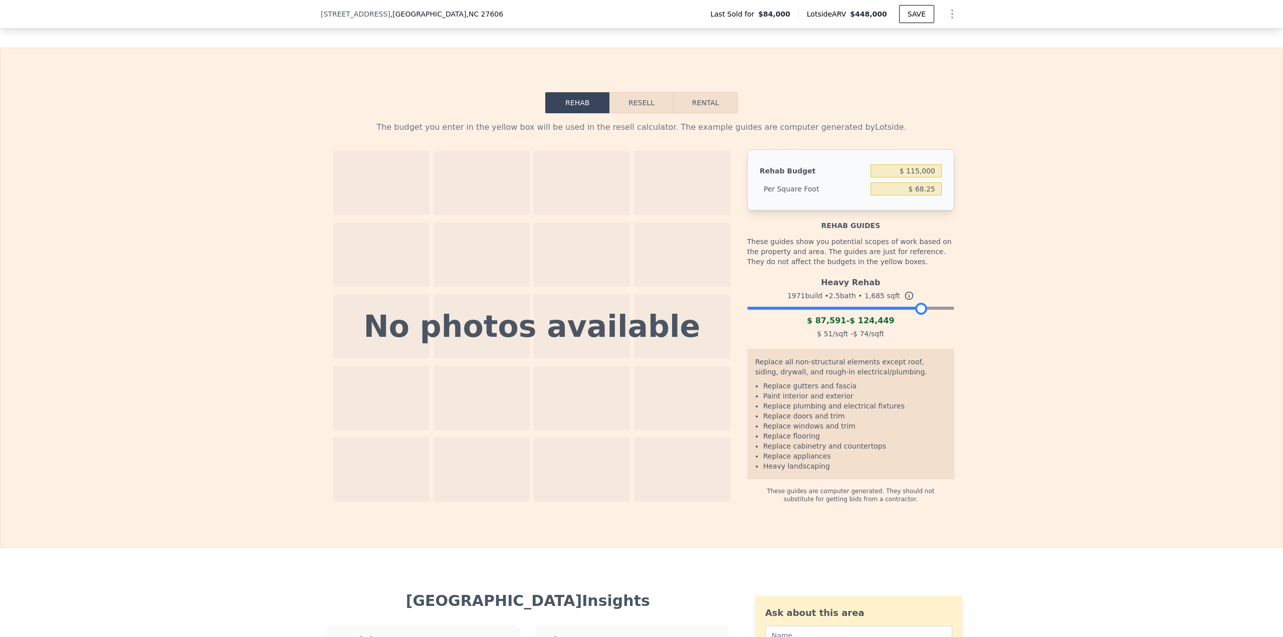
click at [917, 309] on div at bounding box center [850, 306] width 207 height 6
click at [627, 108] on button "Resell" at bounding box center [642, 102] width 64 height 21
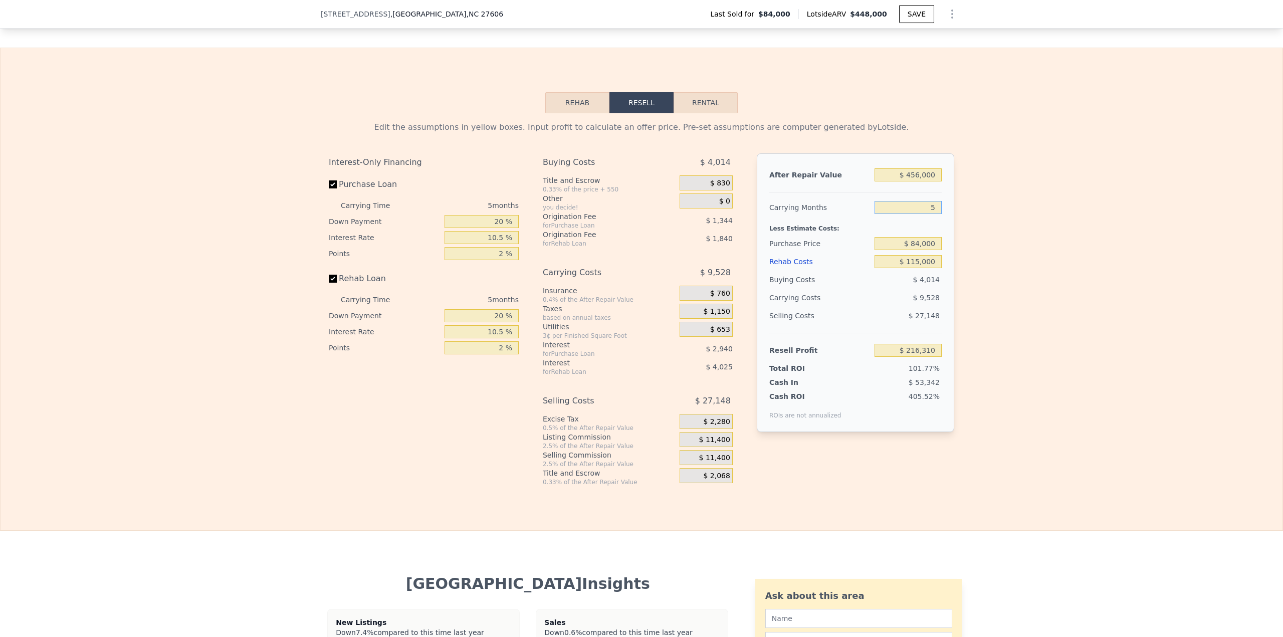
drag, startPoint x: 920, startPoint y: 216, endPoint x: 956, endPoint y: 216, distance: 36.1
click at [957, 215] on div "Edit the assumptions in yellow boxes. Input profit to calculate an offer price.…" at bounding box center [642, 299] width 642 height 373
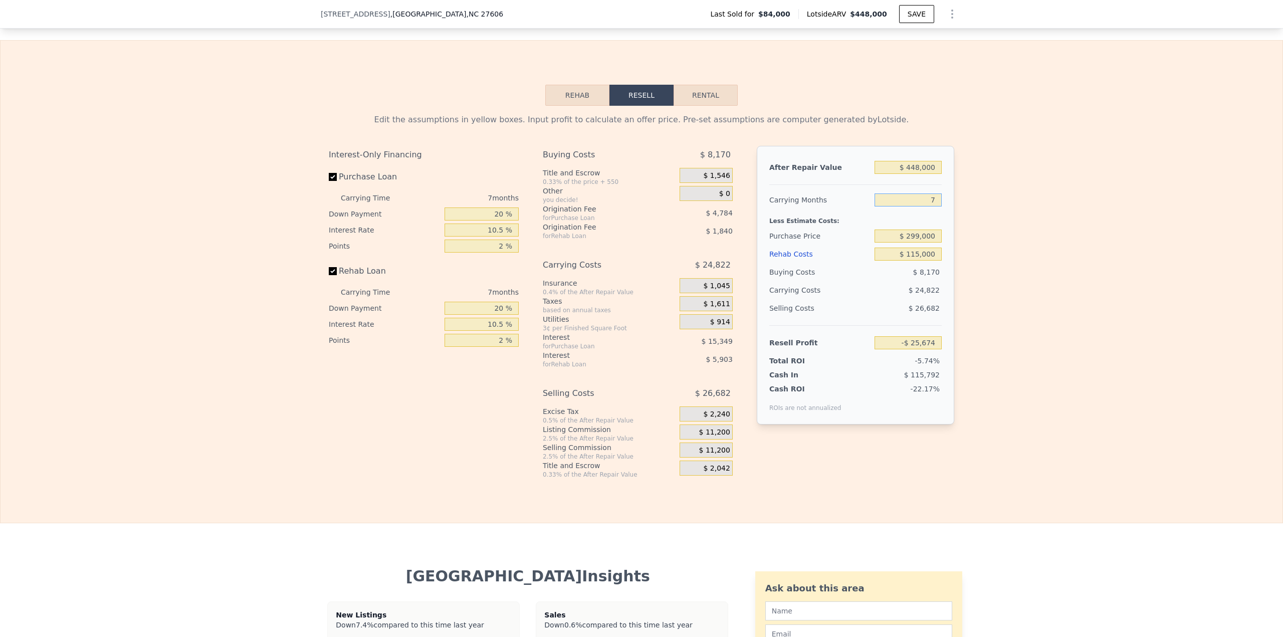
drag, startPoint x: 922, startPoint y: 217, endPoint x: 944, endPoint y: 217, distance: 21.6
click at [944, 217] on div "After Repair Value $ 448,000 Carrying Months 7 Less Estimate Costs: Purchase Pr…" at bounding box center [856, 285] width 198 height 279
click at [914, 261] on input "$ 115,000" at bounding box center [908, 254] width 67 height 13
click at [913, 16] on button "SAVE" at bounding box center [916, 14] width 35 height 18
click at [1232, 179] on div "Edit the assumptions in yellow boxes. Input profit to calculate an offer price.…" at bounding box center [642, 292] width 1282 height 373
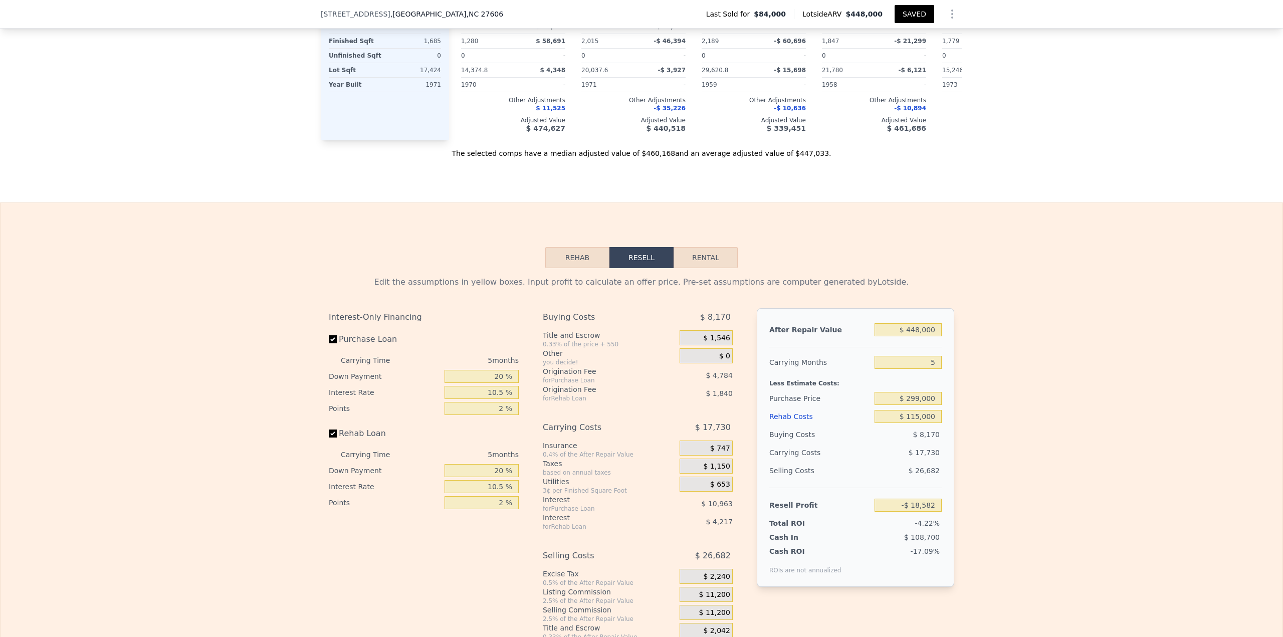
scroll to position [0, 0]
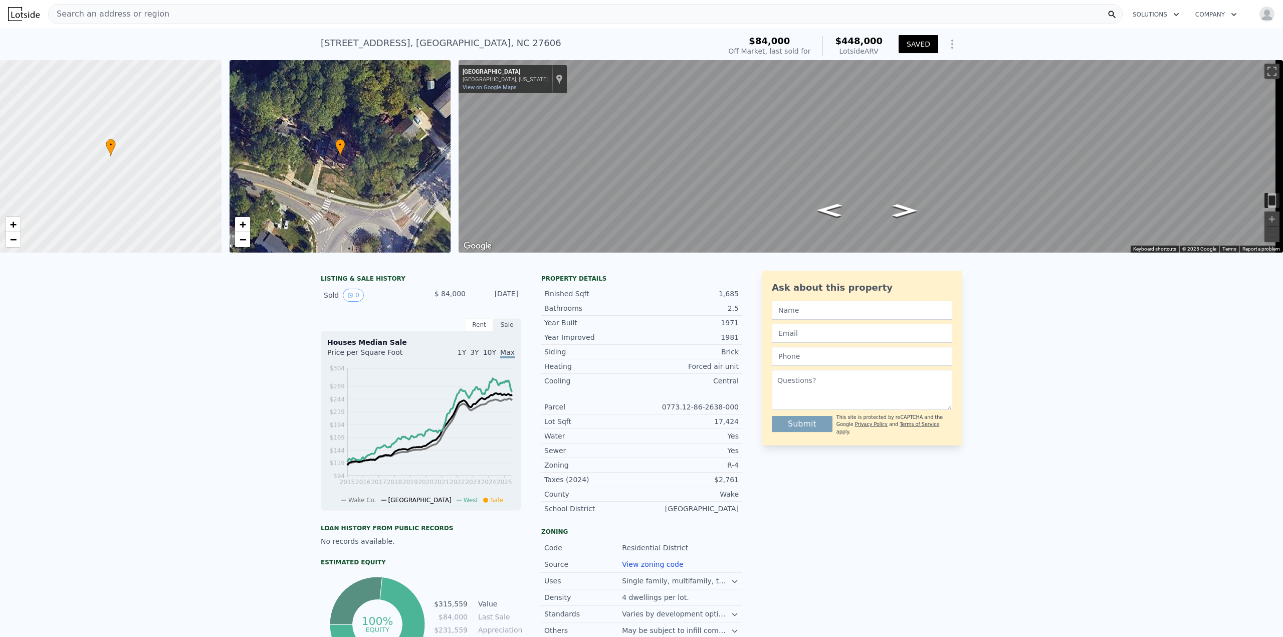
click at [246, 16] on div "Search an address or region" at bounding box center [585, 14] width 1075 height 20
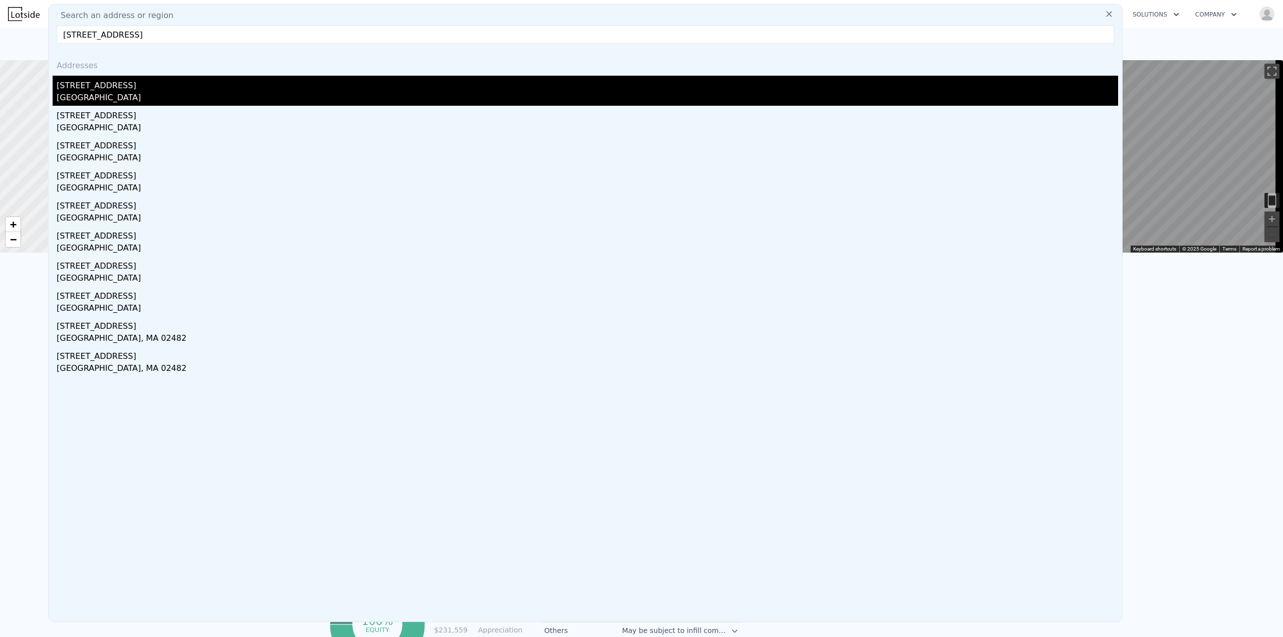
click at [93, 96] on div "[GEOGRAPHIC_DATA]" at bounding box center [588, 99] width 1062 height 14
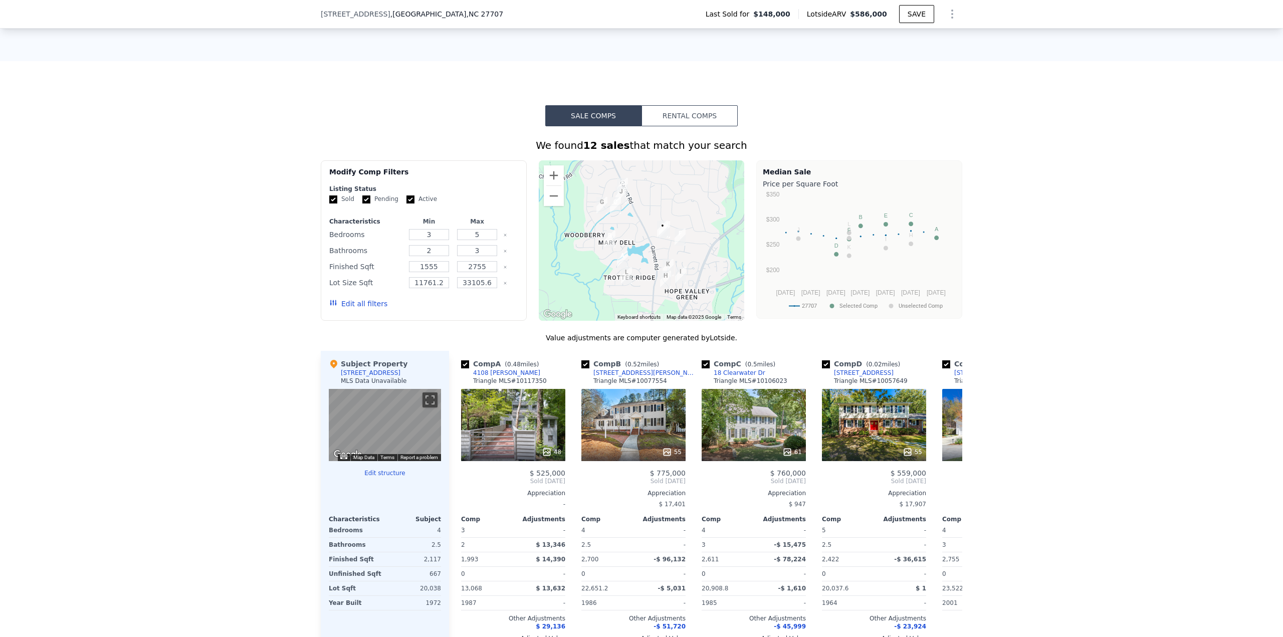
scroll to position [750, 0]
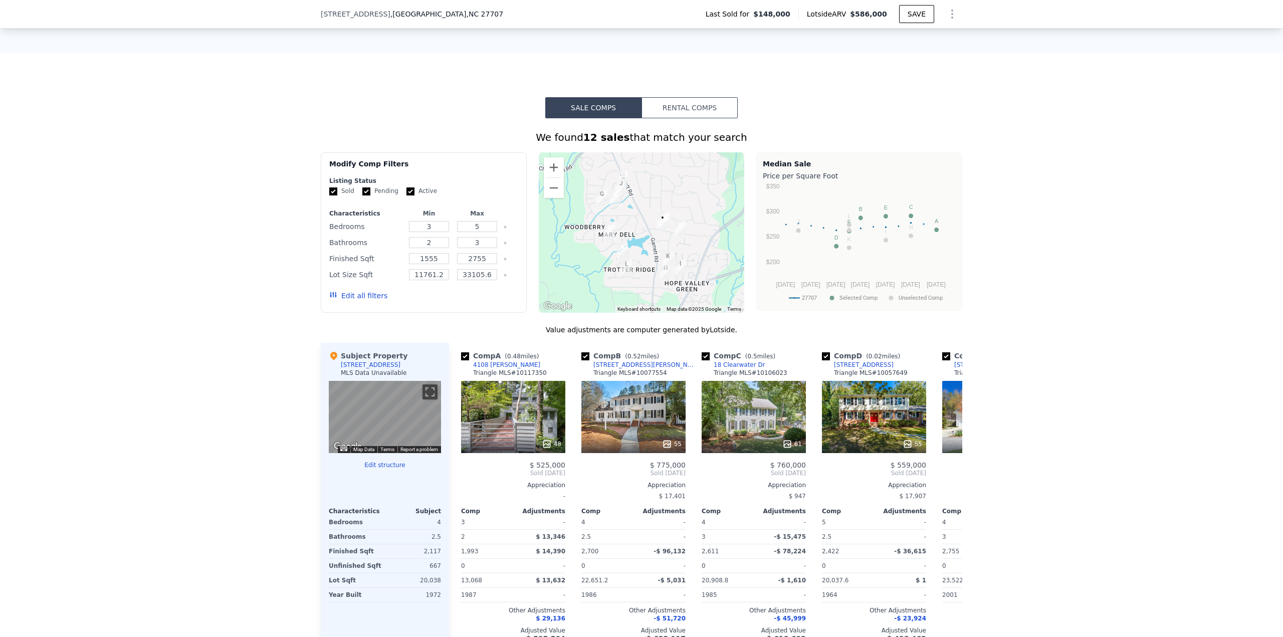
click at [356, 301] on button "Edit all filters" at bounding box center [358, 296] width 58 height 10
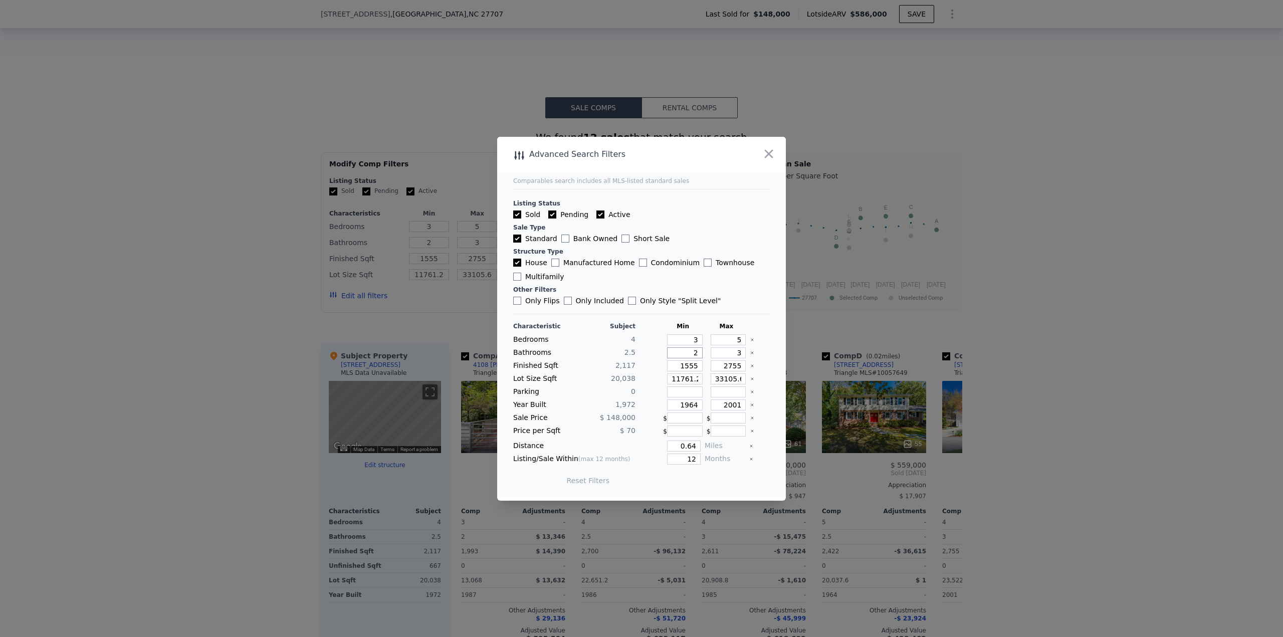
drag, startPoint x: 675, startPoint y: 357, endPoint x: 729, endPoint y: 355, distance: 54.2
click at [729, 355] on div "Bathrooms 2.5 2 3" at bounding box center [641, 352] width 257 height 11
click at [682, 479] on button "Update Search" at bounding box center [698, 481] width 76 height 14
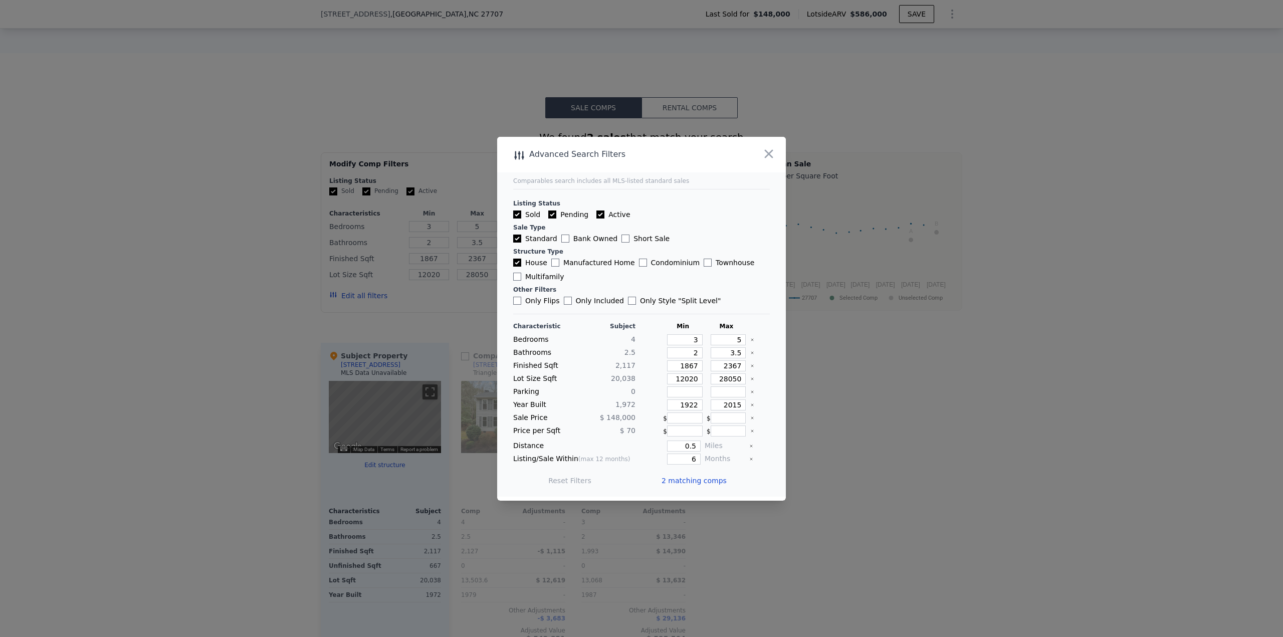
click at [699, 482] on span "2 matching comps" at bounding box center [694, 481] width 65 height 10
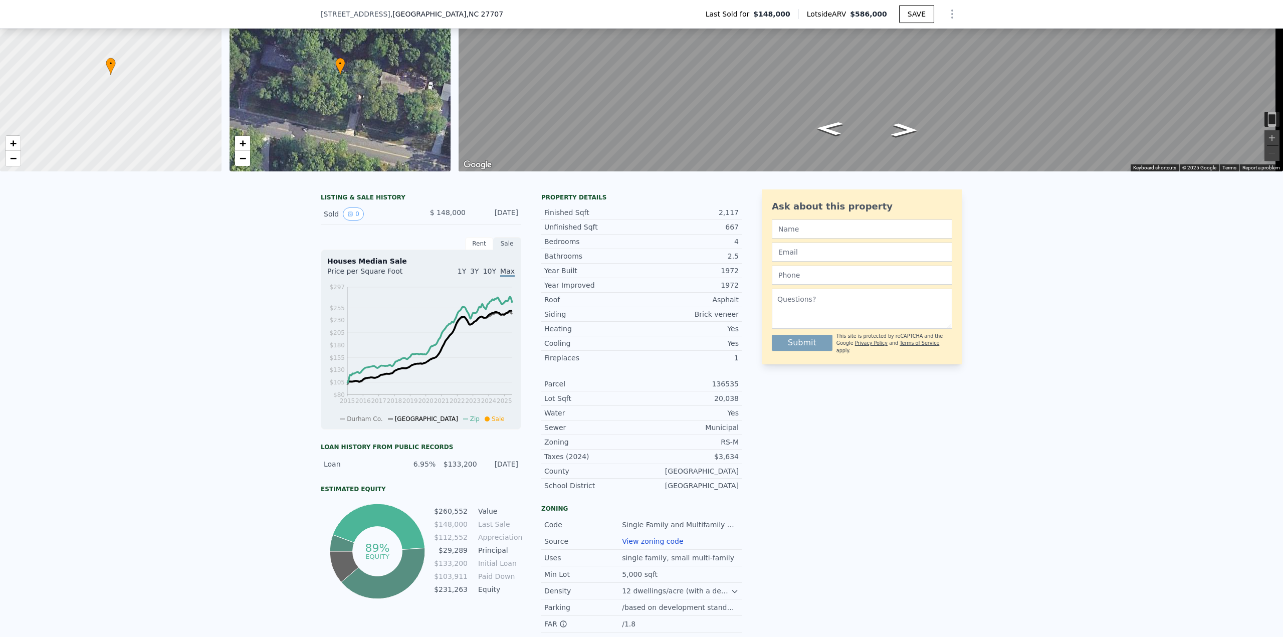
scroll to position [4, 0]
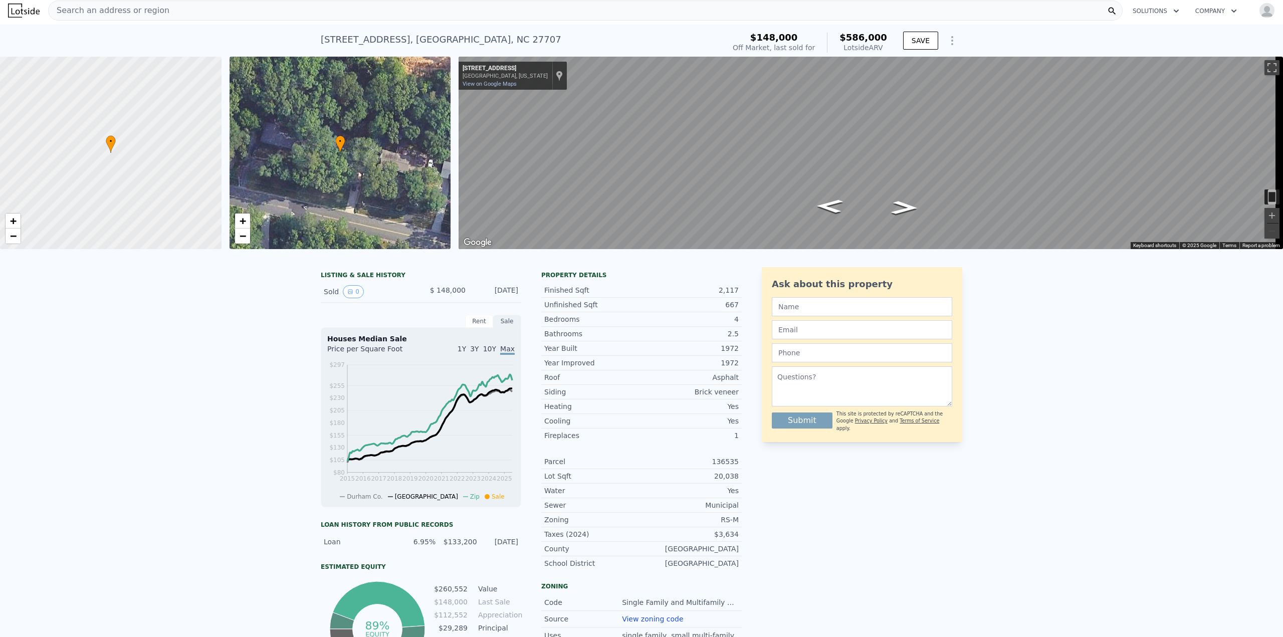
drag, startPoint x: 313, startPoint y: 38, endPoint x: 400, endPoint y: 42, distance: 87.3
click at [400, 42] on div "3916 Swarthmore Rd , Durham , NC 27707 Sold Sep 1998 for $148k (~ARV $586k ) $1…" at bounding box center [641, 41] width 1283 height 32
copy div "3916 Swarthmore Rd"
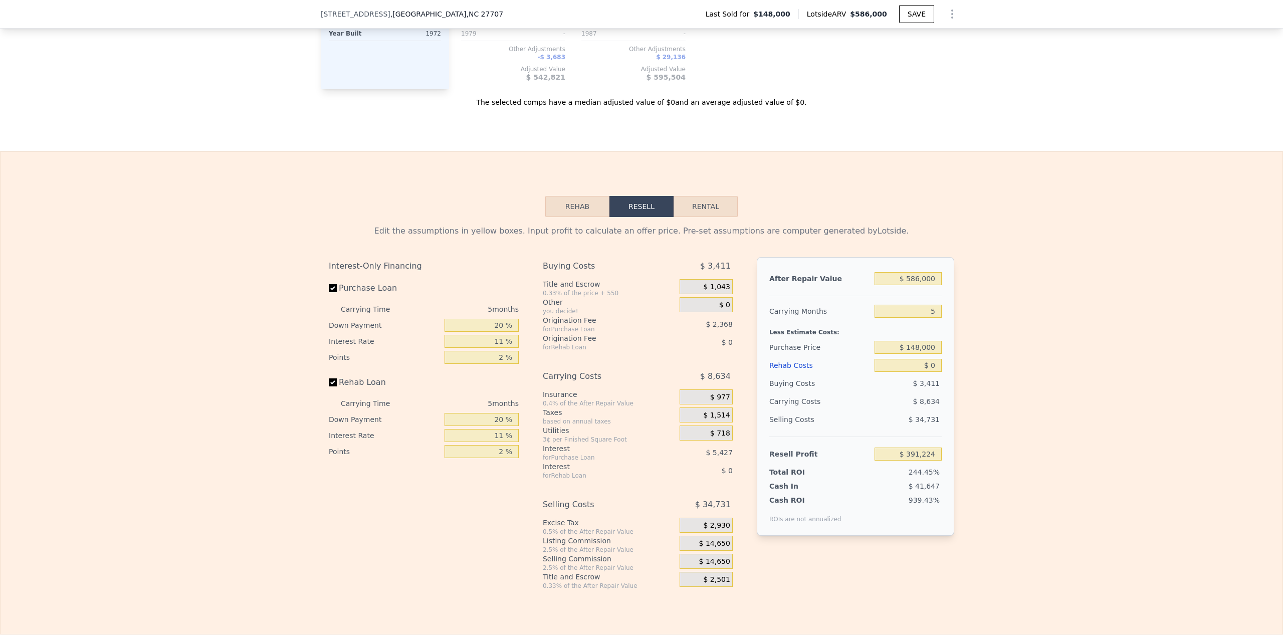
scroll to position [1291, 0]
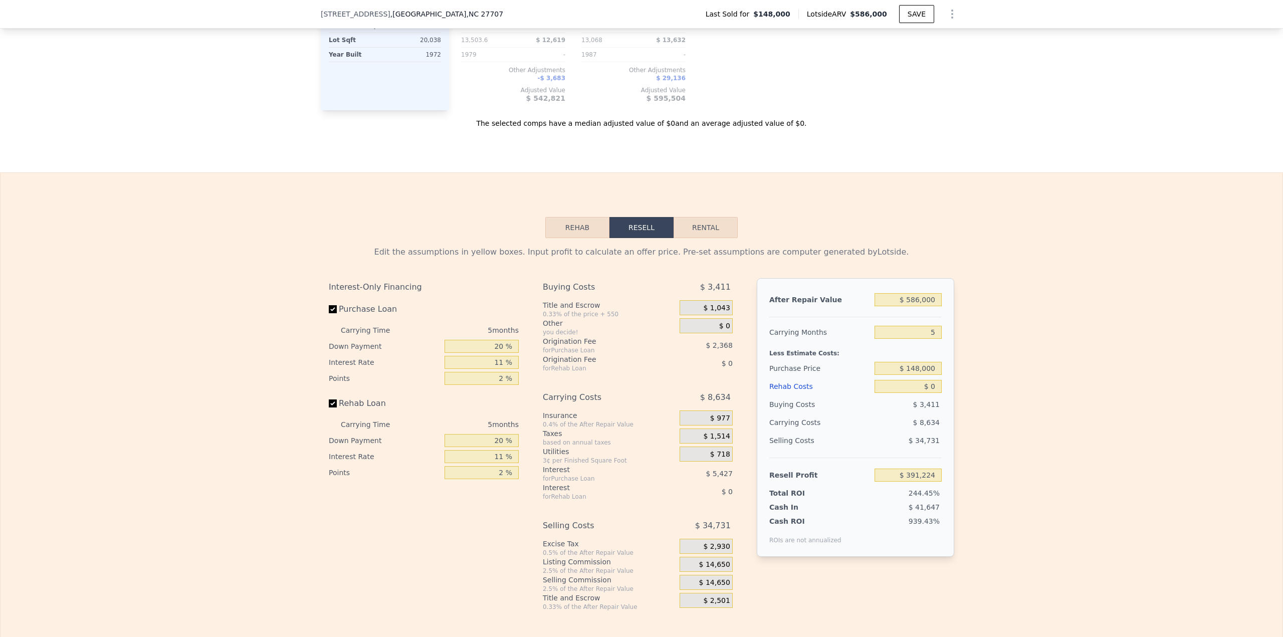
click at [571, 238] on button "Rehab" at bounding box center [577, 227] width 64 height 21
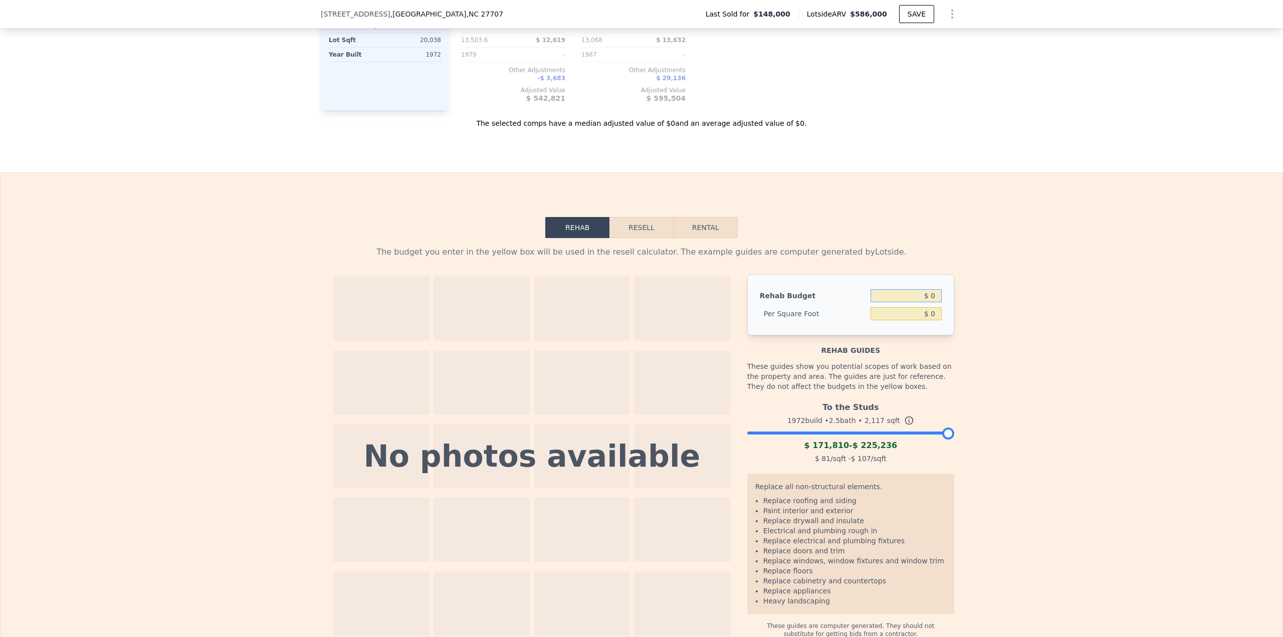
click at [927, 302] on input "$ 0" at bounding box center [906, 295] width 71 height 13
click at [622, 232] on button "Resell" at bounding box center [642, 227] width 64 height 21
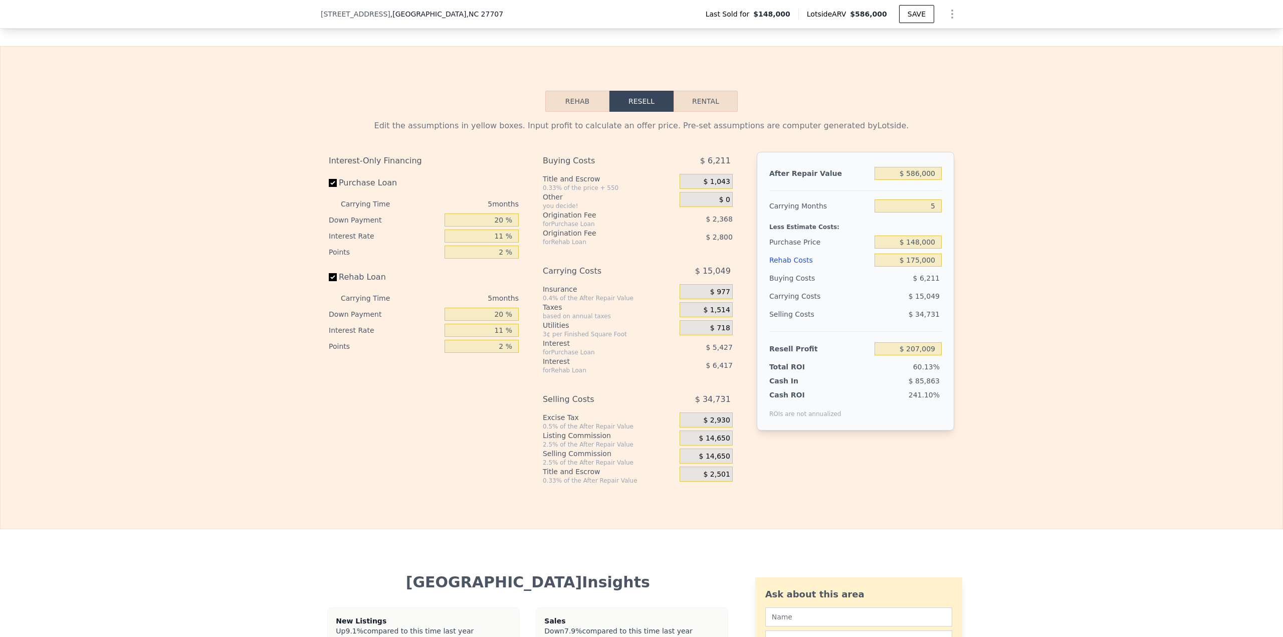
scroll to position [1428, 0]
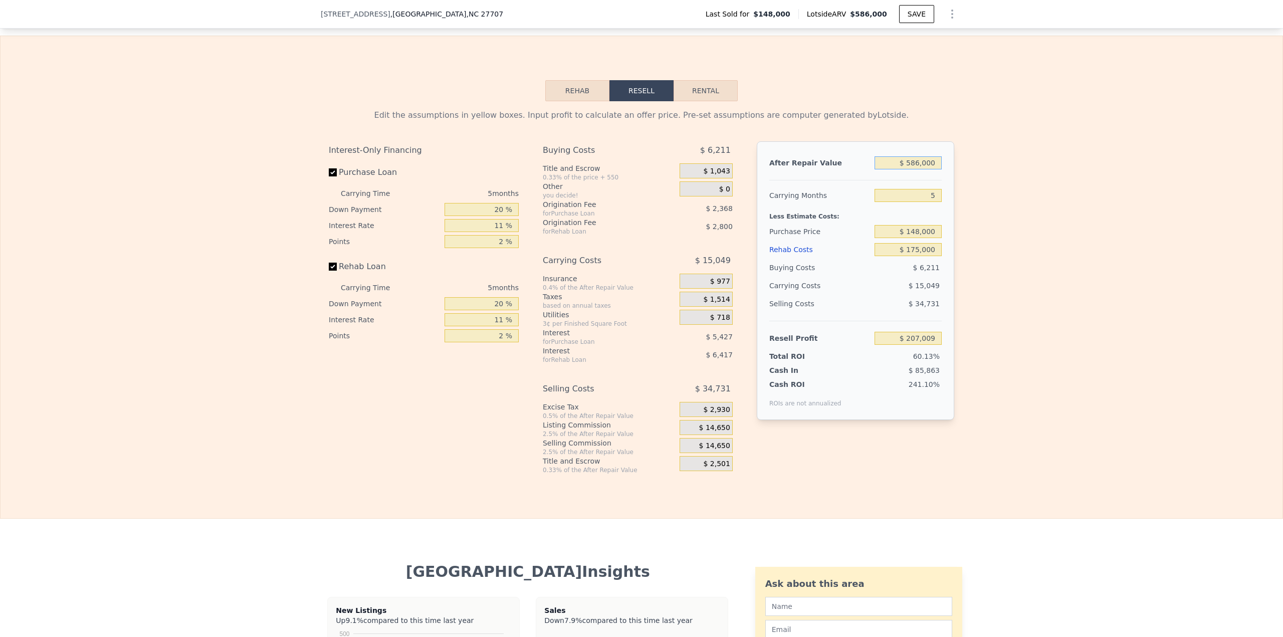
click at [913, 169] on input "$ 586,000" at bounding box center [908, 162] width 67 height 13
click at [917, 13] on button "SAVE" at bounding box center [916, 14] width 35 height 18
